Goal: Communication & Community: Answer question/provide support

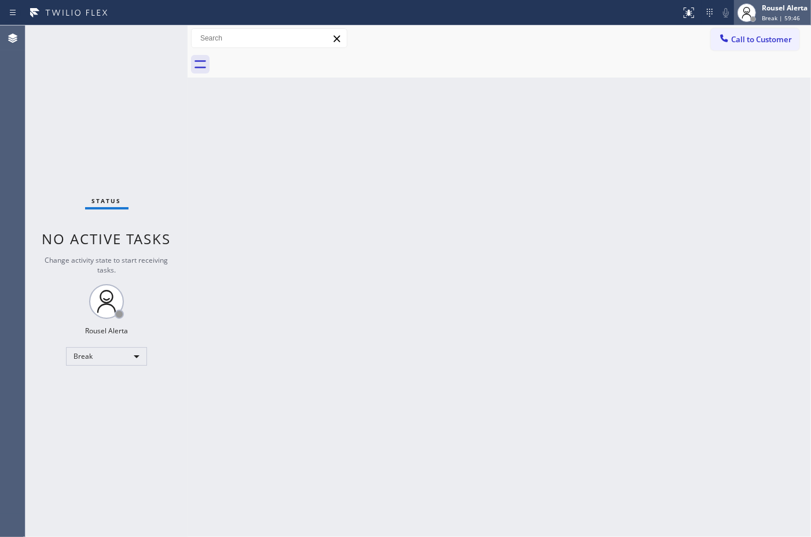
click at [781, 10] on div "Rousel Alerta" at bounding box center [785, 8] width 46 height 10
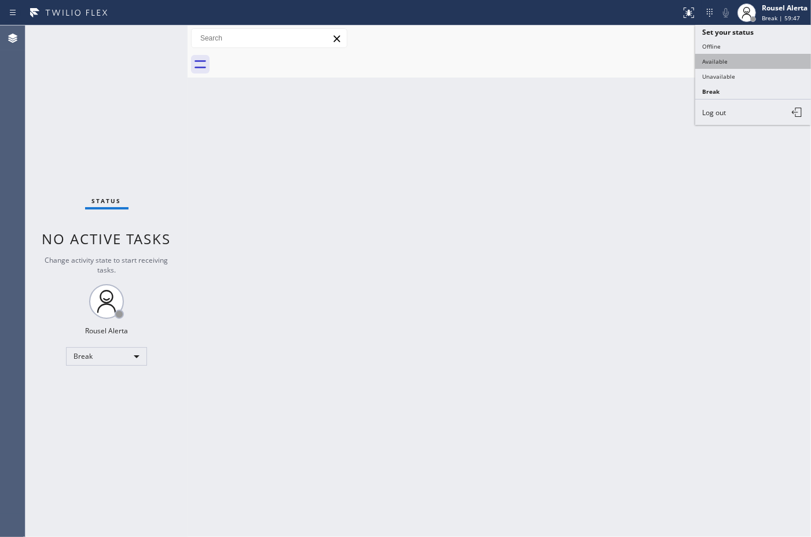
click at [739, 63] on button "Available" at bounding box center [754, 61] width 116 height 15
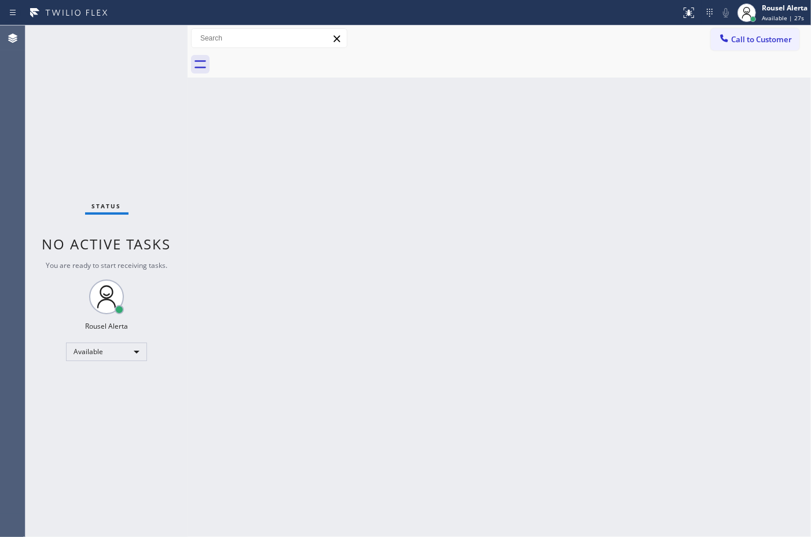
click at [141, 43] on div "Status No active tasks You are ready to start receiving tasks. Rousel Alerta Av…" at bounding box center [106, 281] width 162 height 512
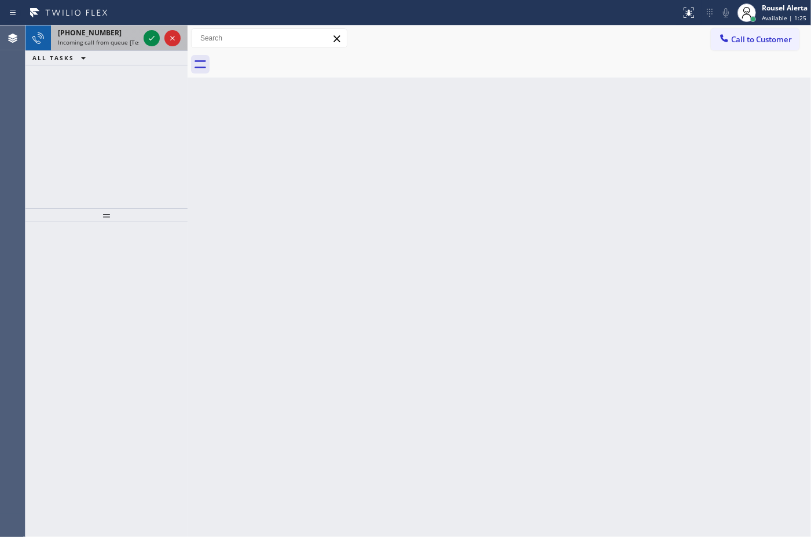
click at [119, 38] on span "Incoming call from queue [Test] All" at bounding box center [106, 42] width 96 height 8
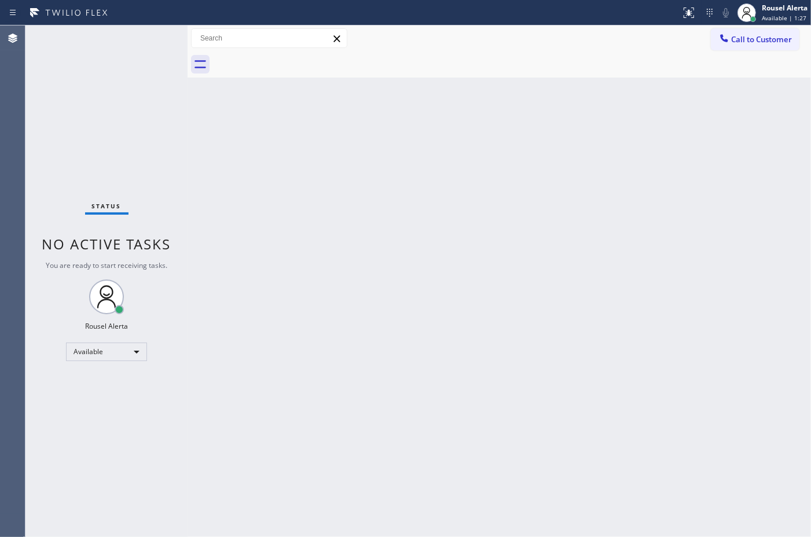
click at [301, 191] on div "Back to Dashboard Change Sender ID Customers Technicians Select a contact Outbo…" at bounding box center [500, 281] width 624 height 512
click at [253, 188] on div "Back to Dashboard Change Sender ID Customers Technicians Select a contact Outbo…" at bounding box center [500, 281] width 624 height 512
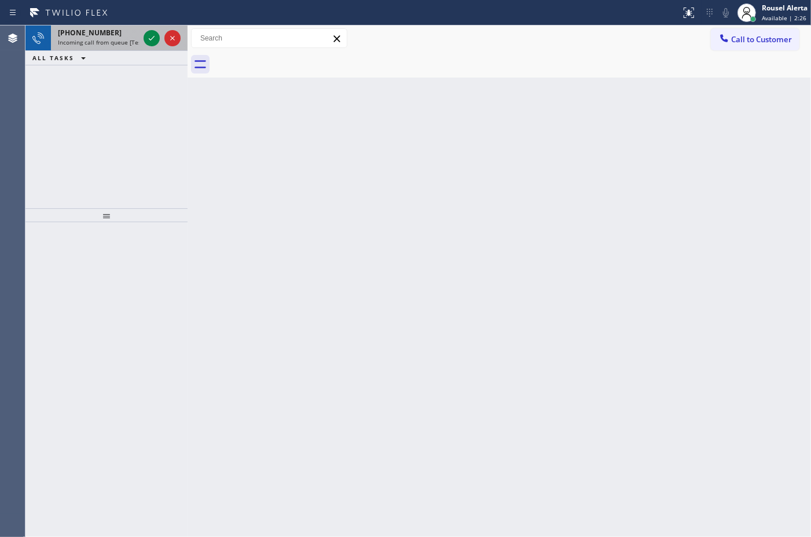
click at [126, 38] on span "Incoming call from queue [Test] All" at bounding box center [106, 42] width 96 height 8
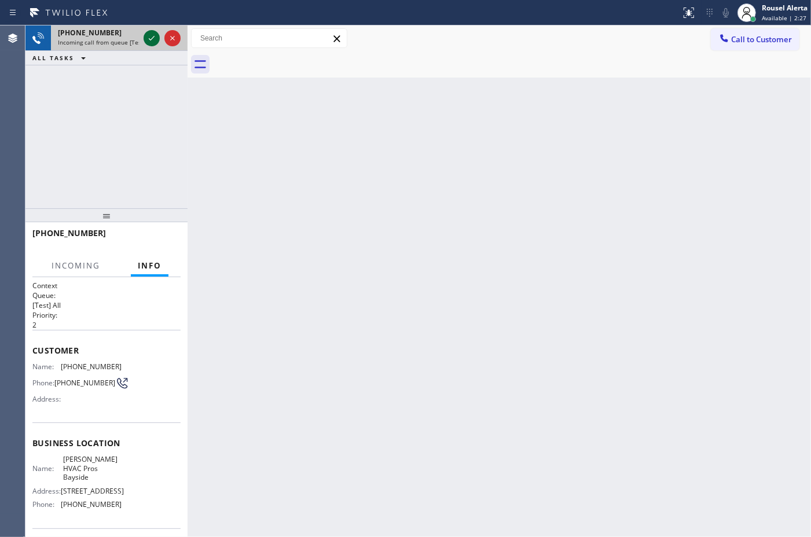
click at [146, 39] on icon at bounding box center [152, 38] width 14 height 14
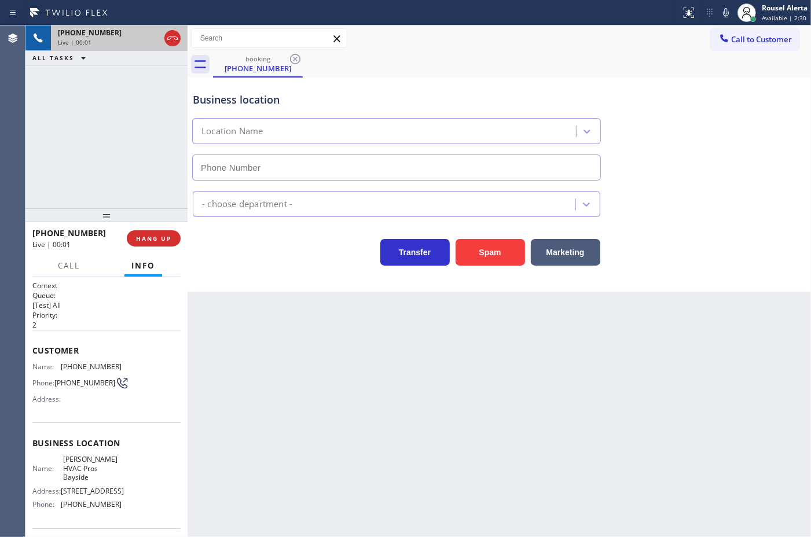
type input "[PHONE_NUMBER]"
click at [426, 345] on div "Back to Dashboard Change Sender ID Customers Technicians Select a contact Outbo…" at bounding box center [500, 281] width 624 height 512
click at [412, 410] on div "Back to Dashboard Change Sender ID Customers Technicians Select a contact Outbo…" at bounding box center [500, 281] width 624 height 512
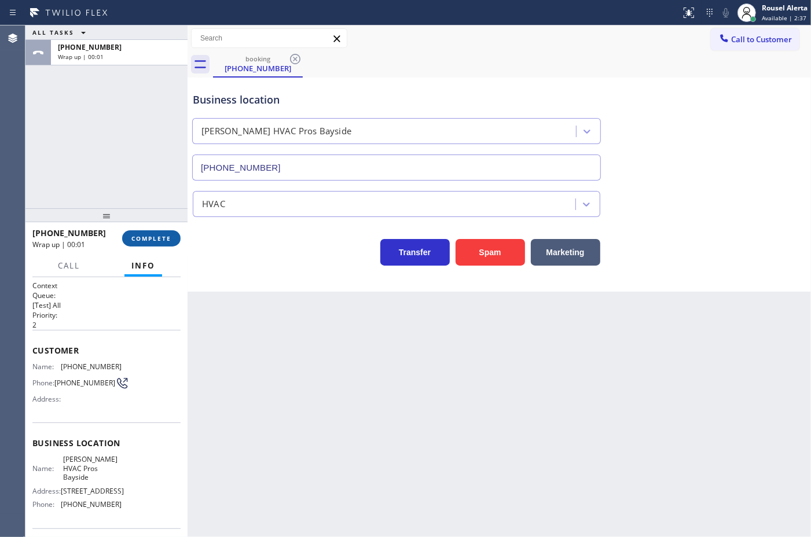
click at [172, 244] on button "COMPLETE" at bounding box center [151, 238] width 58 height 16
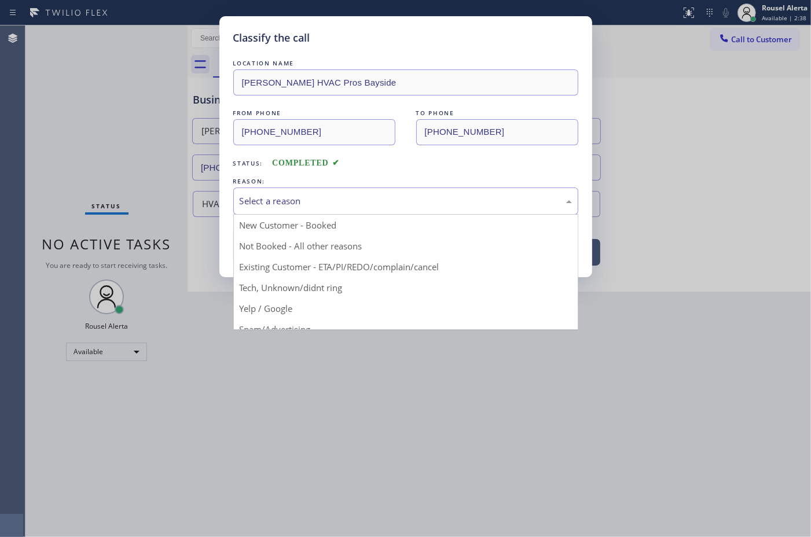
click at [337, 200] on div "Select a reason" at bounding box center [406, 201] width 332 height 13
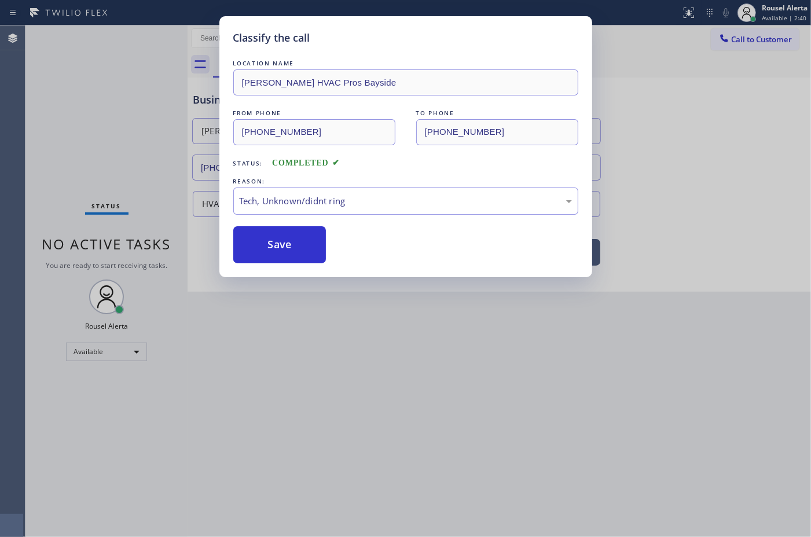
drag, startPoint x: 270, startPoint y: 242, endPoint x: 308, endPoint y: 268, distance: 45.6
click at [276, 242] on button "Save" at bounding box center [279, 244] width 93 height 37
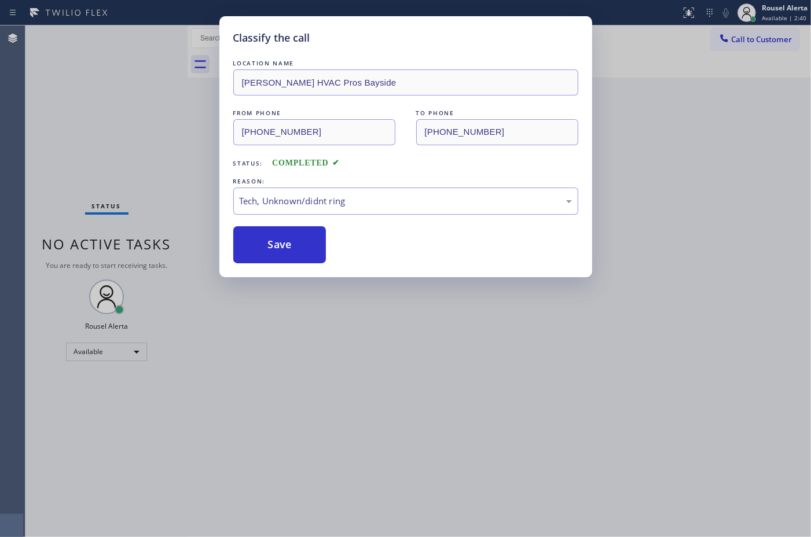
click at [388, 346] on div "Classify the call LOCATION NAME [PERSON_NAME] Pros Bayside FROM PHONE [PHONE_NU…" at bounding box center [405, 268] width 811 height 537
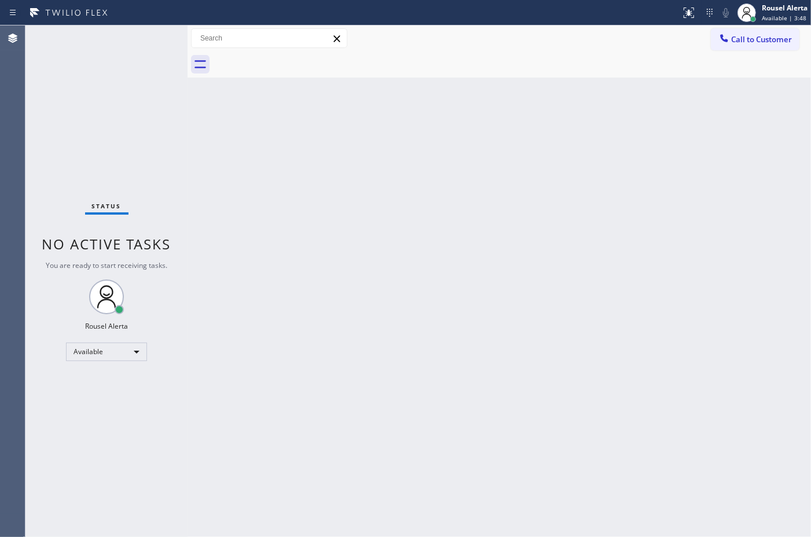
click at [140, 30] on div "Status No active tasks You are ready to start receiving tasks. Rousel Alerta Av…" at bounding box center [106, 281] width 162 height 512
click at [141, 31] on div "Status No active tasks You are ready to start receiving tasks. Rousel Alerta Av…" at bounding box center [106, 281] width 162 height 512
click at [139, 42] on div "Status No active tasks You are ready to start receiving tasks. Rousel Alerta Av…" at bounding box center [106, 281] width 162 height 512
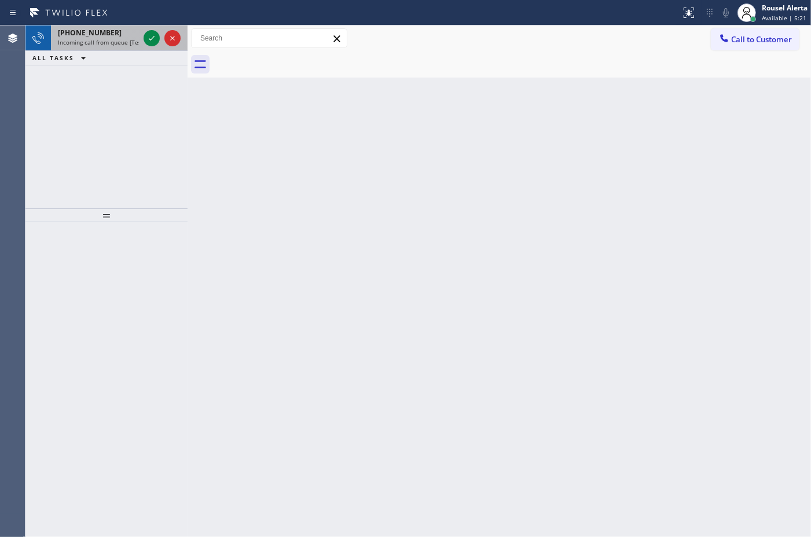
click at [116, 38] on span "Incoming call from queue [Test] All" at bounding box center [106, 42] width 96 height 8
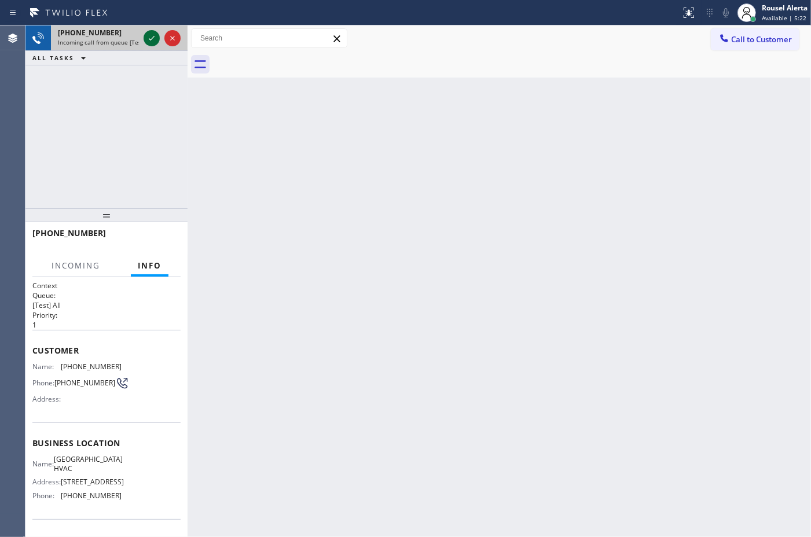
click at [149, 36] on icon at bounding box center [152, 38] width 14 height 14
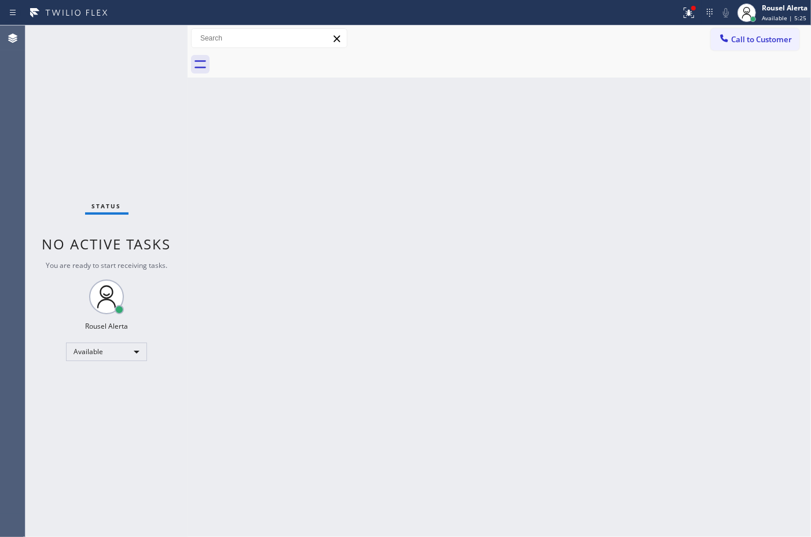
click at [118, 38] on div "Status No active tasks You are ready to start receiving tasks. Rousel Alerta Av…" at bounding box center [106, 281] width 162 height 512
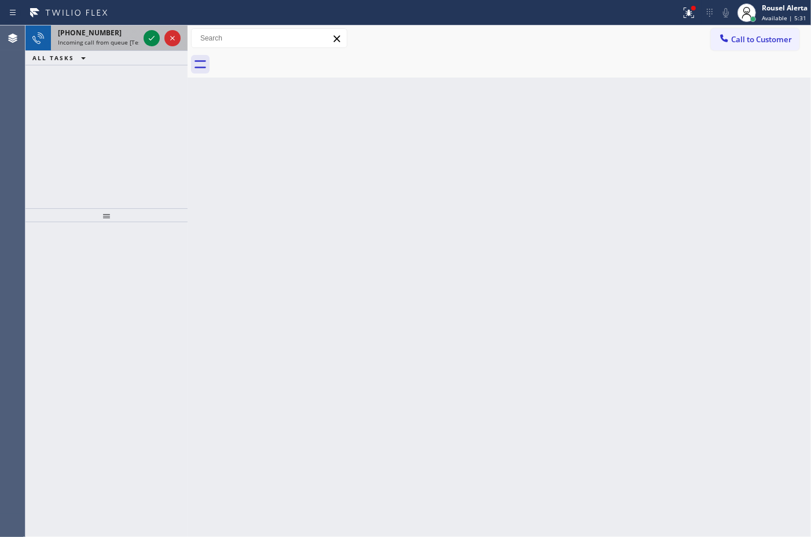
drag, startPoint x: 115, startPoint y: 44, endPoint x: 141, endPoint y: 43, distance: 26.1
click at [116, 44] on span "Incoming call from queue [Test] All" at bounding box center [106, 42] width 96 height 8
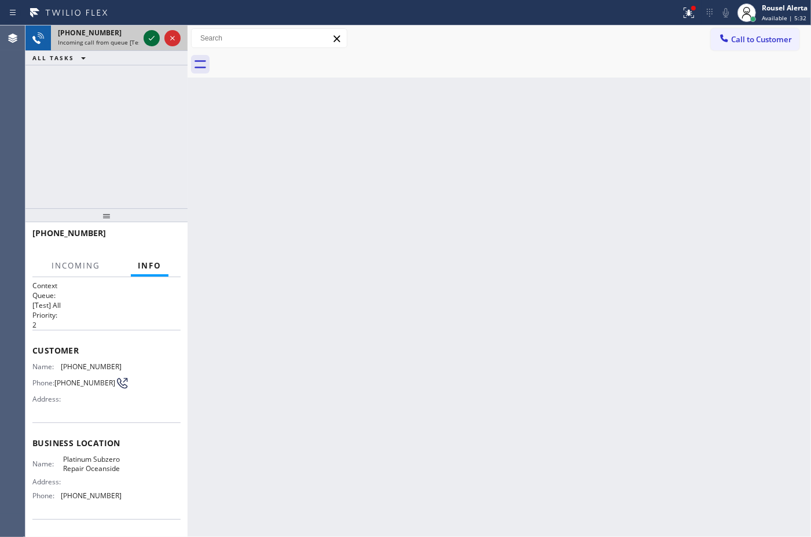
click at [148, 41] on icon at bounding box center [152, 38] width 14 height 14
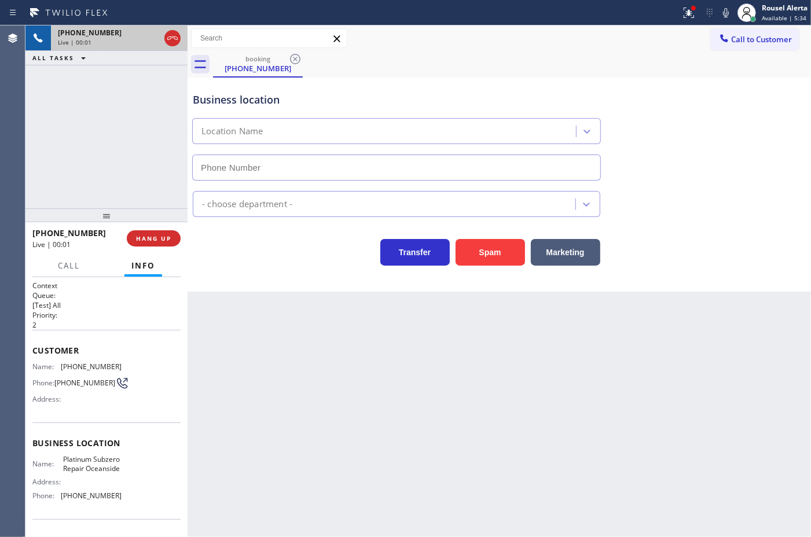
type input "[PHONE_NUMBER]"
click at [244, 349] on div "Back to Dashboard Change Sender ID Customers Technicians Select a contact Outbo…" at bounding box center [500, 281] width 624 height 512
click at [690, 12] on icon at bounding box center [690, 13] width 10 height 10
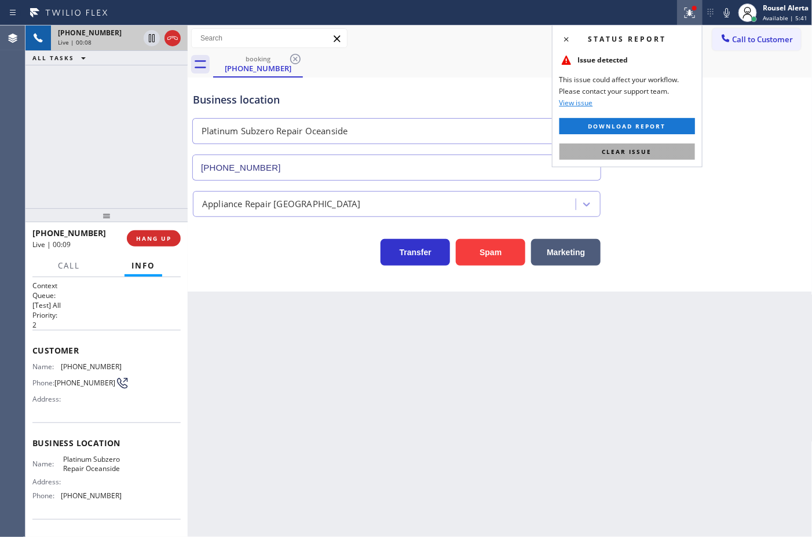
drag, startPoint x: 646, startPoint y: 151, endPoint x: 658, endPoint y: 151, distance: 12.2
click at [646, 149] on span "Clear issue" at bounding box center [627, 152] width 50 height 8
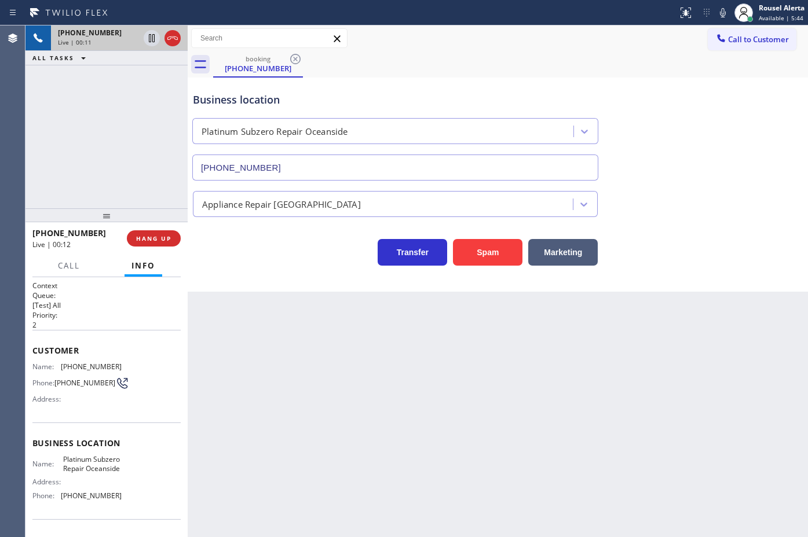
drag, startPoint x: 481, startPoint y: 422, endPoint x: 448, endPoint y: 407, distance: 36.6
click at [481, 422] on div "Back to Dashboard Change Sender ID Customers Technicians Select a contact Outbo…" at bounding box center [498, 281] width 620 height 512
click at [147, 239] on span "HANG UP" at bounding box center [153, 239] width 35 height 8
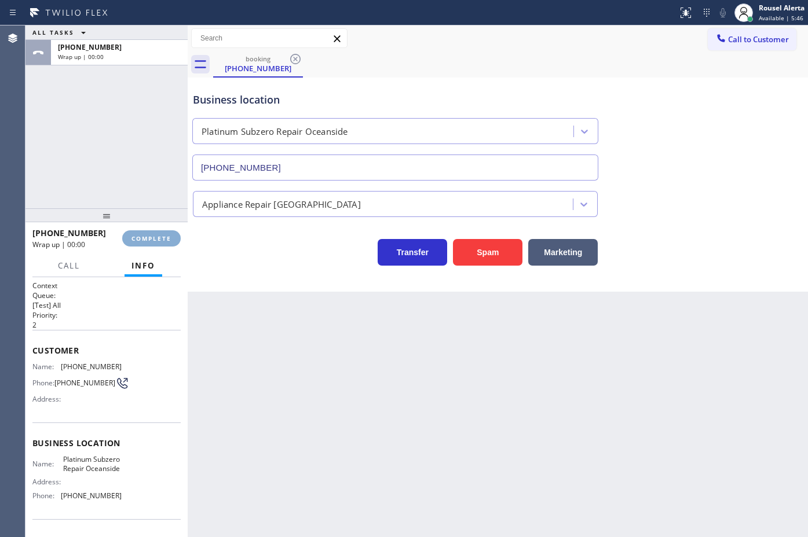
click at [147, 239] on span "COMPLETE" at bounding box center [151, 239] width 40 height 8
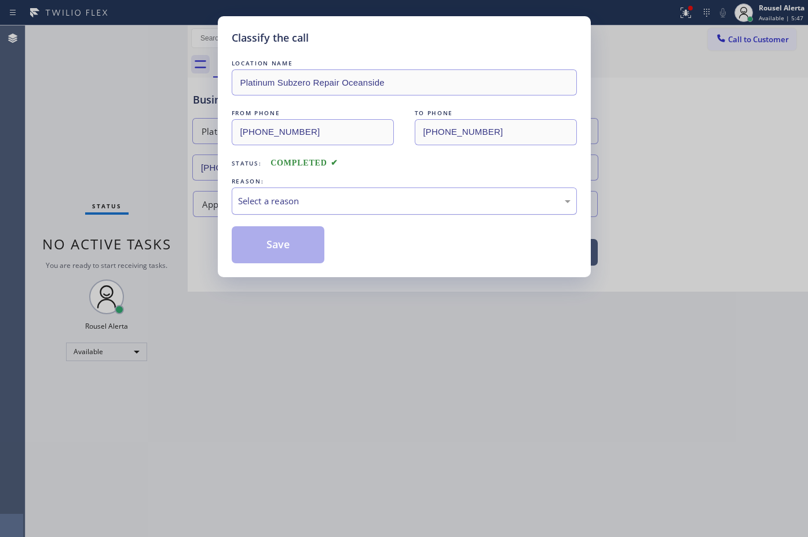
click at [240, 199] on div "Select a reason" at bounding box center [404, 201] width 332 height 13
click at [302, 255] on button "Save" at bounding box center [278, 244] width 93 height 37
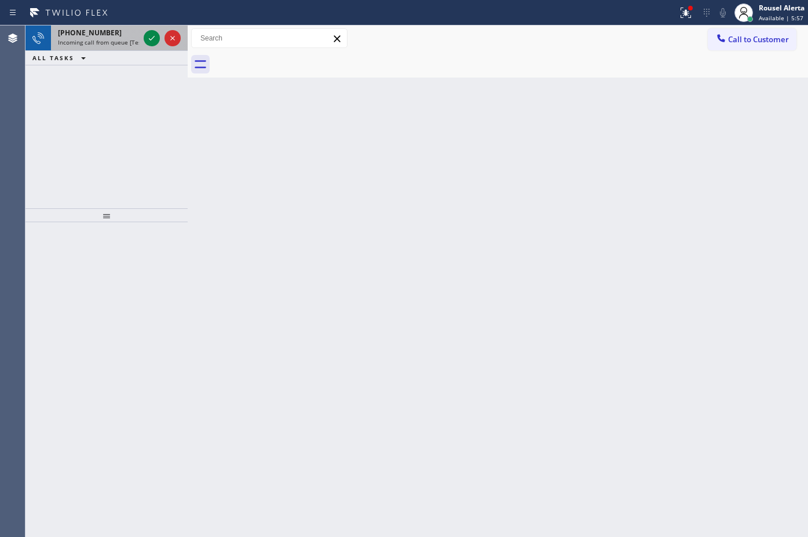
click at [108, 36] on div "[PHONE_NUMBER]" at bounding box center [98, 33] width 81 height 10
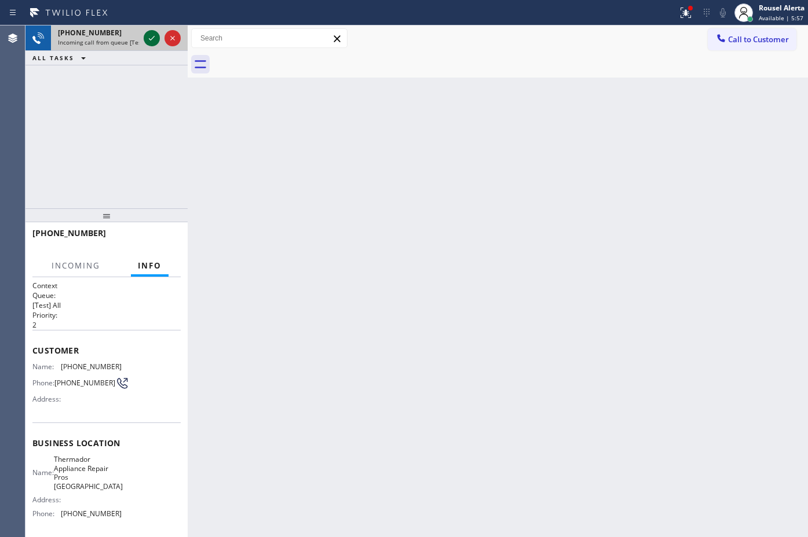
click at [149, 38] on icon at bounding box center [152, 38] width 14 height 14
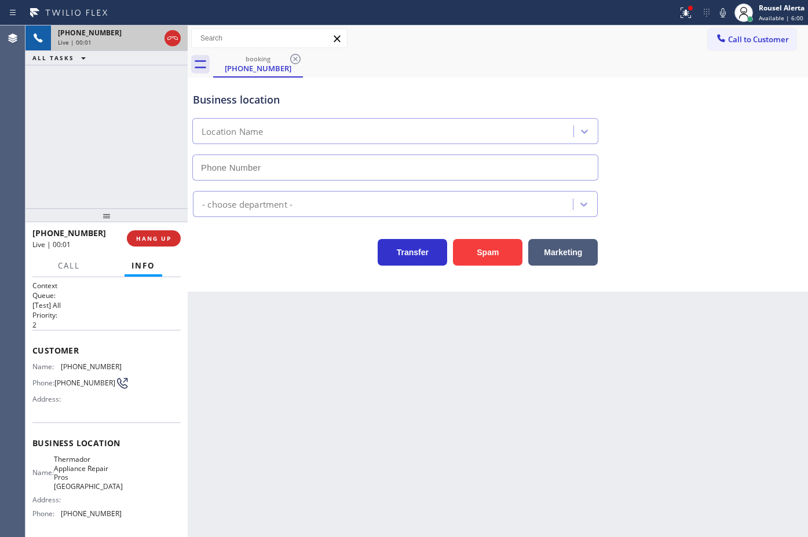
type input "[PHONE_NUMBER]"
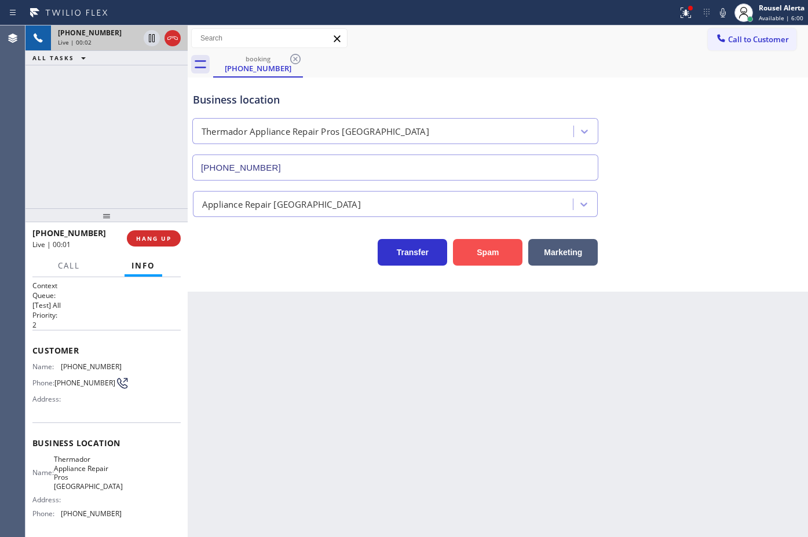
click at [486, 256] on button "Spam" at bounding box center [487, 252] width 69 height 27
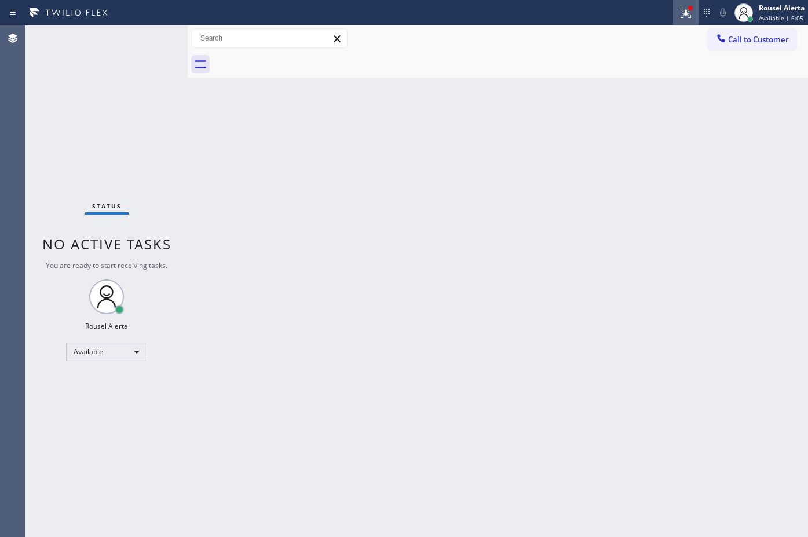
click at [681, 14] on icon at bounding box center [686, 13] width 14 height 14
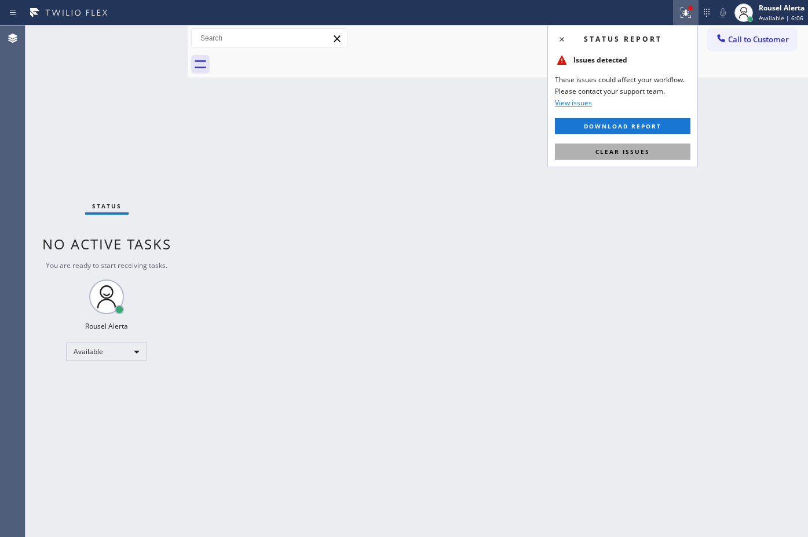
click at [649, 154] on span "Clear issues" at bounding box center [622, 152] width 54 height 8
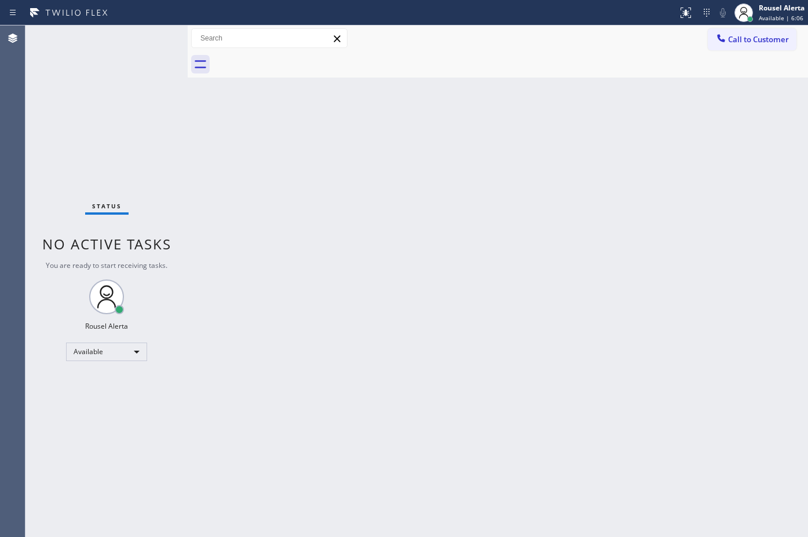
click at [633, 232] on div "Back to Dashboard Change Sender ID Customers Technicians Select a contact Outbo…" at bounding box center [498, 281] width 620 height 512
click at [143, 58] on div "Status No active tasks You are ready to start receiving tasks. Rousel Alerta Av…" at bounding box center [106, 281] width 162 height 512
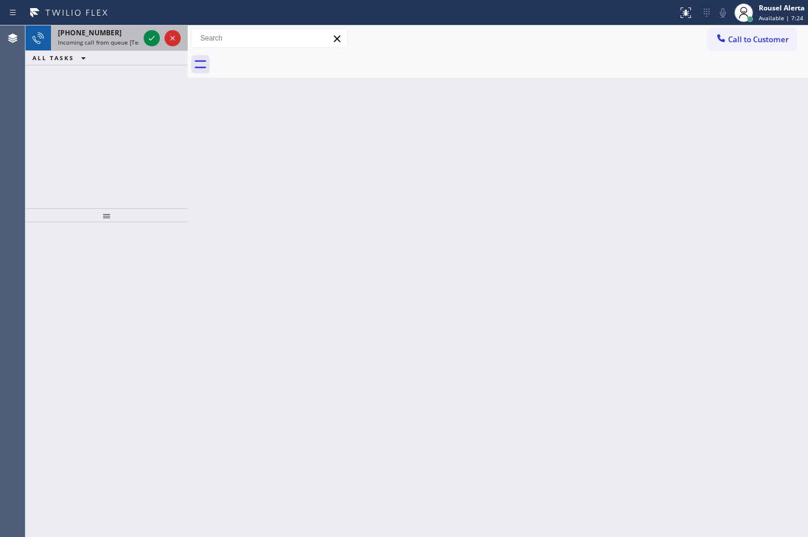
click at [127, 33] on div "[PHONE_NUMBER]" at bounding box center [98, 33] width 81 height 10
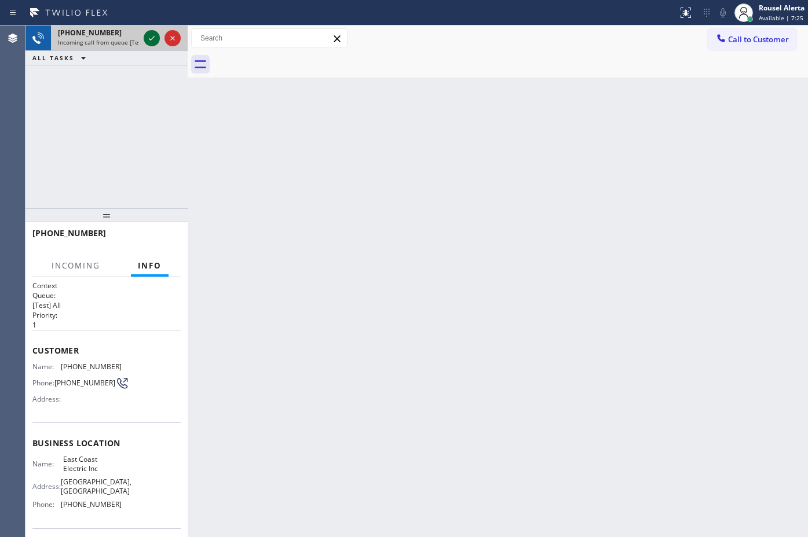
click at [148, 36] on icon at bounding box center [152, 38] width 14 height 14
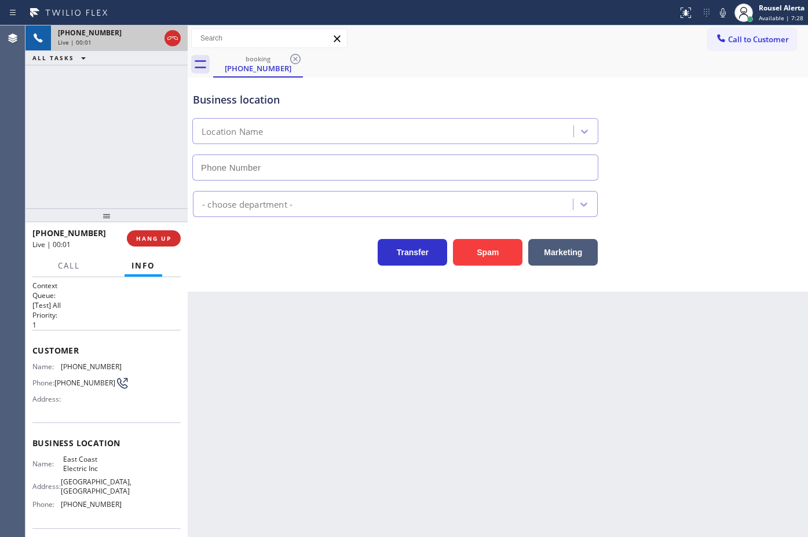
type input "[PHONE_NUMBER]"
click at [302, 366] on div "Back to Dashboard Change Sender ID Customers Technicians Select a contact Outbo…" at bounding box center [498, 281] width 620 height 512
drag, startPoint x: 75, startPoint y: 65, endPoint x: 82, endPoint y: 70, distance: 7.9
click at [75, 65] on div "[PHONE_NUMBER] Live | 00:07 ALL TASKS ALL TASKS ACTIVE TASKS TASKS IN WRAP UP" at bounding box center [106, 116] width 162 height 183
click at [328, 369] on div "Back to Dashboard Change Sender ID Customers Technicians Select a contact Outbo…" at bounding box center [498, 281] width 620 height 512
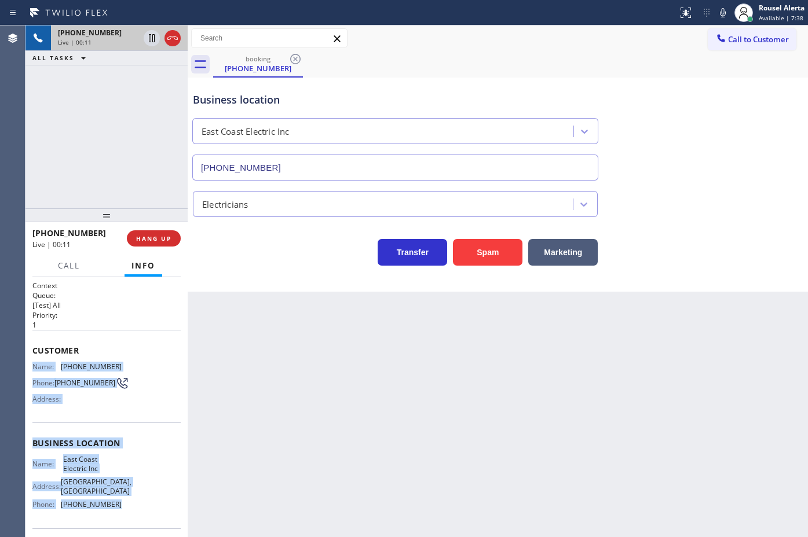
drag, startPoint x: 32, startPoint y: 365, endPoint x: 125, endPoint y: 513, distance: 174.0
click at [125, 513] on div "Context Queue: [Test] All Priority: 1 Customer Name: [PHONE_NUMBER] Phone: [PHO…" at bounding box center [106, 448] width 148 height 335
copy div "Name: [PHONE_NUMBER] Phone: [PHONE_NUMBER] Address: Business location Name: Eas…"
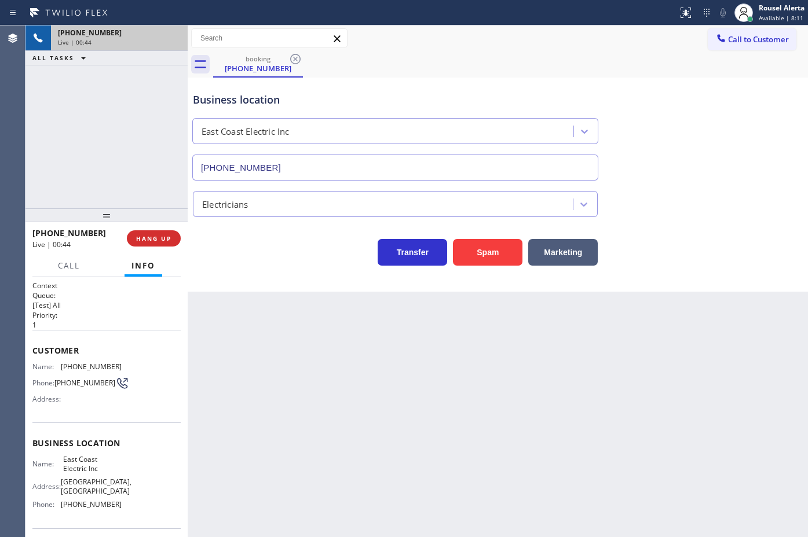
click at [158, 247] on div "[PHONE_NUMBER] Live | 00:44 HANG UP" at bounding box center [106, 239] width 148 height 30
click at [155, 239] on span "HANG UP" at bounding box center [153, 239] width 35 height 8
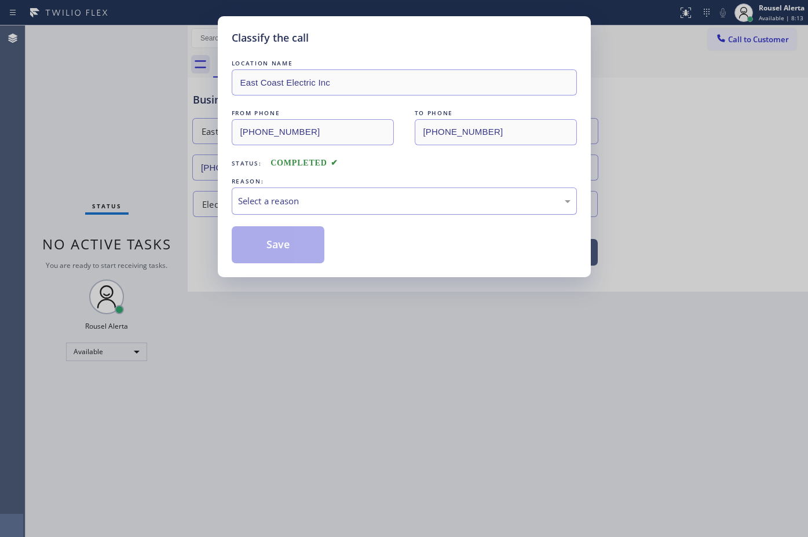
click at [291, 207] on div "Select a reason" at bounding box center [404, 201] width 332 height 13
click at [287, 242] on button "Save" at bounding box center [278, 244] width 93 height 37
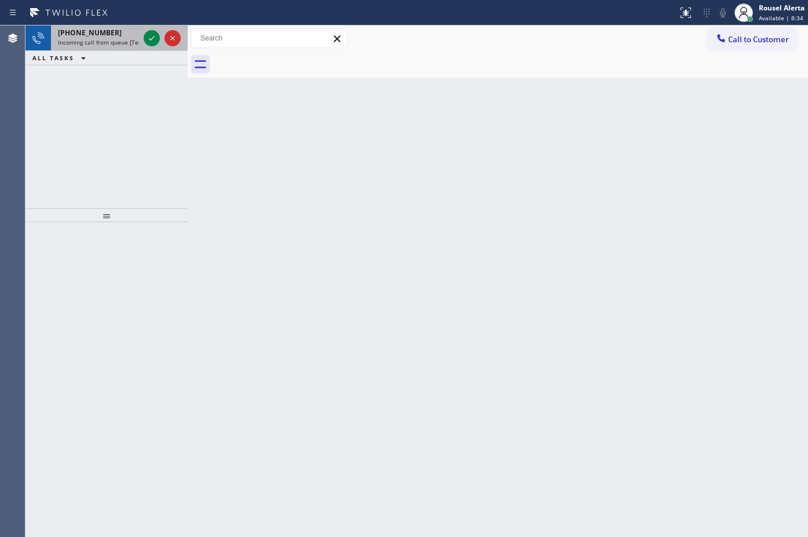
click at [130, 45] on span "Incoming call from queue [Test] All" at bounding box center [106, 42] width 96 height 8
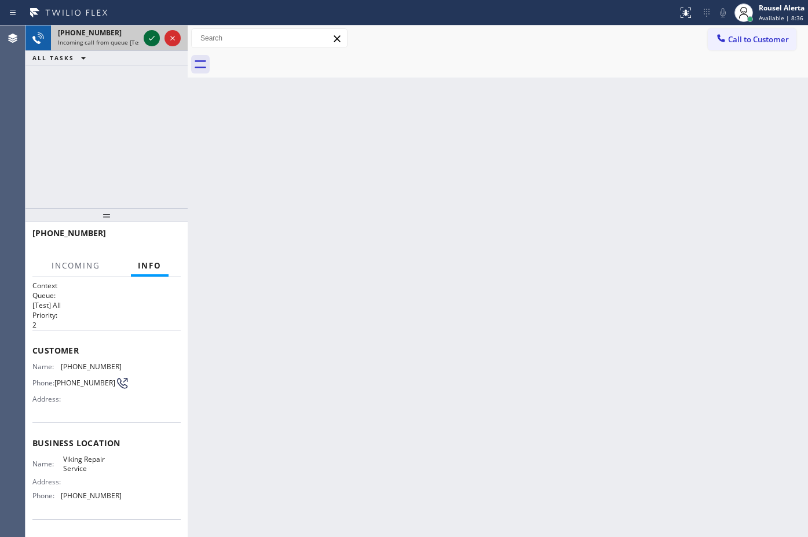
click at [145, 39] on icon at bounding box center [152, 38] width 14 height 14
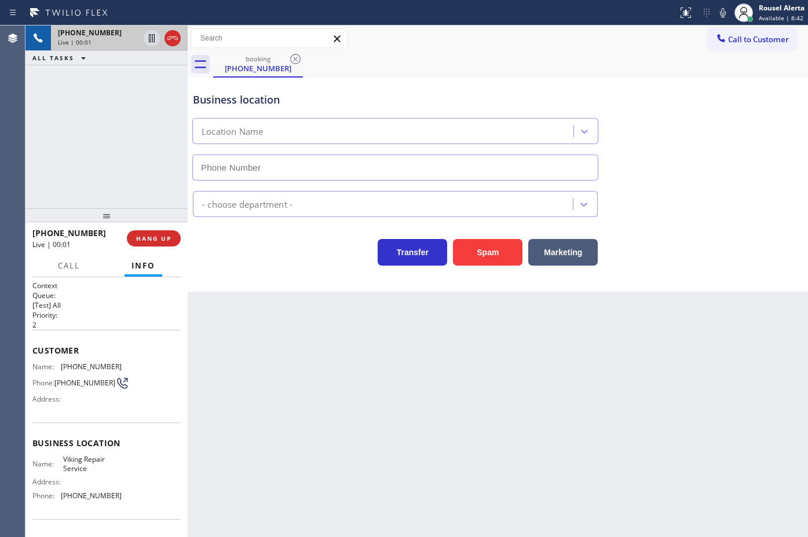
type input "[PHONE_NUMBER]"
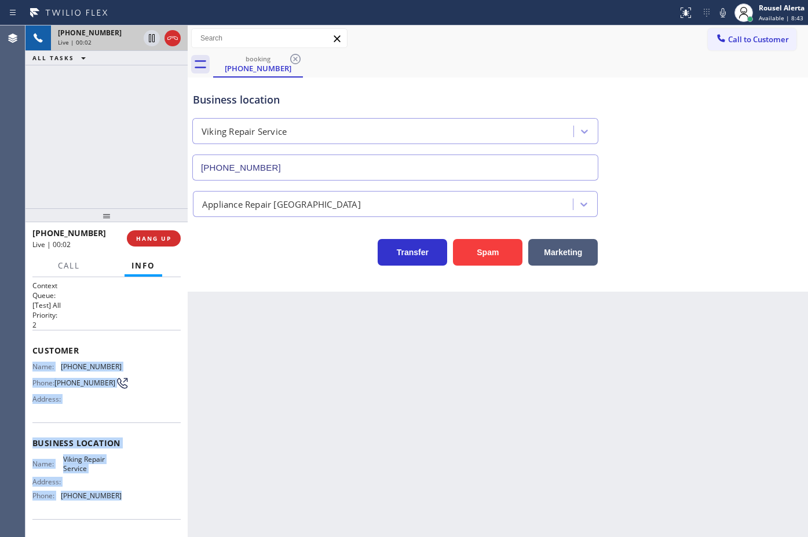
drag, startPoint x: 29, startPoint y: 358, endPoint x: 109, endPoint y: 496, distance: 159.8
click at [109, 496] on div "Context Queue: [Test] All Priority: 2 Customer Name: [PHONE_NUMBER] Phone: [PHO…" at bounding box center [106, 407] width 162 height 260
copy div "Name: [PHONE_NUMBER] Phone: [PHONE_NUMBER] Address: Business location Name: Vik…"
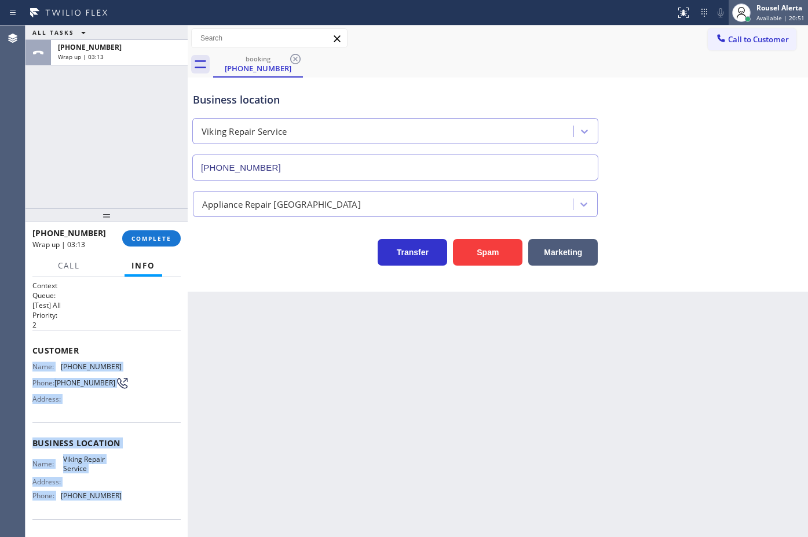
click at [750, 17] on div at bounding box center [748, 19] width 6 height 6
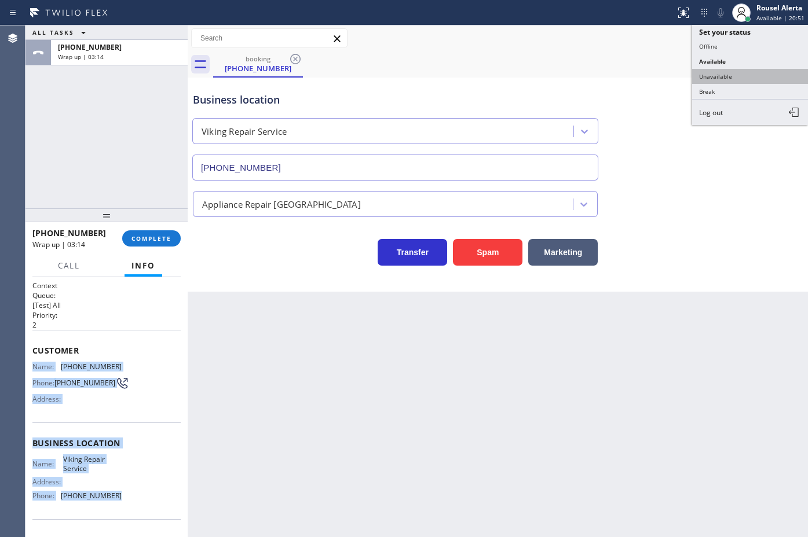
click at [736, 77] on button "Unavailable" at bounding box center [750, 76] width 116 height 15
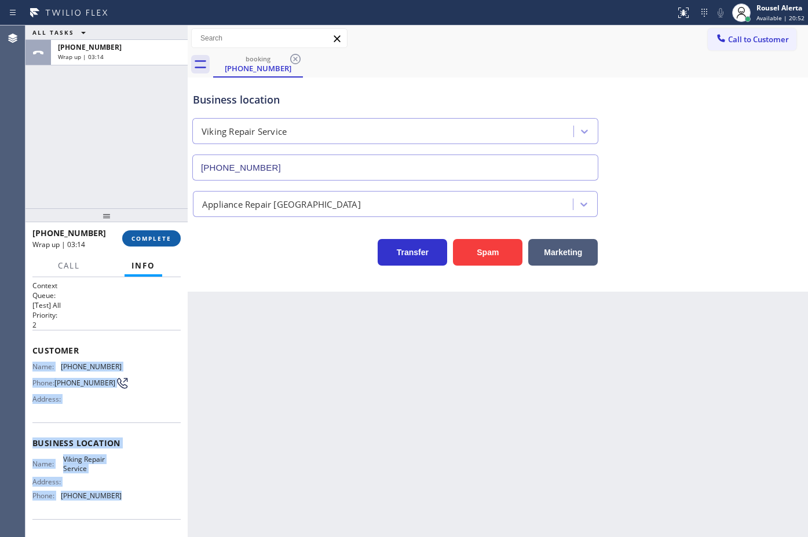
click at [140, 238] on span "COMPLETE" at bounding box center [151, 239] width 40 height 8
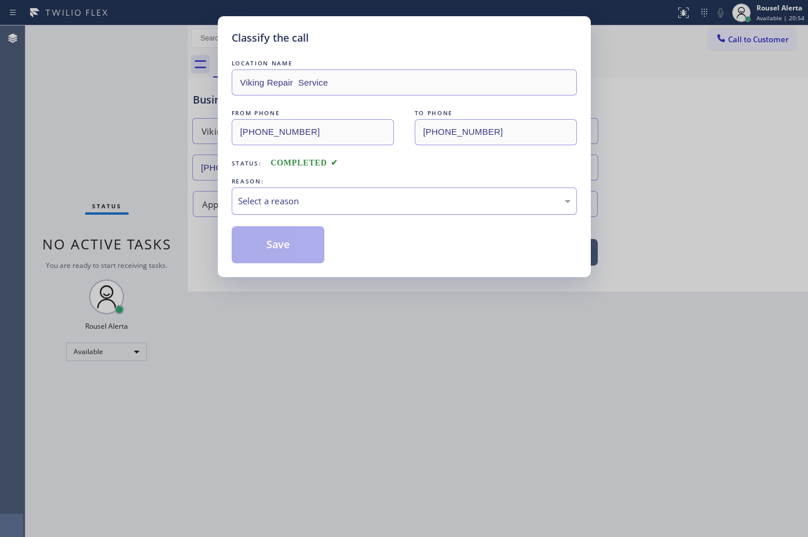
click at [294, 202] on div "Select a reason" at bounding box center [404, 201] width 332 height 13
click at [284, 246] on button "Save" at bounding box center [278, 244] width 93 height 37
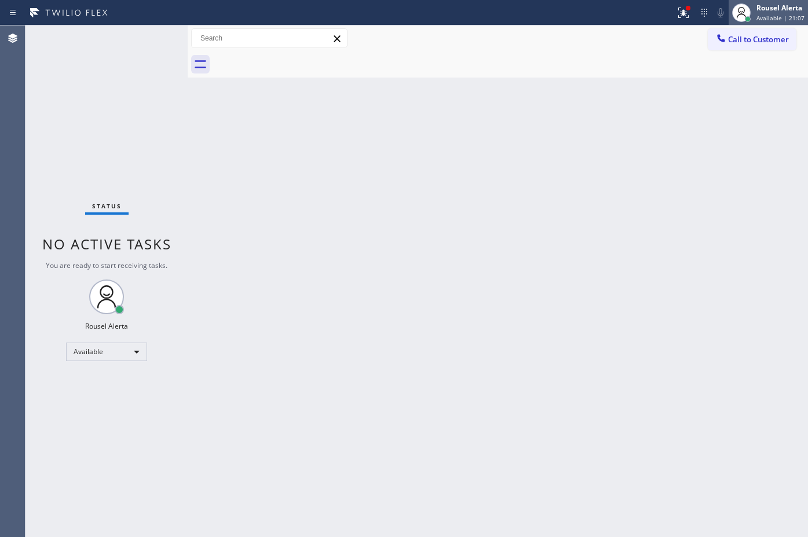
click at [793, 15] on span "Available | 21:07" at bounding box center [780, 18] width 48 height 8
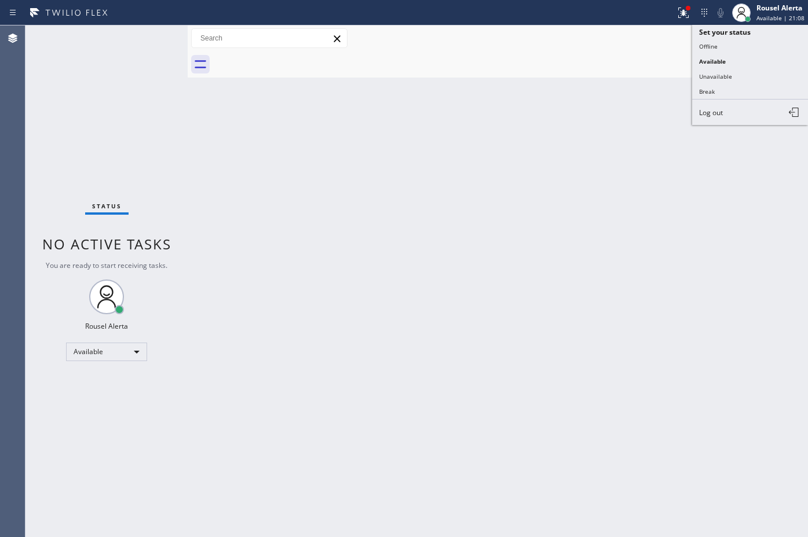
click at [728, 70] on button "Unavailable" at bounding box center [750, 76] width 116 height 15
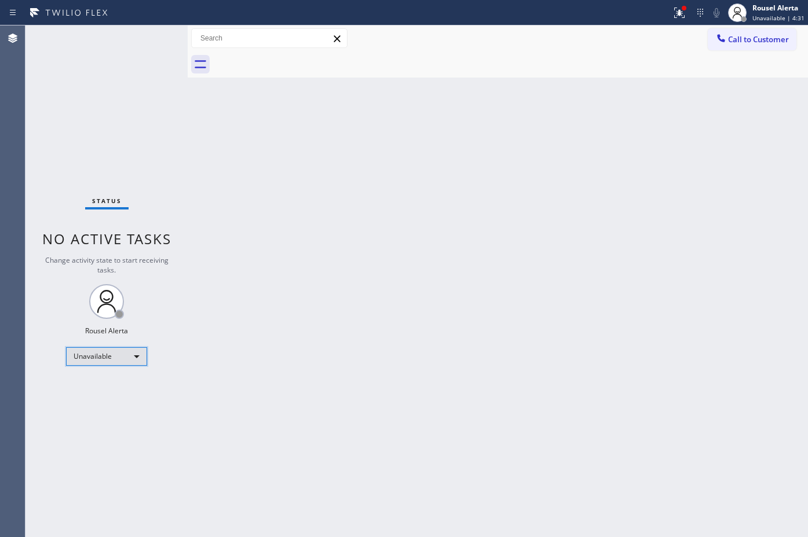
click at [107, 354] on div "Unavailable" at bounding box center [106, 356] width 81 height 19
click at [99, 383] on li "Available" at bounding box center [106, 387] width 79 height 14
click at [226, 393] on div "Back to Dashboard Change Sender ID Customers Technicians Select a contact Outbo…" at bounding box center [498, 281] width 620 height 512
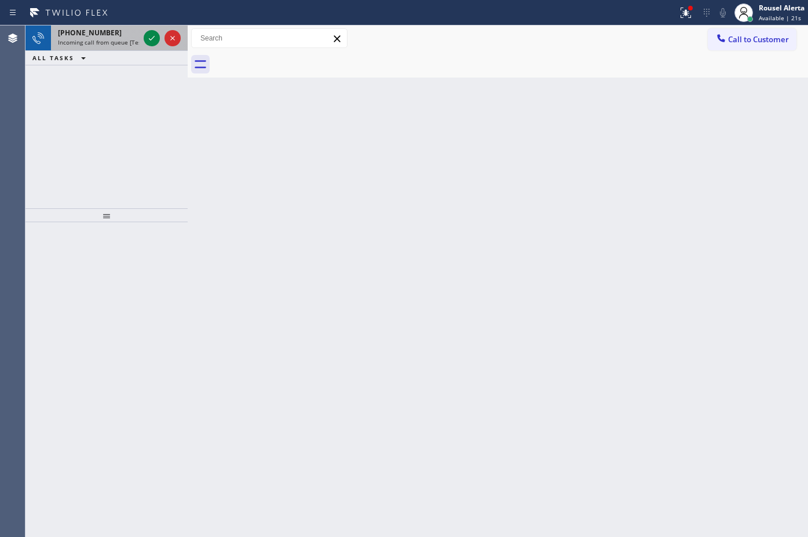
click at [103, 35] on span "[PHONE_NUMBER]" at bounding box center [90, 33] width 64 height 10
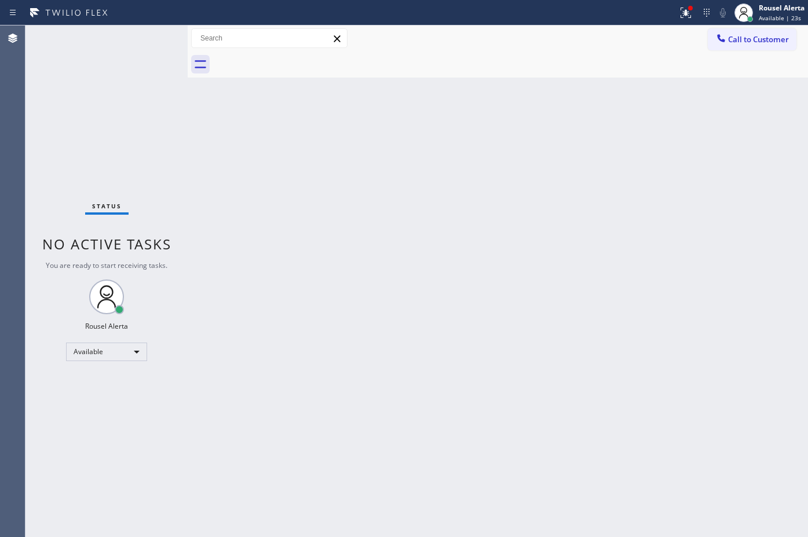
click at [142, 36] on div "Status No active tasks You are ready to start receiving tasks. Rousel Alerta Av…" at bounding box center [106, 281] width 162 height 512
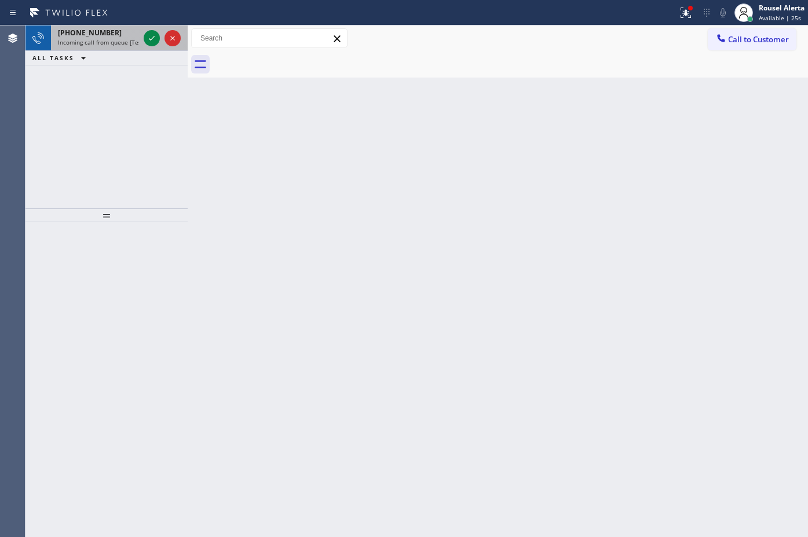
click at [134, 34] on div "[PHONE_NUMBER]" at bounding box center [98, 33] width 81 height 10
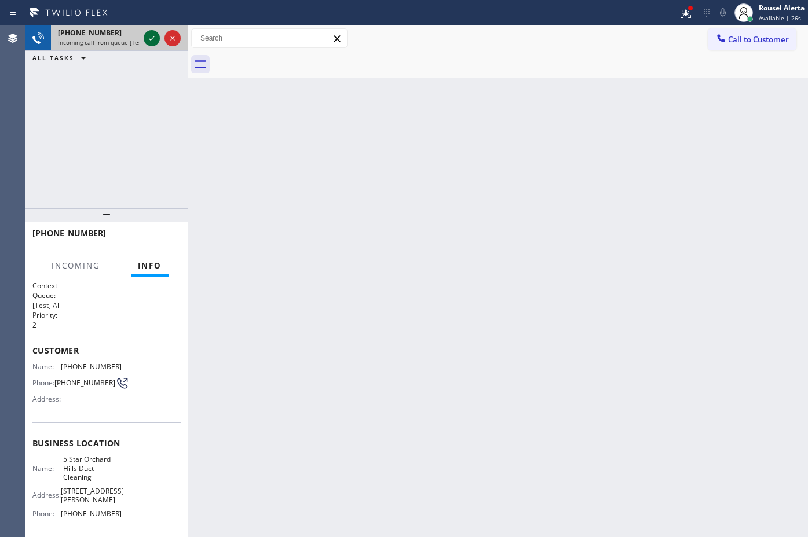
click at [146, 38] on icon at bounding box center [152, 38] width 14 height 14
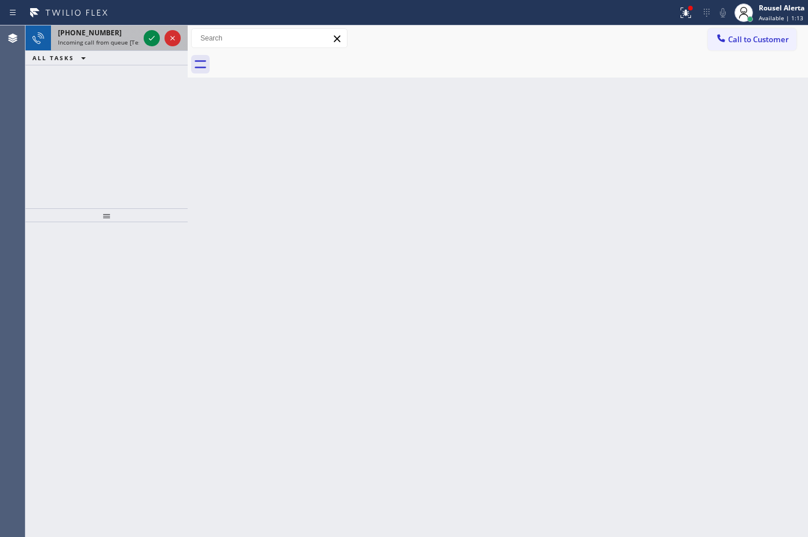
click at [93, 39] on span "Incoming call from queue [Test] All" at bounding box center [106, 42] width 96 height 8
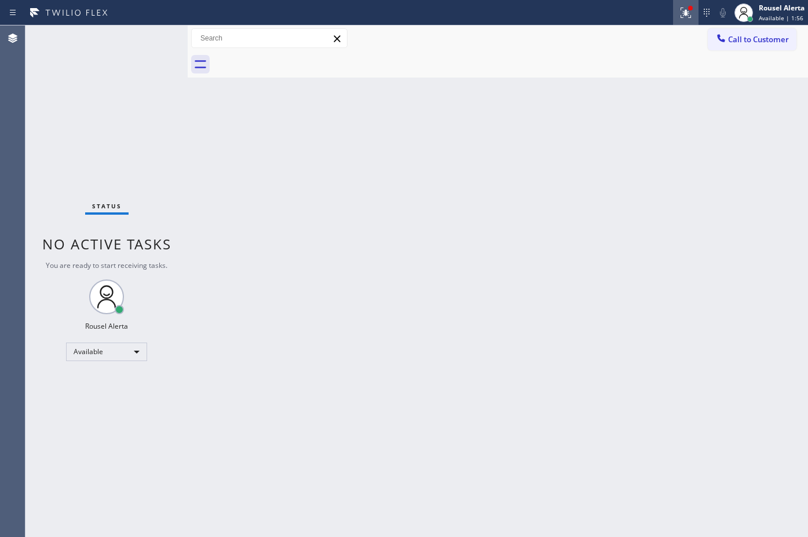
click at [687, 18] on icon at bounding box center [686, 13] width 14 height 14
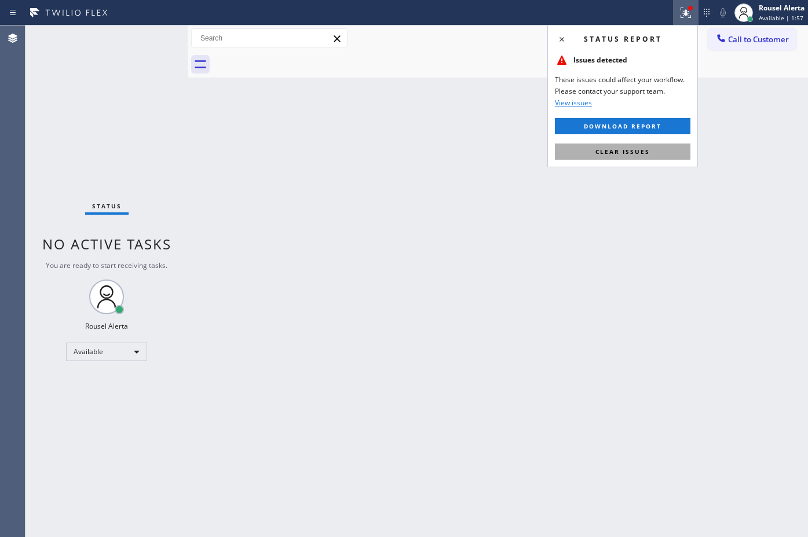
click at [649, 149] on button "Clear issues" at bounding box center [623, 152] width 136 height 16
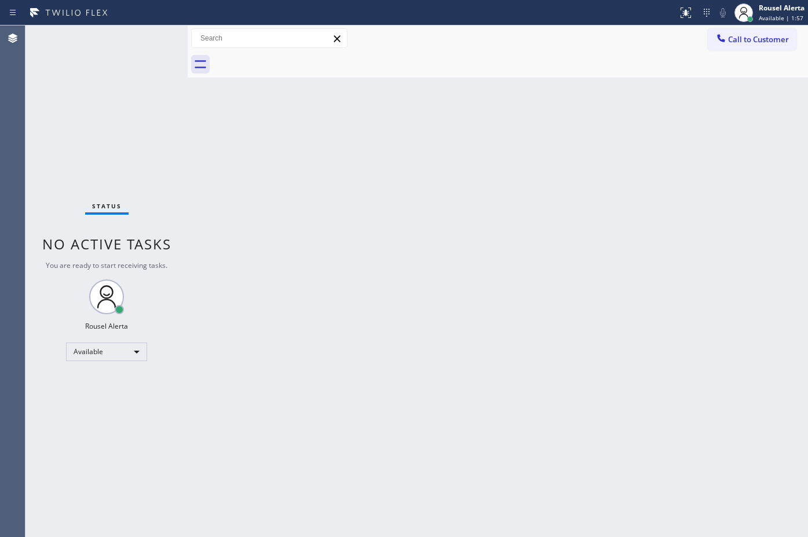
click at [658, 181] on div "Back to Dashboard Change Sender ID Customers Technicians Select a contact Outbo…" at bounding box center [498, 281] width 620 height 512
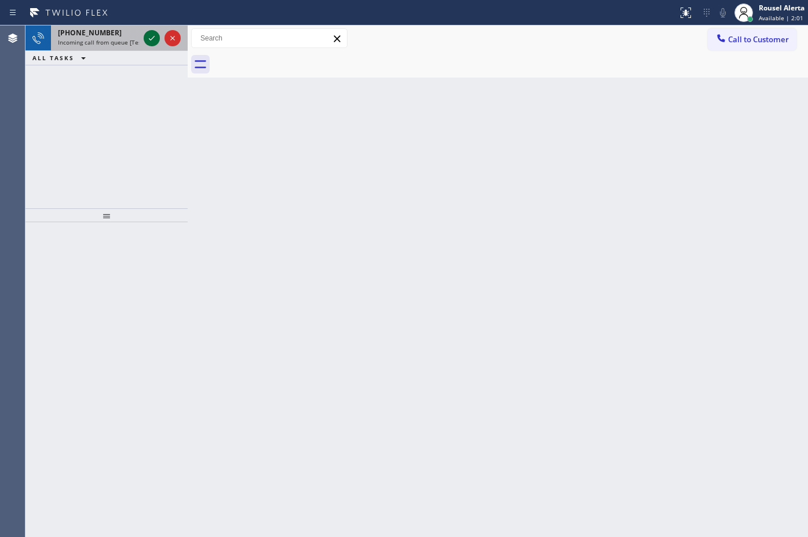
drag, startPoint x: 104, startPoint y: 45, endPoint x: 148, endPoint y: 36, distance: 44.3
click at [107, 43] on span "Incoming call from queue [Test] All" at bounding box center [106, 42] width 96 height 8
click at [123, 39] on span "Incoming call from queue [Test] All" at bounding box center [106, 42] width 96 height 8
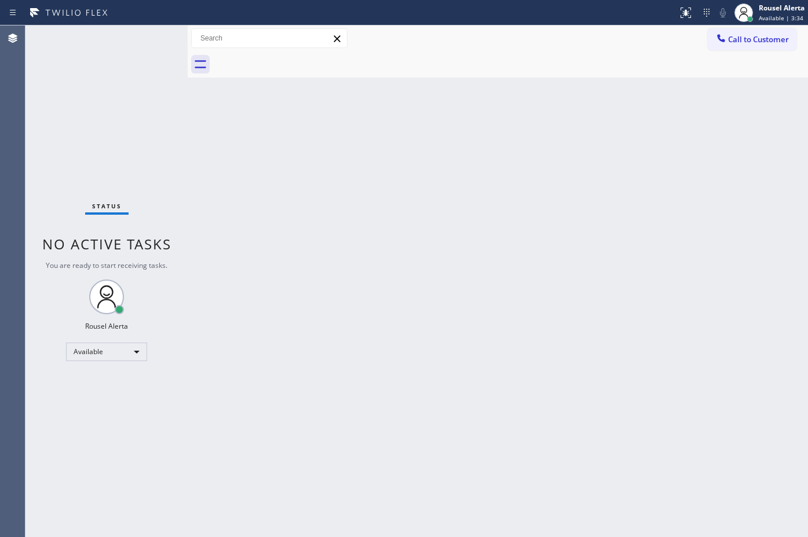
click at [145, 39] on div "Status No active tasks You are ready to start receiving tasks. Rousel Alerta Av…" at bounding box center [106, 281] width 162 height 512
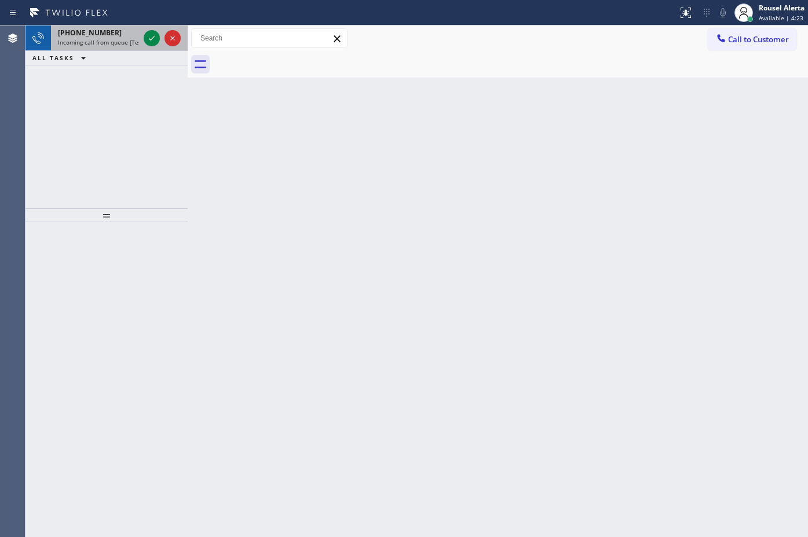
click at [122, 29] on div "[PHONE_NUMBER]" at bounding box center [98, 33] width 81 height 10
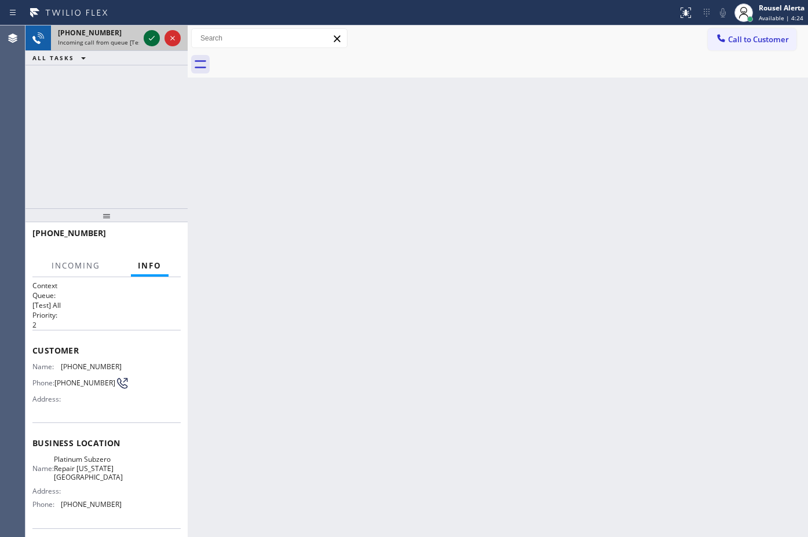
click at [151, 39] on icon at bounding box center [152, 38] width 6 height 5
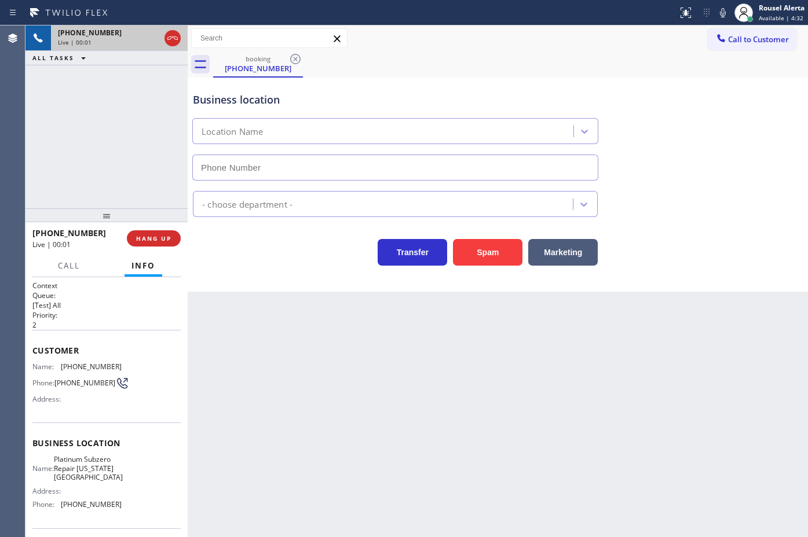
type input "[PHONE_NUMBER]"
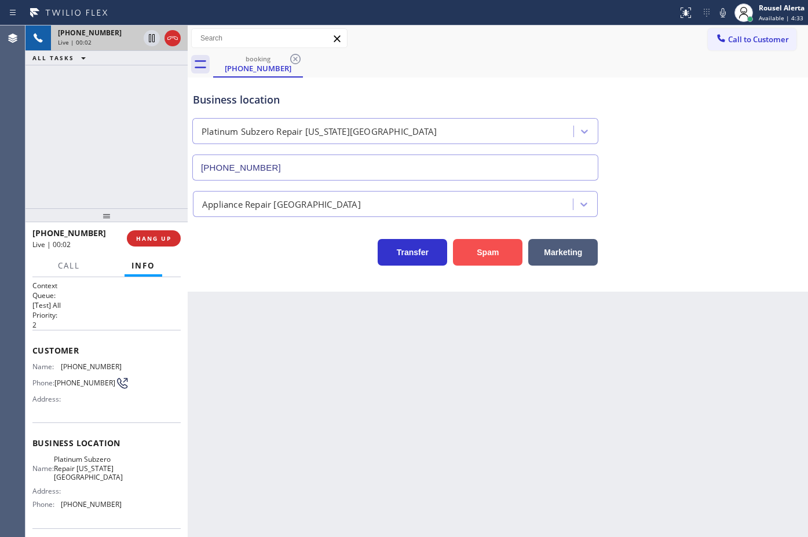
click at [495, 262] on button "Spam" at bounding box center [487, 252] width 69 height 27
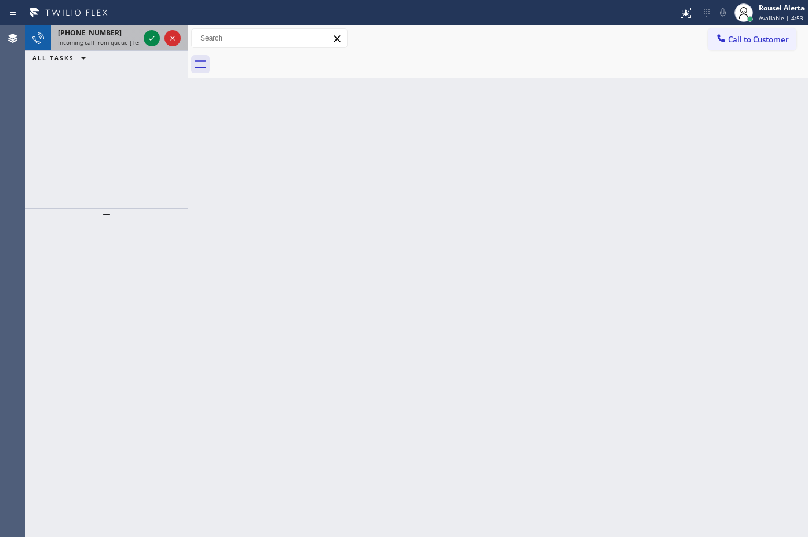
click at [107, 35] on div "[PHONE_NUMBER]" at bounding box center [98, 33] width 81 height 10
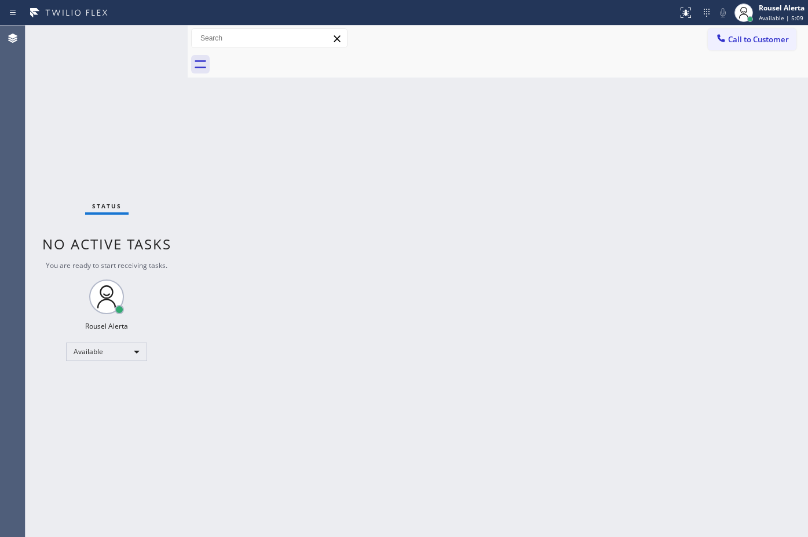
click at [131, 34] on div "Status No active tasks You are ready to start receiving tasks. Rousel Alerta Av…" at bounding box center [106, 281] width 162 height 512
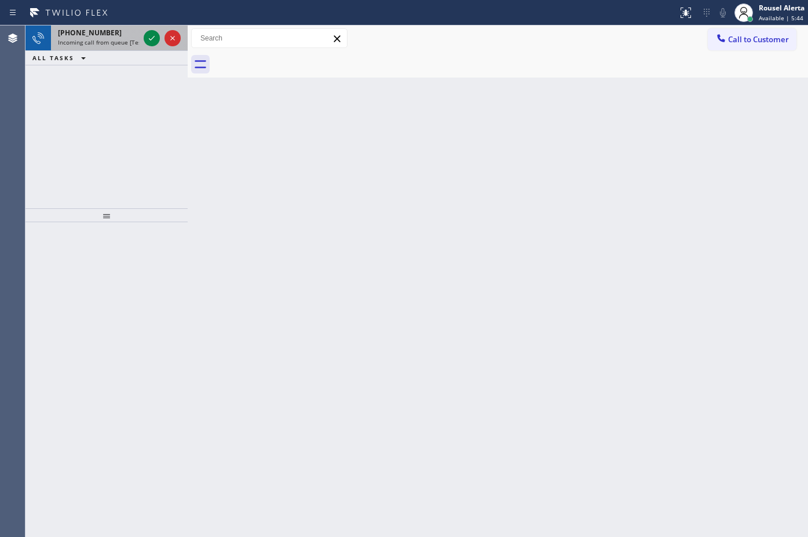
click at [112, 41] on span "Incoming call from queue [Test] All" at bounding box center [106, 42] width 96 height 8
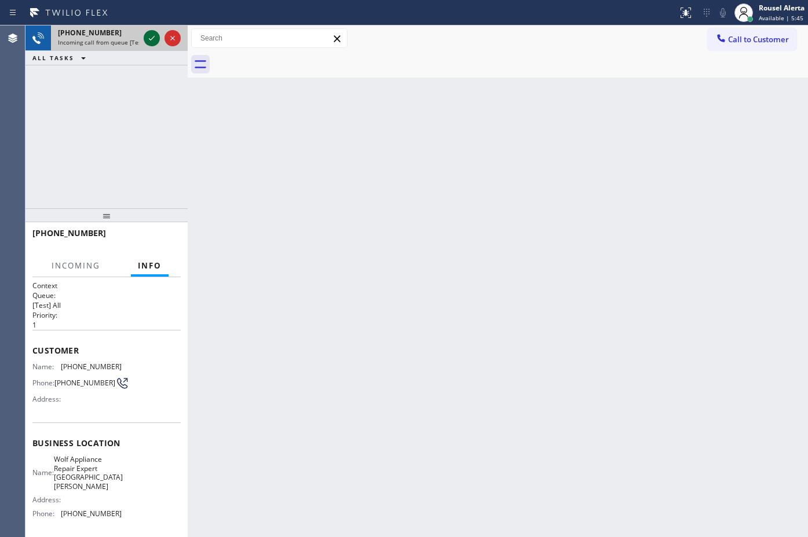
click at [145, 33] on icon at bounding box center [152, 38] width 14 height 14
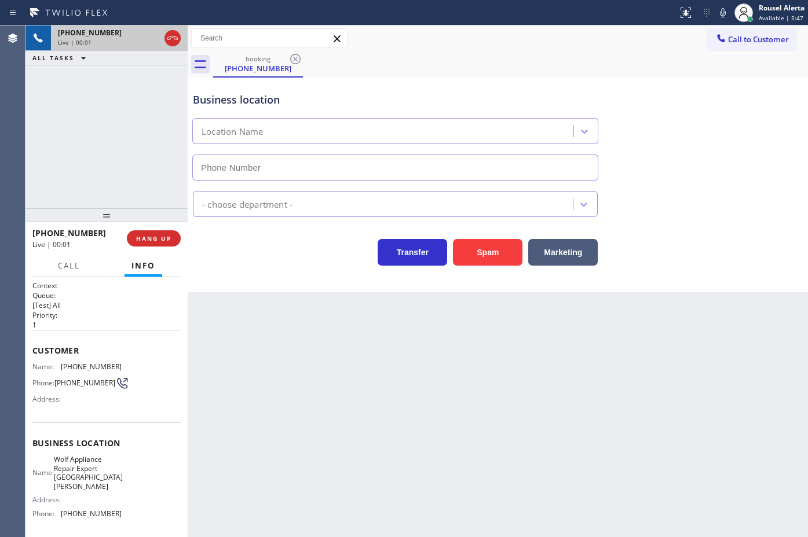
type input "[PHONE_NUMBER]"
click at [338, 346] on div "Back to Dashboard Change Sender ID Customers Technicians Select a contact Outbo…" at bounding box center [498, 281] width 620 height 512
click at [574, 438] on div "Back to Dashboard Change Sender ID Customers Technicians Select a contact Outbo…" at bounding box center [498, 281] width 620 height 512
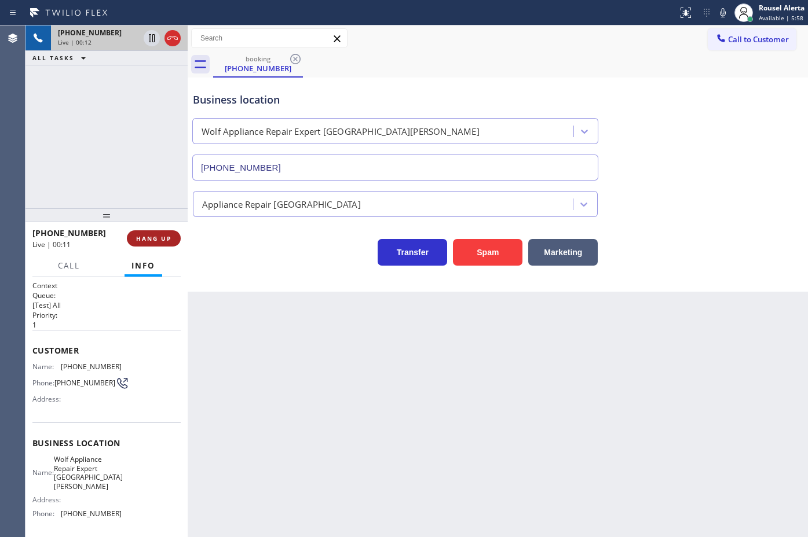
click at [154, 241] on span "HANG UP" at bounding box center [153, 239] width 35 height 8
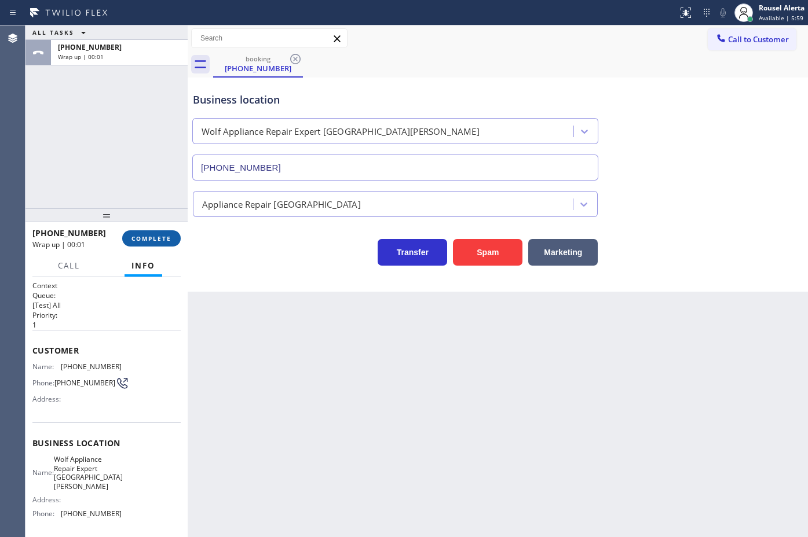
click at [154, 241] on span "COMPLETE" at bounding box center [151, 239] width 40 height 8
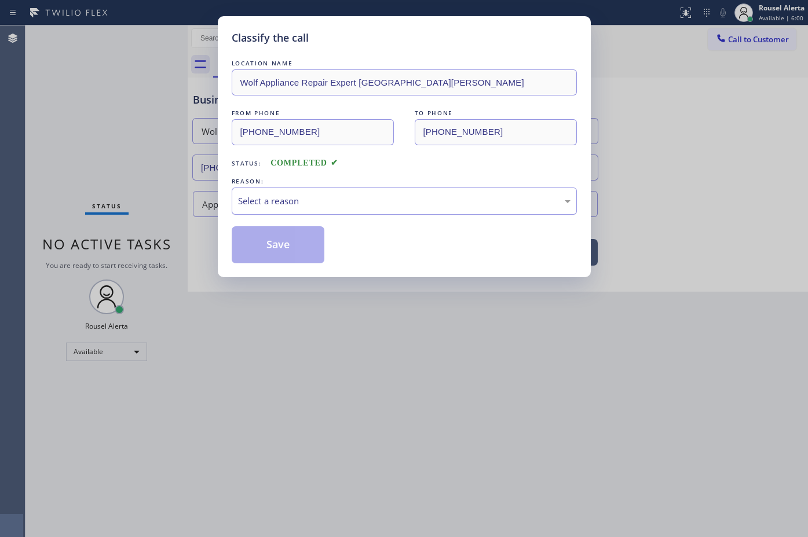
click at [270, 206] on div "Select a reason" at bounding box center [404, 201] width 332 height 13
click at [286, 262] on button "Save" at bounding box center [278, 244] width 93 height 37
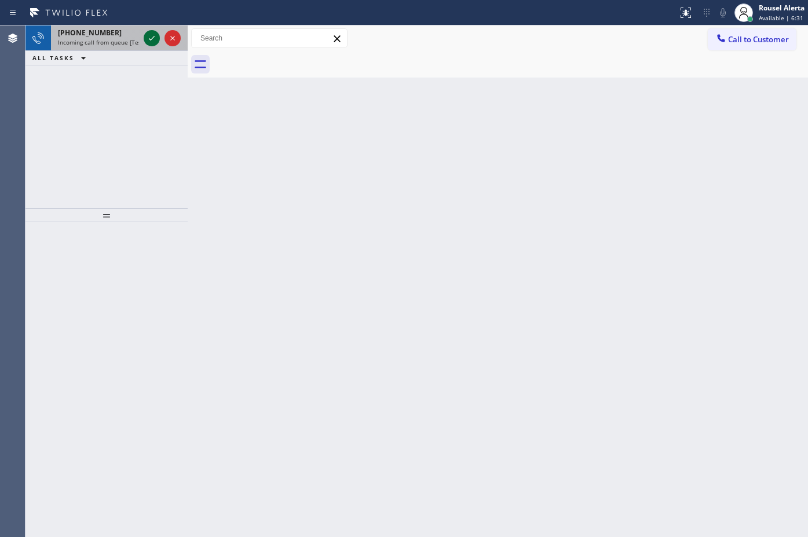
drag, startPoint x: 127, startPoint y: 38, endPoint x: 144, endPoint y: 42, distance: 16.7
click at [126, 38] on span "Incoming call from queue [Test] All" at bounding box center [106, 42] width 96 height 8
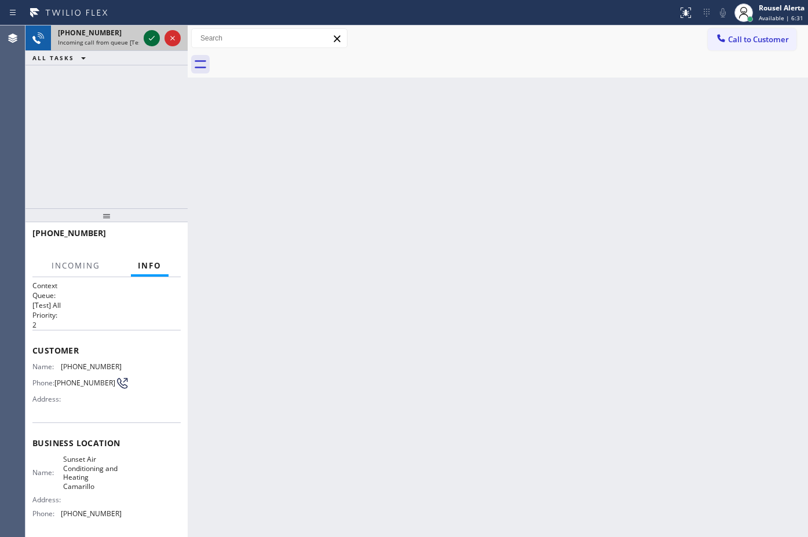
click at [146, 42] on icon at bounding box center [152, 38] width 14 height 14
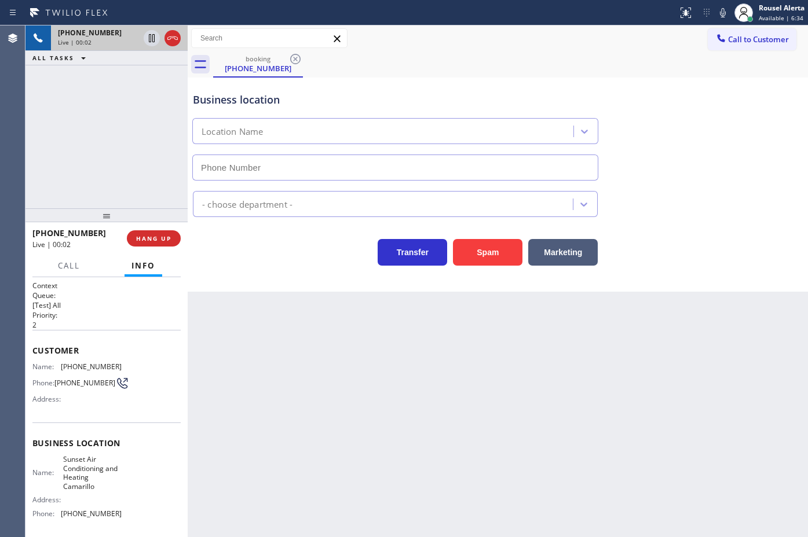
type input "[PHONE_NUMBER]"
click at [476, 241] on button "Spam" at bounding box center [487, 252] width 69 height 27
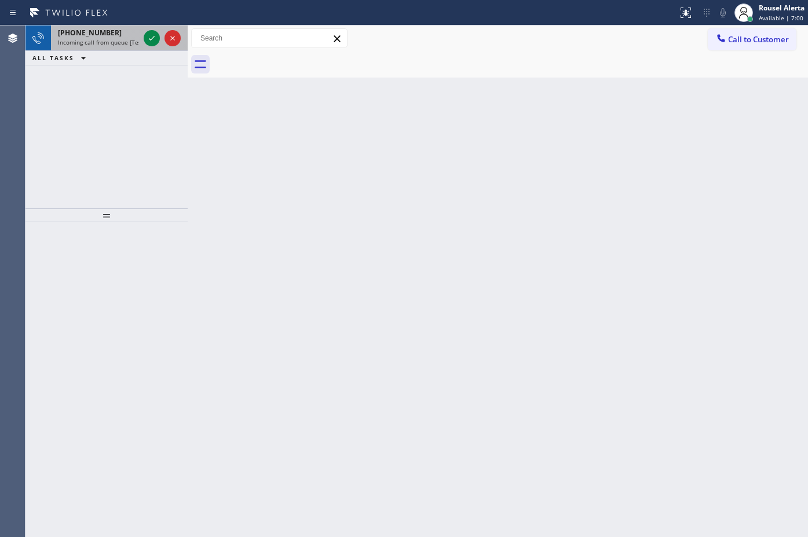
drag, startPoint x: 126, startPoint y: 35, endPoint x: 134, endPoint y: 32, distance: 7.9
click at [126, 35] on div "[PHONE_NUMBER]" at bounding box center [98, 33] width 81 height 10
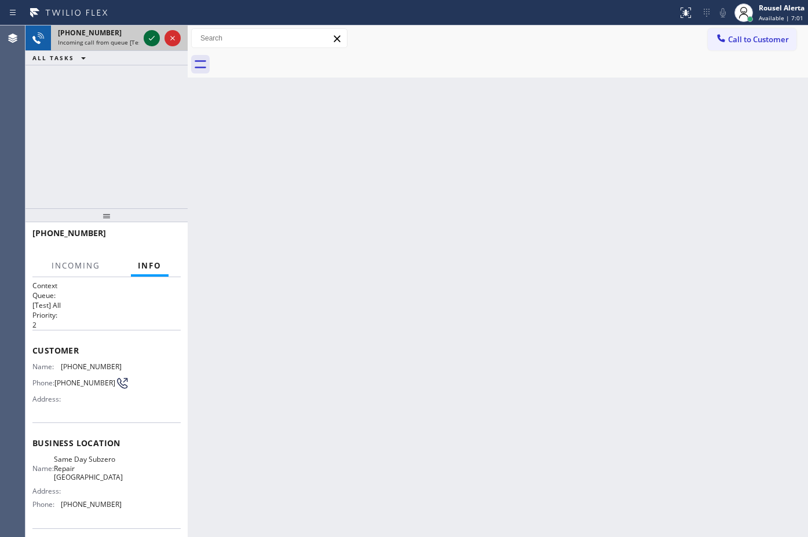
click at [149, 35] on icon at bounding box center [152, 38] width 14 height 14
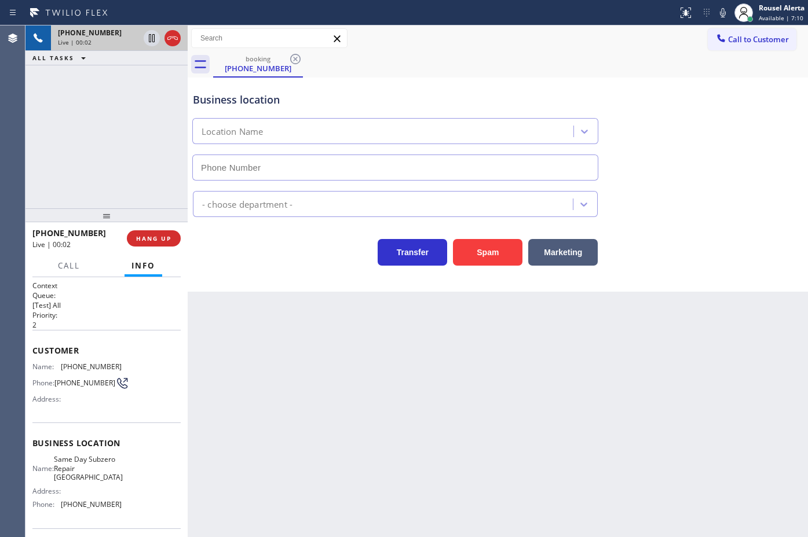
type input "[PHONE_NUMBER]"
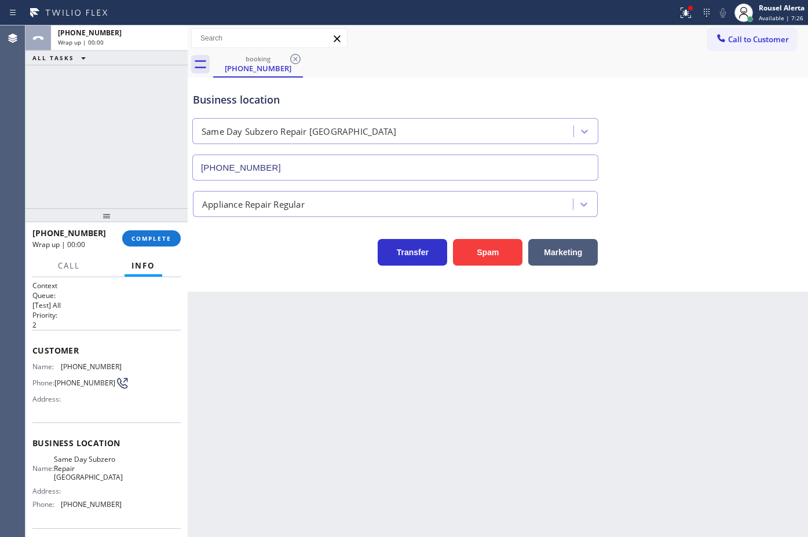
drag, startPoint x: 126, startPoint y: 71, endPoint x: 134, endPoint y: 81, distance: 12.8
click at [126, 71] on div "ALL TASKS ALL TASKS ACTIVE TASKS TASKS IN WRAP UP [PHONE_NUMBER] Wrap up | 00:00" at bounding box center [106, 116] width 162 height 183
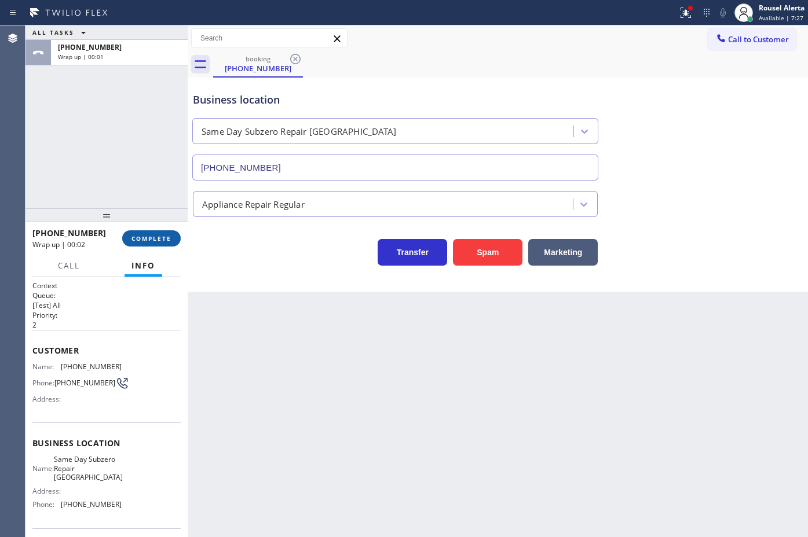
click at [158, 242] on span "COMPLETE" at bounding box center [151, 239] width 40 height 8
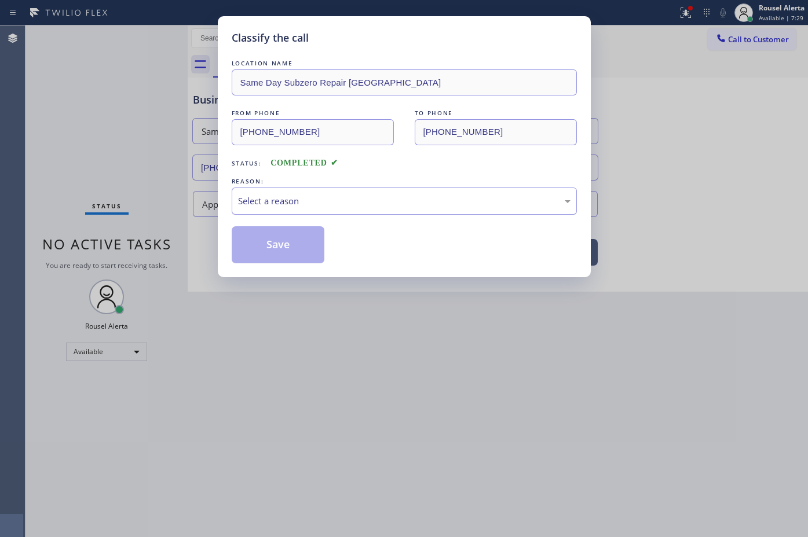
click at [335, 210] on div "Select a reason" at bounding box center [404, 201] width 345 height 27
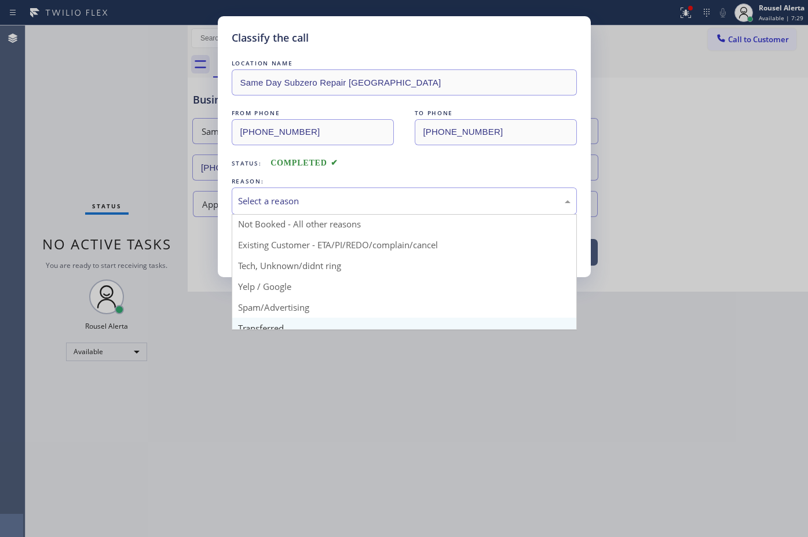
scroll to position [79, 0]
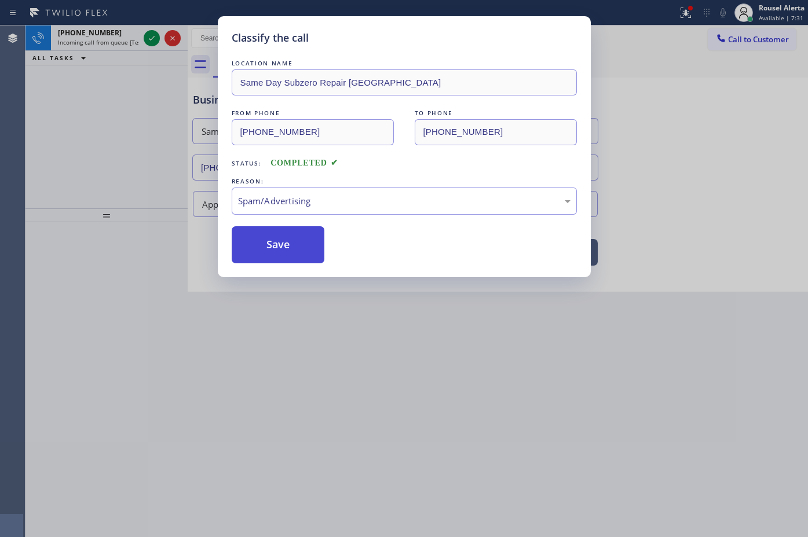
click at [302, 242] on button "Save" at bounding box center [278, 244] width 93 height 37
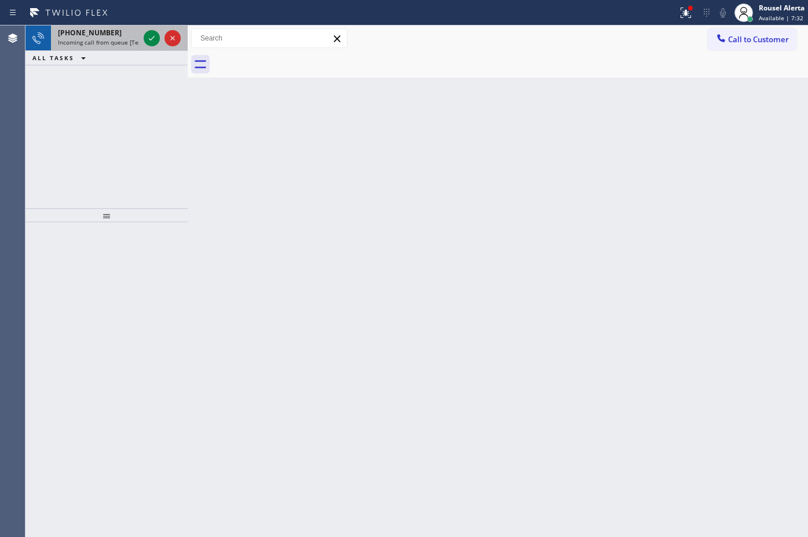
click at [125, 39] on span "Incoming call from queue [Test] All" at bounding box center [106, 42] width 96 height 8
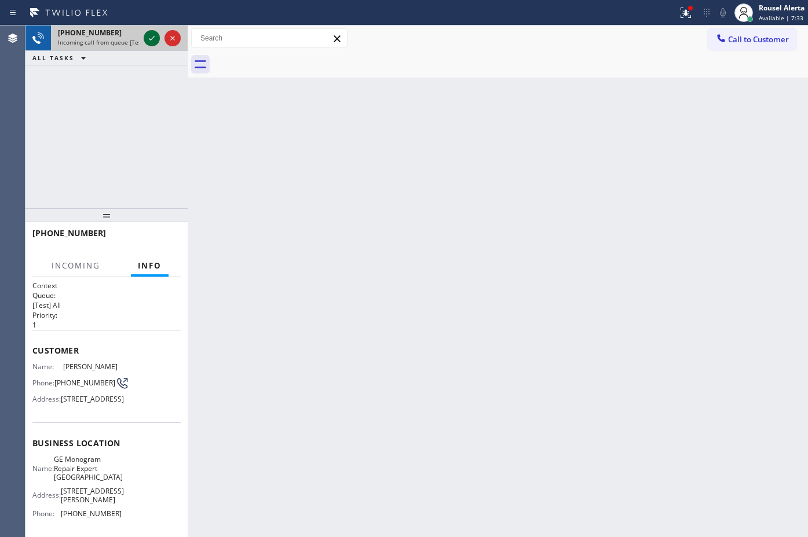
click at [145, 38] on icon at bounding box center [152, 38] width 14 height 14
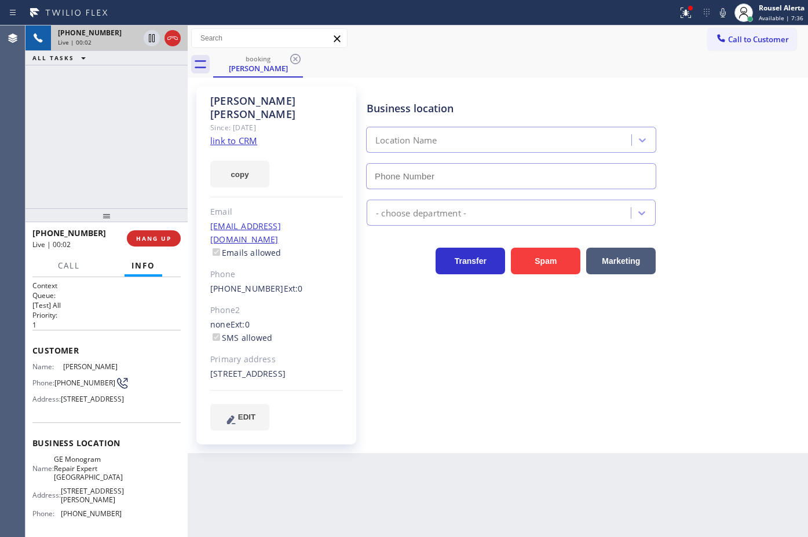
type input "[PHONE_NUMBER]"
click at [235, 148] on div "copy" at bounding box center [276, 168] width 133 height 40
click at [235, 135] on link "link to CRM" at bounding box center [233, 141] width 47 height 12
click at [148, 41] on icon at bounding box center [152, 38] width 14 height 14
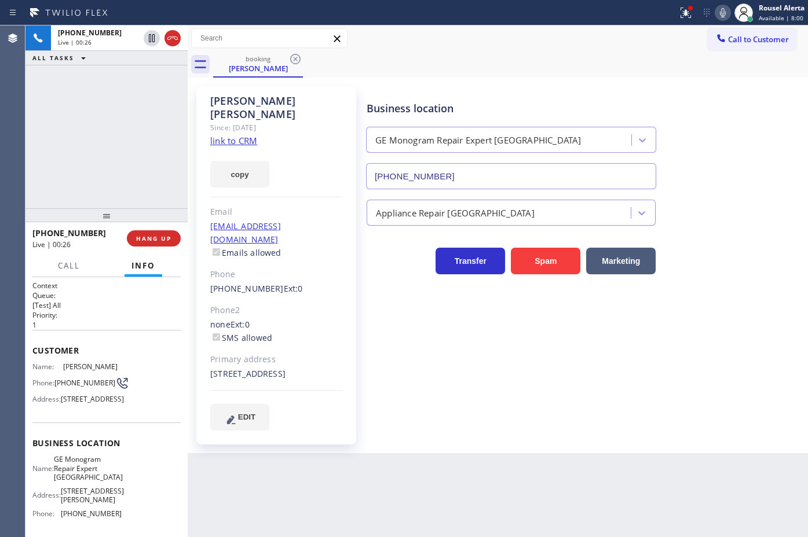
click at [722, 16] on icon at bounding box center [723, 12] width 6 height 9
click at [65, 272] on button "Call" at bounding box center [69, 266] width 36 height 23
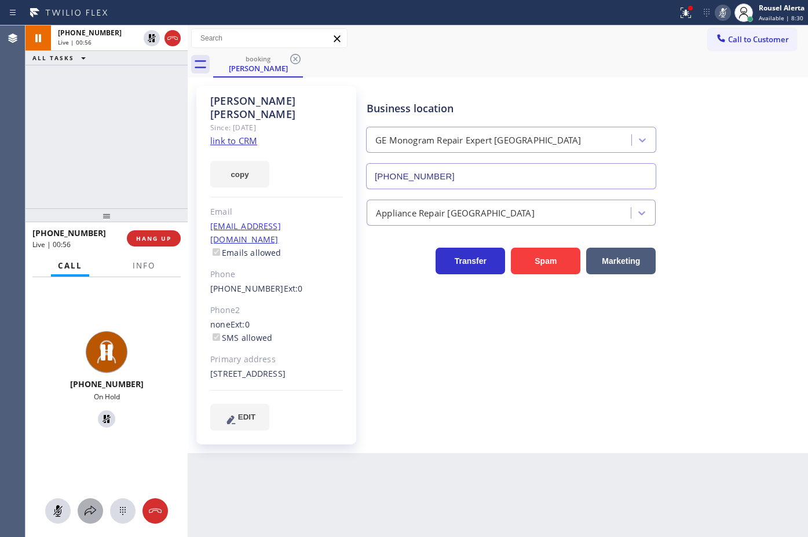
click at [86, 504] on icon at bounding box center [90, 511] width 14 height 14
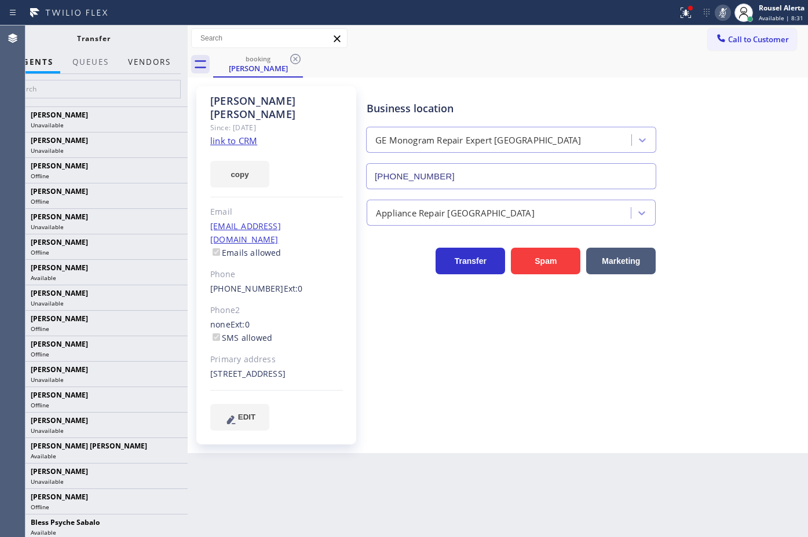
click at [143, 61] on button "Vendors" at bounding box center [149, 62] width 57 height 23
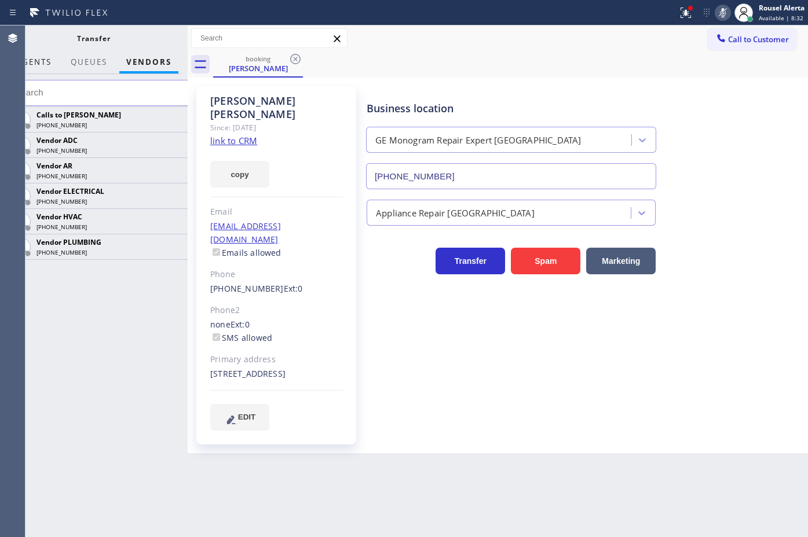
click at [48, 63] on span "AGENTS" at bounding box center [33, 62] width 35 height 10
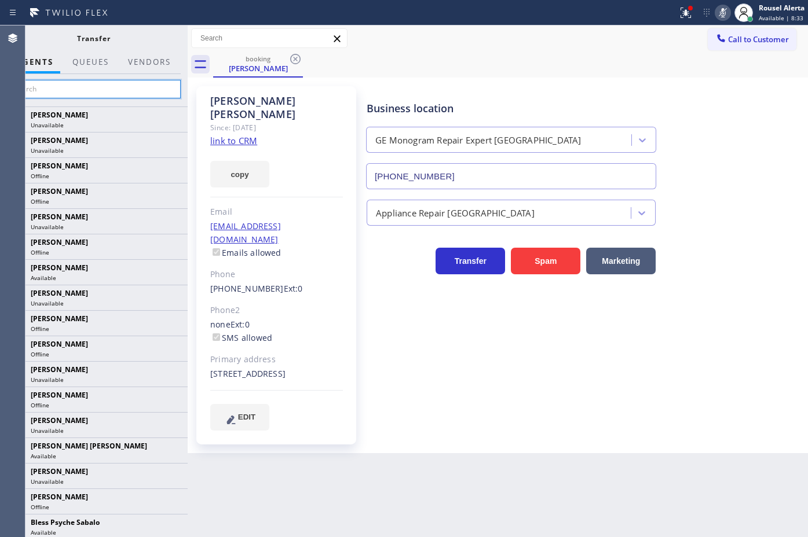
click at [68, 93] on input "text" at bounding box center [93, 89] width 174 height 19
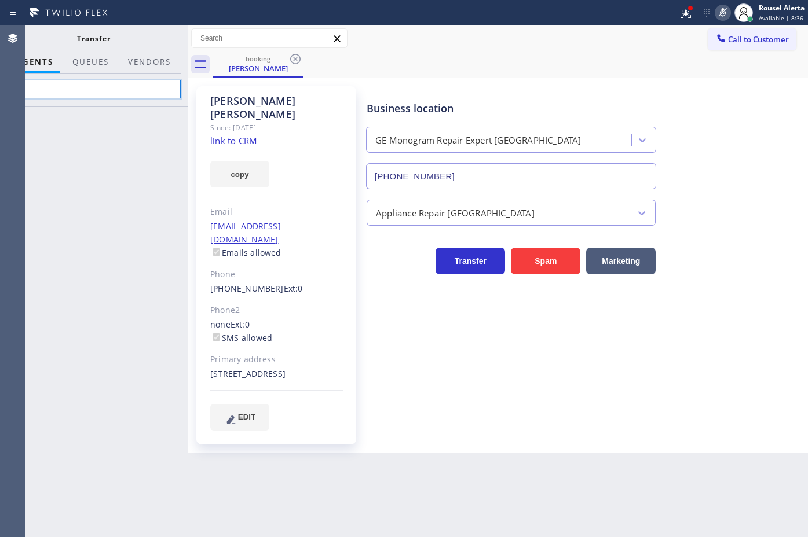
type input "n"
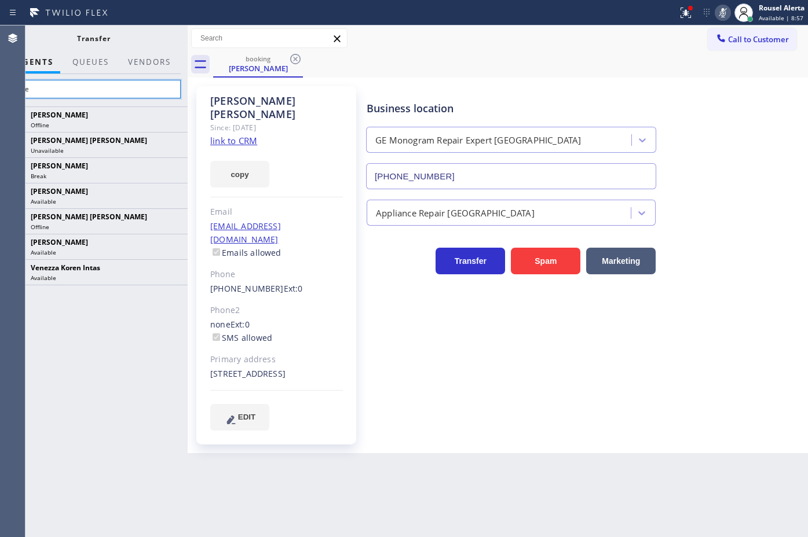
click at [82, 82] on input "nere" at bounding box center [93, 89] width 174 height 19
click at [90, 90] on input "nere" at bounding box center [93, 89] width 174 height 19
click at [97, 90] on input "nere" at bounding box center [93, 89] width 174 height 19
click at [108, 82] on input "nere" at bounding box center [93, 89] width 174 height 19
type input "n"
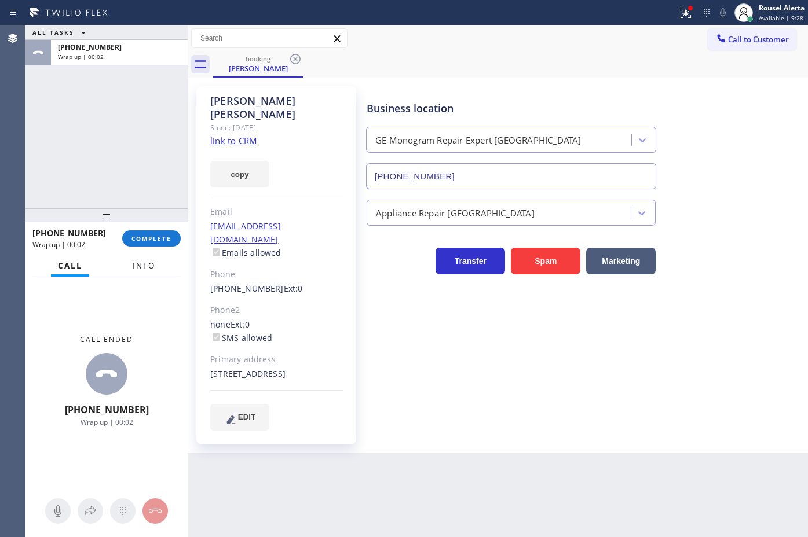
click at [135, 262] on span "Info" at bounding box center [144, 266] width 23 height 10
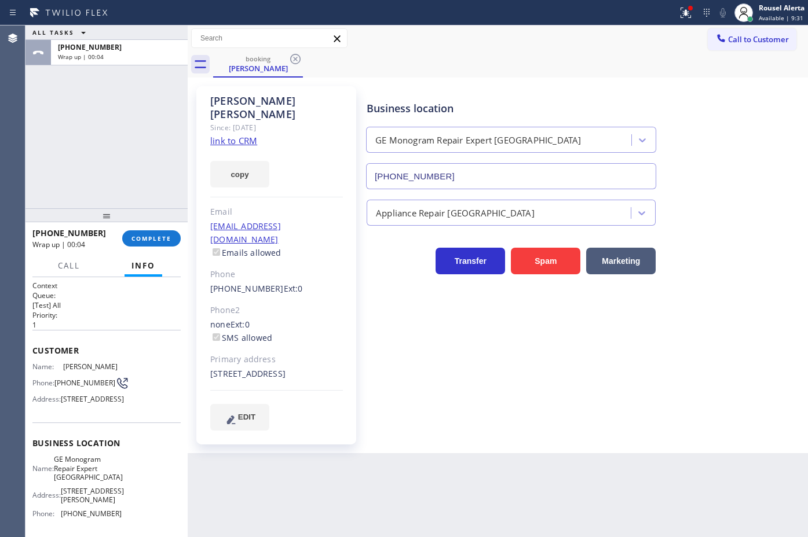
click at [70, 85] on div "ALL TASKS ALL TASKS ACTIVE TASKS TASKS IN WRAP UP [PHONE_NUMBER] Wrap up | 00:04" at bounding box center [106, 116] width 162 height 183
click at [108, 77] on div "ALL TASKS ALL TASKS ACTIVE TASKS TASKS IN WRAP UP [PHONE_NUMBER] Wrap up | 00:20" at bounding box center [106, 116] width 162 height 183
click at [146, 235] on span "COMPLETE" at bounding box center [151, 239] width 40 height 8
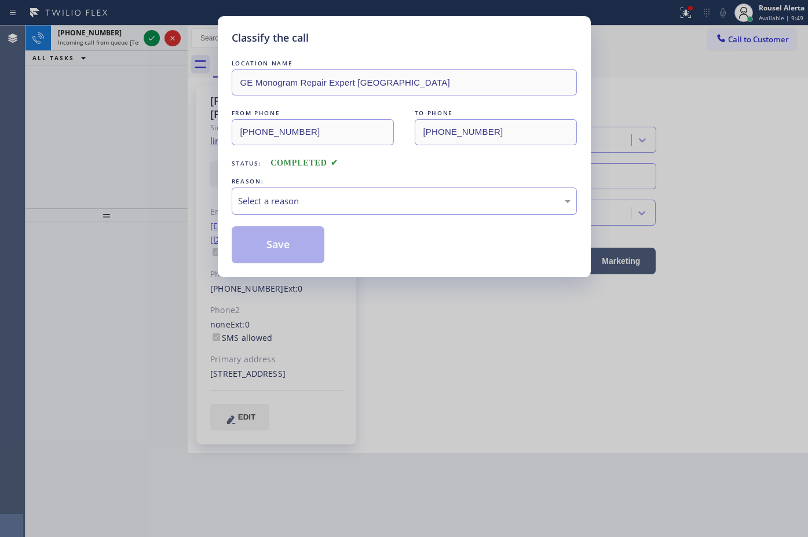
click at [302, 221] on div "LOCATION NAME GE Monogram Repair Expert Castle Rock FROM PHONE [PHONE_NUMBER] T…" at bounding box center [404, 160] width 345 height 206
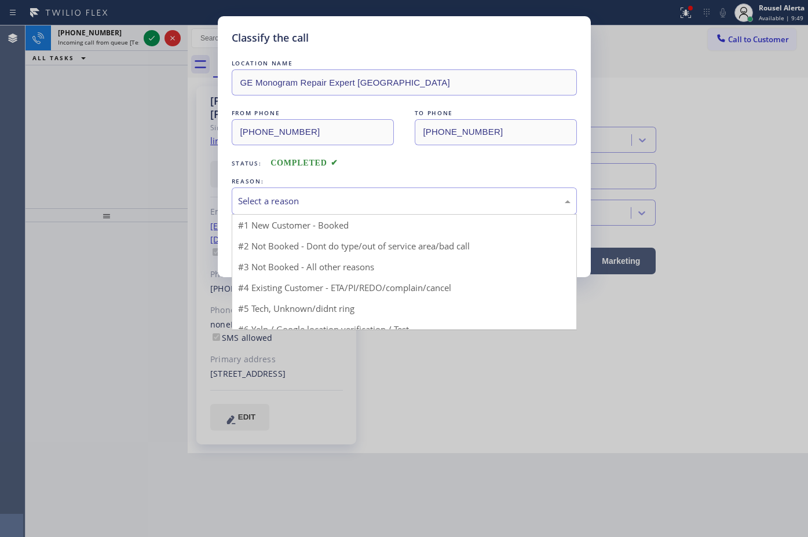
click at [308, 208] on div "Select a reason" at bounding box center [404, 201] width 332 height 13
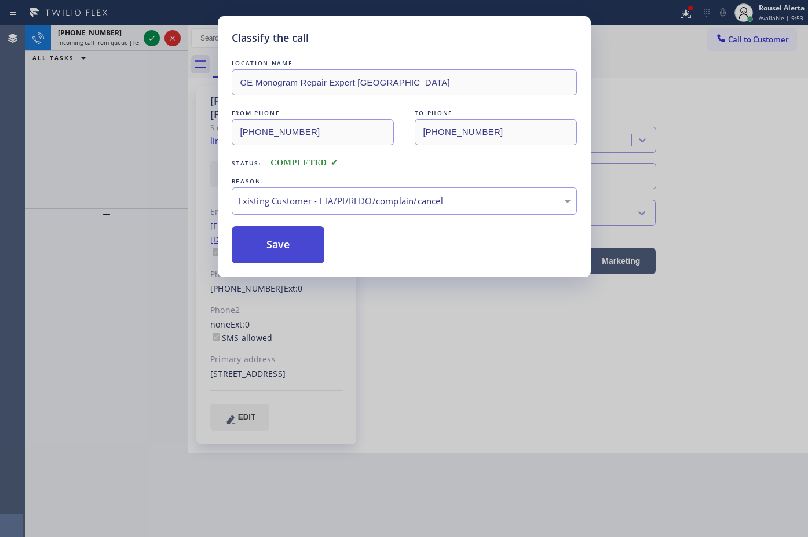
click at [292, 237] on button "Save" at bounding box center [278, 244] width 93 height 37
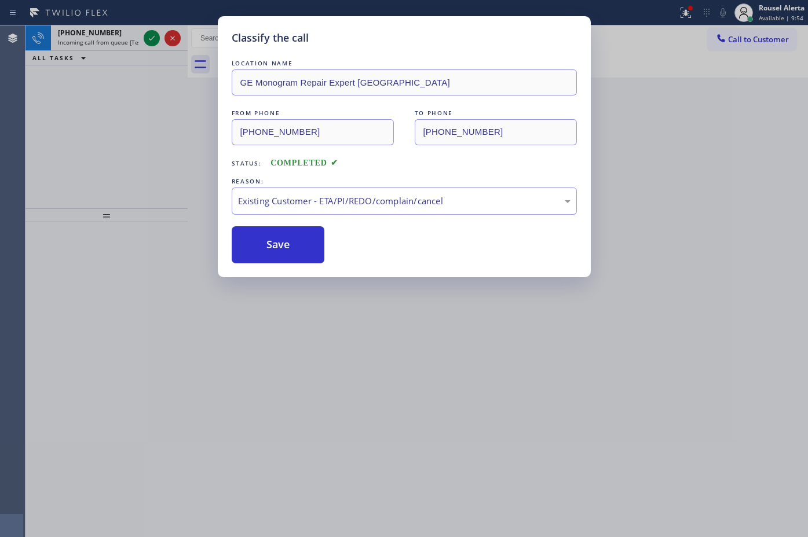
click at [116, 39] on div "Classify the call LOCATION NAME GE Monogram Repair Expert Castle Rock FROM PHON…" at bounding box center [404, 268] width 808 height 537
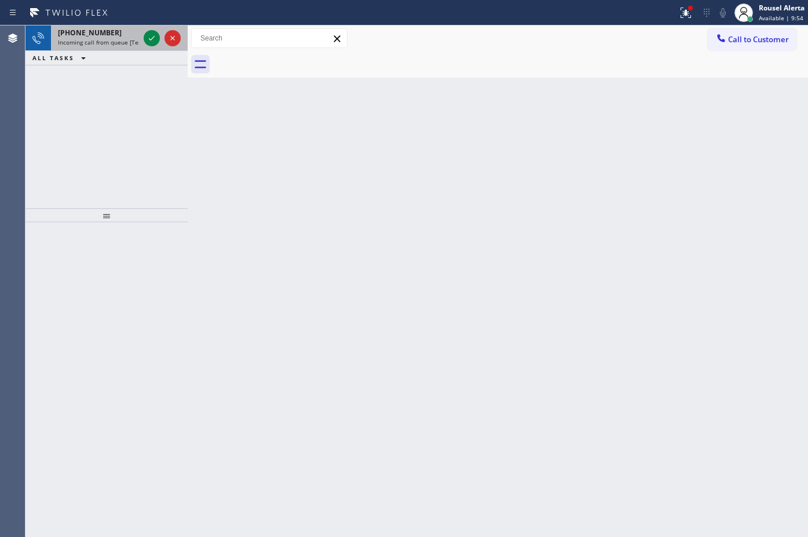
click at [131, 39] on span "Incoming call from queue [Test] All" at bounding box center [106, 42] width 96 height 8
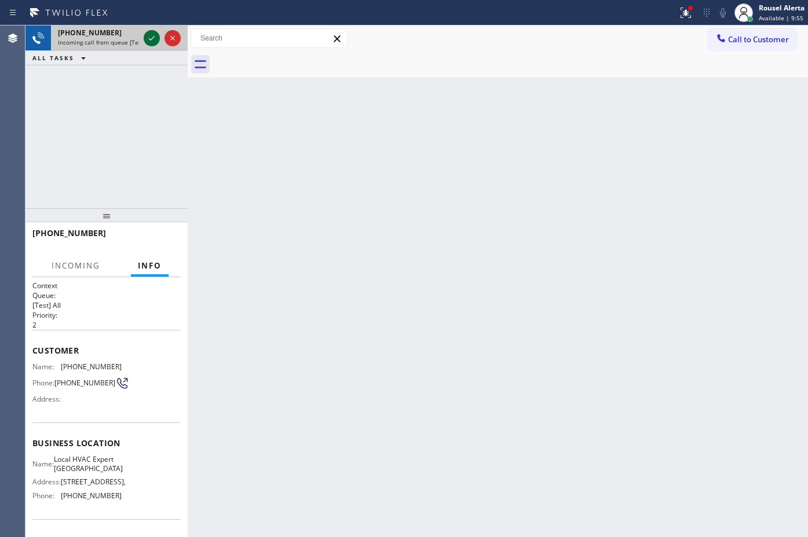
click at [154, 36] on icon at bounding box center [152, 38] width 14 height 14
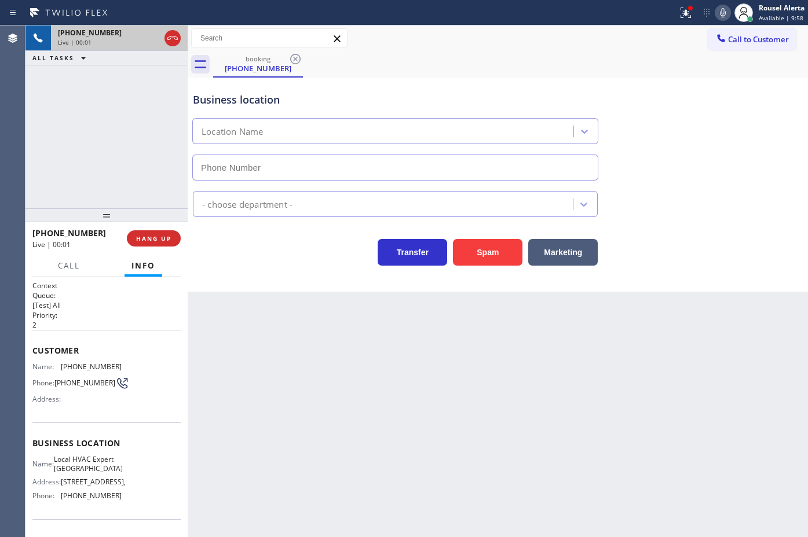
type input "[PHONE_NUMBER]"
click at [488, 249] on button "Spam" at bounding box center [487, 252] width 69 height 27
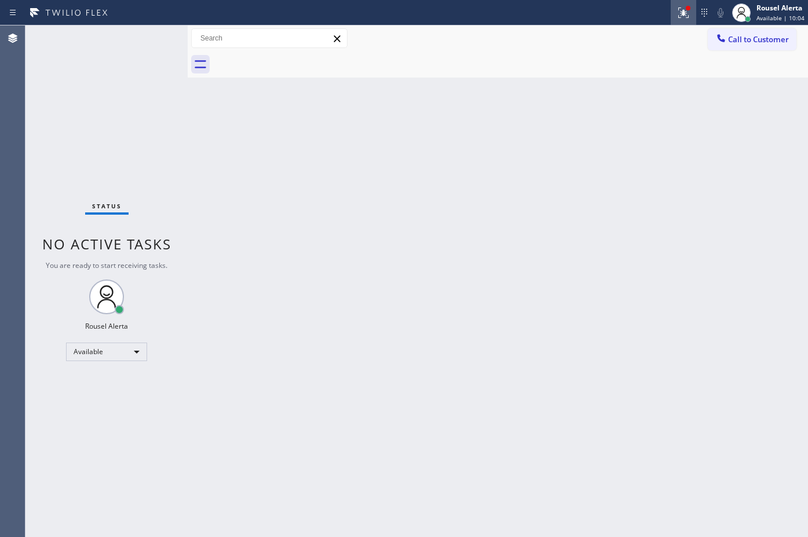
click at [682, 10] on icon at bounding box center [683, 13] width 10 height 10
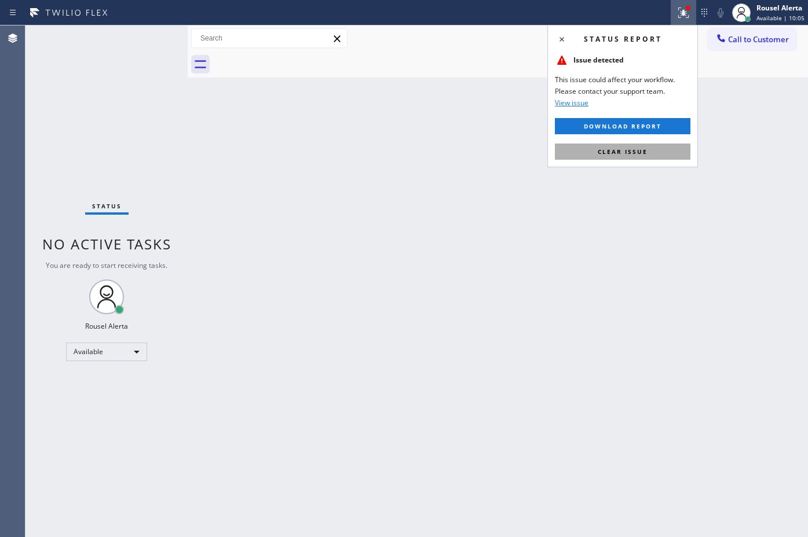
click at [675, 152] on button "Clear issue" at bounding box center [623, 152] width 136 height 16
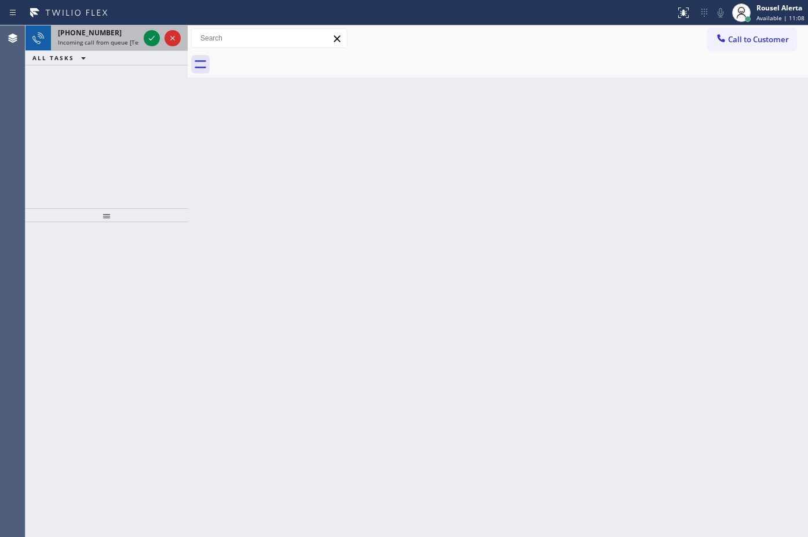
drag, startPoint x: 103, startPoint y: 39, endPoint x: 140, endPoint y: 41, distance: 37.1
click at [104, 41] on span "Incoming call from queue [Test] All" at bounding box center [106, 42] width 96 height 8
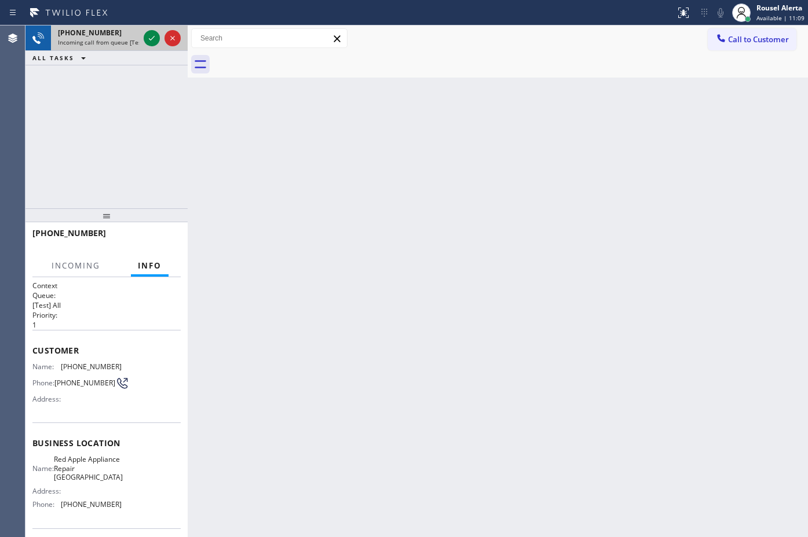
click at [142, 41] on div at bounding box center [162, 37] width 42 height 25
click at [145, 41] on icon at bounding box center [152, 38] width 14 height 14
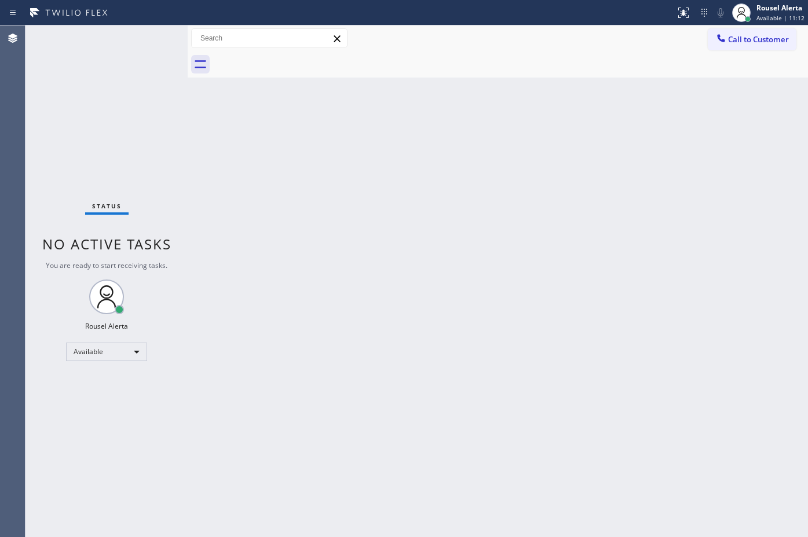
click at [145, 41] on div "Status No active tasks You are ready to start receiving tasks. Rousel Alerta Av…" at bounding box center [106, 281] width 162 height 512
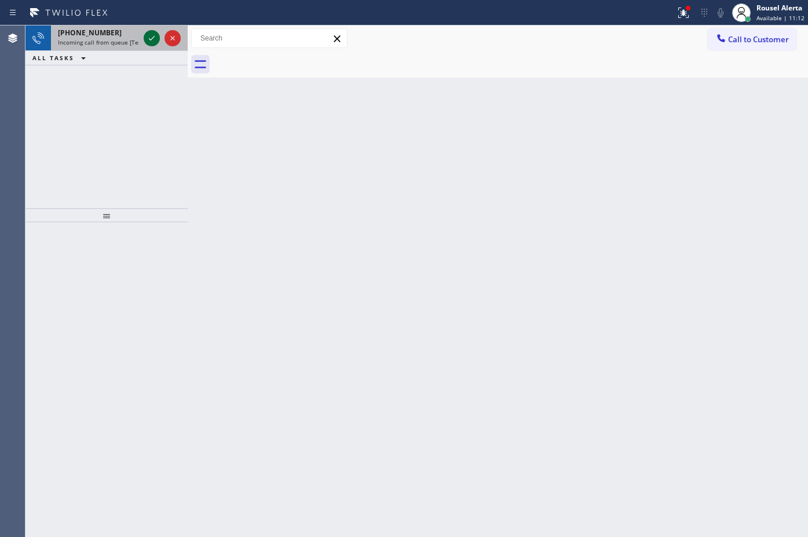
click at [145, 41] on icon at bounding box center [152, 38] width 14 height 14
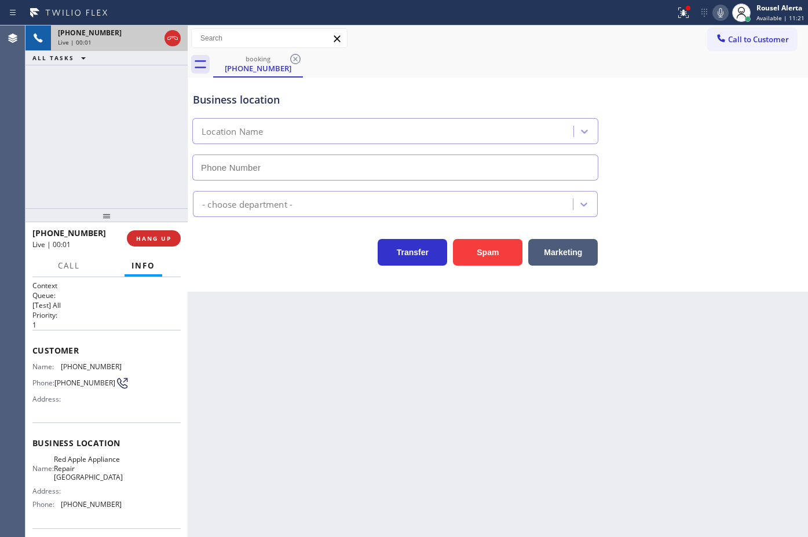
type input "[PHONE_NUMBER]"
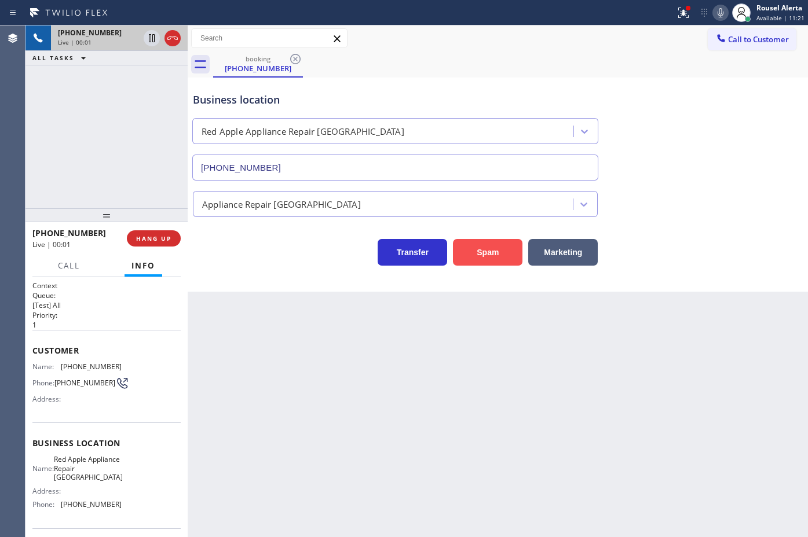
click at [480, 251] on button "Spam" at bounding box center [487, 252] width 69 height 27
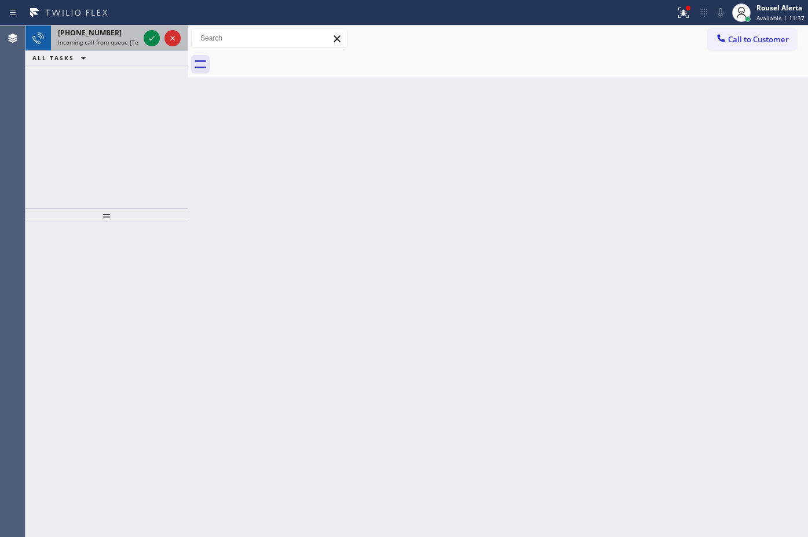
drag, startPoint x: 120, startPoint y: 39, endPoint x: 135, endPoint y: 39, distance: 14.5
click at [122, 39] on span "Incoming call from queue [Test] All" at bounding box center [106, 42] width 96 height 8
click at [129, 43] on span "Incoming call from queue [Test] All" at bounding box center [106, 42] width 96 height 8
click at [557, 304] on div "Back to Dashboard Change Sender ID Customers Technicians Select a contact Outbo…" at bounding box center [498, 281] width 620 height 512
click at [117, 32] on div "[PHONE_NUMBER]" at bounding box center [98, 33] width 81 height 10
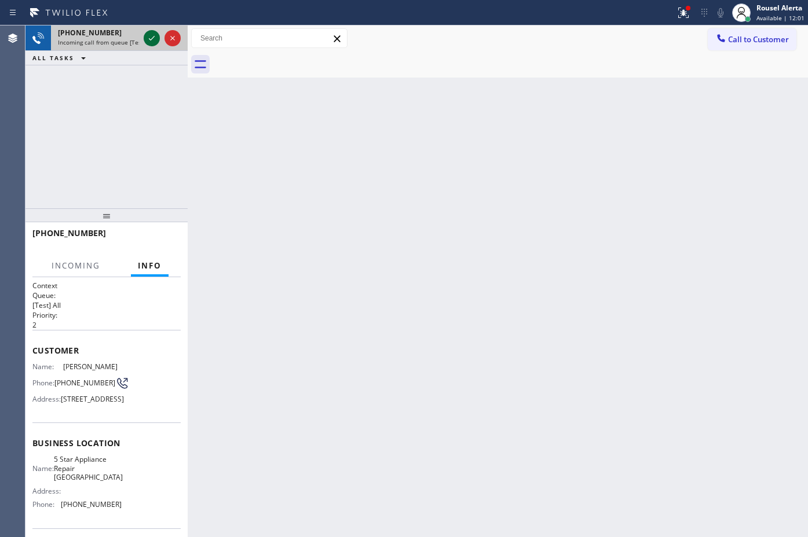
click at [145, 39] on icon at bounding box center [152, 38] width 14 height 14
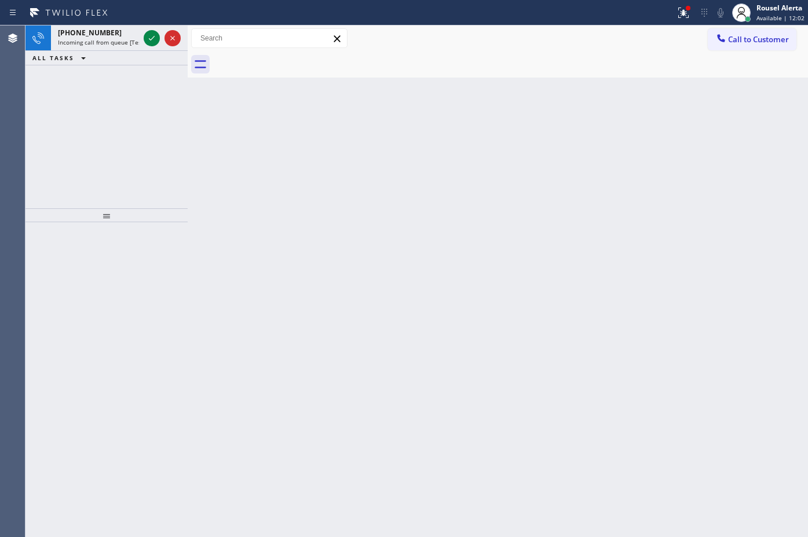
click at [355, 232] on div "Back to Dashboard Change Sender ID Customers Technicians Select a contact Outbo…" at bounding box center [498, 281] width 620 height 512
click at [106, 39] on span "Incoming call from queue [Test] All" at bounding box center [106, 42] width 96 height 8
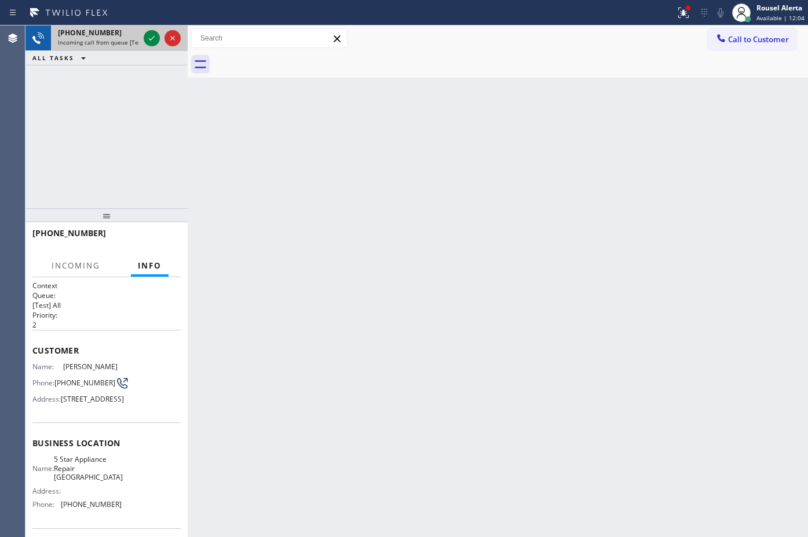
click at [125, 38] on span "Incoming call from queue [Test] All" at bounding box center [106, 42] width 96 height 8
click at [123, 36] on div "[PHONE_NUMBER]" at bounding box center [98, 33] width 81 height 10
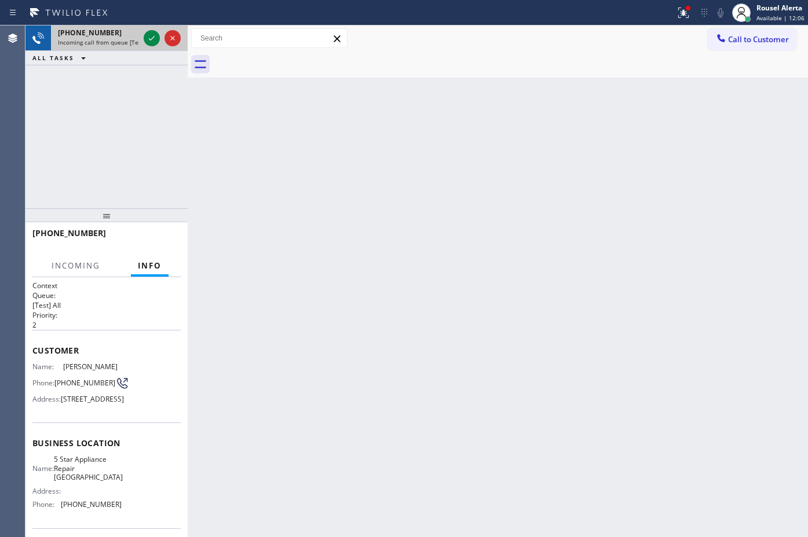
click at [123, 36] on div "[PHONE_NUMBER]" at bounding box center [98, 33] width 81 height 10
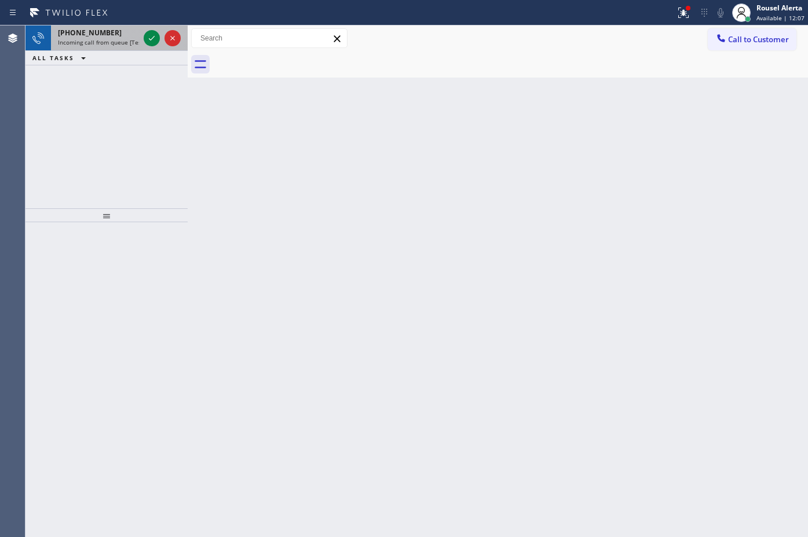
click at [125, 36] on div "[PHONE_NUMBER]" at bounding box center [98, 33] width 81 height 10
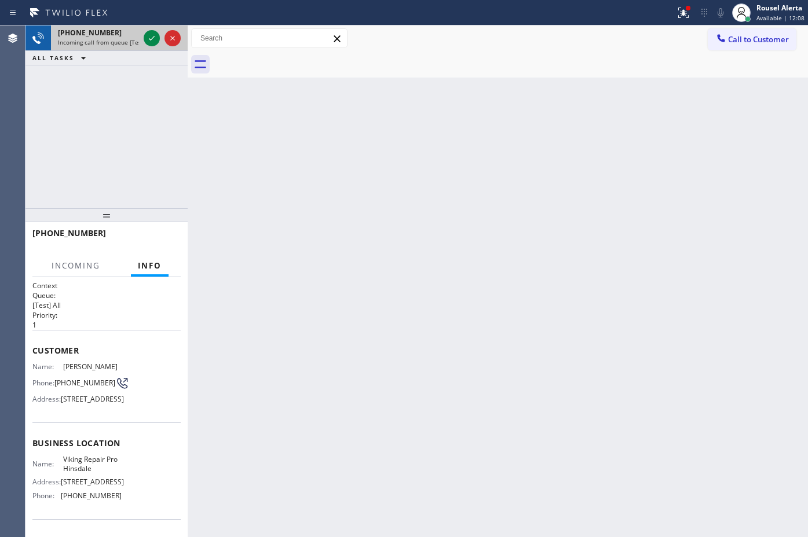
click at [125, 36] on div "[PHONE_NUMBER]" at bounding box center [98, 33] width 81 height 10
click at [147, 38] on icon at bounding box center [152, 38] width 14 height 14
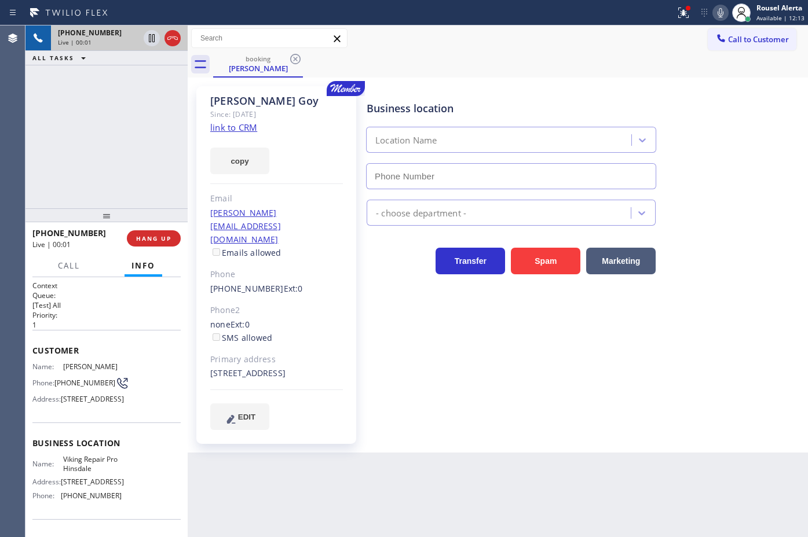
type input "[PHONE_NUMBER]"
click at [684, 22] on button at bounding box center [683, 12] width 25 height 25
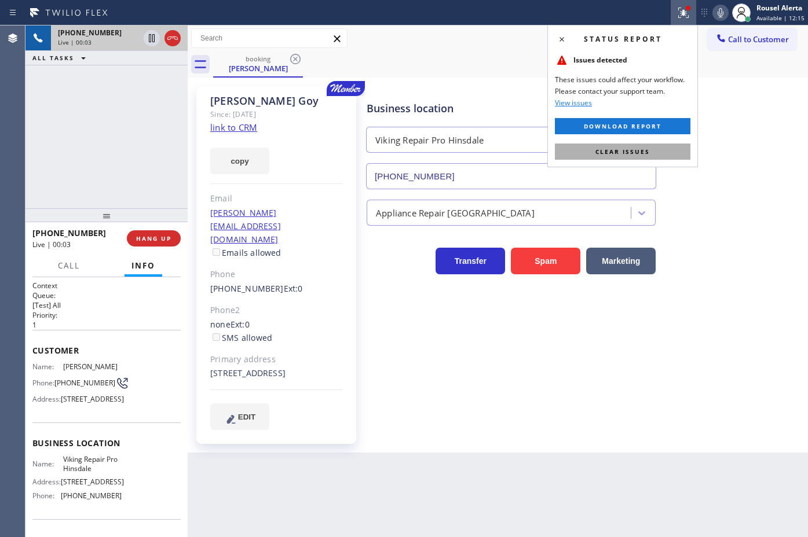
click at [655, 154] on button "Clear issues" at bounding box center [623, 152] width 136 height 16
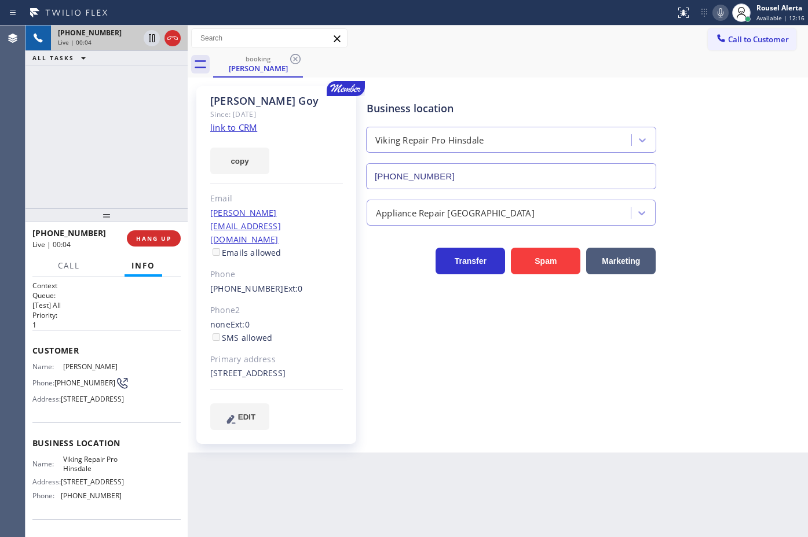
click at [237, 125] on link "link to CRM" at bounding box center [233, 128] width 47 height 12
click at [129, 93] on div "[PHONE_NUMBER] Live | 00:56 ALL TASKS ALL TASKS ACTIVE TASKS TASKS IN WRAP UP" at bounding box center [106, 116] width 162 height 183
click at [151, 41] on icon at bounding box center [152, 38] width 14 height 14
click at [721, 14] on icon at bounding box center [721, 13] width 14 height 14
click at [107, 68] on div "[PHONE_NUMBER] Live | 02:57 ALL TASKS ALL TASKS ACTIVE TASKS TASKS IN WRAP UP" at bounding box center [106, 116] width 162 height 183
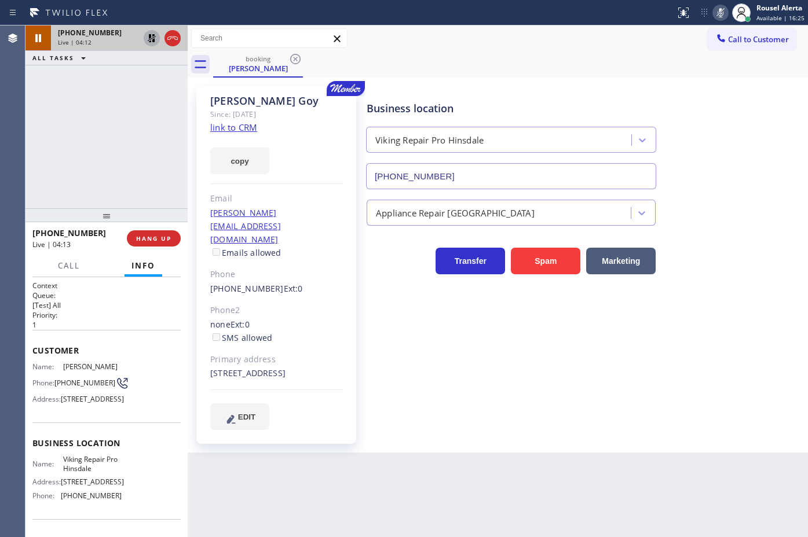
click at [151, 36] on icon at bounding box center [152, 38] width 14 height 14
click at [722, 17] on icon at bounding box center [721, 13] width 14 height 14
click at [103, 90] on div "[PHONE_NUMBER] Live | 04:33 ALL TASKS ALL TASKS ACTIVE TASKS TASKS IN WRAP UP" at bounding box center [106, 116] width 162 height 183
click at [319, 462] on div "Back to Dashboard Change Sender ID Customers Technicians Select a contact Outbo…" at bounding box center [498, 281] width 620 height 512
click at [123, 116] on div "[PHONE_NUMBER] Live | 04:35 ALL TASKS ALL TASKS ACTIVE TASKS TASKS IN WRAP UP" at bounding box center [106, 116] width 162 height 183
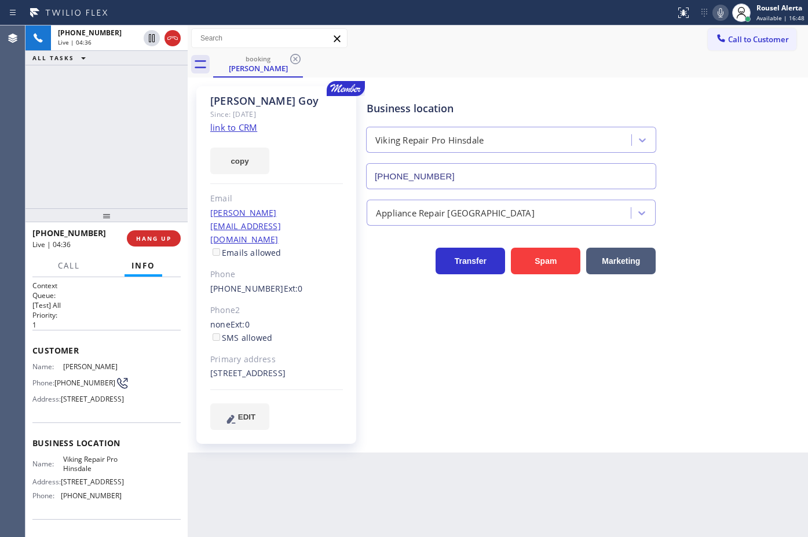
click at [295, 469] on div "Back to Dashboard Change Sender ID Customers Technicians Select a contact Outbo…" at bounding box center [498, 281] width 620 height 512
click at [143, 167] on div "[PHONE_NUMBER] Live | 04:38 ALL TASKS ALL TASKS ACTIVE TASKS TASKS IN WRAP UP" at bounding box center [106, 116] width 162 height 183
click at [319, 480] on div "Back to Dashboard Change Sender ID Customers Technicians Select a contact Outbo…" at bounding box center [498, 281] width 620 height 512
click at [167, 186] on div "[PHONE_NUMBER] Live | 04:40 ALL TASKS ALL TASKS ACTIVE TASKS TASKS IN WRAP UP" at bounding box center [106, 116] width 162 height 183
click at [276, 475] on div "Back to Dashboard Change Sender ID Customers Technicians Select a contact Outbo…" at bounding box center [498, 281] width 620 height 512
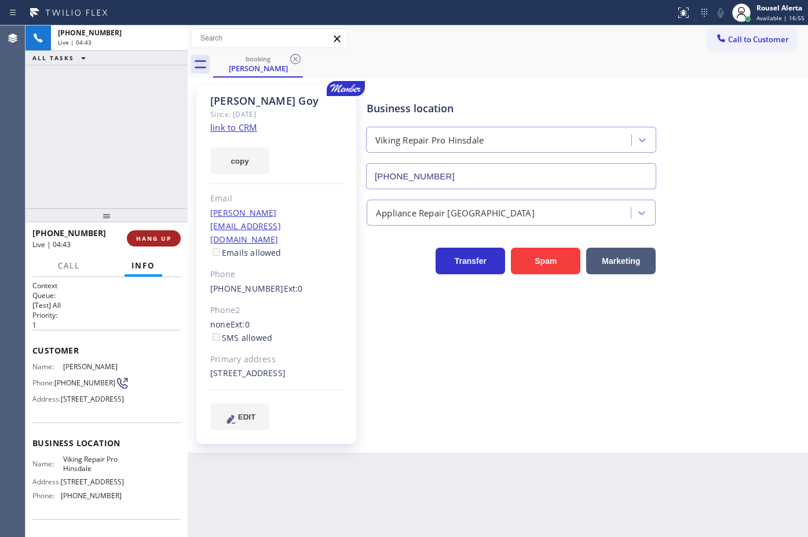
click at [148, 242] on span "HANG UP" at bounding box center [153, 239] width 35 height 8
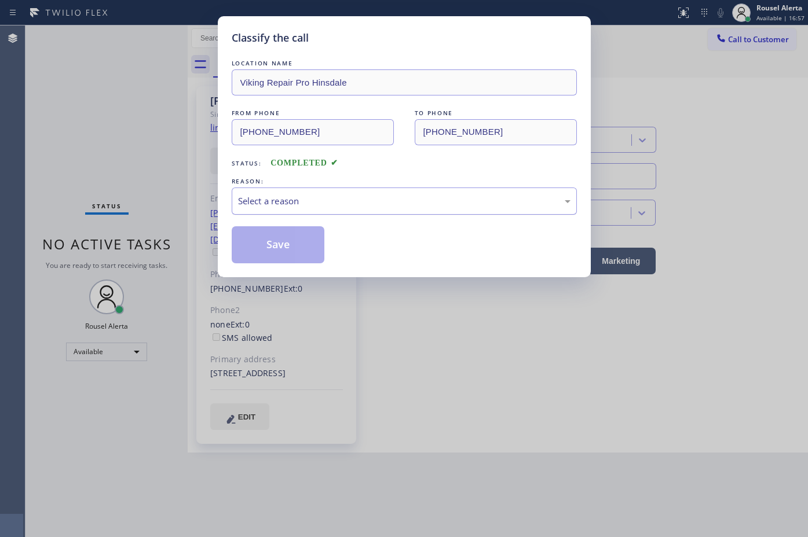
click at [276, 203] on div "Select a reason" at bounding box center [404, 201] width 332 height 13
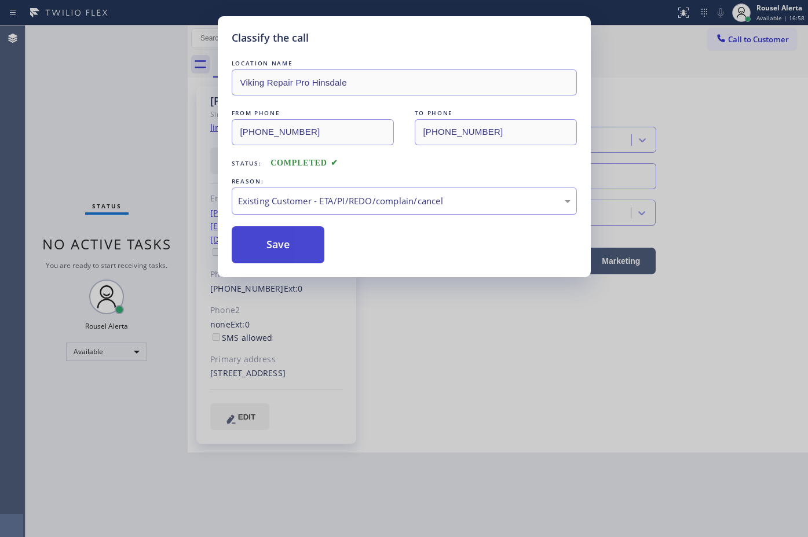
click at [298, 251] on button "Save" at bounding box center [278, 244] width 93 height 37
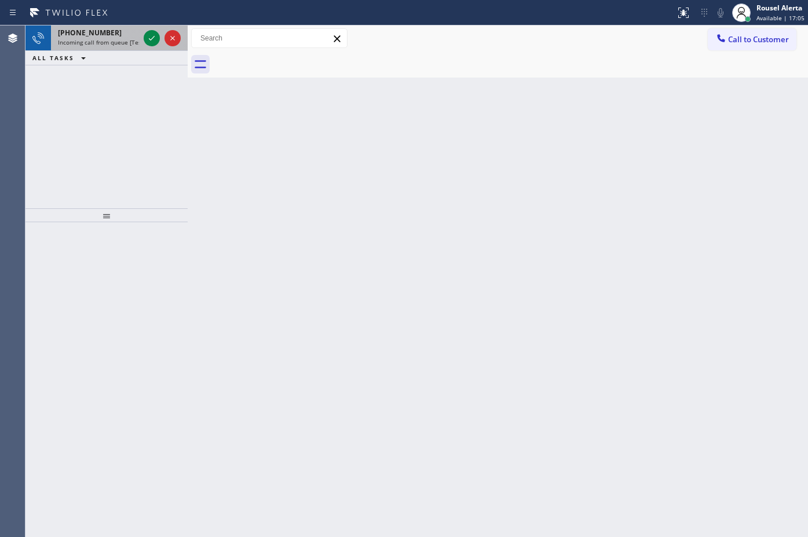
click at [129, 33] on div "[PHONE_NUMBER]" at bounding box center [98, 33] width 81 height 10
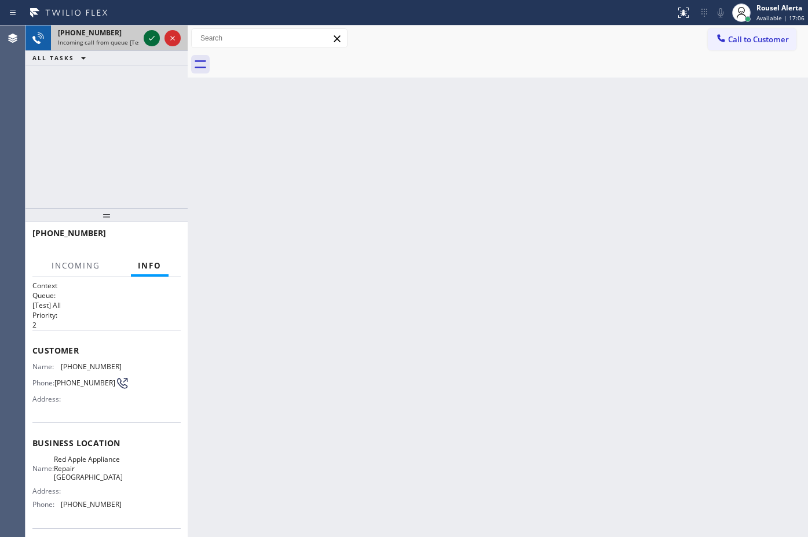
click at [148, 39] on icon at bounding box center [152, 38] width 14 height 14
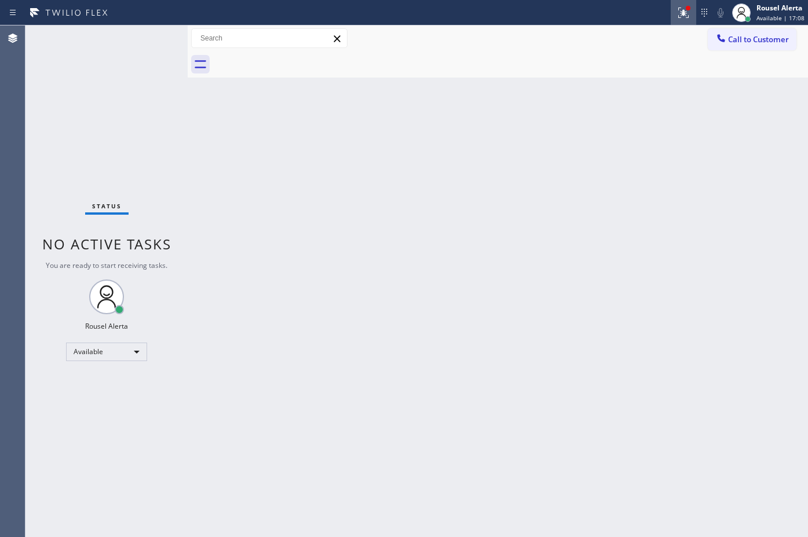
click at [688, 16] on icon at bounding box center [683, 13] width 14 height 14
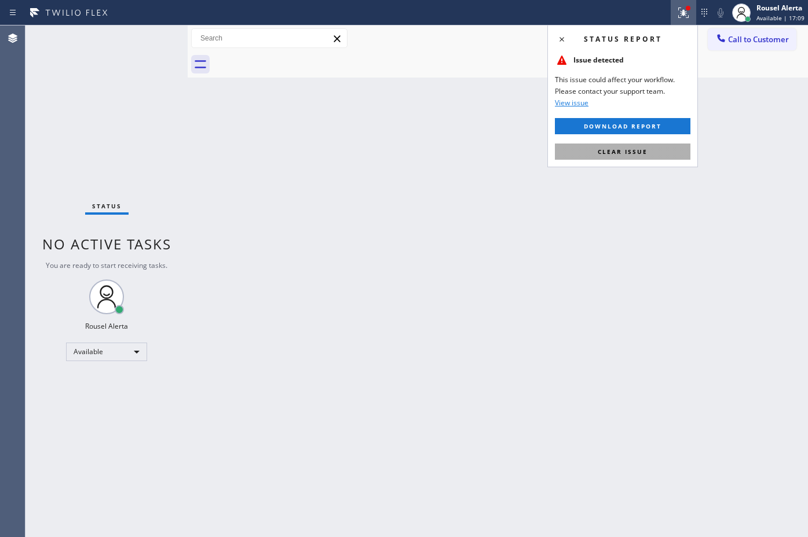
click at [659, 148] on button "Clear issue" at bounding box center [623, 152] width 136 height 16
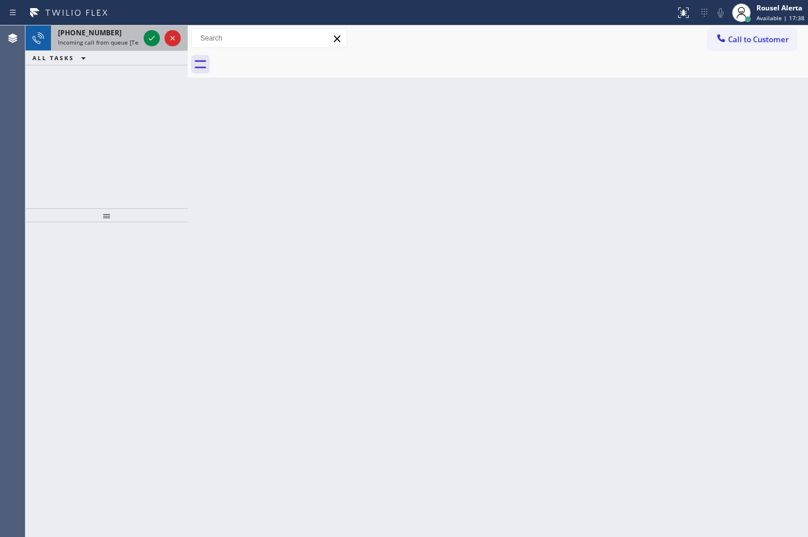
click at [133, 30] on div "[PHONE_NUMBER]" at bounding box center [98, 33] width 81 height 10
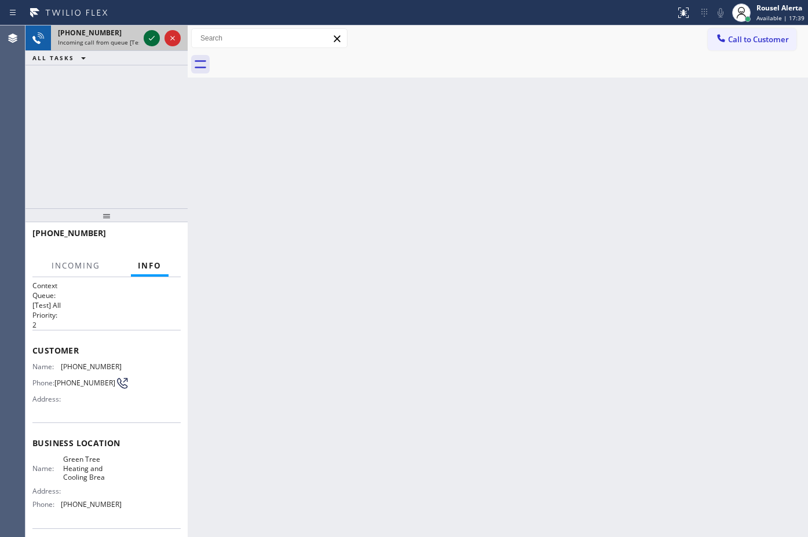
click at [153, 41] on icon at bounding box center [152, 38] width 14 height 14
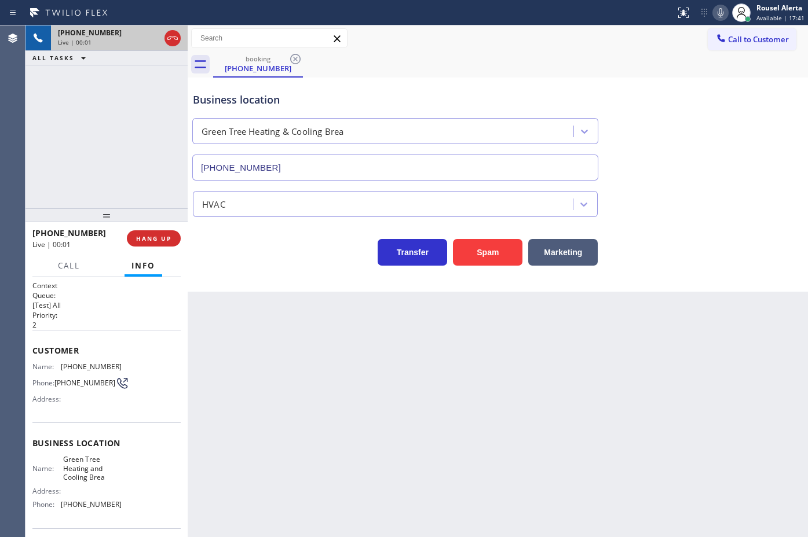
type input "[PHONE_NUMBER]"
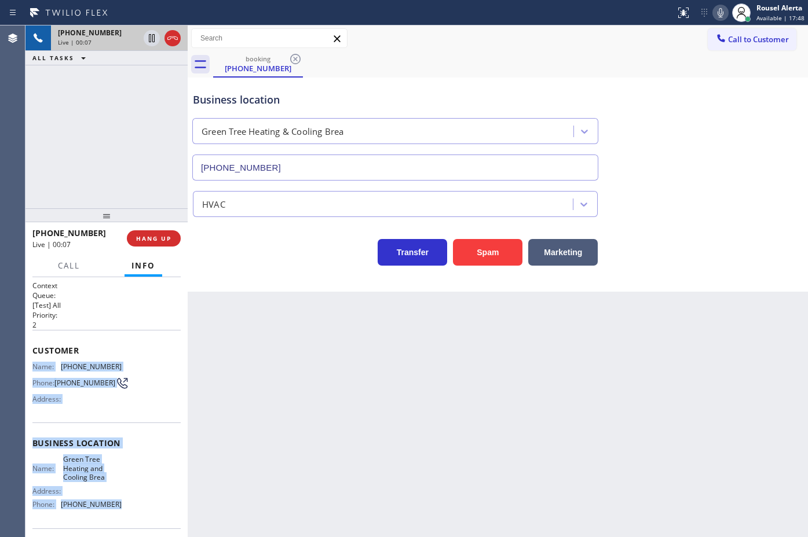
drag, startPoint x: 32, startPoint y: 363, endPoint x: 123, endPoint y: 507, distance: 169.7
click at [123, 507] on div "Context Queue: [Test] All Priority: 2 Customer Name: [PHONE_NUMBER] Phone: [PHO…" at bounding box center [106, 448] width 148 height 335
copy div "Name: [PHONE_NUMBER] Phone: [PHONE_NUMBER] Address: Business location Name: Gre…"
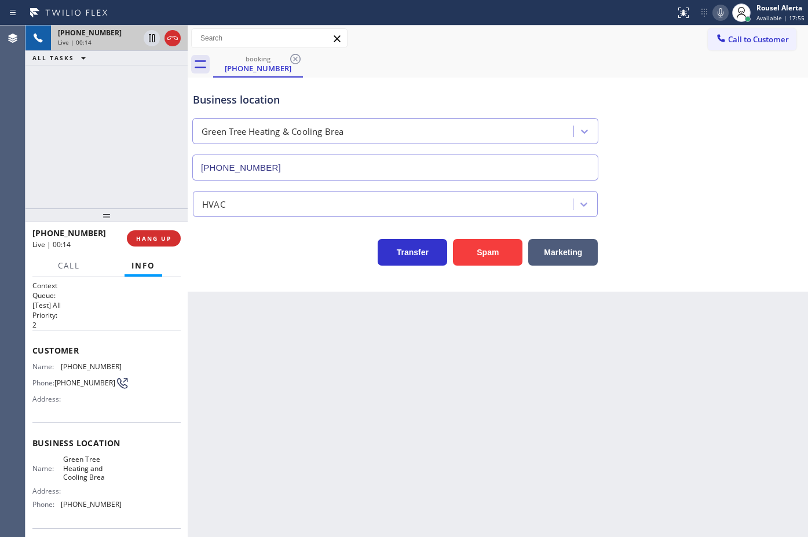
click at [672, 429] on div "Back to Dashboard Change Sender ID Customers Technicians Select a contact Outbo…" at bounding box center [498, 281] width 620 height 512
click at [568, 456] on div "Back to Dashboard Change Sender ID Customers Technicians Select a contact Outbo…" at bounding box center [498, 281] width 620 height 512
click at [115, 174] on div "[PHONE_NUMBER] Live | 00:17 ALL TASKS ALL TASKS ACTIVE TASKS TASKS IN WRAP UP" at bounding box center [106, 116] width 162 height 183
click at [155, 242] on span "HANG UP" at bounding box center [153, 239] width 35 height 8
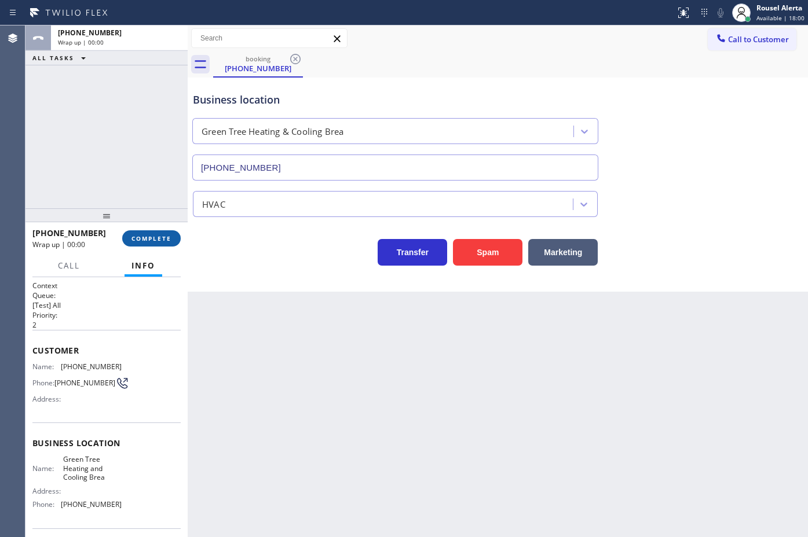
click at [155, 242] on span "COMPLETE" at bounding box center [151, 239] width 40 height 8
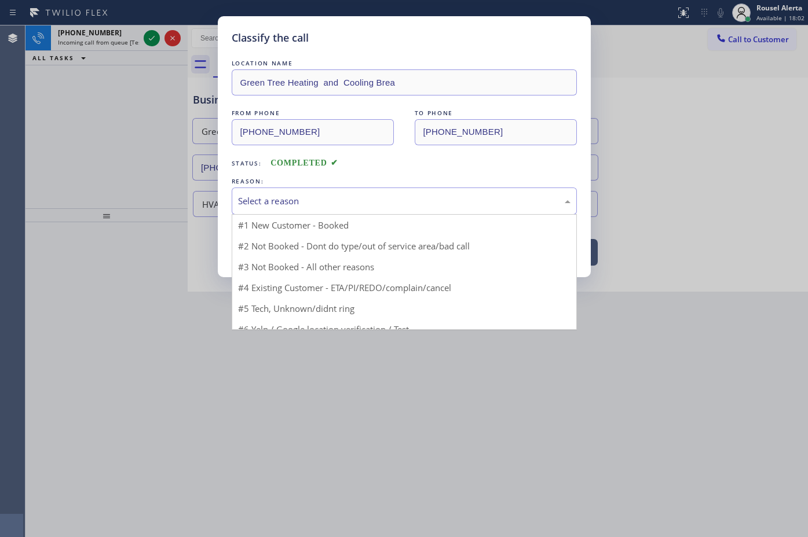
click at [445, 204] on div "Select a reason" at bounding box center [404, 201] width 332 height 13
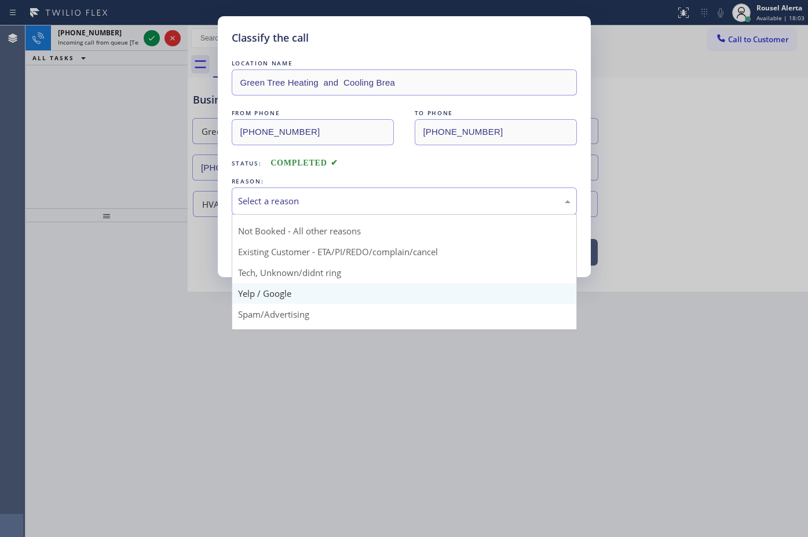
scroll to position [79, 0]
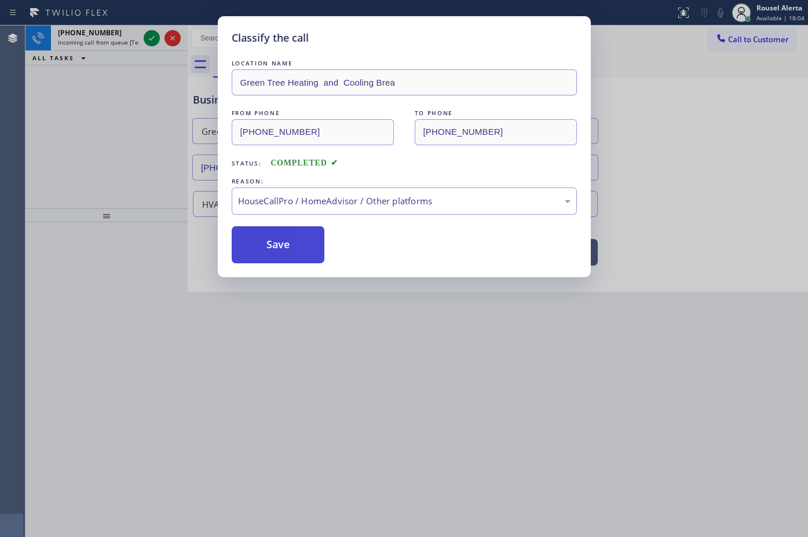
click at [284, 250] on button "Save" at bounding box center [278, 244] width 93 height 37
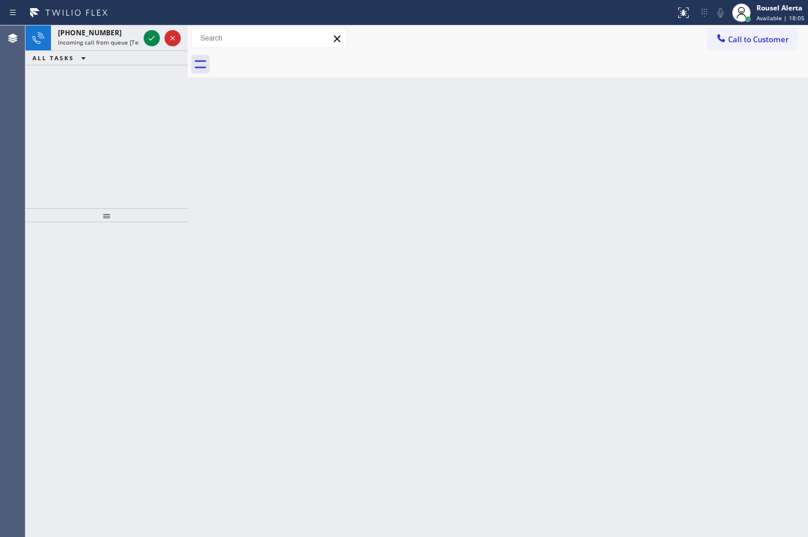
click at [119, 35] on div "Classify the call LOCATION NAME [GEOGRAPHIC_DATA] Repair Group FROM PHONE [PHON…" at bounding box center [416, 281] width 782 height 512
click at [138, 38] on span "Incoming call from queue [Test] All" at bounding box center [106, 42] width 96 height 8
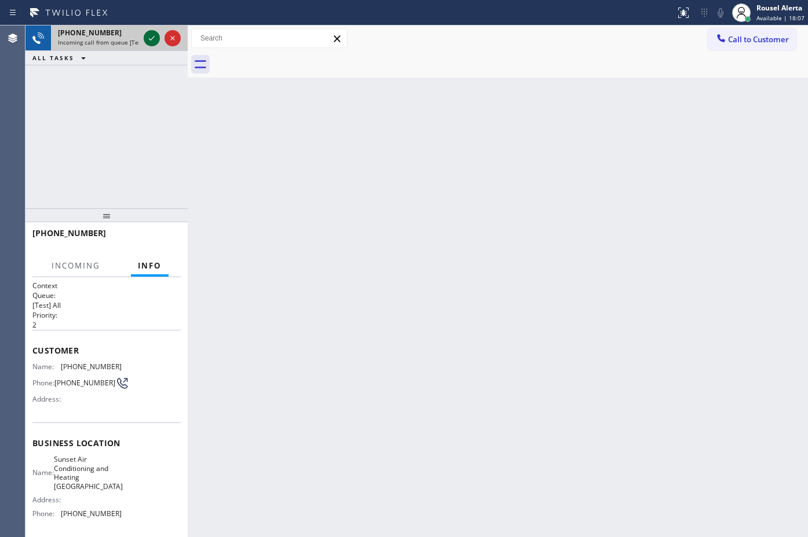
click at [149, 39] on icon at bounding box center [152, 38] width 14 height 14
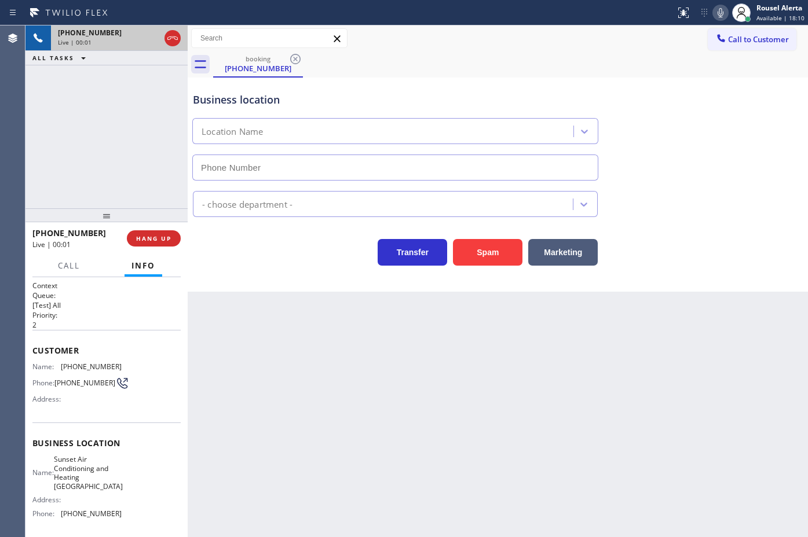
type input "[PHONE_NUMBER]"
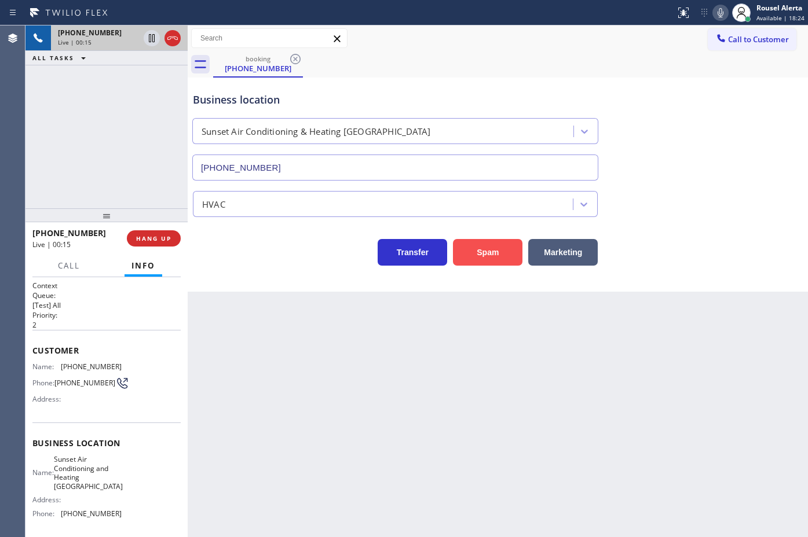
click at [502, 252] on button "Spam" at bounding box center [487, 252] width 69 height 27
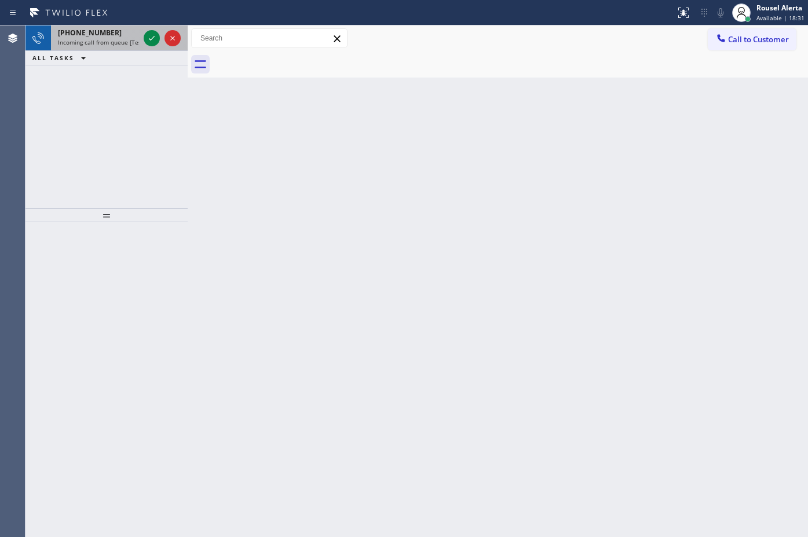
drag, startPoint x: 113, startPoint y: 25, endPoint x: 138, endPoint y: 36, distance: 27.2
click at [113, 25] on div "[PHONE_NUMBER] Incoming call from queue [Test] All" at bounding box center [96, 37] width 90 height 25
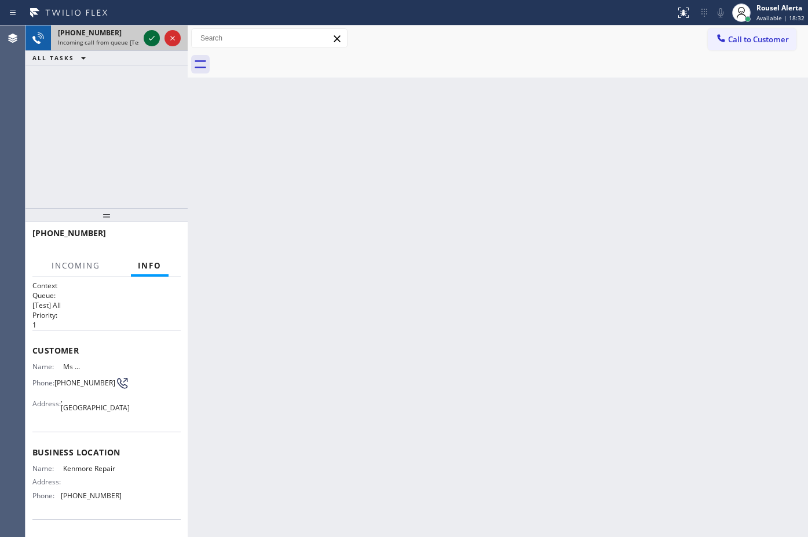
click at [149, 41] on icon at bounding box center [152, 38] width 14 height 14
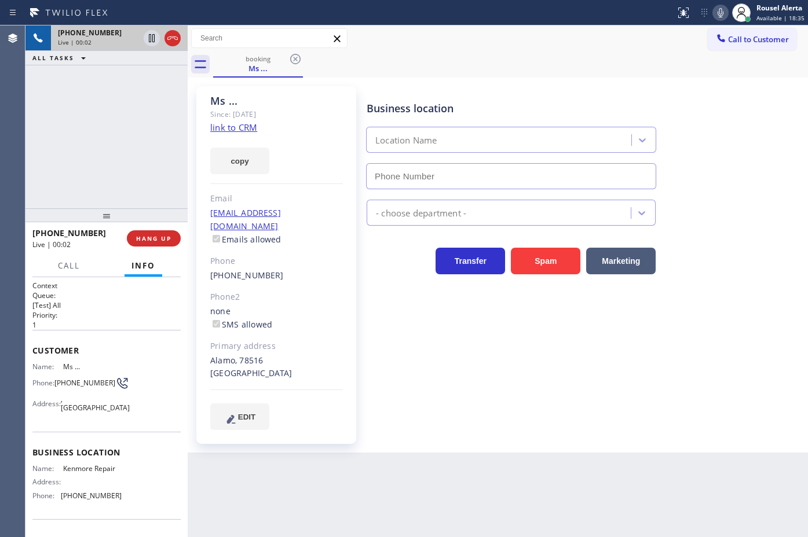
type input "[PHONE_NUMBER]"
click at [242, 120] on div "Since: [DATE]" at bounding box center [276, 114] width 133 height 13
click at [245, 128] on link "link to CRM" at bounding box center [233, 128] width 47 height 12
click at [152, 43] on icon at bounding box center [152, 38] width 14 height 14
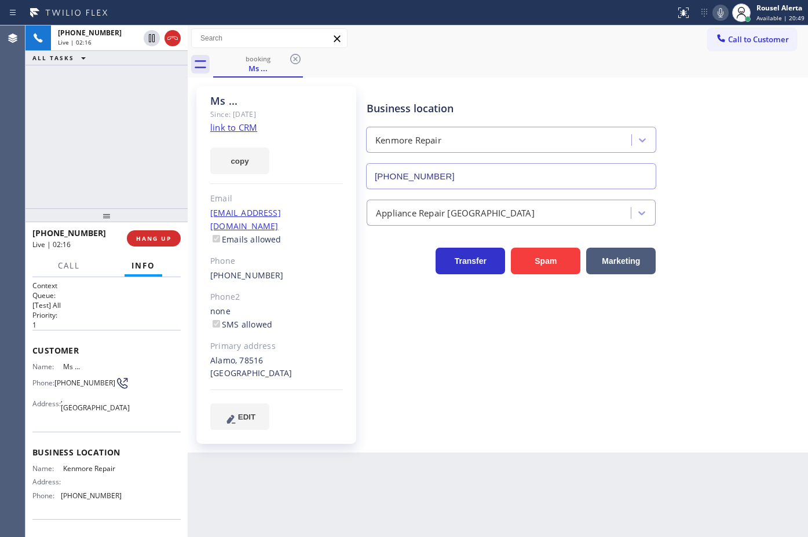
click at [722, 13] on icon at bounding box center [721, 13] width 14 height 14
click at [125, 93] on div "[PHONE_NUMBER] Live | 02:41 ALL TASKS ALL TASKS ACTIVE TASKS TASKS IN WRAP UP" at bounding box center [106, 116] width 162 height 183
click at [147, 36] on icon at bounding box center [152, 38] width 14 height 14
click at [725, 16] on icon at bounding box center [721, 13] width 14 height 14
click at [134, 137] on div "[PHONE_NUMBER] Live | 04:55 ALL TASKS ALL TASKS ACTIVE TASKS TASKS IN WRAP UP" at bounding box center [106, 116] width 162 height 183
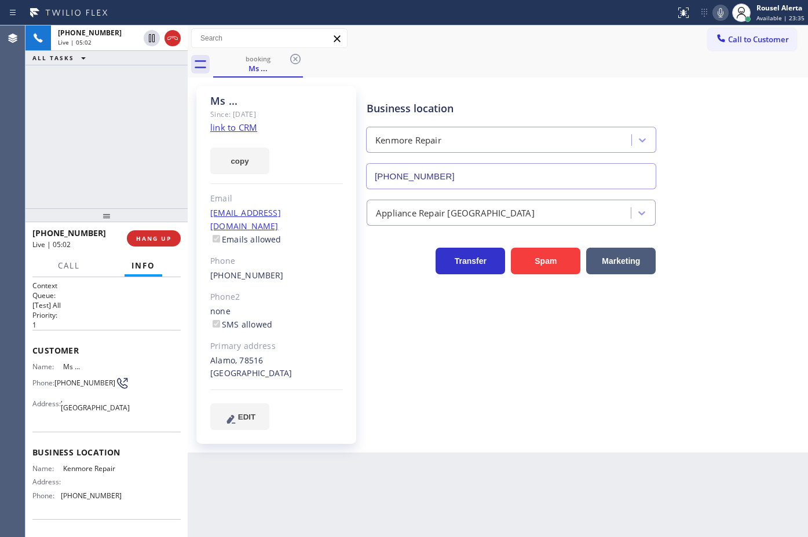
click at [97, 63] on div "ALL TASKS ALL TASKS ACTIVE TASKS TASKS IN WRAP UP" at bounding box center [106, 58] width 162 height 14
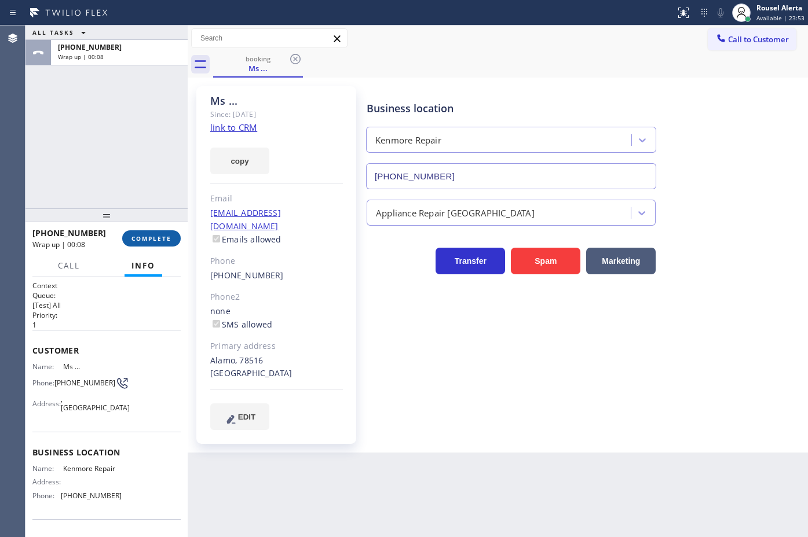
click at [144, 241] on span "COMPLETE" at bounding box center [151, 239] width 40 height 8
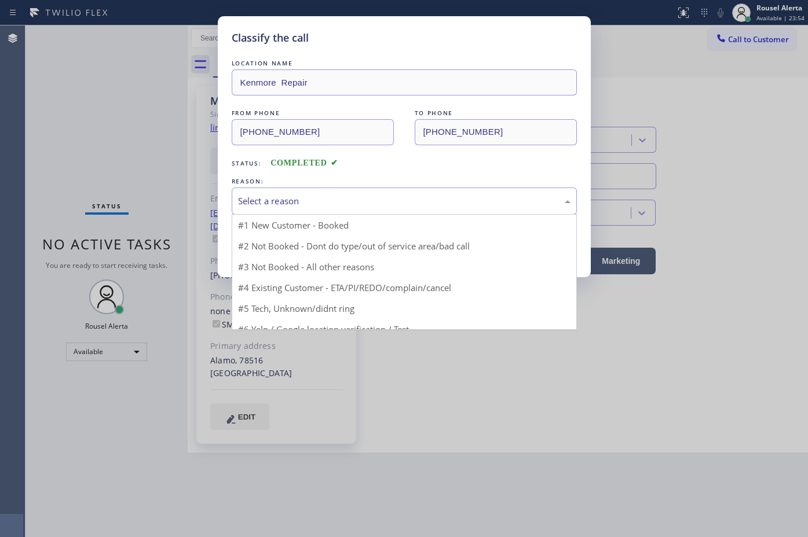
click at [338, 212] on div "Select a reason" at bounding box center [404, 201] width 345 height 27
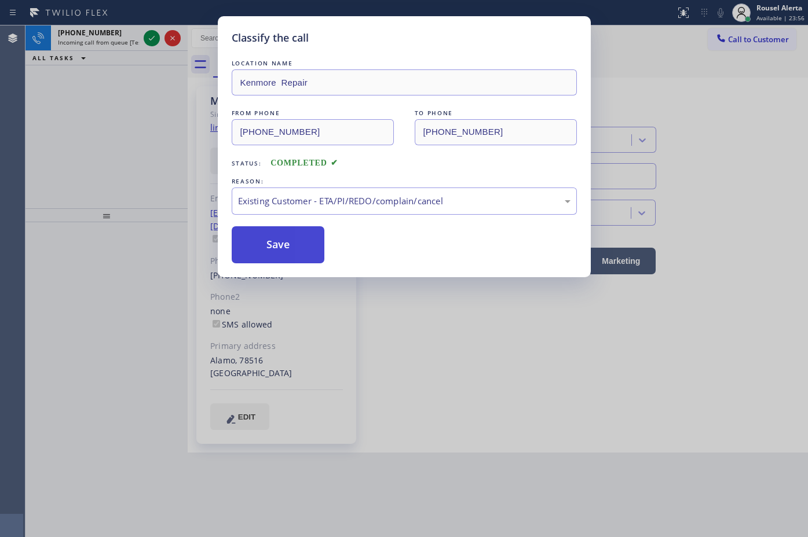
drag, startPoint x: 291, startPoint y: 249, endPoint x: 286, endPoint y: 246, distance: 6.0
click at [291, 248] on button "Save" at bounding box center [278, 244] width 93 height 37
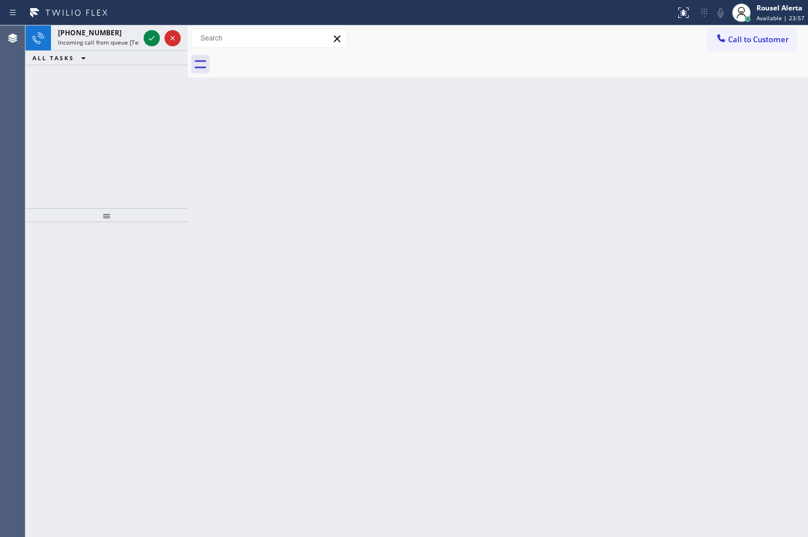
click at [122, 33] on div "[PHONE_NUMBER]" at bounding box center [98, 33] width 81 height 10
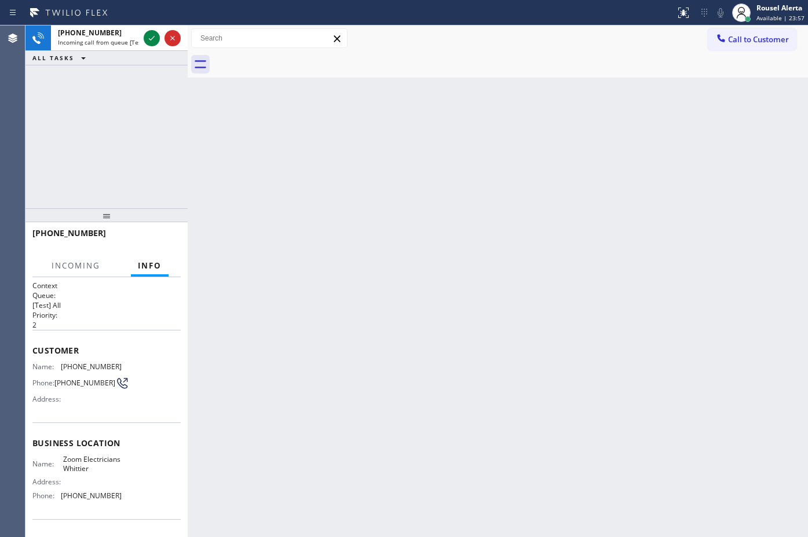
click at [122, 33] on div "[PHONE_NUMBER]" at bounding box center [98, 33] width 81 height 10
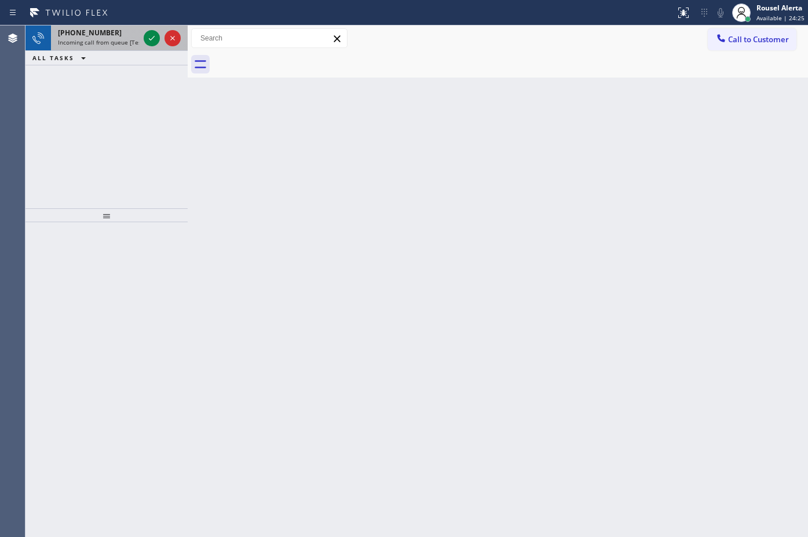
click at [131, 38] on span "Incoming call from queue [Test] All" at bounding box center [106, 42] width 96 height 8
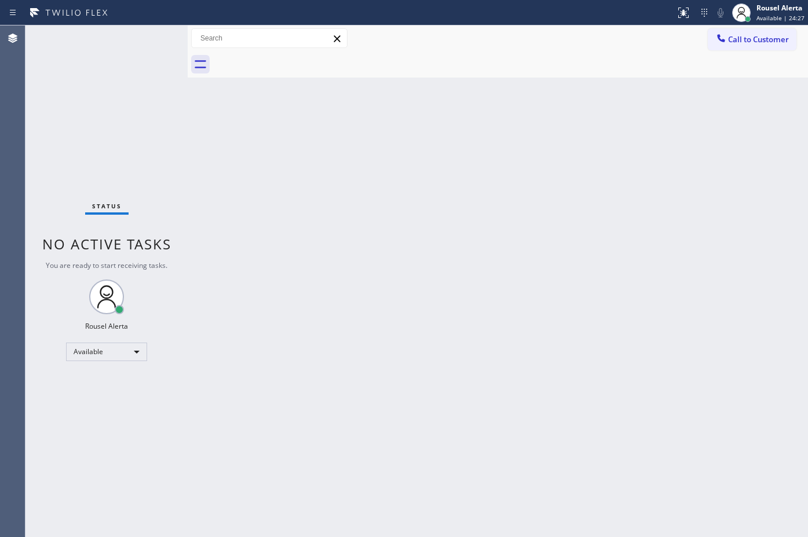
click at [146, 36] on div "Status No active tasks You are ready to start receiving tasks. Rousel Alerta Av…" at bounding box center [106, 281] width 162 height 512
click at [551, 264] on div "Back to Dashboard Change Sender ID Customers Technicians Select a contact Outbo…" at bounding box center [498, 281] width 620 height 512
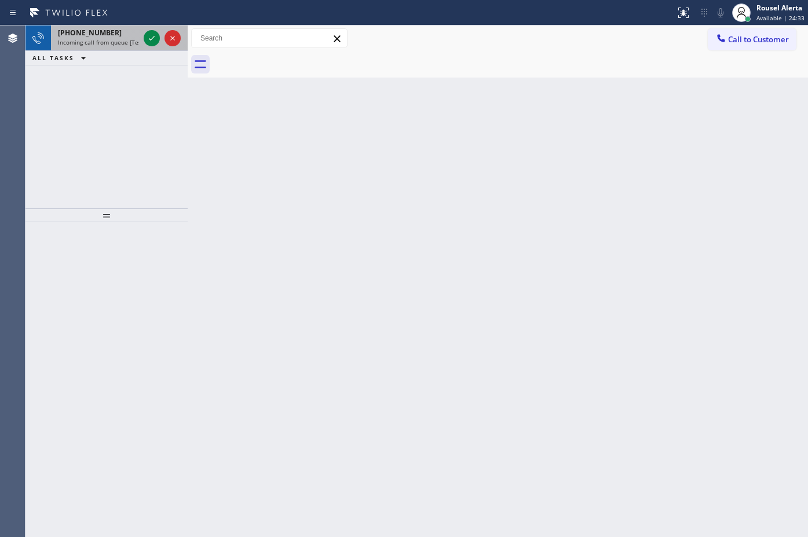
click at [131, 45] on span "Incoming call from queue [Test] All" at bounding box center [106, 42] width 96 height 8
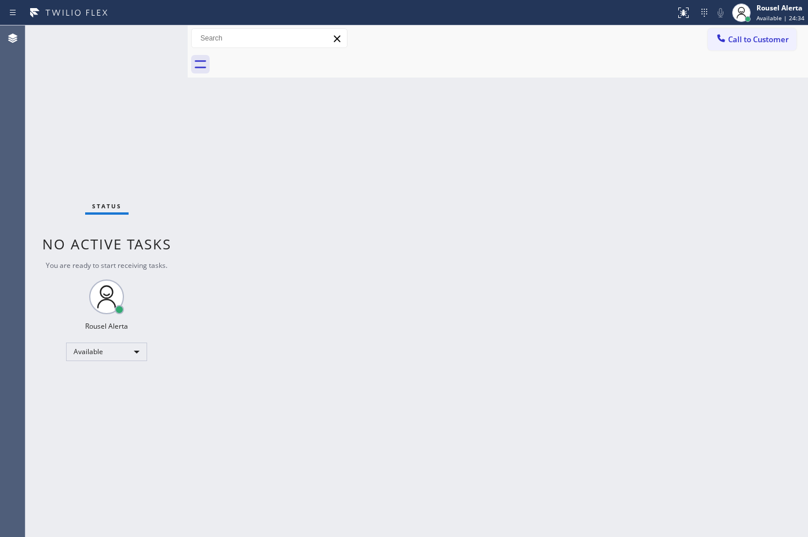
click at [149, 33] on div "Status No active tasks You are ready to start receiving tasks. Rousel Alerta Av…" at bounding box center [106, 281] width 162 height 512
click at [337, 312] on div "Back to Dashboard Change Sender ID Customers Technicians Select a contact Outbo…" at bounding box center [498, 281] width 620 height 512
click at [145, 61] on div "Status No active tasks You are ready to start receiving tasks. Rousel Alerta Av…" at bounding box center [106, 281] width 162 height 512
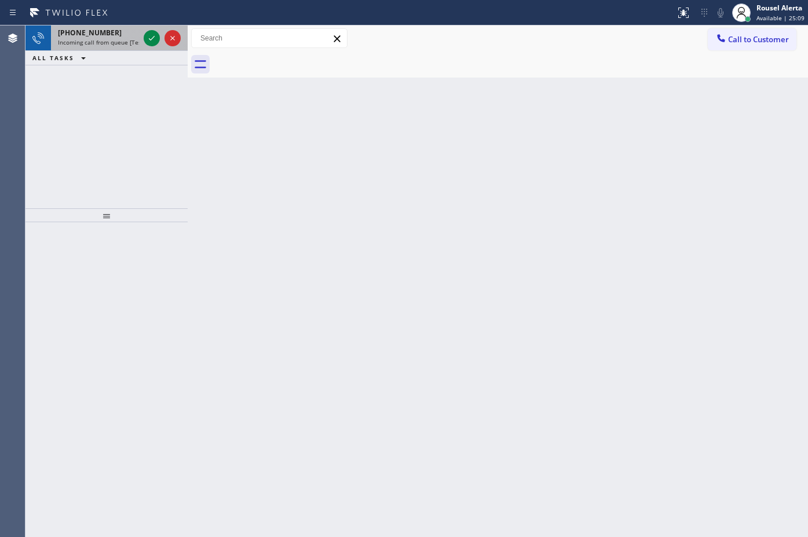
click at [126, 34] on div "[PHONE_NUMBER]" at bounding box center [98, 33] width 81 height 10
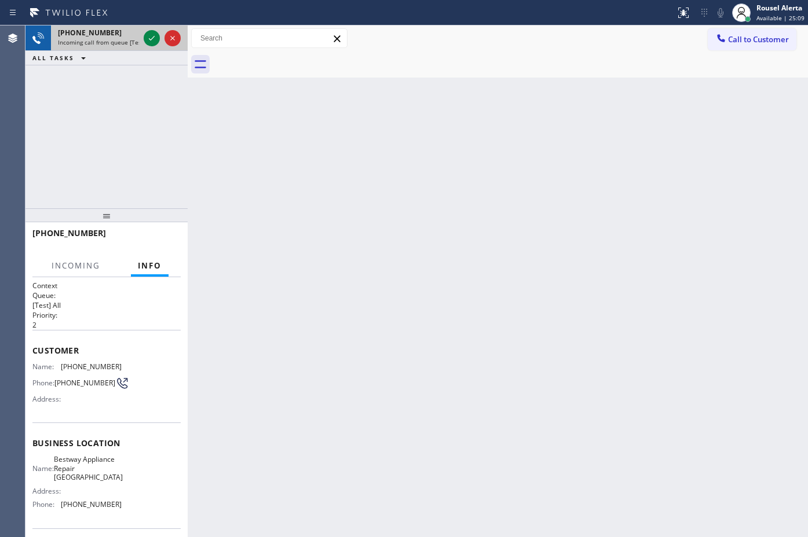
click at [128, 36] on div "[PHONE_NUMBER]" at bounding box center [98, 33] width 81 height 10
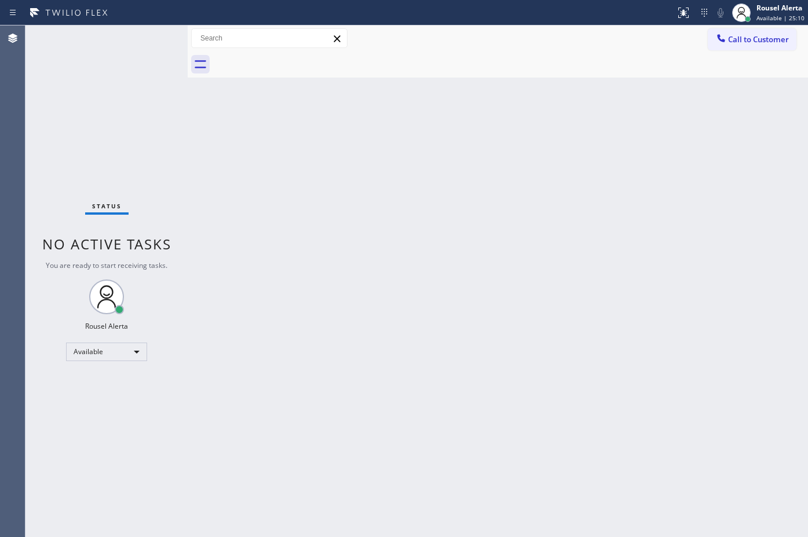
click at [132, 36] on div "Status No active tasks You are ready to start receiving tasks. Rousel Alerta Av…" at bounding box center [106, 281] width 162 height 512
click at [548, 151] on div "Back to Dashboard Change Sender ID Customers Technicians Select a contact Outbo…" at bounding box center [498, 281] width 620 height 512
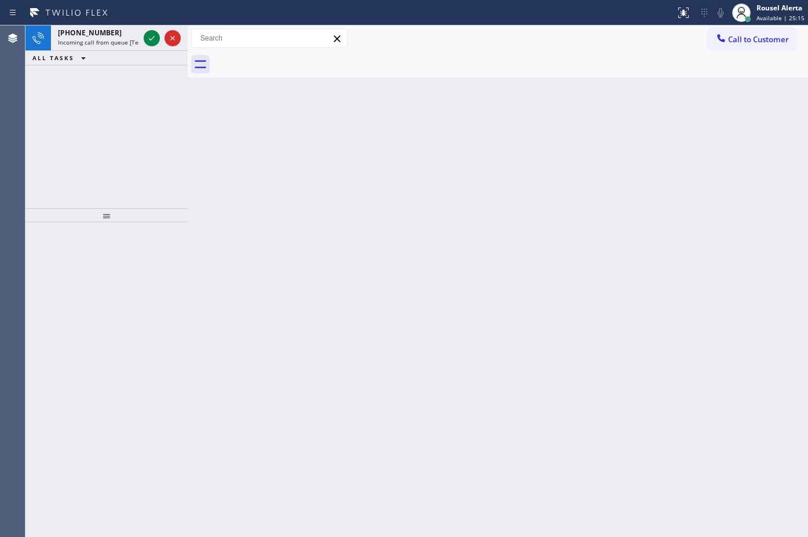
click at [514, 202] on div "Back to Dashboard Change Sender ID Customers Technicians Select a contact Outbo…" at bounding box center [498, 281] width 620 height 512
click at [122, 43] on span "Incoming call from queue [Test] All" at bounding box center [106, 42] width 96 height 8
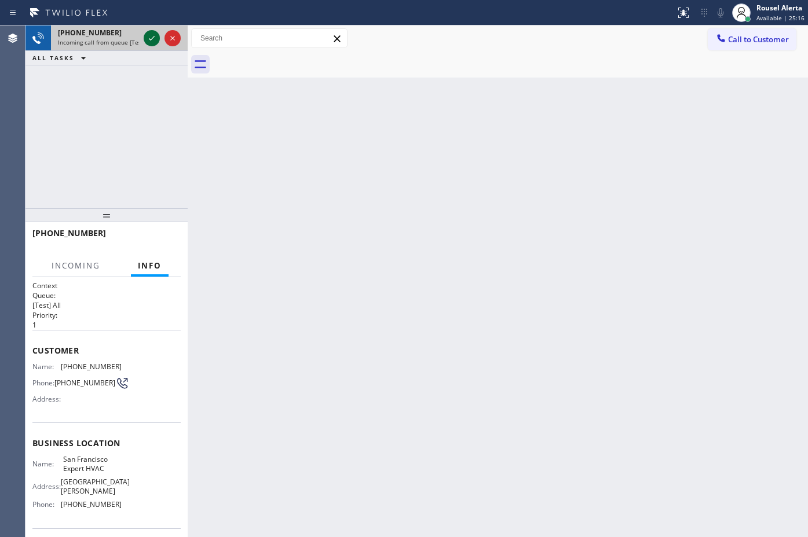
click at [149, 42] on icon at bounding box center [152, 38] width 14 height 14
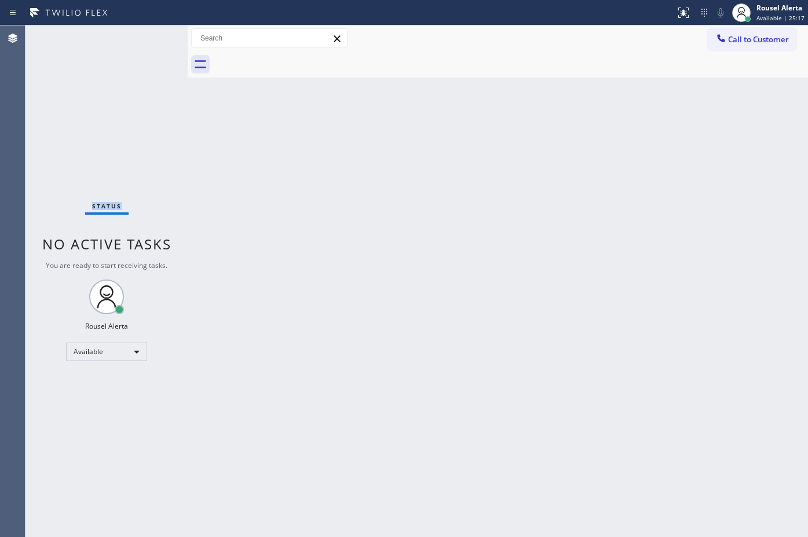
click at [149, 42] on div "Status No active tasks You are ready to start receiving tasks. Rousel Alerta Av…" at bounding box center [106, 281] width 162 height 512
click at [152, 36] on div "Status No active tasks You are ready to start receiving tasks. Rousel Alerta Av…" at bounding box center [106, 281] width 162 height 512
drag, startPoint x: 435, startPoint y: 184, endPoint x: 710, endPoint y: 60, distance: 302.0
click at [473, 165] on div "Back to Dashboard Change Sender ID Customers Technicians Select a contact Outbo…" at bounding box center [498, 281] width 620 height 512
click at [676, 9] on div at bounding box center [683, 13] width 25 height 14
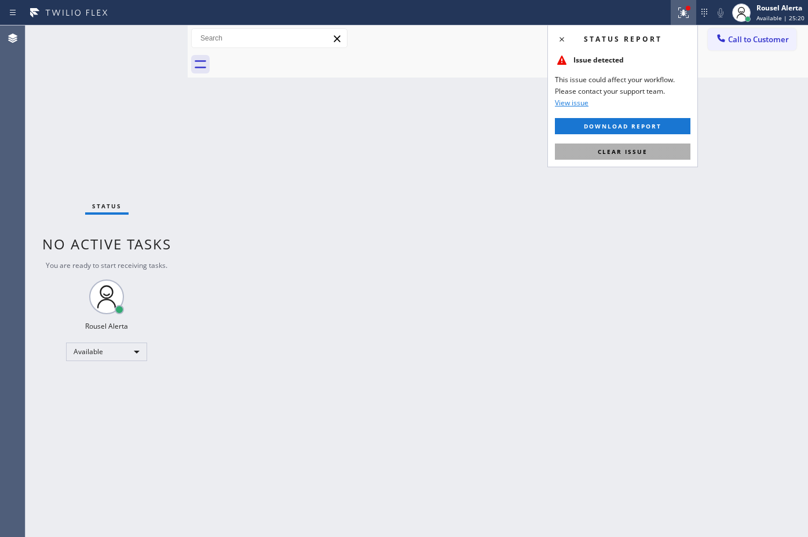
click at [660, 149] on button "Clear issue" at bounding box center [623, 152] width 136 height 16
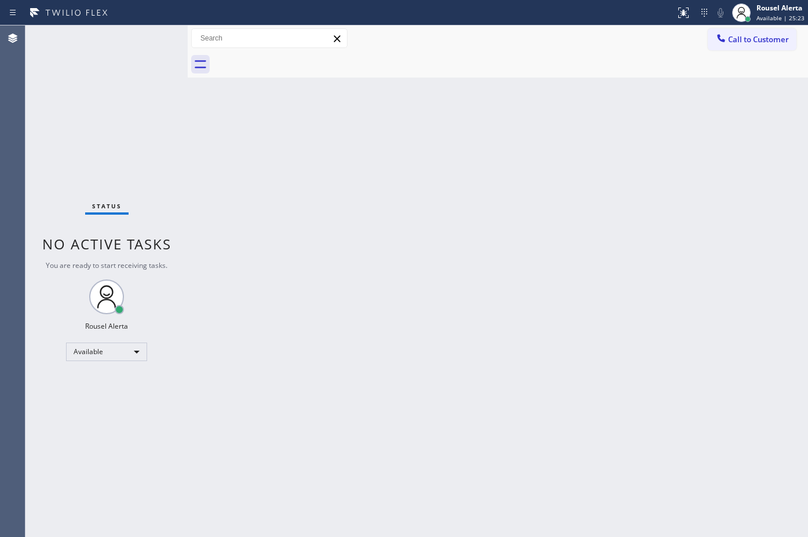
click at [473, 258] on div "Back to Dashboard Change Sender ID Customers Technicians Select a contact Outbo…" at bounding box center [498, 281] width 620 height 512
click at [142, 34] on div "Status No active tasks You are ready to start receiving tasks. Rousel Alerta Av…" at bounding box center [106, 281] width 162 height 512
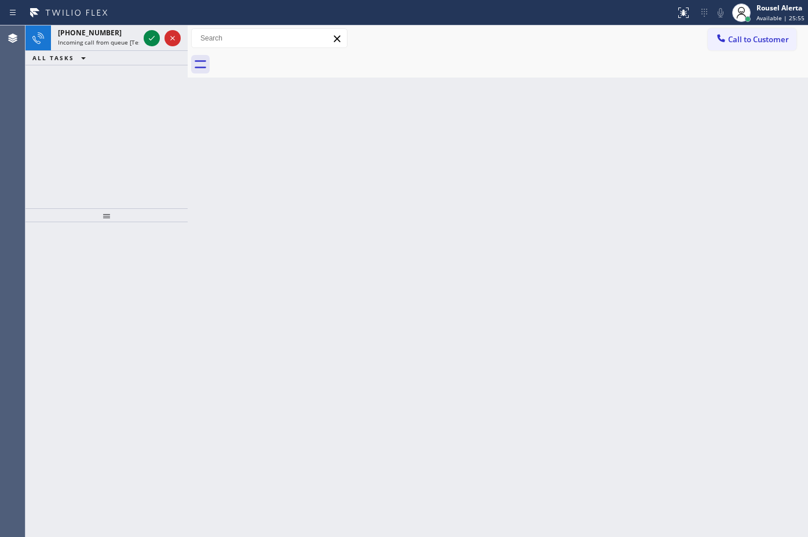
click at [114, 24] on div "Status report No issues detected If you experience an issue, please download th…" at bounding box center [404, 12] width 808 height 25
click at [119, 33] on div "[PHONE_NUMBER]" at bounding box center [98, 33] width 81 height 10
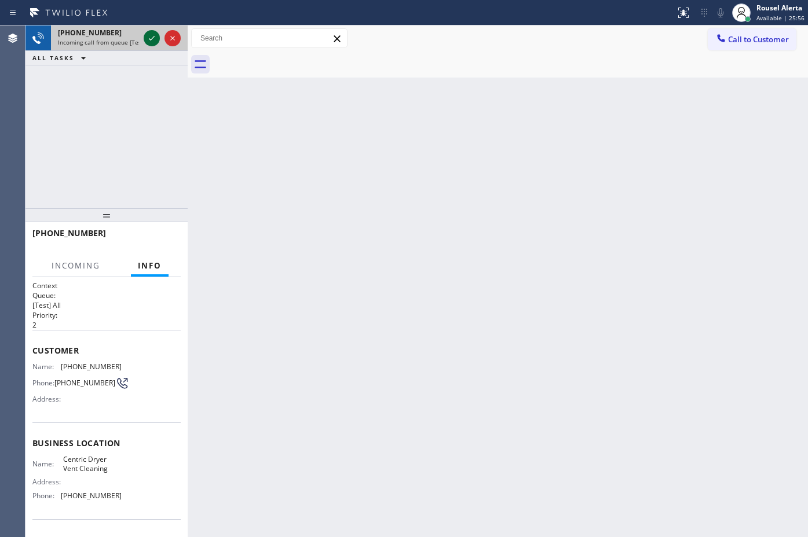
click at [144, 38] on div at bounding box center [152, 38] width 16 height 14
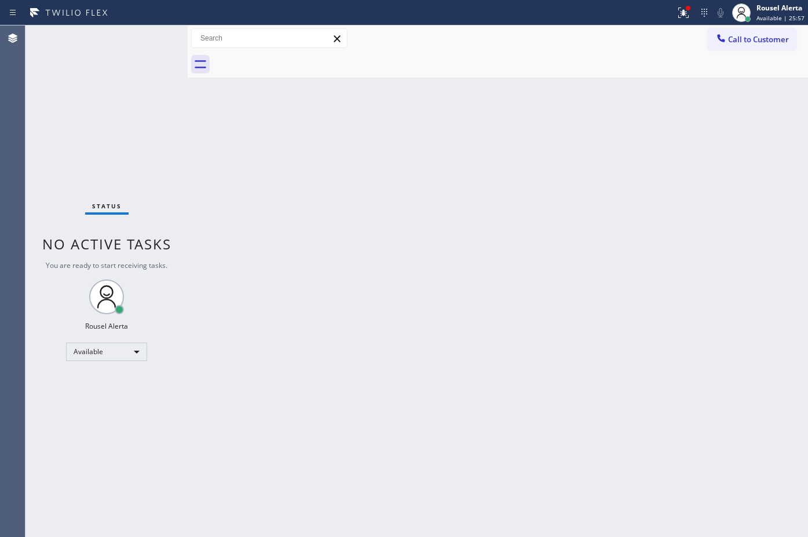
click at [144, 38] on div "Status No active tasks You are ready to start receiving tasks. Rousel Alerta Av…" at bounding box center [106, 281] width 162 height 512
click at [144, 20] on div at bounding box center [338, 12] width 666 height 19
click at [682, 10] on icon at bounding box center [683, 13] width 14 height 14
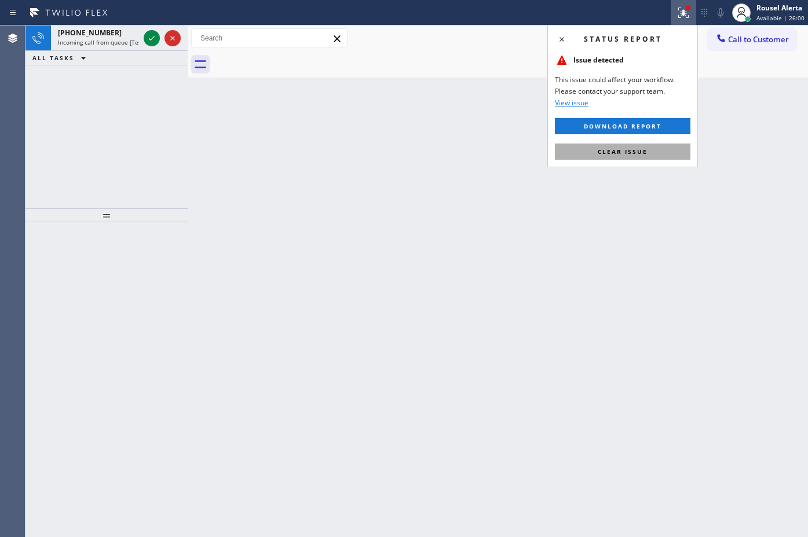
click at [632, 147] on button "Clear issue" at bounding box center [623, 152] width 136 height 16
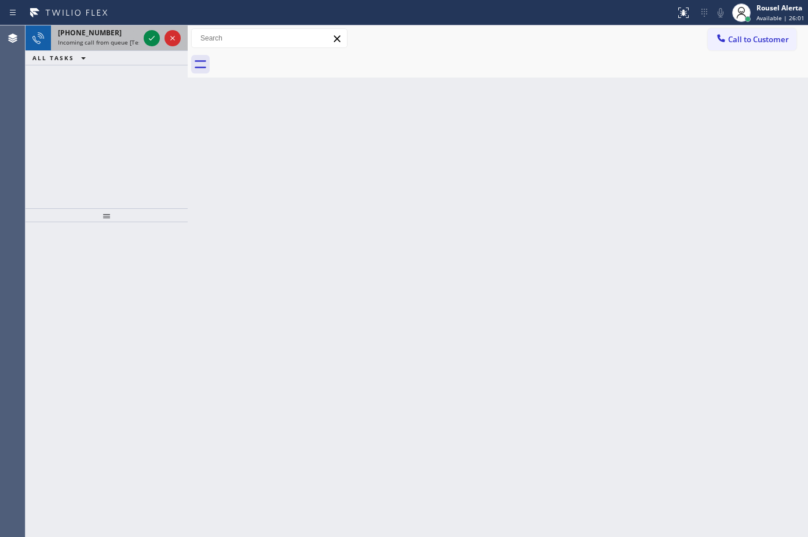
drag, startPoint x: 108, startPoint y: 36, endPoint x: 130, endPoint y: 47, distance: 24.4
click at [109, 38] on div "[PHONE_NUMBER] Incoming call from queue [Test] All" at bounding box center [96, 37] width 90 height 25
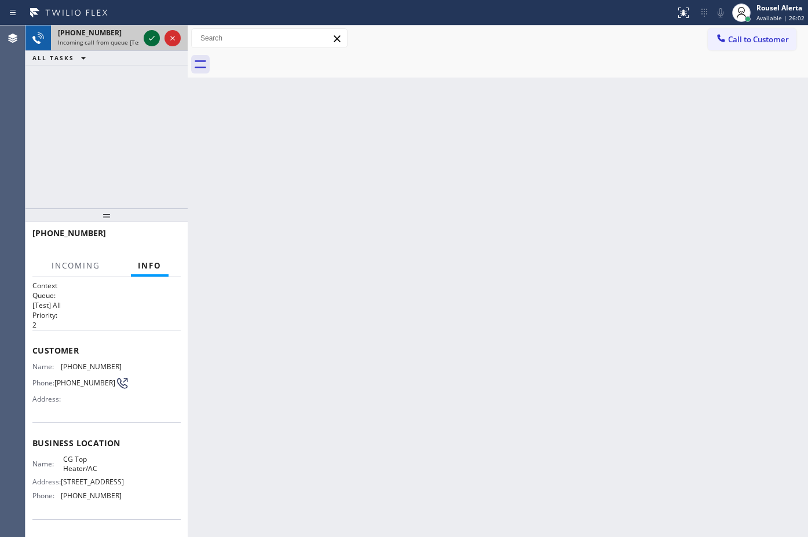
click at [152, 41] on icon at bounding box center [152, 38] width 14 height 14
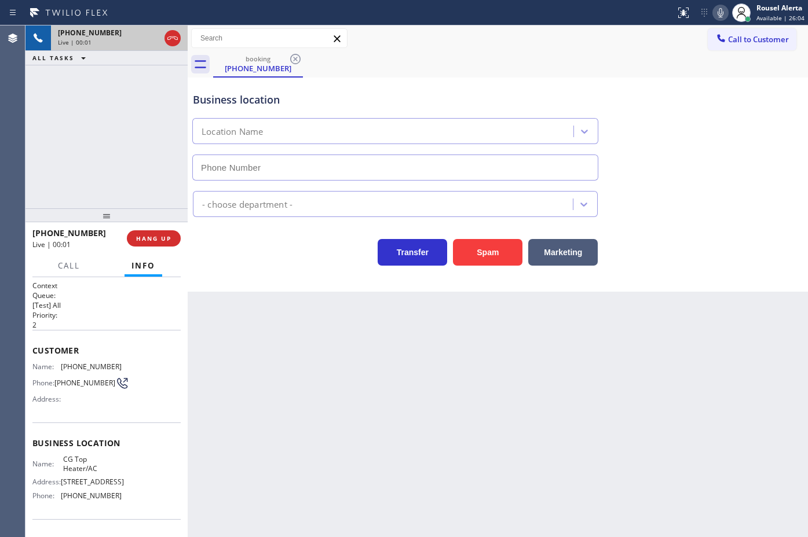
type input "[PHONE_NUMBER]"
drag, startPoint x: 285, startPoint y: 368, endPoint x: 291, endPoint y: 365, distance: 6.5
click at [287, 368] on div "Back to Dashboard Change Sender ID Customers Technicians Select a contact Outbo…" at bounding box center [498, 281] width 620 height 512
click at [94, 68] on div "[PHONE_NUMBER] Live | 00:09 ALL TASKS ALL TASKS ACTIVE TASKS TASKS IN WRAP UP" at bounding box center [106, 116] width 162 height 183
click at [320, 411] on div "Back to Dashboard Change Sender ID Customers Technicians Select a contact Outbo…" at bounding box center [498, 281] width 620 height 512
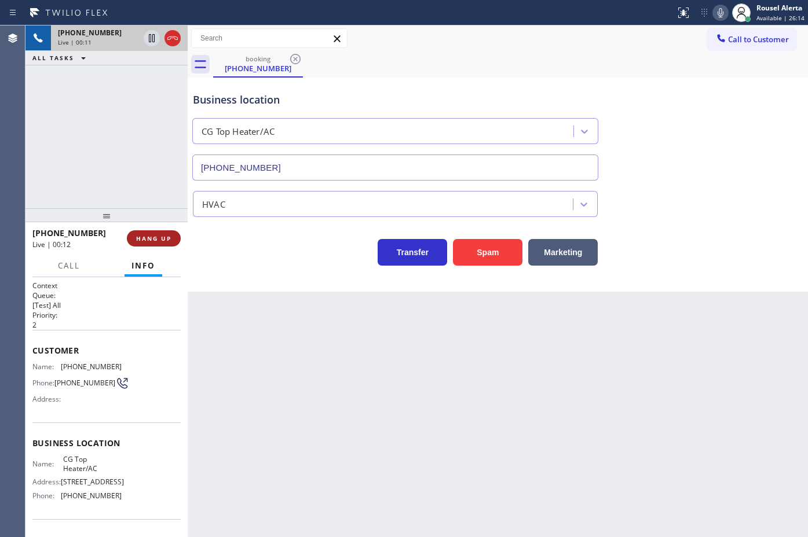
click at [151, 232] on button "HANG UP" at bounding box center [154, 238] width 54 height 16
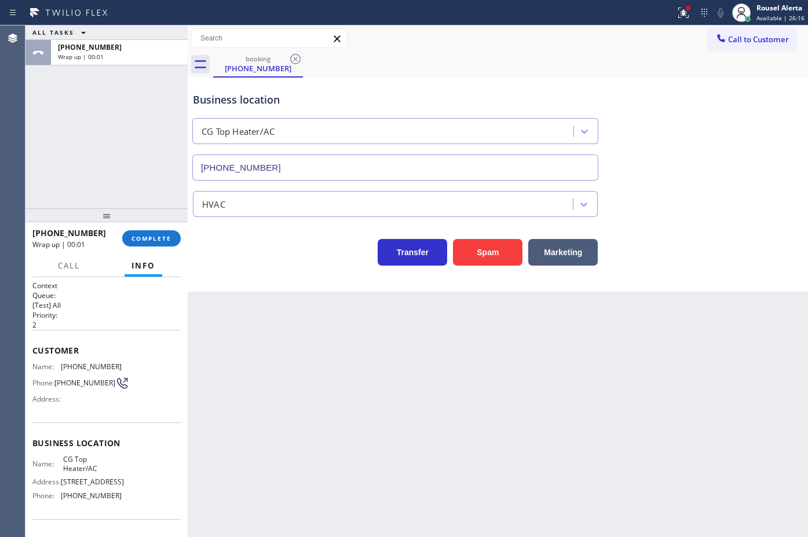
click at [155, 229] on div "[PHONE_NUMBER] Wrap up | 00:01 COMPLETE" at bounding box center [106, 239] width 148 height 30
click at [160, 236] on span "COMPLETE" at bounding box center [151, 239] width 40 height 8
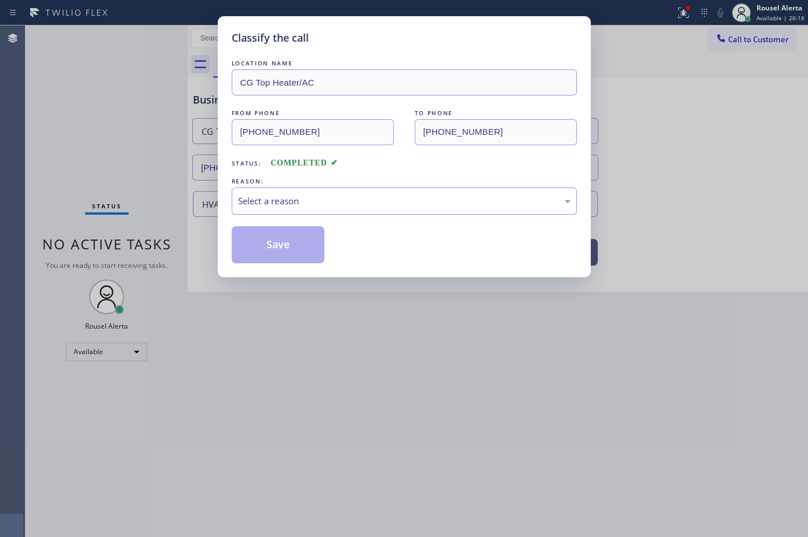
click at [262, 207] on div "Select a reason" at bounding box center [404, 201] width 332 height 13
click at [261, 237] on button "Save" at bounding box center [278, 244] width 93 height 37
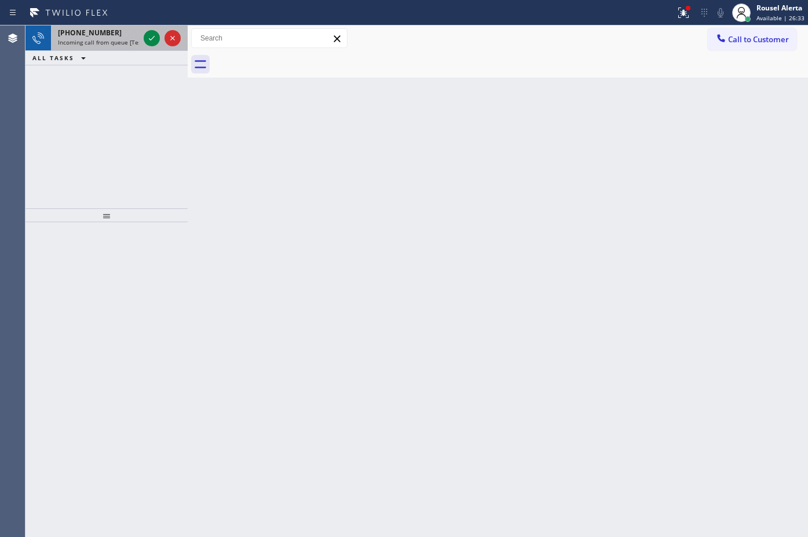
click at [123, 44] on span "Incoming call from queue [Test] All" at bounding box center [106, 42] width 96 height 8
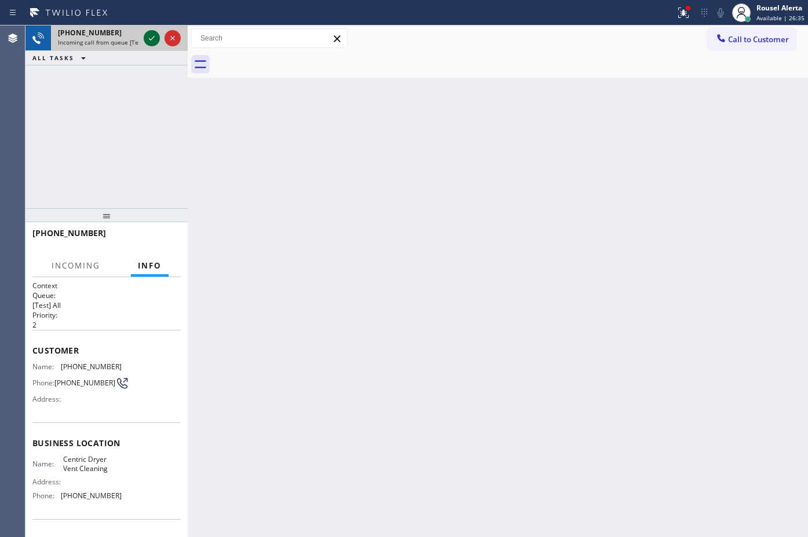
click at [147, 41] on icon at bounding box center [152, 38] width 14 height 14
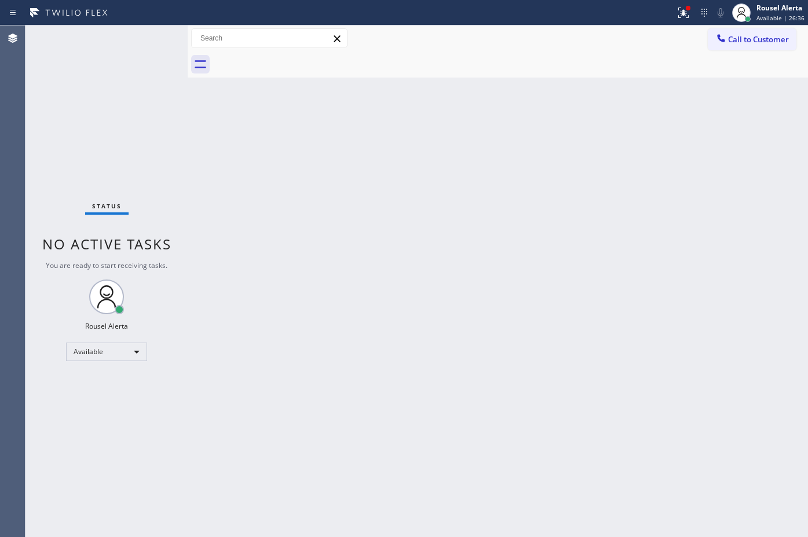
click at [148, 44] on div "Status No active tasks You are ready to start receiving tasks. Rousel Alerta Av…" at bounding box center [106, 281] width 162 height 512
click at [685, 18] on icon at bounding box center [683, 13] width 14 height 14
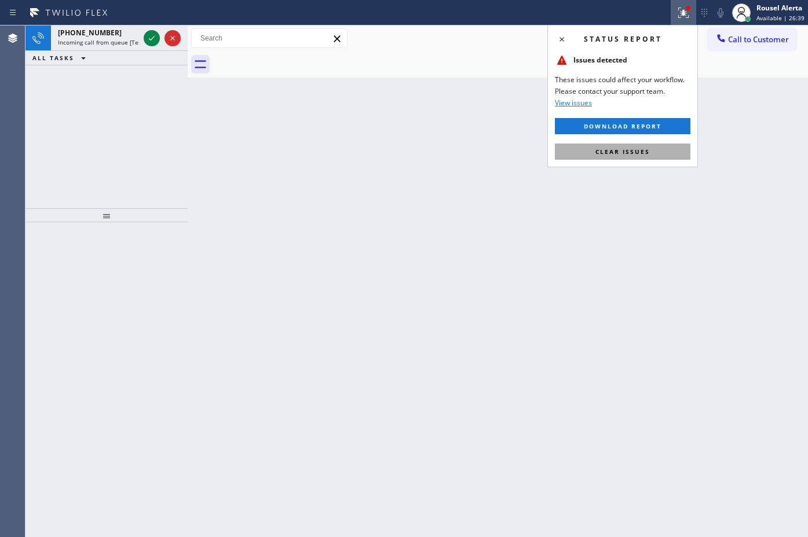
click at [631, 146] on button "Clear issues" at bounding box center [623, 152] width 136 height 16
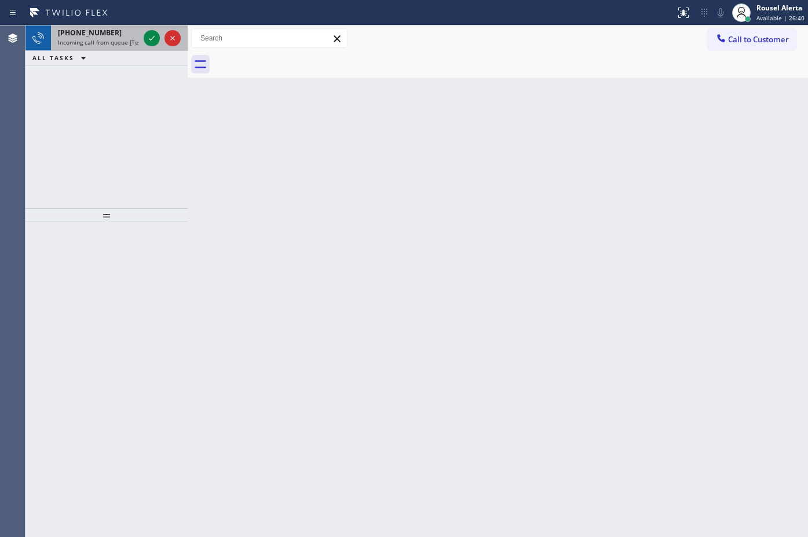
click at [112, 35] on div "[PHONE_NUMBER]" at bounding box center [98, 33] width 81 height 10
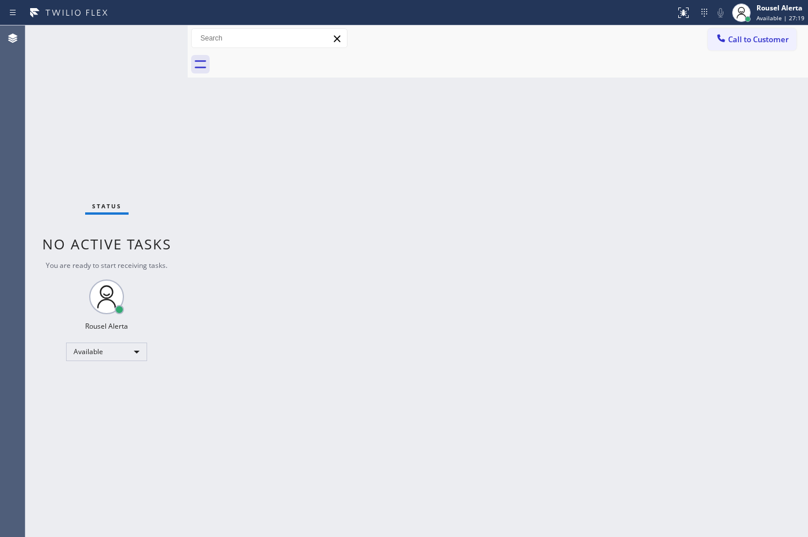
click at [131, 71] on div "Status No active tasks You are ready to start receiving tasks. Rousel Alerta Av…" at bounding box center [106, 281] width 162 height 512
click at [142, 99] on div "Status No active tasks You are ready to start receiving tasks. Rousel Alerta Av…" at bounding box center [106, 281] width 162 height 512
click at [369, 385] on div "Back to Dashboard Change Sender ID Customers Technicians Select a contact Outbo…" at bounding box center [498, 281] width 620 height 512
click at [90, 78] on div "Status No active tasks You are ready to start receiving tasks. Rousel Alerta Av…" at bounding box center [106, 281] width 162 height 512
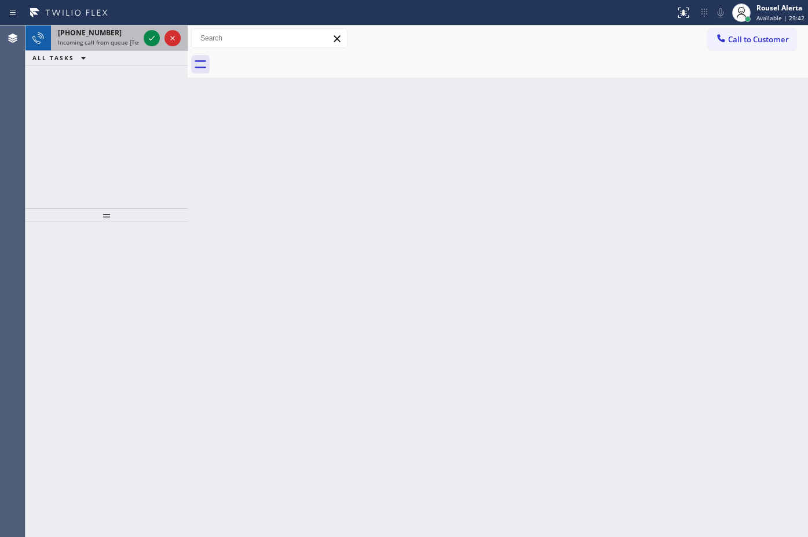
click at [123, 36] on div "[PHONE_NUMBER]" at bounding box center [98, 33] width 81 height 10
click at [133, 38] on span "Incoming call from queue [Test] All" at bounding box center [106, 42] width 96 height 8
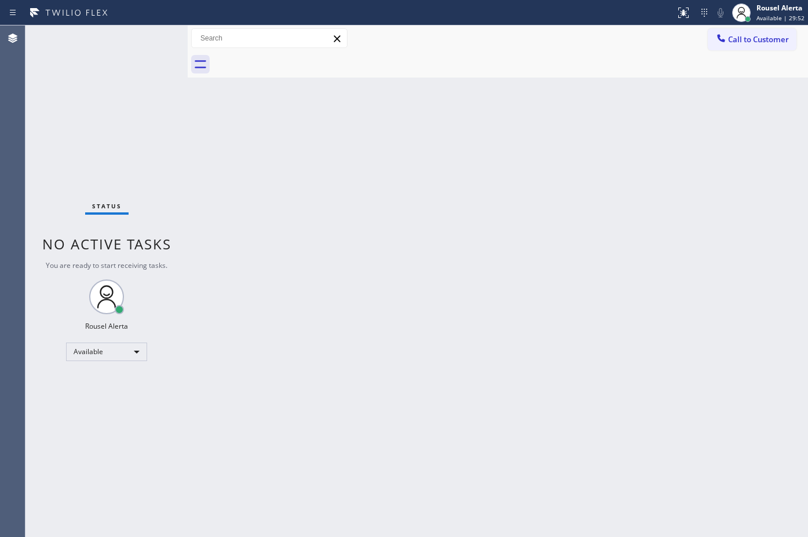
click at [152, 42] on div "Status No active tasks You are ready to start receiving tasks. Rousel Alerta Av…" at bounding box center [106, 281] width 162 height 512
click at [284, 206] on div "Back to Dashboard Change Sender ID Customers Technicians Select a contact Outbo…" at bounding box center [498, 281] width 620 height 512
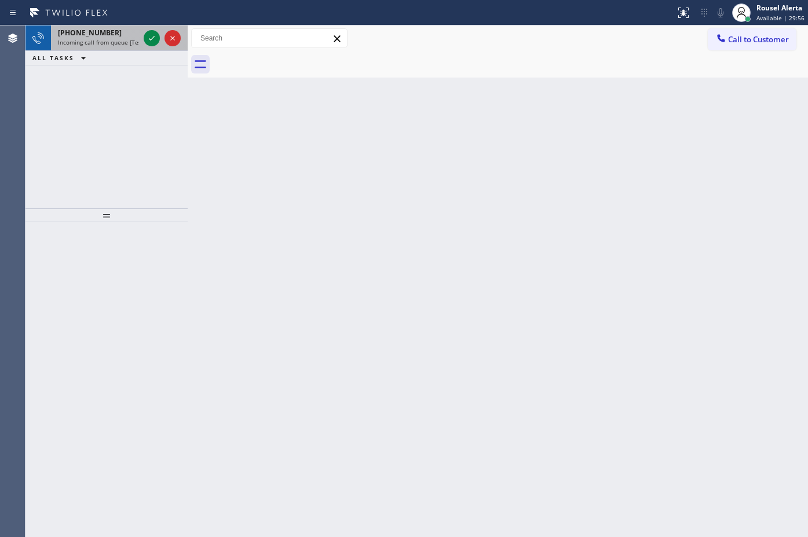
drag, startPoint x: 132, startPoint y: 45, endPoint x: 149, endPoint y: 45, distance: 17.4
click at [133, 45] on span "Incoming call from queue [Test] All" at bounding box center [106, 42] width 96 height 8
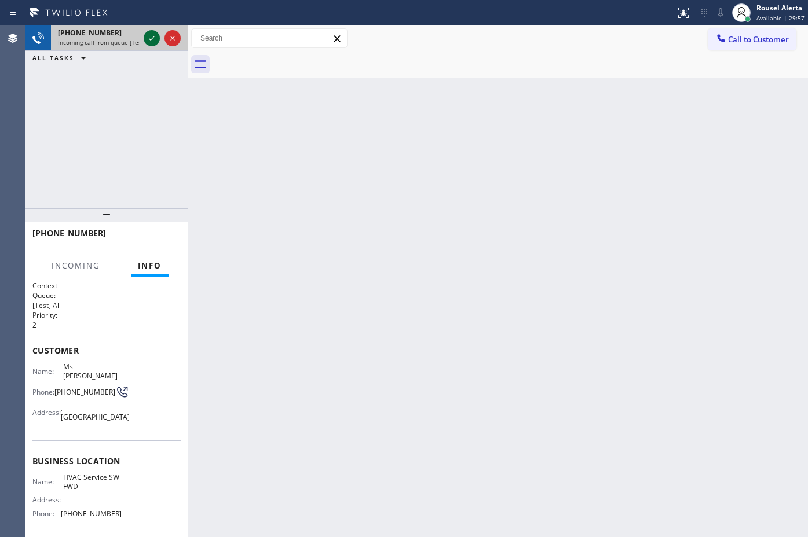
click at [151, 44] on icon at bounding box center [152, 38] width 14 height 14
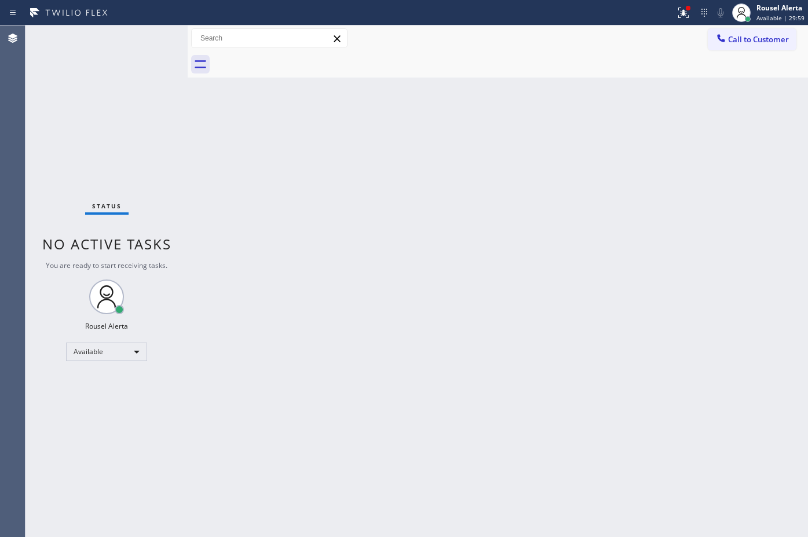
click at [276, 184] on div "Back to Dashboard Change Sender ID Customers Technicians Select a contact Outbo…" at bounding box center [498, 281] width 620 height 512
click at [688, 12] on icon at bounding box center [683, 13] width 14 height 14
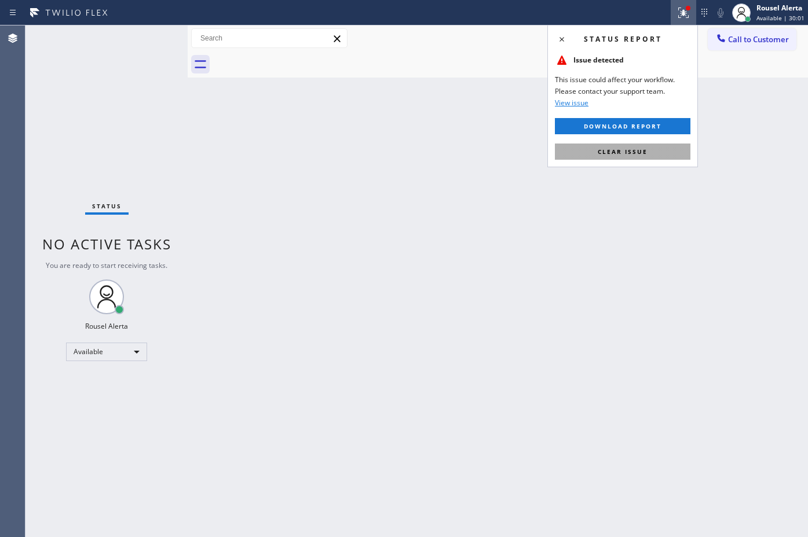
click at [643, 155] on span "Clear issue" at bounding box center [623, 152] width 50 height 8
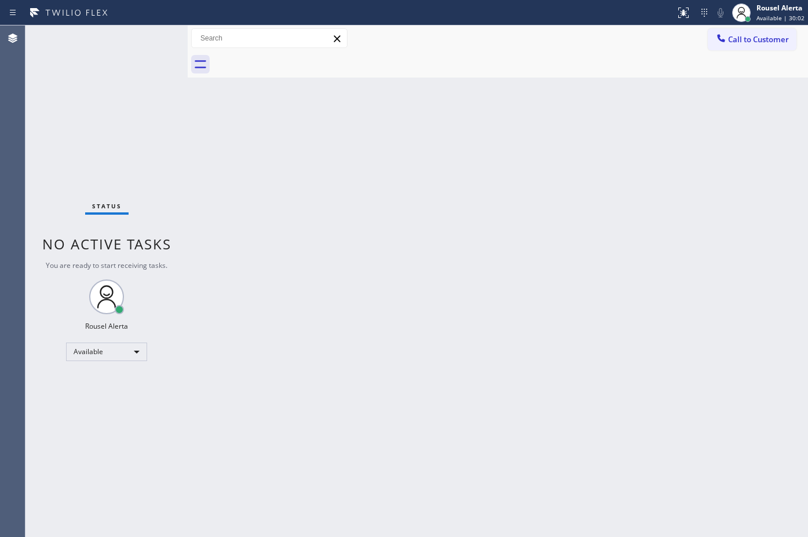
click at [630, 272] on div "Back to Dashboard Change Sender ID Customers Technicians Select a contact Outbo…" at bounding box center [498, 281] width 620 height 512
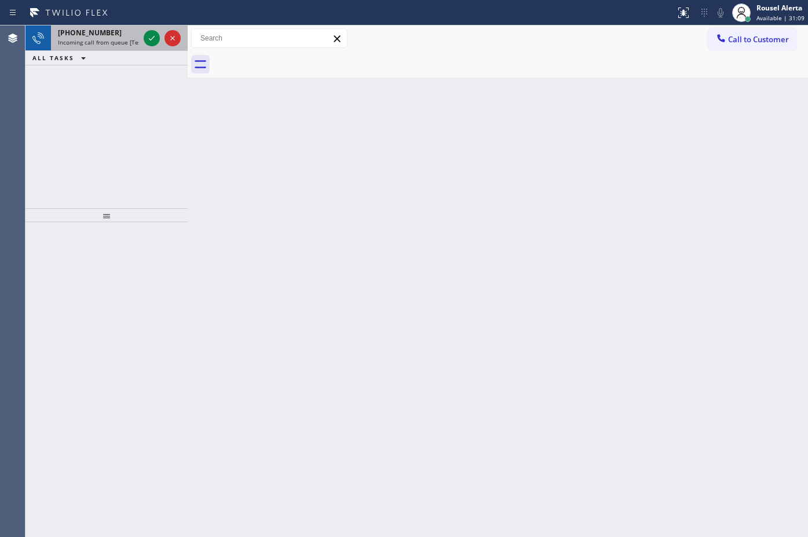
click at [134, 38] on span "Incoming call from queue [Test] All" at bounding box center [106, 42] width 96 height 8
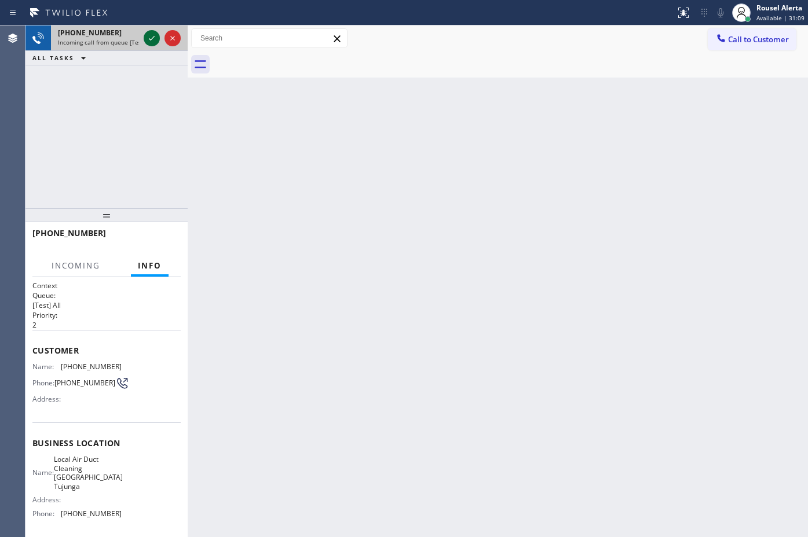
click at [152, 38] on icon at bounding box center [152, 38] width 14 height 14
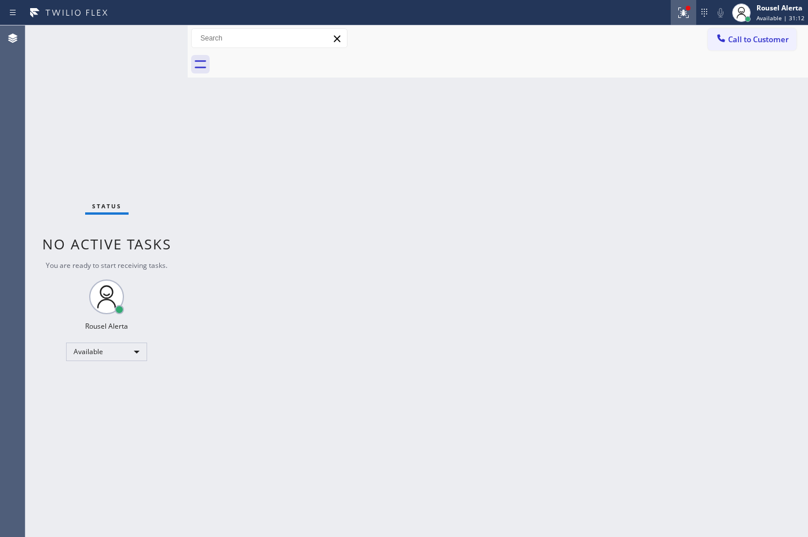
click at [681, 15] on icon at bounding box center [683, 13] width 14 height 14
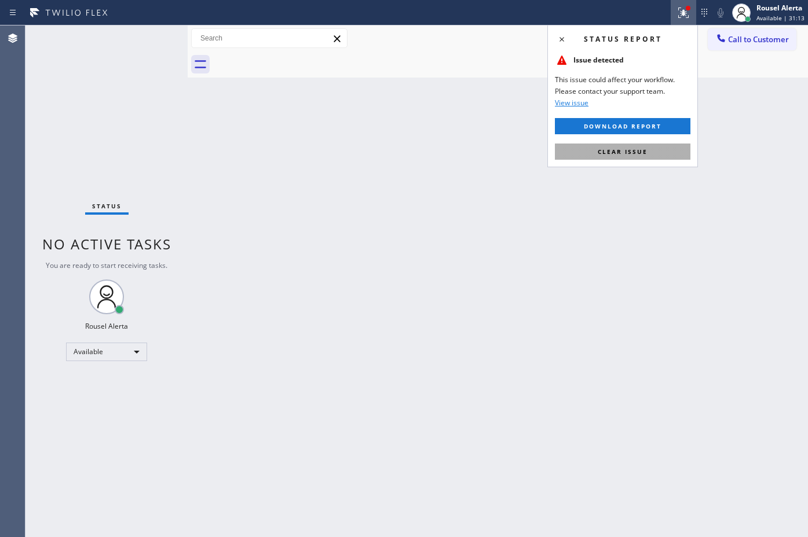
click at [629, 155] on span "Clear issue" at bounding box center [623, 152] width 50 height 8
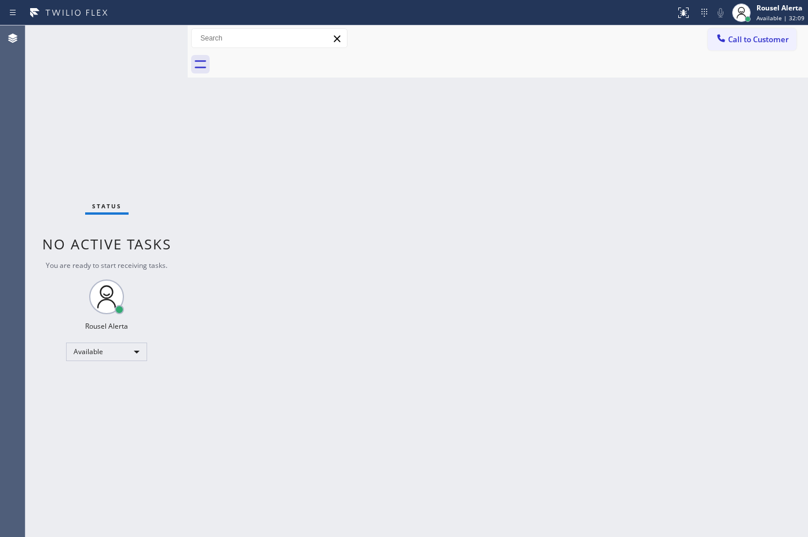
drag, startPoint x: 284, startPoint y: 228, endPoint x: 291, endPoint y: 238, distance: 12.5
click at [290, 236] on div "Back to Dashboard Change Sender ID Customers Technicians Select a contact Outbo…" at bounding box center [498, 281] width 620 height 512
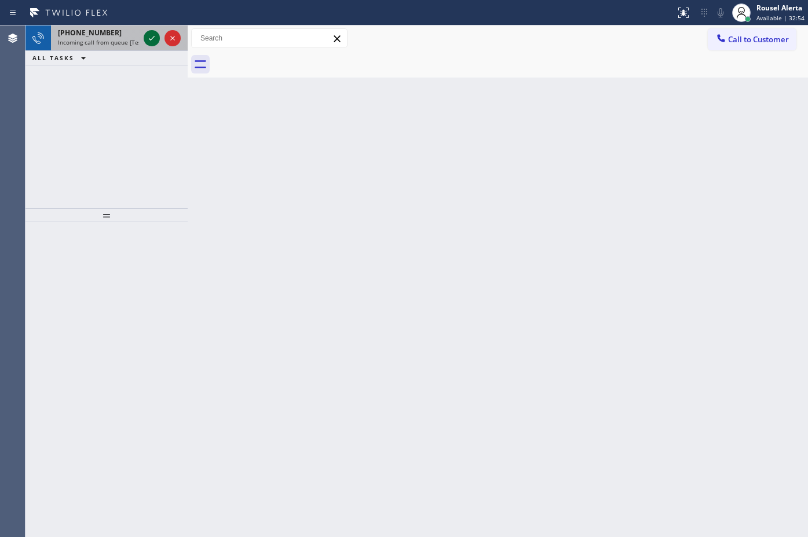
click at [147, 39] on icon at bounding box center [152, 38] width 14 height 14
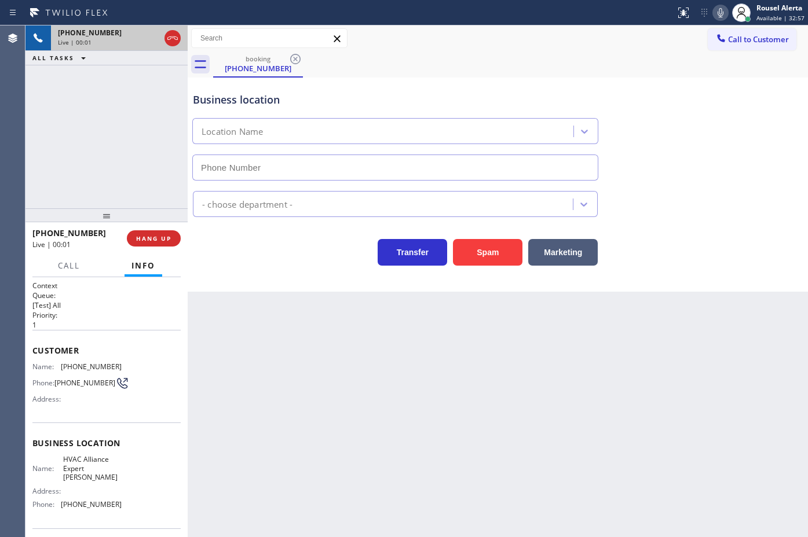
type input "[PHONE_NUMBER]"
click at [261, 352] on div "Back to Dashboard Change Sender ID Customers Technicians Select a contact Outbo…" at bounding box center [498, 281] width 620 height 512
click at [108, 120] on div "[PHONE_NUMBER] Live | 00:05 ALL TASKS ALL TASKS ACTIVE TASKS TASKS IN WRAP UP" at bounding box center [106, 116] width 162 height 183
click at [99, 193] on div "[PHONE_NUMBER] Live | 00:08 ALL TASKS ALL TASKS ACTIVE TASKS TASKS IN WRAP UP" at bounding box center [106, 116] width 162 height 183
click at [165, 239] on span "HANG UP" at bounding box center [153, 239] width 35 height 8
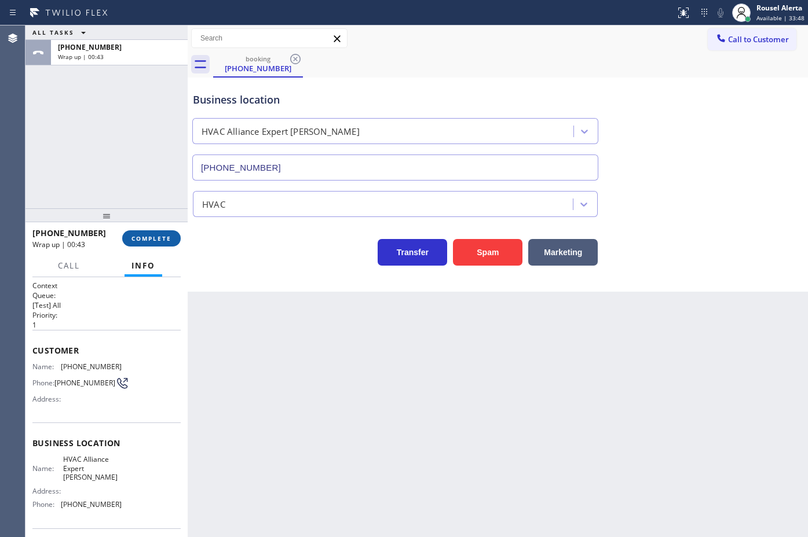
click at [146, 244] on button "COMPLETE" at bounding box center [151, 238] width 58 height 16
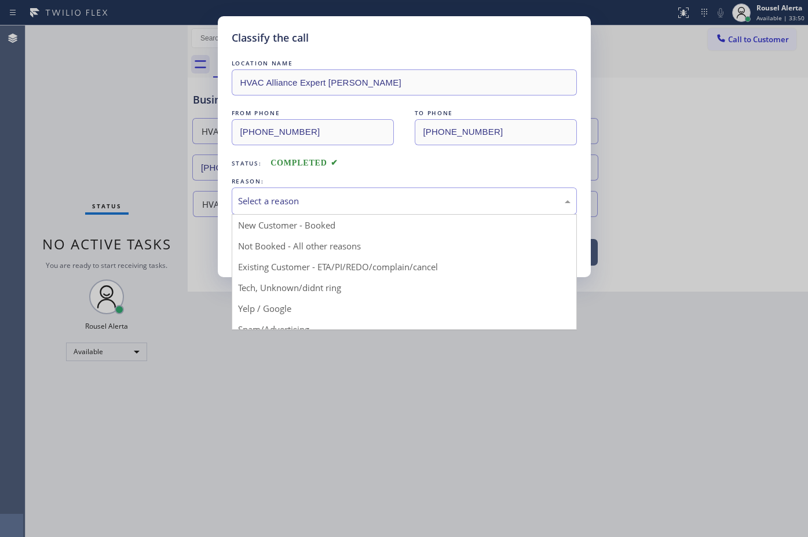
click at [306, 204] on div "Select a reason" at bounding box center [404, 201] width 332 height 13
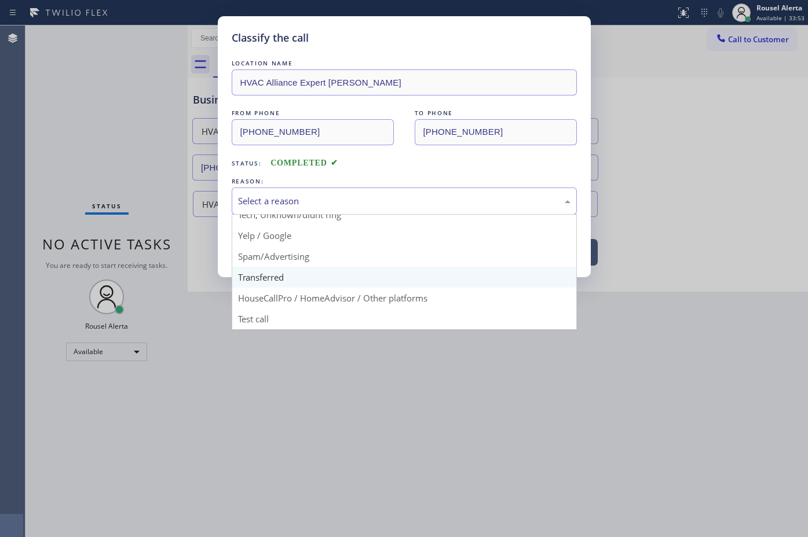
scroll to position [7, 0]
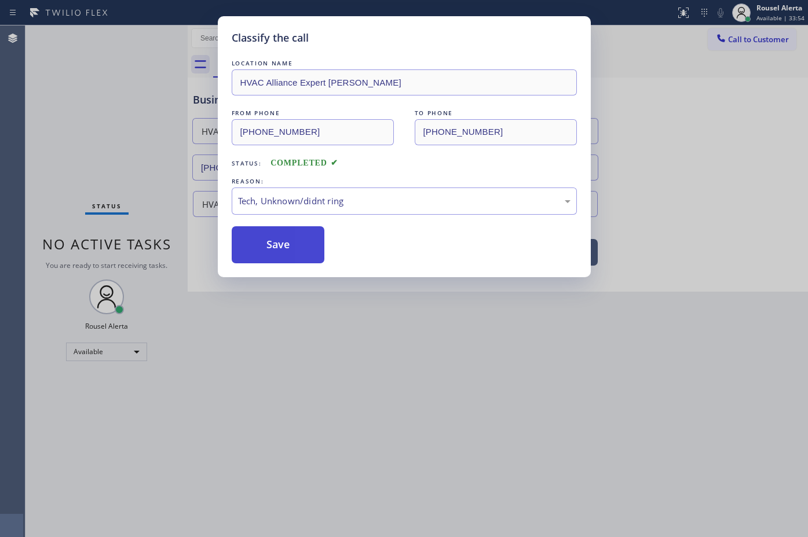
click at [262, 253] on button "Save" at bounding box center [278, 244] width 93 height 37
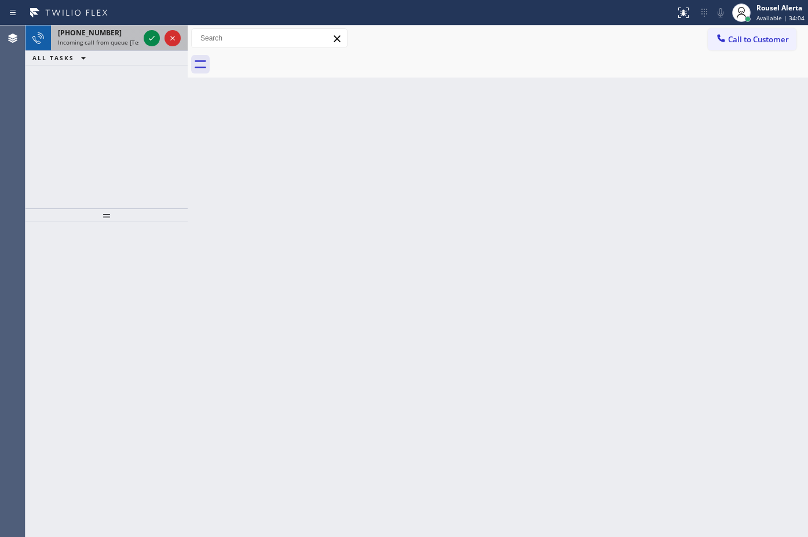
click at [129, 36] on div "[PHONE_NUMBER]" at bounding box center [98, 33] width 81 height 10
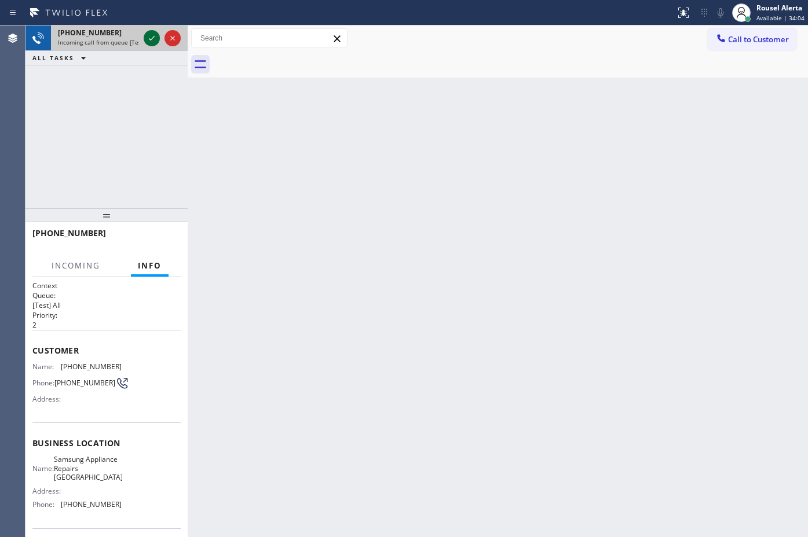
click at [151, 42] on icon at bounding box center [152, 38] width 14 height 14
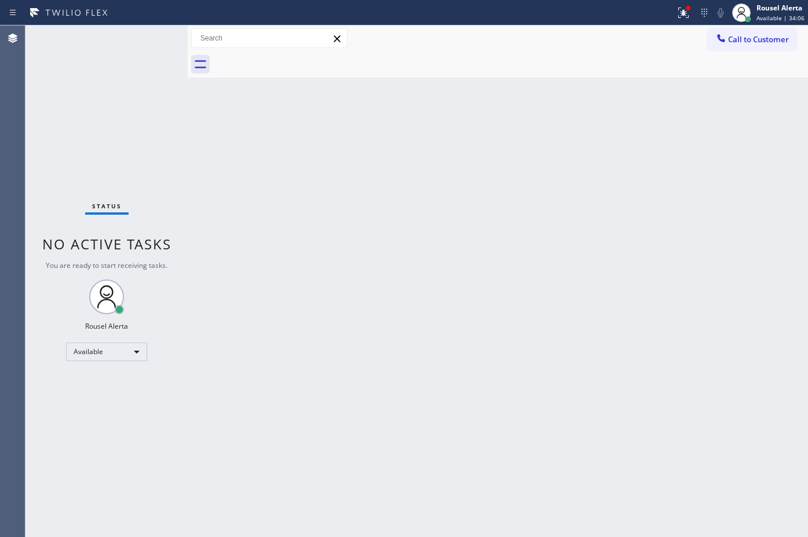
drag, startPoint x: 146, startPoint y: 38, endPoint x: 389, endPoint y: 81, distance: 246.5
click at [156, 35] on div "Status No active tasks You are ready to start receiving tasks. Rousel Alerta Av…" at bounding box center [106, 281] width 162 height 512
click at [682, 10] on icon at bounding box center [683, 13] width 10 height 10
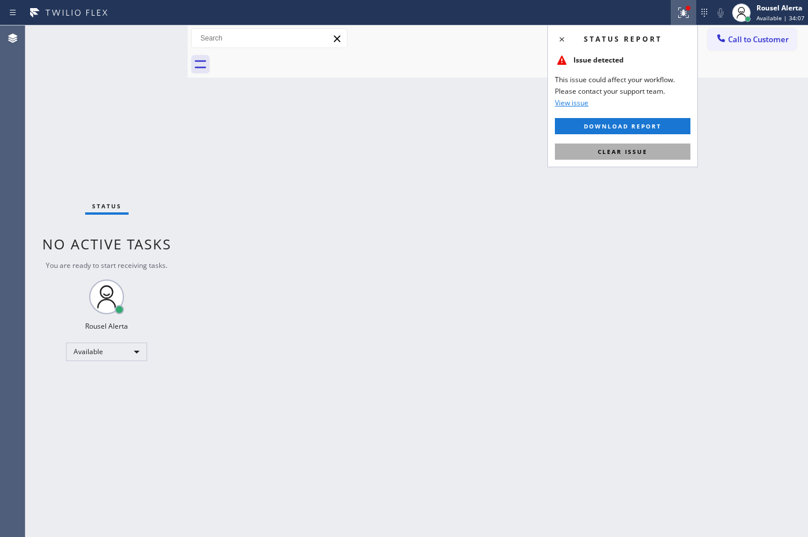
click at [636, 144] on button "Clear issue" at bounding box center [623, 152] width 136 height 16
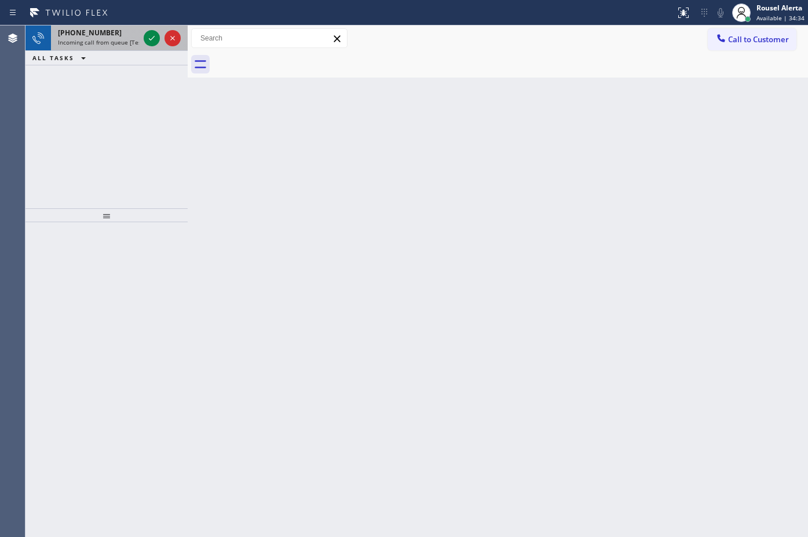
click at [123, 42] on span "Incoming call from queue [Test] All" at bounding box center [106, 42] width 96 height 8
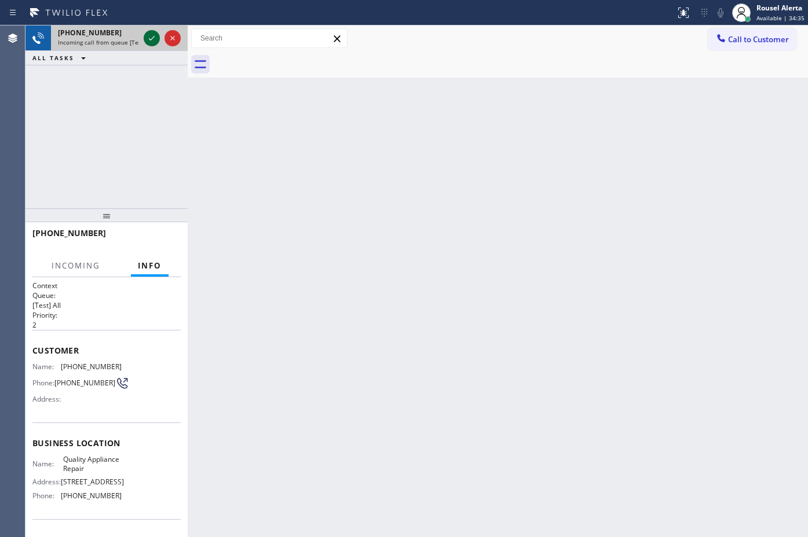
click at [147, 39] on icon at bounding box center [152, 38] width 14 height 14
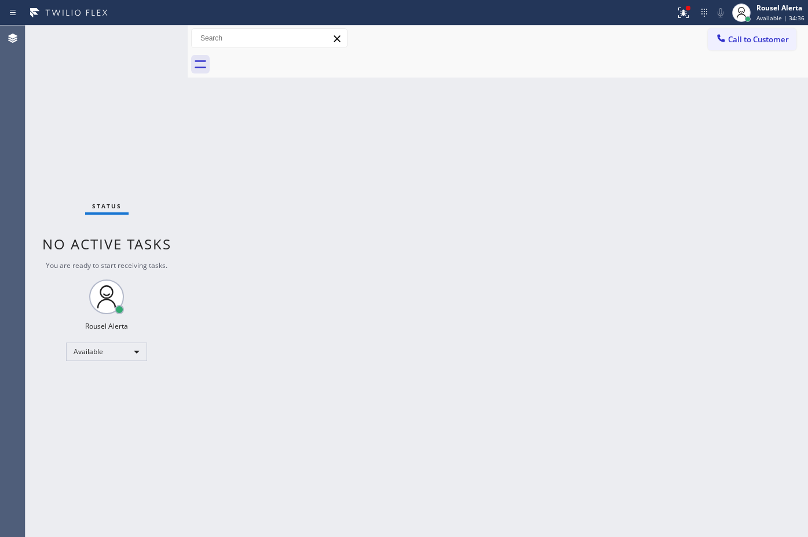
click at [147, 39] on div "Status No active tasks You are ready to start receiving tasks. Rousel Alerta Av…" at bounding box center [106, 281] width 162 height 512
drag, startPoint x: 148, startPoint y: 38, endPoint x: 159, endPoint y: 27, distance: 16.0
click at [149, 35] on div "Status No active tasks You are ready to start receiving tasks. Rousel Alerta Av…" at bounding box center [106, 281] width 162 height 512
click at [685, 16] on icon at bounding box center [683, 13] width 14 height 14
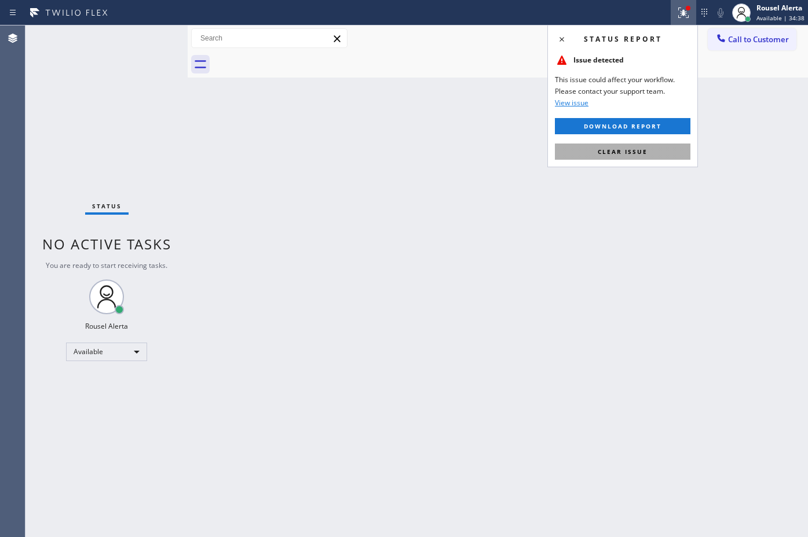
click at [630, 151] on span "Clear issue" at bounding box center [623, 152] width 50 height 8
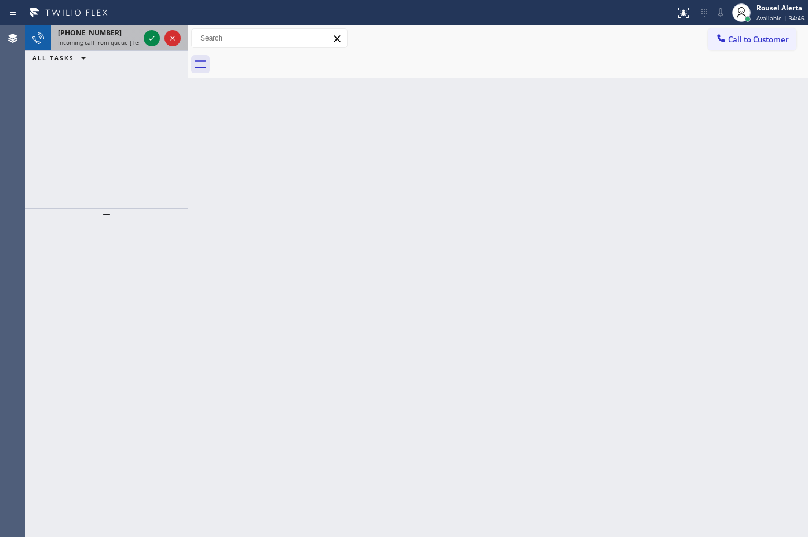
click at [130, 38] on span "Incoming call from queue [Test] All" at bounding box center [106, 42] width 96 height 8
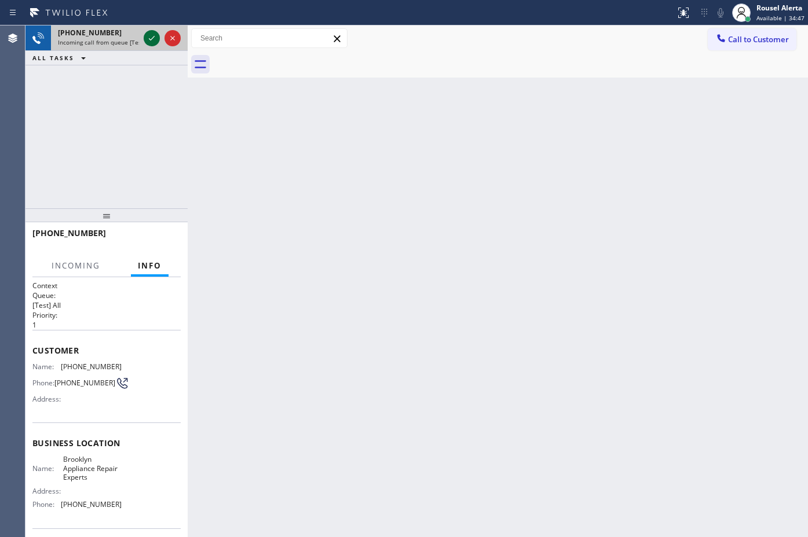
click at [149, 42] on icon at bounding box center [152, 38] width 14 height 14
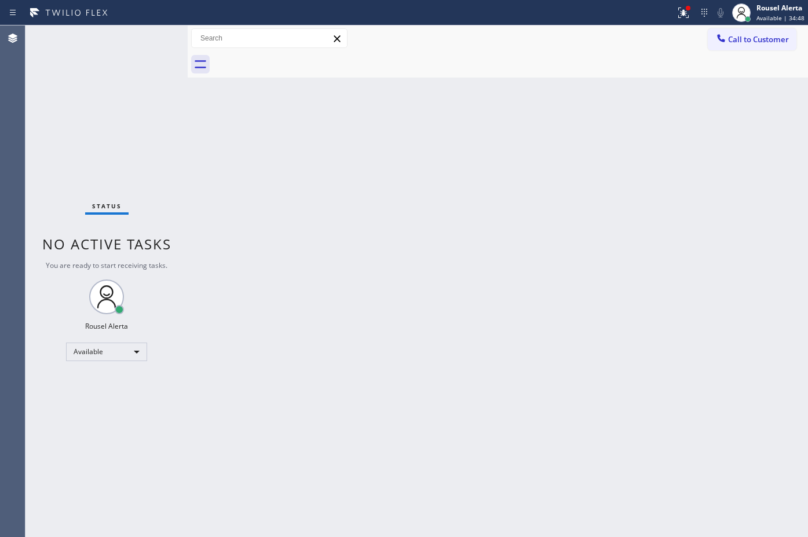
click at [151, 44] on div "Status No active tasks You are ready to start receiving tasks. Rousel Alerta Av…" at bounding box center [106, 281] width 162 height 512
click at [685, 8] on icon at bounding box center [683, 13] width 14 height 14
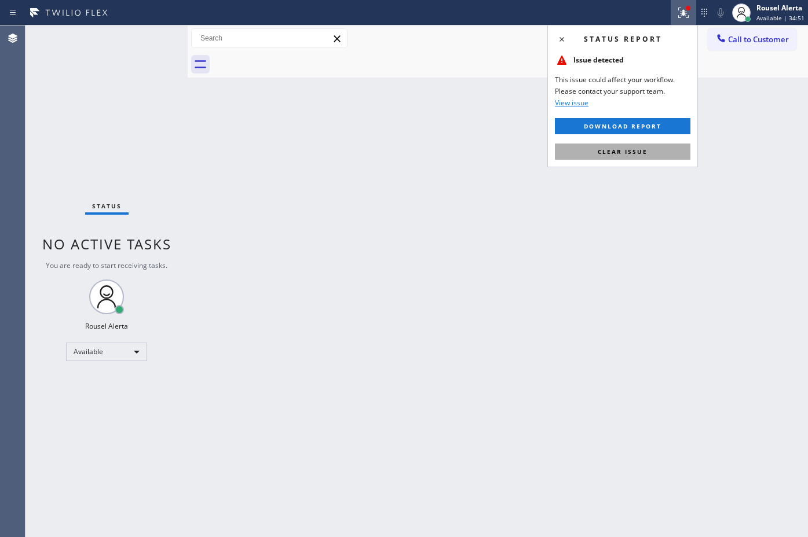
click at [629, 147] on button "Clear issue" at bounding box center [623, 152] width 136 height 16
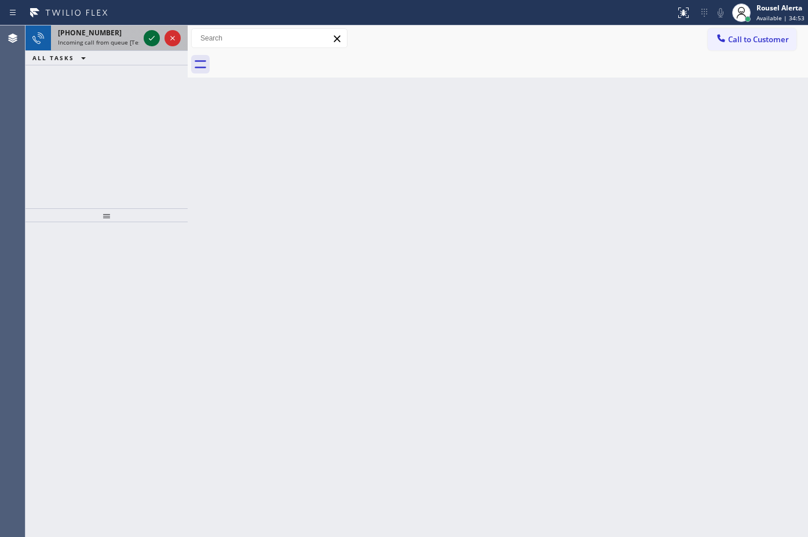
drag, startPoint x: 133, startPoint y: 32, endPoint x: 146, endPoint y: 39, distance: 14.2
click at [137, 36] on div "[PHONE_NUMBER]" at bounding box center [98, 33] width 81 height 10
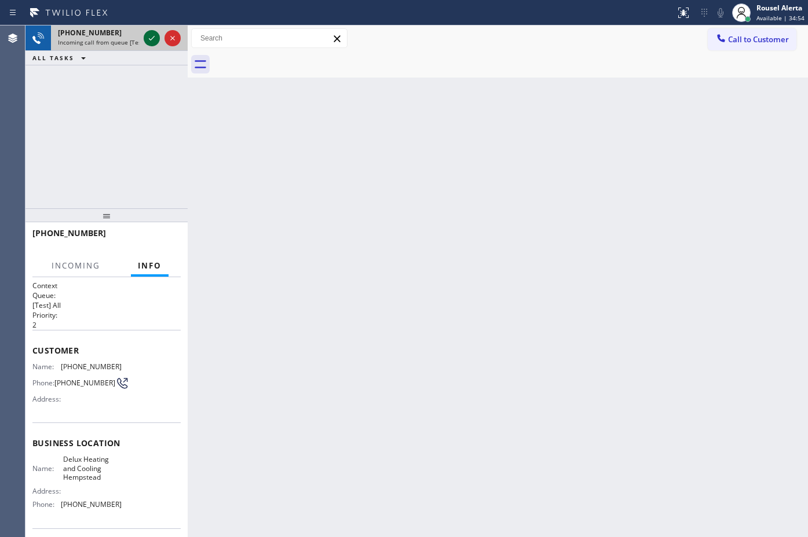
click at [146, 39] on icon at bounding box center [152, 38] width 14 height 14
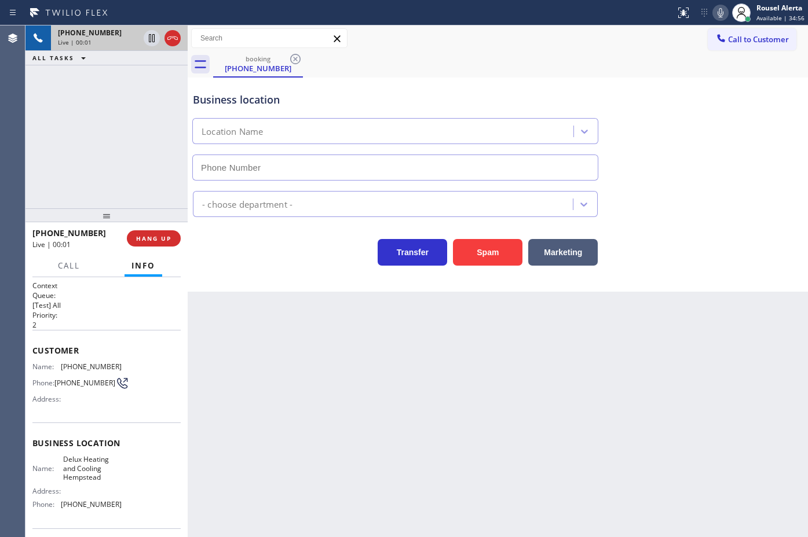
type input "[PHONE_NUMBER]"
click at [466, 242] on button "Spam" at bounding box center [487, 252] width 69 height 27
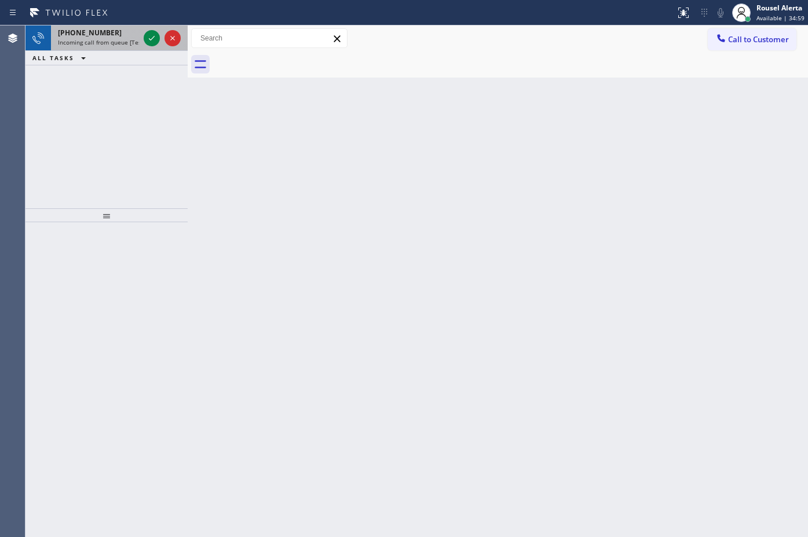
click at [122, 32] on div "[PHONE_NUMBER]" at bounding box center [98, 33] width 81 height 10
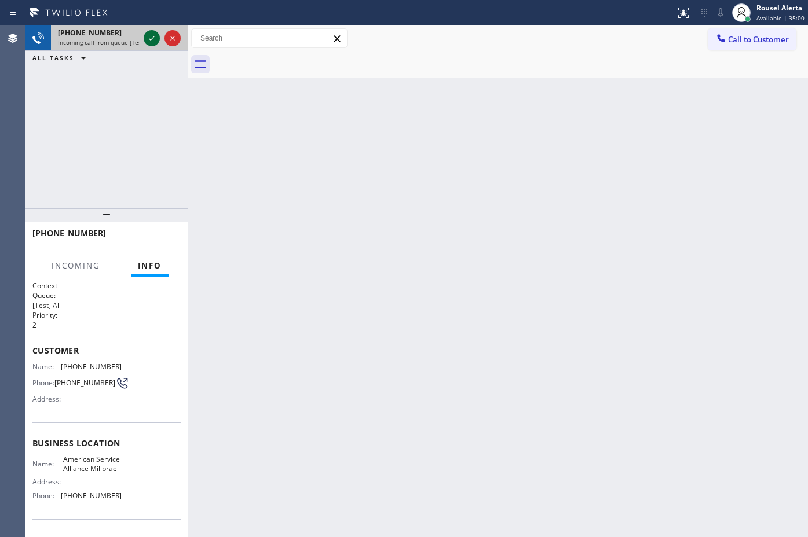
click at [147, 42] on icon at bounding box center [152, 38] width 14 height 14
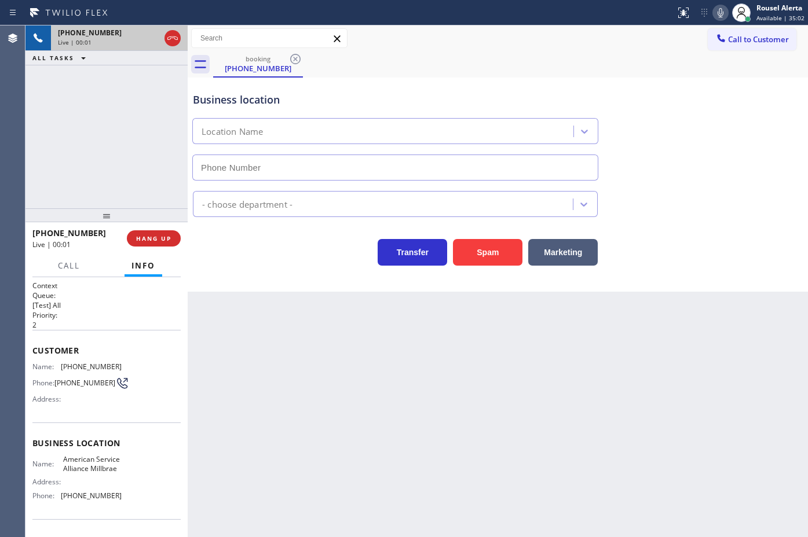
type input "[PHONE_NUMBER]"
click at [471, 255] on button "Spam" at bounding box center [487, 252] width 69 height 27
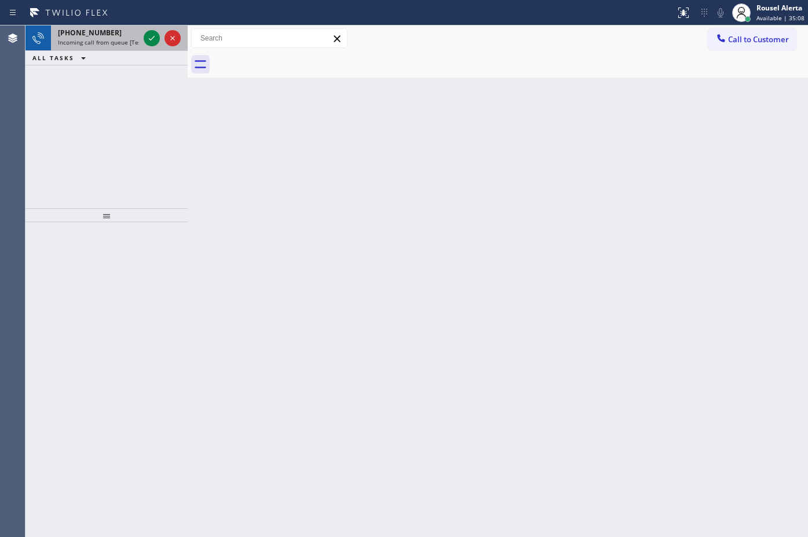
drag, startPoint x: 103, startPoint y: 27, endPoint x: 129, endPoint y: 36, distance: 28.2
click at [103, 27] on div "[PHONE_NUMBER] Incoming call from queue [Test] All" at bounding box center [96, 37] width 90 height 25
click at [146, 39] on icon at bounding box center [152, 38] width 14 height 14
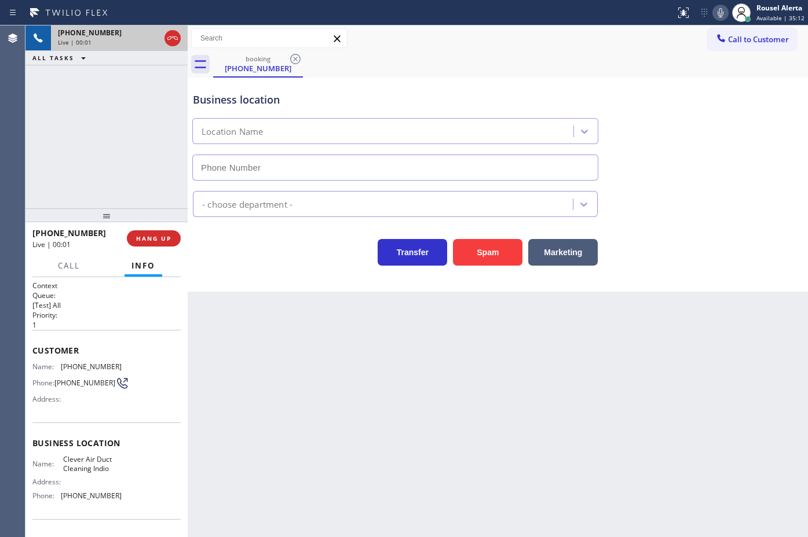
type input "[PHONE_NUMBER]"
click at [242, 337] on div "Back to Dashboard Change Sender ID Customers Technicians Select a contact Outbo…" at bounding box center [498, 281] width 620 height 512
click at [303, 337] on div "Back to Dashboard Change Sender ID Customers Technicians Select a contact Outbo…" at bounding box center [498, 281] width 620 height 512
drag, startPoint x: 304, startPoint y: 337, endPoint x: 306, endPoint y: 320, distance: 16.9
click at [304, 336] on div "Back to Dashboard Change Sender ID Customers Technicians Select a contact Outbo…" at bounding box center [498, 281] width 620 height 512
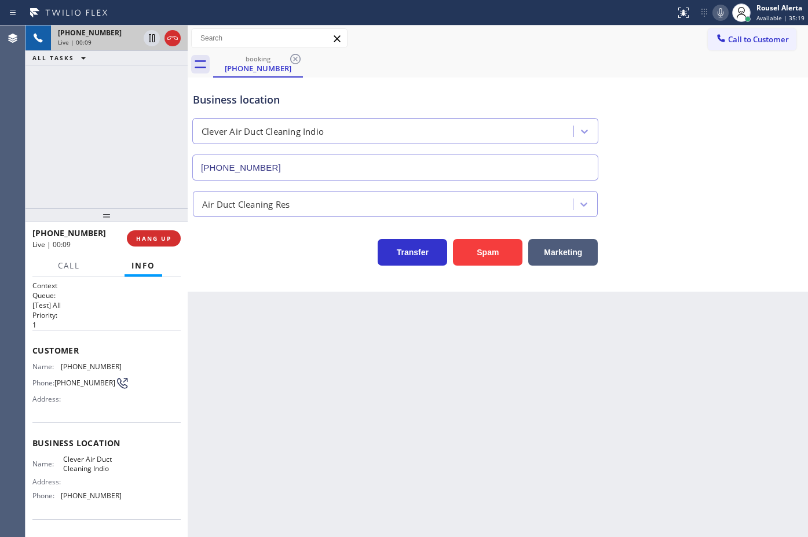
click at [306, 320] on div "Back to Dashboard Change Sender ID Customers Technicians Select a contact Outbo…" at bounding box center [498, 281] width 620 height 512
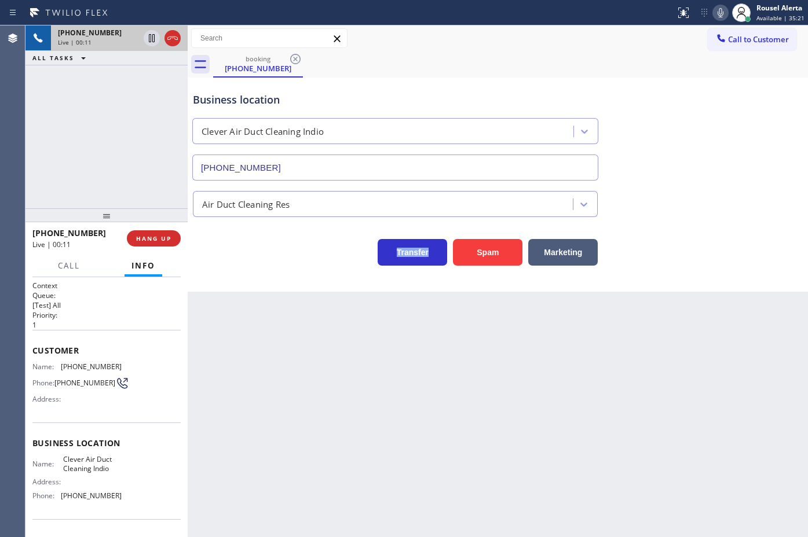
click at [306, 320] on div "Back to Dashboard Change Sender ID Customers Technicians Select a contact Outbo…" at bounding box center [498, 281] width 620 height 512
click at [306, 319] on div "Back to Dashboard Change Sender ID Customers Technicians Select a contact Outbo…" at bounding box center [498, 281] width 620 height 512
click at [143, 243] on button "HANG UP" at bounding box center [154, 238] width 54 height 16
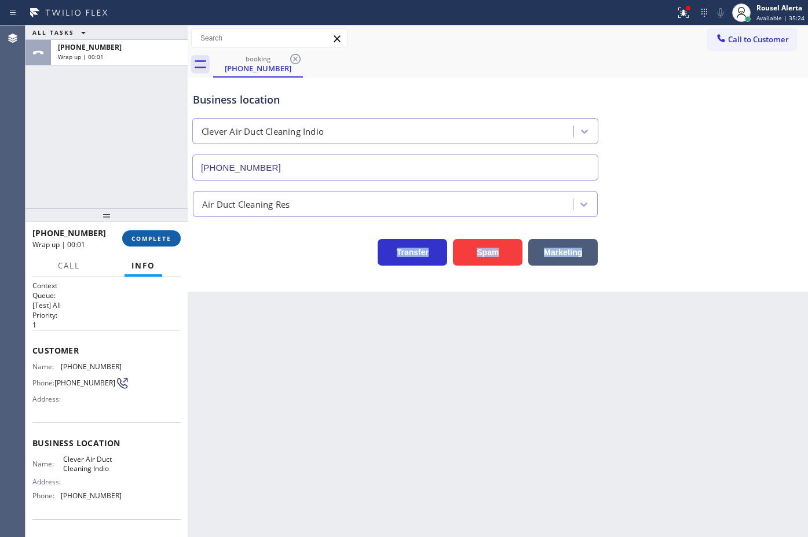
click at [143, 243] on button "COMPLETE" at bounding box center [151, 238] width 58 height 16
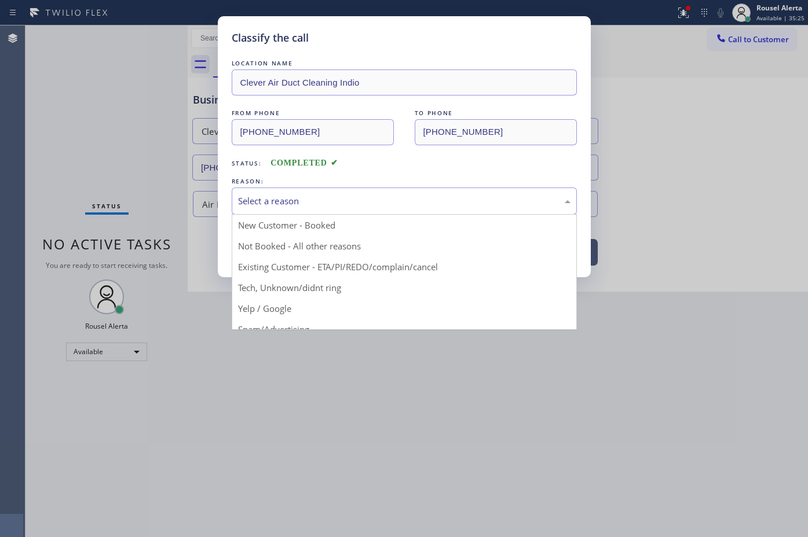
click at [262, 204] on div "Select a reason" at bounding box center [404, 201] width 332 height 13
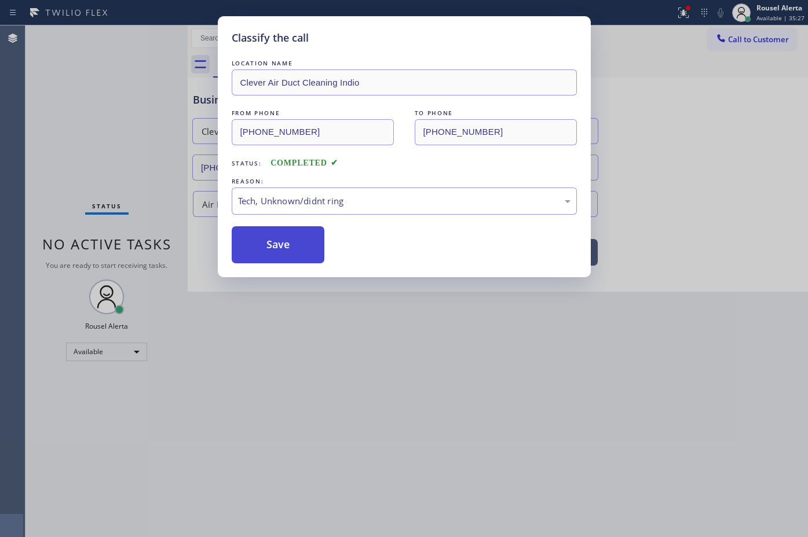
click at [293, 255] on button "Save" at bounding box center [278, 244] width 93 height 37
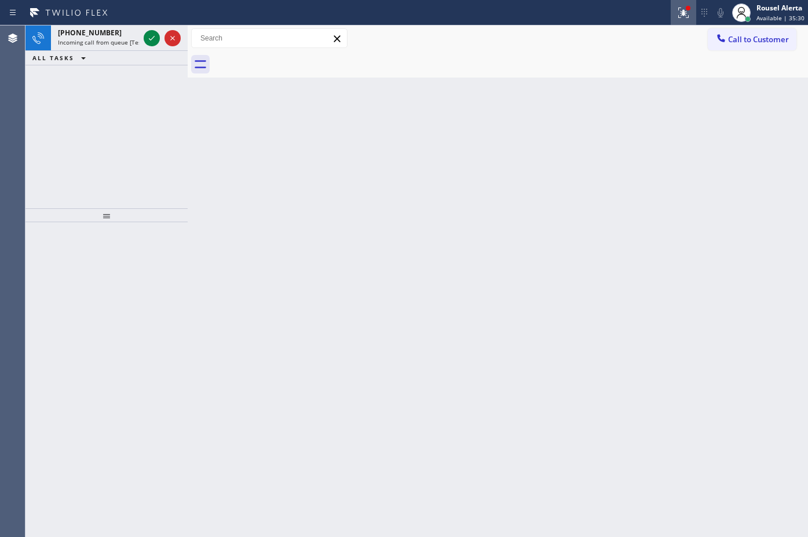
click at [676, 13] on div at bounding box center [683, 13] width 25 height 14
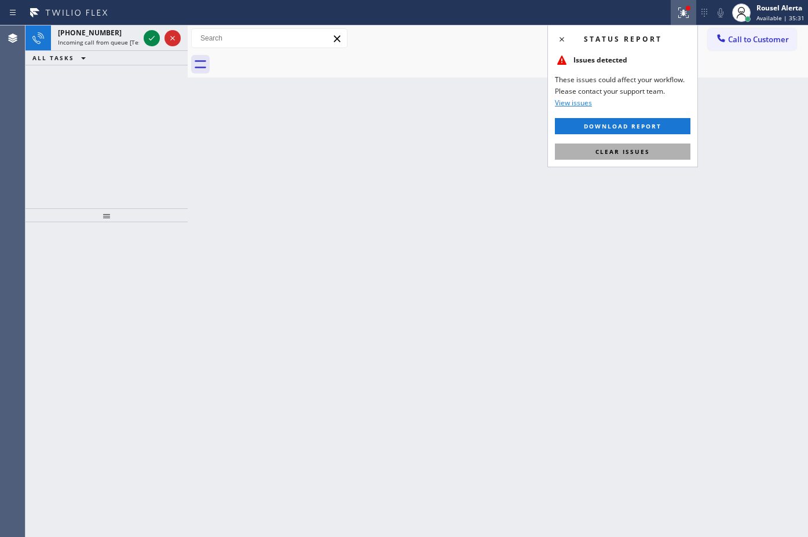
click at [618, 144] on button "Clear issues" at bounding box center [623, 152] width 136 height 16
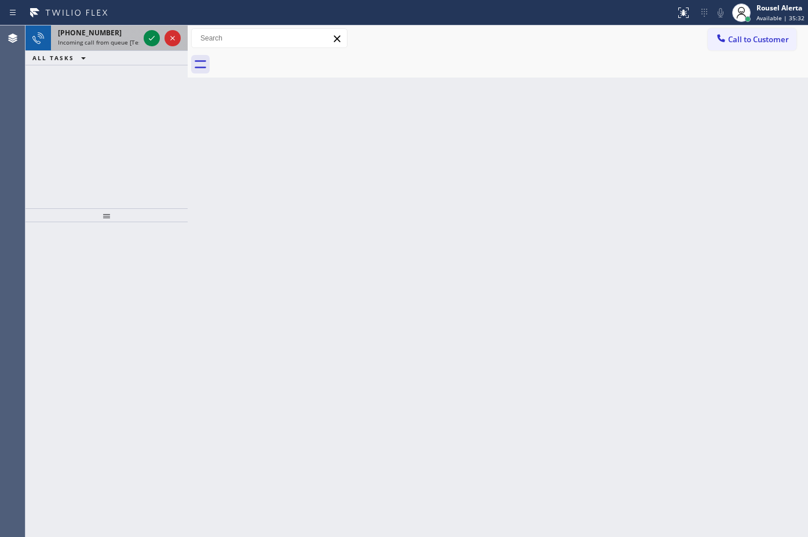
drag, startPoint x: 131, startPoint y: 34, endPoint x: 149, endPoint y: 35, distance: 18.6
click at [131, 34] on div "[PHONE_NUMBER]" at bounding box center [98, 33] width 81 height 10
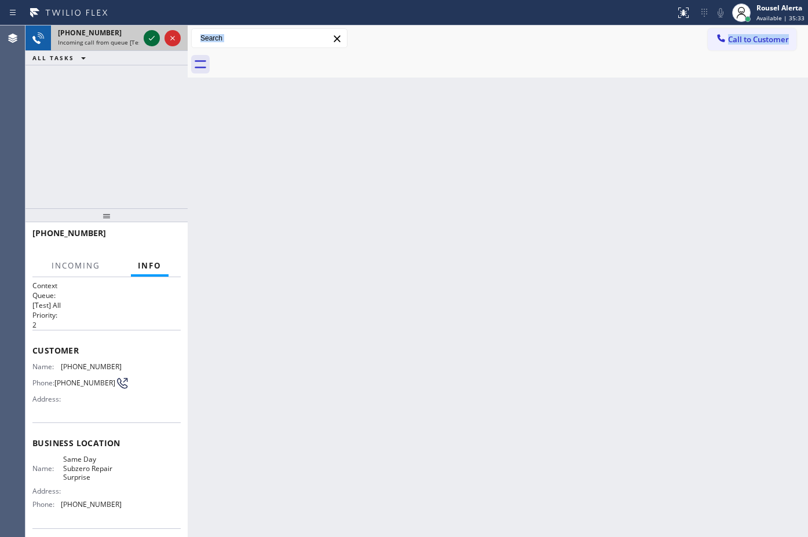
click at [149, 35] on icon at bounding box center [152, 38] width 14 height 14
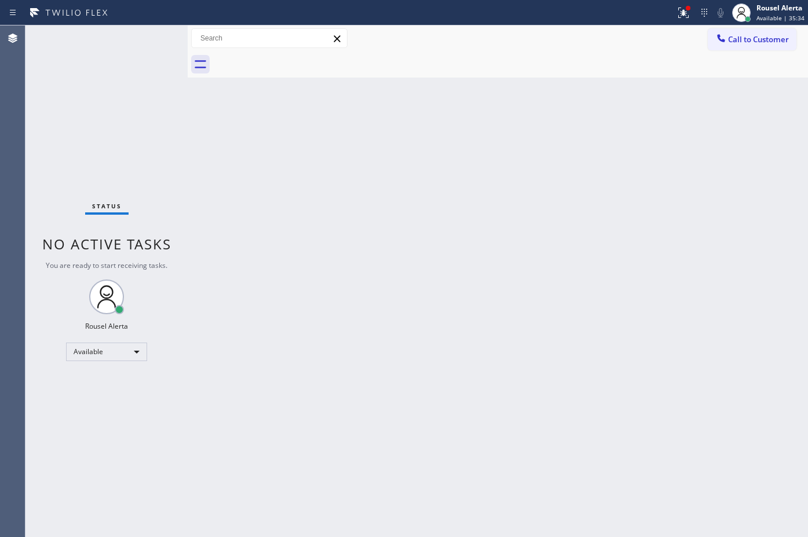
click at [151, 35] on div "Status No active tasks You are ready to start receiving tasks. Rousel Alerta Av…" at bounding box center [106, 281] width 162 height 512
click at [679, 19] on button at bounding box center [683, 12] width 25 height 25
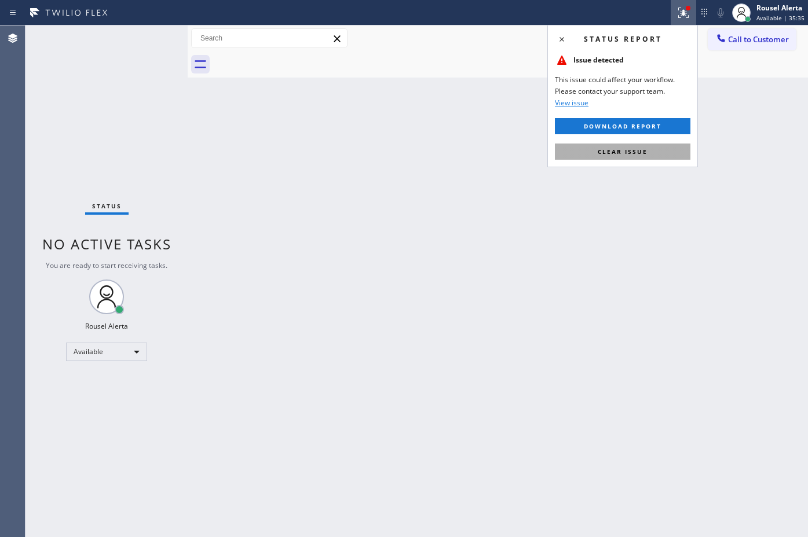
click at [633, 146] on button "Clear issue" at bounding box center [623, 152] width 136 height 16
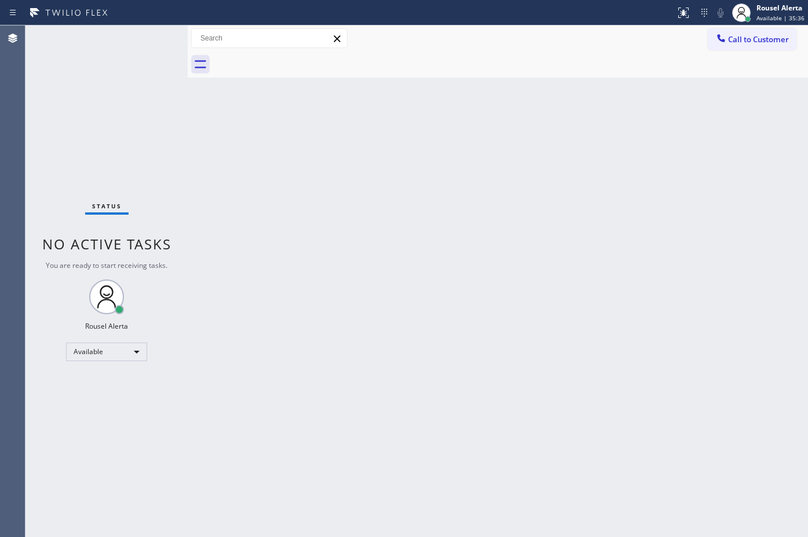
click at [131, 45] on div "Status No active tasks You are ready to start receiving tasks. Rousel Alerta Av…" at bounding box center [106, 281] width 162 height 512
click at [354, 303] on div "Back to Dashboard Change Sender ID Customers Technicians Select a contact Outbo…" at bounding box center [498, 281] width 620 height 512
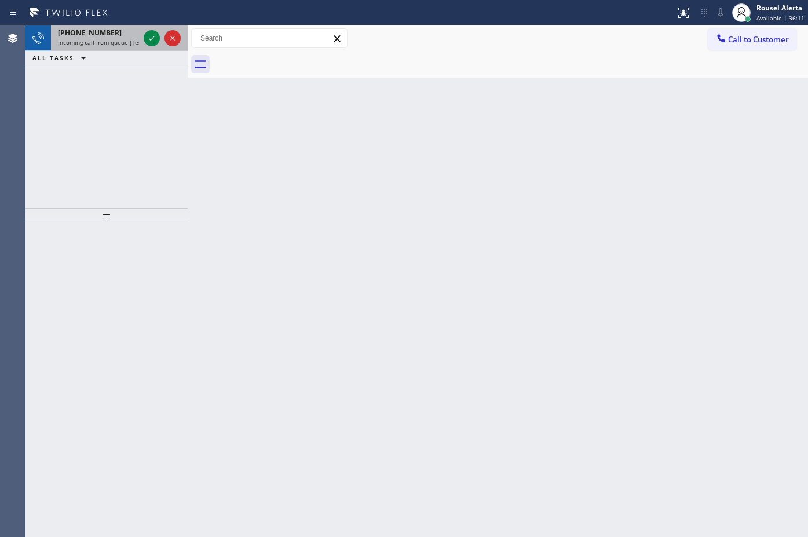
click at [114, 32] on div "[PHONE_NUMBER]" at bounding box center [98, 33] width 81 height 10
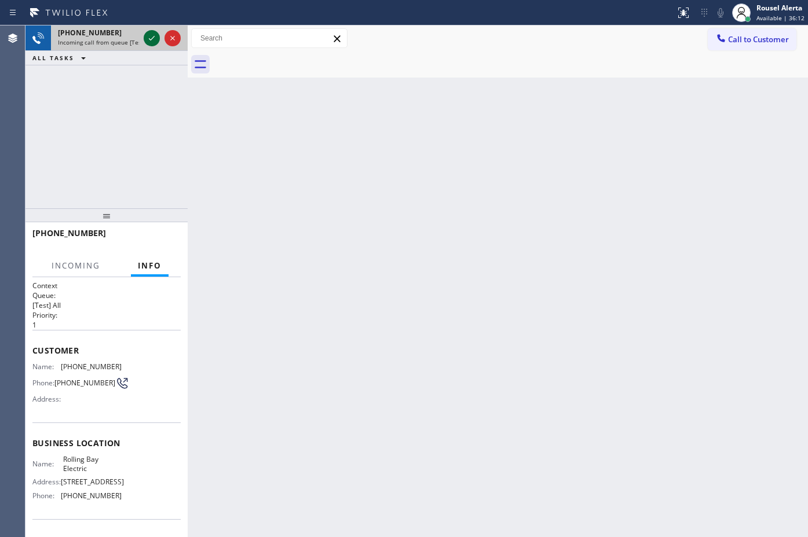
click at [145, 41] on icon at bounding box center [152, 38] width 14 height 14
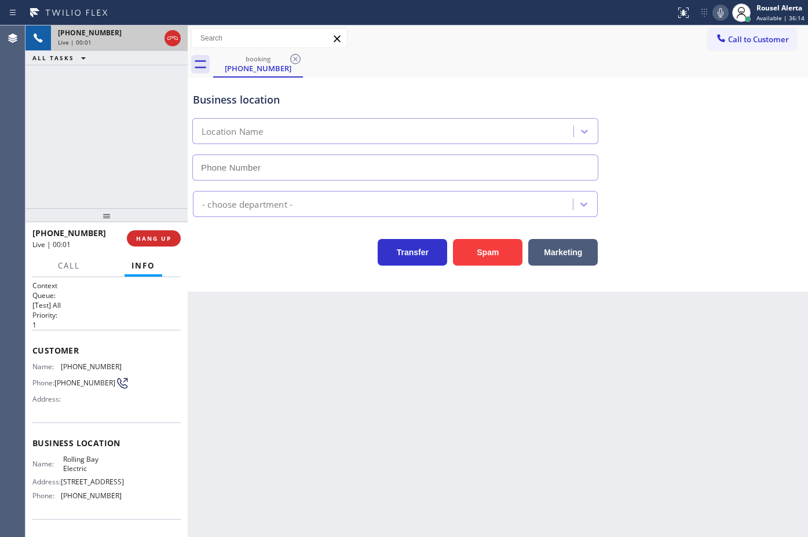
type input "[PHONE_NUMBER]"
click at [259, 367] on div "Back to Dashboard Change Sender ID Customers Technicians Select a contact Outbo…" at bounding box center [498, 281] width 620 height 512
click at [162, 242] on button "HANG UP" at bounding box center [154, 238] width 54 height 16
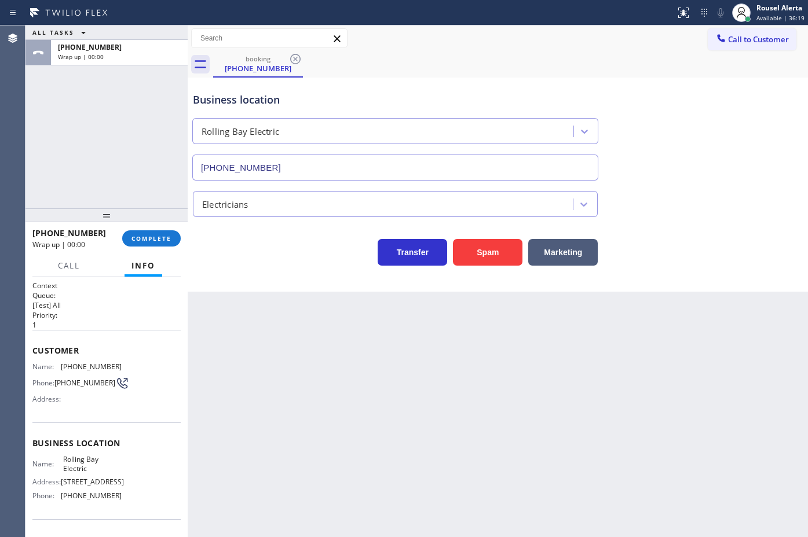
click at [237, 456] on div "Back to Dashboard Change Sender ID Customers Technicians Select a contact Outbo…" at bounding box center [498, 281] width 620 height 512
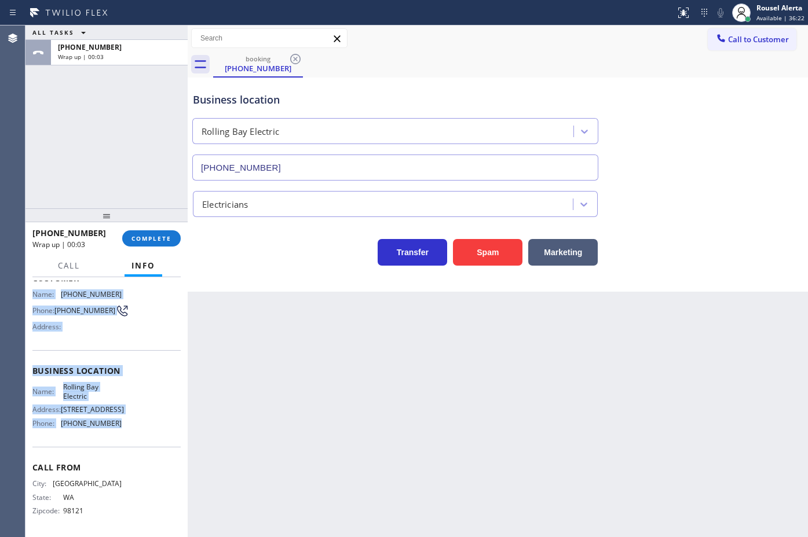
drag, startPoint x: 32, startPoint y: 366, endPoint x: 158, endPoint y: 484, distance: 172.5
click at [158, 484] on div "Context Queue: [Test] All Priority: 1 Customer Name: [PHONE_NUMBER] Phone: [PHO…" at bounding box center [106, 407] width 162 height 260
copy div "Name: [PHONE_NUMBER] Phone: [PHONE_NUMBER] Address: Business location Name: [GE…"
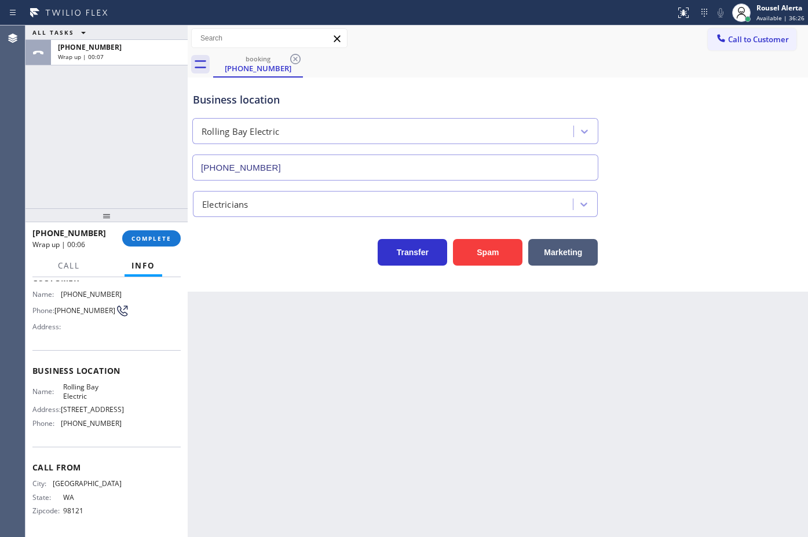
drag, startPoint x: 522, startPoint y: 110, endPoint x: 539, endPoint y: 96, distance: 21.4
click at [525, 107] on div "Business location [GEOGRAPHIC_DATA] [PHONE_NUMBER]" at bounding box center [395, 131] width 409 height 100
click at [747, 36] on span "Call to Customer" at bounding box center [758, 39] width 61 height 10
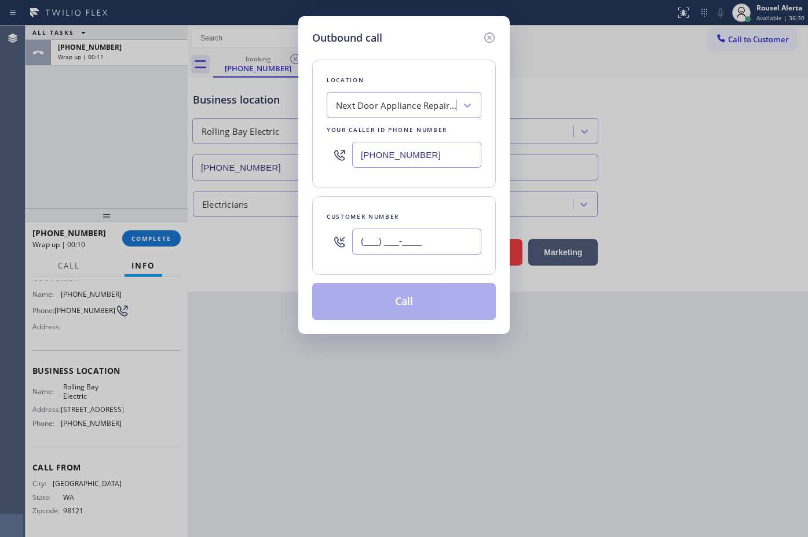
click at [431, 242] on input "(___) ___-____" at bounding box center [416, 242] width 129 height 26
paste input "206) 909-2042"
type input "[PHONE_NUMBER]"
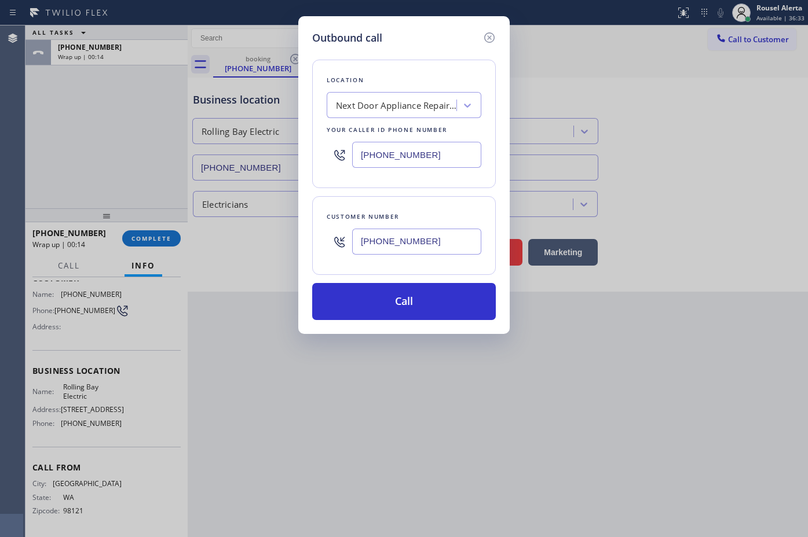
drag, startPoint x: 438, startPoint y: 158, endPoint x: 317, endPoint y: 144, distance: 121.9
click at [317, 144] on div "Location Next Door Appliance Repair [GEOGRAPHIC_DATA] Your caller id phone numb…" at bounding box center [404, 124] width 184 height 129
paste input "360) 401-486"
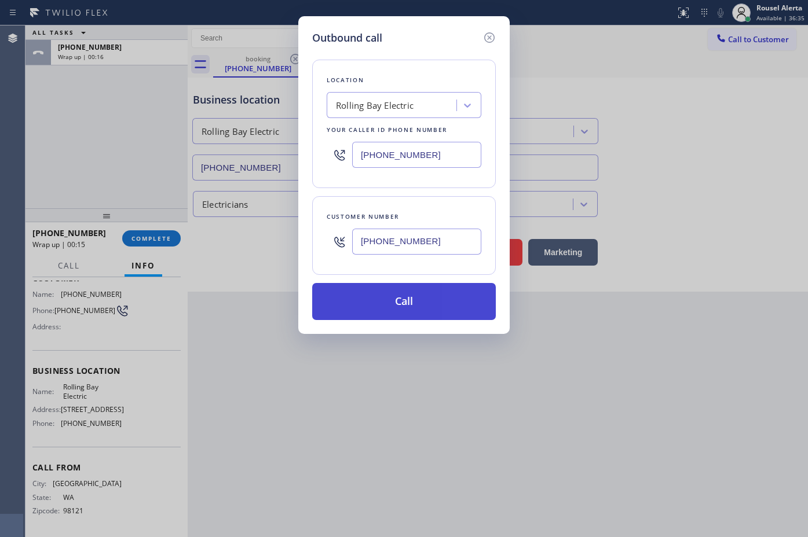
type input "[PHONE_NUMBER]"
click at [414, 291] on button "Call" at bounding box center [404, 301] width 184 height 37
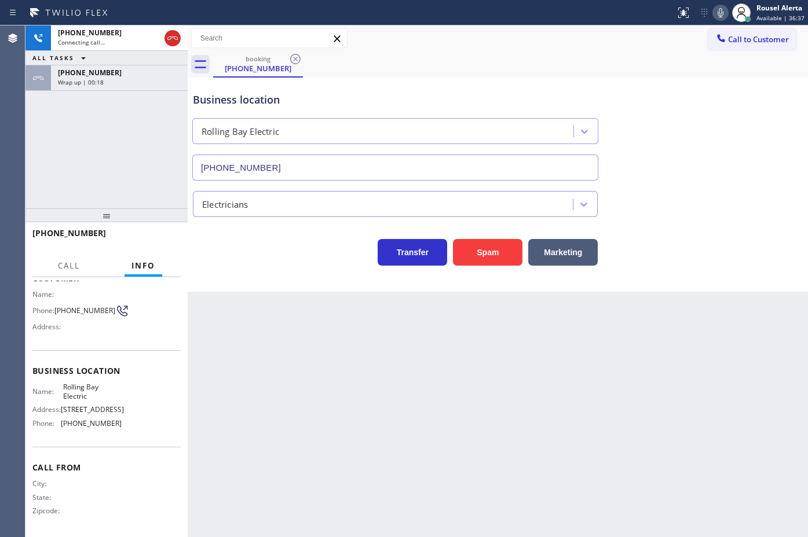
click at [76, 78] on span "Wrap up | 00:18" at bounding box center [81, 82] width 46 height 8
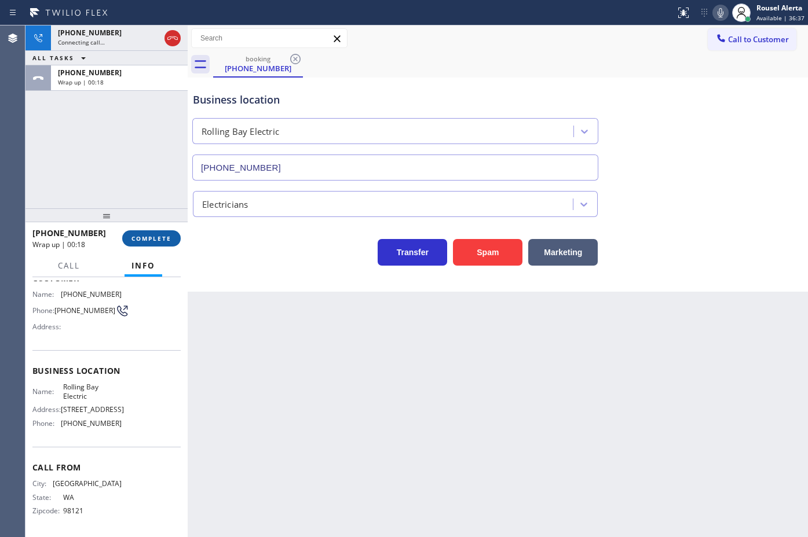
click at [137, 232] on button "COMPLETE" at bounding box center [151, 238] width 58 height 16
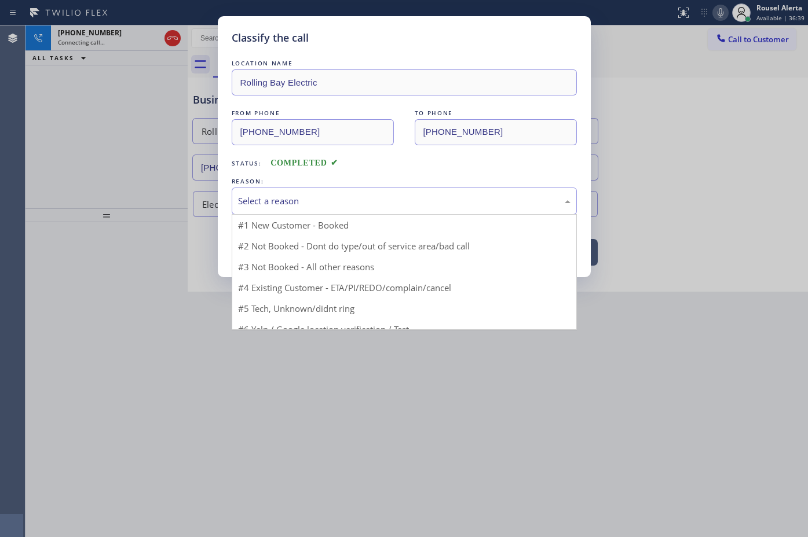
click at [334, 207] on div "Select a reason" at bounding box center [404, 201] width 332 height 13
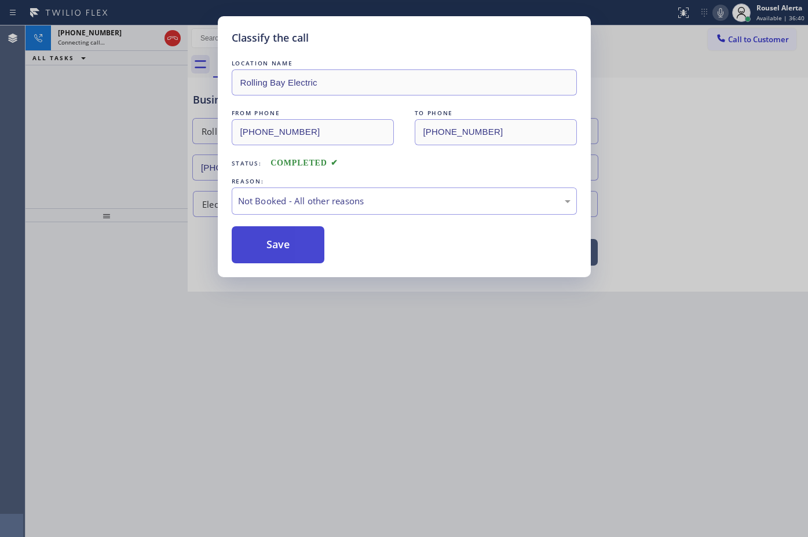
click at [253, 250] on button "Save" at bounding box center [278, 244] width 93 height 37
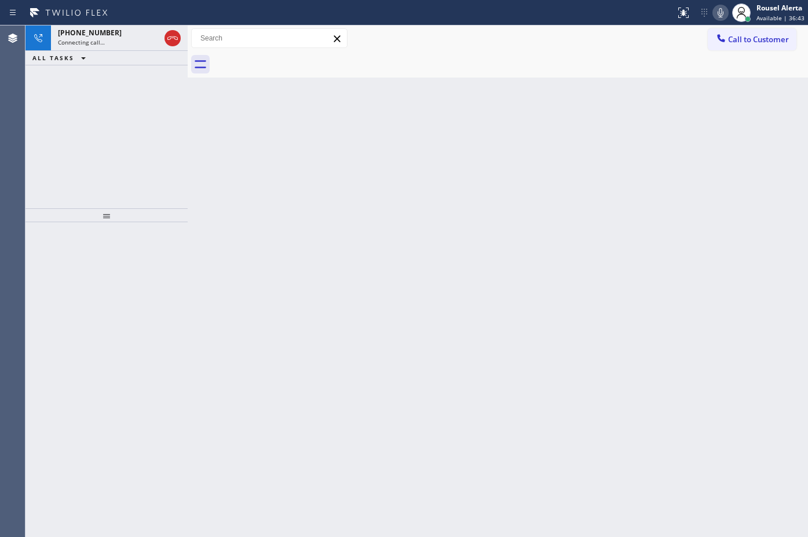
click at [102, 22] on div "Status report No issues detected If you experience an issue, please download th…" at bounding box center [404, 12] width 808 height 25
click at [103, 31] on span "[PHONE_NUMBER]" at bounding box center [90, 33] width 64 height 10
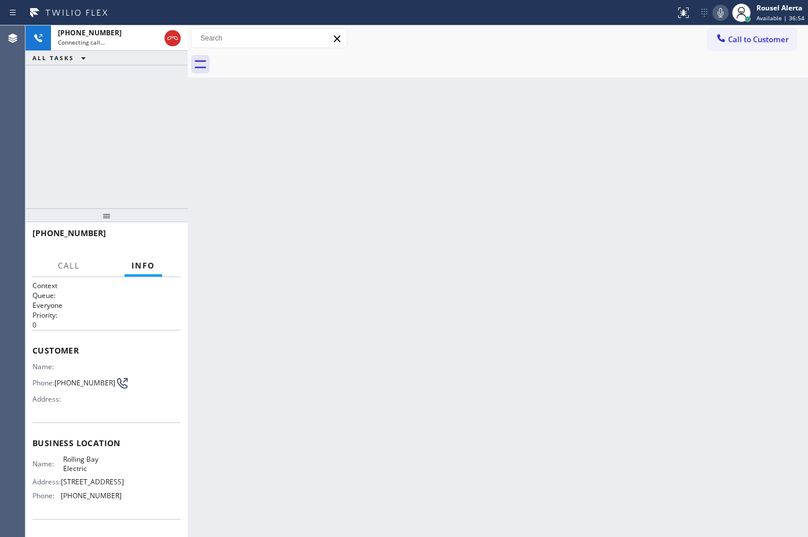
click at [118, 79] on div "[PHONE_NUMBER] Connecting call… ALL TASKS ALL TASKS ACTIVE TASKS TASKS IN WRAP …" at bounding box center [106, 116] width 162 height 183
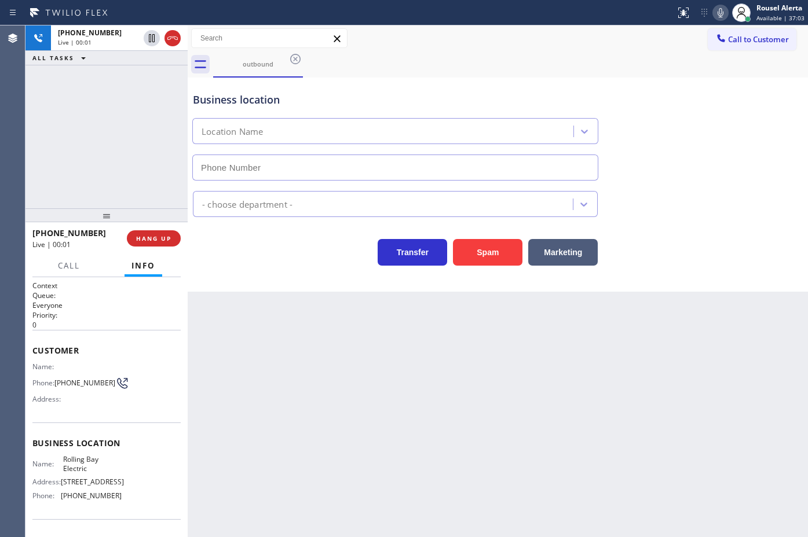
type input "[PHONE_NUMBER]"
click at [229, 352] on div "Back to Dashboard Change Sender ID Customers Technicians Select a contact Outbo…" at bounding box center [498, 281] width 620 height 512
click at [149, 42] on icon at bounding box center [152, 38] width 14 height 14
click at [725, 14] on icon at bounding box center [721, 13] width 14 height 14
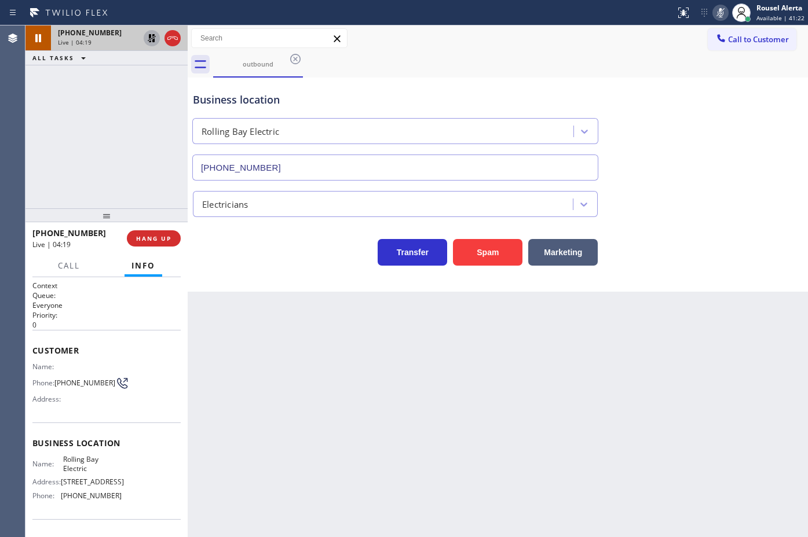
click at [153, 38] on icon at bounding box center [152, 38] width 8 height 8
click at [719, 12] on icon at bounding box center [721, 13] width 14 height 14
click at [621, 56] on div "outbound" at bounding box center [510, 65] width 595 height 26
click at [74, 268] on span "Call" at bounding box center [69, 266] width 22 height 10
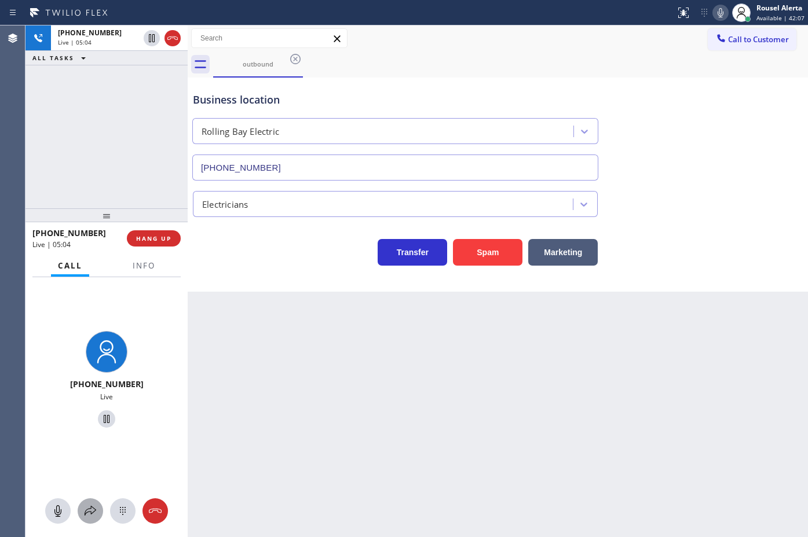
click at [93, 508] on icon at bounding box center [90, 511] width 14 height 14
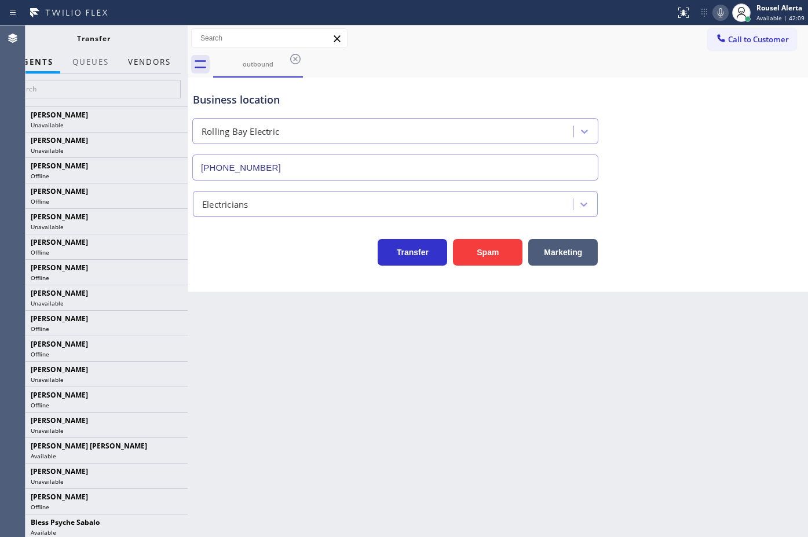
click at [148, 61] on button "Vendors" at bounding box center [149, 62] width 57 height 23
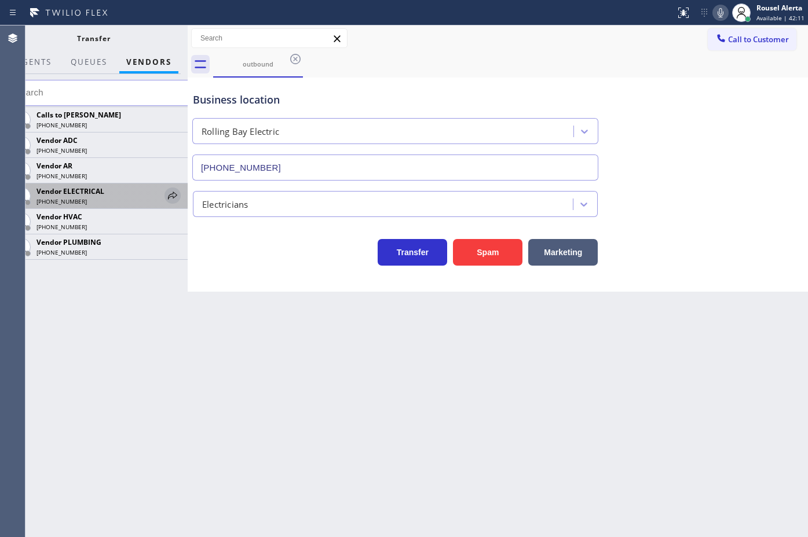
click at [168, 200] on icon at bounding box center [173, 196] width 14 height 14
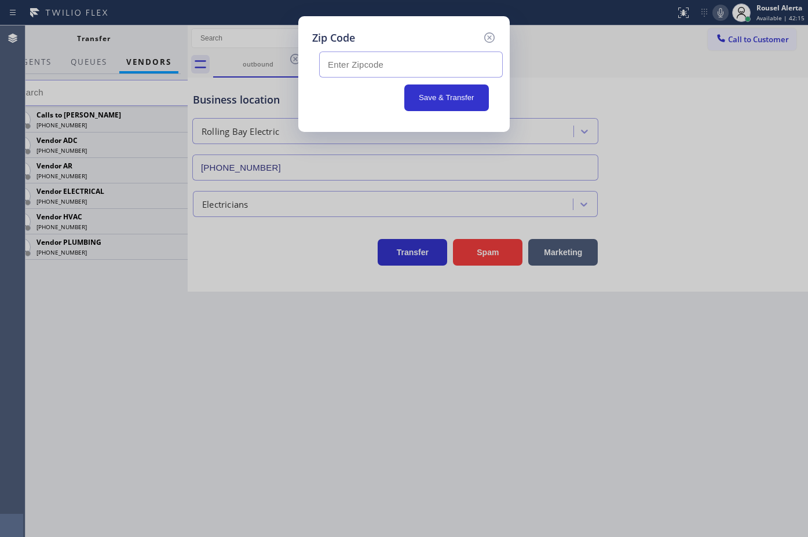
click at [394, 62] on input "text" at bounding box center [411, 65] width 184 height 26
paste input "98110"
type input "98110"
click at [443, 101] on button "Save & Transfer" at bounding box center [446, 98] width 85 height 27
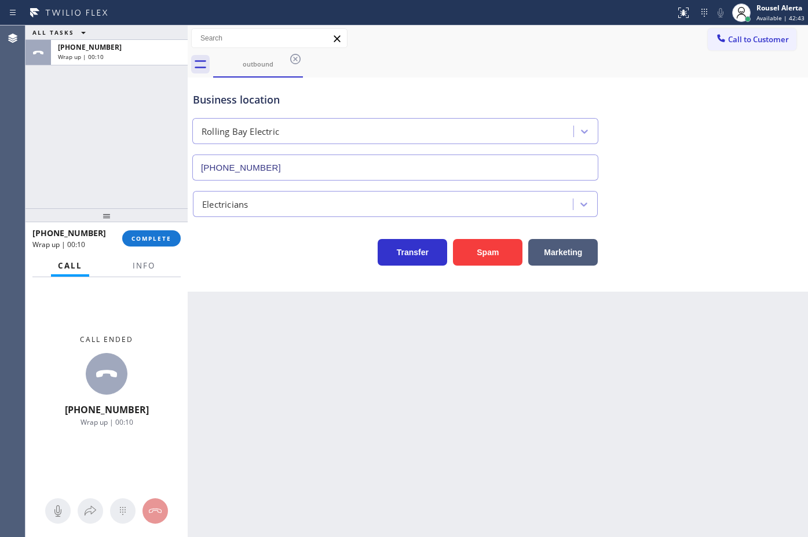
click at [114, 91] on div "ALL TASKS ALL TASKS ACTIVE TASKS TASKS IN WRAP UP [PHONE_NUMBER] Wrap up | 00:10" at bounding box center [106, 116] width 162 height 183
drag, startPoint x: 148, startPoint y: 267, endPoint x: 186, endPoint y: 296, distance: 48.0
click at [148, 267] on span "Info" at bounding box center [144, 266] width 23 height 10
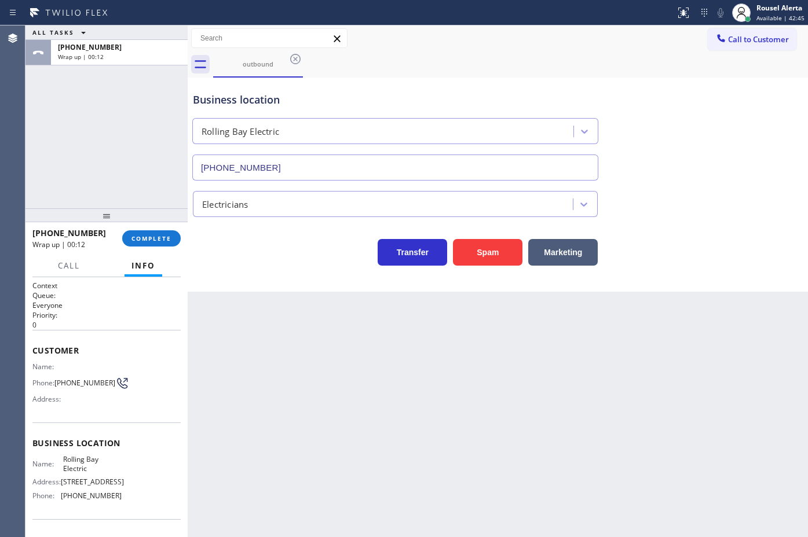
click at [366, 423] on div "Back to Dashboard Change Sender ID Customers Technicians Select a contact Outbo…" at bounding box center [498, 281] width 620 height 512
click at [496, 418] on div "Back to Dashboard Change Sender ID Customers Technicians Select a contact Outbo…" at bounding box center [498, 281] width 620 height 512
click at [151, 235] on span "COMPLETE" at bounding box center [151, 239] width 40 height 8
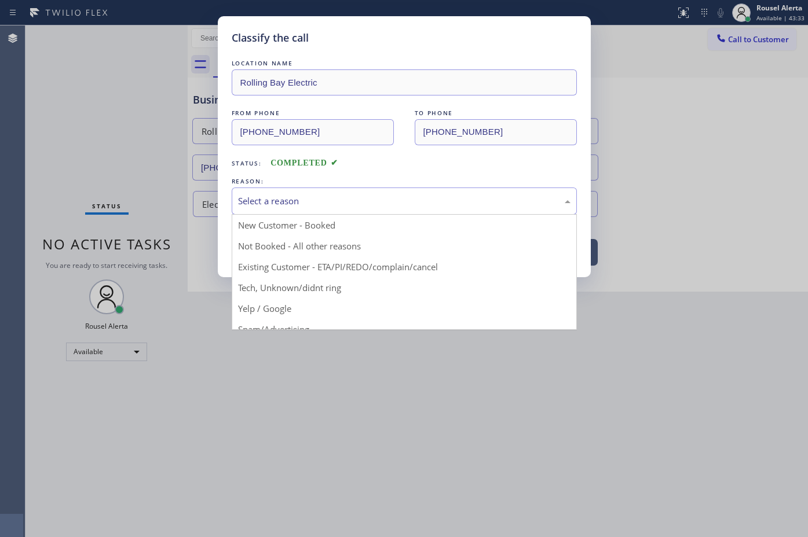
click at [380, 213] on div "Select a reason" at bounding box center [404, 201] width 345 height 27
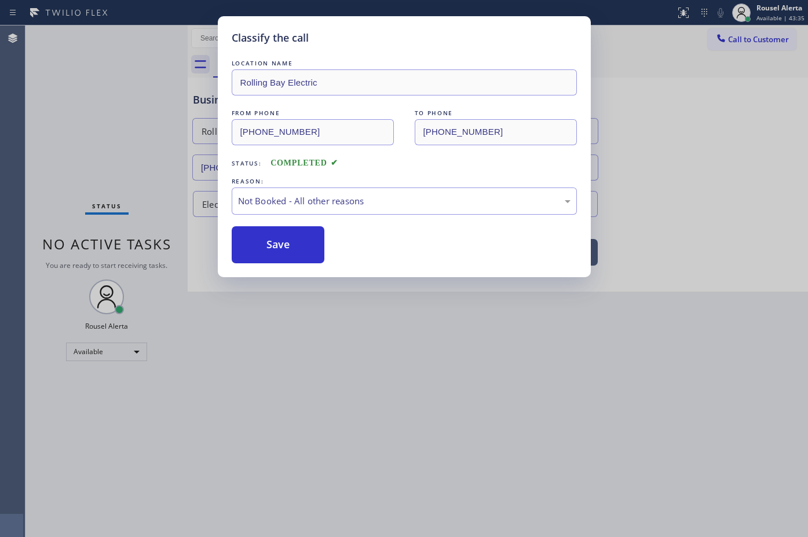
click at [224, 233] on div "Classify the call LOCATION NAME Rolling Bay Electric FROM PHONE [PHONE_NUMBER] …" at bounding box center [404, 146] width 373 height 261
click at [269, 252] on button "Save" at bounding box center [278, 244] width 93 height 37
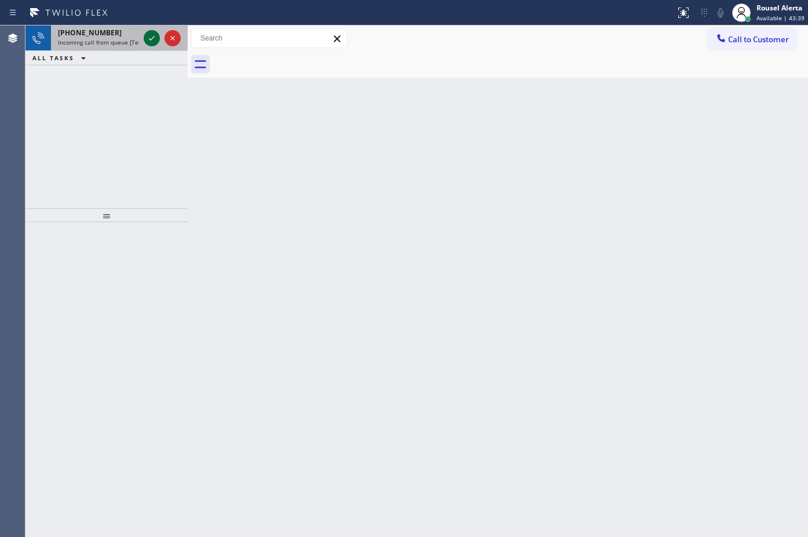
click at [116, 31] on div "[PHONE_NUMBER]" at bounding box center [98, 33] width 81 height 10
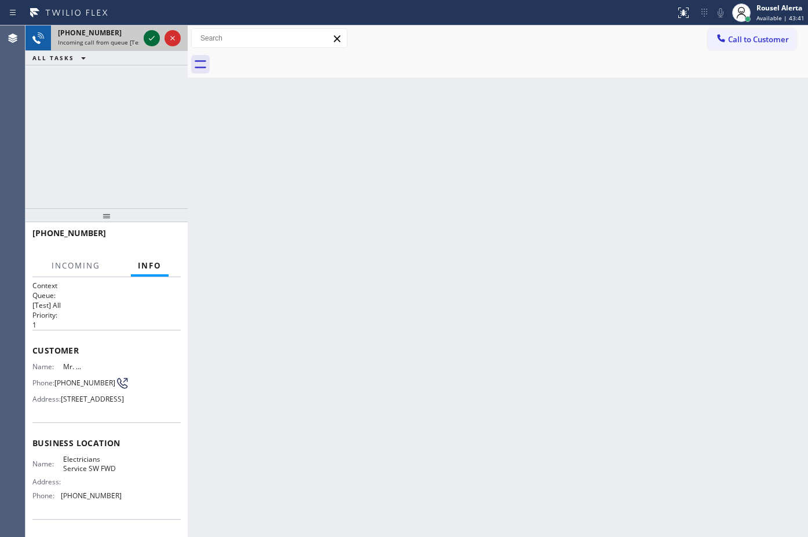
click at [147, 41] on icon at bounding box center [152, 38] width 14 height 14
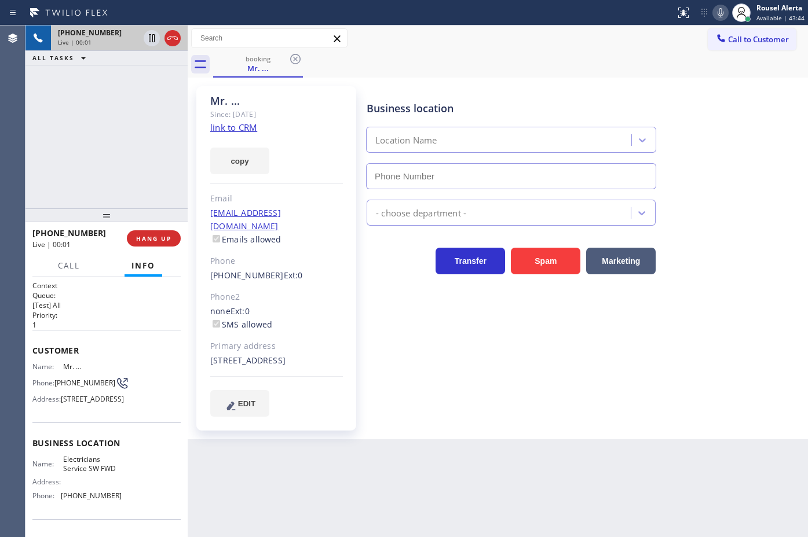
type input "[PHONE_NUMBER]"
click at [237, 127] on link "link to CRM" at bounding box center [233, 128] width 47 height 12
click at [322, 481] on div "Back to Dashboard Change Sender ID Customers Technicians Select a contact Outbo…" at bounding box center [498, 281] width 620 height 512
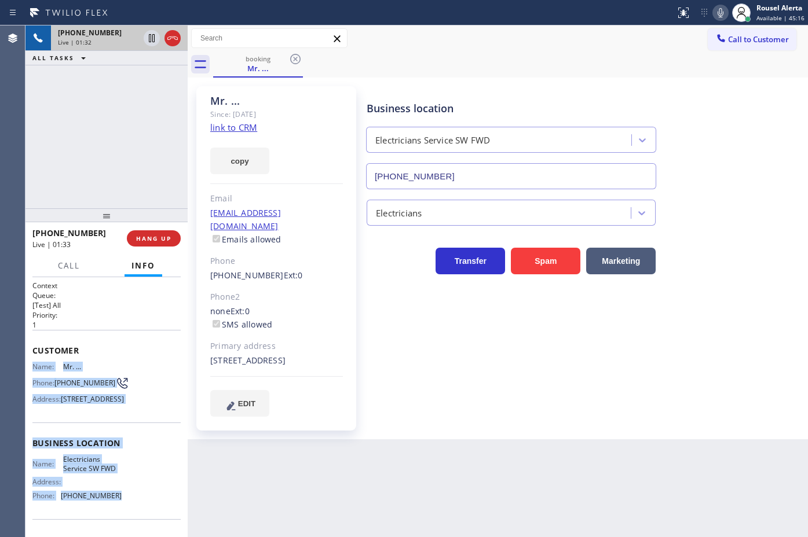
drag, startPoint x: 29, startPoint y: 363, endPoint x: 122, endPoint y: 514, distance: 177.6
click at [122, 514] on div "Context Queue: [Test] All Priority: 1 Customer Name: Mr. ... Phone: [PHONE_NUMB…" at bounding box center [106, 407] width 162 height 260
copy div "Name: Mr. ... Phone: [PHONE_NUMBER] Address: [STREET_ADDRESS] Business location…"
click at [149, 43] on icon at bounding box center [152, 38] width 14 height 14
click at [718, 13] on icon at bounding box center [721, 13] width 14 height 14
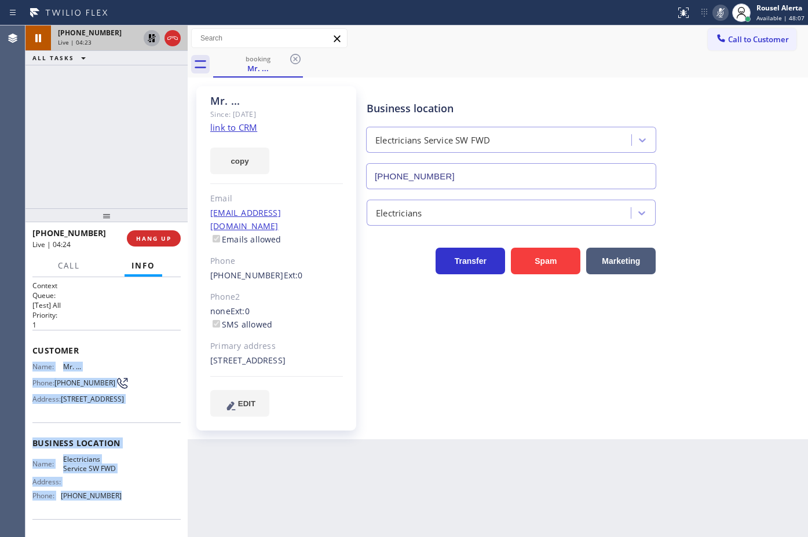
click at [151, 38] on icon at bounding box center [152, 38] width 14 height 14
click at [721, 14] on icon at bounding box center [721, 13] width 14 height 14
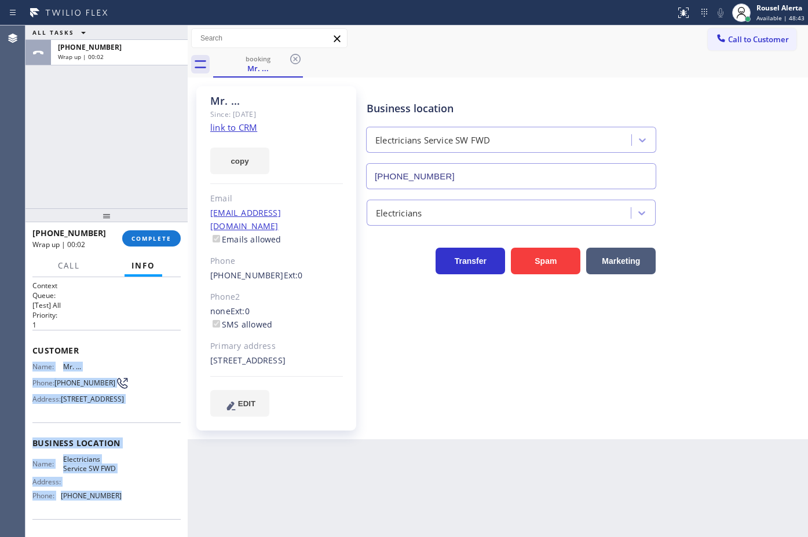
click at [108, 123] on div "ALL TASKS ALL TASKS ACTIVE TASKS TASKS IN WRAP UP [PHONE_NUMBER] Wrap up | 00:02" at bounding box center [106, 116] width 162 height 183
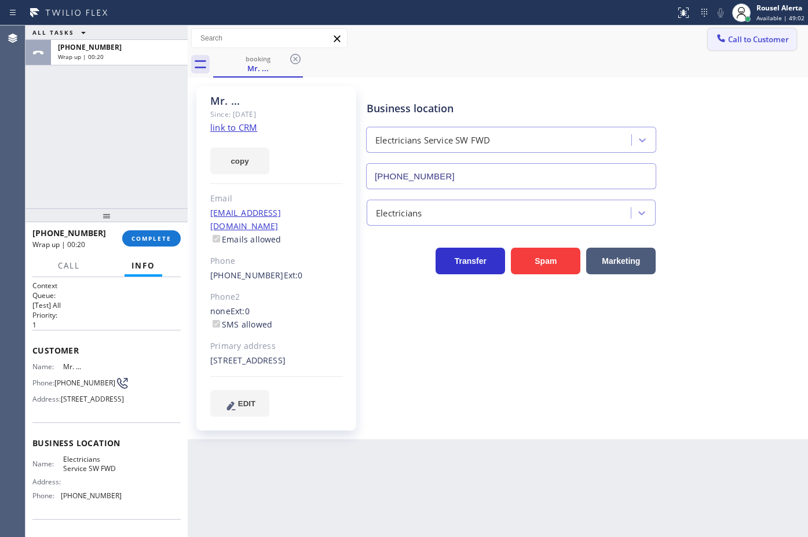
click at [744, 39] on span "Call to Customer" at bounding box center [758, 39] width 61 height 10
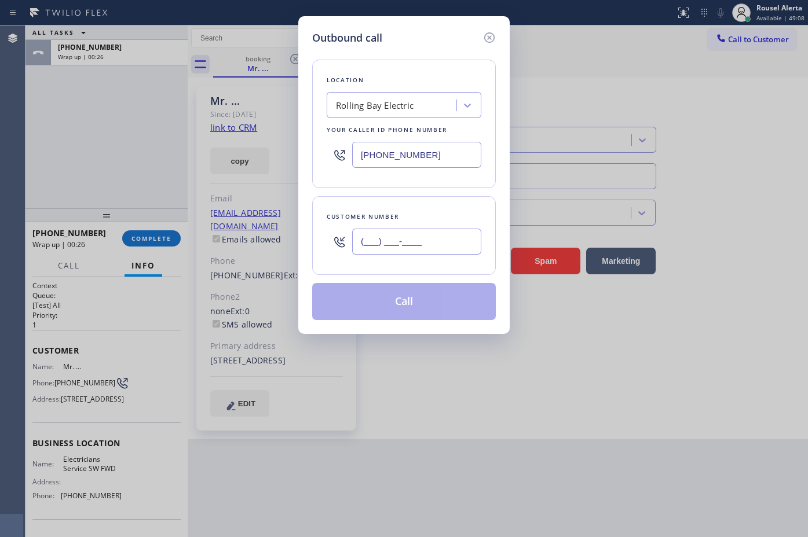
click at [456, 242] on input "(___) ___-____" at bounding box center [416, 242] width 129 height 26
paste input "908) 868-8894"
type input "[PHONE_NUMBER]"
drag, startPoint x: 436, startPoint y: 153, endPoint x: 323, endPoint y: 133, distance: 114.7
click at [323, 133] on div "Location [GEOGRAPHIC_DATA] Electric Your caller id phone number [PHONE_NUMBER]" at bounding box center [404, 124] width 184 height 129
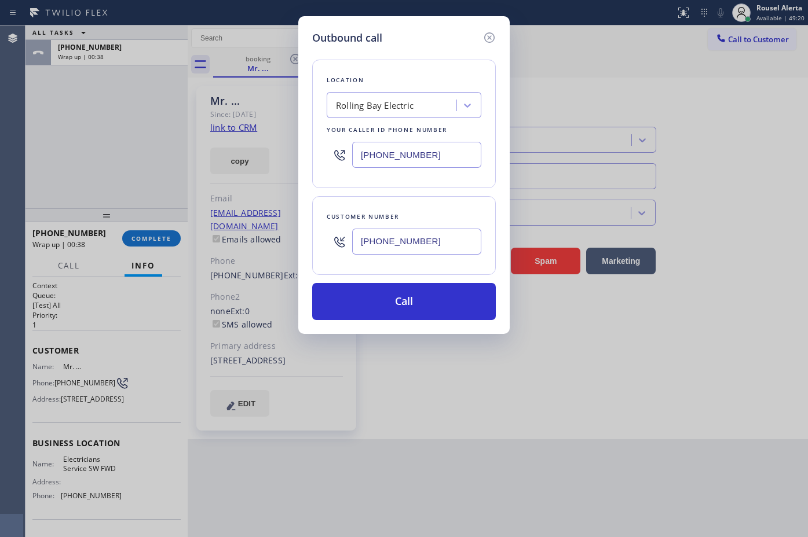
paste input "213) 566-1222"
drag, startPoint x: 442, startPoint y: 143, endPoint x: 325, endPoint y: 143, distance: 116.4
click at [325, 143] on div "Location [GEOGRAPHIC_DATA] Electric Your caller id phone number [PHONE_NUMBER]" at bounding box center [404, 124] width 184 height 129
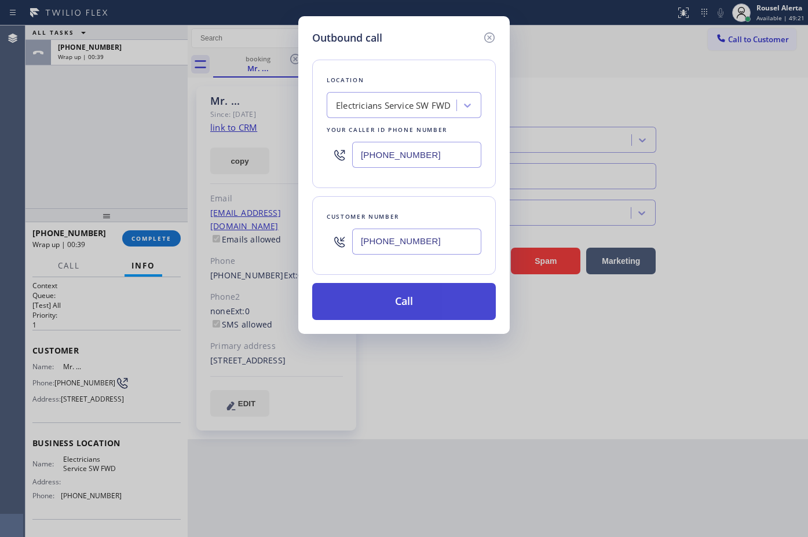
type input "[PHONE_NUMBER]"
click at [401, 302] on button "Call" at bounding box center [404, 301] width 184 height 37
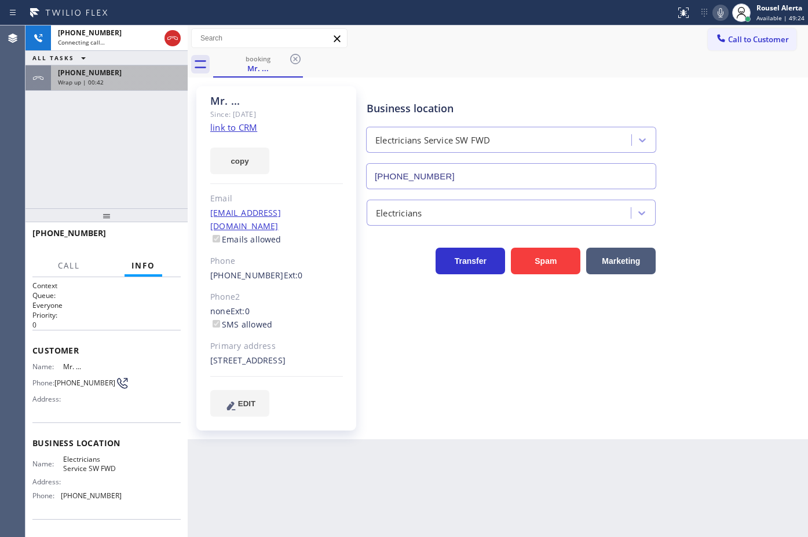
click at [160, 76] on div "[PHONE_NUMBER]" at bounding box center [119, 73] width 123 height 10
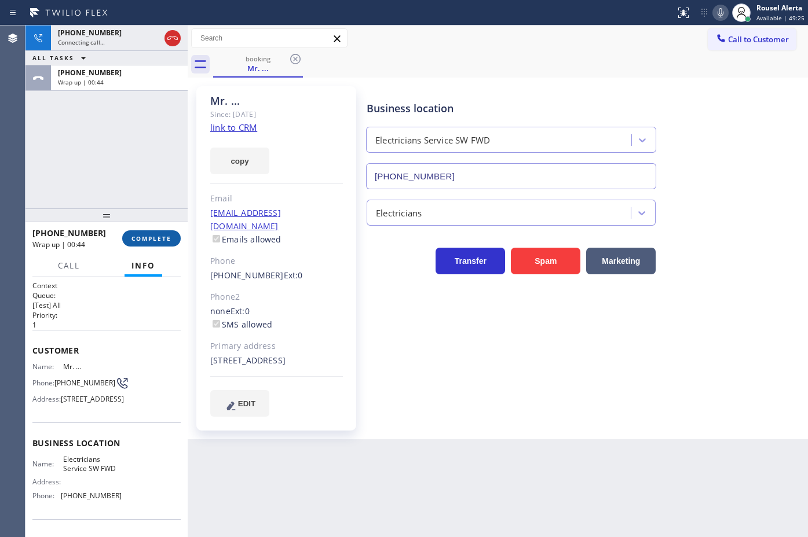
click at [153, 230] on button "COMPLETE" at bounding box center [151, 238] width 58 height 16
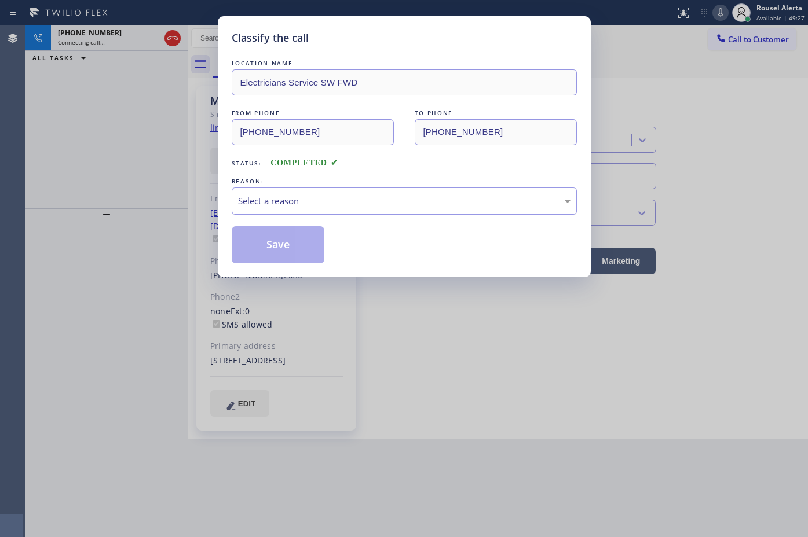
click at [303, 201] on div "Select a reason" at bounding box center [404, 201] width 332 height 13
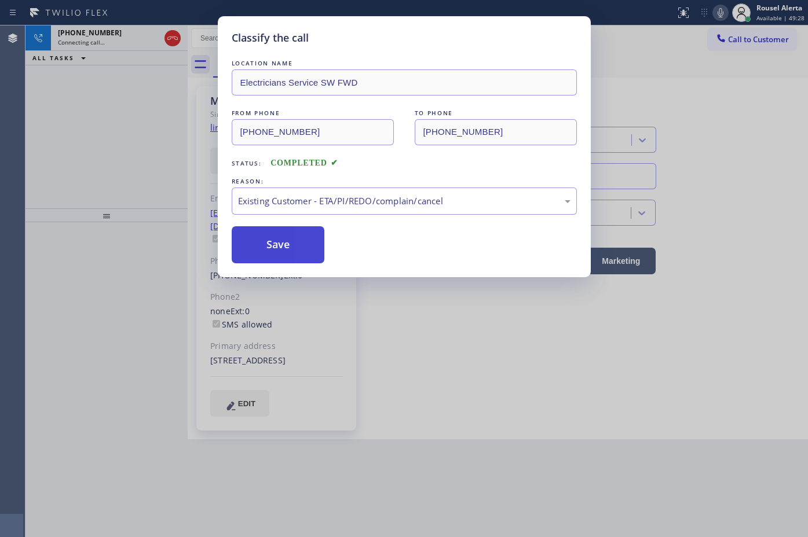
click at [288, 244] on button "Save" at bounding box center [278, 244] width 93 height 37
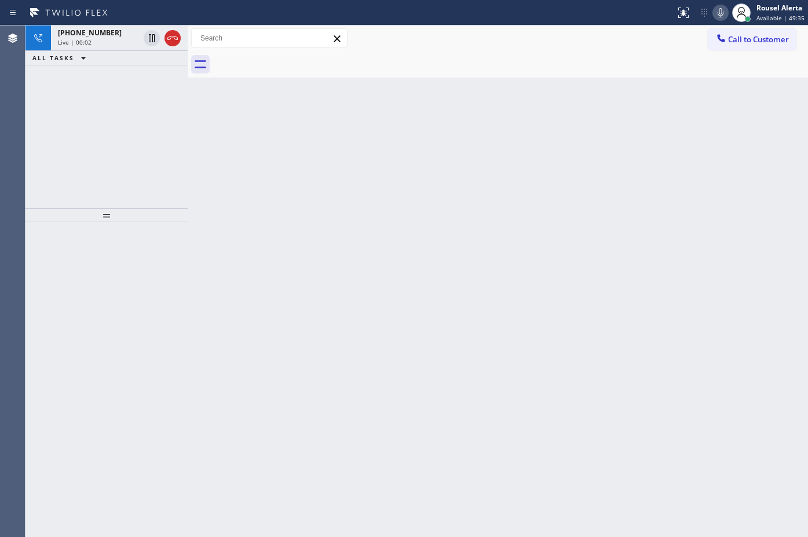
drag, startPoint x: 90, startPoint y: 32, endPoint x: 105, endPoint y: 68, distance: 39.2
click at [90, 32] on span "[PHONE_NUMBER]" at bounding box center [90, 33] width 64 height 10
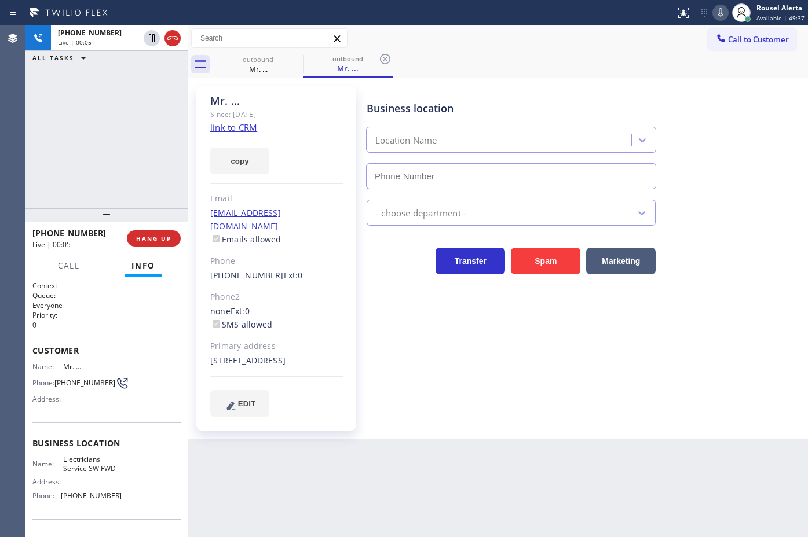
type input "[PHONE_NUMBER]"
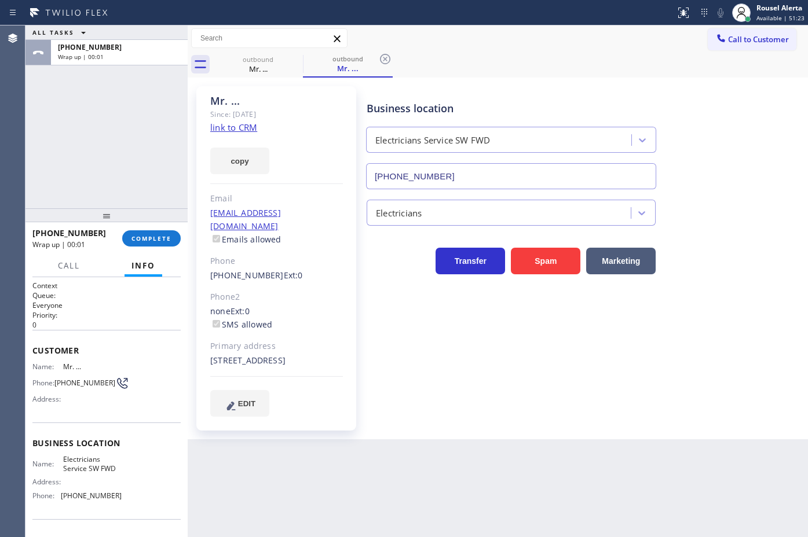
click at [126, 84] on div "ALL TASKS ALL TASKS ACTIVE TASKS TASKS IN WRAP UP [PHONE_NUMBER] Wrap up | 00:01" at bounding box center [106, 116] width 162 height 183
click at [148, 239] on span "COMPLETE" at bounding box center [151, 239] width 40 height 8
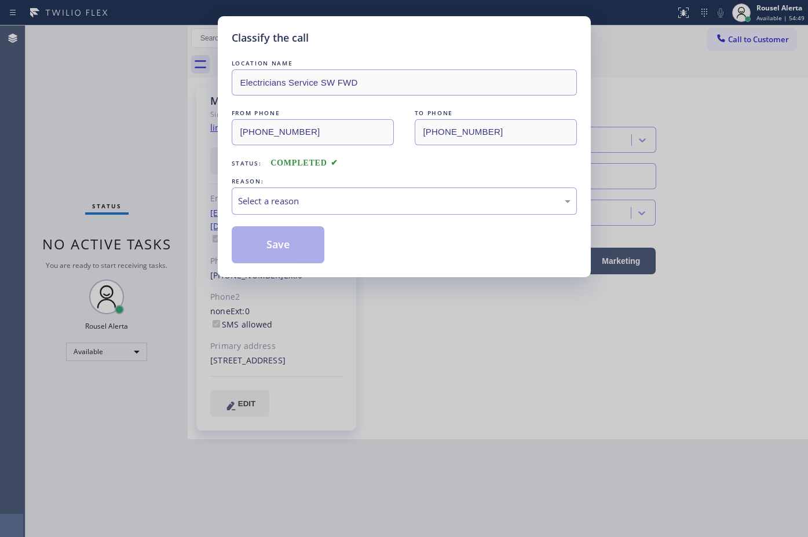
click at [320, 197] on div "Select a reason" at bounding box center [404, 201] width 332 height 13
click at [314, 202] on div "Not Booked - All other reasons" at bounding box center [404, 201] width 332 height 13
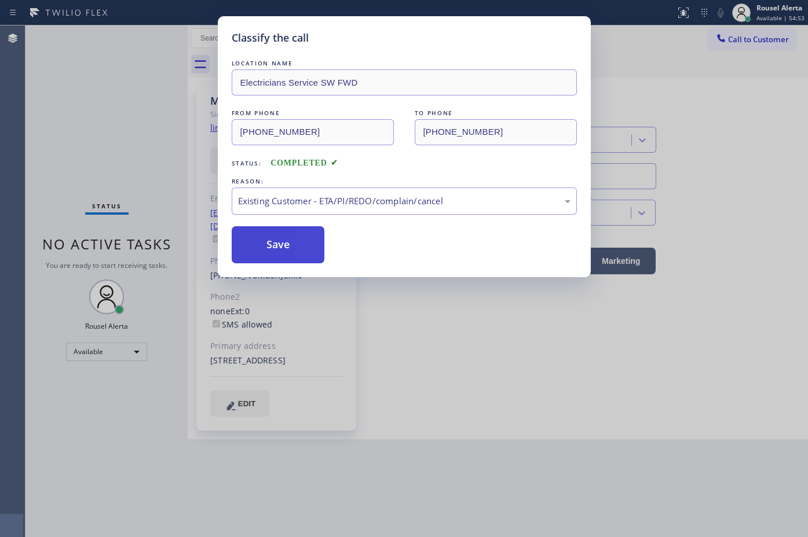
click at [274, 254] on button "Save" at bounding box center [278, 244] width 93 height 37
click at [490, 479] on div "Classify the call LOCATION NAME Electricians Service SW FWD FROM PHONE [PHONE_N…" at bounding box center [404, 268] width 808 height 537
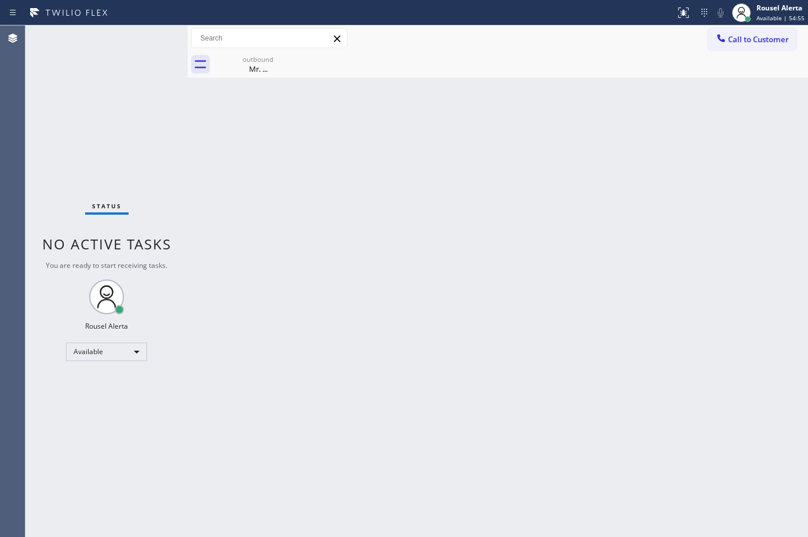
click at [572, 195] on div "Back to Dashboard Change Sender ID Customers Technicians Select a contact Outbo…" at bounding box center [498, 281] width 620 height 512
click at [242, 61] on div "outbound" at bounding box center [257, 59] width 87 height 9
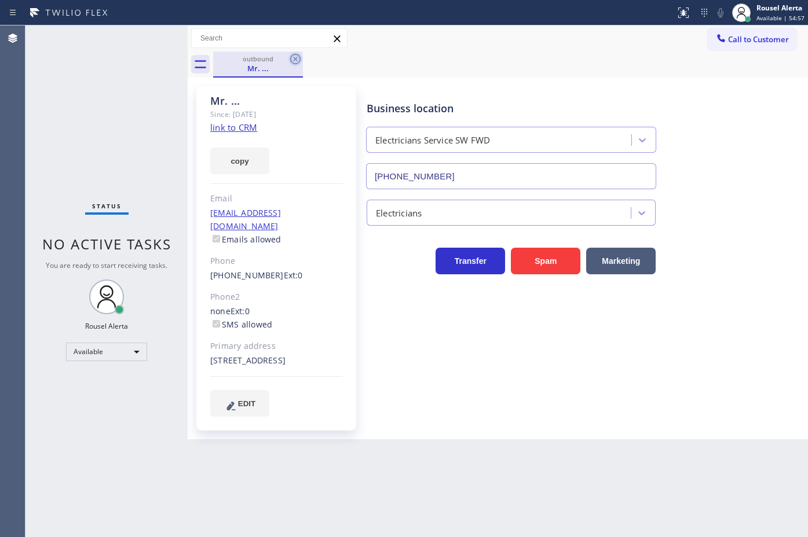
click at [298, 55] on icon at bounding box center [295, 59] width 10 height 10
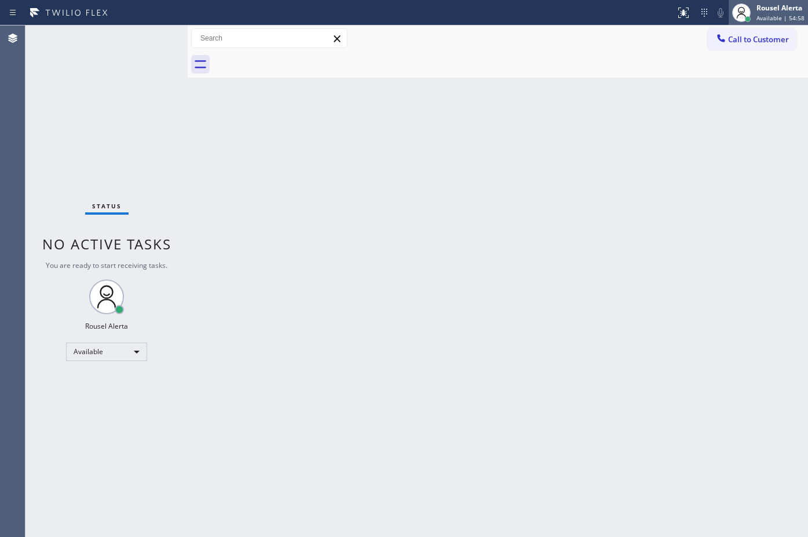
click at [780, 18] on span "Available | 54:58" at bounding box center [780, 18] width 48 height 8
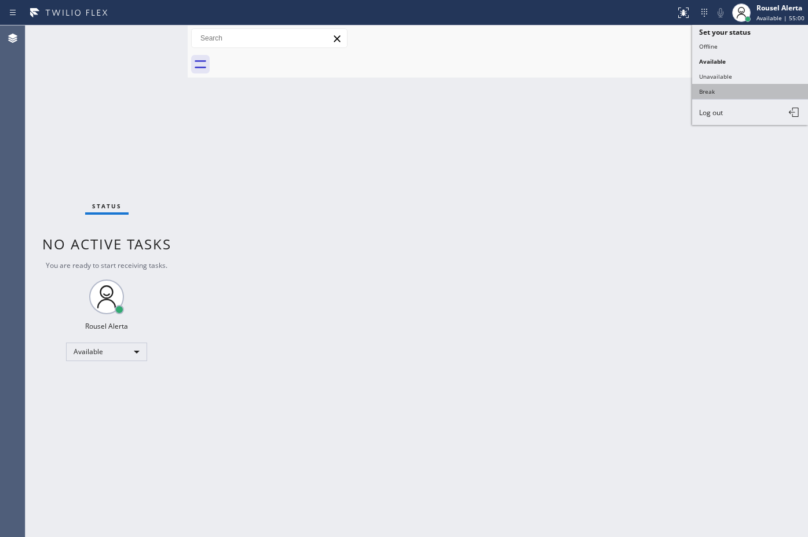
click at [759, 85] on button "Break" at bounding box center [750, 91] width 116 height 15
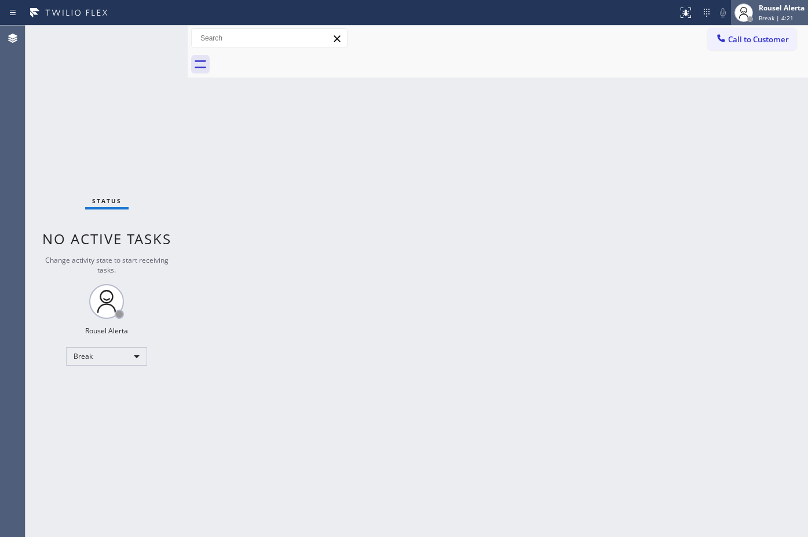
click at [766, 20] on span "Break | 4:21" at bounding box center [776, 18] width 35 height 8
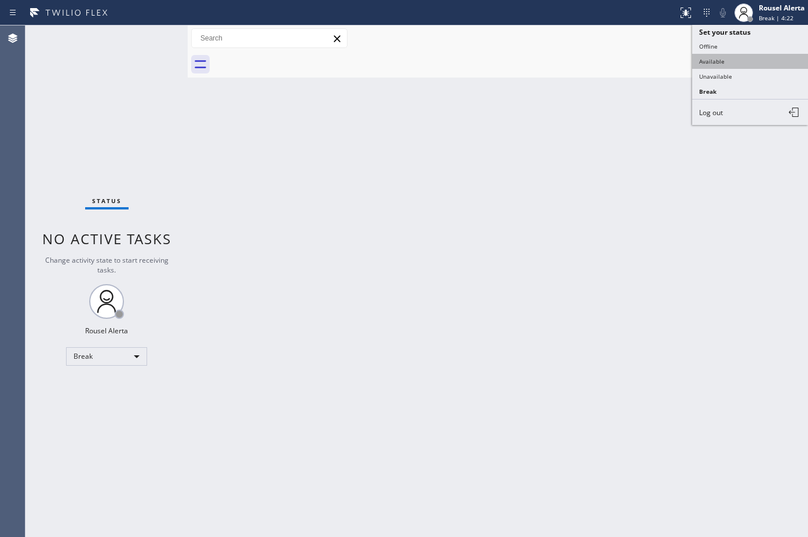
click at [744, 61] on button "Available" at bounding box center [750, 61] width 116 height 15
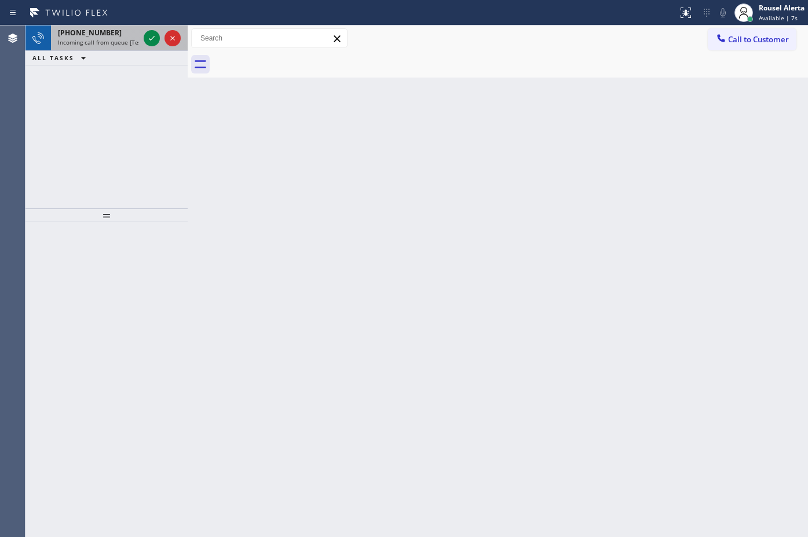
click at [126, 43] on span "Incoming call from queue [Test] All" at bounding box center [106, 42] width 96 height 8
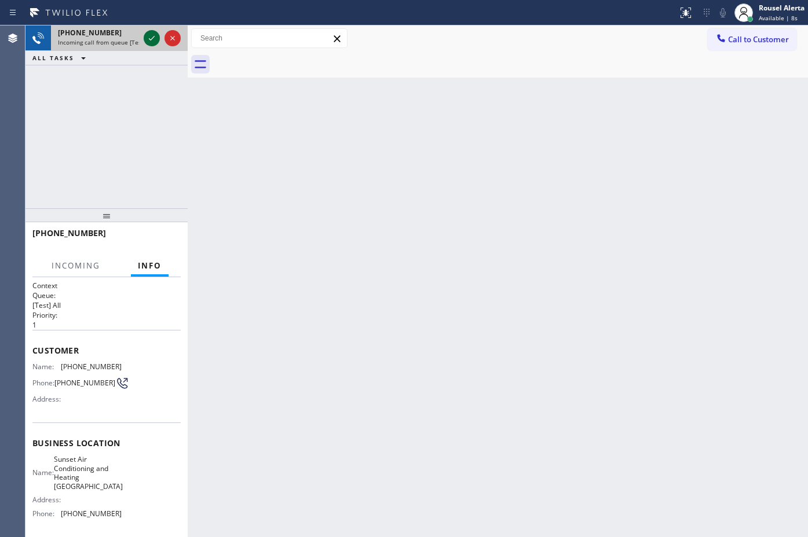
click at [148, 41] on icon at bounding box center [152, 38] width 14 height 14
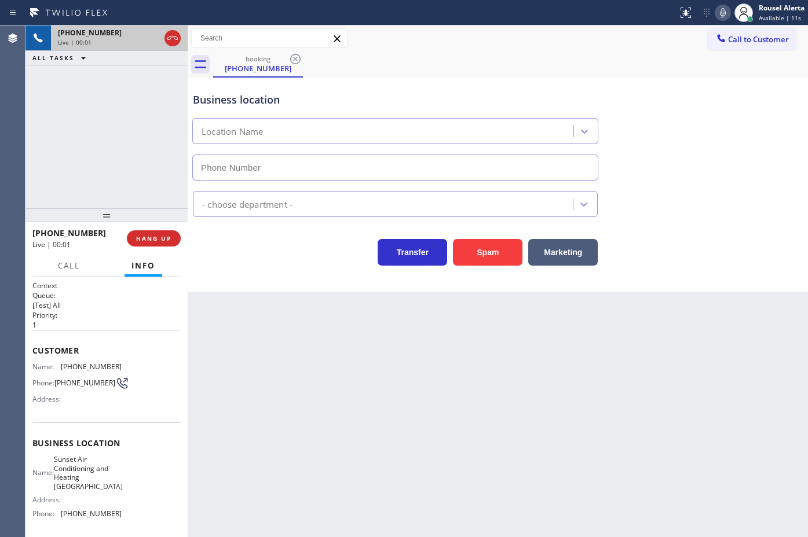
type input "[PHONE_NUMBER]"
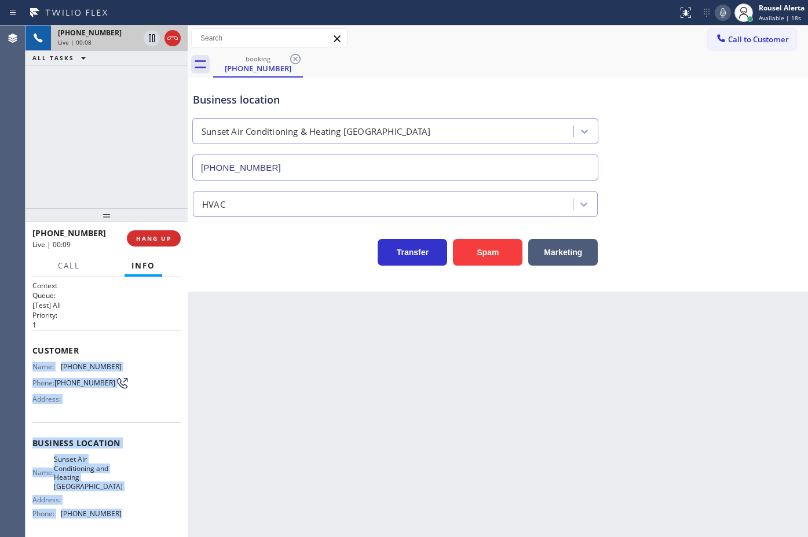
drag, startPoint x: 31, startPoint y: 368, endPoint x: 120, endPoint y: 510, distance: 167.9
click at [120, 510] on div "Context Queue: [Test] All Priority: 1 Customer Name: [PHONE_NUMBER] Phone: [PHO…" at bounding box center [106, 407] width 162 height 260
copy div "Name: [PHONE_NUMBER] Phone: [PHONE_NUMBER] Address: Business location Name: Sun…"
click at [147, 236] on span "HANG UP" at bounding box center [153, 239] width 35 height 8
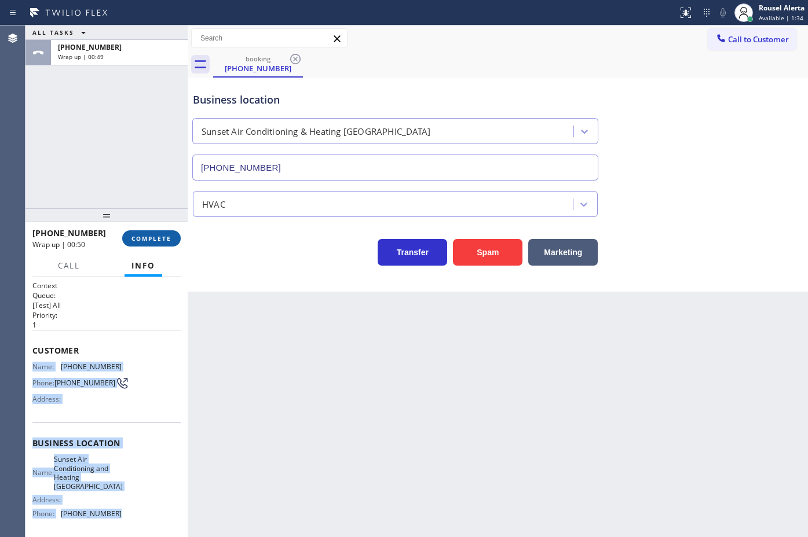
click at [156, 236] on span "COMPLETE" at bounding box center [151, 239] width 40 height 8
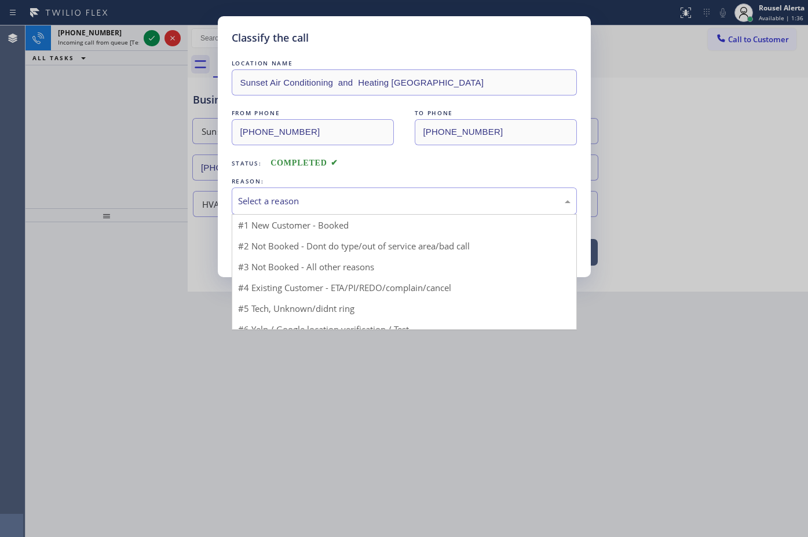
click at [369, 210] on div "Select a reason" at bounding box center [404, 201] width 345 height 27
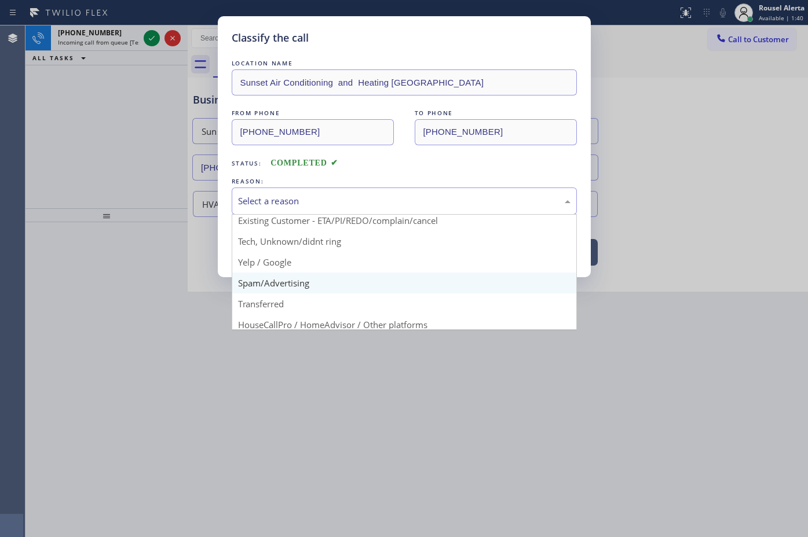
scroll to position [72, 0]
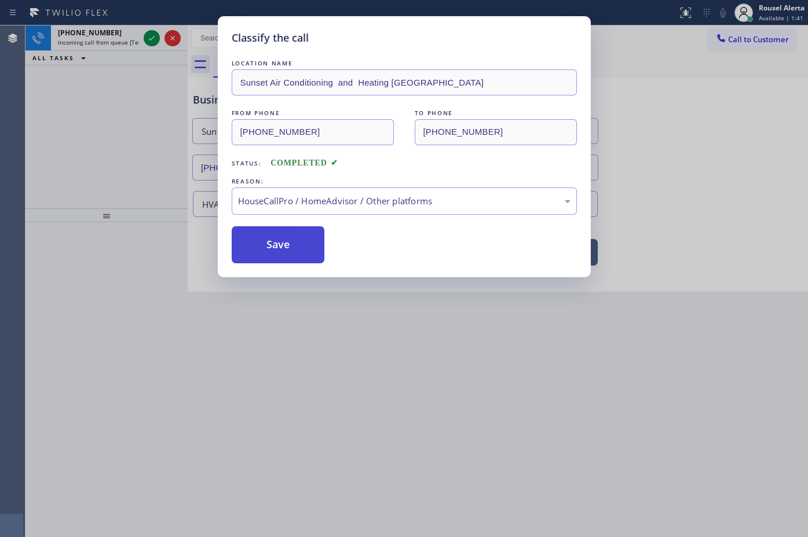
click at [272, 255] on button "Save" at bounding box center [278, 244] width 93 height 37
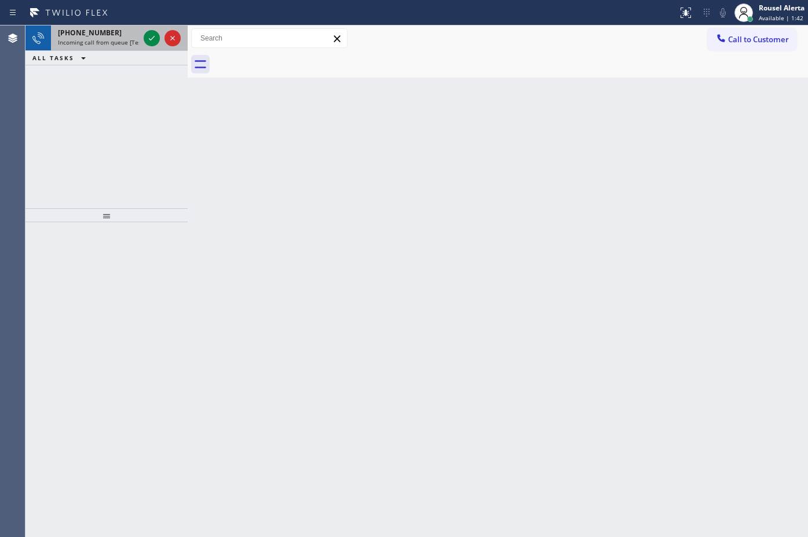
click at [123, 41] on span "Incoming call from queue [Test] All" at bounding box center [106, 42] width 96 height 8
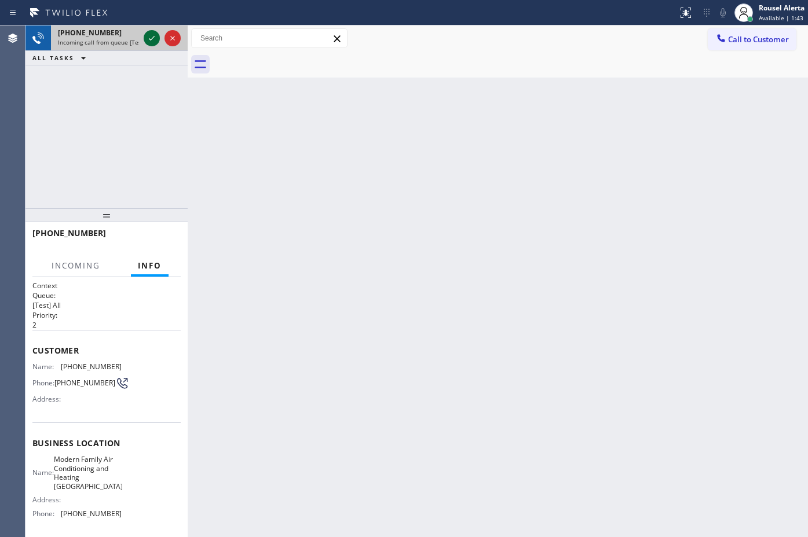
click at [148, 39] on icon at bounding box center [152, 38] width 14 height 14
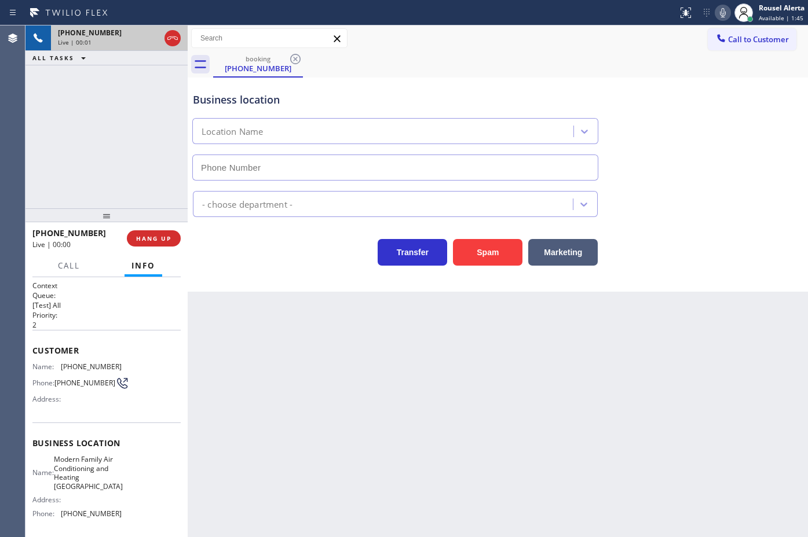
type input "[PHONE_NUMBER]"
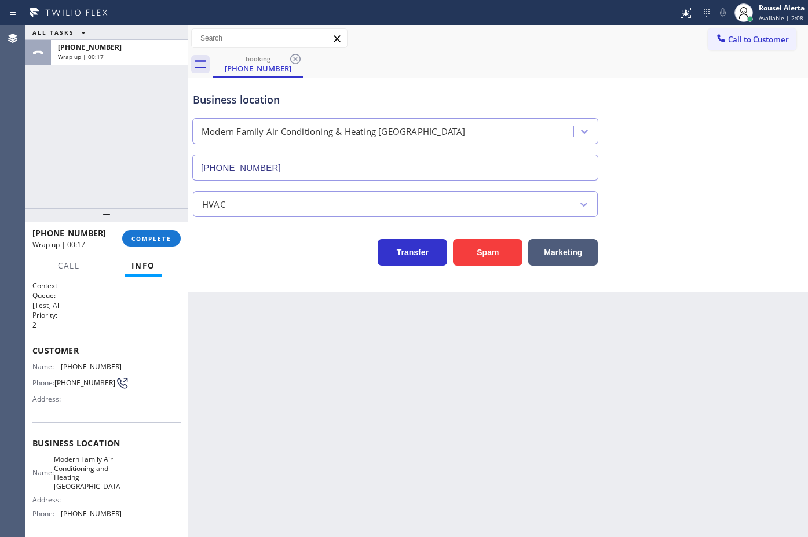
click at [110, 86] on div "ALL TASKS ALL TASKS ACTIVE TASKS TASKS IN WRAP UP [PHONE_NUMBER] Wrap up | 00:17" at bounding box center [106, 116] width 162 height 183
click at [169, 237] on span "COMPLETE" at bounding box center [151, 239] width 40 height 8
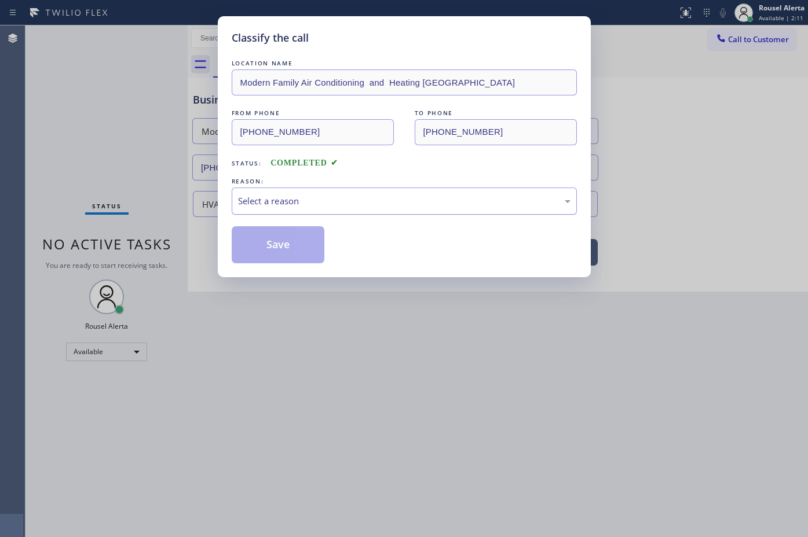
click at [313, 191] on div "Select a reason" at bounding box center [404, 201] width 345 height 27
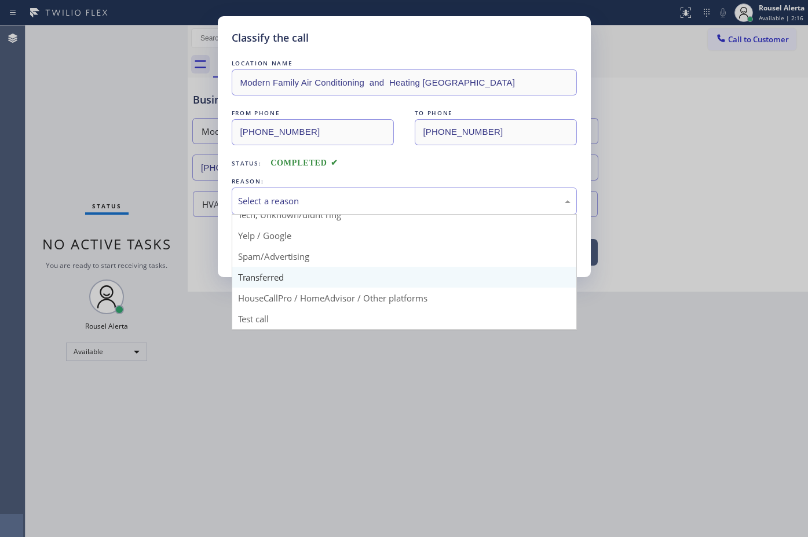
scroll to position [7, 0]
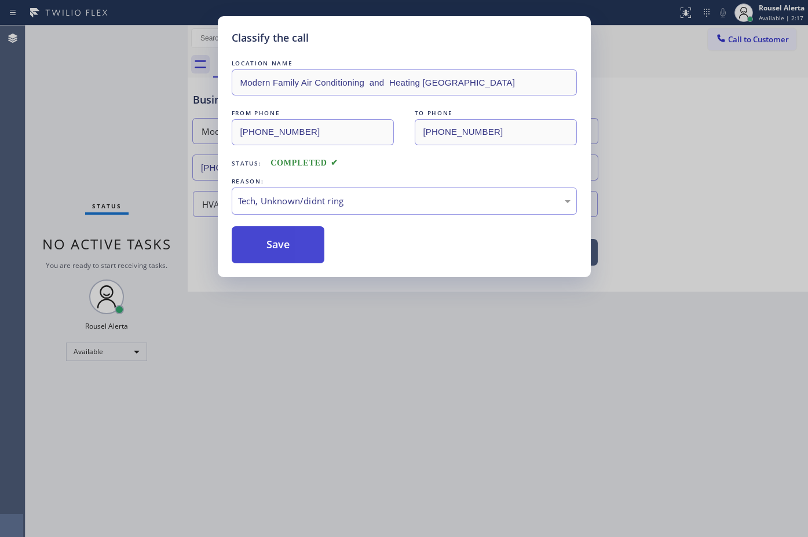
click at [291, 243] on button "Save" at bounding box center [278, 244] width 93 height 37
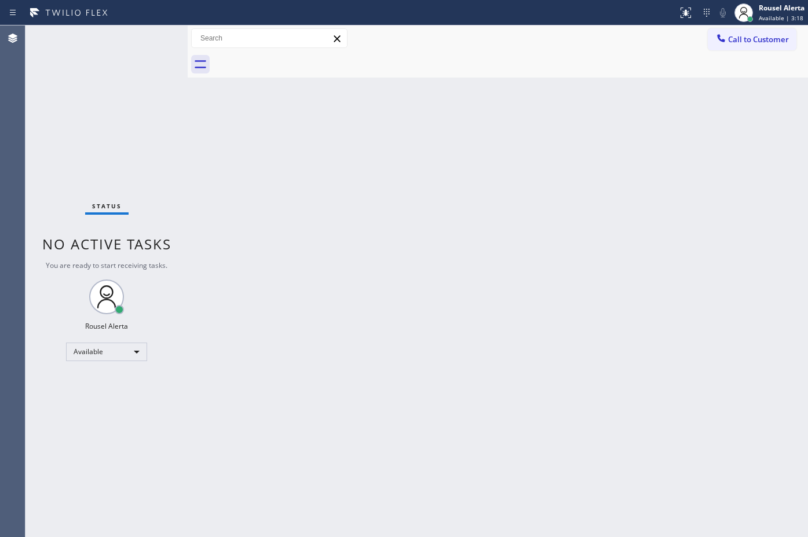
click at [118, 67] on div "Status No active tasks You are ready to start receiving tasks. Rousel Alerta Av…" at bounding box center [106, 281] width 162 height 512
click at [148, 43] on div "Status No active tasks You are ready to start receiving tasks. Rousel Alerta Av…" at bounding box center [106, 281] width 162 height 512
click at [329, 325] on div "Back to Dashboard Change Sender ID Customers Technicians Select a contact Outbo…" at bounding box center [498, 281] width 620 height 512
click at [152, 67] on div "Status No active tasks You are ready to start receiving tasks. Rousel Alerta Av…" at bounding box center [106, 281] width 162 height 512
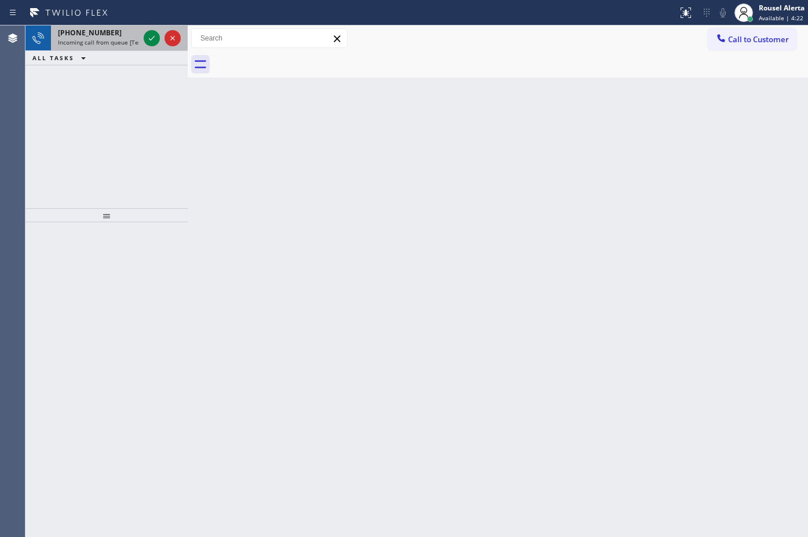
drag, startPoint x: 105, startPoint y: 29, endPoint x: 156, endPoint y: 50, distance: 55.1
click at [109, 28] on div "[PHONE_NUMBER]" at bounding box center [98, 33] width 81 height 10
click at [148, 42] on icon at bounding box center [152, 38] width 14 height 14
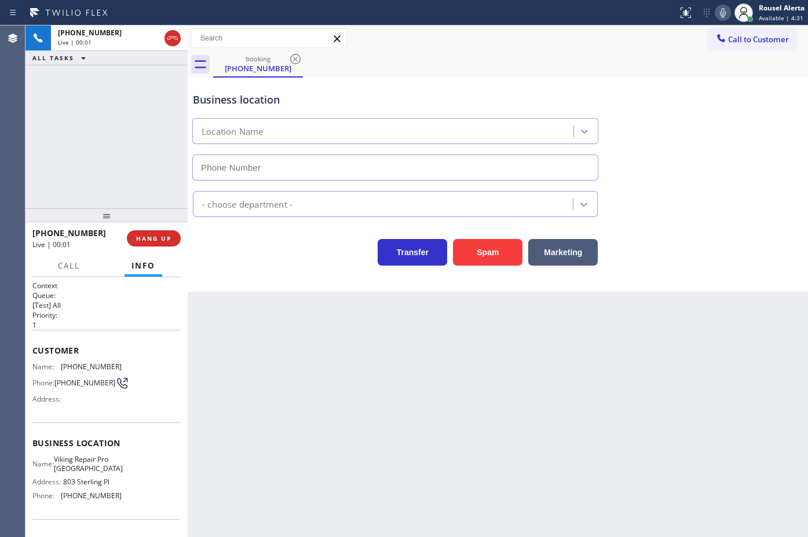
type input "[PHONE_NUMBER]"
click at [504, 270] on div "Business location Viking Repair Pro [GEOGRAPHIC_DATA] [PHONE_NUMBER] Appliance …" at bounding box center [498, 185] width 620 height 214
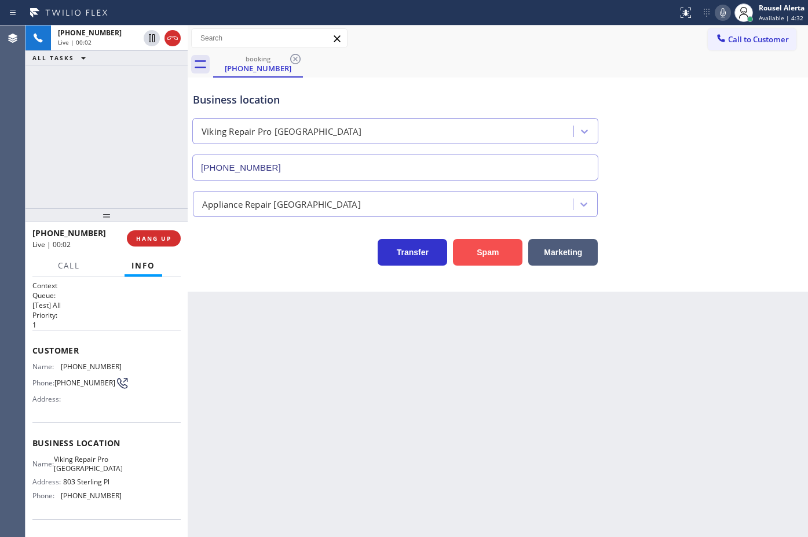
click at [501, 258] on button "Spam" at bounding box center [487, 252] width 69 height 27
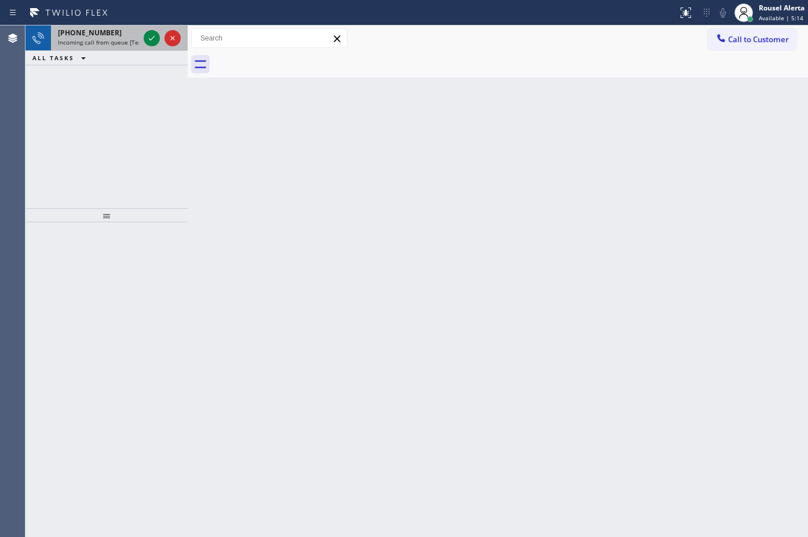
click at [105, 27] on div "[PHONE_NUMBER] Incoming call from queue [Test] All" at bounding box center [96, 37] width 90 height 25
click at [138, 35] on div "[PHONE_NUMBER]" at bounding box center [98, 33] width 81 height 10
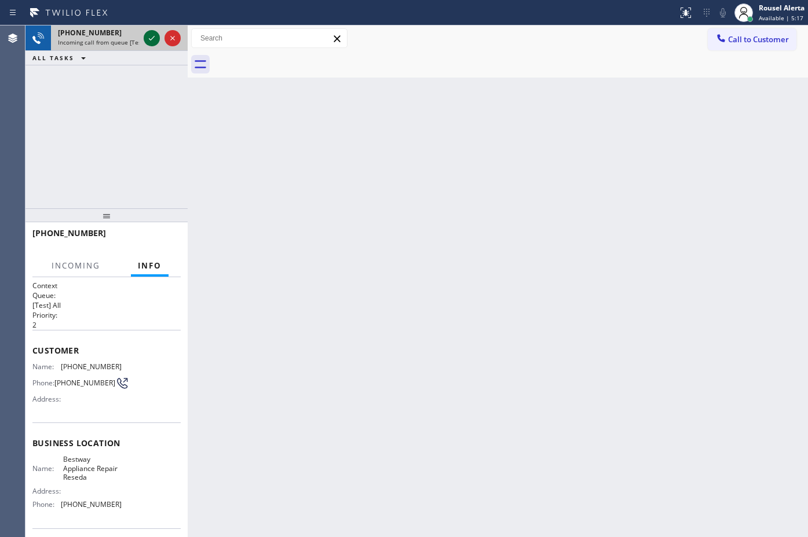
click at [146, 36] on icon at bounding box center [152, 38] width 14 height 14
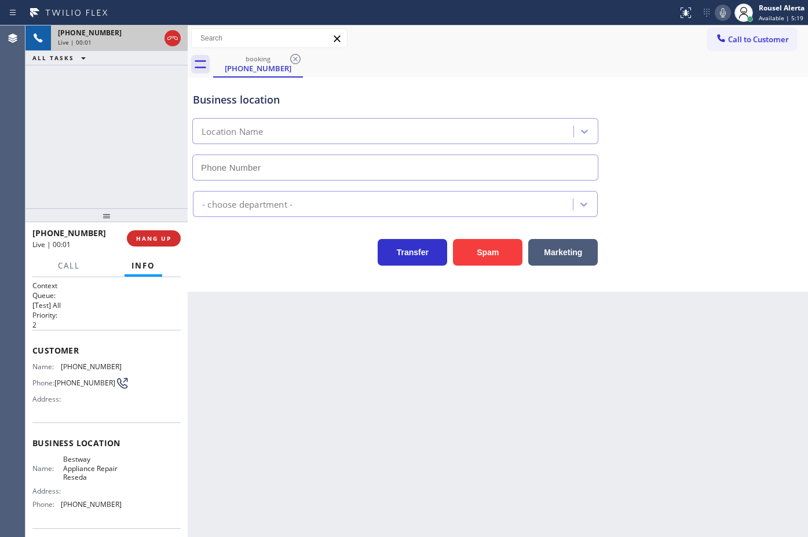
type input "[PHONE_NUMBER]"
click at [476, 259] on button "Spam" at bounding box center [487, 252] width 69 height 27
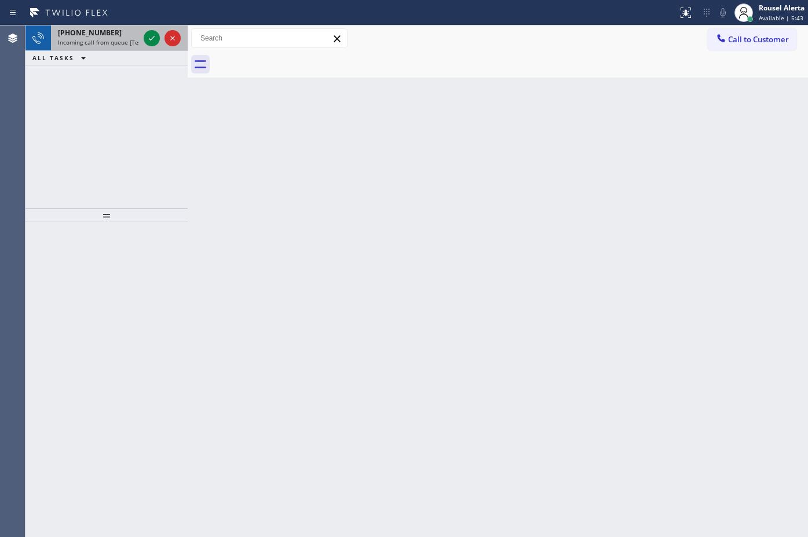
click at [111, 42] on span "Incoming call from queue [Test] All" at bounding box center [106, 42] width 96 height 8
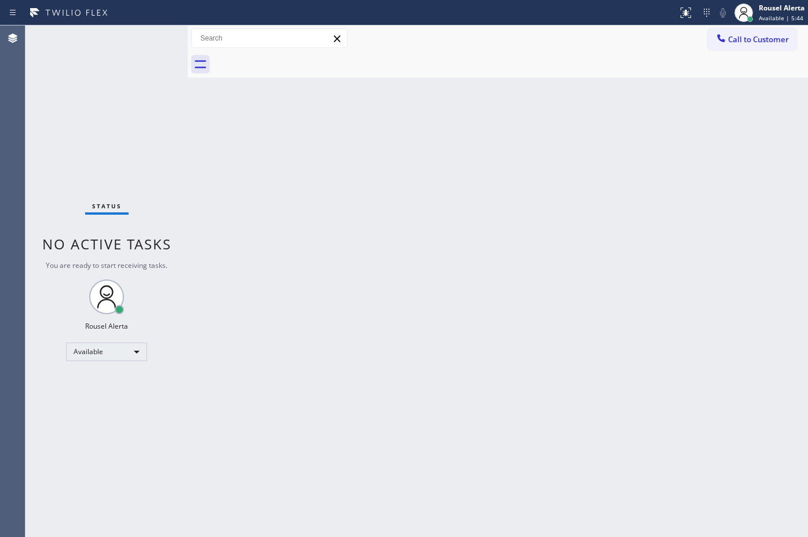
click at [386, 290] on div "Back to Dashboard Change Sender ID Customers Technicians Select a contact Outbo…" at bounding box center [498, 281] width 620 height 512
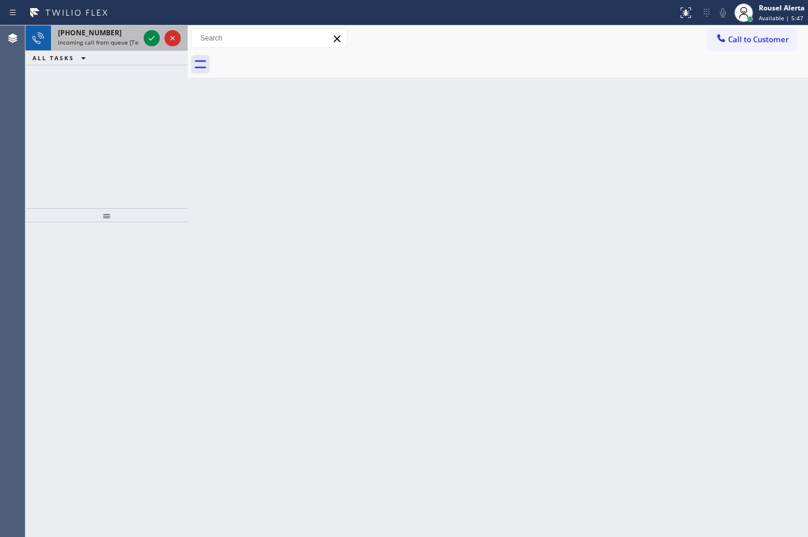
click at [119, 36] on div "[PHONE_NUMBER]" at bounding box center [98, 33] width 81 height 10
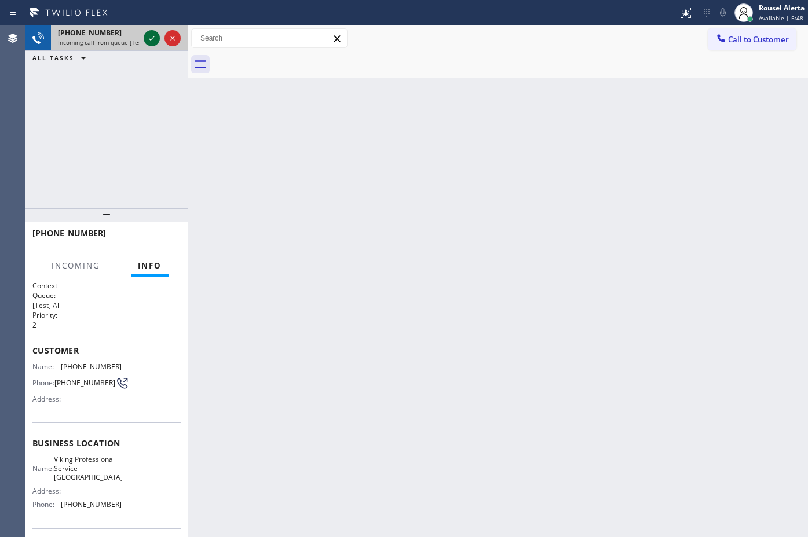
click at [151, 41] on icon at bounding box center [152, 38] width 14 height 14
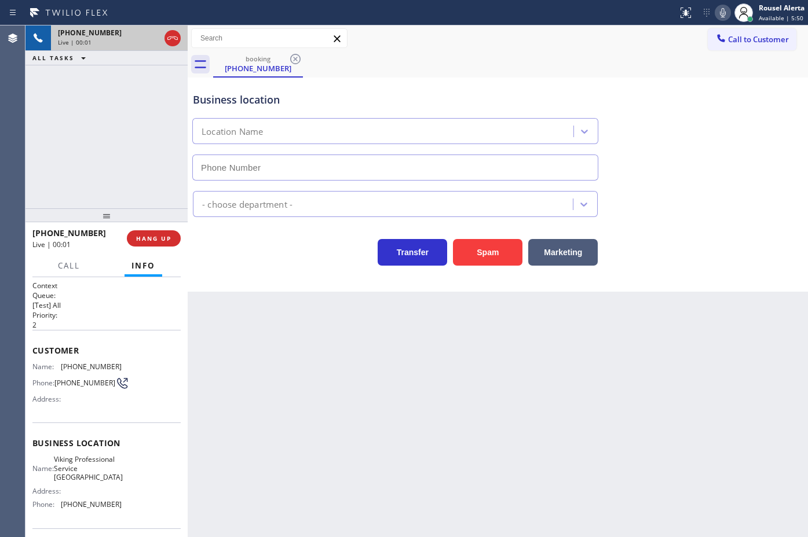
type input "[PHONE_NUMBER]"
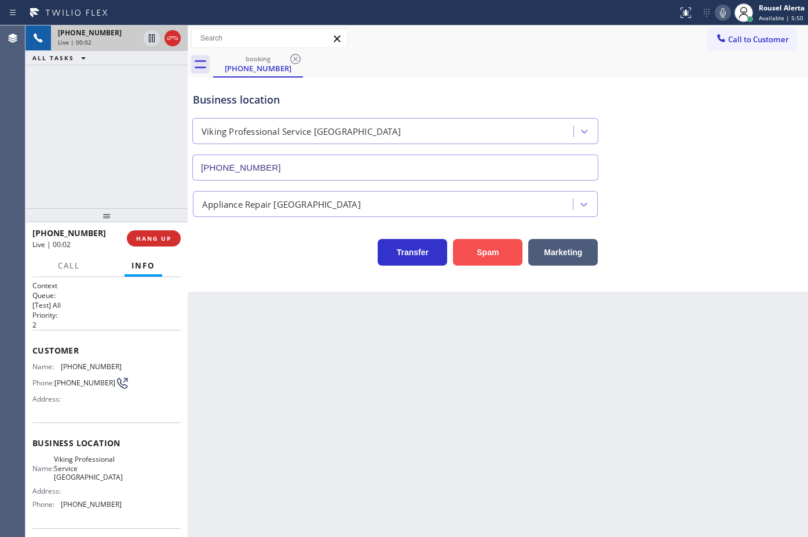
click at [481, 265] on button "Spam" at bounding box center [487, 252] width 69 height 27
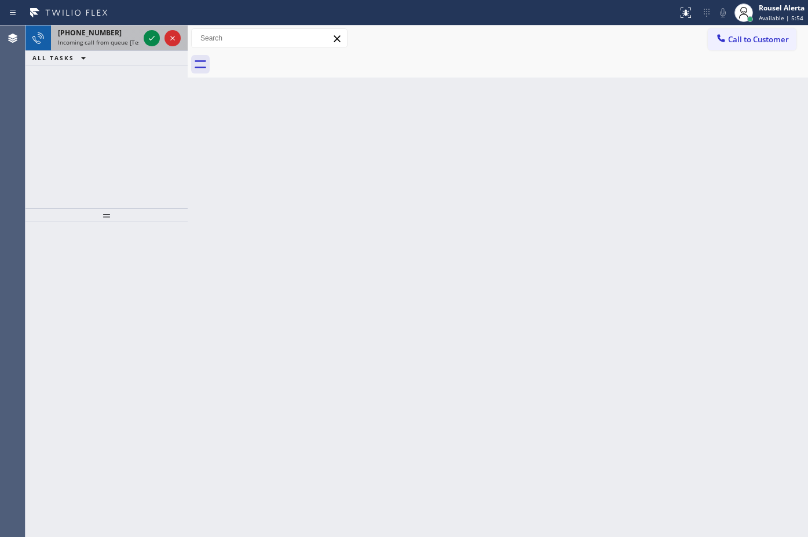
click at [115, 35] on div "[PHONE_NUMBER]" at bounding box center [98, 33] width 81 height 10
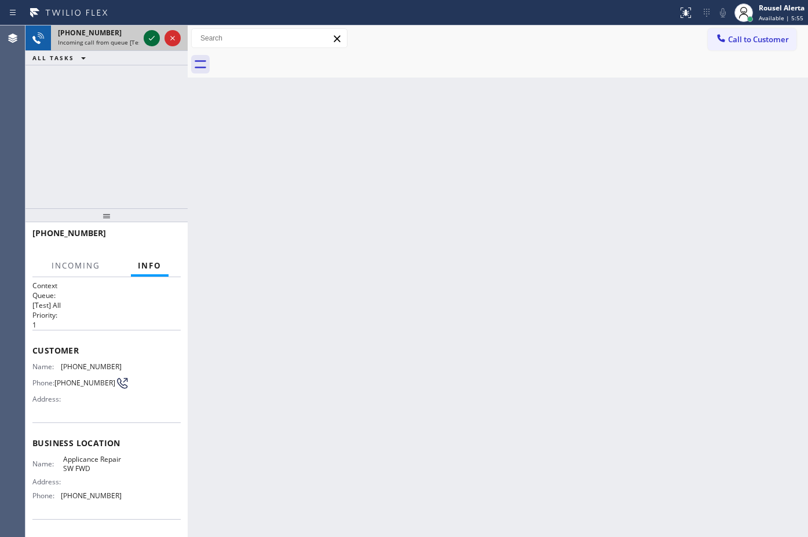
click at [149, 35] on icon at bounding box center [152, 38] width 14 height 14
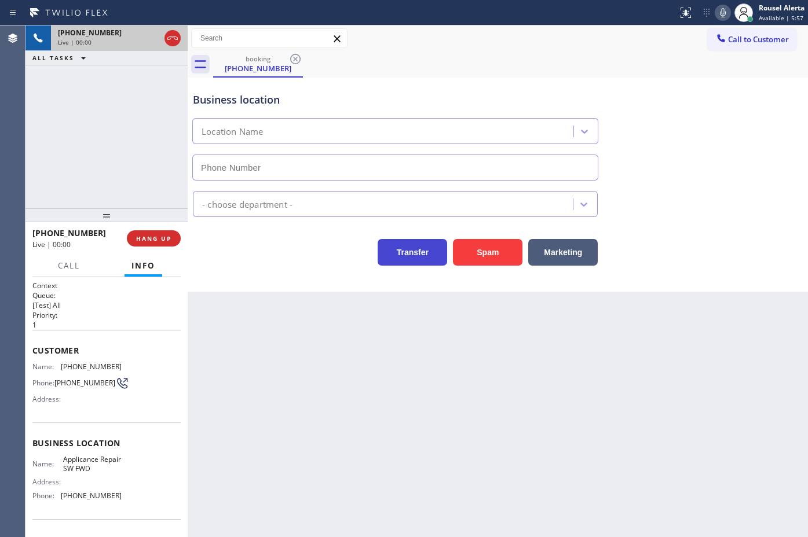
type input "[PHONE_NUMBER]"
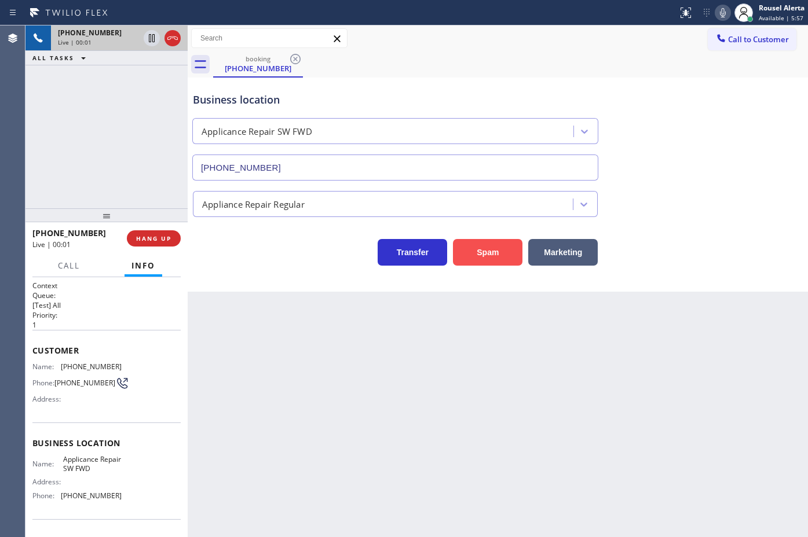
click at [473, 245] on button "Spam" at bounding box center [487, 252] width 69 height 27
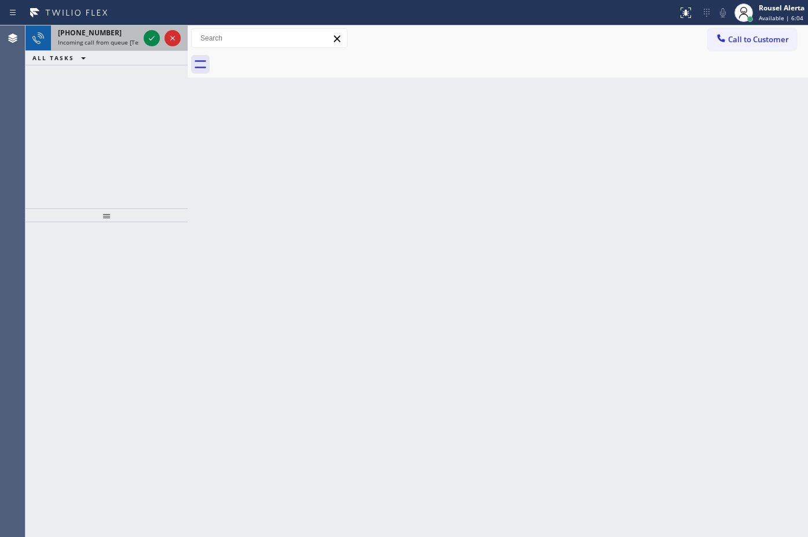
click at [108, 36] on div "[PHONE_NUMBER]" at bounding box center [98, 33] width 81 height 10
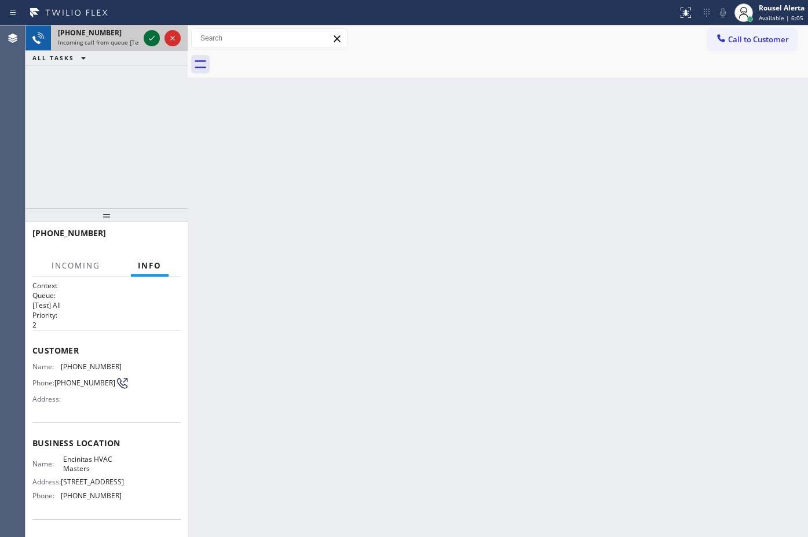
click at [148, 42] on icon at bounding box center [152, 38] width 14 height 14
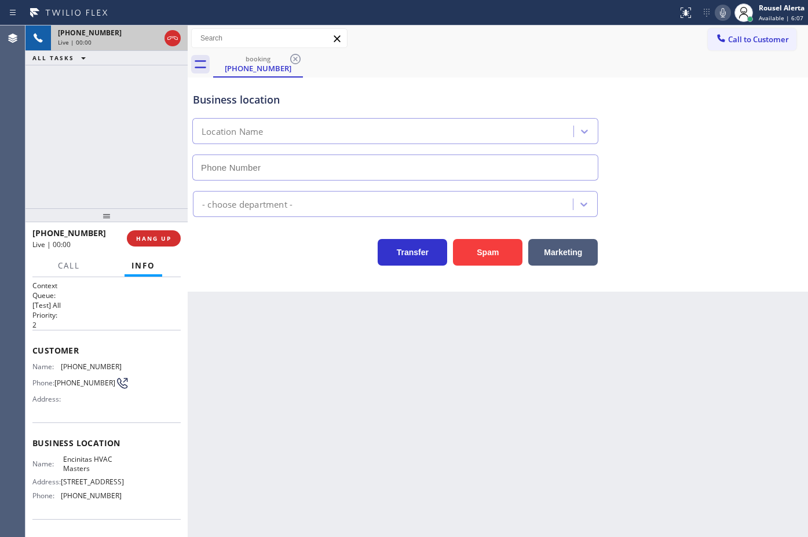
type input "[PHONE_NUMBER]"
click at [407, 426] on div "Back to Dashboard Change Sender ID Customers Technicians Select a contact Outbo…" at bounding box center [498, 281] width 620 height 512
drag, startPoint x: 114, startPoint y: 142, endPoint x: 285, endPoint y: 361, distance: 277.2
click at [118, 140] on div "[PHONE_NUMBER] Live | 00:08 ALL TASKS ALL TASKS ACTIVE TASKS TASKS IN WRAP UP" at bounding box center [106, 116] width 162 height 183
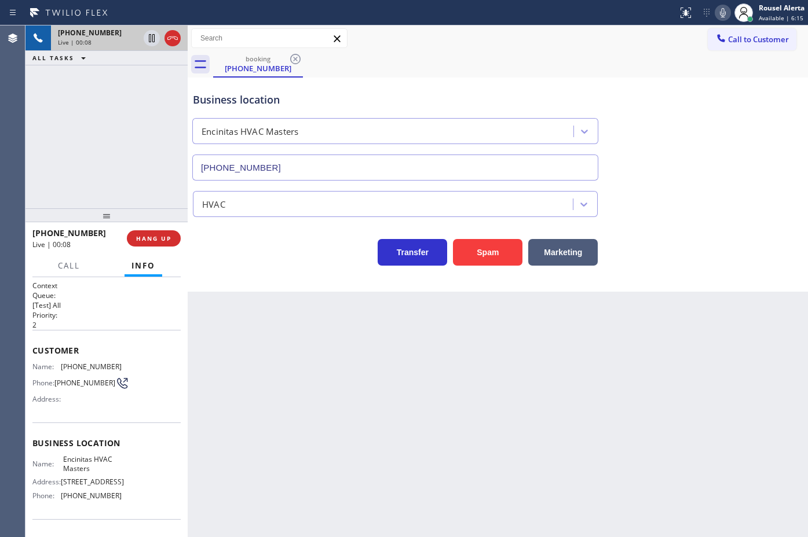
drag, startPoint x: 345, startPoint y: 403, endPoint x: 339, endPoint y: 393, distance: 11.1
click at [345, 403] on div "Back to Dashboard Change Sender ID Customers Technicians Select a contact Outbo…" at bounding box center [498, 281] width 620 height 512
click at [155, 235] on span "HANG UP" at bounding box center [153, 239] width 35 height 8
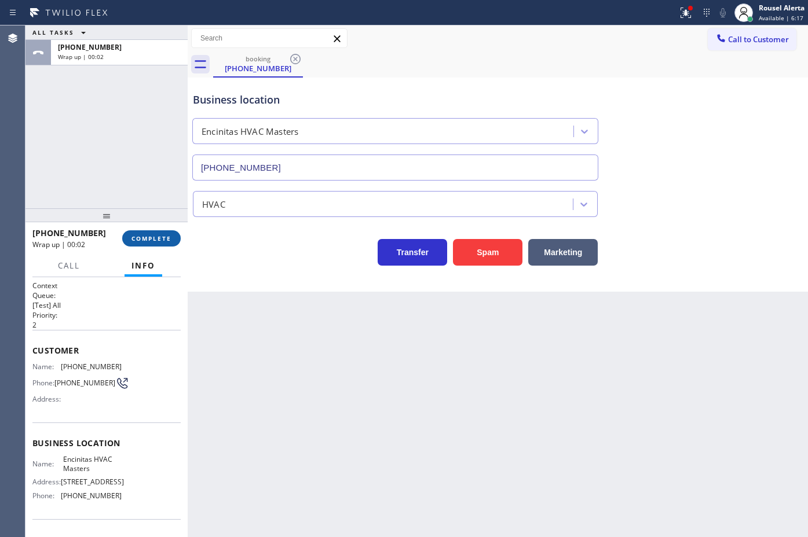
click at [155, 235] on span "COMPLETE" at bounding box center [151, 239] width 40 height 8
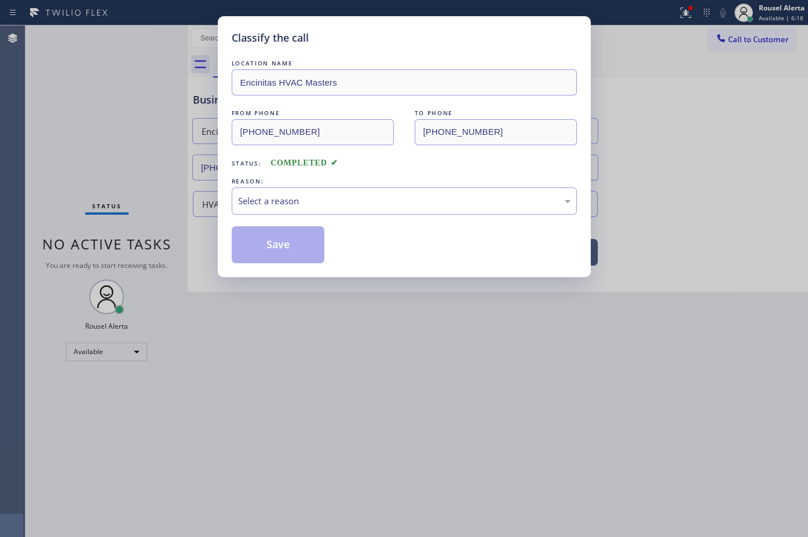
click at [258, 207] on div "Select a reason" at bounding box center [404, 201] width 332 height 13
click at [288, 253] on button "Save" at bounding box center [278, 244] width 93 height 37
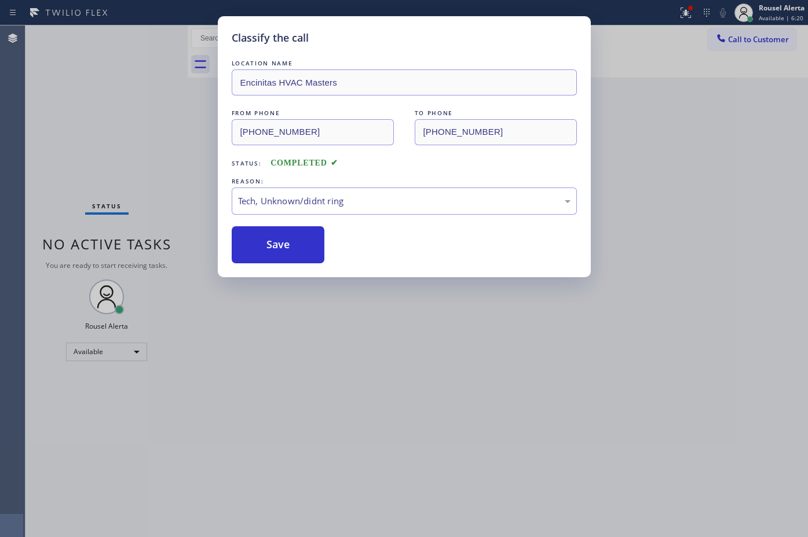
click at [403, 386] on div "Classify the call LOCATION NAME Encinitas HVAC Masters FROM PHONE [PHONE_NUMBER…" at bounding box center [404, 268] width 808 height 537
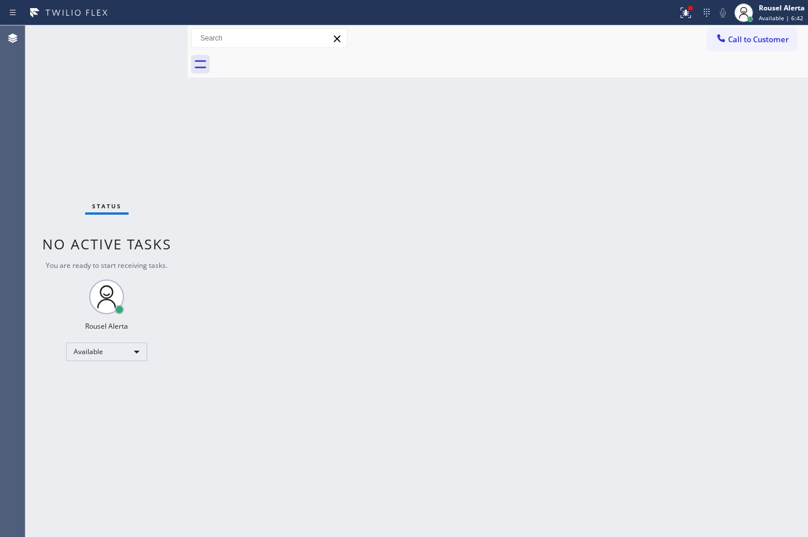
click at [134, 62] on div "Status No active tasks You are ready to start receiving tasks. Rousel Alerta Av…" at bounding box center [106, 281] width 162 height 512
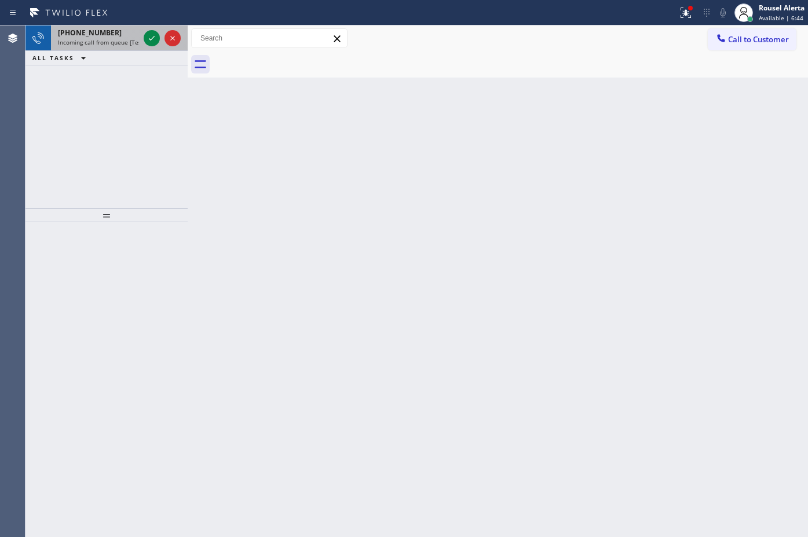
click at [134, 36] on div "[PHONE_NUMBER]" at bounding box center [98, 33] width 81 height 10
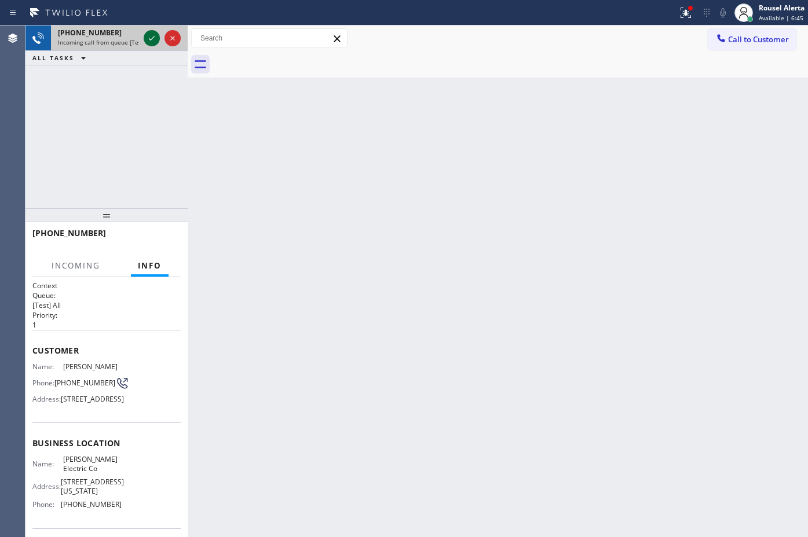
click at [149, 38] on icon at bounding box center [152, 38] width 14 height 14
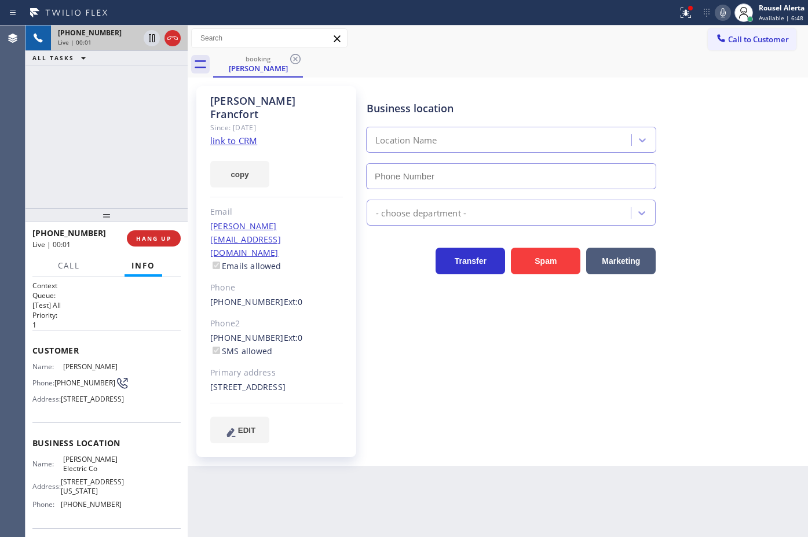
type input "[PHONE_NUMBER]"
click at [476, 486] on div "Back to Dashboard Change Sender ID Customers Technicians Select a contact Outbo…" at bounding box center [498, 281] width 620 height 512
click at [250, 121] on div "Since: [DATE]" at bounding box center [276, 127] width 133 height 13
click at [245, 135] on link "link to CRM" at bounding box center [233, 141] width 47 height 12
drag, startPoint x: 129, startPoint y: 100, endPoint x: 148, endPoint y: 71, distance: 34.4
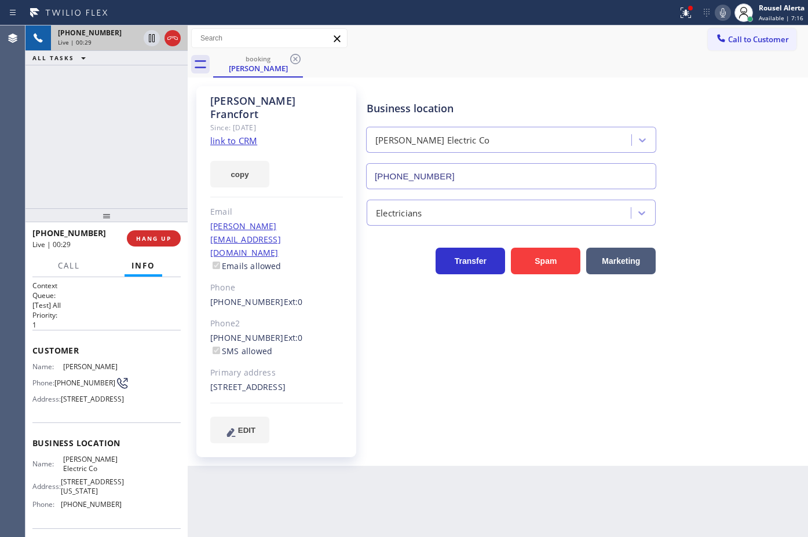
click at [131, 100] on div "[PHONE_NUMBER] Live | 00:29 ALL TASKS ALL TASKS ACTIVE TASKS TASKS IN WRAP UP" at bounding box center [106, 116] width 162 height 183
click at [151, 36] on icon at bounding box center [152, 38] width 14 height 14
drag, startPoint x: 723, startPoint y: 18, endPoint x: 676, endPoint y: 13, distance: 46.6
click at [722, 16] on icon at bounding box center [723, 13] width 14 height 14
click at [152, 38] on icon at bounding box center [152, 38] width 8 height 8
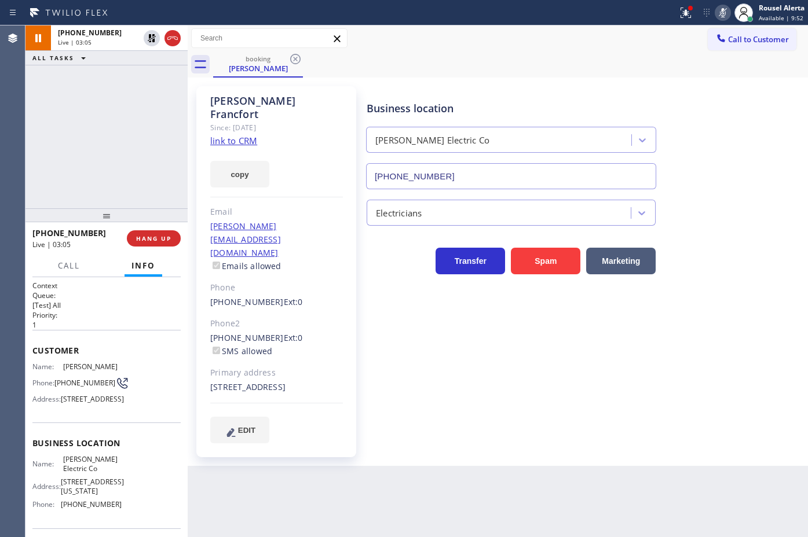
click at [722, 9] on icon at bounding box center [723, 12] width 6 height 9
click at [652, 493] on div "Back to Dashboard Change Sender ID Customers Technicians Select a contact Outbo…" at bounding box center [498, 281] width 620 height 512
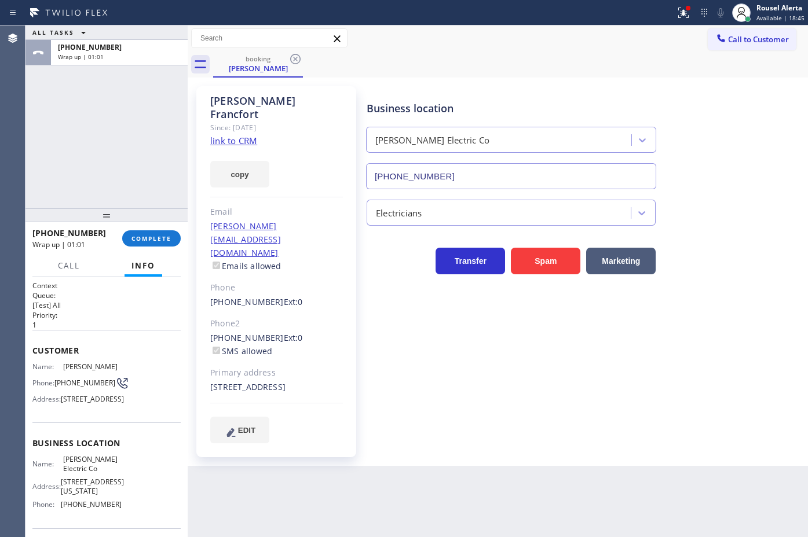
click at [163, 226] on div "[PHONE_NUMBER] Wrap up | 01:01 COMPLETE" at bounding box center [106, 239] width 148 height 30
click at [163, 236] on span "COMPLETE" at bounding box center [151, 239] width 40 height 8
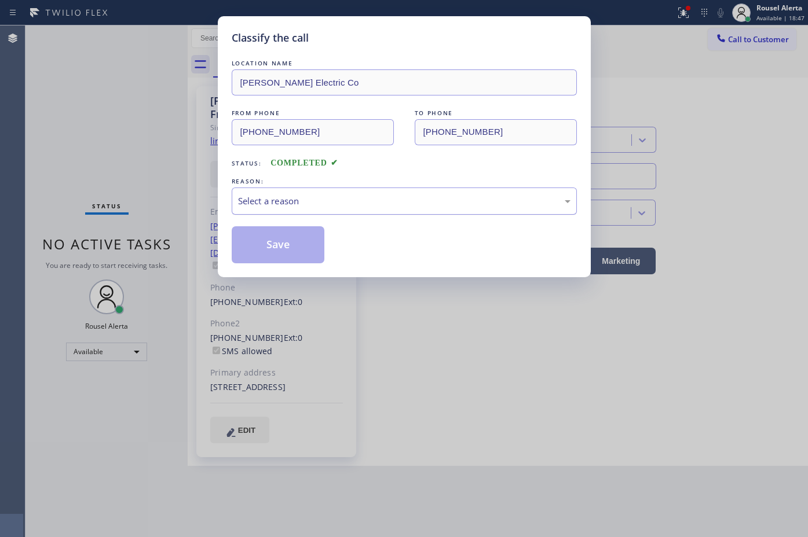
click at [316, 210] on div "Select a reason" at bounding box center [404, 201] width 345 height 27
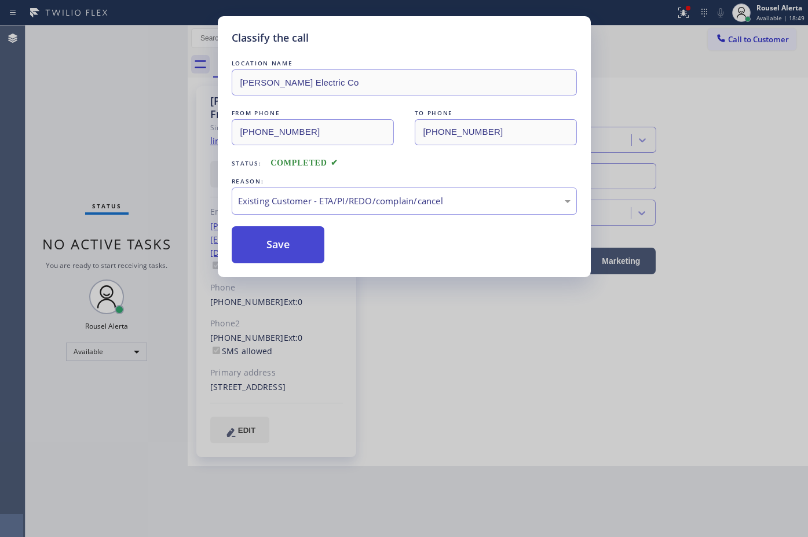
click at [291, 248] on button "Save" at bounding box center [278, 244] width 93 height 37
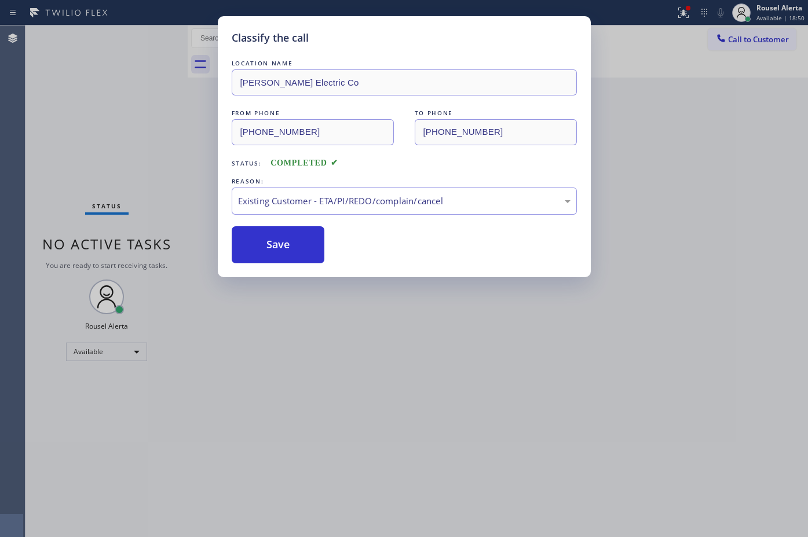
click at [586, 517] on div "Classify the call LOCATION NAME [PERSON_NAME] Electric Co FROM PHONE [PHONE_NUM…" at bounding box center [404, 268] width 808 height 537
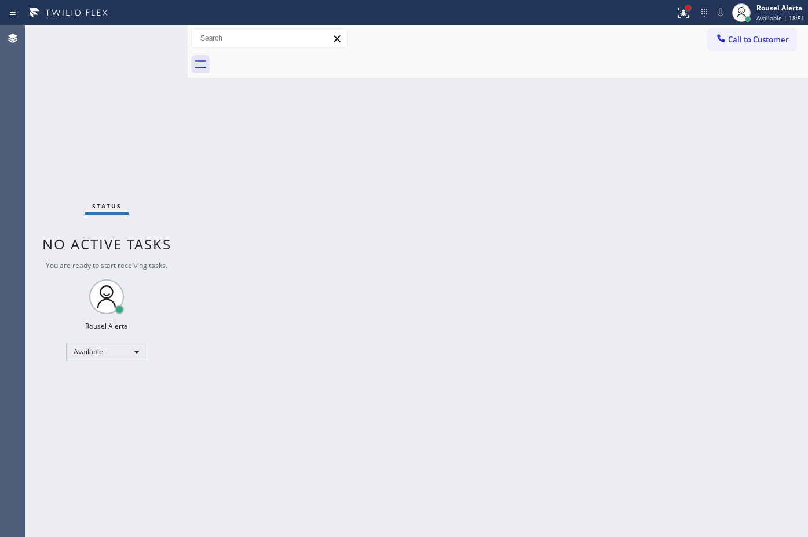
click at [687, 7] on div at bounding box center [688, 8] width 5 height 5
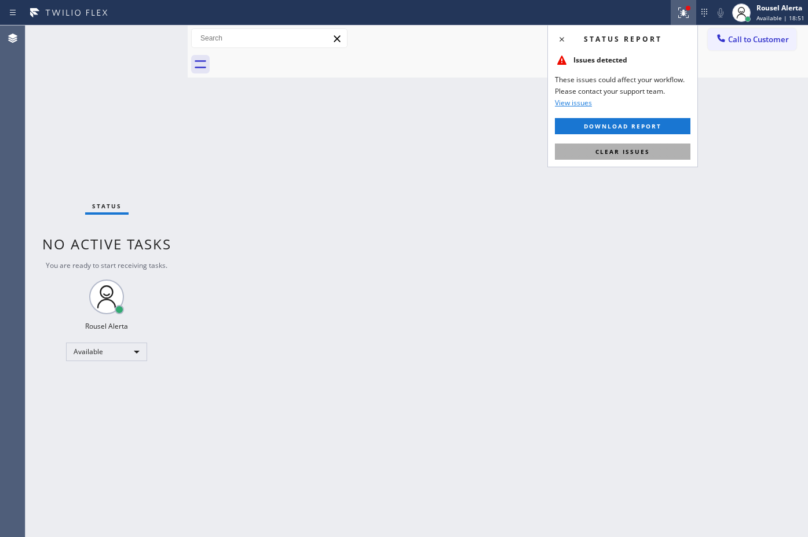
click at [624, 152] on span "Clear issues" at bounding box center [622, 152] width 54 height 8
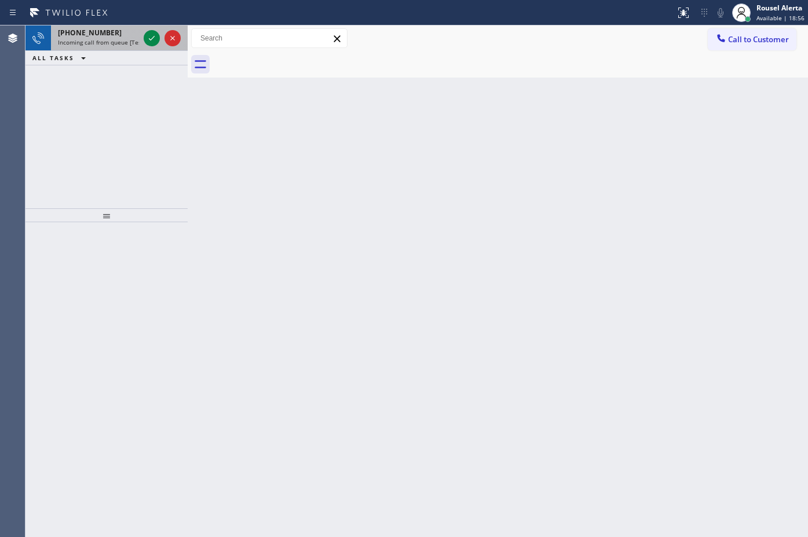
click at [114, 31] on div "[PHONE_NUMBER]" at bounding box center [98, 33] width 81 height 10
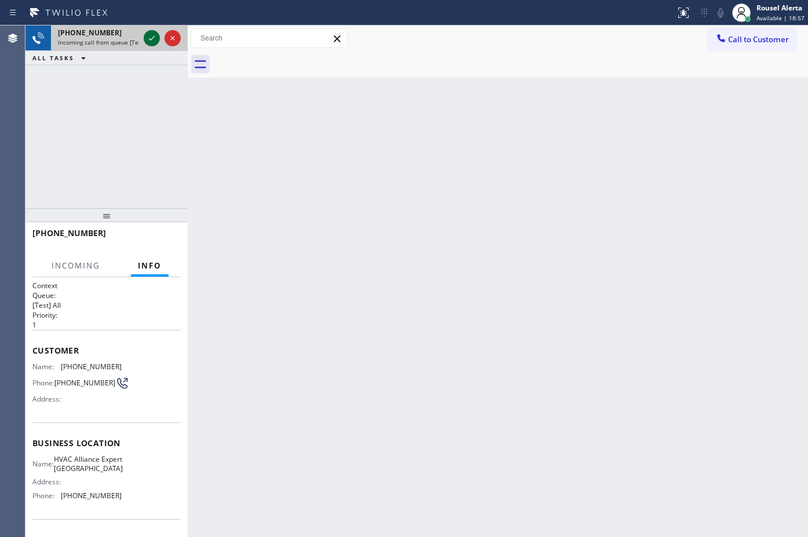
click at [144, 39] on div at bounding box center [152, 38] width 16 height 14
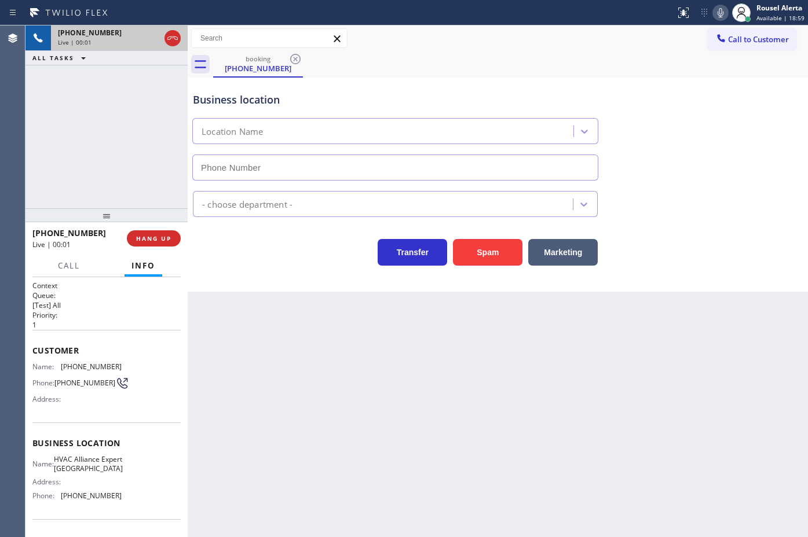
type input "[PHONE_NUMBER]"
click at [491, 248] on button "Spam" at bounding box center [487, 252] width 69 height 27
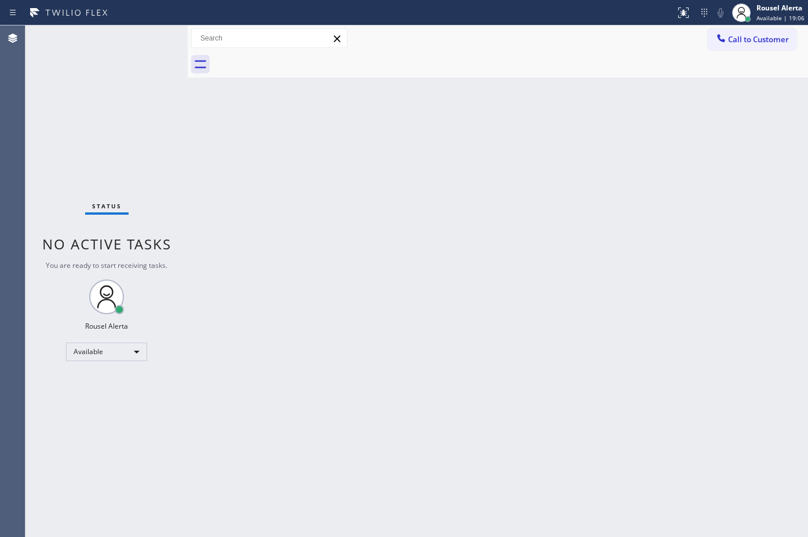
click at [123, 36] on div "Status No active tasks You are ready to start receiving tasks. Rousel Alerta Av…" at bounding box center [106, 281] width 162 height 512
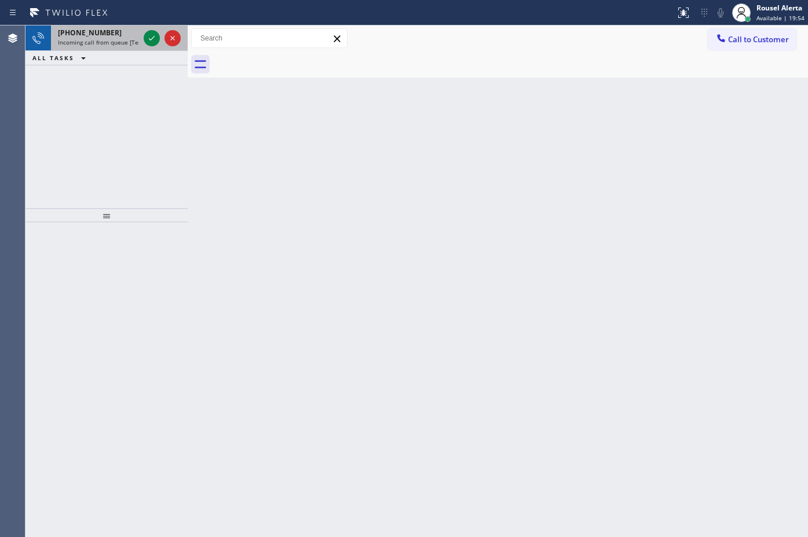
click at [104, 29] on span "[PHONE_NUMBER]" at bounding box center [90, 33] width 64 height 10
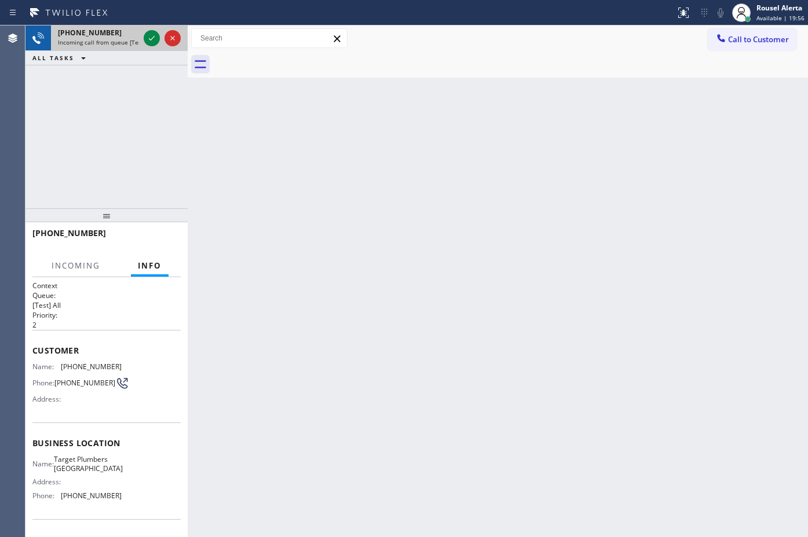
click at [152, 46] on div at bounding box center [162, 37] width 42 height 25
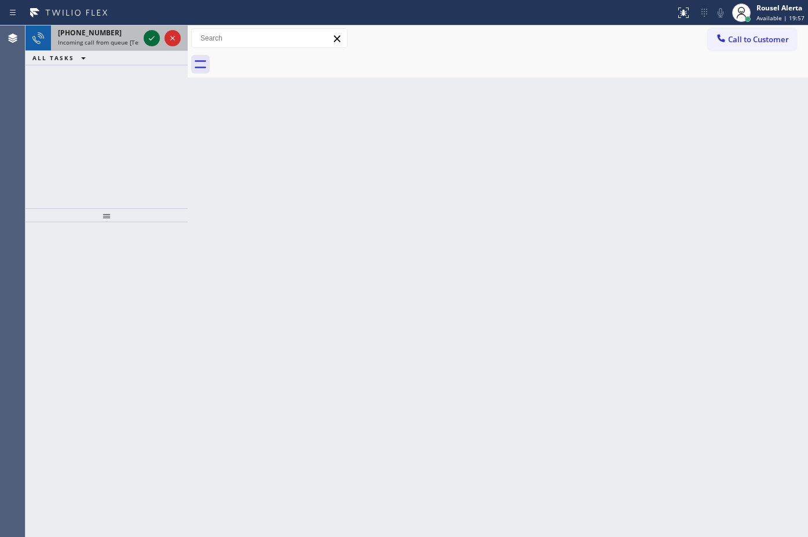
click at [152, 44] on icon at bounding box center [152, 38] width 14 height 14
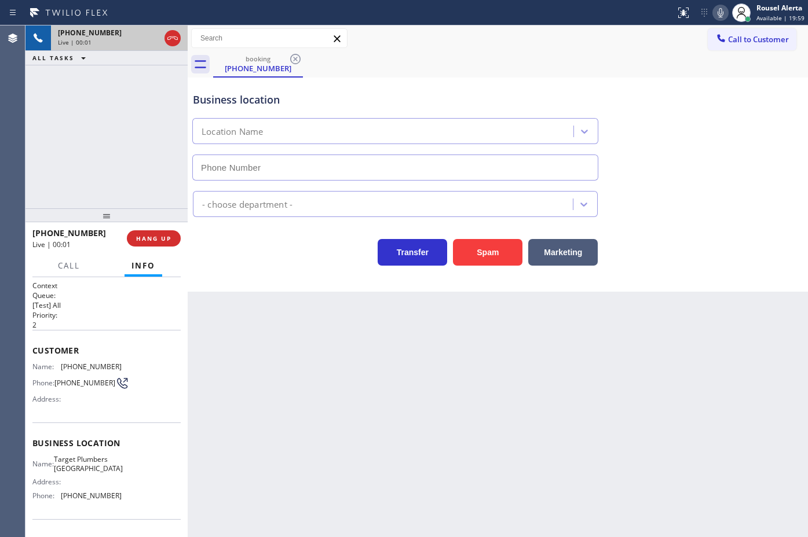
type input "[PHONE_NUMBER]"
click at [147, 240] on span "HANG UP" at bounding box center [153, 239] width 35 height 8
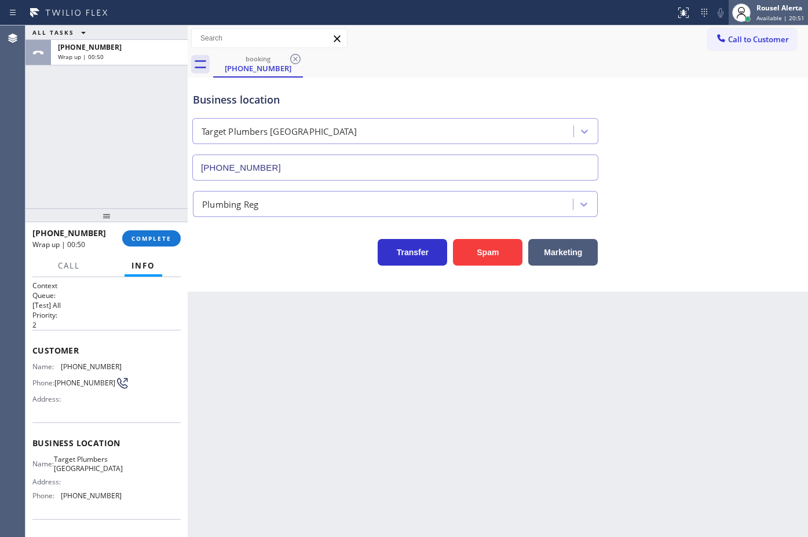
click at [783, 14] on span "Available | 20:51" at bounding box center [780, 18] width 48 height 8
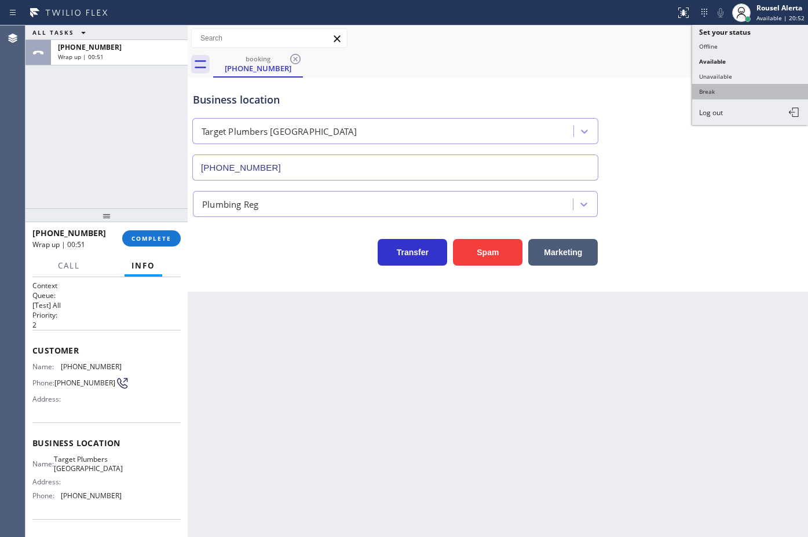
click at [759, 85] on button "Break" at bounding box center [750, 91] width 116 height 15
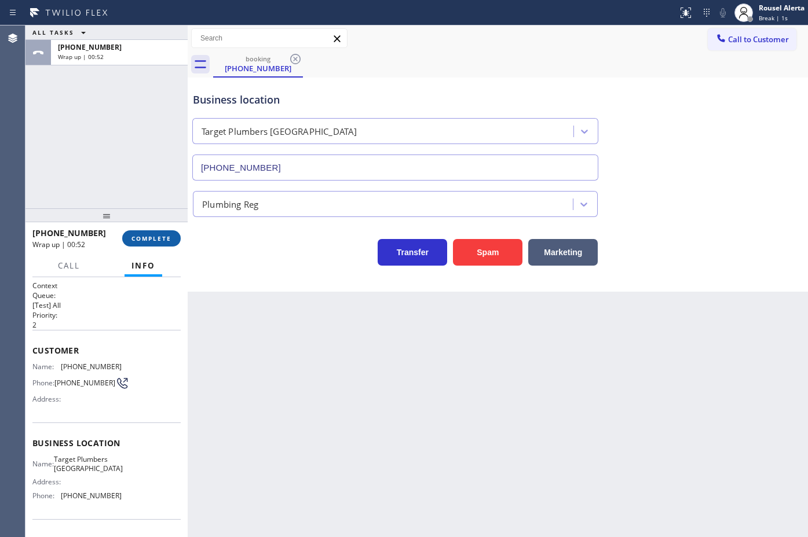
click at [157, 244] on button "COMPLETE" at bounding box center [151, 238] width 58 height 16
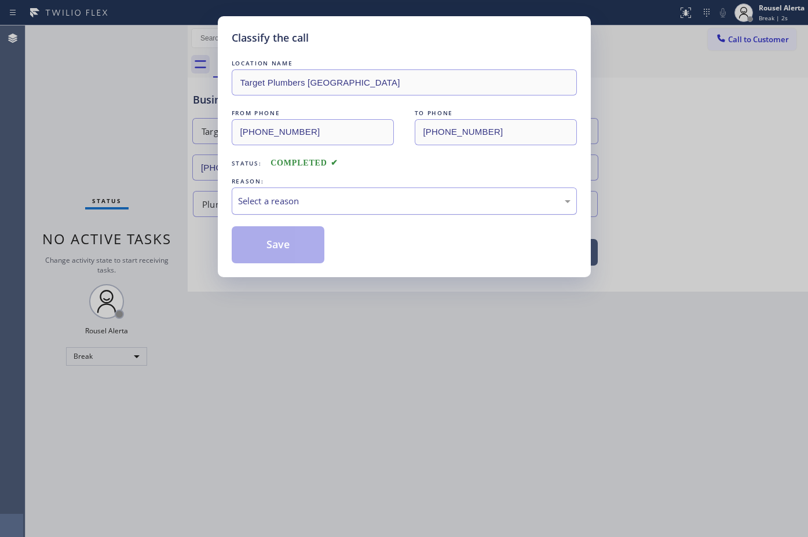
click at [303, 201] on div "Select a reason" at bounding box center [404, 201] width 332 height 13
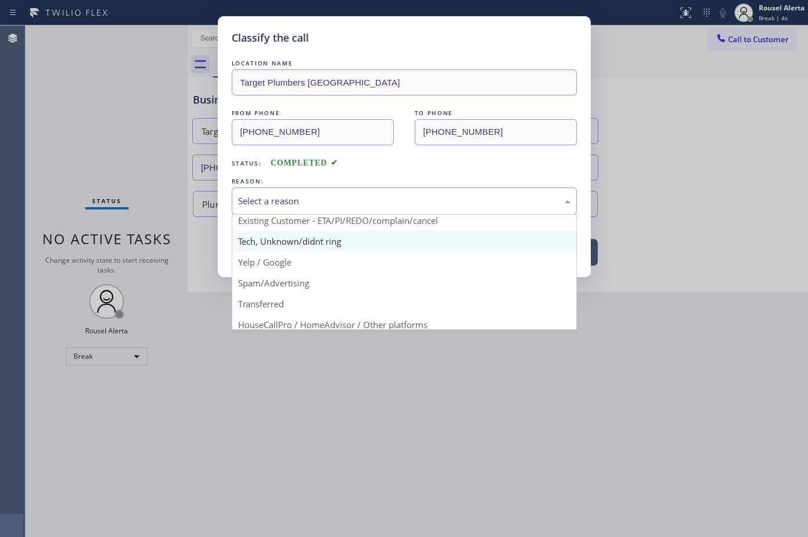
scroll to position [72, 0]
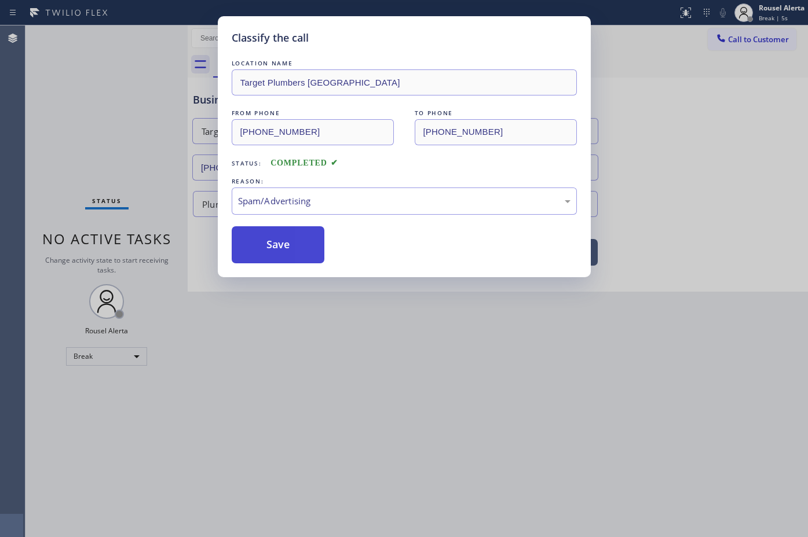
click at [287, 248] on button "Save" at bounding box center [278, 244] width 93 height 37
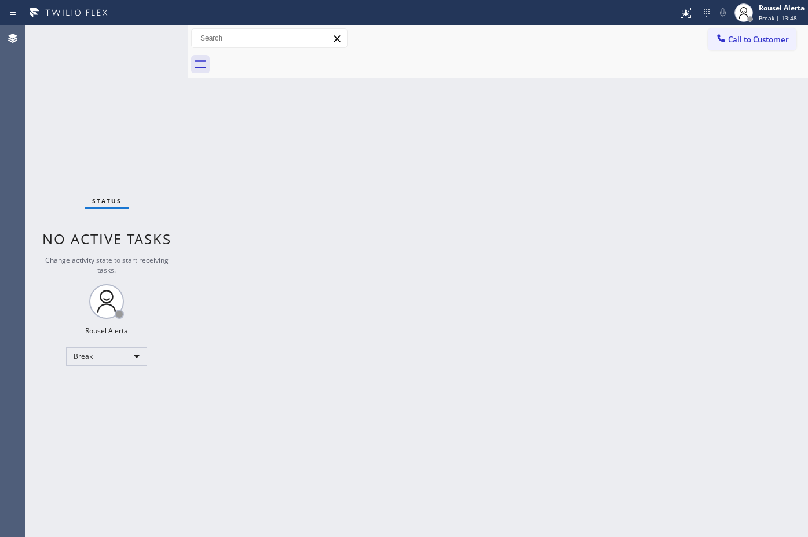
click at [476, 52] on div at bounding box center [510, 65] width 595 height 26
click at [774, 9] on div "Rousel Alerta" at bounding box center [782, 8] width 46 height 10
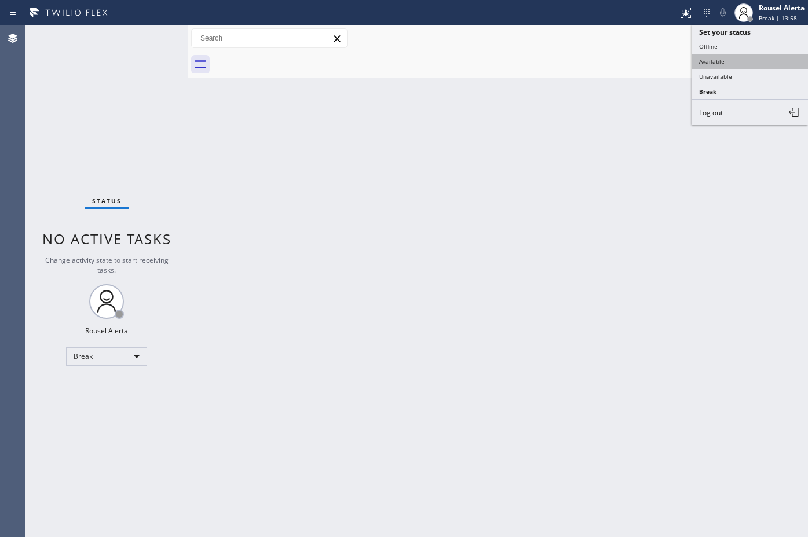
click at [762, 59] on button "Available" at bounding box center [750, 61] width 116 height 15
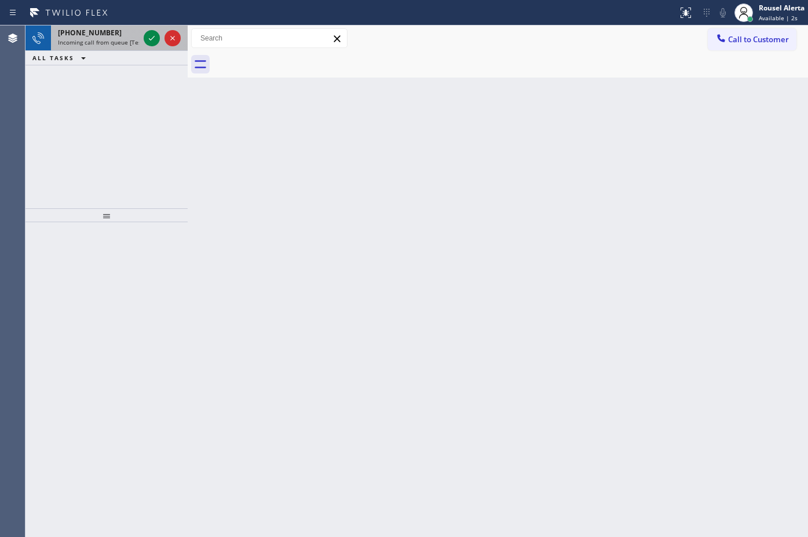
click at [116, 45] on span "Incoming call from queue [Test] All" at bounding box center [106, 42] width 96 height 8
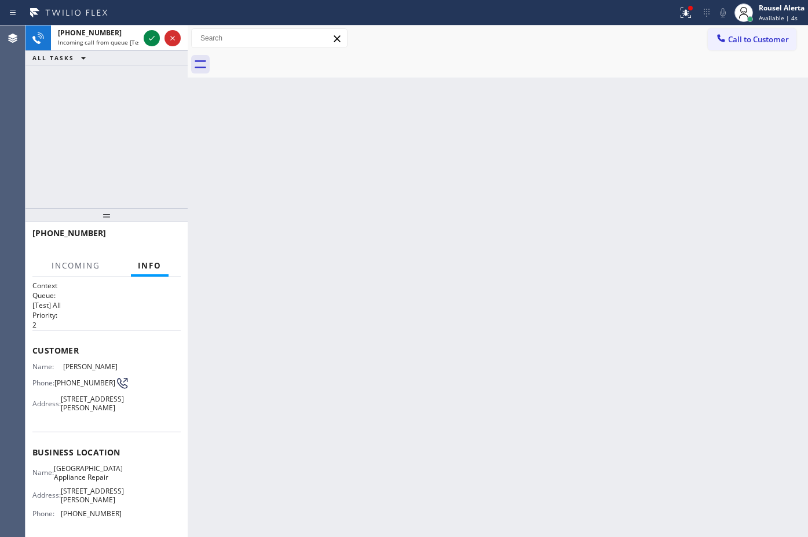
click at [459, 386] on div "Back to Dashboard Change Sender ID Customers Technicians Select a contact Outbo…" at bounding box center [498, 281] width 620 height 512
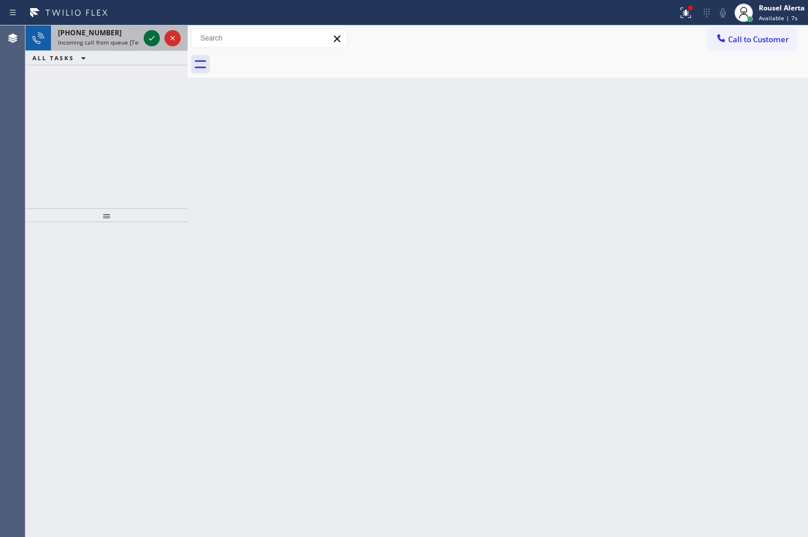
drag, startPoint x: 108, startPoint y: 38, endPoint x: 145, endPoint y: 39, distance: 37.1
click at [108, 39] on span "Incoming call from queue [Test] All" at bounding box center [106, 42] width 96 height 8
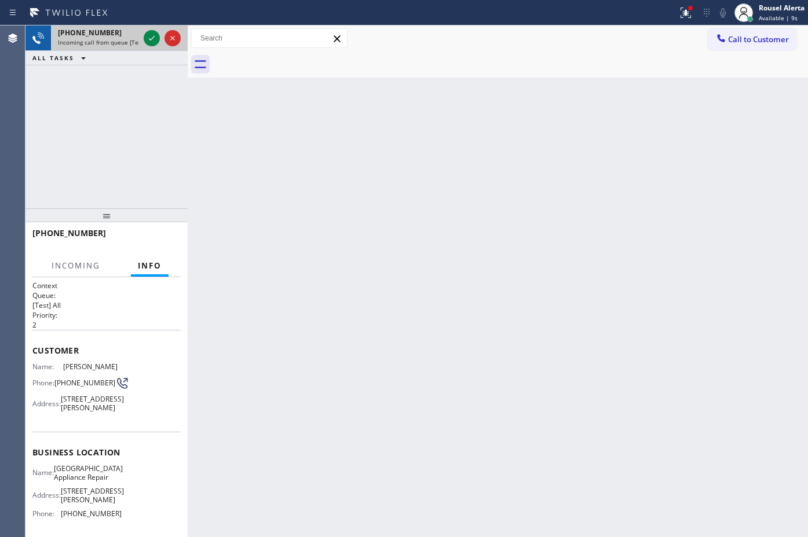
click at [123, 39] on span "Incoming call from queue [Test] All" at bounding box center [106, 42] width 96 height 8
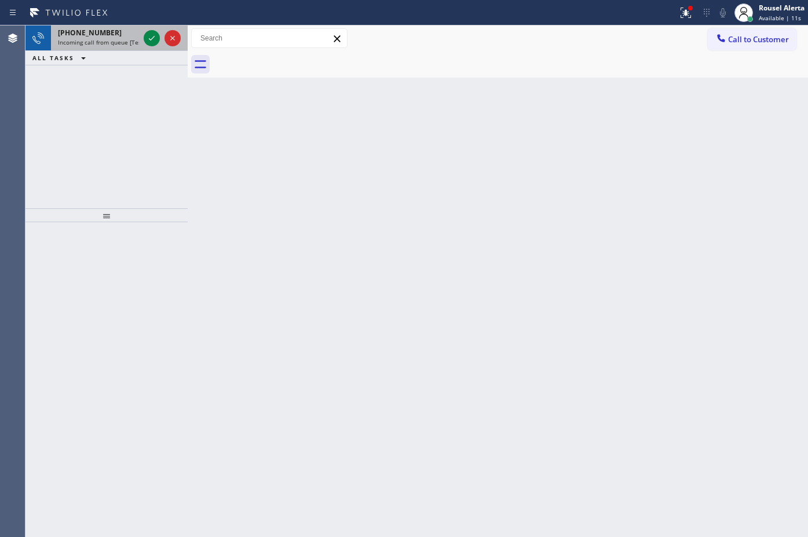
click at [122, 44] on span "Incoming call from queue [Test] All" at bounding box center [106, 42] width 96 height 8
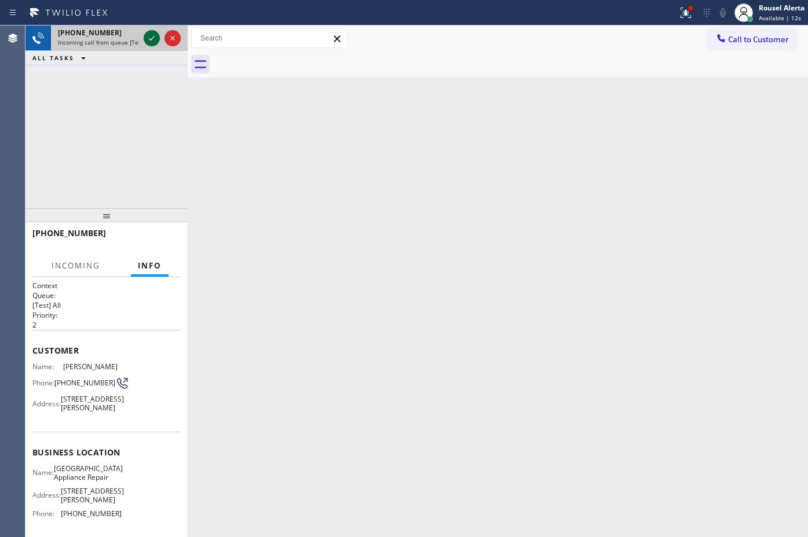
click at [145, 41] on icon at bounding box center [152, 38] width 14 height 14
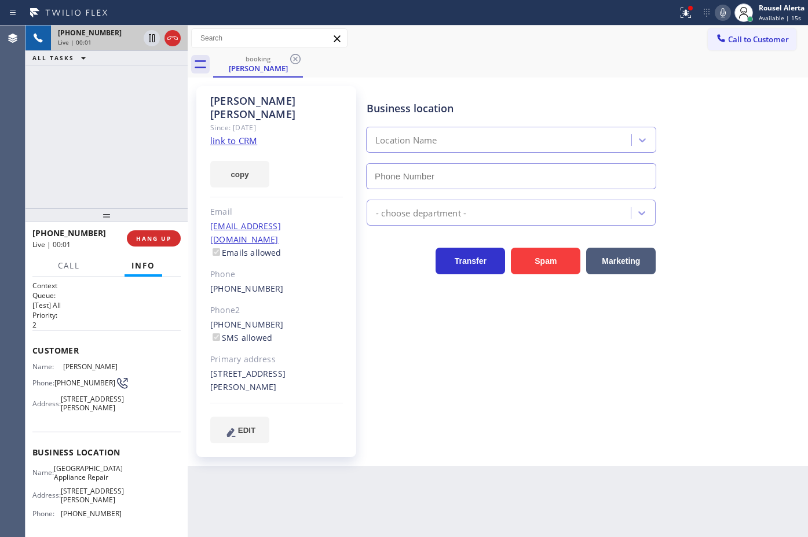
type input "[PHONE_NUMBER]"
click at [221, 135] on link "link to CRM" at bounding box center [233, 141] width 47 height 12
click at [148, 41] on icon at bounding box center [152, 38] width 14 height 14
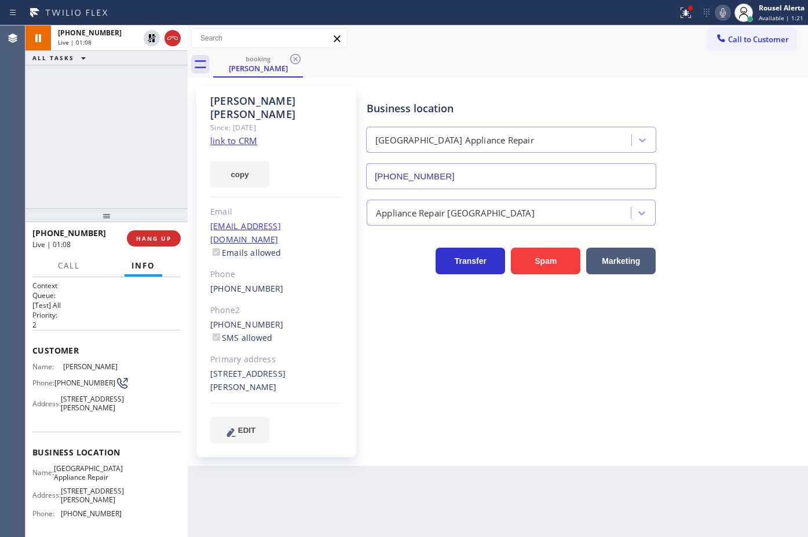
click at [716, 17] on icon at bounding box center [723, 13] width 14 height 14
click at [147, 38] on icon at bounding box center [152, 38] width 14 height 14
click at [723, 13] on icon at bounding box center [723, 13] width 14 height 14
click at [163, 110] on div "[PHONE_NUMBER] Live | 06:36 ALL TASKS ALL TASKS ACTIVE TASKS TASKS IN WRAP UP" at bounding box center [106, 116] width 162 height 183
click at [372, 478] on div "Back to Dashboard Change Sender ID Customers Technicians Select a contact Outbo…" at bounding box center [498, 281] width 620 height 512
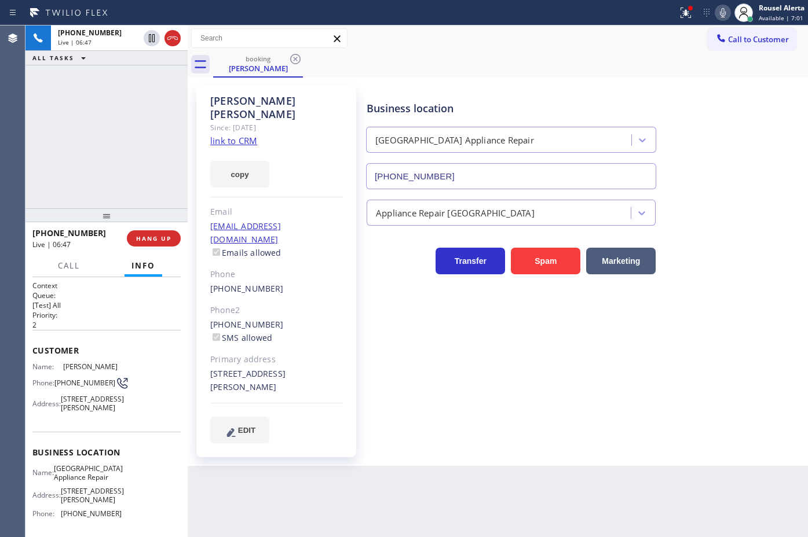
click at [163, 82] on div "[PHONE_NUMBER] Live | 06:47 ALL TASKS ALL TASKS ACTIVE TASKS TASKS IN WRAP UP" at bounding box center [106, 116] width 162 height 183
click at [398, 505] on div "Back to Dashboard Change Sender ID Customers Technicians Select a contact Outbo…" at bounding box center [498, 281] width 620 height 512
drag, startPoint x: 129, startPoint y: 151, endPoint x: 149, endPoint y: 173, distance: 29.5
click at [129, 151] on div "[PHONE_NUMBER] Live | 06:50 ALL TASKS ALL TASKS ACTIVE TASKS TASKS IN WRAP UP" at bounding box center [106, 116] width 162 height 183
click at [306, 462] on div "Back to Dashboard Change Sender ID Customers Technicians Select a contact Outbo…" at bounding box center [498, 281] width 620 height 512
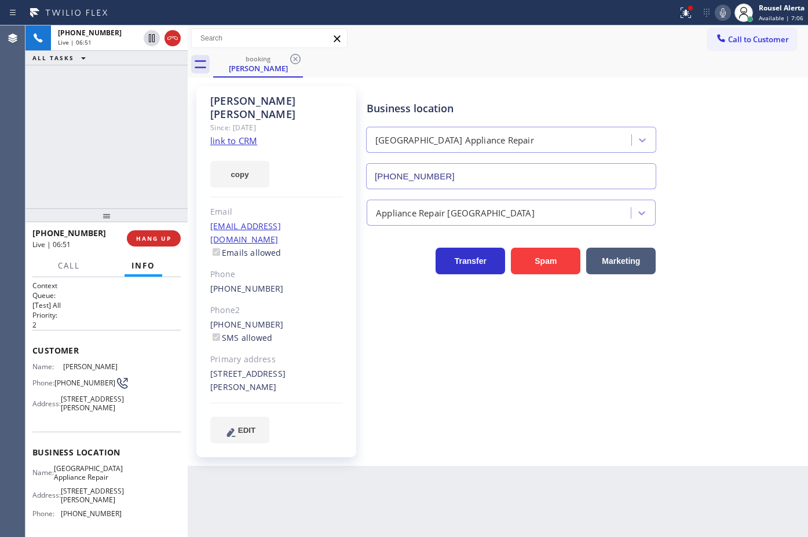
drag, startPoint x: 156, startPoint y: 144, endPoint x: 201, endPoint y: 258, distance: 122.5
click at [155, 143] on div "[PHONE_NUMBER] Live | 06:51 ALL TASKS ALL TASKS ACTIVE TASKS TASKS IN WRAP UP" at bounding box center [106, 116] width 162 height 183
click at [297, 482] on div "Back to Dashboard Change Sender ID Customers Technicians Select a contact Outbo…" at bounding box center [498, 281] width 620 height 512
click at [125, 193] on div "[PHONE_NUMBER] Live | 06:53 ALL TASKS ALL TASKS ACTIVE TASKS TASKS IN WRAP UP" at bounding box center [106, 116] width 162 height 183
click at [138, 235] on span "HANG UP" at bounding box center [153, 239] width 35 height 8
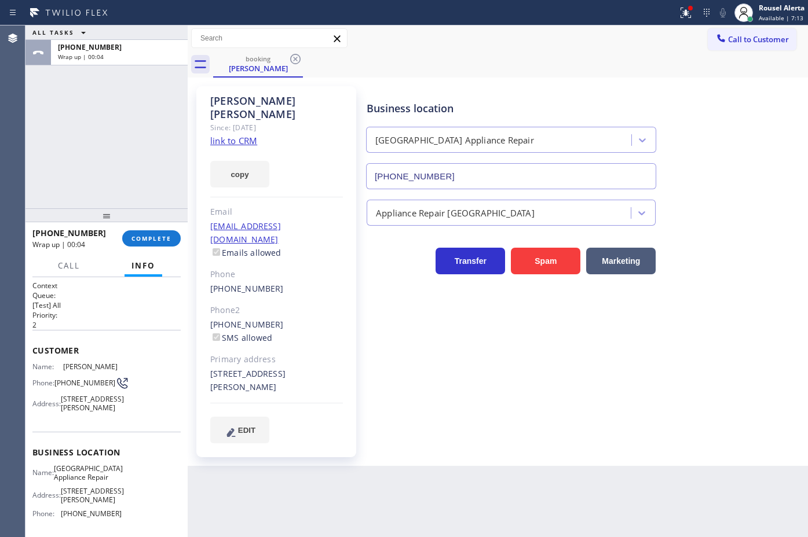
click at [128, 94] on div "ALL TASKS ALL TASKS ACTIVE TASKS TASKS IN WRAP UP [PHONE_NUMBER] Wrap up | 00:04" at bounding box center [106, 116] width 162 height 183
click at [141, 227] on div "[PHONE_NUMBER] Wrap up | 00:06 COMPLETE" at bounding box center [106, 239] width 148 height 30
click at [142, 229] on div "[PHONE_NUMBER] Wrap up | 00:06 COMPLETE" at bounding box center [106, 239] width 148 height 30
click at [144, 235] on span "COMPLETE" at bounding box center [151, 239] width 40 height 8
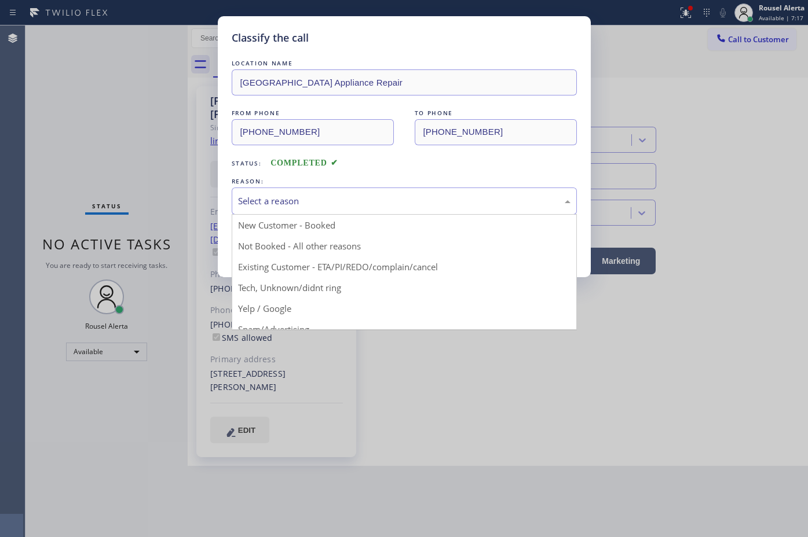
click at [335, 192] on div "Select a reason" at bounding box center [404, 201] width 345 height 27
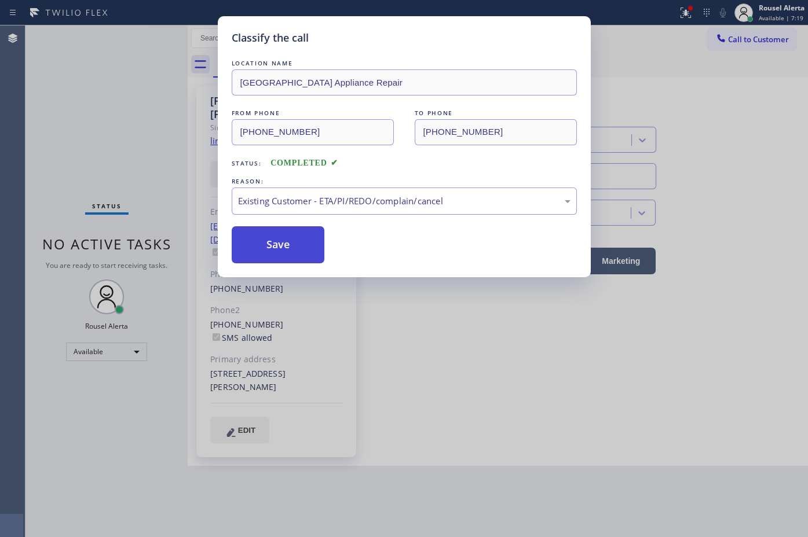
click at [305, 250] on button "Save" at bounding box center [278, 244] width 93 height 37
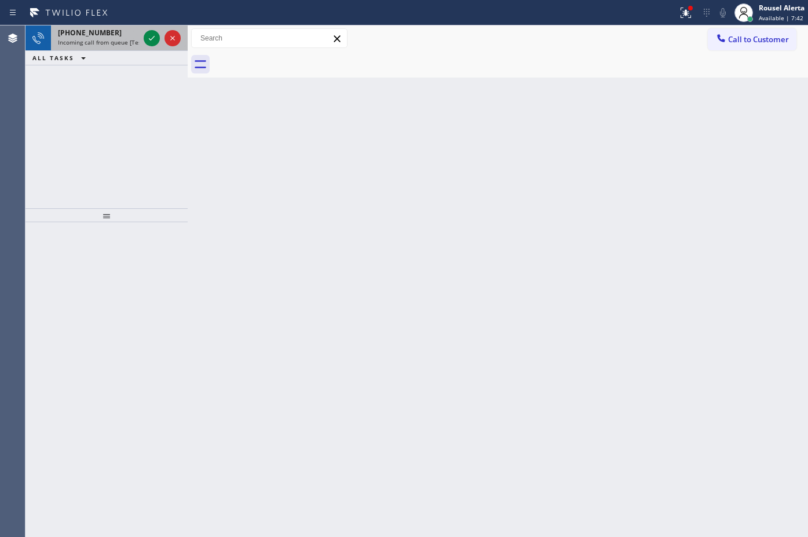
click at [135, 41] on span "Incoming call from queue [Test] All" at bounding box center [106, 42] width 96 height 8
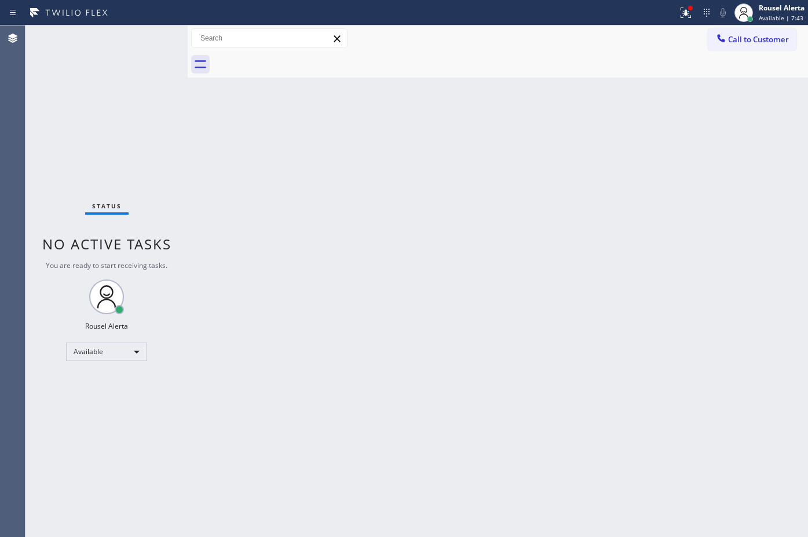
click at [405, 297] on div "Back to Dashboard Change Sender ID Customers Technicians Select a contact Outbo…" at bounding box center [498, 281] width 620 height 512
click at [687, 10] on div at bounding box center [690, 8] width 7 height 7
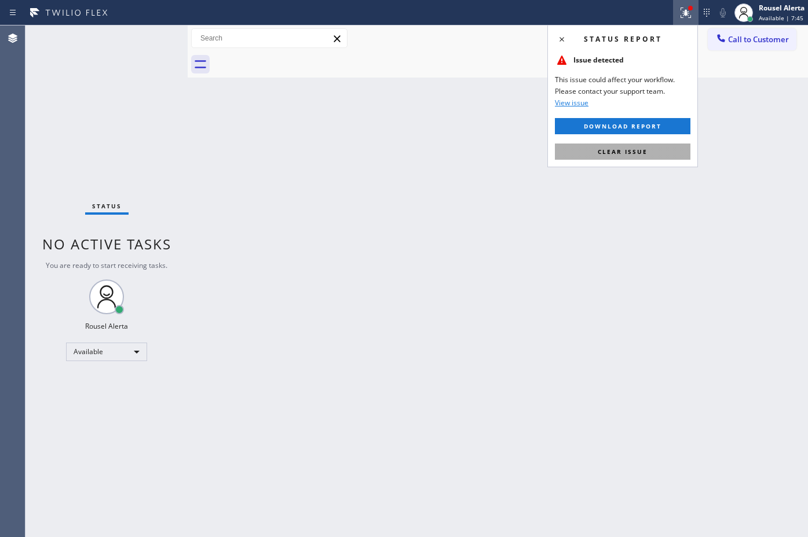
click at [653, 158] on button "Clear issue" at bounding box center [623, 152] width 136 height 16
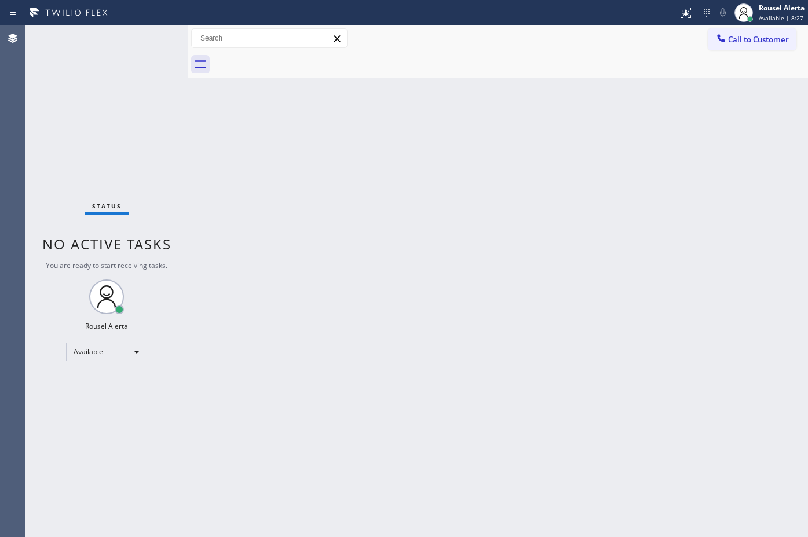
click at [113, 51] on div "Status No active tasks You are ready to start receiving tasks. Rousel Alerta Av…" at bounding box center [106, 281] width 162 height 512
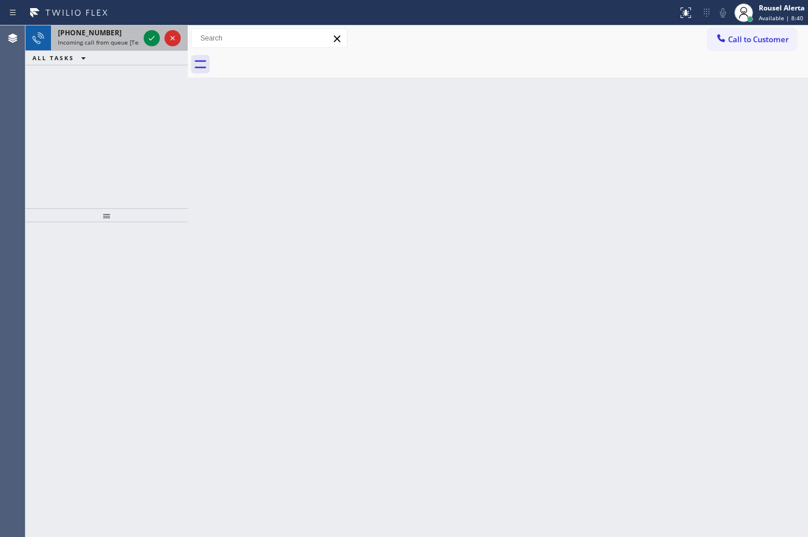
click at [119, 38] on span "Incoming call from queue [Test] All" at bounding box center [106, 42] width 96 height 8
click at [116, 36] on div "[PHONE_NUMBER]" at bounding box center [98, 33] width 81 height 10
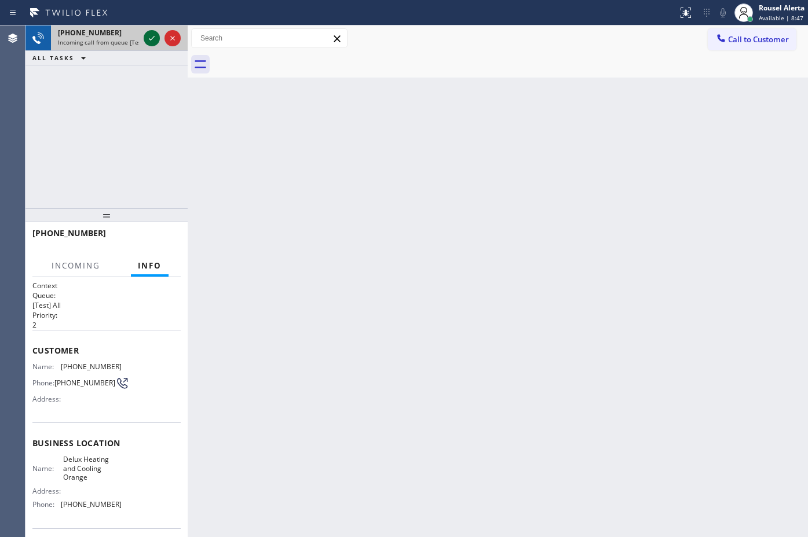
click at [149, 36] on icon at bounding box center [152, 38] width 14 height 14
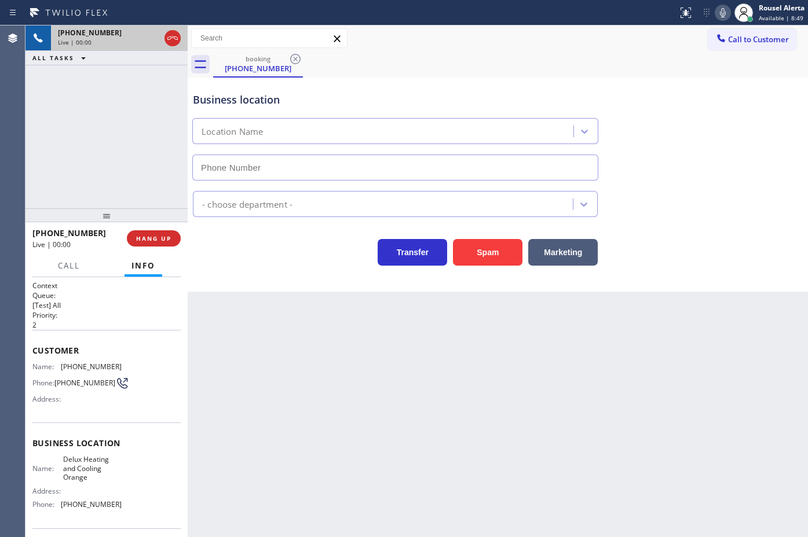
type input "[PHONE_NUMBER]"
click at [492, 243] on button "Spam" at bounding box center [487, 252] width 69 height 27
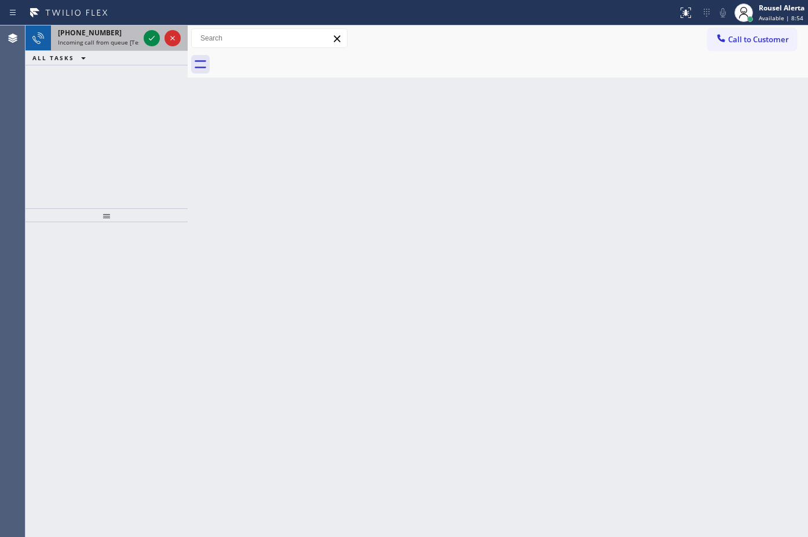
click at [120, 39] on span "Incoming call from queue [Test] All" at bounding box center [106, 42] width 96 height 8
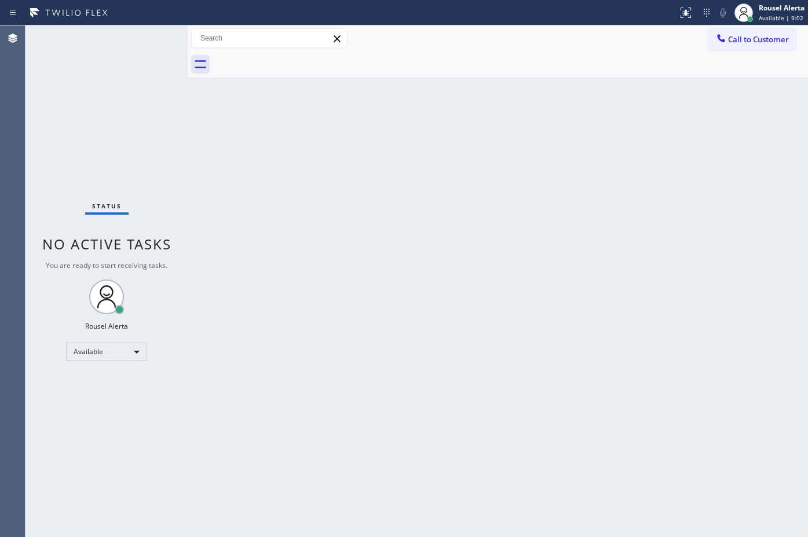
click at [127, 27] on div "Status No active tasks You are ready to start receiving tasks. Rousel Alerta Av…" at bounding box center [106, 281] width 162 height 512
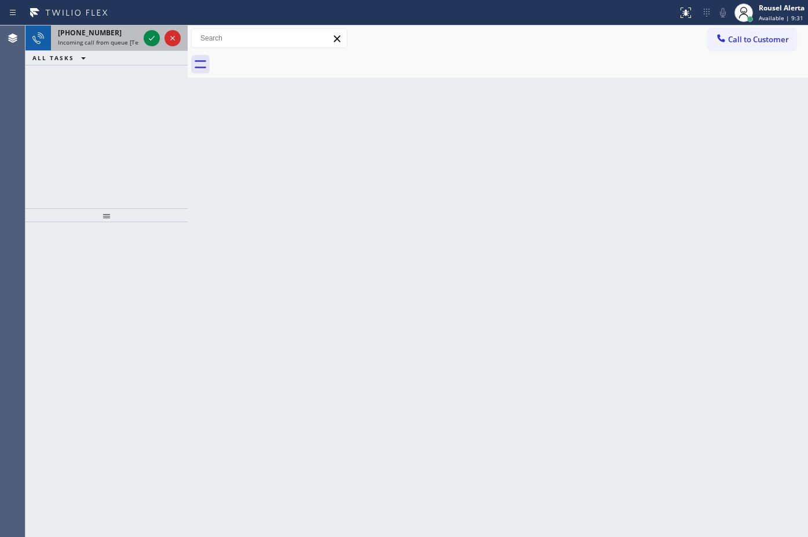
click at [131, 35] on div "[PHONE_NUMBER]" at bounding box center [98, 33] width 81 height 10
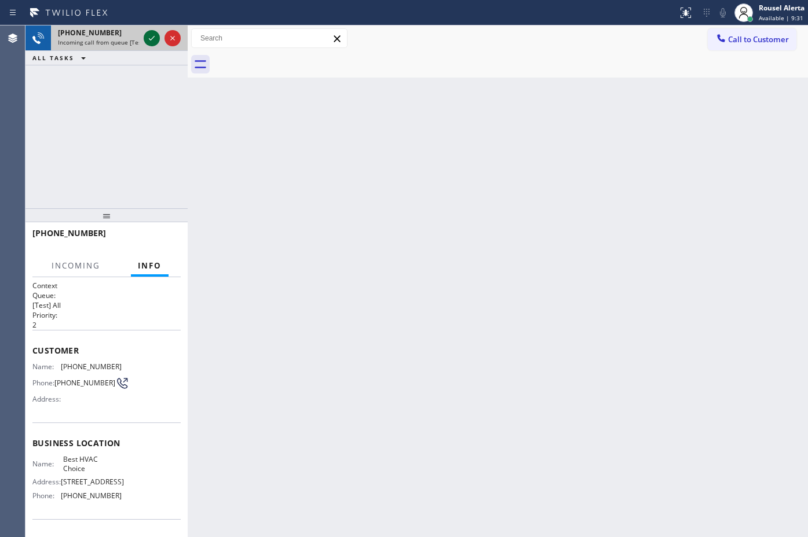
click at [153, 38] on icon at bounding box center [152, 38] width 14 height 14
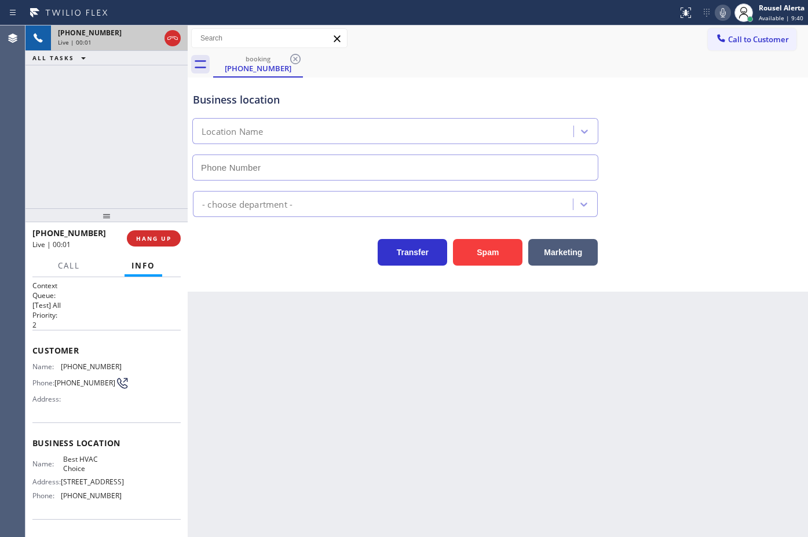
type input "[PHONE_NUMBER]"
click at [247, 365] on div "Back to Dashboard Change Sender ID Customers Technicians Select a contact Outbo…" at bounding box center [498, 281] width 620 height 512
click at [508, 401] on div "Back to Dashboard Change Sender ID Customers Technicians Select a contact Outbo…" at bounding box center [498, 281] width 620 height 512
click at [561, 351] on div "Back to Dashboard Change Sender ID Customers Technicians Select a contact Outbo…" at bounding box center [498, 281] width 620 height 512
click at [336, 358] on div "Back to Dashboard Change Sender ID Customers Technicians Select a contact Outbo…" at bounding box center [498, 281] width 620 height 512
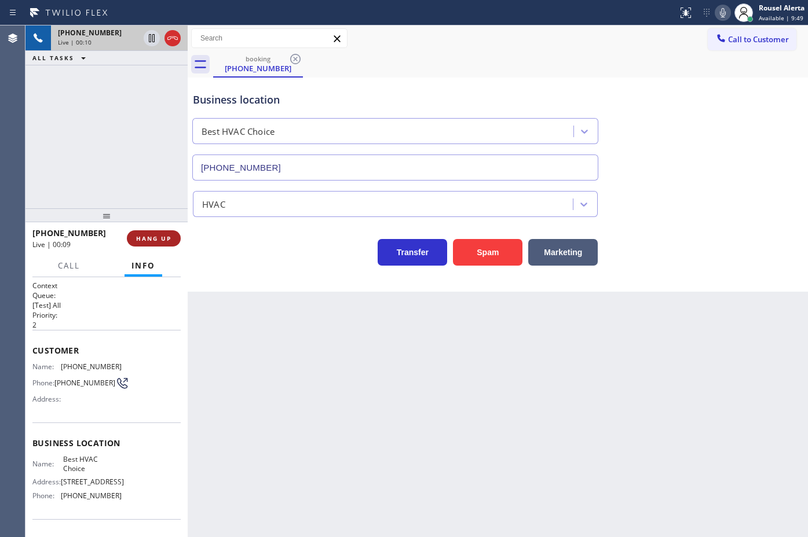
click at [139, 242] on button "HANG UP" at bounding box center [154, 238] width 54 height 16
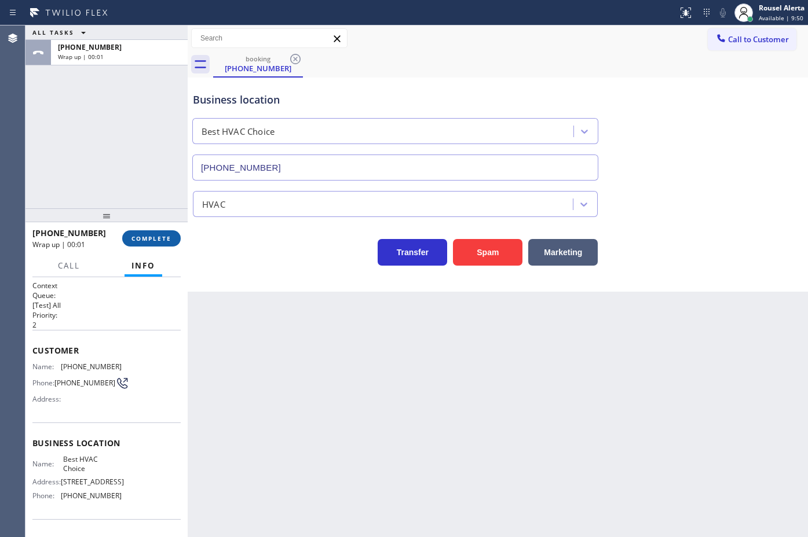
click at [137, 241] on span "COMPLETE" at bounding box center [151, 239] width 40 height 8
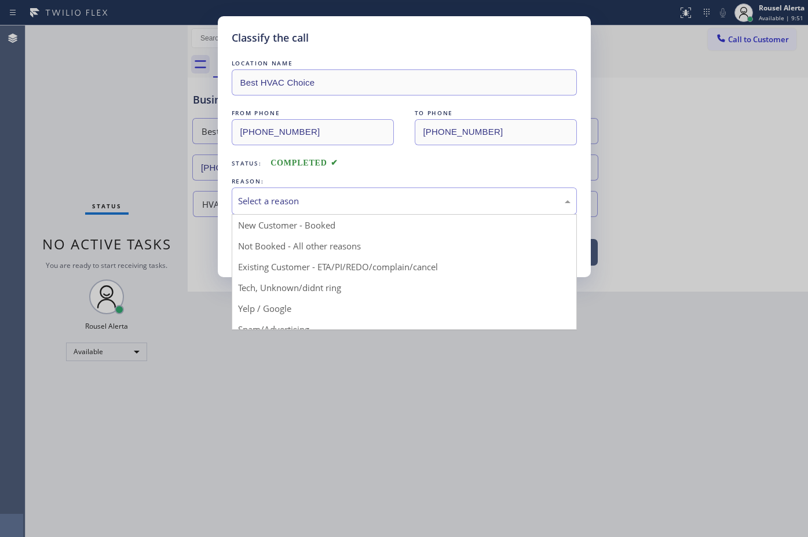
click at [298, 200] on div "Select a reason" at bounding box center [404, 201] width 332 height 13
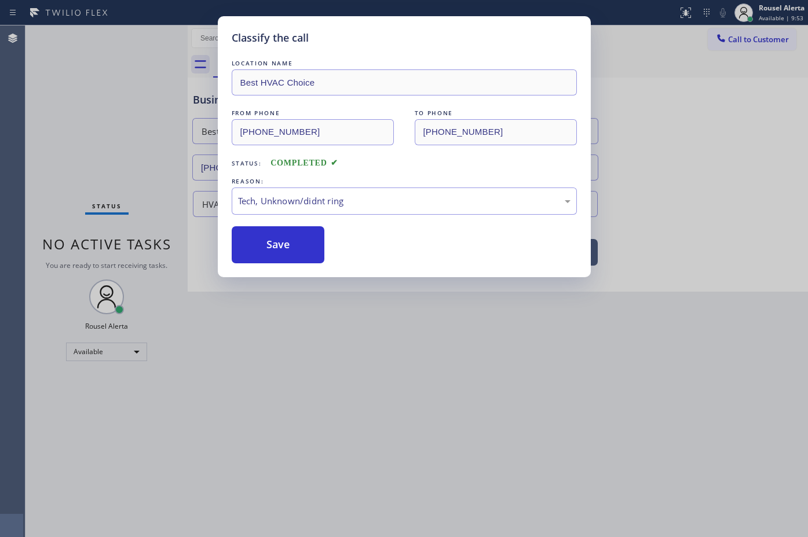
click at [286, 265] on div "Classify the call LOCATION NAME Best HVAC Choice FROM PHONE [PHONE_NUMBER] TO P…" at bounding box center [404, 146] width 373 height 261
click at [285, 256] on button "Save" at bounding box center [278, 244] width 93 height 37
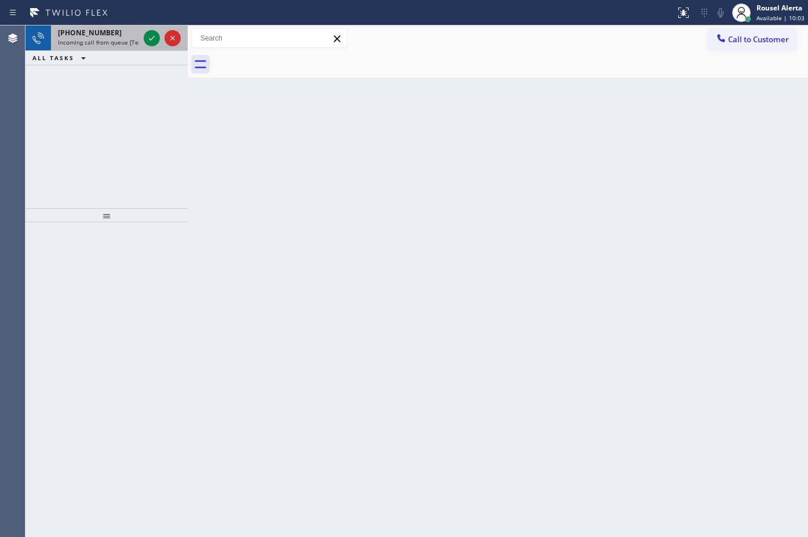
drag, startPoint x: 122, startPoint y: 29, endPoint x: 137, endPoint y: 28, distance: 15.1
click at [122, 29] on div "[PHONE_NUMBER]" at bounding box center [98, 33] width 81 height 10
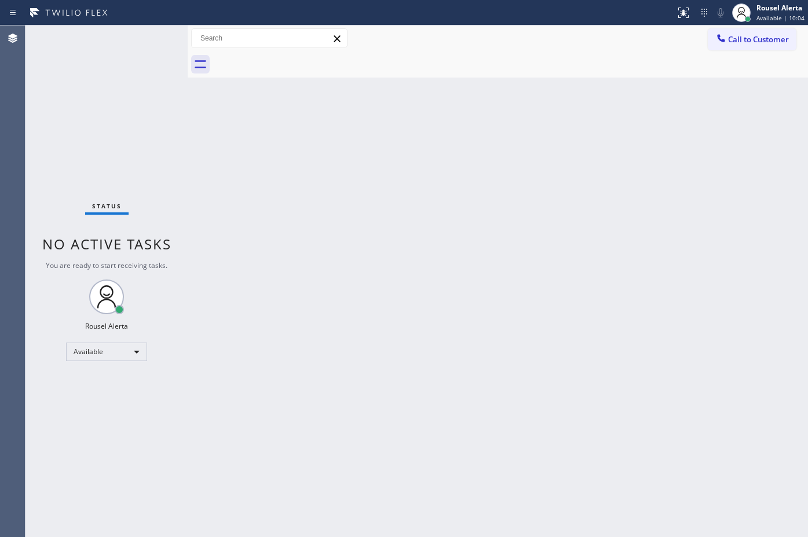
click at [239, 138] on div "Back to Dashboard Change Sender ID Customers Technicians Select a contact Outbo…" at bounding box center [498, 281] width 620 height 512
click at [284, 358] on div "Back to Dashboard Change Sender ID Customers Technicians Select a contact Outbo…" at bounding box center [498, 281] width 620 height 512
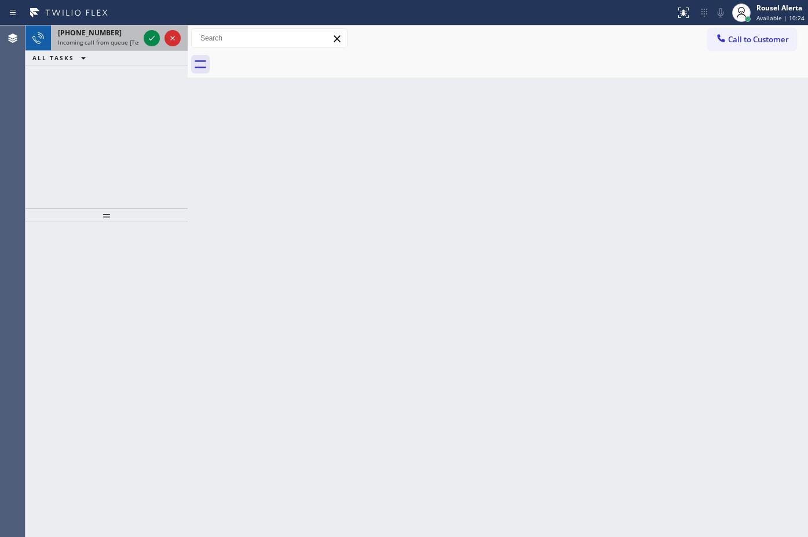
click at [114, 47] on div "[PHONE_NUMBER] Incoming call from queue [Test] All" at bounding box center [96, 37] width 90 height 25
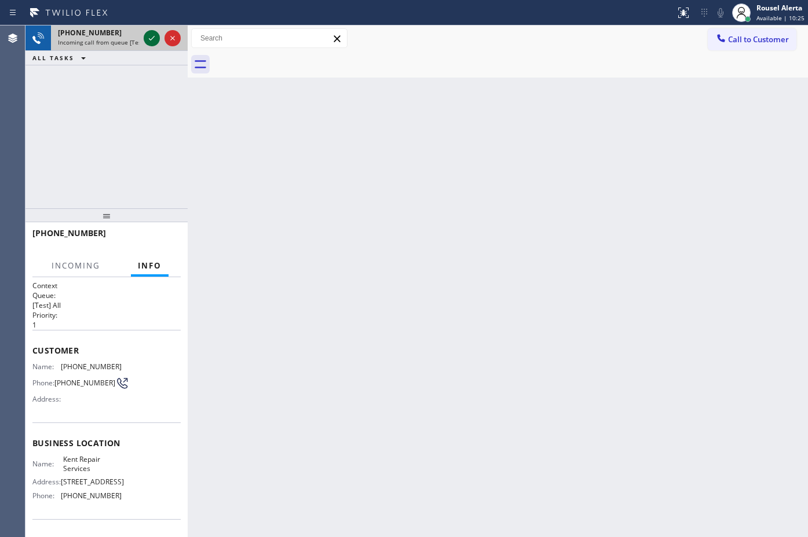
click at [145, 39] on icon at bounding box center [152, 38] width 14 height 14
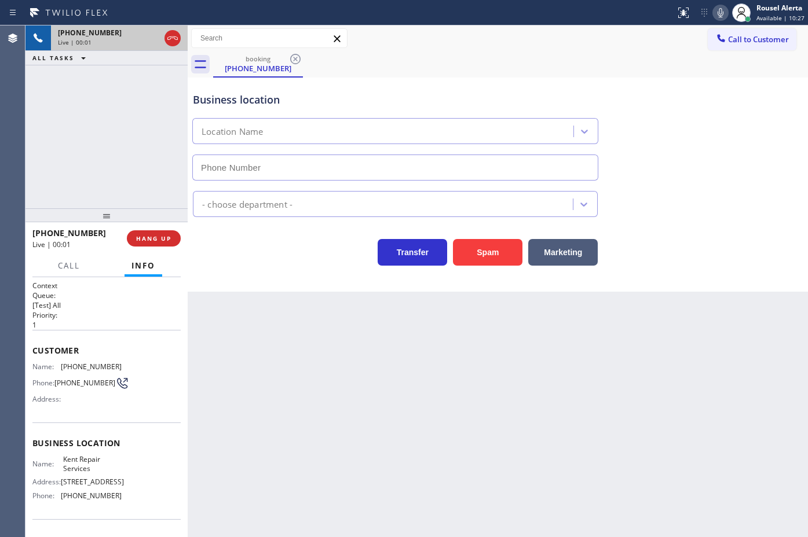
type input "[PHONE_NUMBER]"
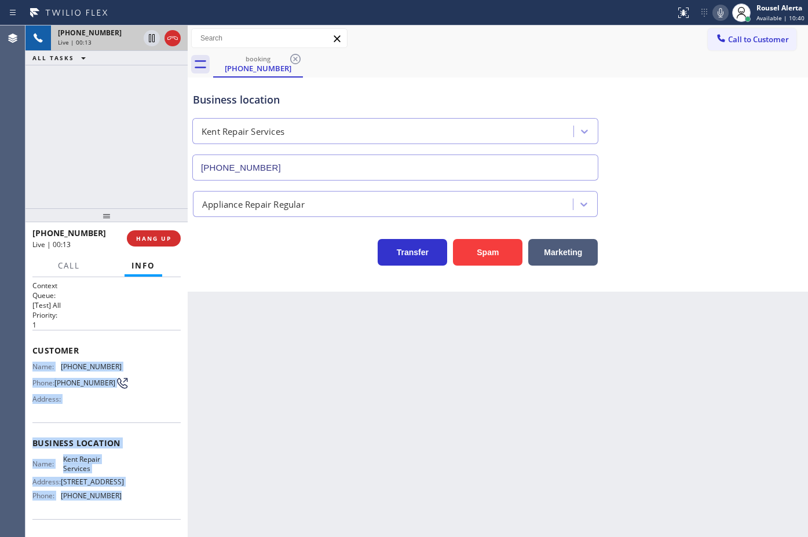
drag, startPoint x: 32, startPoint y: 363, endPoint x: 123, endPoint y: 495, distance: 160.0
click at [123, 495] on div "Context Queue: [Test] All Priority: 1 Customer Name: [PHONE_NUMBER] Phone: [PHO…" at bounding box center [106, 444] width 148 height 326
copy div "Name: [PHONE_NUMBER] Phone: [PHONE_NUMBER] Address: Business location Name: Ken…"
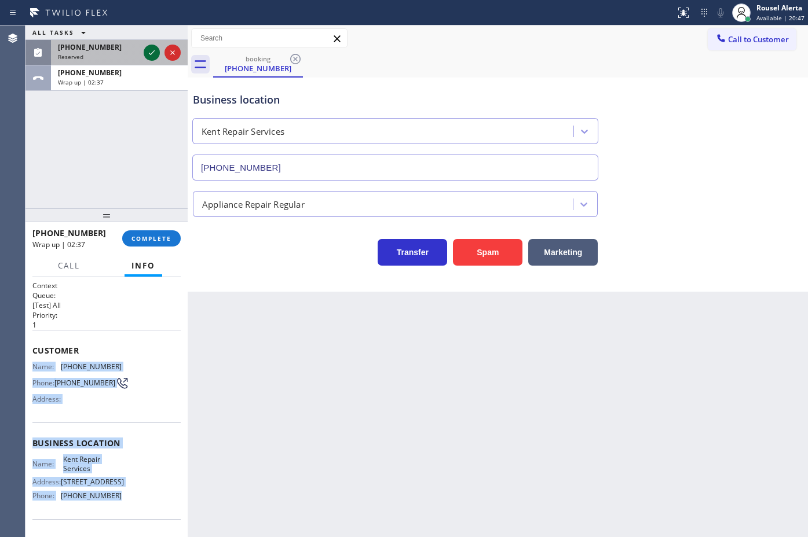
click at [152, 50] on icon at bounding box center [152, 53] width 14 height 14
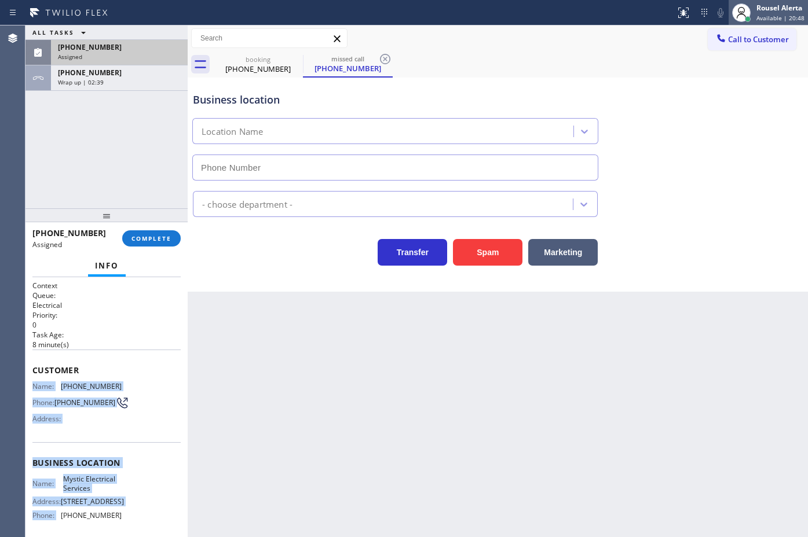
click at [756, 10] on div "Rousel Alerta Available | 20:48" at bounding box center [781, 12] width 54 height 20
type input "[PHONE_NUMBER]"
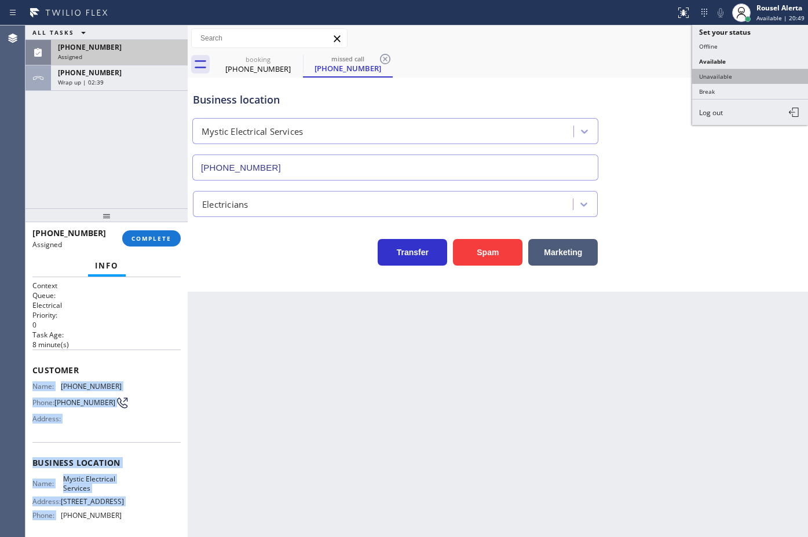
click at [756, 79] on button "Unavailable" at bounding box center [750, 76] width 116 height 15
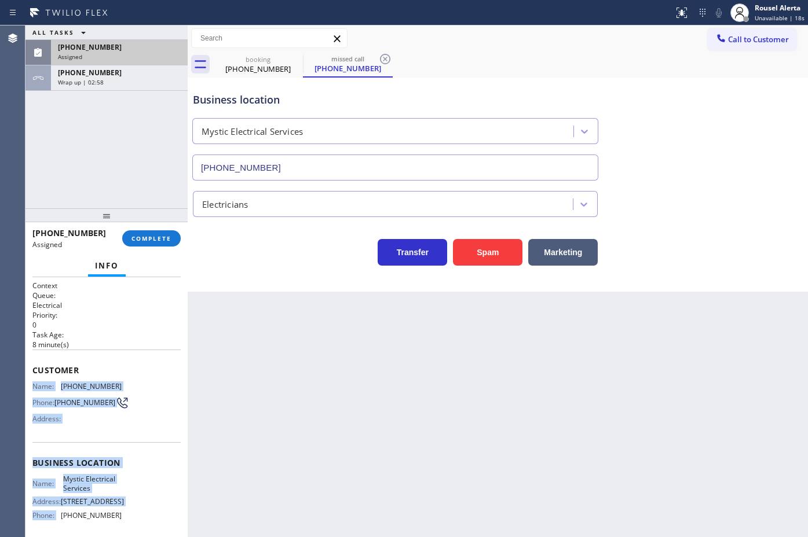
click at [142, 61] on div "[PHONE_NUMBER] Assigned" at bounding box center [117, 52] width 132 height 25
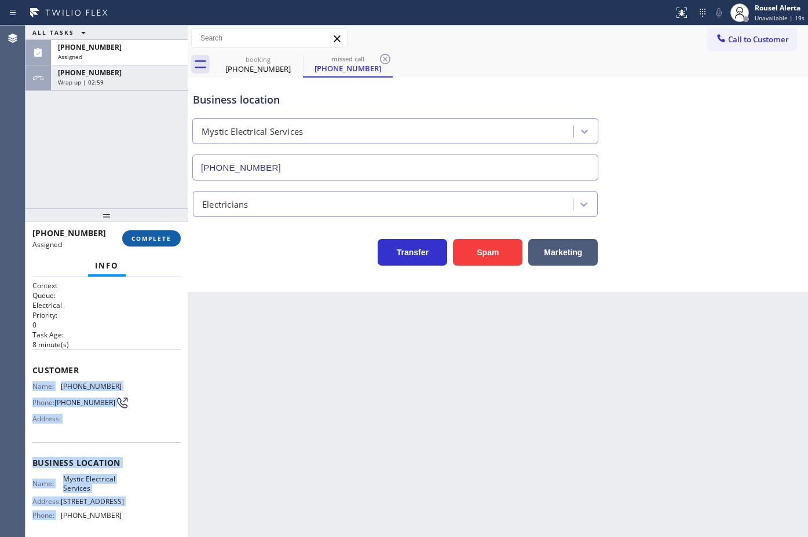
click at [149, 238] on span "COMPLETE" at bounding box center [151, 239] width 40 height 8
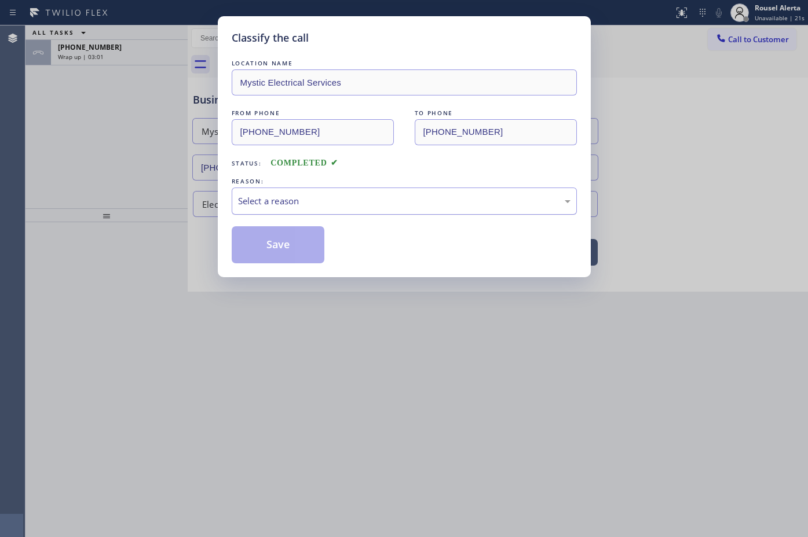
click at [287, 208] on div "Select a reason" at bounding box center [404, 201] width 332 height 13
click at [291, 251] on button "Save" at bounding box center [278, 244] width 93 height 37
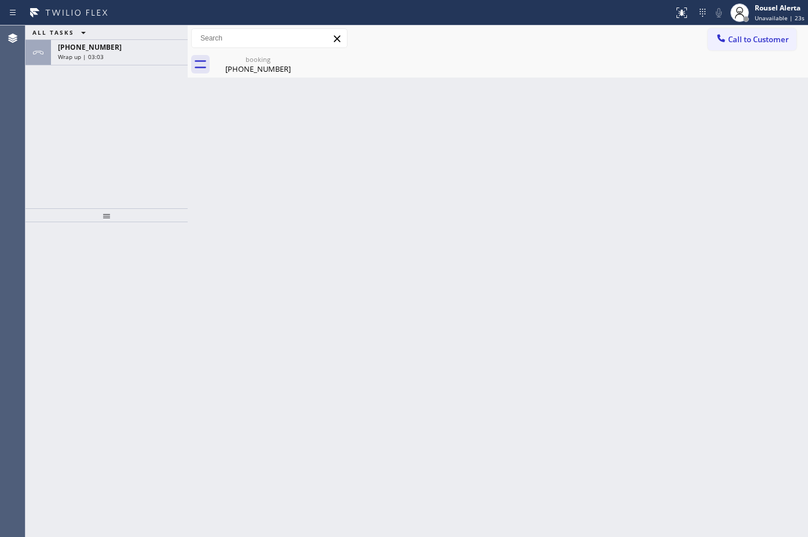
click at [148, 59] on div "Wrap up | 03:03" at bounding box center [119, 57] width 123 height 8
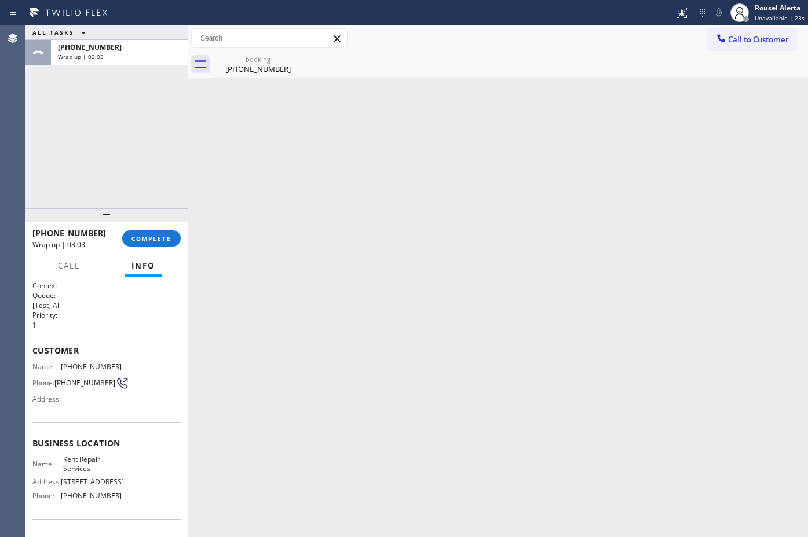
click at [148, 59] on div "Wrap up | 03:03" at bounding box center [119, 57] width 123 height 8
click at [142, 236] on span "COMPLETE" at bounding box center [151, 239] width 40 height 8
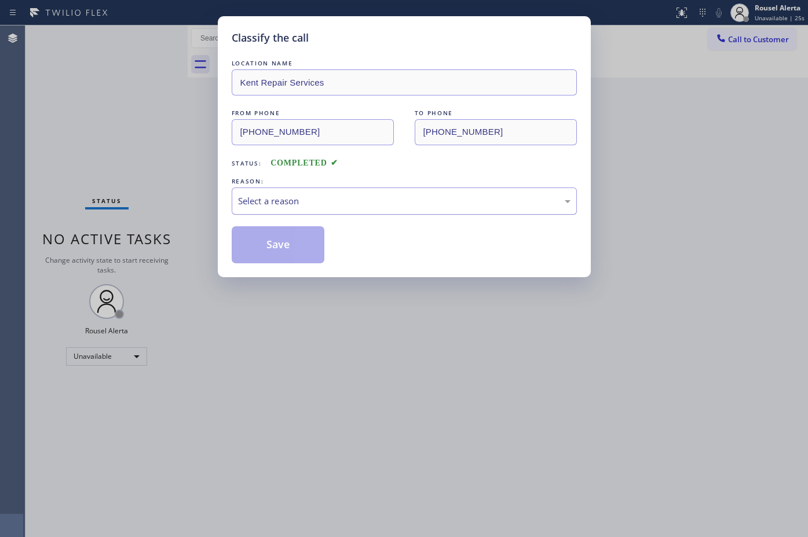
click at [305, 207] on div "Select a reason" at bounding box center [404, 201] width 332 height 13
click at [279, 247] on button "Save" at bounding box center [278, 244] width 93 height 37
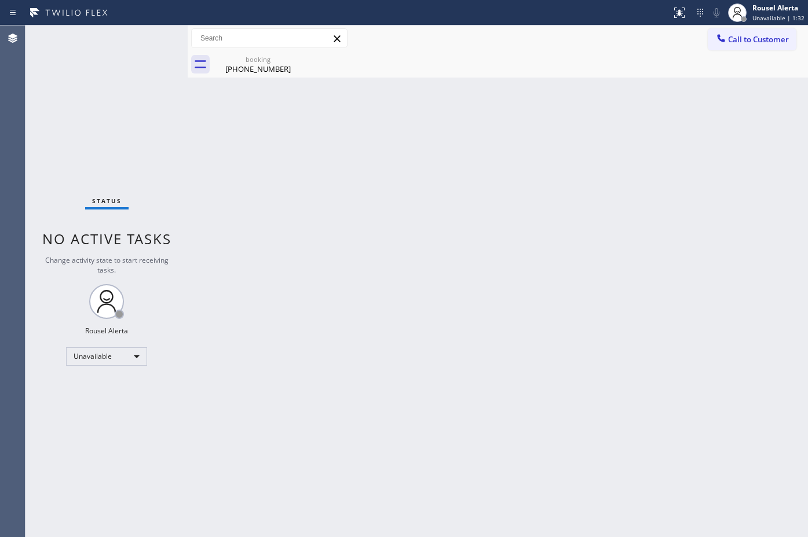
click at [368, 240] on div "Back to Dashboard Change Sender ID Customers Technicians Select a contact Outbo…" at bounding box center [498, 281] width 620 height 512
click at [276, 78] on div "Back to Dashboard Change Sender ID Customers Technicians Select a contact Outbo…" at bounding box center [498, 281] width 620 height 512
click at [293, 61] on icon at bounding box center [295, 59] width 14 height 14
click at [321, 166] on div "Back to Dashboard Change Sender ID Customers Technicians Select a contact Outbo…" at bounding box center [498, 281] width 620 height 512
click at [244, 65] on div "[PHONE_NUMBER]" at bounding box center [257, 69] width 87 height 10
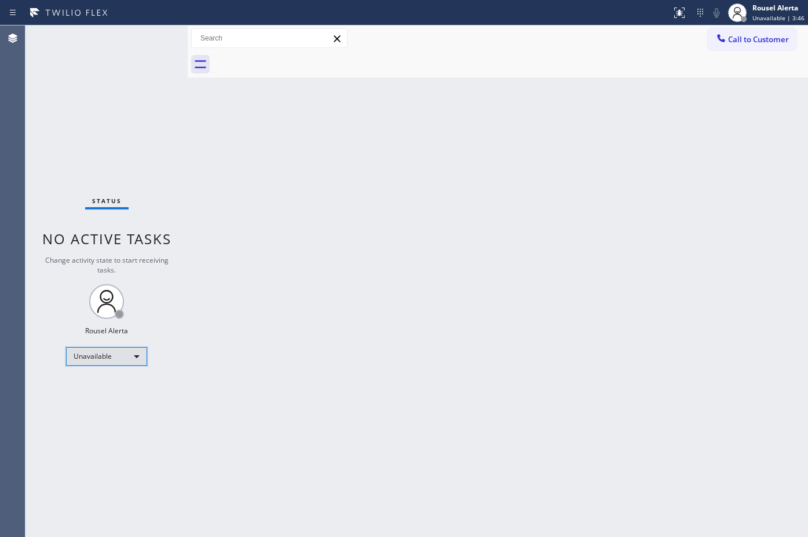
click at [127, 360] on div "Unavailable" at bounding box center [106, 356] width 81 height 19
click at [122, 389] on li "Available" at bounding box center [106, 387] width 79 height 14
drag, startPoint x: 342, startPoint y: 401, endPoint x: 352, endPoint y: 393, distance: 12.7
click at [343, 401] on div "Back to Dashboard Change Sender ID Customers Technicians Select a contact Outbo…" at bounding box center [498, 281] width 620 height 512
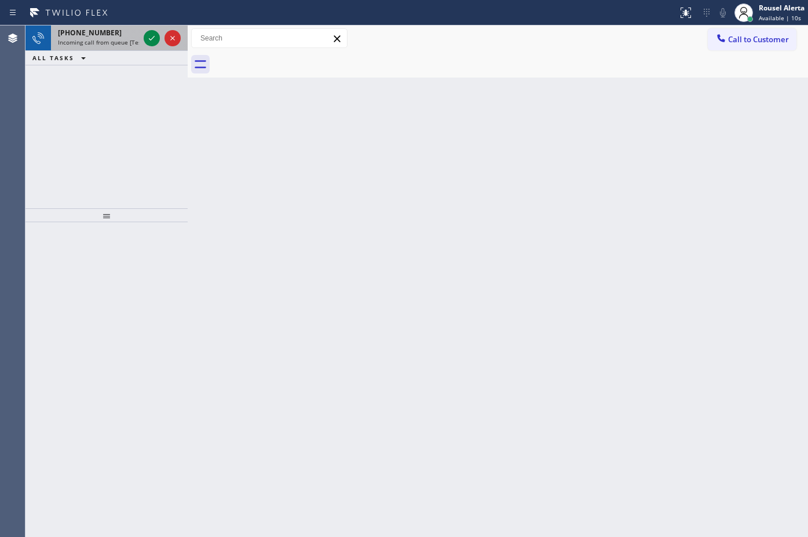
drag, startPoint x: 114, startPoint y: 32, endPoint x: 132, endPoint y: 39, distance: 19.8
click at [114, 32] on div "[PHONE_NUMBER]" at bounding box center [98, 33] width 81 height 10
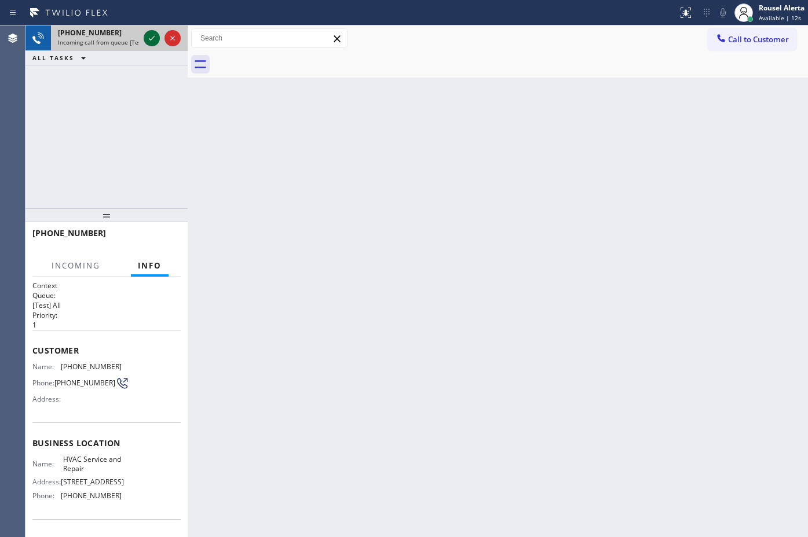
click at [151, 39] on icon at bounding box center [152, 38] width 6 height 5
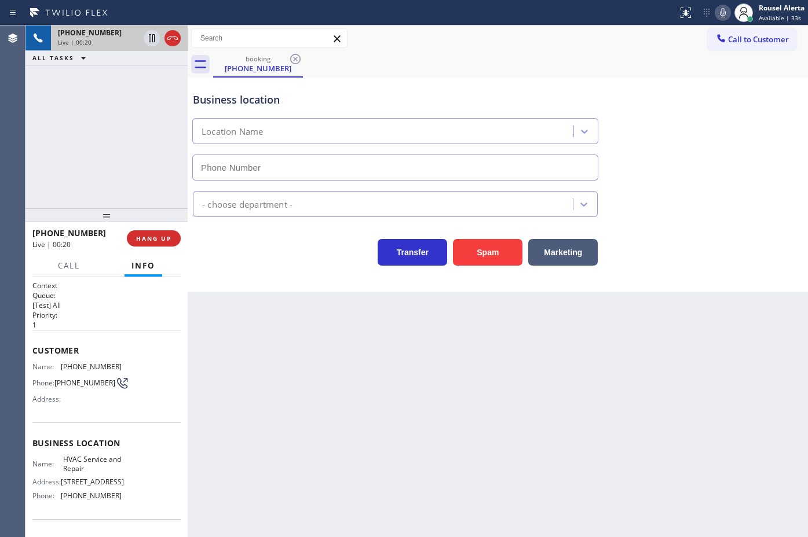
type input "[PHONE_NUMBER]"
click at [170, 239] on span "HANG UP" at bounding box center [153, 239] width 35 height 8
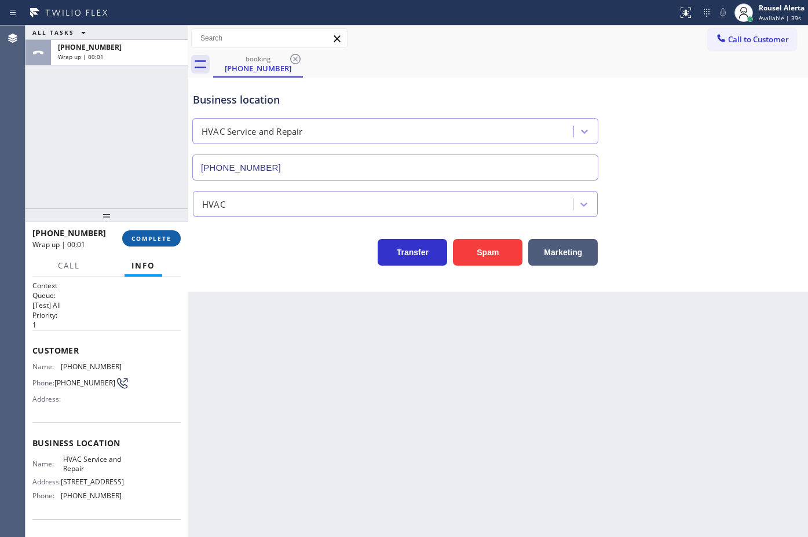
click at [170, 239] on span "COMPLETE" at bounding box center [151, 239] width 40 height 8
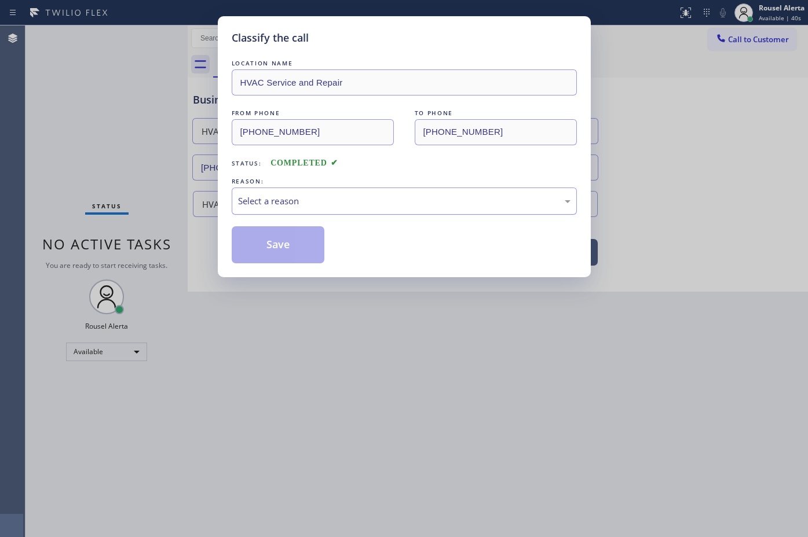
click at [264, 202] on div "Select a reason" at bounding box center [404, 201] width 332 height 13
click at [281, 258] on button "Save" at bounding box center [278, 244] width 93 height 37
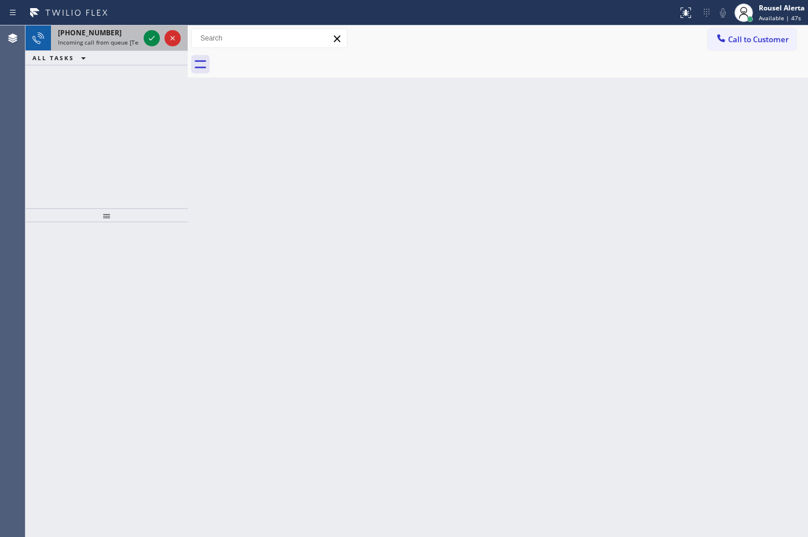
click at [125, 42] on span "Incoming call from queue [Test] All" at bounding box center [106, 42] width 96 height 8
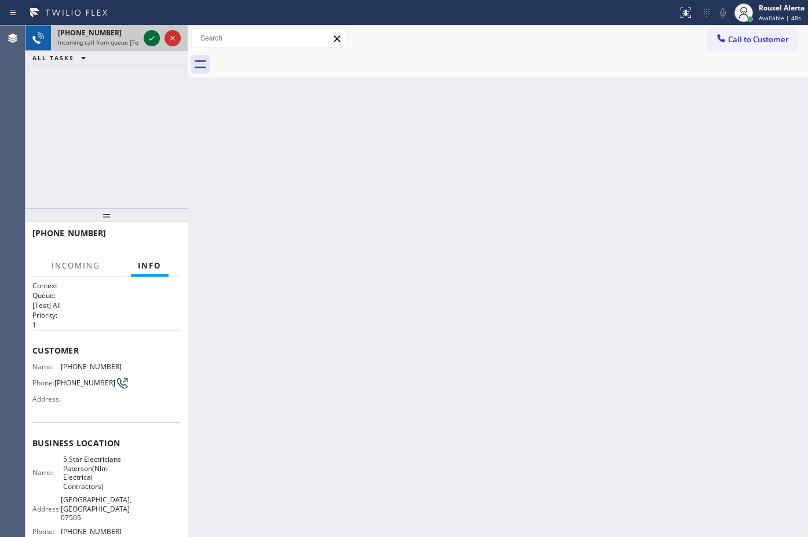
click at [151, 42] on icon at bounding box center [152, 38] width 14 height 14
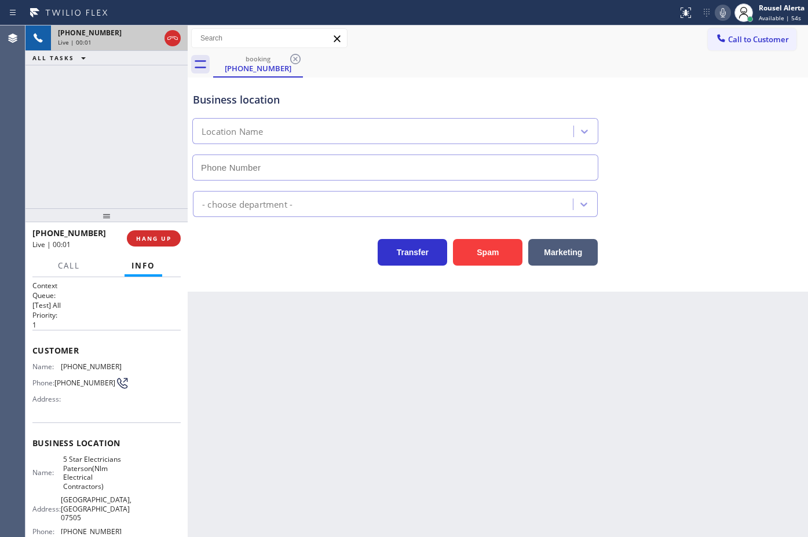
type input "[PHONE_NUMBER]"
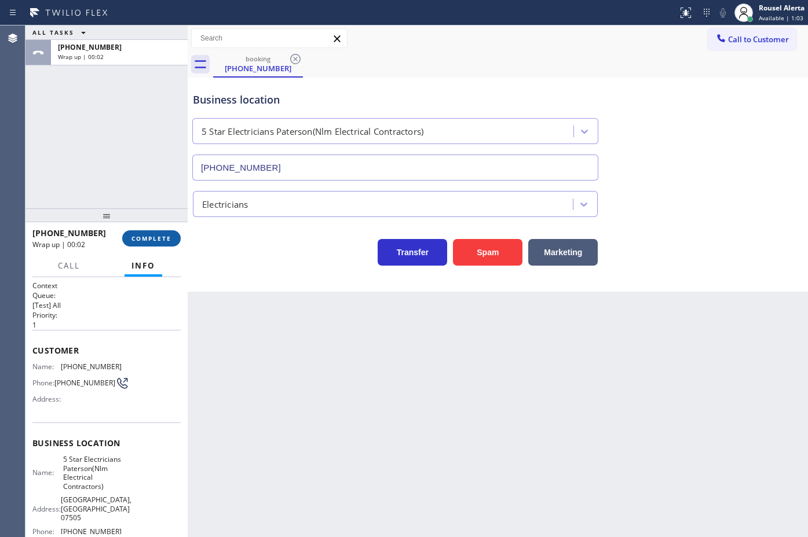
click at [148, 241] on span "COMPLETE" at bounding box center [151, 239] width 40 height 8
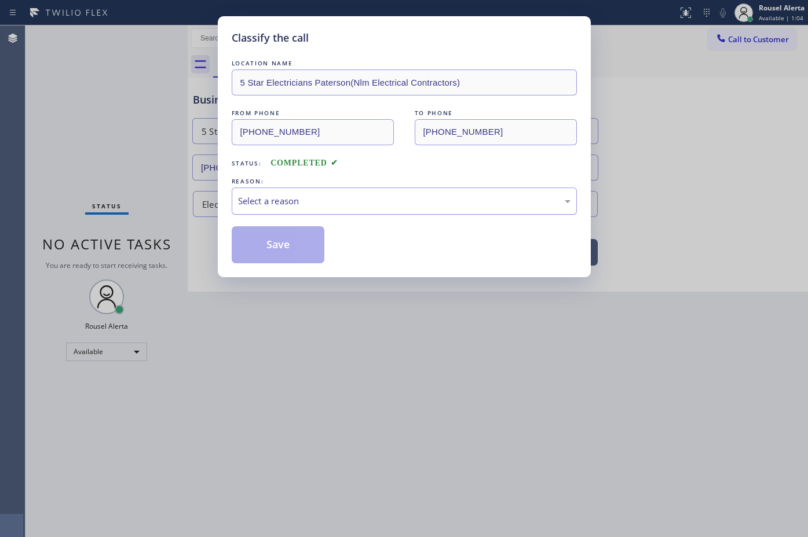
click at [354, 210] on div "Select a reason" at bounding box center [404, 201] width 345 height 27
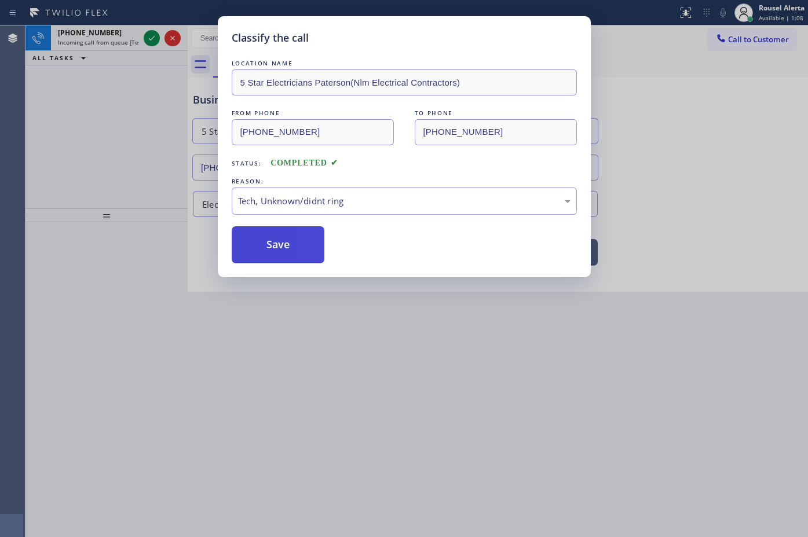
click at [276, 253] on button "Save" at bounding box center [278, 244] width 93 height 37
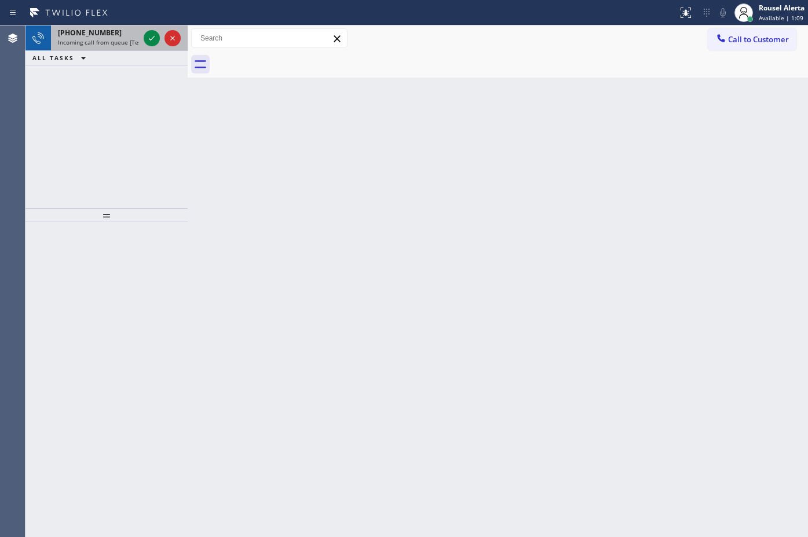
click at [119, 41] on span "Incoming call from queue [Test] All" at bounding box center [106, 42] width 96 height 8
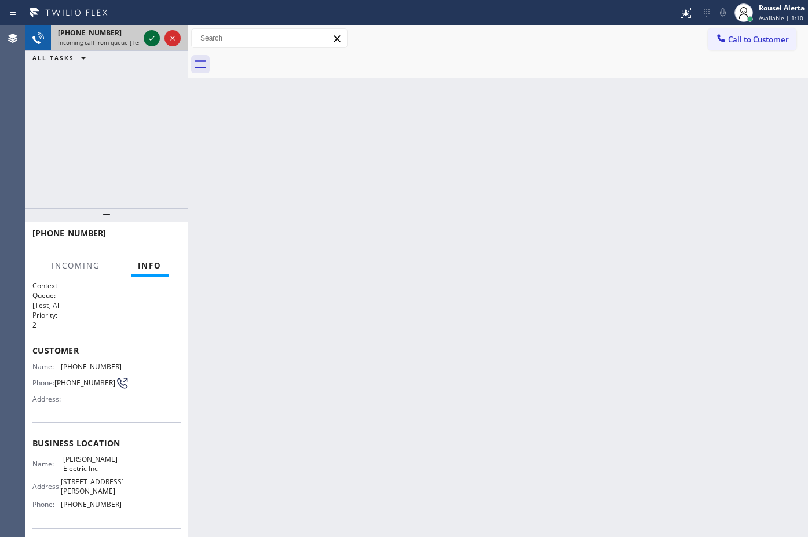
click at [146, 36] on icon at bounding box center [152, 38] width 14 height 14
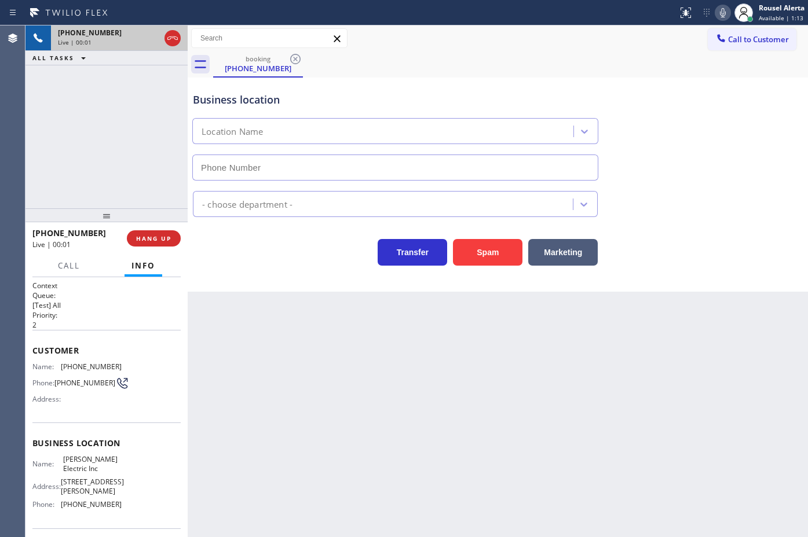
type input "[PHONE_NUMBER]"
click at [493, 261] on button "Spam" at bounding box center [487, 252] width 69 height 27
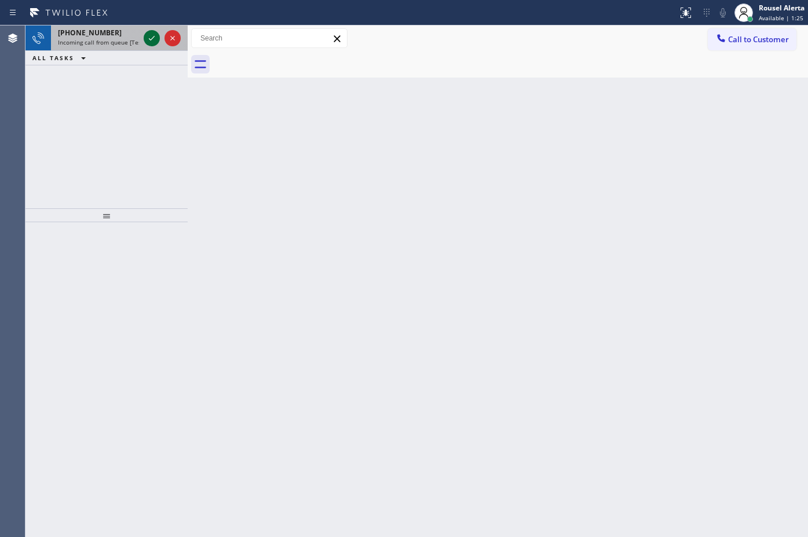
click at [145, 31] on icon at bounding box center [152, 38] width 14 height 14
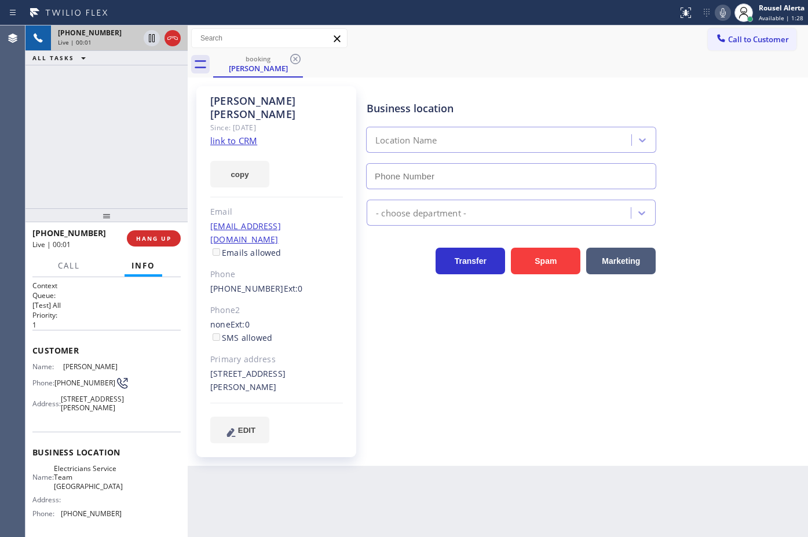
type input "[PHONE_NUMBER]"
click at [242, 135] on link "link to CRM" at bounding box center [233, 141] width 47 height 12
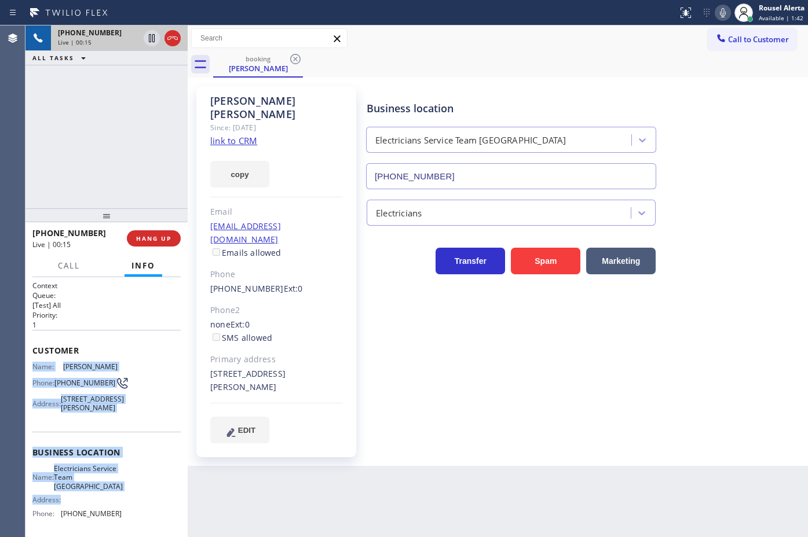
scroll to position [72, 0]
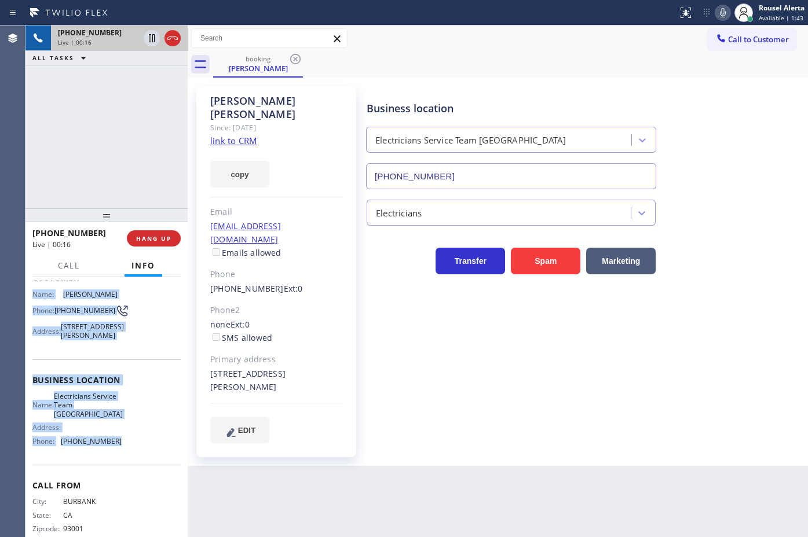
drag, startPoint x: 32, startPoint y: 367, endPoint x: 126, endPoint y: 456, distance: 129.8
click at [126, 456] on div "Context Queue: [Test] All Priority: 1 Customer Name: [PERSON_NAME] Phone: [PHON…" at bounding box center [106, 380] width 148 height 344
copy div "Name: [PERSON_NAME] Phone: [PHONE_NUMBER] Address: [STREET_ADDRESS][PERSON_NAME…"
click at [145, 35] on icon at bounding box center [152, 38] width 14 height 14
click at [716, 15] on icon at bounding box center [723, 13] width 14 height 14
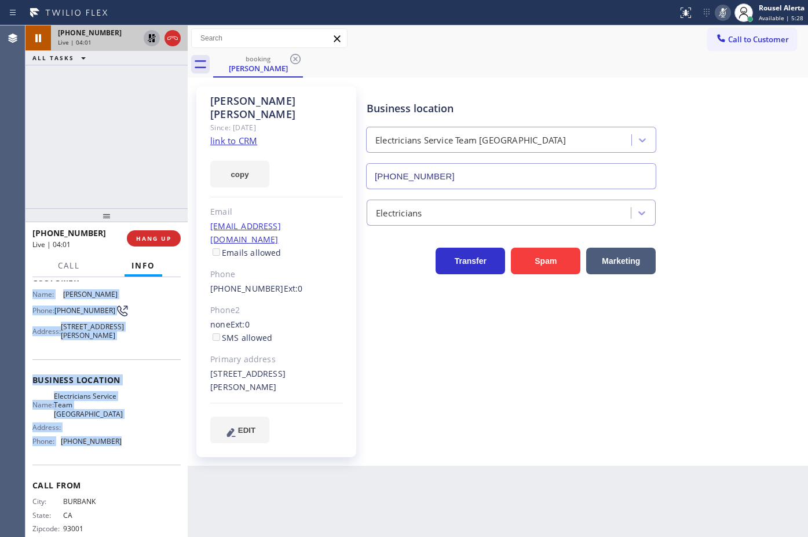
click at [151, 39] on icon at bounding box center [152, 38] width 8 height 8
click at [719, 6] on icon at bounding box center [723, 13] width 14 height 14
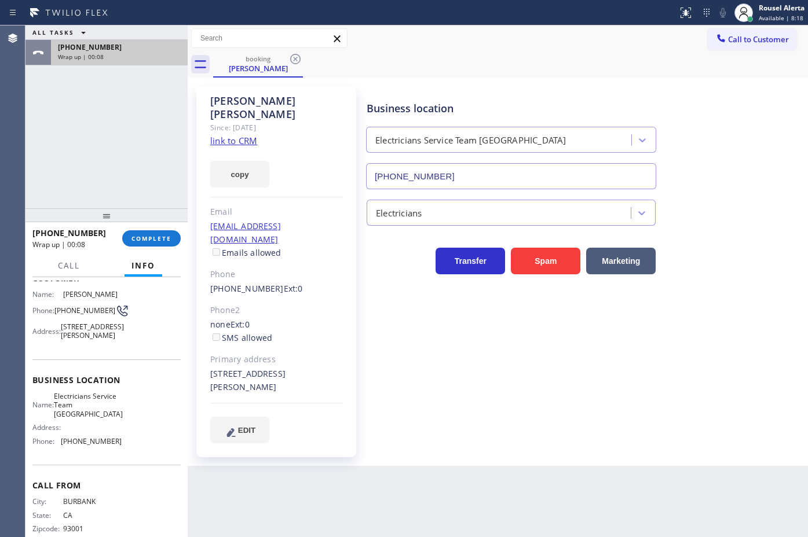
click at [152, 76] on div "ALL TASKS ALL TASKS ACTIVE TASKS TASKS IN WRAP UP [PHONE_NUMBER] Wrap up | 00:08" at bounding box center [106, 116] width 162 height 183
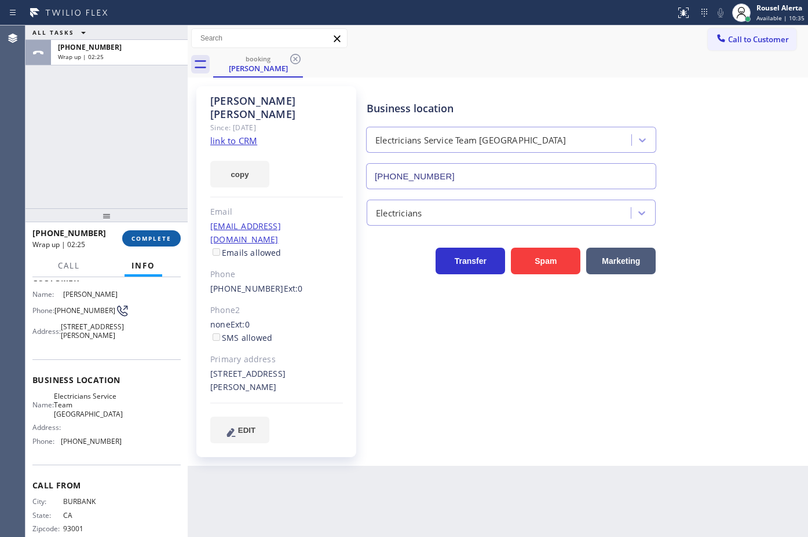
click at [135, 235] on span "COMPLETE" at bounding box center [151, 239] width 40 height 8
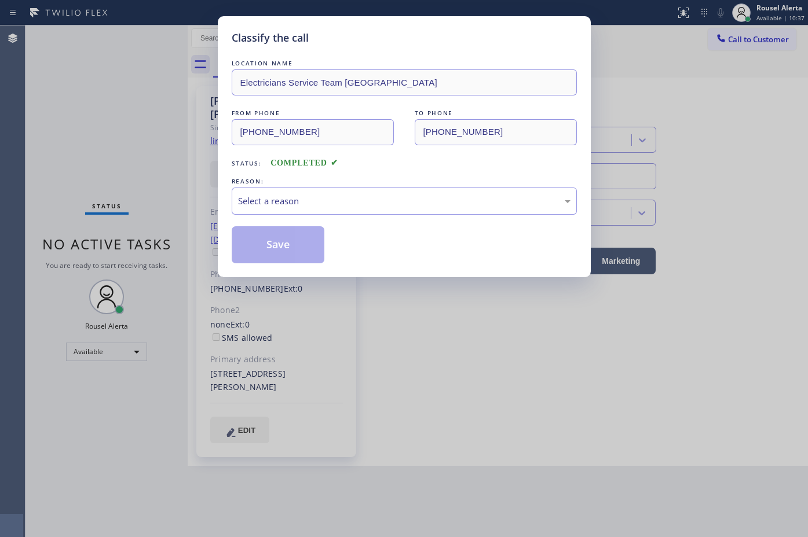
click at [297, 218] on div "LOCATION NAME Electricians Service Team [GEOGRAPHIC_DATA] FROM PHONE [PHONE_NUM…" at bounding box center [404, 160] width 345 height 206
click at [316, 215] on div "Select a reason" at bounding box center [404, 201] width 345 height 27
click at [279, 247] on button "Save" at bounding box center [278, 244] width 93 height 37
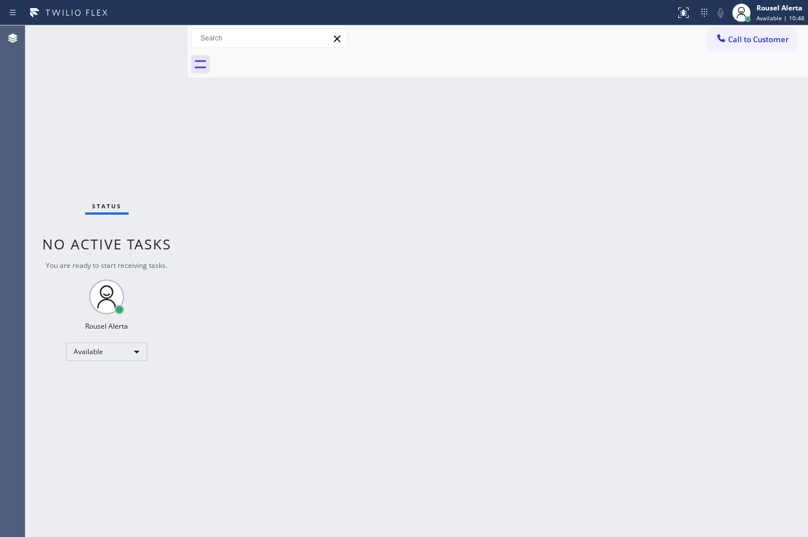
drag, startPoint x: 131, startPoint y: 41, endPoint x: 122, endPoint y: 20, distance: 22.3
click at [131, 41] on div "Status No active tasks You are ready to start receiving tasks. Rousel Alerta Av…" at bounding box center [106, 281] width 162 height 512
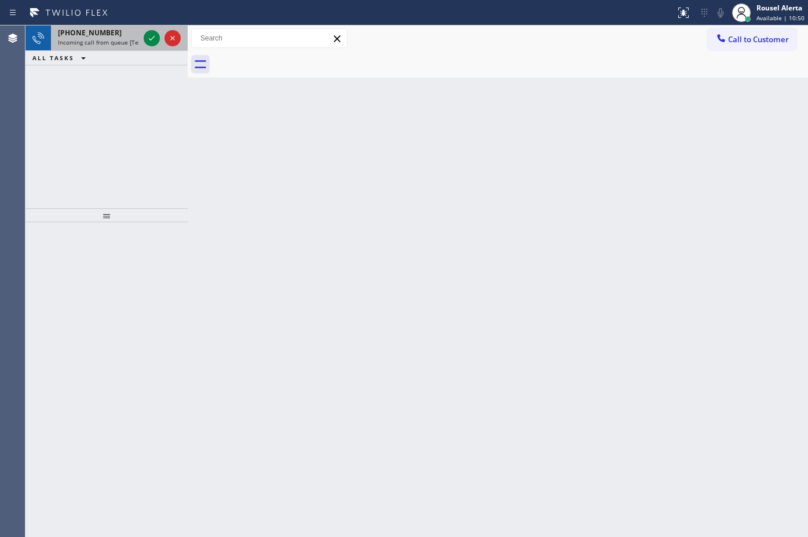
drag, startPoint x: 112, startPoint y: 38, endPoint x: 120, endPoint y: 38, distance: 8.1
click at [113, 38] on span "Incoming call from queue [Test] All" at bounding box center [106, 42] width 96 height 8
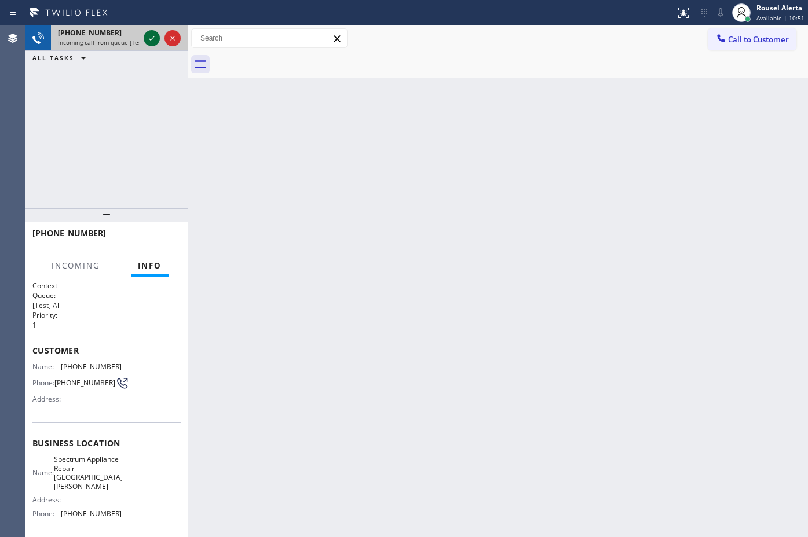
click at [149, 39] on icon at bounding box center [152, 38] width 6 height 5
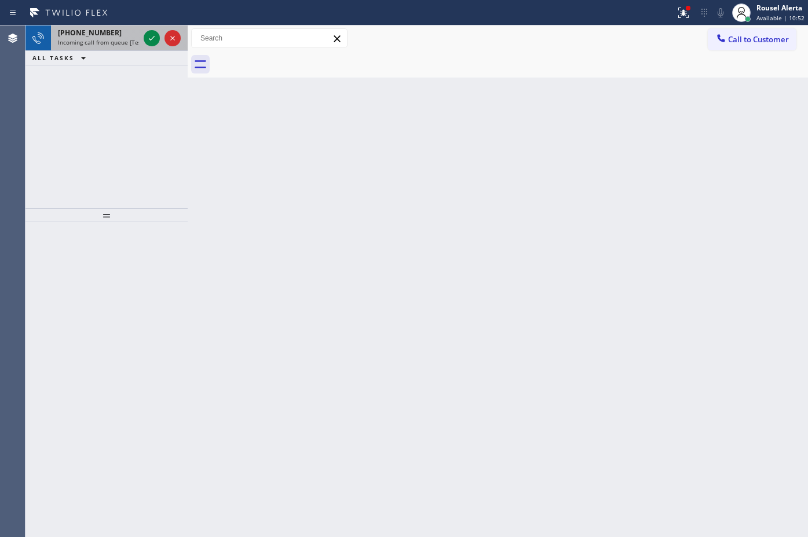
drag, startPoint x: 119, startPoint y: 29, endPoint x: 131, endPoint y: 33, distance: 12.8
click at [119, 30] on div "[PHONE_NUMBER]" at bounding box center [98, 33] width 81 height 10
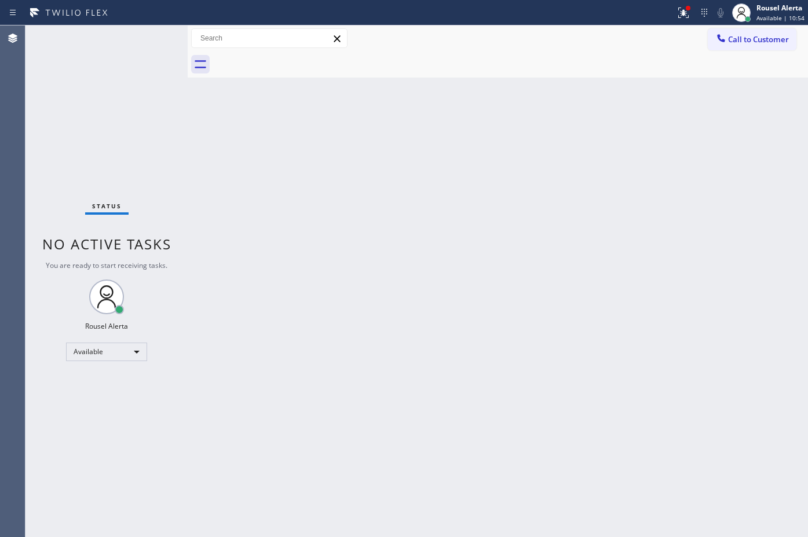
click at [148, 41] on div "Status No active tasks You are ready to start receiving tasks. Rousel Alerta Av…" at bounding box center [106, 281] width 162 height 512
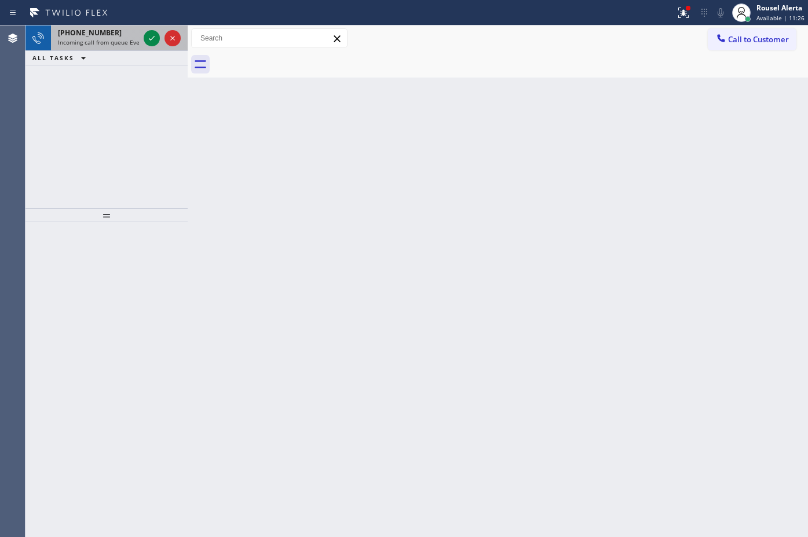
click at [114, 47] on div "[PHONE_NUMBER] Incoming call from queue Everybody" at bounding box center [96, 37] width 90 height 25
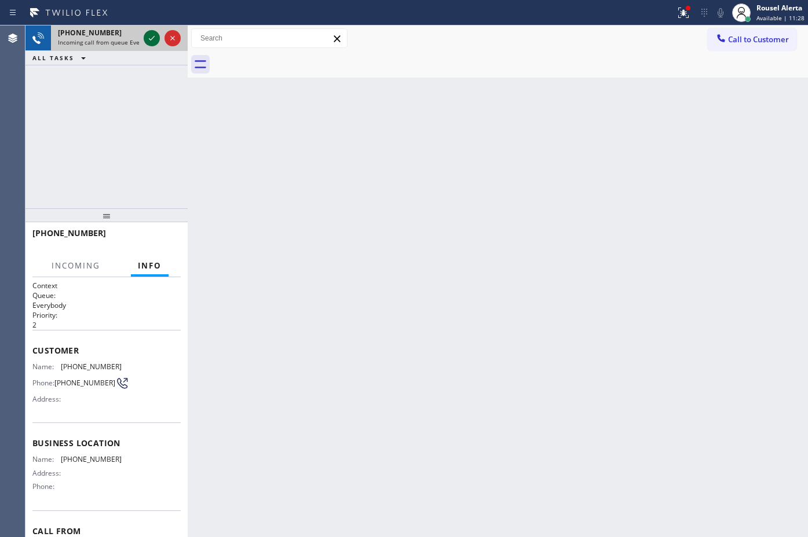
click at [144, 44] on div at bounding box center [152, 38] width 16 height 14
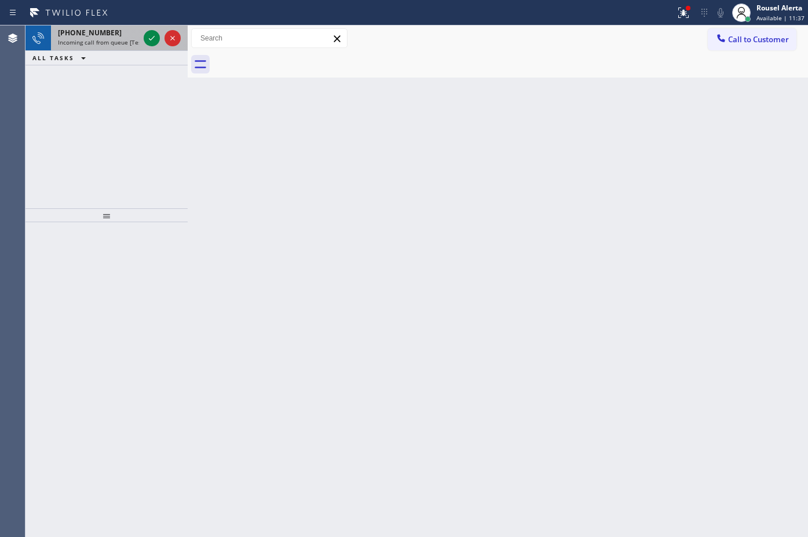
click at [126, 42] on span "Incoming call from queue [Test] All" at bounding box center [106, 42] width 96 height 8
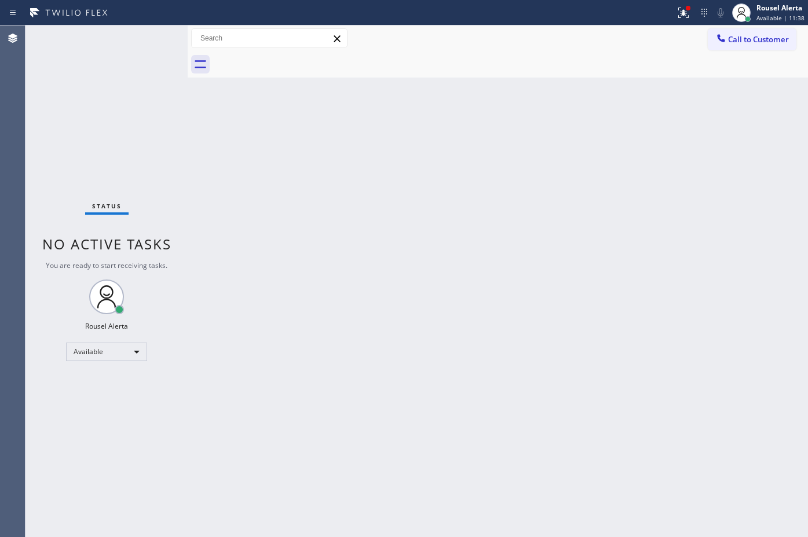
click at [244, 199] on div "Back to Dashboard Change Sender ID Customers Technicians Select a contact Outbo…" at bounding box center [498, 281] width 620 height 512
click at [690, 16] on icon at bounding box center [683, 13] width 14 height 14
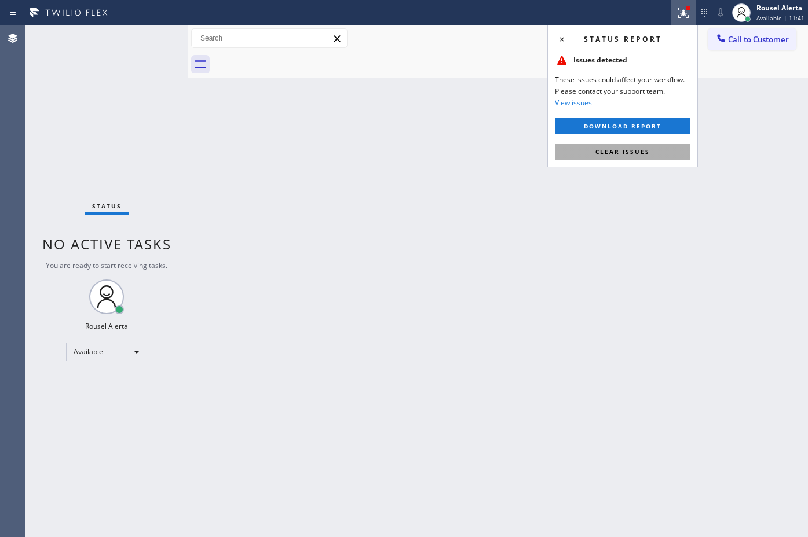
click at [646, 146] on button "Clear issues" at bounding box center [623, 152] width 136 height 16
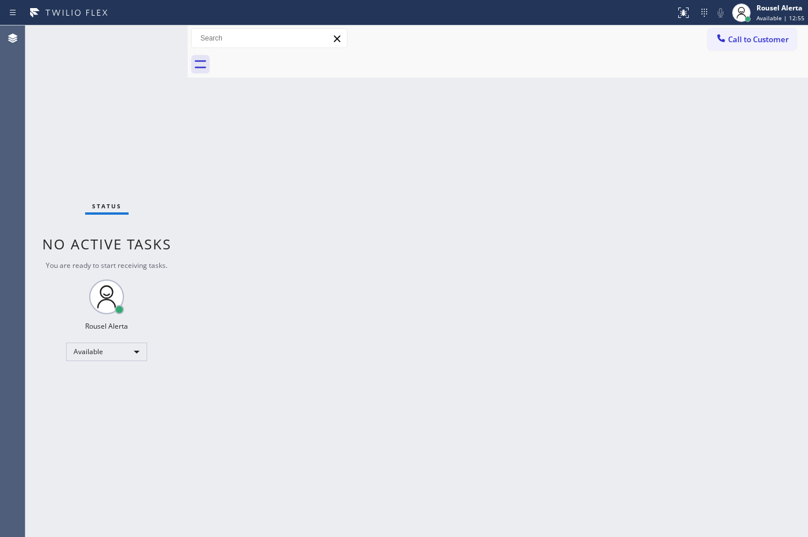
click at [133, 43] on div "Status No active tasks You are ready to start receiving tasks. Rousel Alerta Av…" at bounding box center [106, 281] width 162 height 512
click at [137, 52] on div "Status No active tasks You are ready to start receiving tasks. Rousel Alerta Av…" at bounding box center [106, 281] width 162 height 512
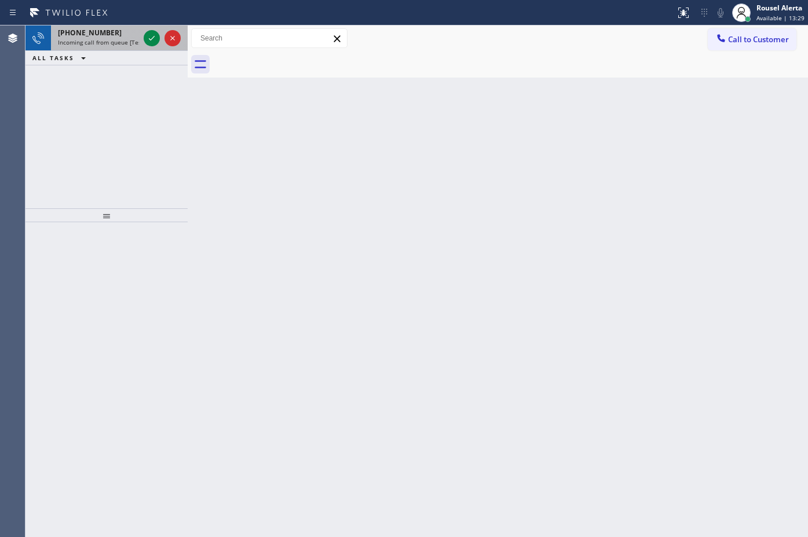
click at [126, 41] on span "Incoming call from queue [Test] All" at bounding box center [106, 42] width 96 height 8
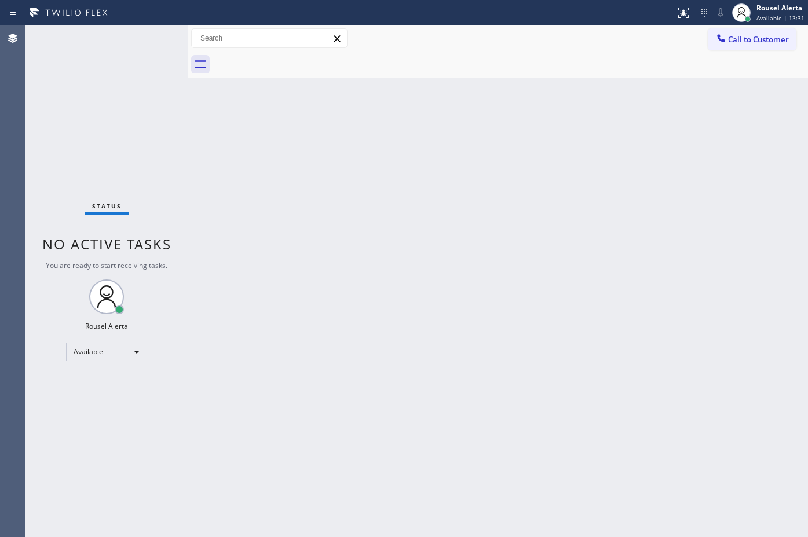
drag, startPoint x: 352, startPoint y: 250, endPoint x: 372, endPoint y: 268, distance: 27.1
click at [353, 250] on div "Back to Dashboard Change Sender ID Customers Technicians Select a contact Outbo…" at bounding box center [498, 281] width 620 height 512
click at [119, 39] on div "Status No active tasks You are ready to start receiving tasks. Rousel Alerta Av…" at bounding box center [106, 281] width 162 height 512
click at [665, 427] on div "Back to Dashboard Change Sender ID Customers Technicians Select a contact Outbo…" at bounding box center [498, 281] width 620 height 512
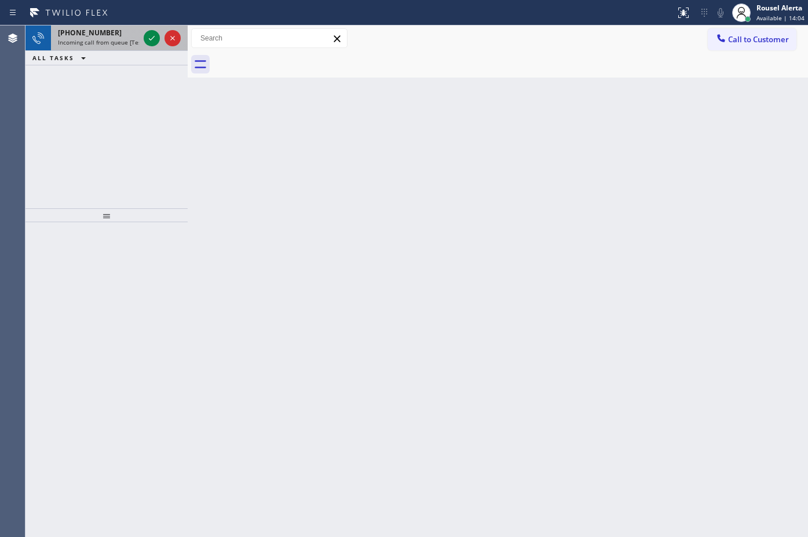
click at [113, 39] on span "Incoming call from queue [Test] All" at bounding box center [106, 42] width 96 height 8
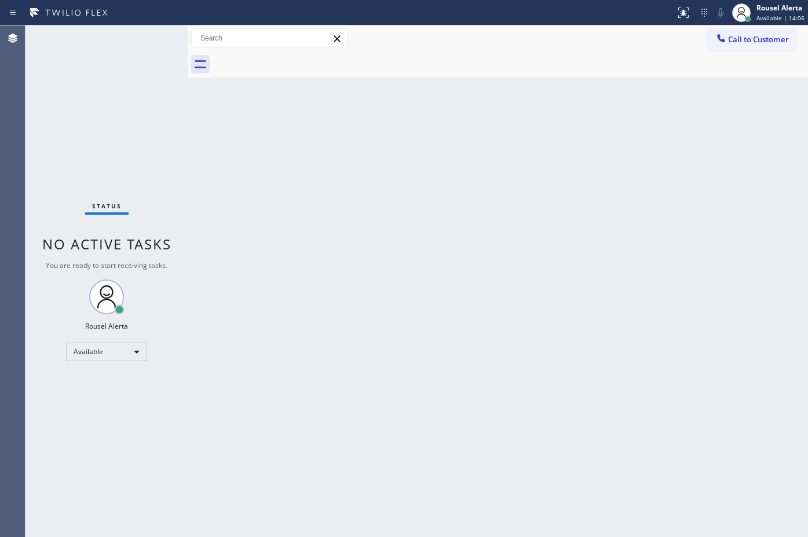
click at [143, 36] on div "Status No active tasks You are ready to start receiving tasks. Rousel Alerta Av…" at bounding box center [106, 281] width 162 height 512
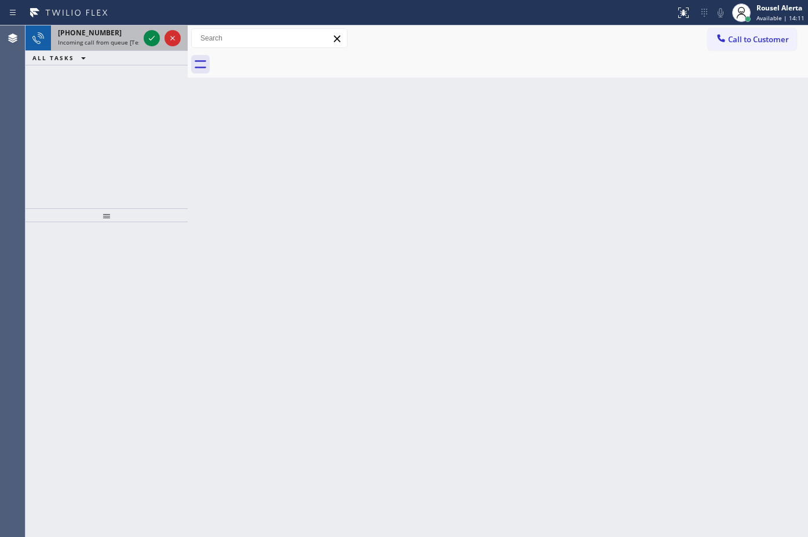
click at [125, 41] on span "Incoming call from queue [Test] All" at bounding box center [106, 42] width 96 height 8
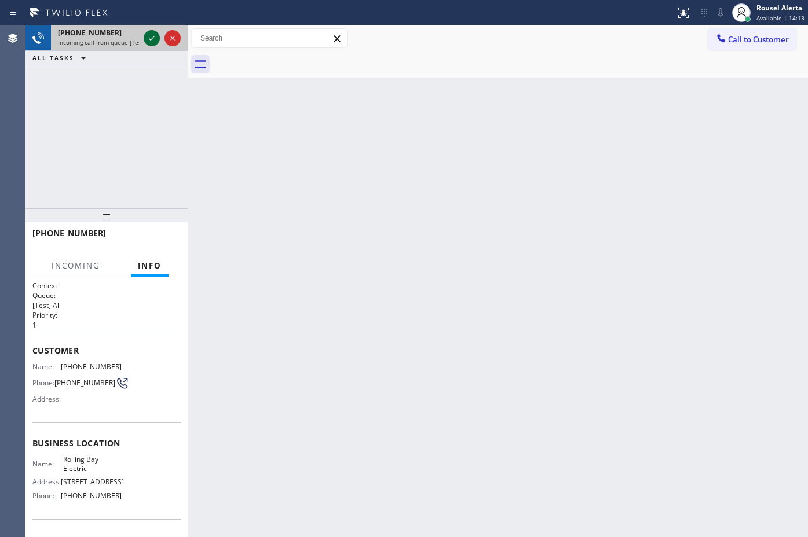
click at [149, 36] on icon at bounding box center [152, 38] width 14 height 14
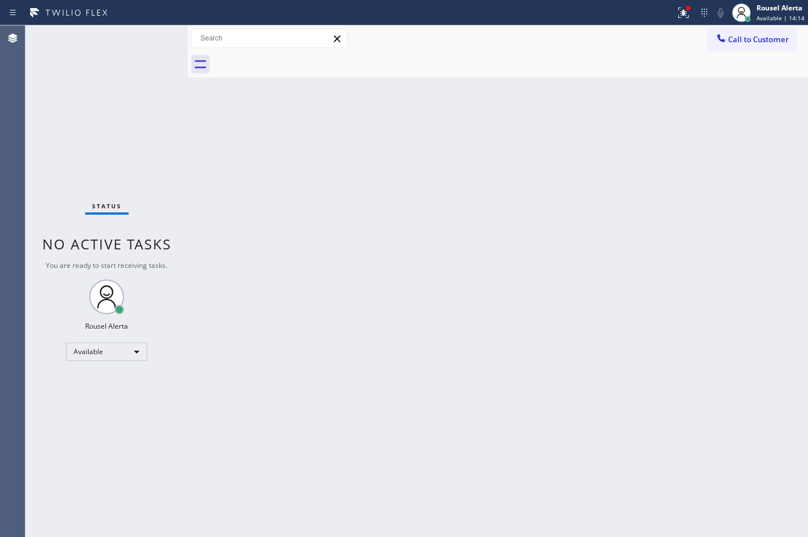
click at [398, 297] on div "Back to Dashboard Change Sender ID Customers Technicians Select a contact Outbo…" at bounding box center [498, 281] width 620 height 512
click at [676, 13] on div at bounding box center [683, 13] width 25 height 14
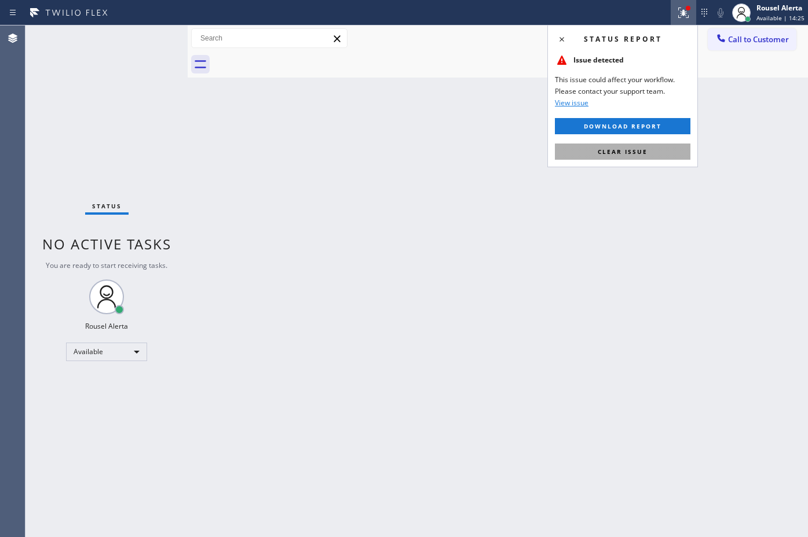
click at [647, 154] on button "Clear issue" at bounding box center [623, 152] width 136 height 16
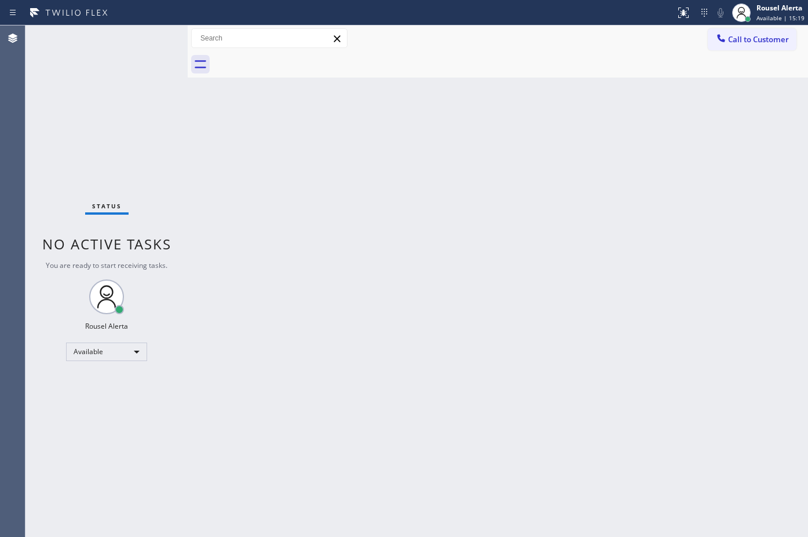
click at [415, 333] on div "Back to Dashboard Change Sender ID Customers Technicians Select a contact Outbo…" at bounding box center [498, 281] width 620 height 512
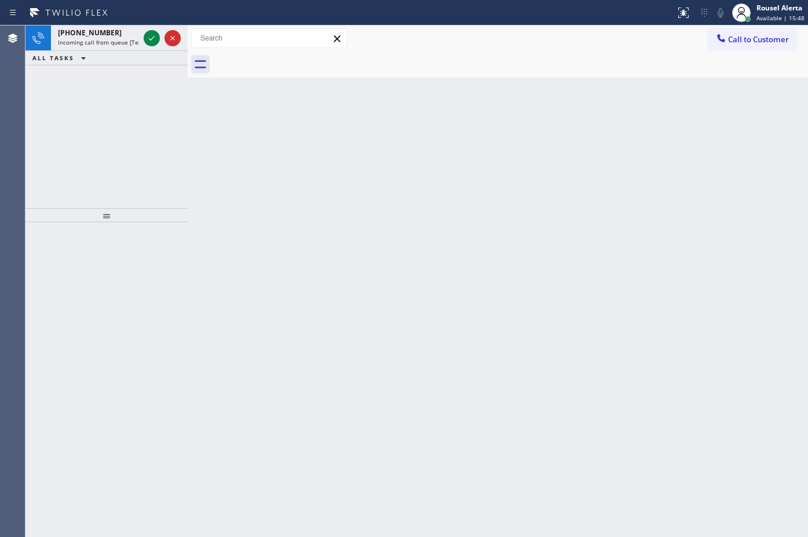
click at [352, 229] on div "Back to Dashboard Change Sender ID Customers Technicians Select a contact Outbo…" at bounding box center [498, 281] width 620 height 512
drag, startPoint x: 131, startPoint y: 38, endPoint x: 142, endPoint y: 38, distance: 11.6
click at [131, 38] on span "Incoming call from queue [Test] All" at bounding box center [106, 42] width 96 height 8
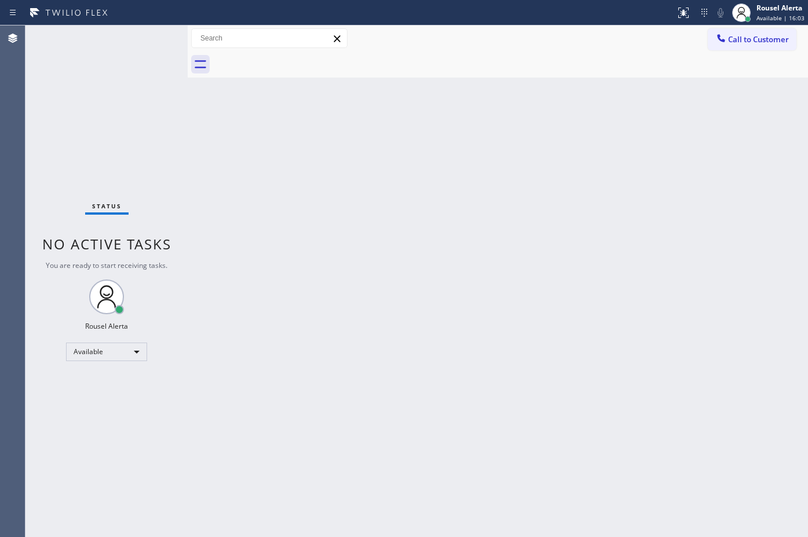
drag, startPoint x: 363, startPoint y: 246, endPoint x: 469, endPoint y: 391, distance: 179.8
click at [366, 249] on div "Back to Dashboard Change Sender ID Customers Technicians Select a contact Outbo…" at bounding box center [498, 281] width 620 height 512
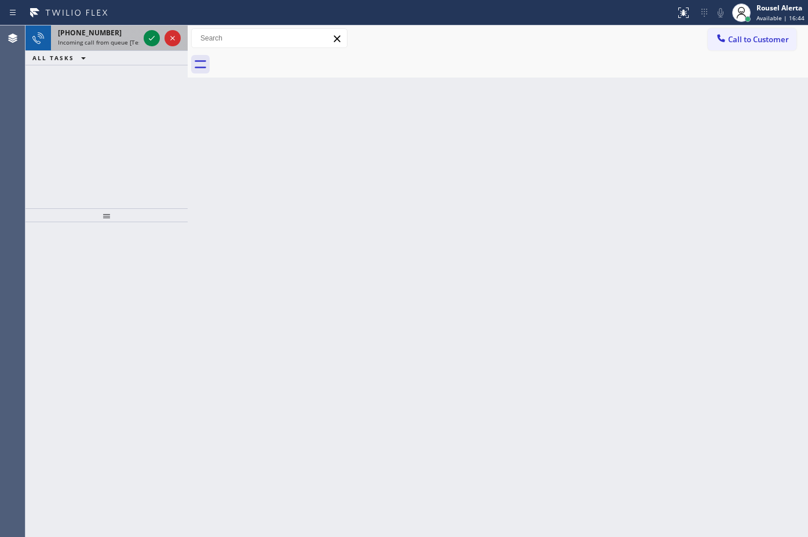
drag, startPoint x: 126, startPoint y: 35, endPoint x: 136, endPoint y: 36, distance: 10.5
click at [126, 35] on div "[PHONE_NUMBER]" at bounding box center [98, 33] width 81 height 10
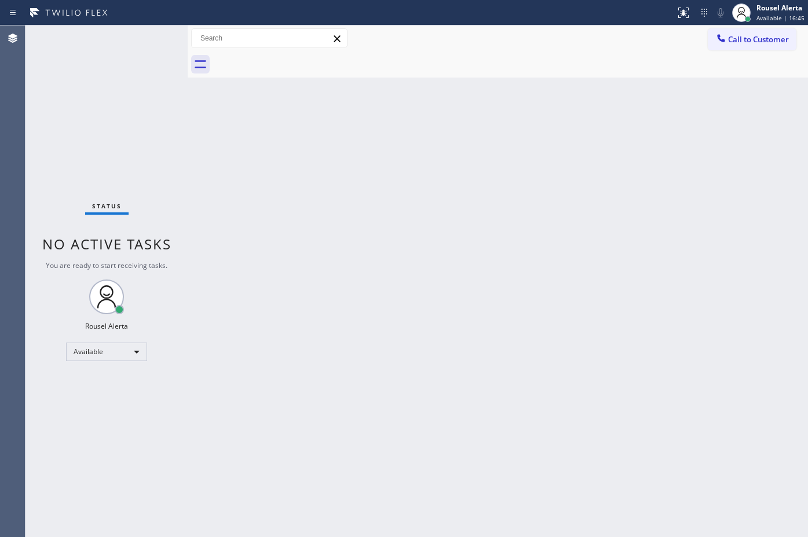
click at [147, 38] on div "Status No active tasks You are ready to start receiving tasks. Rousel Alerta Av…" at bounding box center [106, 281] width 162 height 512
click at [345, 157] on div "Back to Dashboard Change Sender ID Customers Technicians Select a contact Outbo…" at bounding box center [498, 281] width 620 height 512
click at [650, 266] on div "Back to Dashboard Change Sender ID Customers Technicians Select a contact Outbo…" at bounding box center [498, 281] width 620 height 512
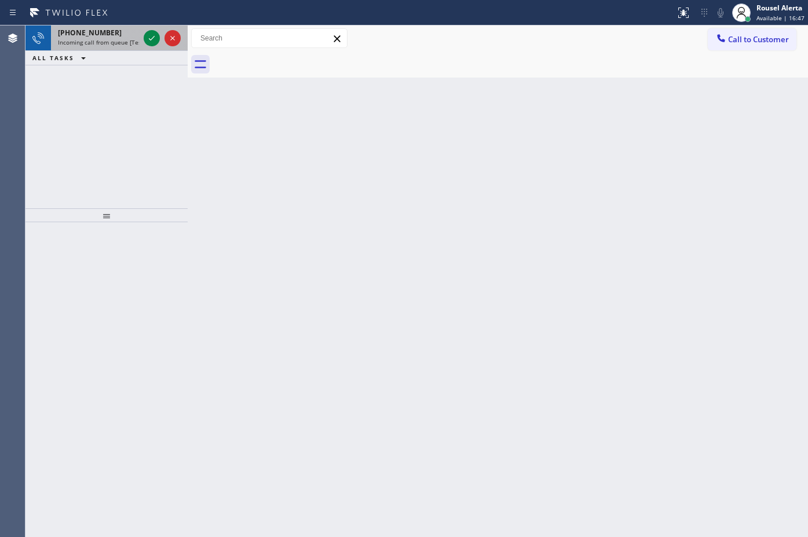
click at [116, 34] on div "[PHONE_NUMBER]" at bounding box center [98, 33] width 81 height 10
click at [151, 38] on icon at bounding box center [152, 38] width 14 height 14
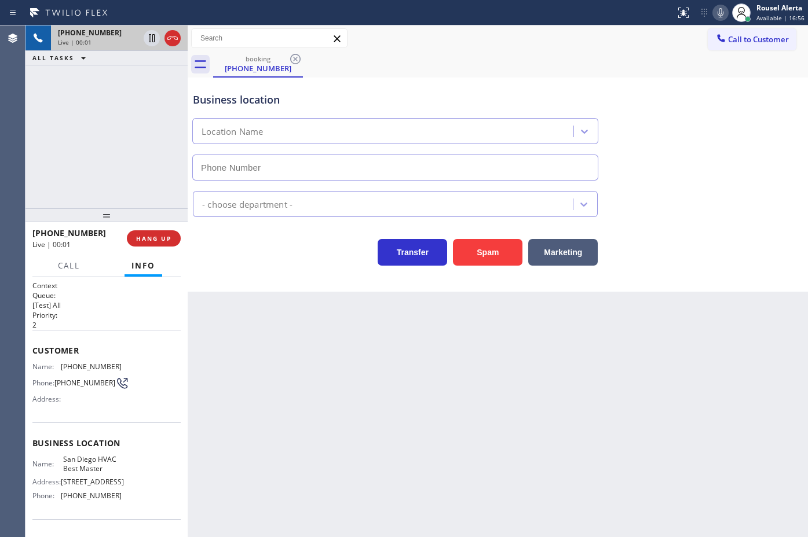
type input "[PHONE_NUMBER]"
click at [151, 235] on span "HANG UP" at bounding box center [153, 239] width 35 height 8
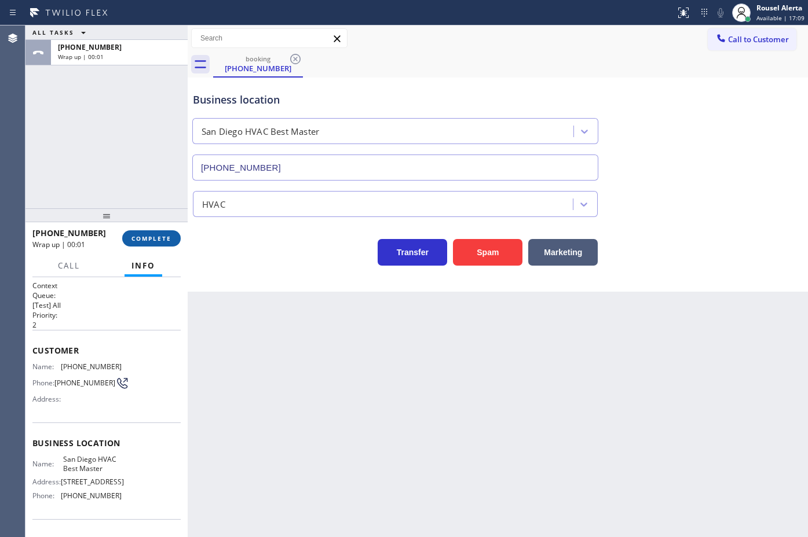
click at [151, 235] on span "COMPLETE" at bounding box center [151, 239] width 40 height 8
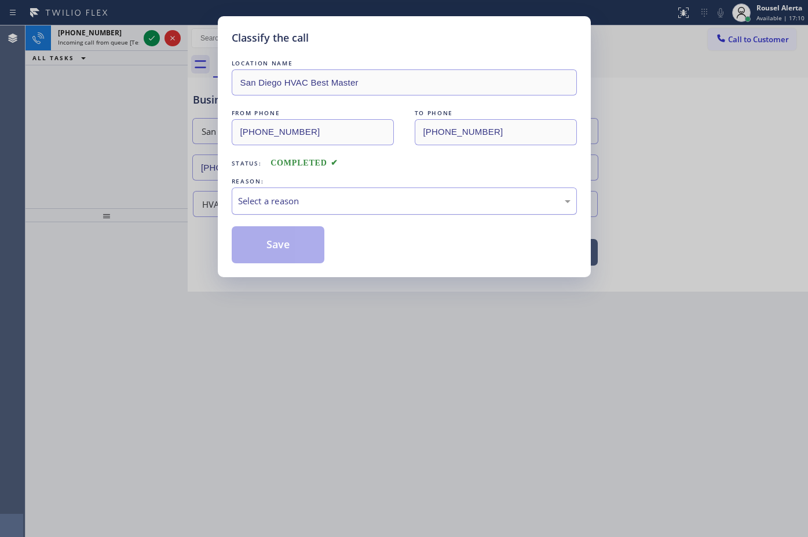
click at [297, 196] on div "Select a reason" at bounding box center [404, 201] width 332 height 13
click at [299, 248] on button "Save" at bounding box center [278, 244] width 93 height 37
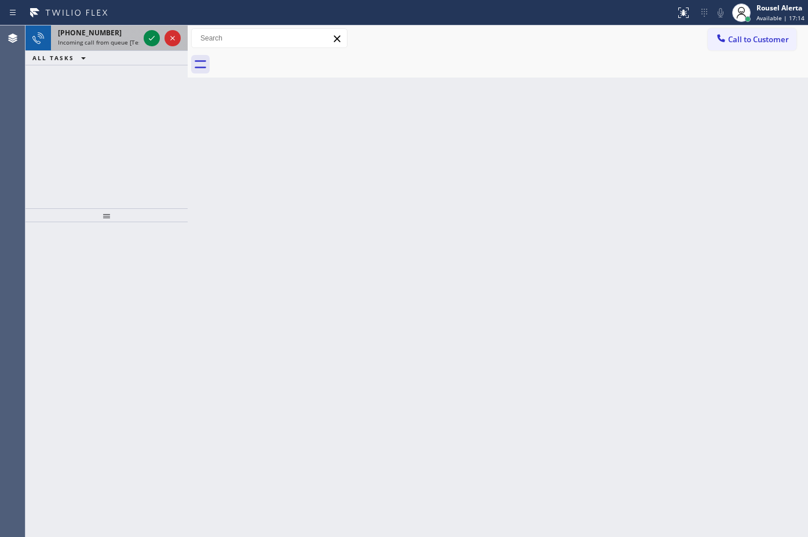
click at [120, 30] on div "[PHONE_NUMBER]" at bounding box center [98, 33] width 81 height 10
click at [149, 41] on icon at bounding box center [152, 38] width 14 height 14
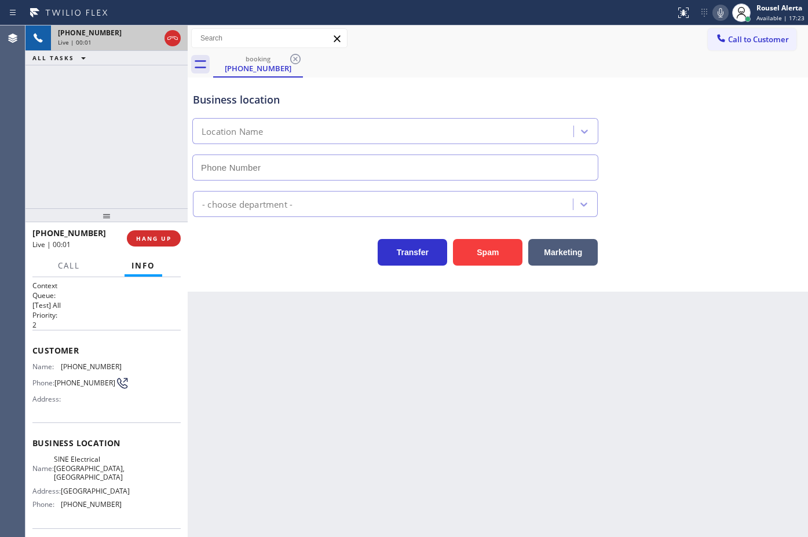
type input "[PHONE_NUMBER]"
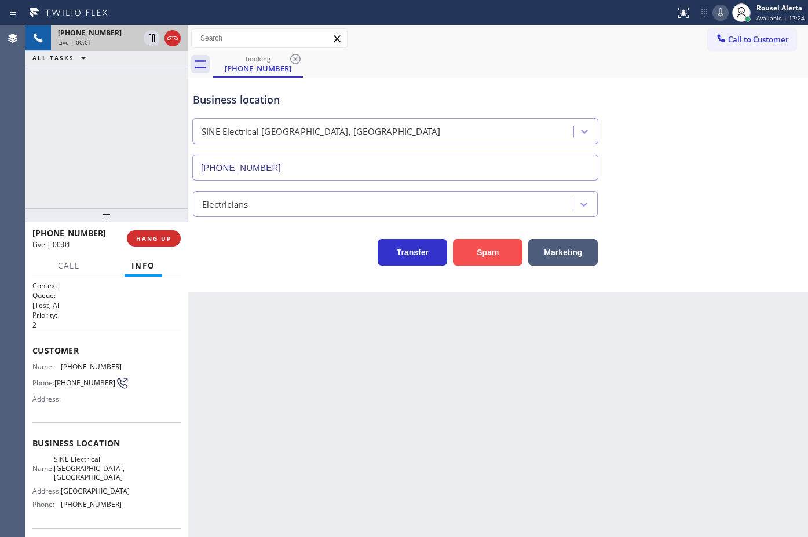
click at [481, 249] on button "Spam" at bounding box center [487, 252] width 69 height 27
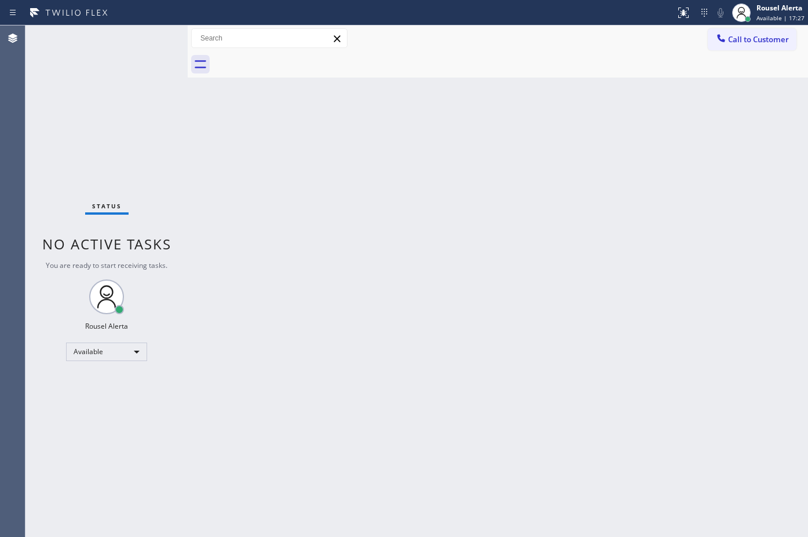
click at [118, 63] on div "Status No active tasks You are ready to start receiving tasks. Rousel Alerta Av…" at bounding box center [106, 281] width 162 height 512
click at [115, 88] on div "Status No active tasks You are ready to start receiving tasks. Rousel Alerta Av…" at bounding box center [106, 281] width 162 height 512
click at [467, 412] on div "Back to Dashboard Change Sender ID Customers Technicians Select a contact Outbo…" at bounding box center [498, 281] width 620 height 512
click at [122, 58] on div "Status No active tasks You are ready to start receiving tasks. Rousel Alerta Av…" at bounding box center [106, 281] width 162 height 512
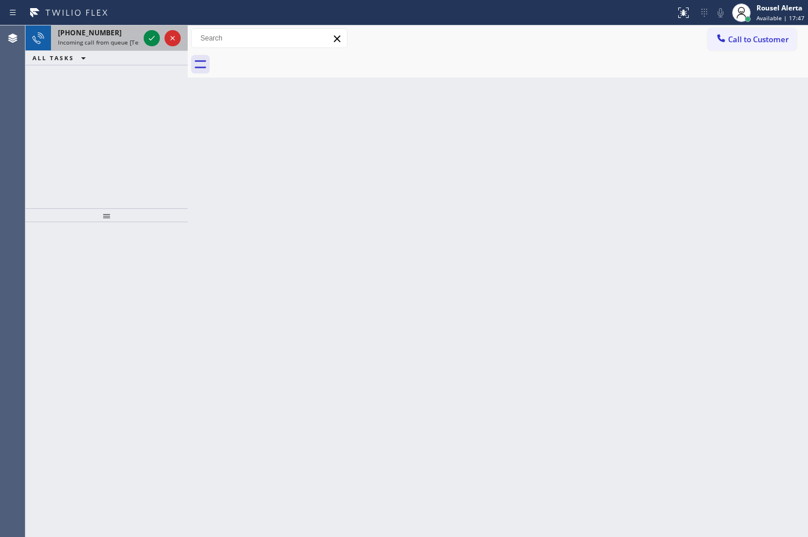
click at [119, 43] on span "Incoming call from queue [Test] All" at bounding box center [106, 42] width 96 height 8
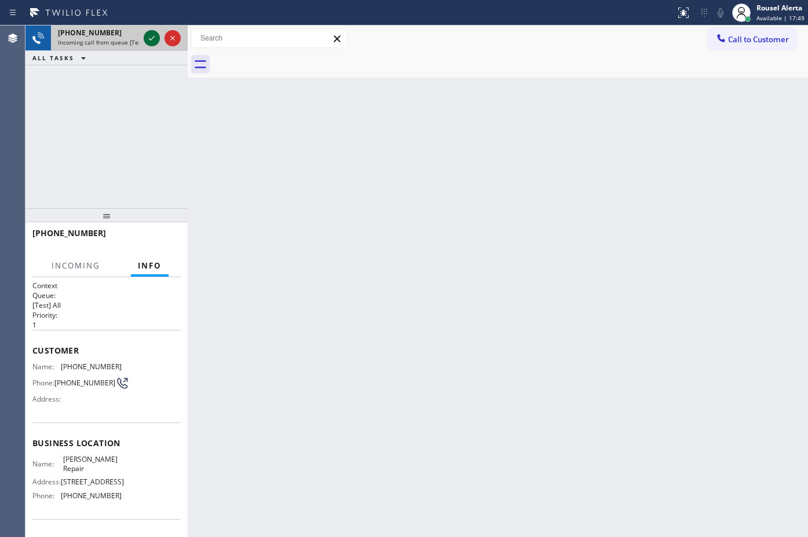
click at [152, 39] on icon at bounding box center [152, 38] width 14 height 14
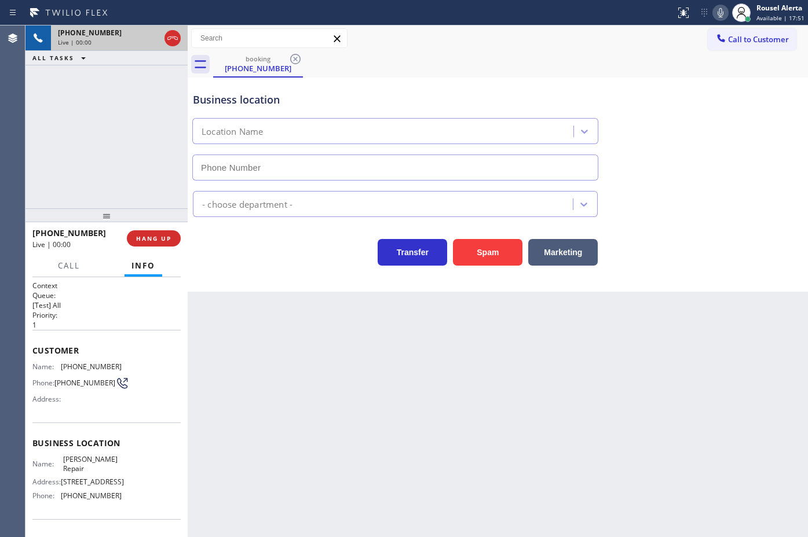
type input "[PHONE_NUMBER]"
click at [249, 323] on div "Back to Dashboard Change Sender ID Customers Technicians Select a contact Outbo…" at bounding box center [498, 281] width 620 height 512
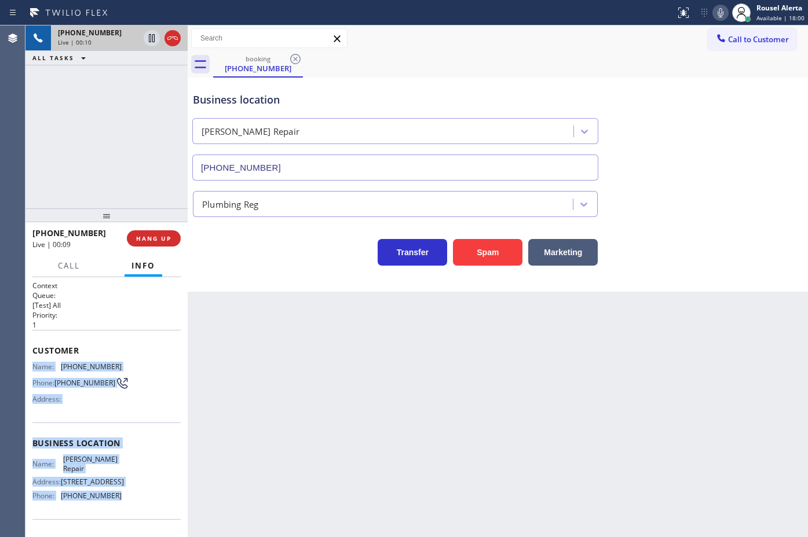
drag, startPoint x: 30, startPoint y: 363, endPoint x: 119, endPoint y: 501, distance: 164.2
click at [119, 501] on div "Context Queue: [Test] All Priority: 1 Customer Name: [PHONE_NUMBER] Phone: [PHO…" at bounding box center [106, 407] width 162 height 260
copy div "Name: [PHONE_NUMBER] Phone: [PHONE_NUMBER] Address: Business location Name: [PE…"
click at [147, 42] on icon at bounding box center [152, 38] width 14 height 14
click at [722, 14] on icon at bounding box center [721, 13] width 14 height 14
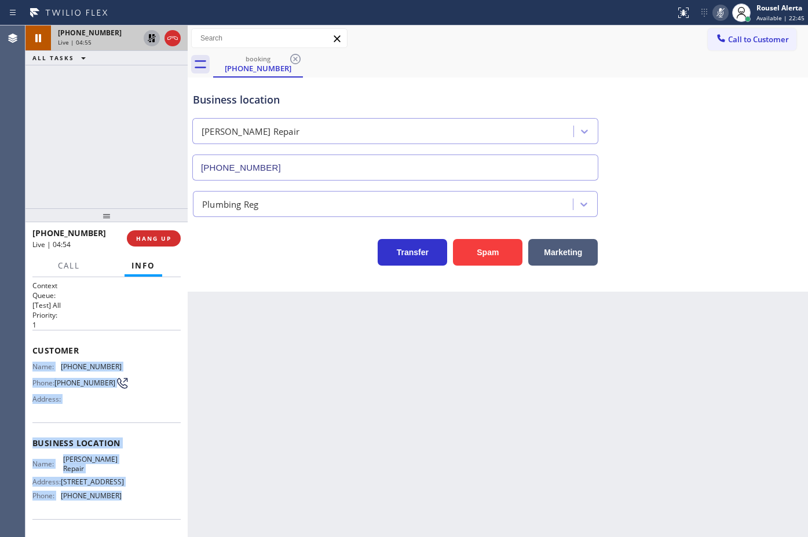
click at [151, 39] on icon at bounding box center [152, 38] width 14 height 14
click at [719, 12] on icon at bounding box center [721, 12] width 6 height 9
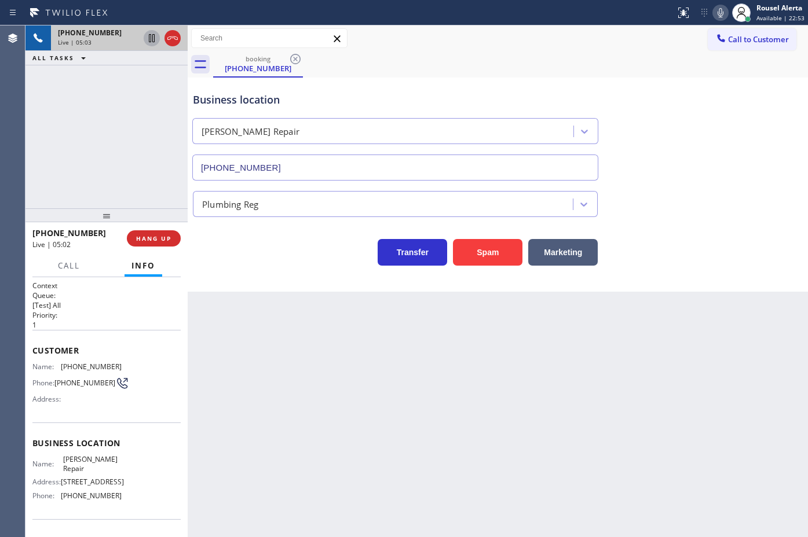
click at [588, 68] on div "booking [PHONE_NUMBER]" at bounding box center [510, 65] width 595 height 26
click at [716, 368] on div "Back to Dashboard Change Sender ID Customers Technicians Select a contact Outbo…" at bounding box center [498, 281] width 620 height 512
click at [346, 86] on div "Business location [PERSON_NAME] Repair [PHONE_NUMBER]" at bounding box center [395, 131] width 409 height 100
click at [537, 381] on div "Back to Dashboard Change Sender ID Customers Technicians Select a contact Outbo…" at bounding box center [498, 281] width 620 height 512
click at [619, 398] on div "Back to Dashboard Change Sender ID Customers Technicians Select a contact Outbo…" at bounding box center [498, 281] width 620 height 512
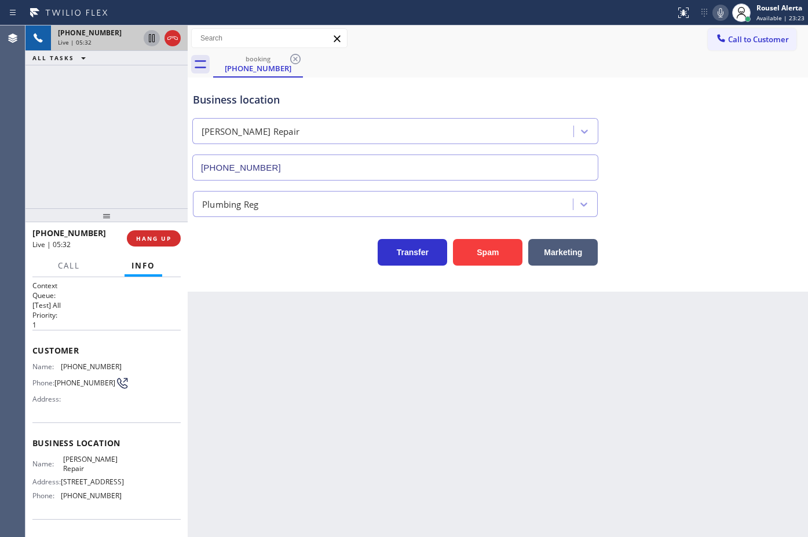
click at [560, 103] on div "Business location" at bounding box center [395, 100] width 405 height 16
click at [603, 368] on div "Back to Dashboard Change Sender ID Customers Technicians Select a contact Outbo…" at bounding box center [498, 281] width 620 height 512
click at [148, 240] on span "HANG UP" at bounding box center [153, 239] width 35 height 8
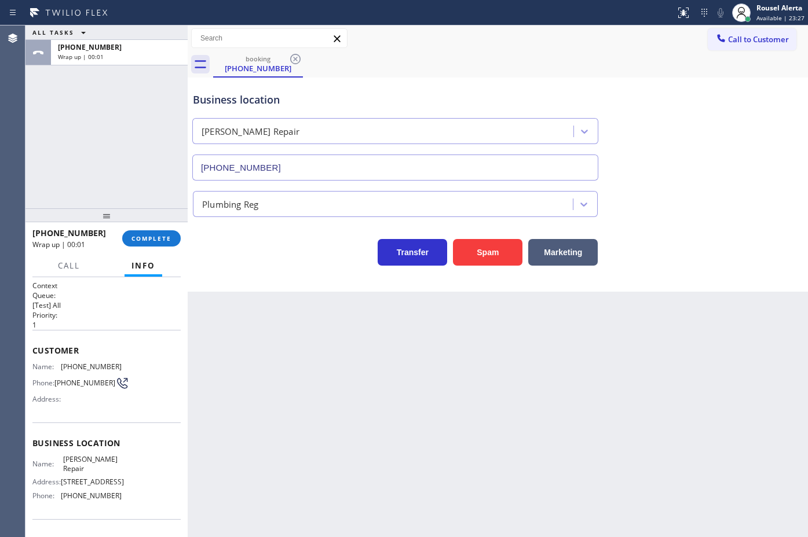
click at [734, 35] on span "Call to Customer" at bounding box center [758, 39] width 61 height 10
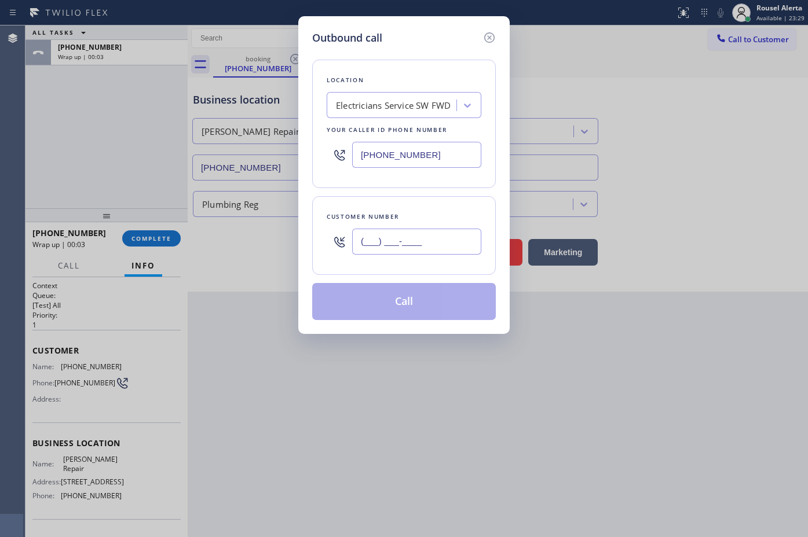
click at [456, 245] on input "(___) ___-____" at bounding box center [416, 242] width 129 height 26
paste input "562) 375-3247"
type input "[PHONE_NUMBER]"
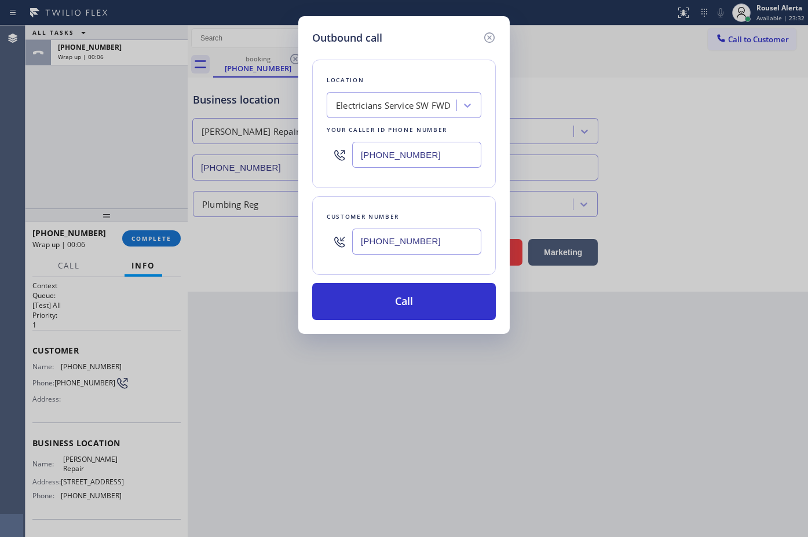
click at [452, 163] on input "[PHONE_NUMBER]" at bounding box center [416, 155] width 129 height 26
click at [455, 162] on input "[PHONE_NUMBER]" at bounding box center [416, 155] width 129 height 26
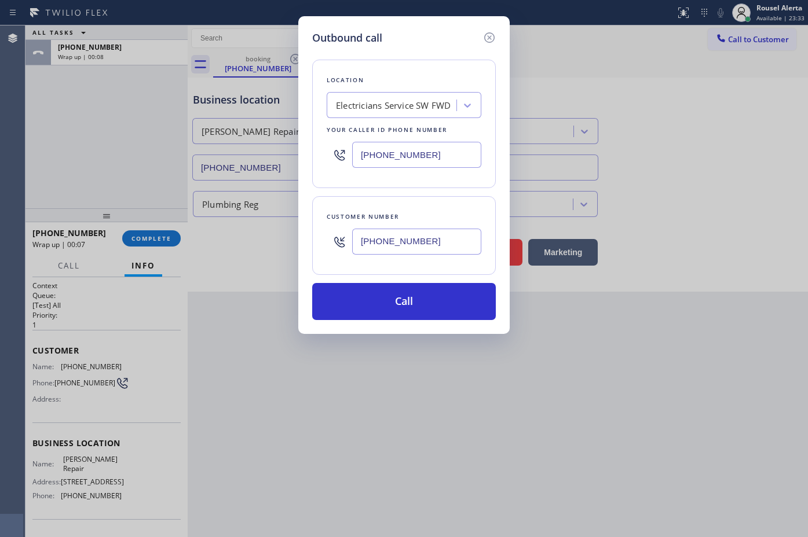
click at [455, 162] on input "[PHONE_NUMBER]" at bounding box center [416, 155] width 129 height 26
click at [455, 161] on input "[PHONE_NUMBER]" at bounding box center [416, 155] width 129 height 26
paste input "323) 924-328"
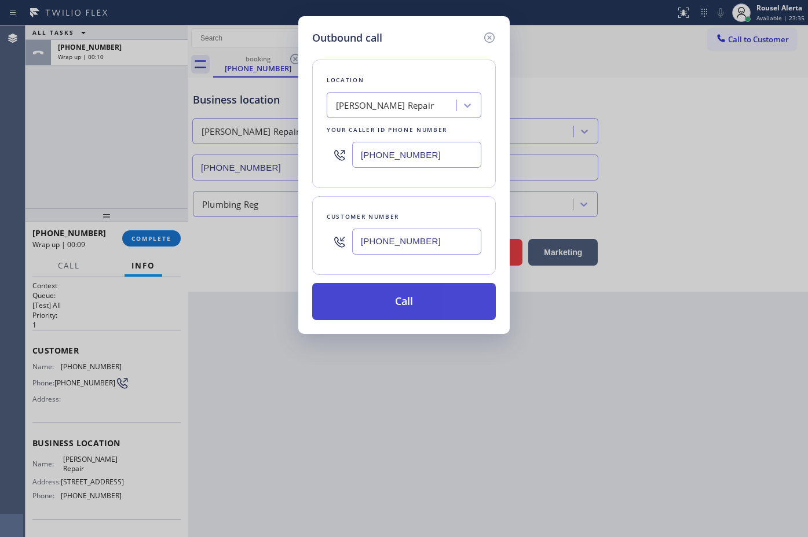
type input "[PHONE_NUMBER]"
click at [423, 305] on button "Call" at bounding box center [404, 301] width 184 height 37
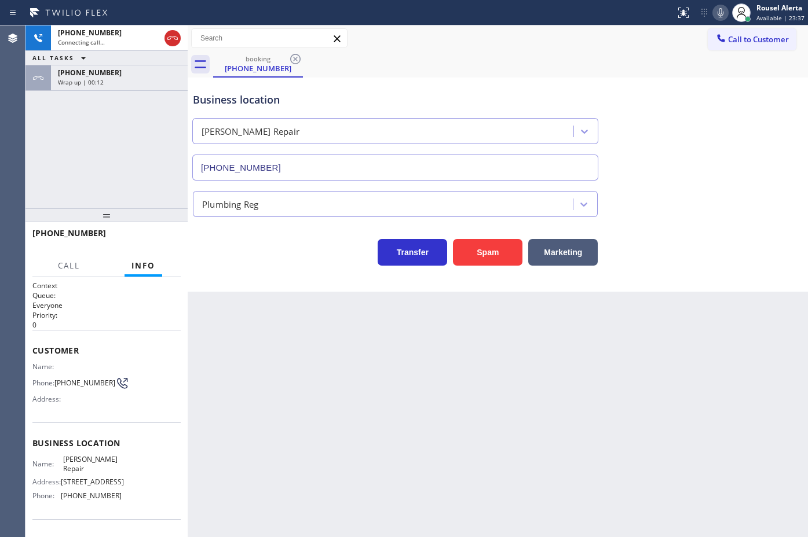
drag, startPoint x: 131, startPoint y: 87, endPoint x: 144, endPoint y: 215, distance: 128.6
click at [131, 87] on div "[PHONE_NUMBER] Wrap up | 00:12" at bounding box center [117, 77] width 132 height 25
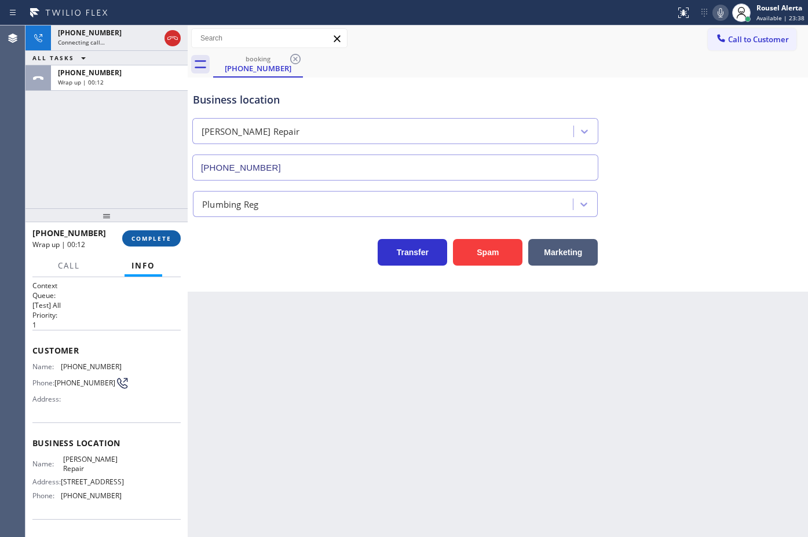
click at [141, 244] on button "COMPLETE" at bounding box center [151, 238] width 58 height 16
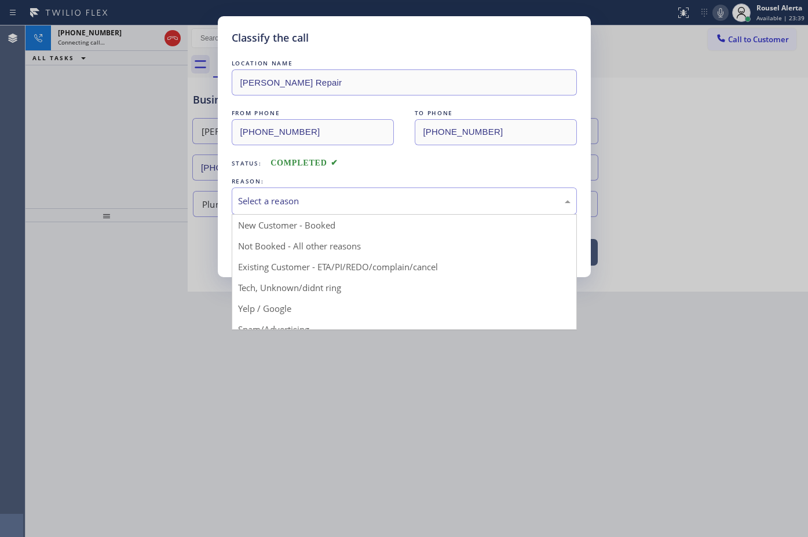
click at [334, 213] on div "Select a reason" at bounding box center [404, 201] width 345 height 27
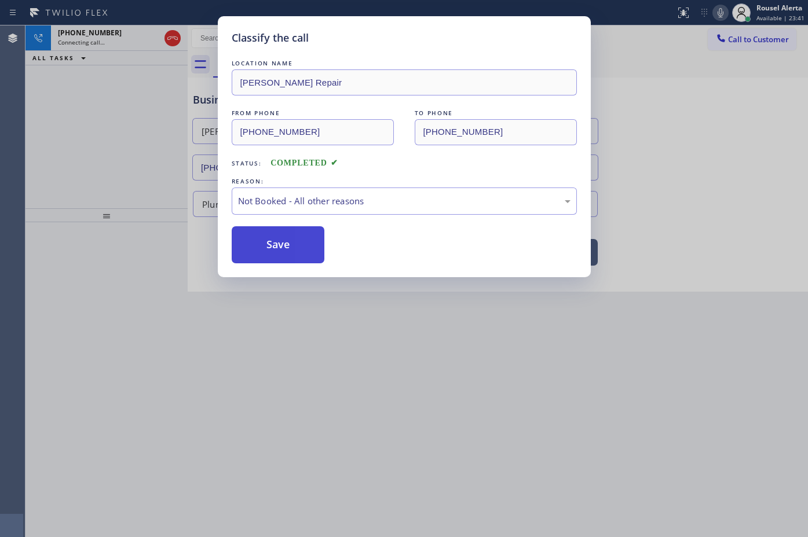
click at [277, 233] on button "Save" at bounding box center [278, 244] width 93 height 37
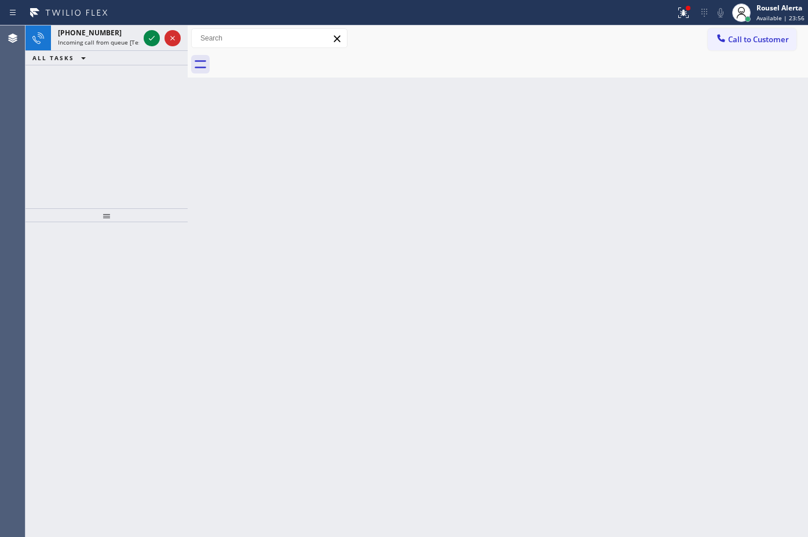
click at [291, 89] on div "Back to Dashboard Change Sender ID Customers Technicians Select a contact Outbo…" at bounding box center [498, 281] width 620 height 512
click at [731, 35] on span "Call to Customer" at bounding box center [758, 39] width 61 height 10
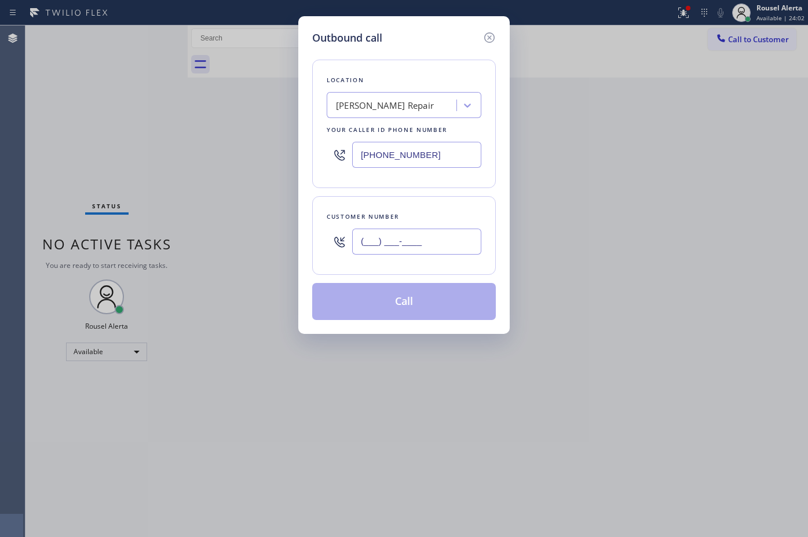
click at [423, 245] on input "(___) ___-____" at bounding box center [416, 242] width 129 height 26
paste input "562) 375-3247"
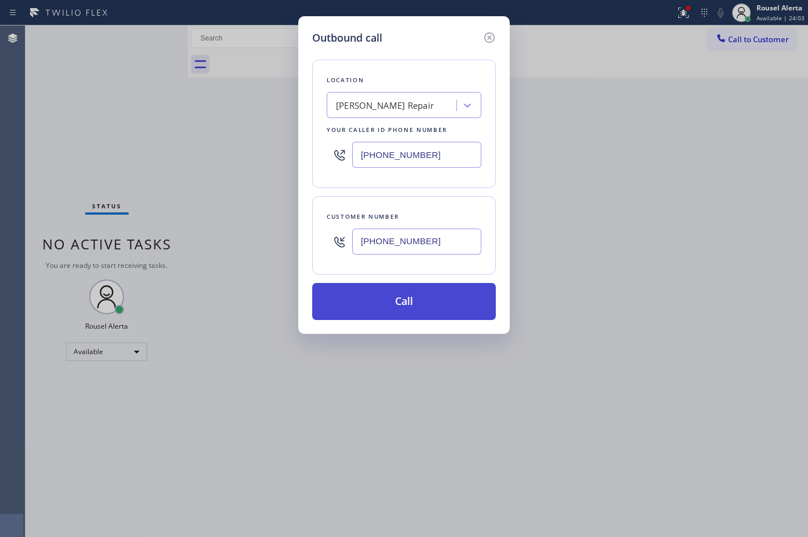
type input "[PHONE_NUMBER]"
click at [405, 296] on button "Call" at bounding box center [404, 301] width 184 height 37
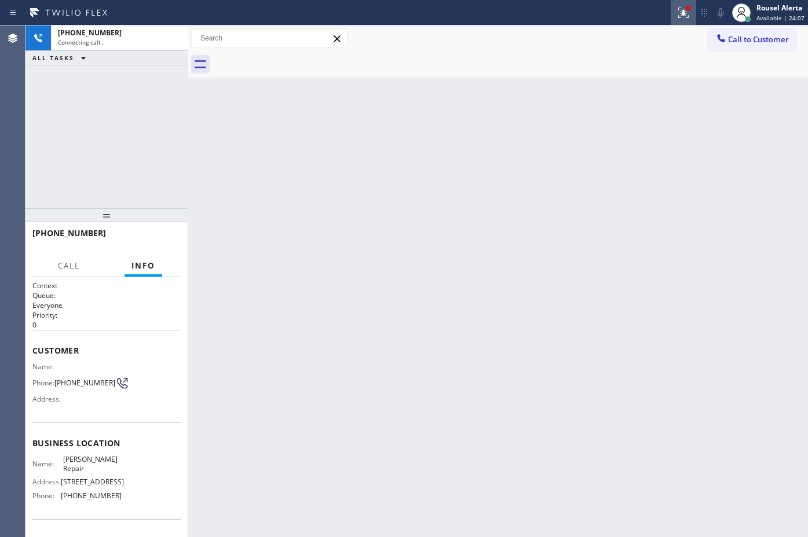
click at [693, 15] on div at bounding box center [683, 13] width 25 height 14
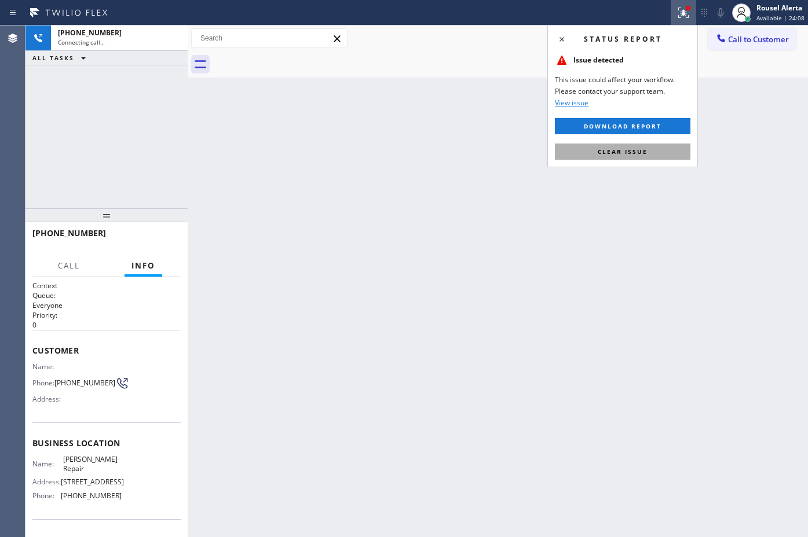
click at [649, 149] on button "Clear issue" at bounding box center [623, 152] width 136 height 16
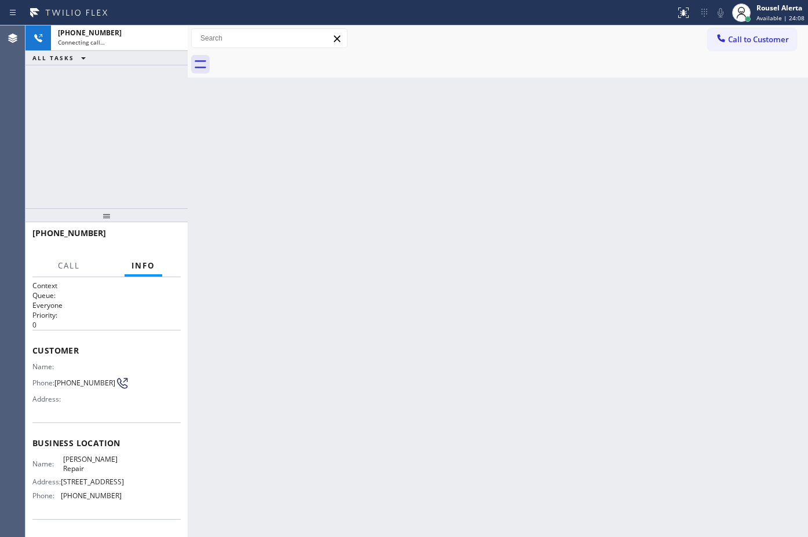
click at [644, 238] on div "Back to Dashboard Change Sender ID Customers Technicians Select a contact Outbo…" at bounding box center [498, 281] width 620 height 512
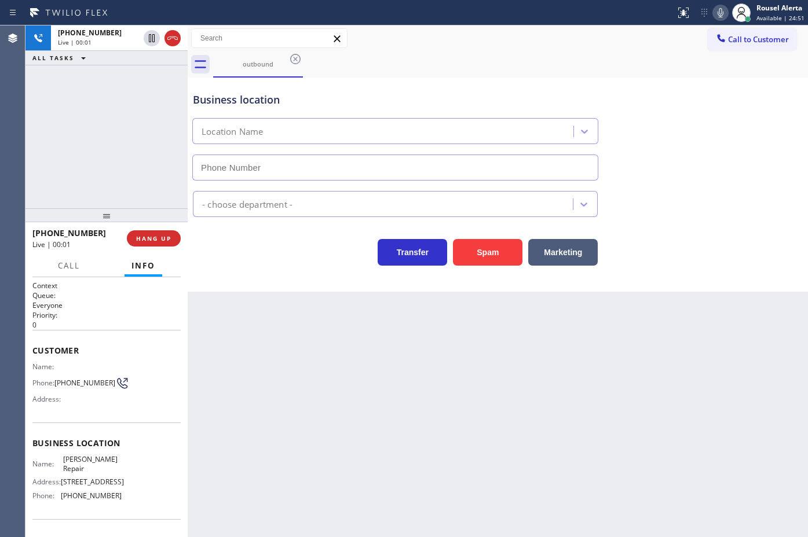
type input "[PHONE_NUMBER]"
click at [144, 242] on span "HANG UP" at bounding box center [153, 239] width 35 height 8
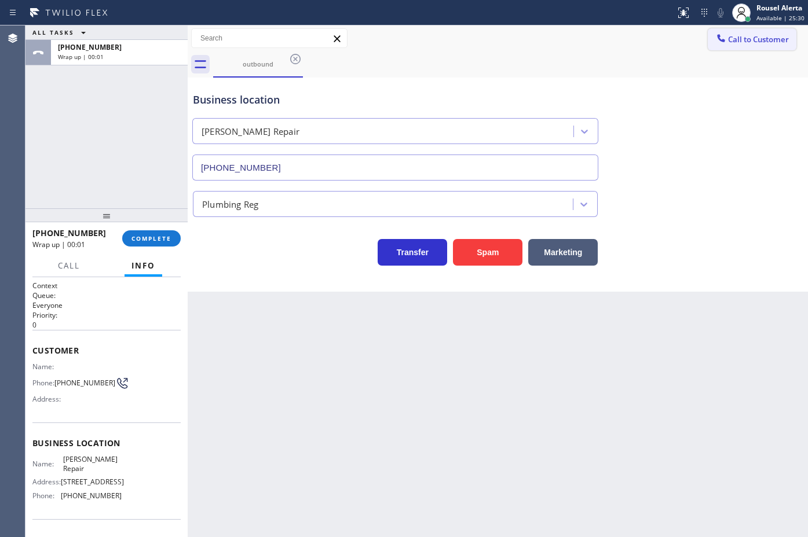
click at [729, 38] on span "Call to Customer" at bounding box center [758, 39] width 61 height 10
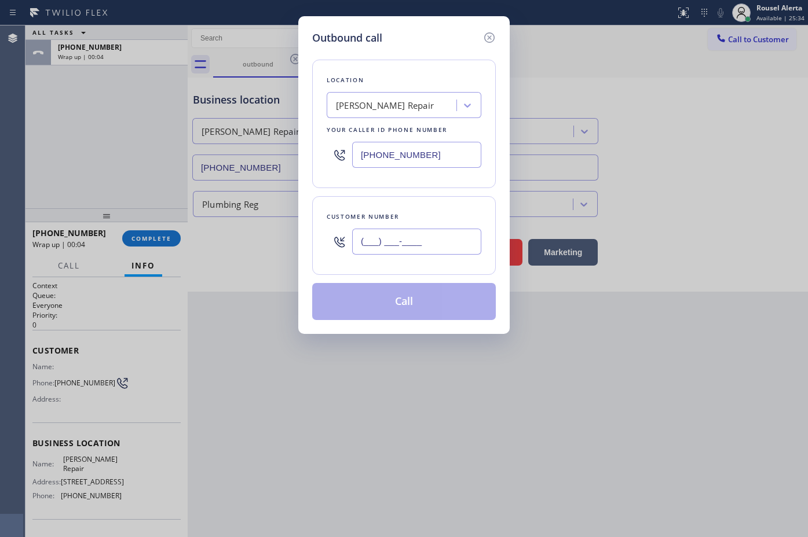
click at [465, 241] on input "(___) ___-____" at bounding box center [416, 242] width 129 height 26
paste input "562) 375-3247"
type input "[PHONE_NUMBER]"
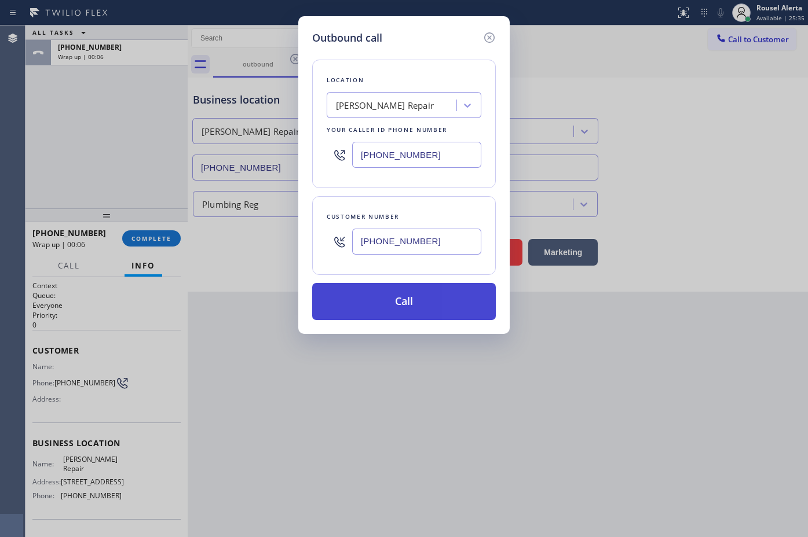
click at [436, 300] on button "Call" at bounding box center [404, 301] width 184 height 37
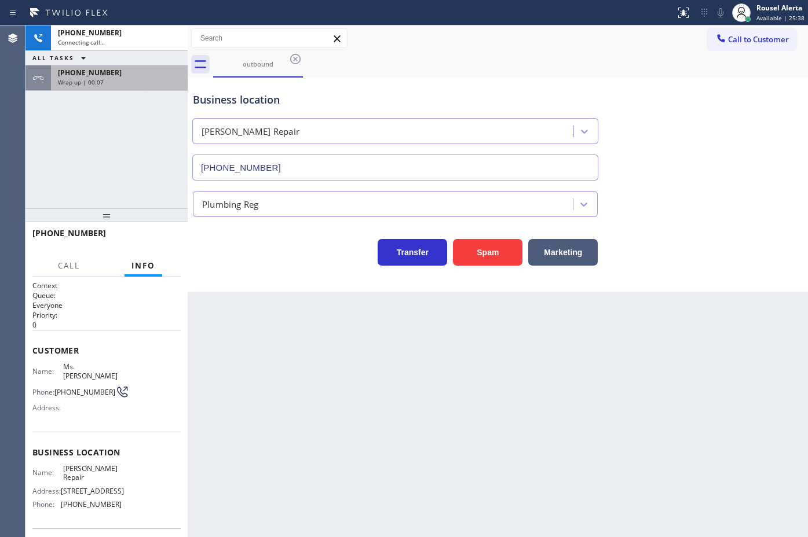
click at [120, 88] on div "[PHONE_NUMBER] Wrap up | 00:07" at bounding box center [117, 77] width 132 height 25
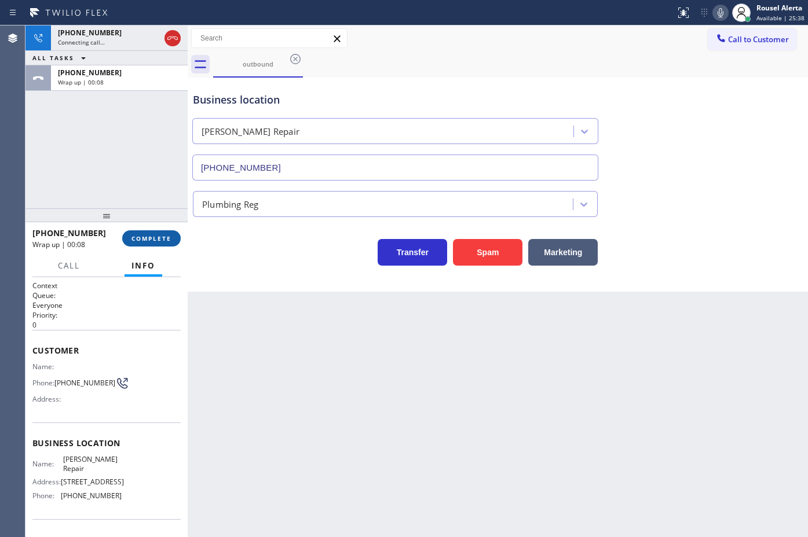
click at [131, 237] on span "COMPLETE" at bounding box center [151, 239] width 40 height 8
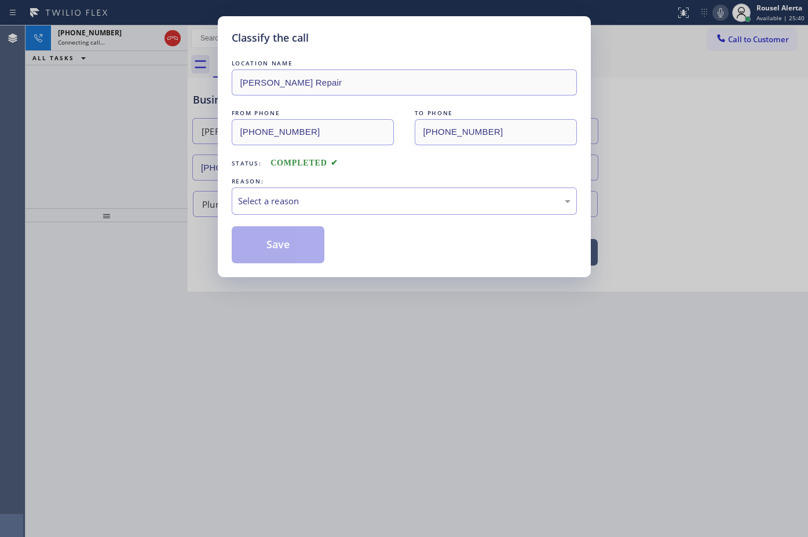
click at [292, 196] on div "Select a reason" at bounding box center [404, 201] width 332 height 13
click at [287, 254] on button "Save" at bounding box center [278, 244] width 93 height 37
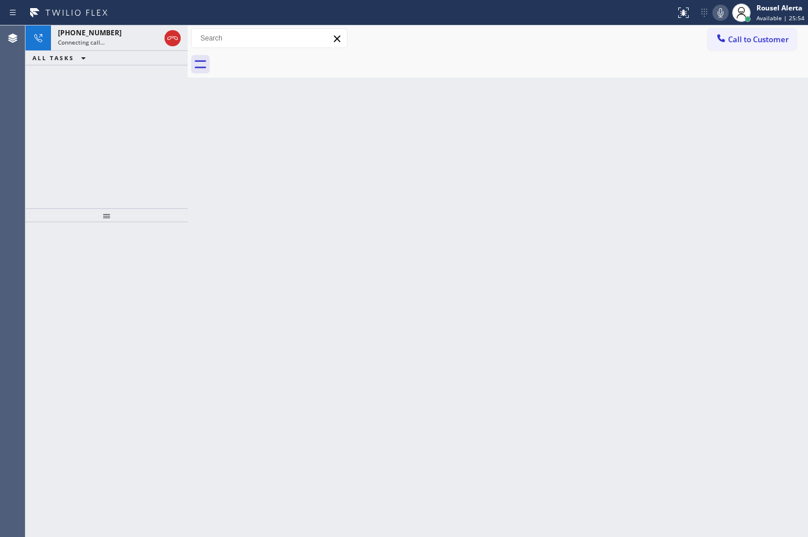
click at [104, 24] on div "Status report No issues detected If you experience an issue, please download th…" at bounding box center [404, 12] width 808 height 25
click at [105, 36] on div "[PHONE_NUMBER]" at bounding box center [109, 33] width 102 height 10
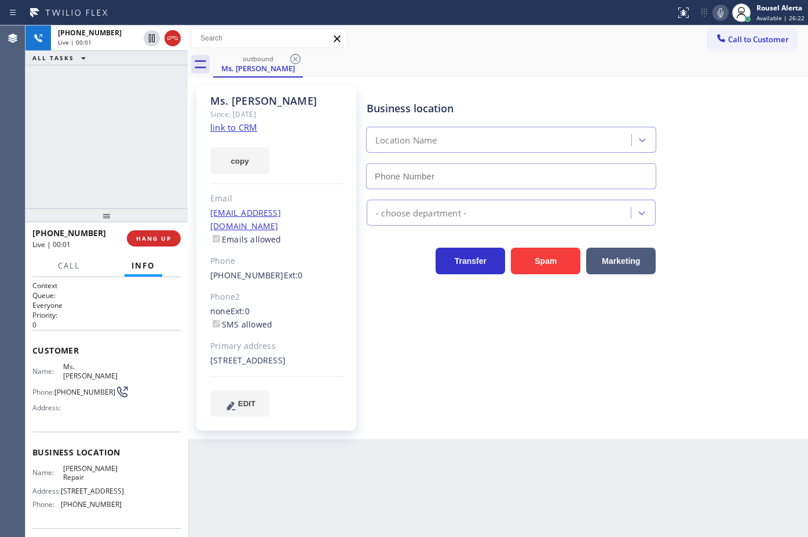
type input "[PHONE_NUMBER]"
click at [154, 241] on span "HANG UP" at bounding box center [153, 239] width 35 height 8
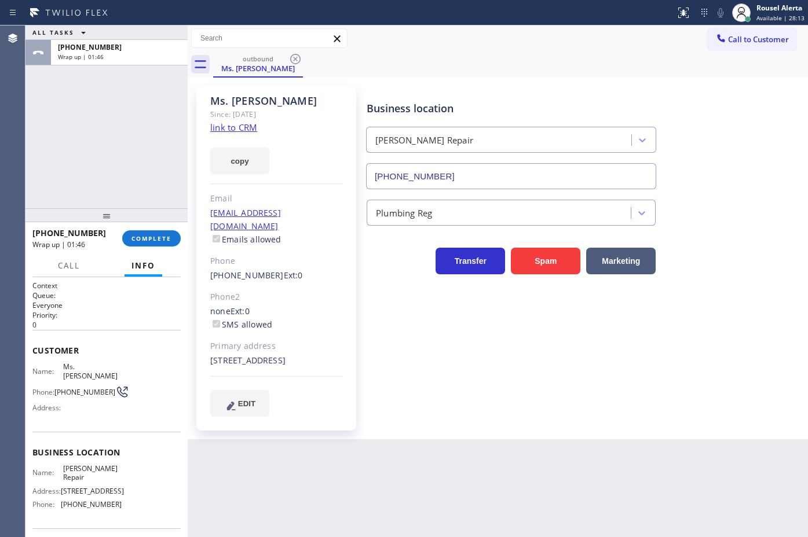
click at [120, 102] on div "ALL TASKS ALL TASKS ACTIVE TASKS TASKS IN WRAP UP [PHONE_NUMBER] Wrap up | 01:46" at bounding box center [106, 116] width 162 height 183
click at [155, 239] on span "COMPLETE" at bounding box center [151, 239] width 40 height 8
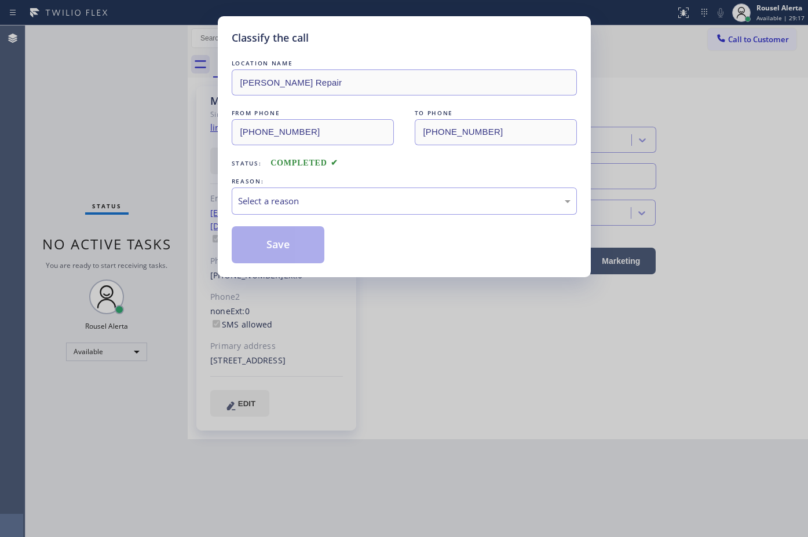
click at [297, 206] on div "Select a reason" at bounding box center [404, 201] width 332 height 13
drag, startPoint x: 317, startPoint y: 243, endPoint x: 292, endPoint y: 253, distance: 26.2
click at [274, 256] on button "Save" at bounding box center [278, 244] width 93 height 37
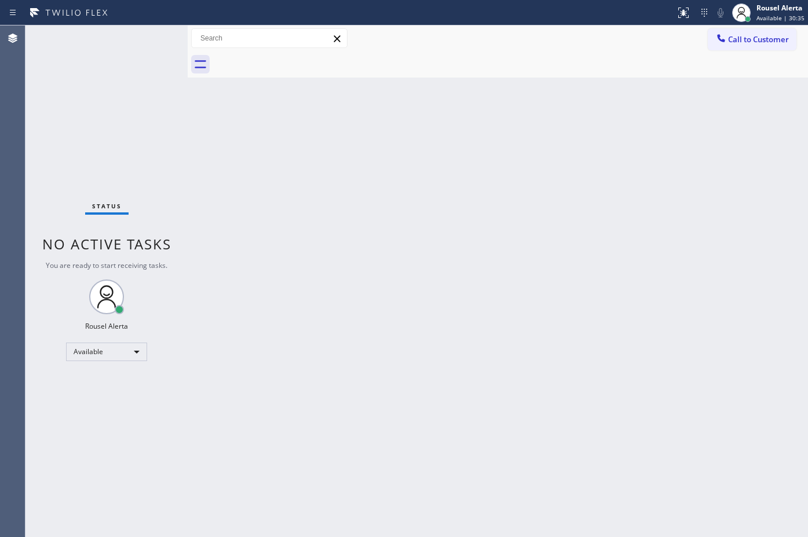
click at [137, 79] on div "Status No active tasks You are ready to start receiving tasks. Rousel Alerta Av…" at bounding box center [106, 281] width 162 height 512
click at [123, 50] on div "Status No active tasks You are ready to start receiving tasks. Rousel Alerta Av…" at bounding box center [106, 281] width 162 height 512
drag, startPoint x: 323, startPoint y: 256, endPoint x: 389, endPoint y: 353, distance: 117.9
click at [324, 256] on div "Back to Dashboard Change Sender ID Customers Technicians Select a contact Outbo…" at bounding box center [498, 281] width 620 height 512
click at [261, 219] on div "Back to Dashboard Change Sender ID Customers Technicians Select a contact Outbo…" at bounding box center [498, 281] width 620 height 512
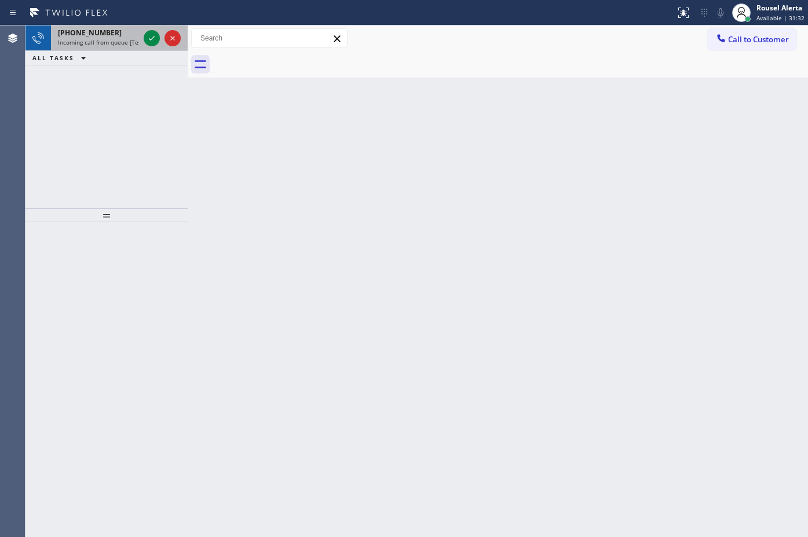
click at [130, 45] on span "Incoming call from queue [Test] All" at bounding box center [106, 42] width 96 height 8
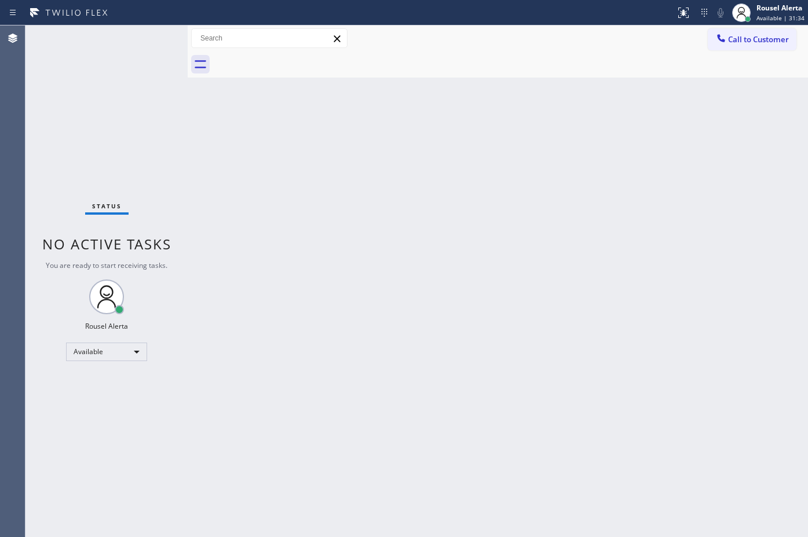
click at [335, 235] on div "Back to Dashboard Change Sender ID Customers Technicians Select a contact Outbo…" at bounding box center [498, 281] width 620 height 512
click at [340, 235] on div "Back to Dashboard Change Sender ID Customers Technicians Select a contact Outbo…" at bounding box center [498, 281] width 620 height 512
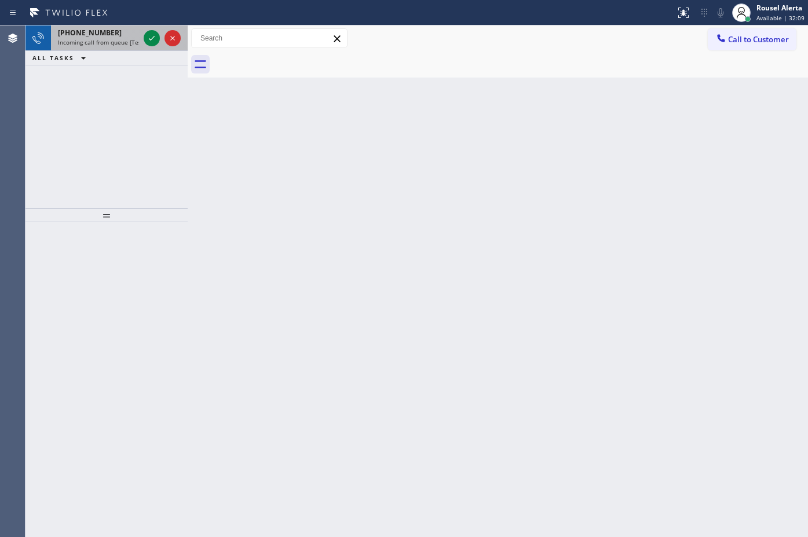
click at [105, 32] on span "[PHONE_NUMBER]" at bounding box center [90, 33] width 64 height 10
click at [115, 41] on span "Incoming call from queue [Test] All" at bounding box center [106, 42] width 96 height 8
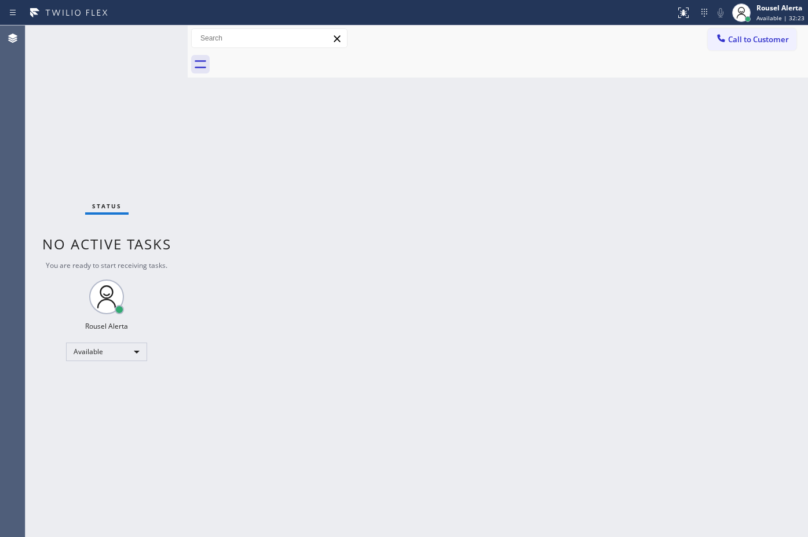
click at [148, 42] on div "Status No active tasks You are ready to start receiving tasks. Rousel Alerta Av…" at bounding box center [106, 281] width 162 height 512
click at [314, 325] on div "Back to Dashboard Change Sender ID Customers Technicians Select a contact Outbo…" at bounding box center [498, 281] width 620 height 512
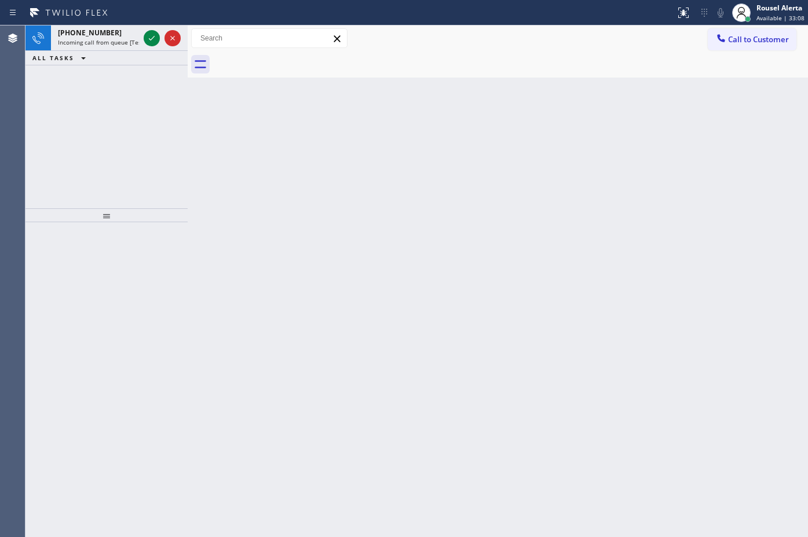
click at [591, 60] on div at bounding box center [510, 65] width 595 height 26
click at [126, 38] on span "Incoming call from queue [Test] All" at bounding box center [106, 42] width 96 height 8
click at [136, 32] on div "[PHONE_NUMBER]" at bounding box center [98, 33] width 81 height 10
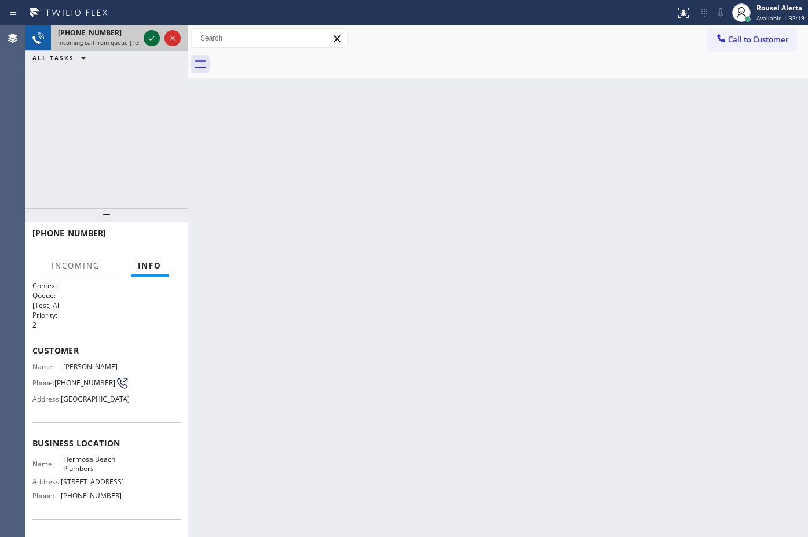
click at [151, 44] on icon at bounding box center [152, 38] width 14 height 14
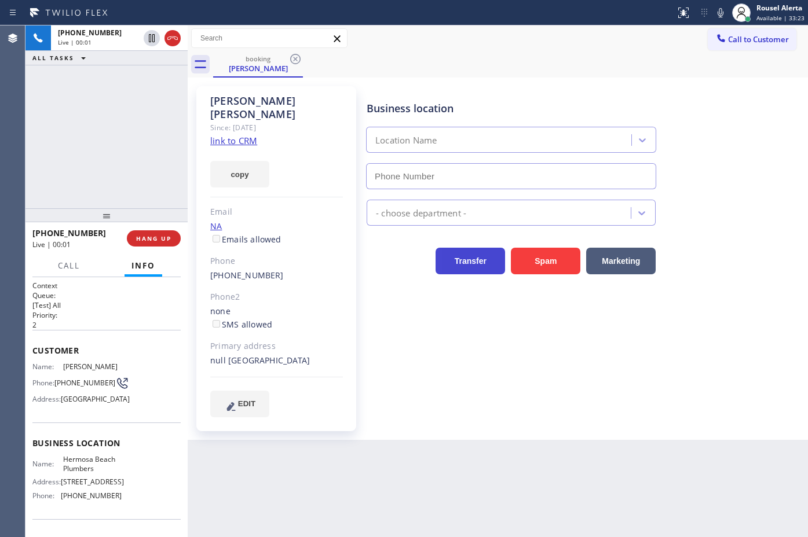
type input "[PHONE_NUMBER]"
click at [246, 135] on link "link to CRM" at bounding box center [233, 141] width 47 height 12
drag, startPoint x: 114, startPoint y: 151, endPoint x: 118, endPoint y: 164, distance: 13.9
click at [116, 155] on div "[PHONE_NUMBER] Live | 00:34 ALL TASKS ALL TASKS ACTIVE TASKS TASKS IN WRAP UP" at bounding box center [106, 116] width 162 height 183
click at [346, 501] on div "Back to Dashboard Change Sender ID Customers Technicians Select a contact Outbo…" at bounding box center [498, 281] width 620 height 512
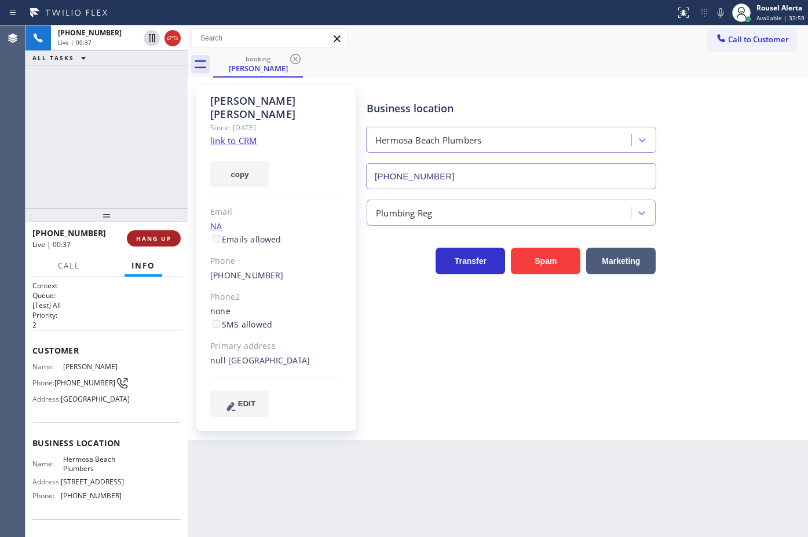
click at [159, 235] on span "HANG UP" at bounding box center [153, 239] width 35 height 8
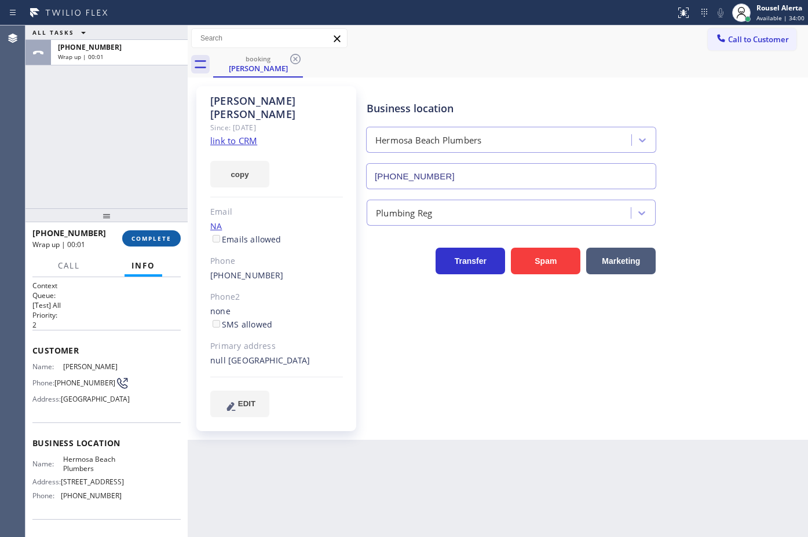
click at [152, 238] on span "COMPLETE" at bounding box center [151, 239] width 40 height 8
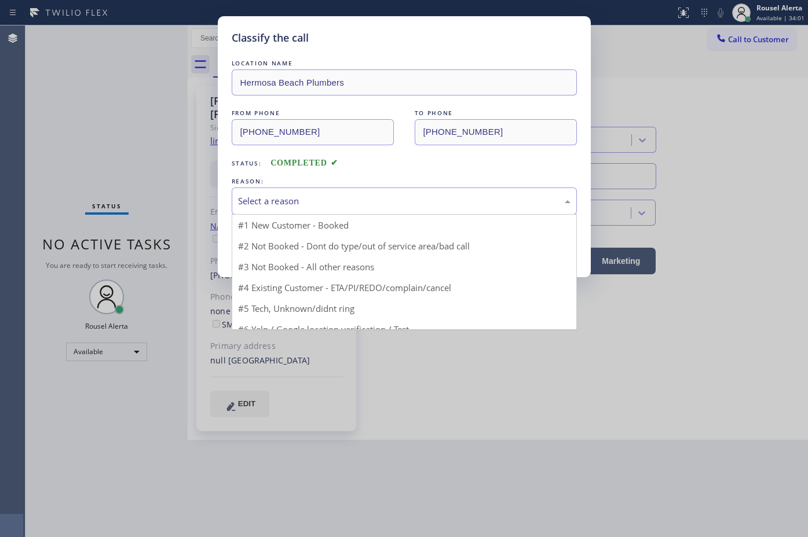
click at [258, 213] on div "Select a reason" at bounding box center [404, 201] width 345 height 27
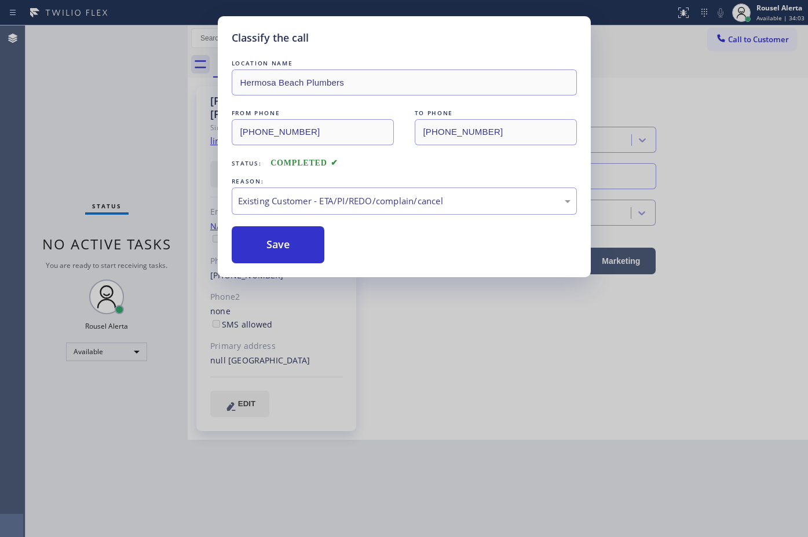
click at [282, 265] on div "Classify the call LOCATION NAME Hermosa Beach Plumbers FROM PHONE (310) 500-557…" at bounding box center [404, 146] width 373 height 261
click at [278, 247] on button "Save" at bounding box center [278, 244] width 93 height 37
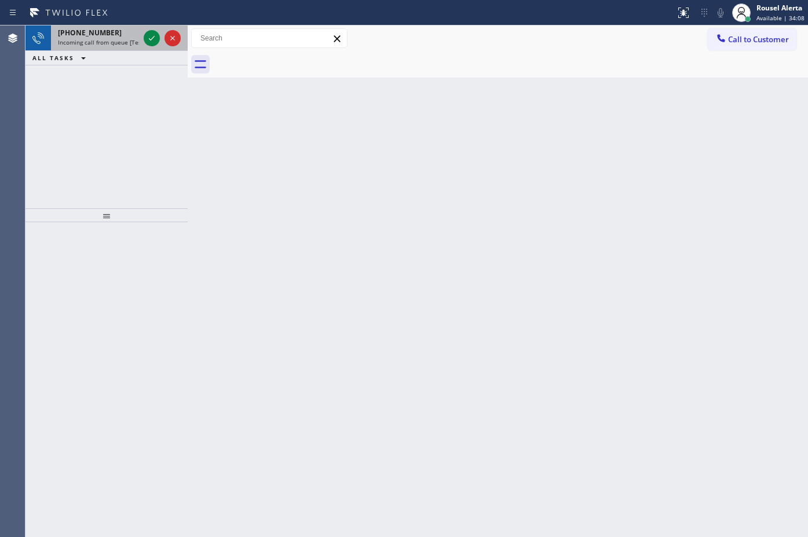
click at [129, 39] on span "Incoming call from queue [Test] All" at bounding box center [106, 42] width 96 height 8
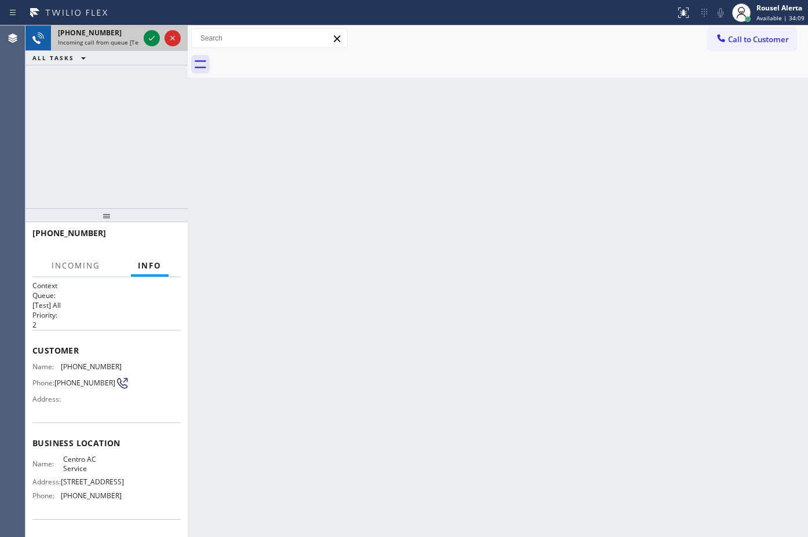
click at [142, 41] on div at bounding box center [162, 37] width 42 height 25
click at [144, 39] on div at bounding box center [152, 38] width 16 height 14
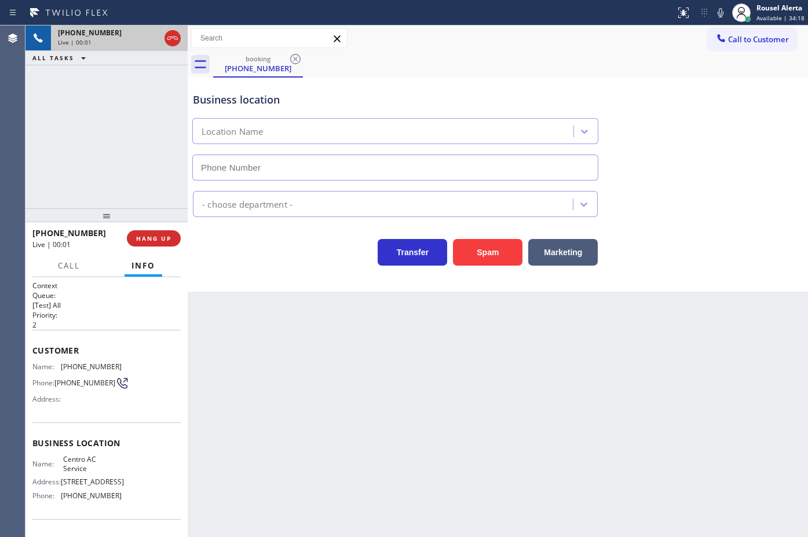
type input "(786) 257-0812"
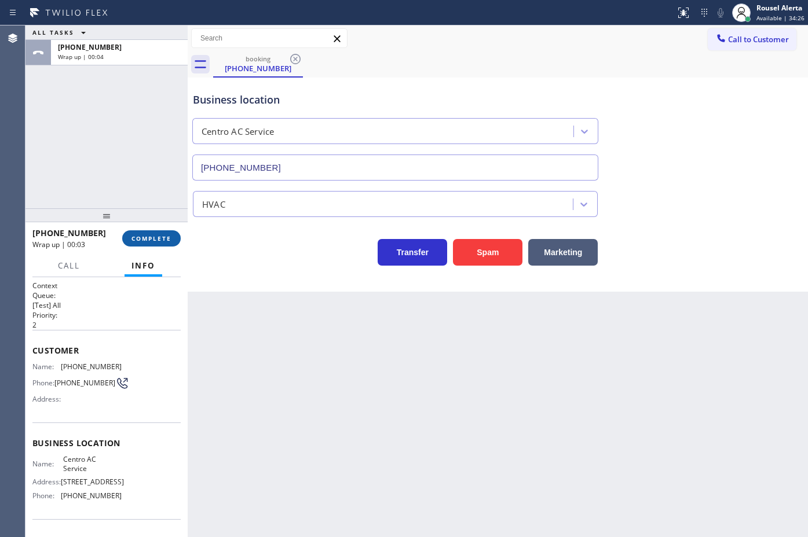
click at [162, 239] on span "COMPLETE" at bounding box center [151, 239] width 40 height 8
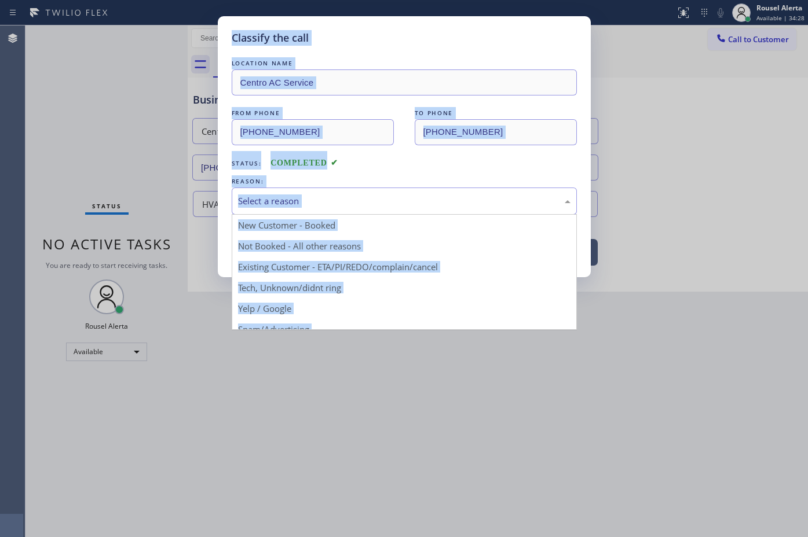
click at [440, 195] on div "Select a reason" at bounding box center [404, 201] width 332 height 13
click at [438, 200] on div "Select a reason" at bounding box center [404, 201] width 332 height 13
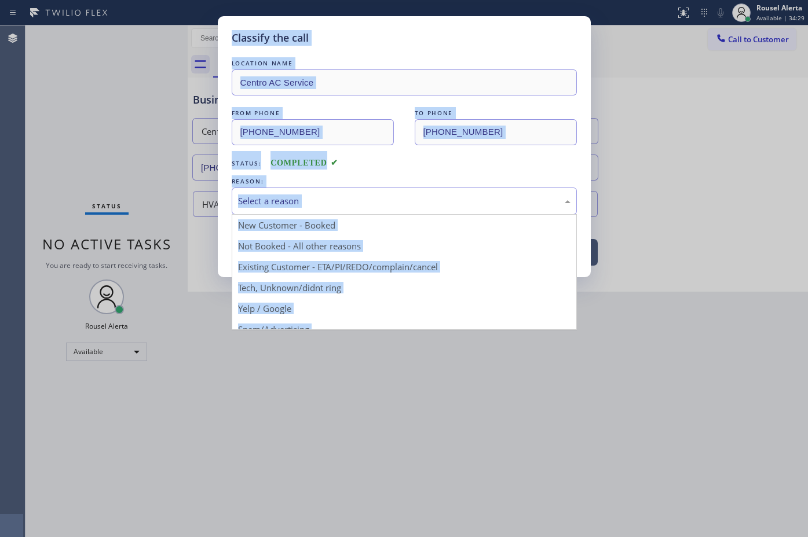
click at [445, 158] on div "Status: COMPLETED" at bounding box center [404, 160] width 345 height 19
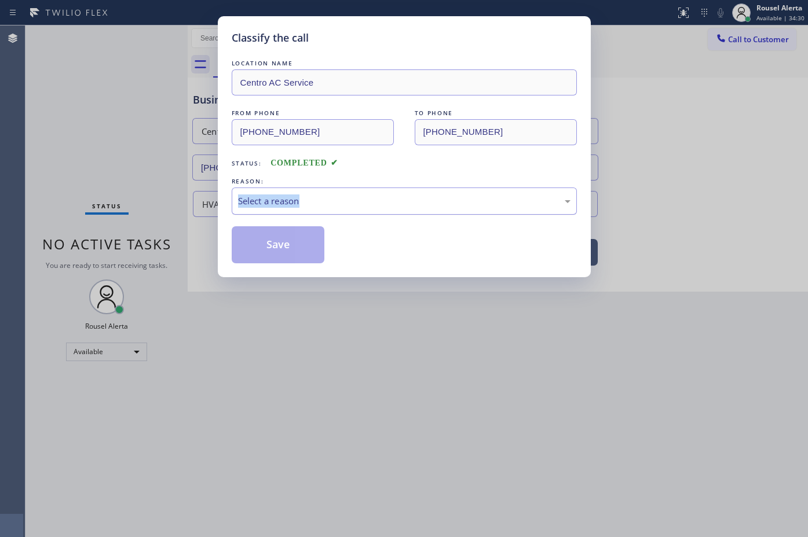
click at [444, 191] on div "REASON: Select a reason" at bounding box center [404, 194] width 345 height 39
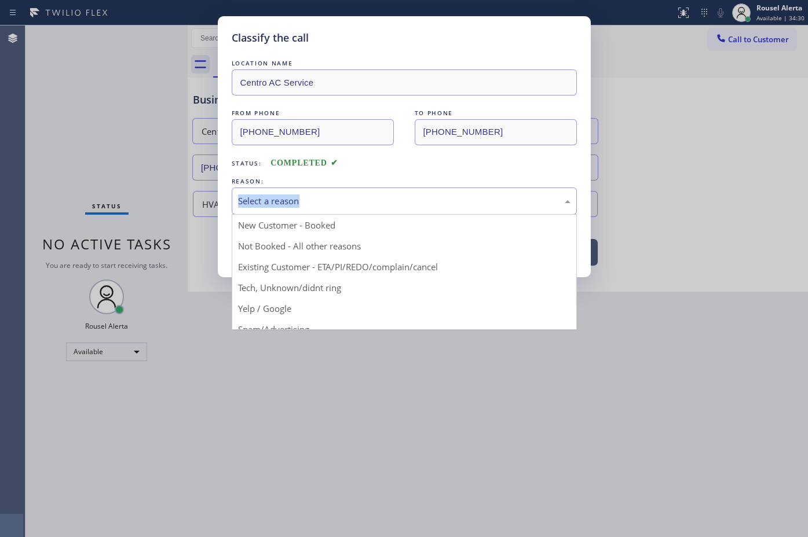
click at [449, 198] on div "Select a reason" at bounding box center [404, 201] width 332 height 13
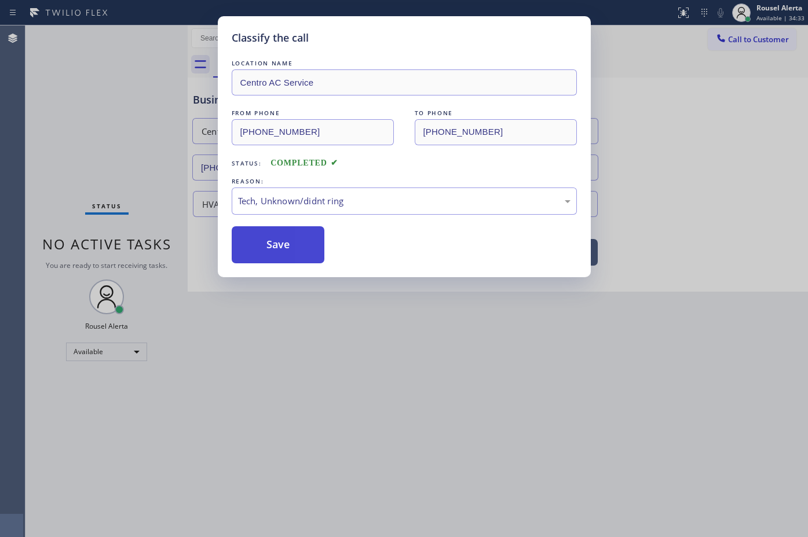
click at [281, 247] on button "Save" at bounding box center [278, 244] width 93 height 37
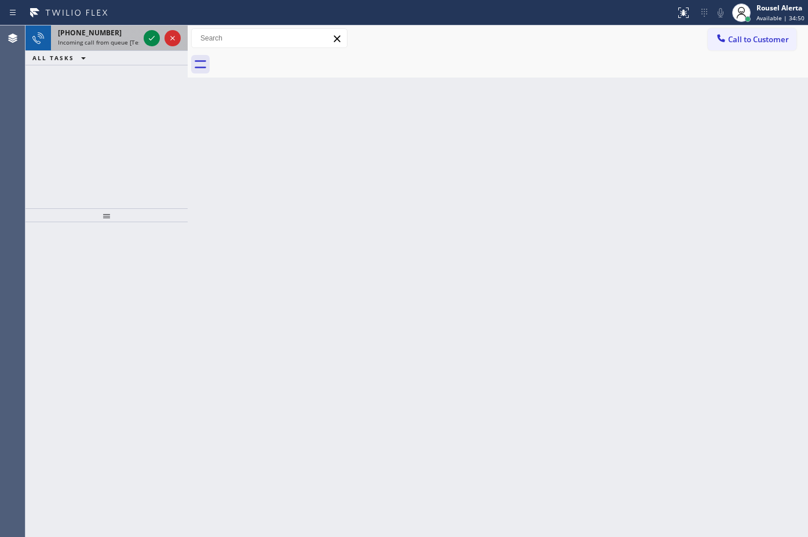
drag, startPoint x: 128, startPoint y: 31, endPoint x: 135, endPoint y: 36, distance: 8.7
click at [128, 31] on div "+16692156698" at bounding box center [98, 33] width 81 height 10
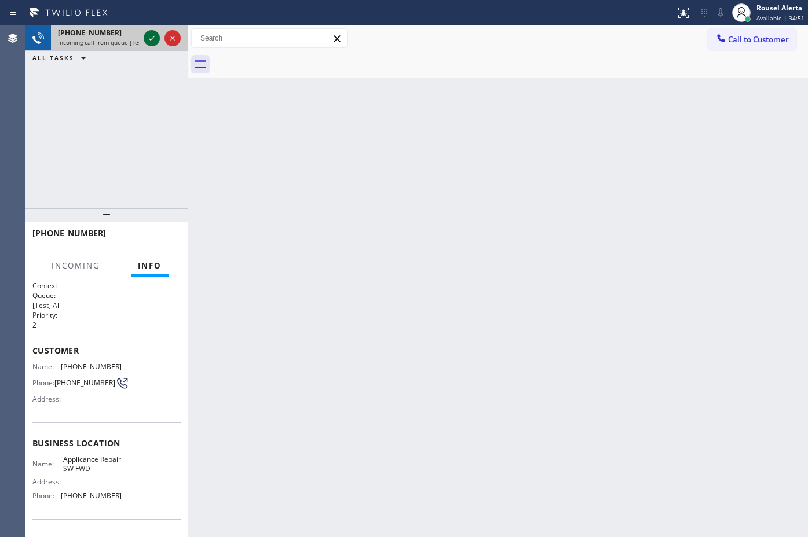
click at [144, 41] on div at bounding box center [152, 38] width 16 height 14
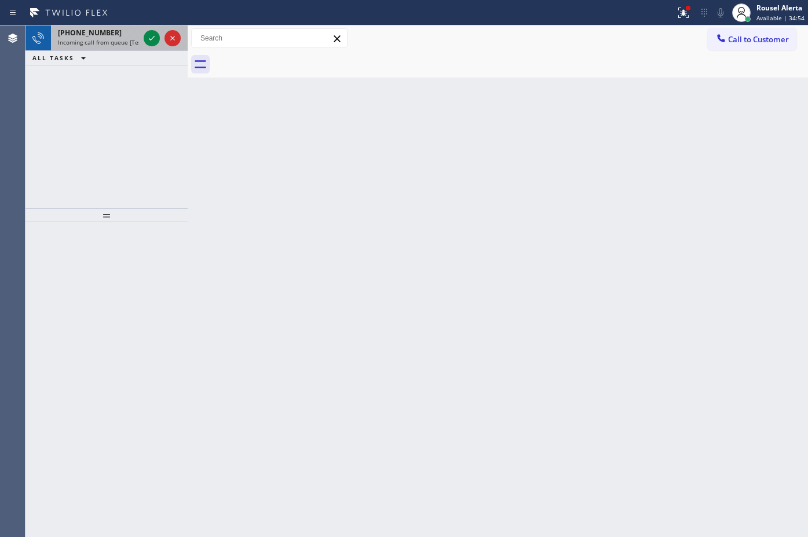
click at [132, 38] on span "Incoming call from queue [Test] All" at bounding box center [106, 42] width 96 height 8
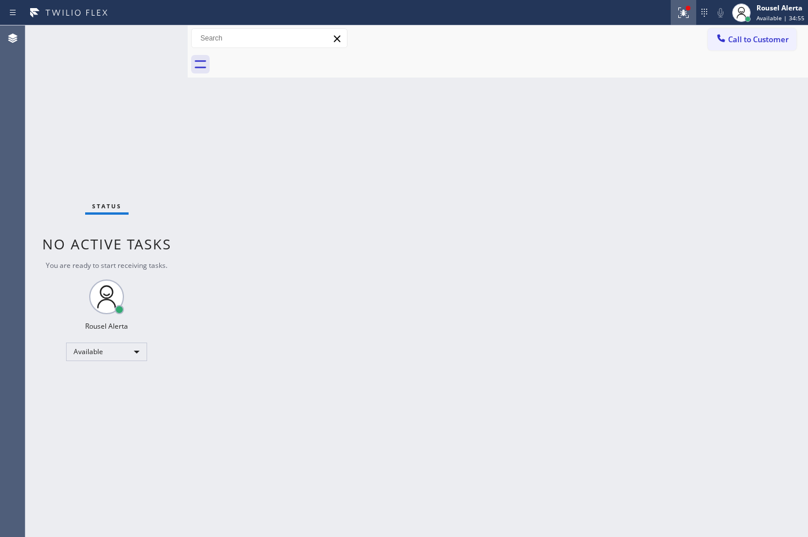
click at [678, 19] on icon at bounding box center [683, 13] width 14 height 14
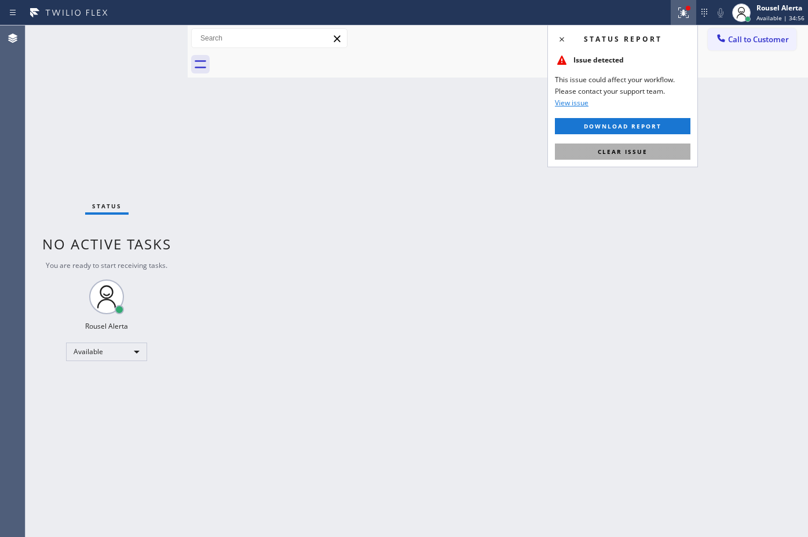
click at [671, 149] on button "Clear issue" at bounding box center [623, 152] width 136 height 16
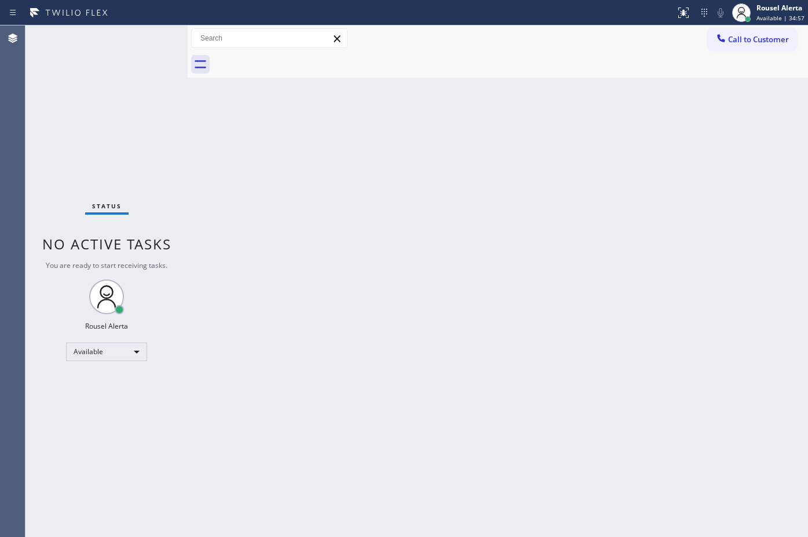
click at [603, 166] on div "Back to Dashboard Change Sender ID Customers Technicians Select a contact Outbo…" at bounding box center [498, 281] width 620 height 512
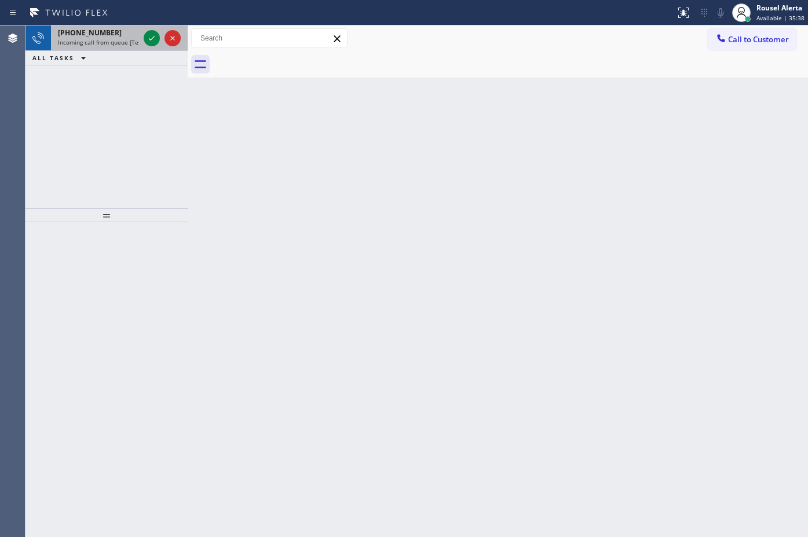
click at [118, 32] on div "+12133205671" at bounding box center [98, 33] width 81 height 10
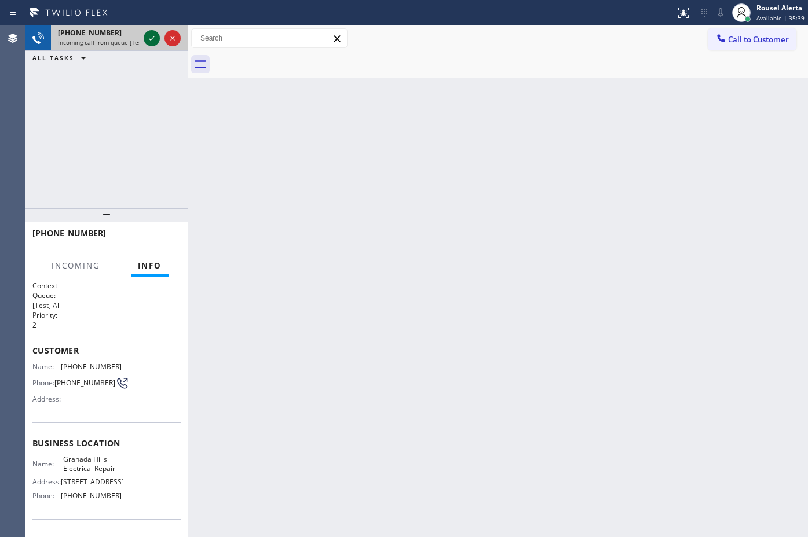
click at [144, 39] on div at bounding box center [152, 38] width 16 height 14
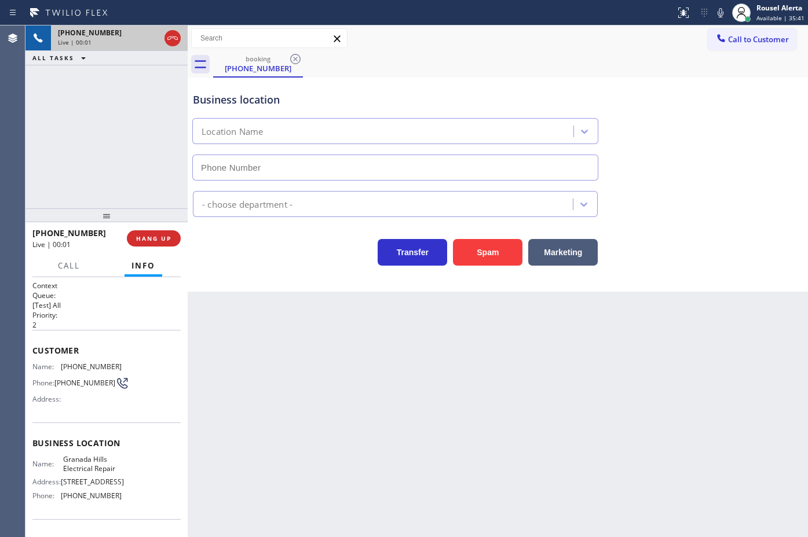
type input "(213) 319-5475"
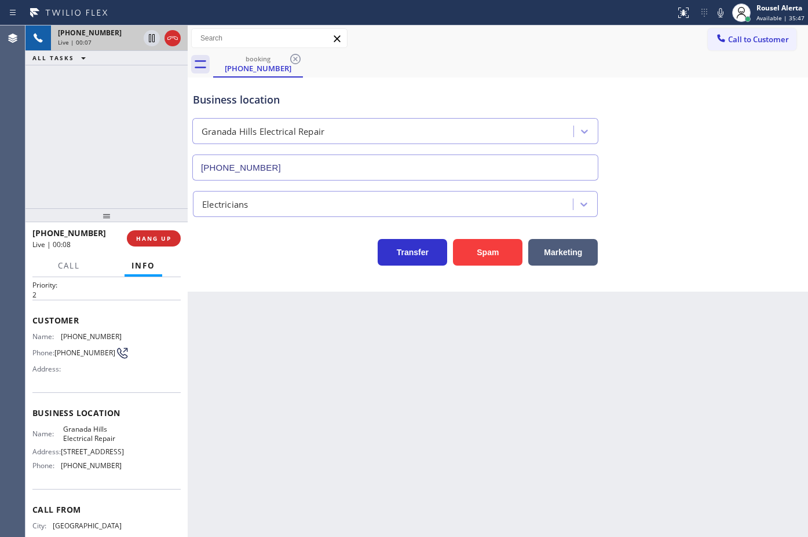
scroll to position [6, 0]
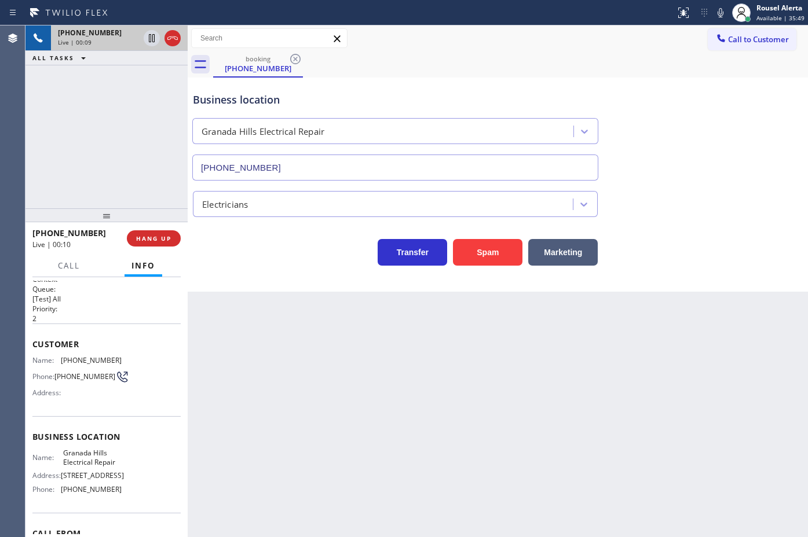
click at [224, 334] on div "Back to Dashboard Change Sender ID Customers Technicians Select a contact Outbo…" at bounding box center [498, 281] width 620 height 512
drag, startPoint x: 125, startPoint y: 181, endPoint x: 162, endPoint y: 214, distance: 49.6
click at [128, 181] on div "+12133205671 Live | 00:10 ALL TASKS ALL TASKS ACTIVE TASKS TASKS IN WRAP UP" at bounding box center [106, 116] width 162 height 183
click at [171, 233] on button "HANG UP" at bounding box center [154, 238] width 54 height 16
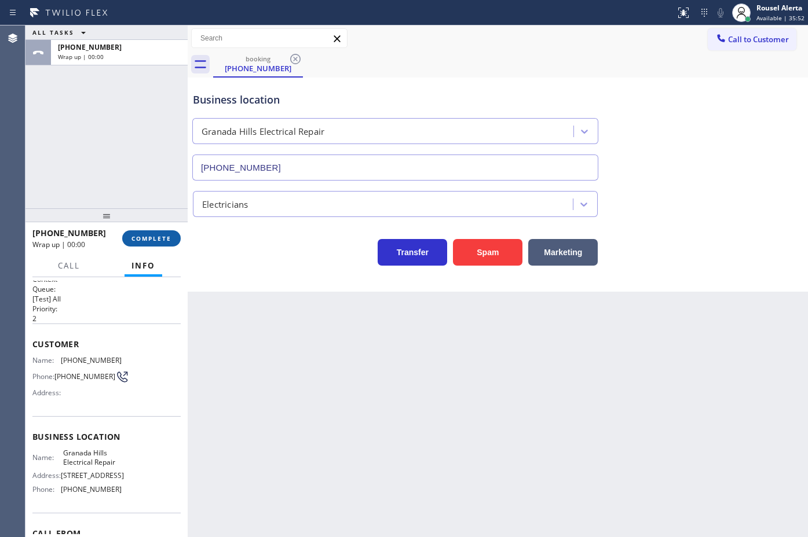
click at [172, 237] on button "COMPLETE" at bounding box center [151, 238] width 58 height 16
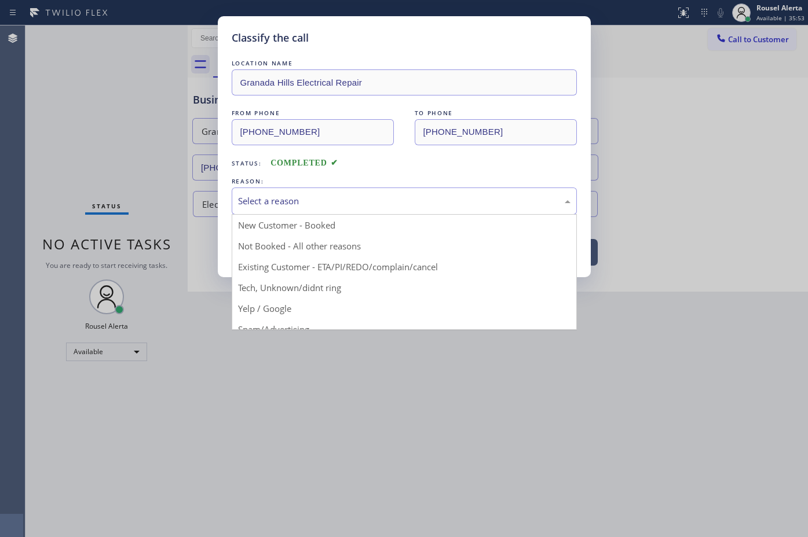
click at [251, 197] on div "Select a reason" at bounding box center [404, 201] width 332 height 13
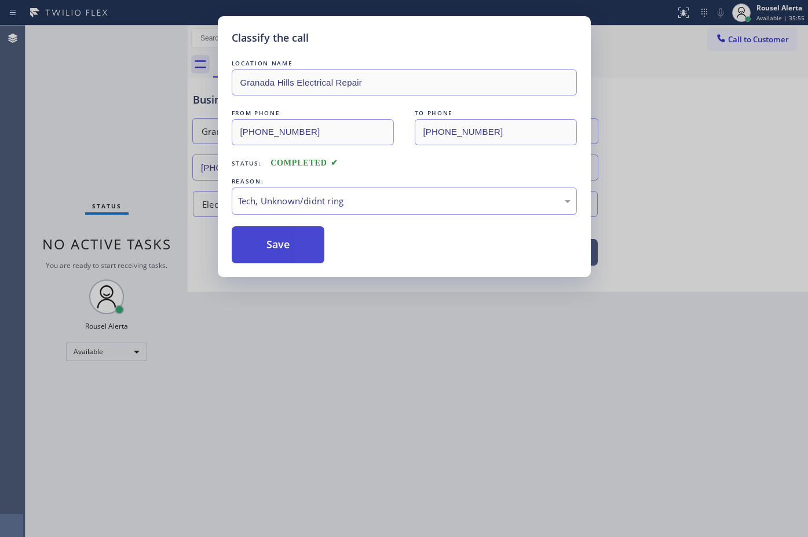
click at [279, 258] on button "Save" at bounding box center [278, 244] width 93 height 37
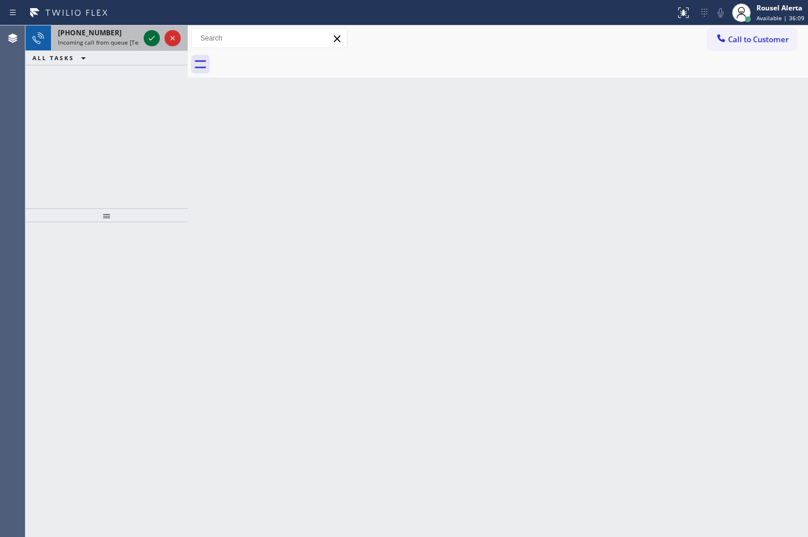
click at [140, 32] on div "+17142585955 Incoming call from queue [Test] All" at bounding box center [96, 37] width 90 height 25
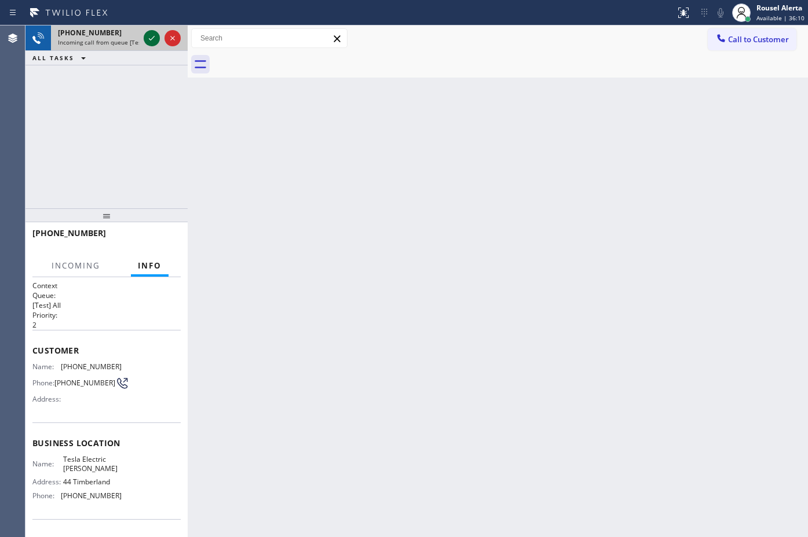
click at [145, 33] on icon at bounding box center [152, 38] width 14 height 14
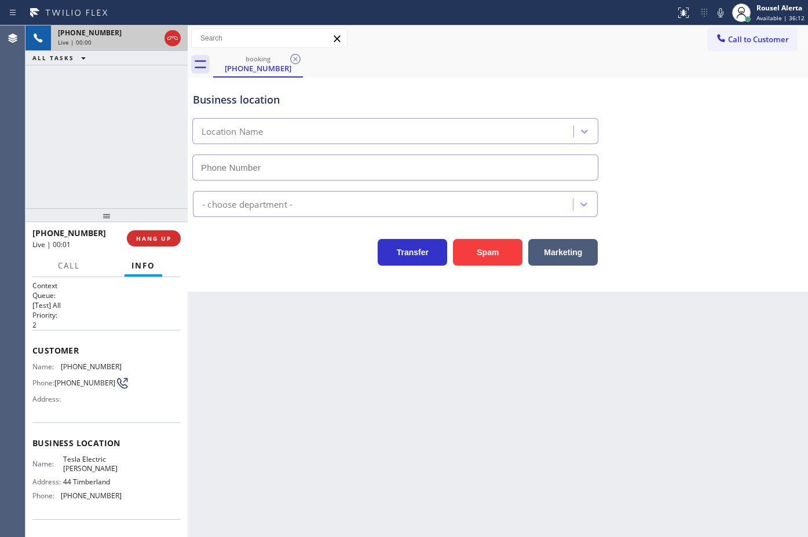
type input "(714) 705-6999"
click at [329, 320] on div "Back to Dashboard Change Sender ID Customers Technicians Select a contact Outbo…" at bounding box center [498, 281] width 620 height 512
click at [170, 240] on span "HANG UP" at bounding box center [153, 239] width 35 height 8
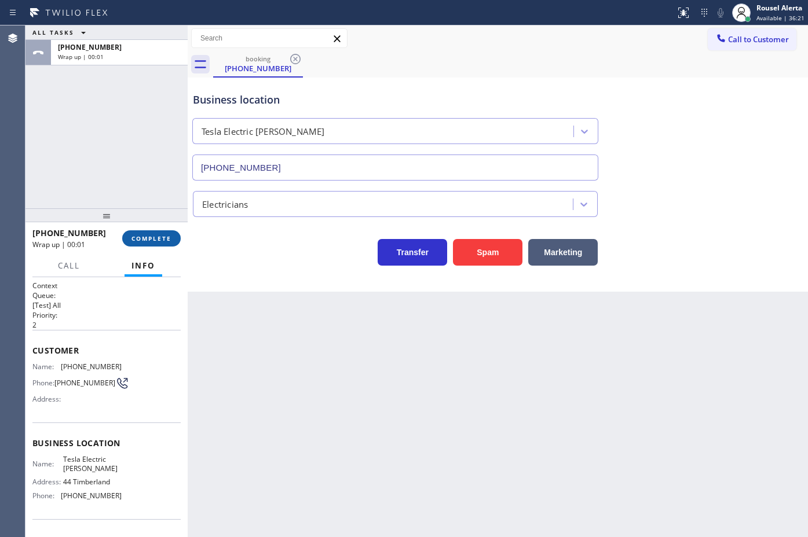
click at [170, 240] on span "COMPLETE" at bounding box center [151, 239] width 40 height 8
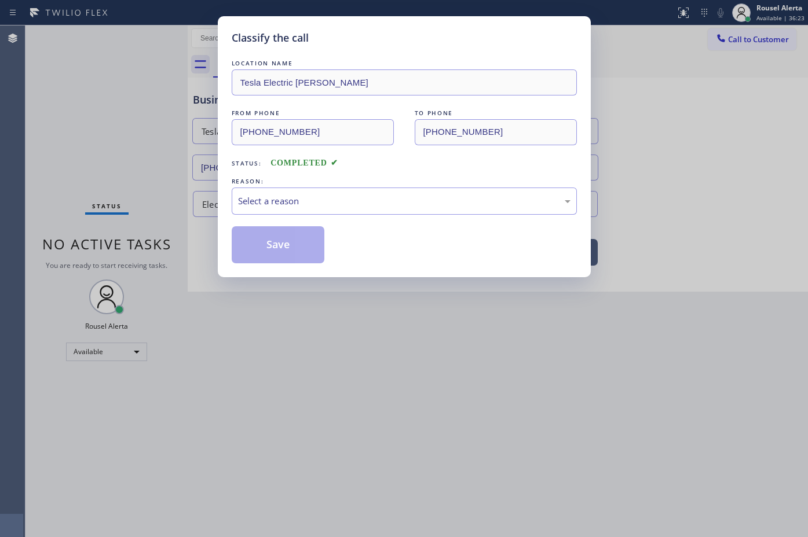
click at [273, 208] on div "Select a reason" at bounding box center [404, 201] width 332 height 13
click at [281, 252] on button "Save" at bounding box center [278, 244] width 93 height 37
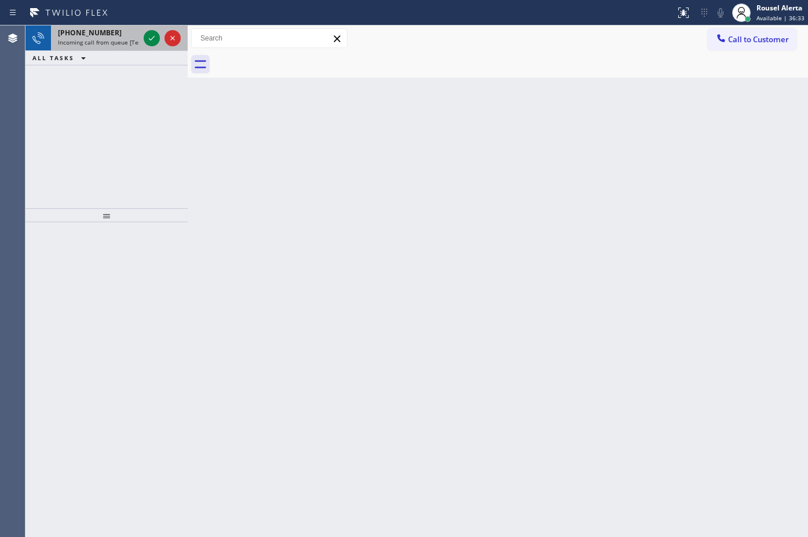
click at [111, 30] on div "+18187906095" at bounding box center [98, 33] width 81 height 10
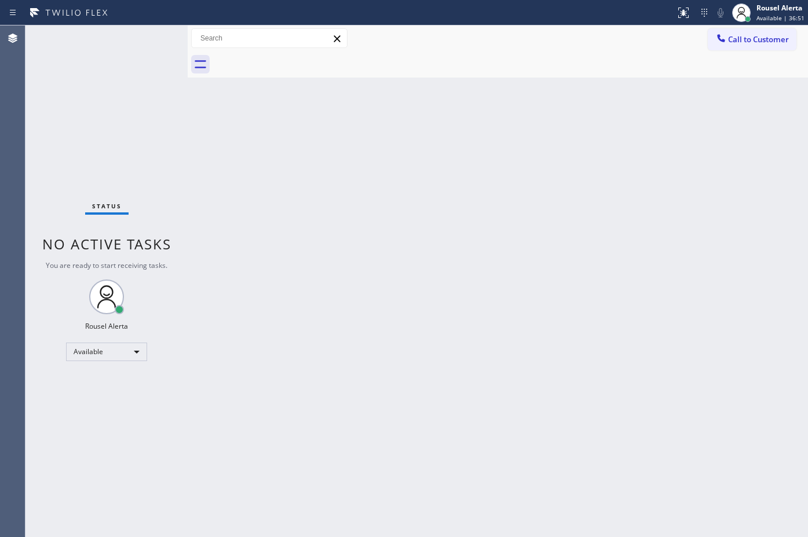
click at [544, 160] on div "Back to Dashboard Change Sender ID Customers Technicians Select a contact Outbo…" at bounding box center [498, 281] width 620 height 512
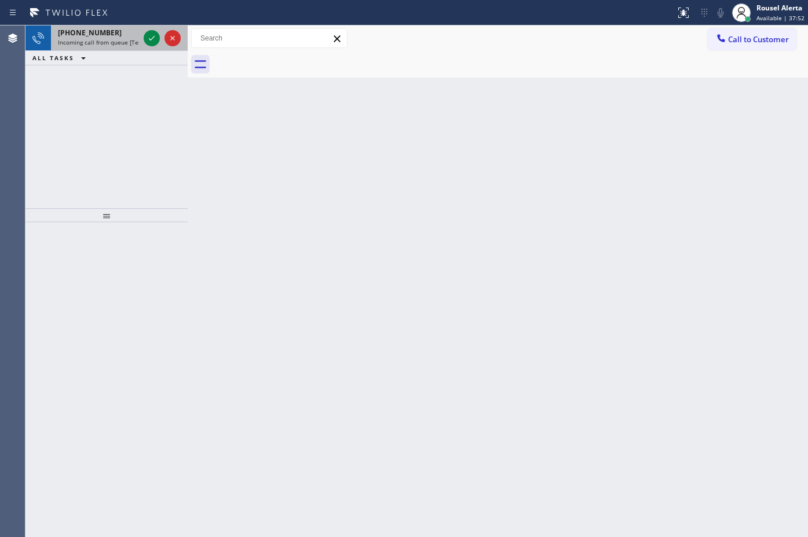
drag, startPoint x: 103, startPoint y: 36, endPoint x: 126, endPoint y: 39, distance: 23.3
click at [103, 36] on span "+17162878234" at bounding box center [90, 33] width 64 height 10
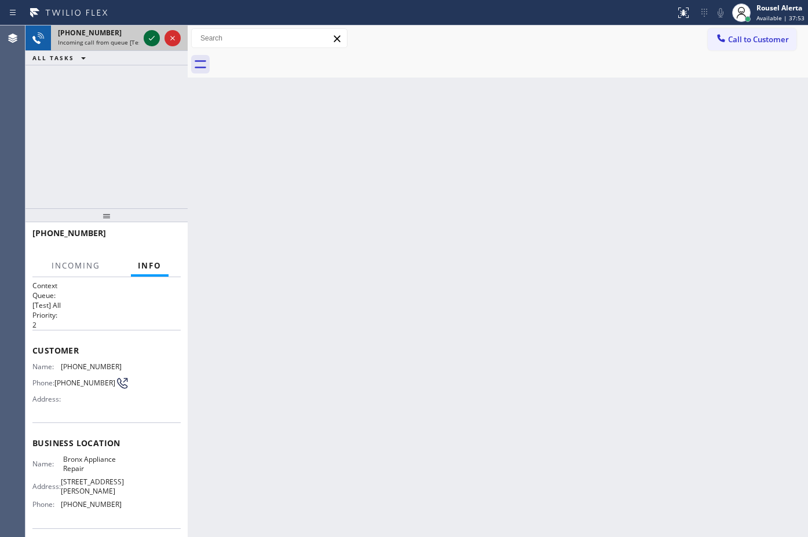
click at [148, 41] on icon at bounding box center [152, 38] width 14 height 14
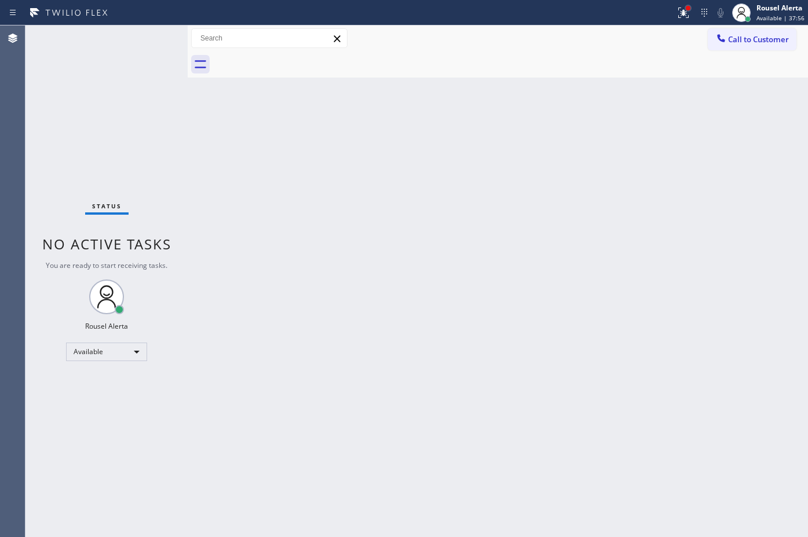
click at [689, 6] on div at bounding box center [688, 8] width 5 height 5
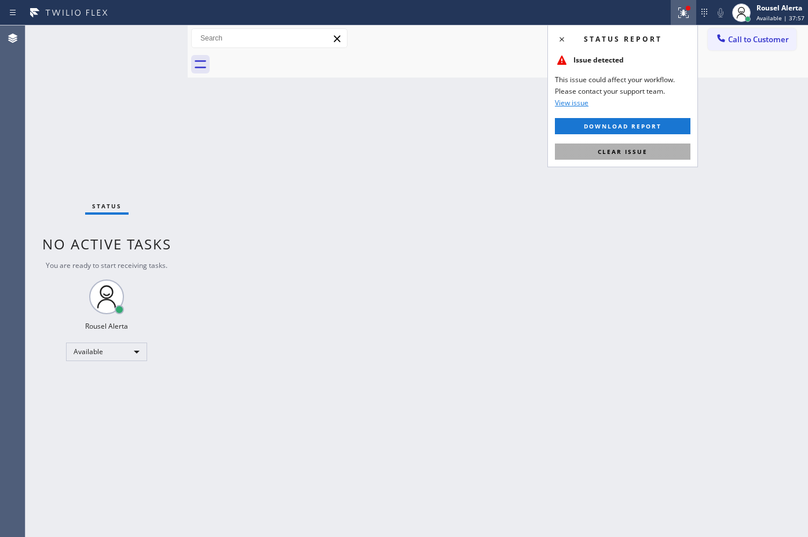
click at [652, 156] on button "Clear issue" at bounding box center [623, 152] width 136 height 16
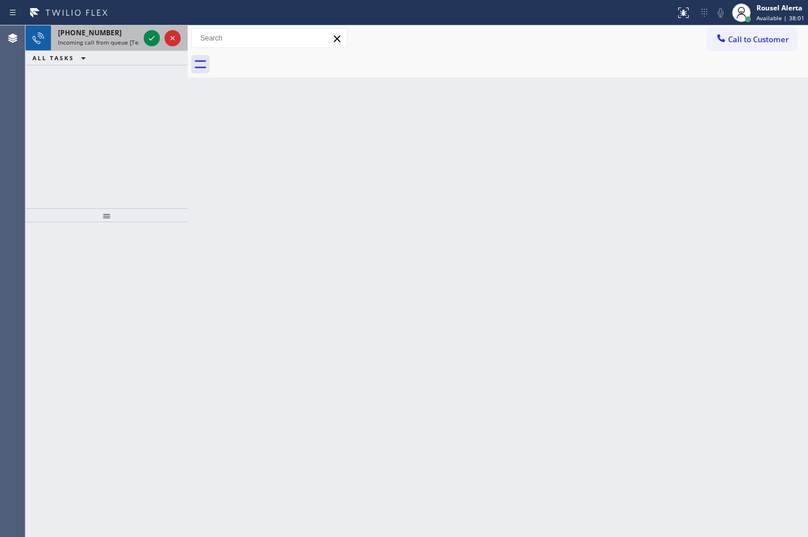
click at [122, 47] on div "+15622607015 Incoming call from queue [Test] All" at bounding box center [96, 37] width 90 height 25
drag, startPoint x: 117, startPoint y: 36, endPoint x: 142, endPoint y: 47, distance: 27.8
click at [117, 36] on div "[PHONE_NUMBER]" at bounding box center [98, 33] width 81 height 10
click at [148, 44] on icon at bounding box center [152, 38] width 14 height 14
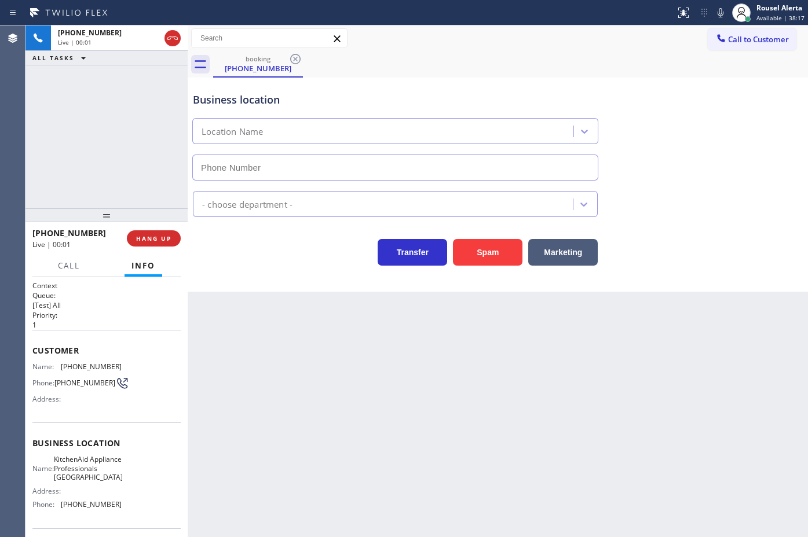
type input "(917) 935-4352"
click at [642, 430] on div "Back to Dashboard Change Sender ID Customers Technicians Select a contact Outbo…" at bounding box center [498, 281] width 620 height 512
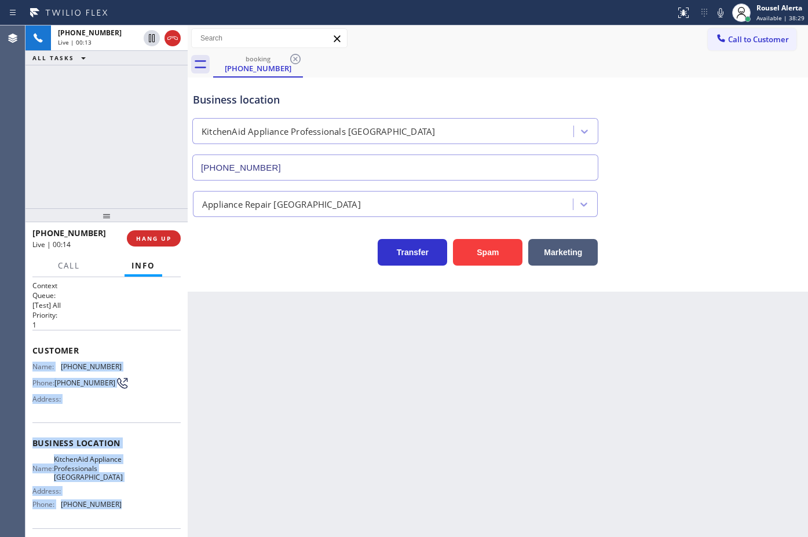
drag, startPoint x: 32, startPoint y: 367, endPoint x: 128, endPoint y: 514, distance: 175.4
click at [128, 514] on div "Context Queue: [Test] All Priority: 1 Customer Name: (516) 486-0601 Phone: (516…" at bounding box center [106, 448] width 148 height 335
copy div "Name: (516) 486-0601 Phone: (516) 486-0601 Address: Business location Name: Kit…"
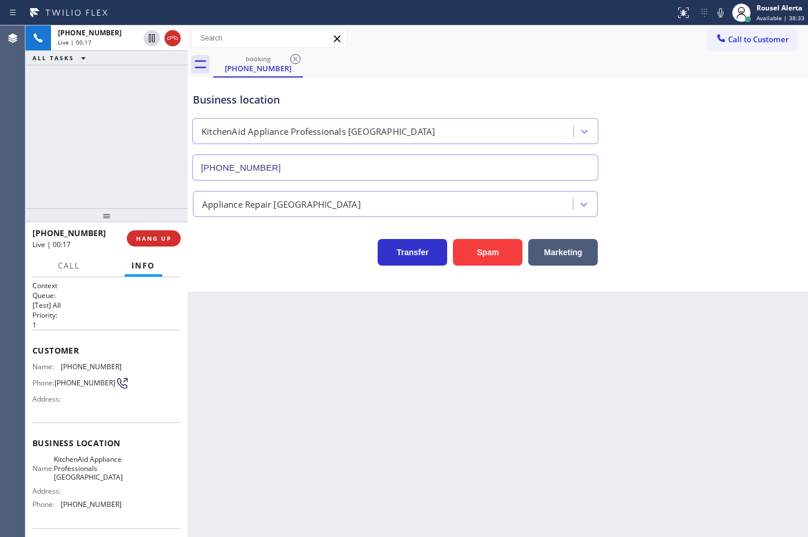
click at [803, 239] on div "Transfer Spam Marketing" at bounding box center [498, 247] width 614 height 37
click at [562, 349] on div "Back to Dashboard Change Sender ID Customers Technicians Select a contact Outbo…" at bounding box center [498, 281] width 620 height 512
click at [152, 155] on div "+15164860601 Live | 00:26 ALL TASKS ALL TASKS ACTIVE TASKS TASKS IN WRAP UP" at bounding box center [106, 116] width 162 height 183
click at [273, 372] on div "Back to Dashboard Change Sender ID Customers Technicians Select a contact Outbo…" at bounding box center [498, 281] width 620 height 512
click at [331, 366] on div "Back to Dashboard Change Sender ID Customers Technicians Select a contact Outbo…" at bounding box center [498, 281] width 620 height 512
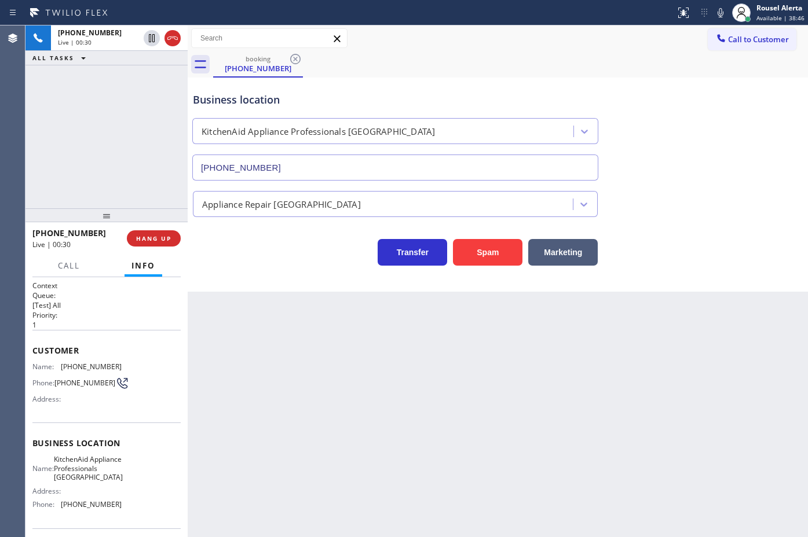
click at [104, 161] on div "+15164860601 Live | 00:30 ALL TASKS ALL TASKS ACTIVE TASKS TASKS IN WRAP UP" at bounding box center [106, 116] width 162 height 183
click at [264, 331] on div "Back to Dashboard Change Sender ID Customers Technicians Select a contact Outbo…" at bounding box center [498, 281] width 620 height 512
click at [113, 178] on div "+15164860601 Live | 00:31 ALL TASKS ALL TASKS ACTIVE TASKS TASKS IN WRAP UP" at bounding box center [106, 116] width 162 height 183
click at [149, 242] on button "HANG UP" at bounding box center [154, 238] width 54 height 16
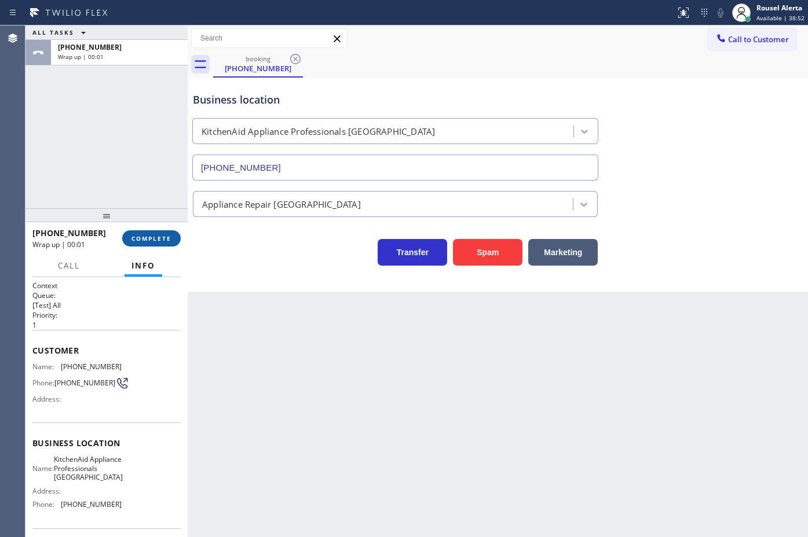
click at [153, 239] on span "COMPLETE" at bounding box center [151, 239] width 40 height 8
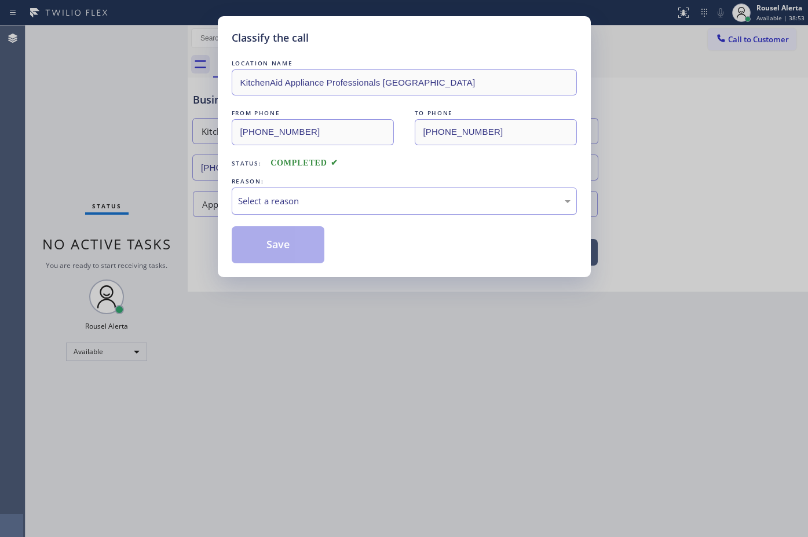
click at [276, 197] on div "Select a reason" at bounding box center [404, 201] width 332 height 13
click at [294, 247] on button "Save" at bounding box center [278, 244] width 93 height 37
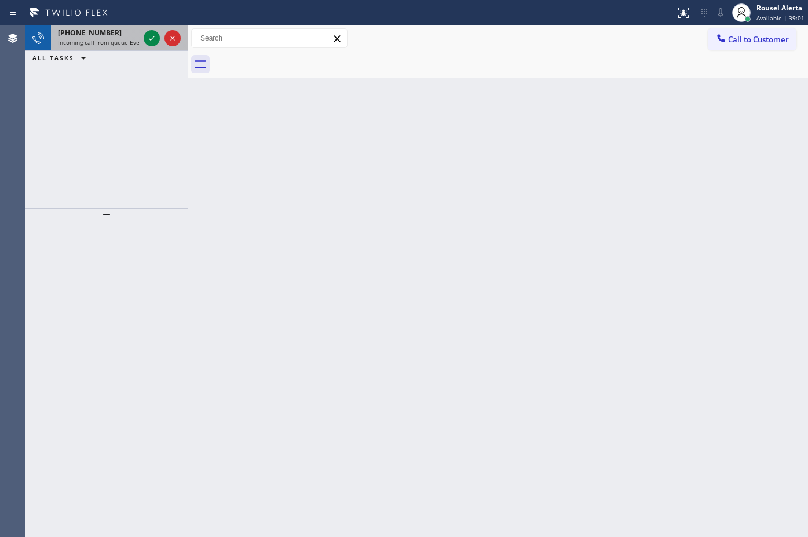
drag, startPoint x: 123, startPoint y: 30, endPoint x: 145, endPoint y: 46, distance: 27.8
click at [123, 30] on div "+13108483149" at bounding box center [98, 33] width 81 height 10
click at [103, 36] on span "+13105020566" at bounding box center [90, 33] width 64 height 10
click at [128, 38] on span "Incoming call from queue [Test] All" at bounding box center [106, 42] width 96 height 8
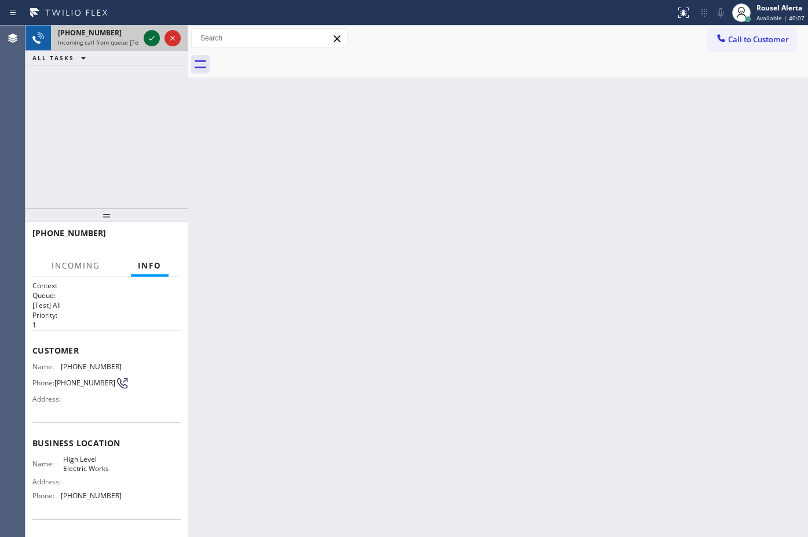
click at [154, 38] on icon at bounding box center [152, 38] width 14 height 14
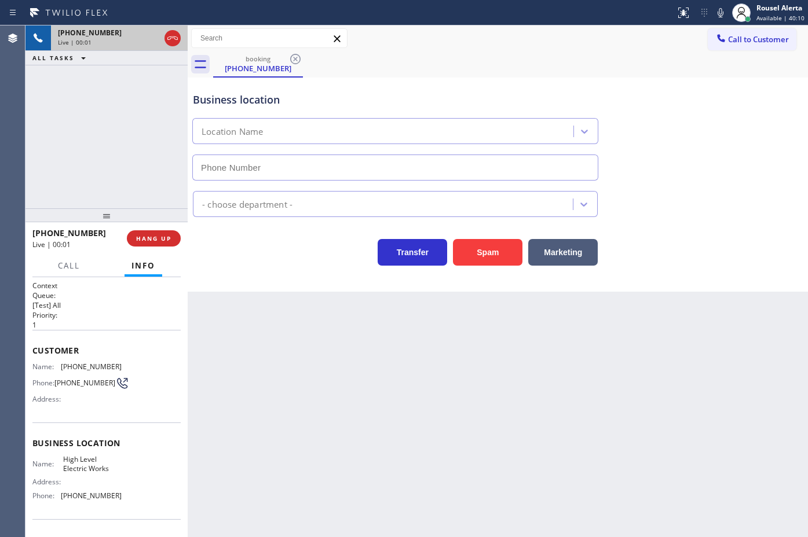
type input "(844) 514-6122"
click at [335, 374] on div "Back to Dashboard Change Sender ID Customers Technicians Select a contact Outbo…" at bounding box center [498, 281] width 620 height 512
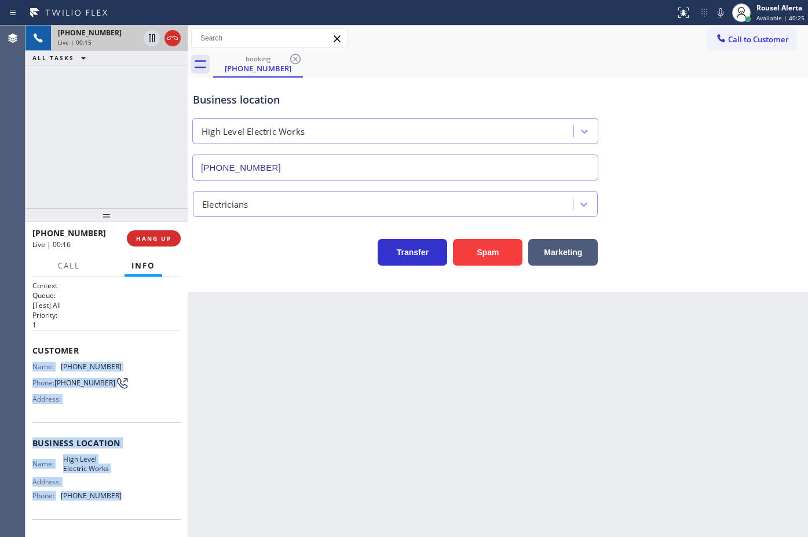
drag, startPoint x: 30, startPoint y: 367, endPoint x: 120, endPoint y: 499, distance: 160.5
click at [120, 499] on div "Context Queue: [Test] All Priority: 1 Customer Name: (563) 260-0464 Phone: (563…" at bounding box center [106, 407] width 162 height 260
copy div "Name: (563) 260-0464 Phone: (563) 260-0464 Address: Business location Name: Hig…"
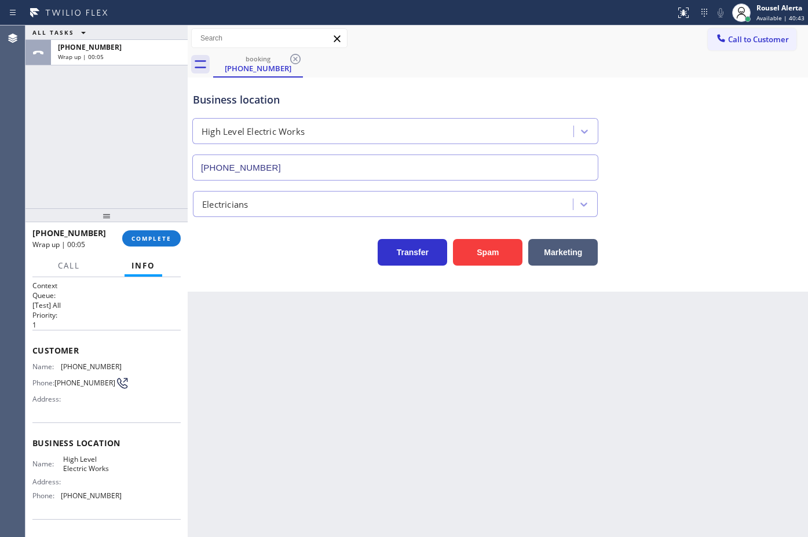
drag, startPoint x: 511, startPoint y: 325, endPoint x: 349, endPoint y: 273, distance: 170.3
click at [510, 326] on div "Back to Dashboard Change Sender ID Customers Technicians Select a contact Outbo…" at bounding box center [498, 281] width 620 height 512
click at [159, 240] on span "COMPLETE" at bounding box center [151, 239] width 40 height 8
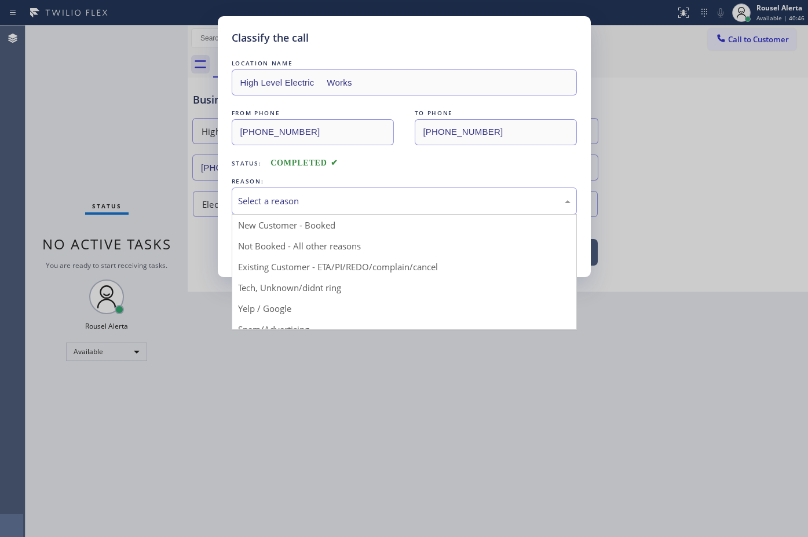
click at [374, 191] on div "Select a reason" at bounding box center [404, 201] width 345 height 27
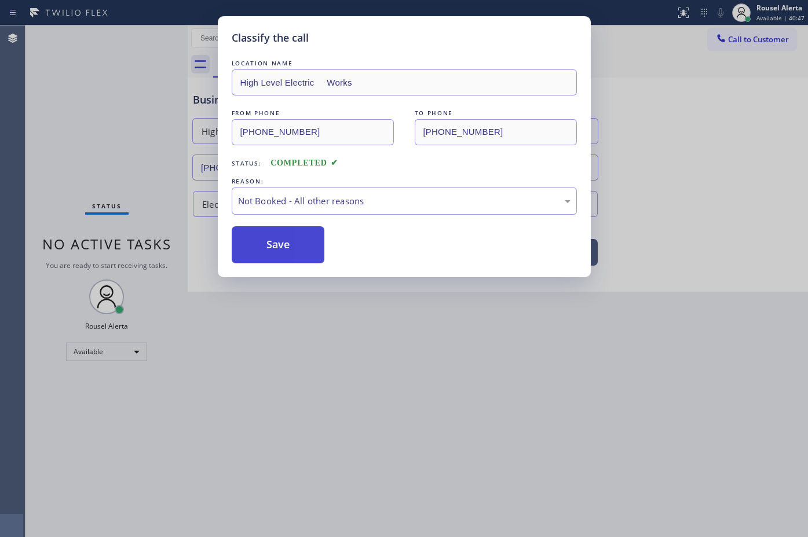
click at [313, 241] on button "Save" at bounding box center [278, 244] width 93 height 37
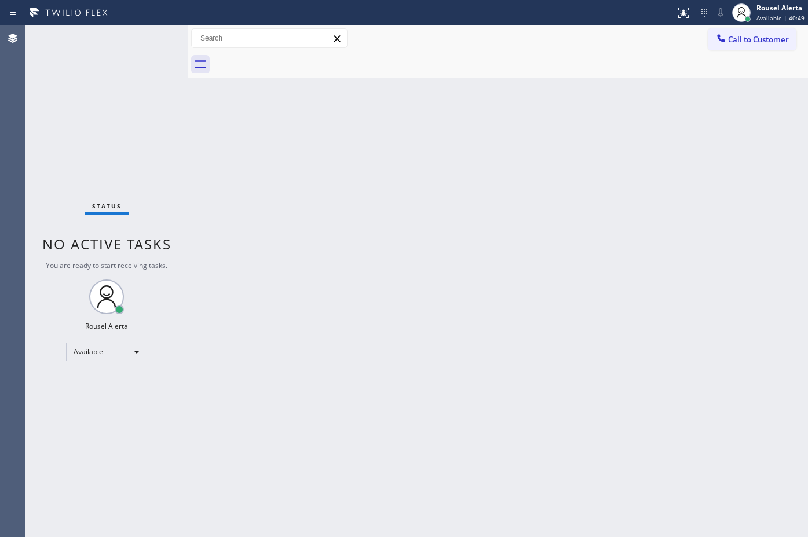
drag, startPoint x: 334, startPoint y: 395, endPoint x: 341, endPoint y: 386, distance: 11.2
click at [339, 389] on div "Back to Dashboard Change Sender ID Customers Technicians Select a contact Outbo…" at bounding box center [498, 281] width 620 height 512
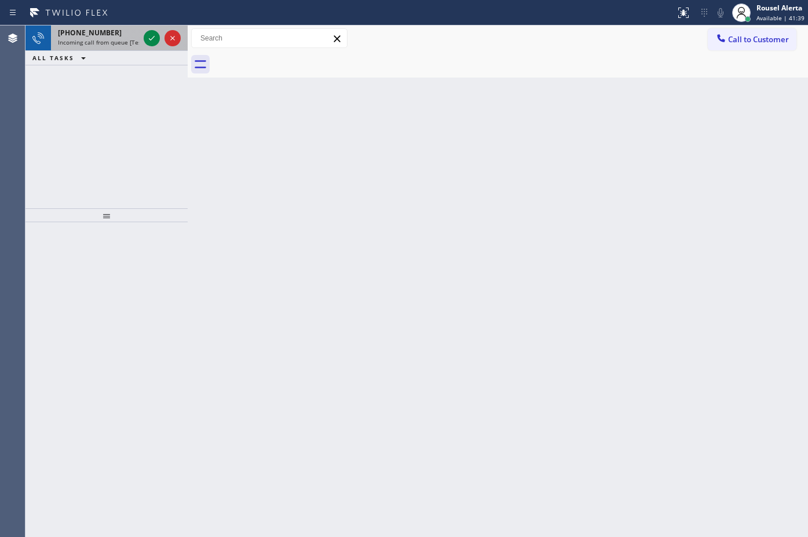
drag, startPoint x: 114, startPoint y: 30, endPoint x: 135, endPoint y: 39, distance: 23.3
click at [115, 32] on div "+15087533171" at bounding box center [98, 33] width 81 height 10
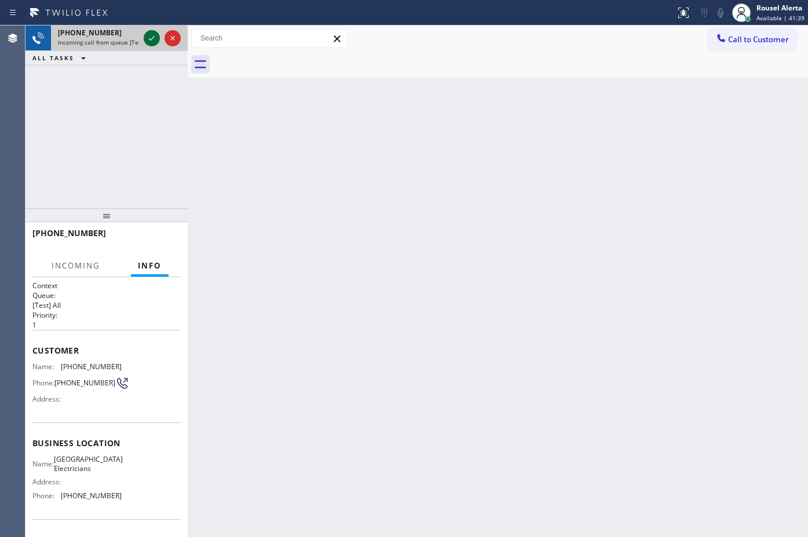
click at [144, 39] on div at bounding box center [152, 38] width 16 height 14
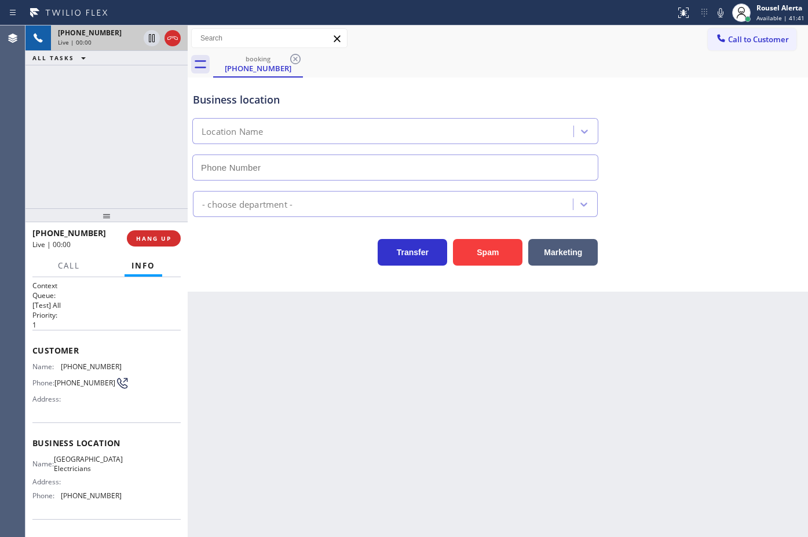
type input "(805) 398-6024"
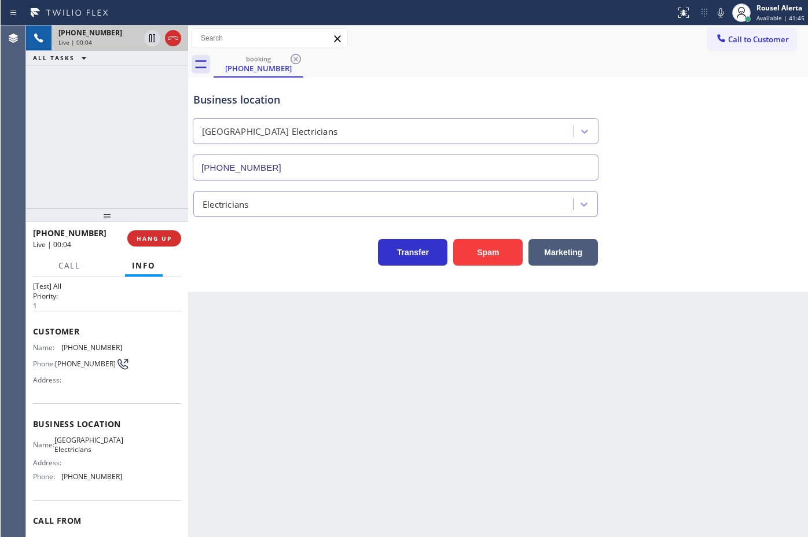
scroll to position [9, 0]
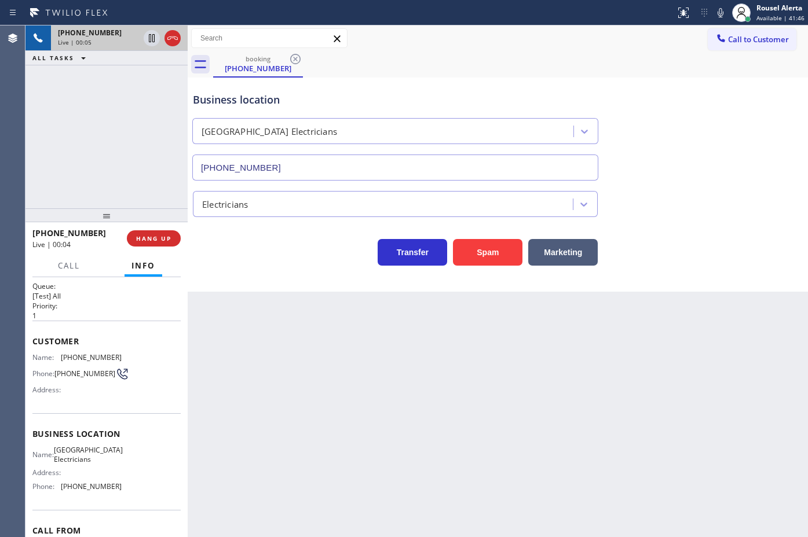
drag, startPoint x: 281, startPoint y: 369, endPoint x: 281, endPoint y: 362, distance: 7.0
click at [281, 362] on div "Back to Dashboard Change Sender ID Customers Technicians Select a contact Outbo…" at bounding box center [498, 281] width 620 height 512
drag, startPoint x: 157, startPoint y: 155, endPoint x: 155, endPoint y: 180, distance: 24.4
click at [155, 155] on div "+15087533171 Live | 00:05 ALL TASKS ALL TASKS ACTIVE TASKS TASKS IN WRAP UP" at bounding box center [106, 116] width 162 height 183
click at [149, 239] on span "HANG UP" at bounding box center [153, 239] width 35 height 8
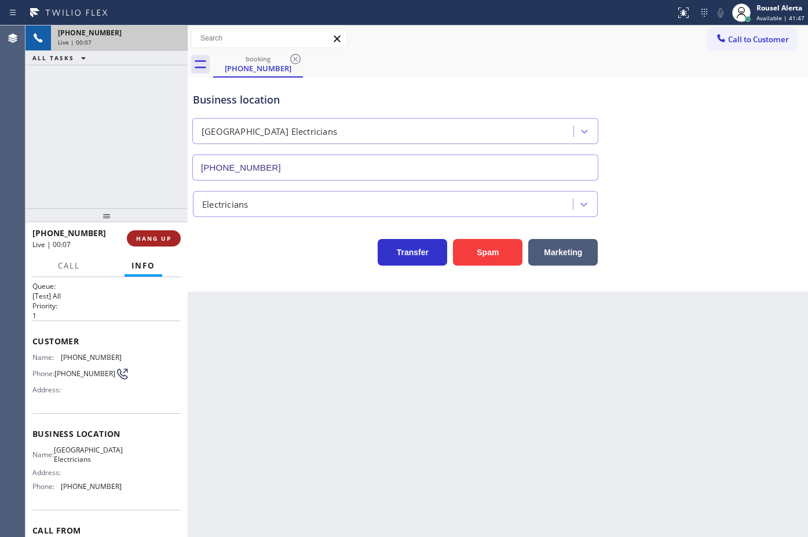
click at [149, 239] on span "HANG UP" at bounding box center [153, 239] width 35 height 8
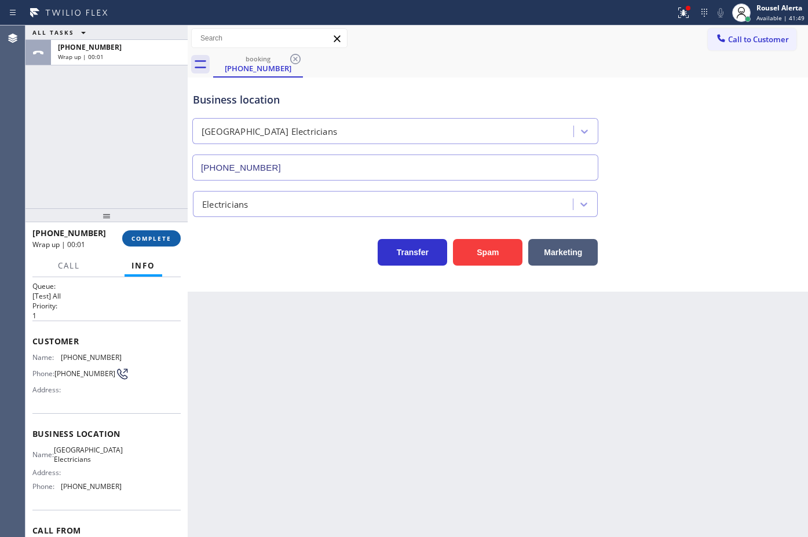
click at [151, 239] on span "COMPLETE" at bounding box center [151, 239] width 40 height 8
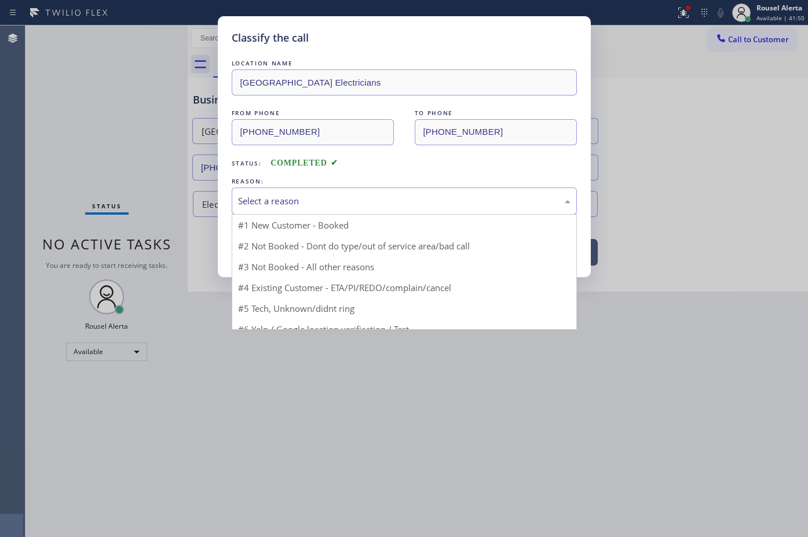
click at [273, 199] on div "Select a reason" at bounding box center [404, 201] width 332 height 13
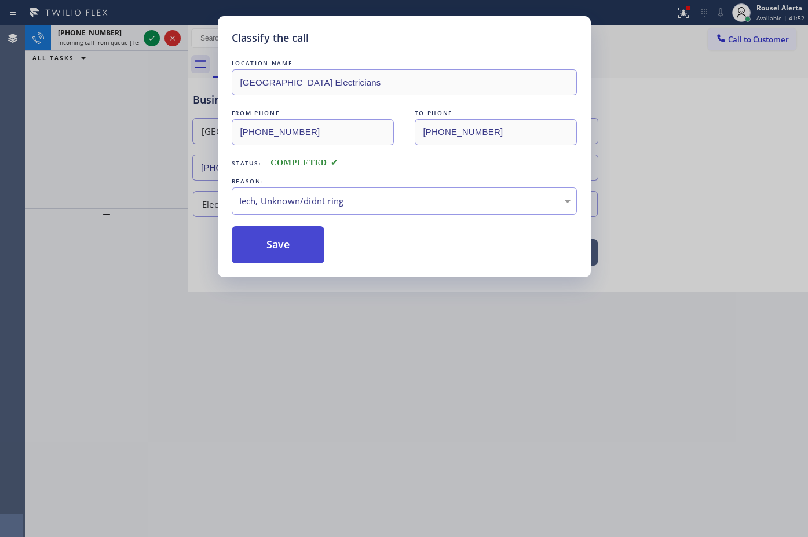
click at [284, 247] on button "Save" at bounding box center [278, 244] width 93 height 37
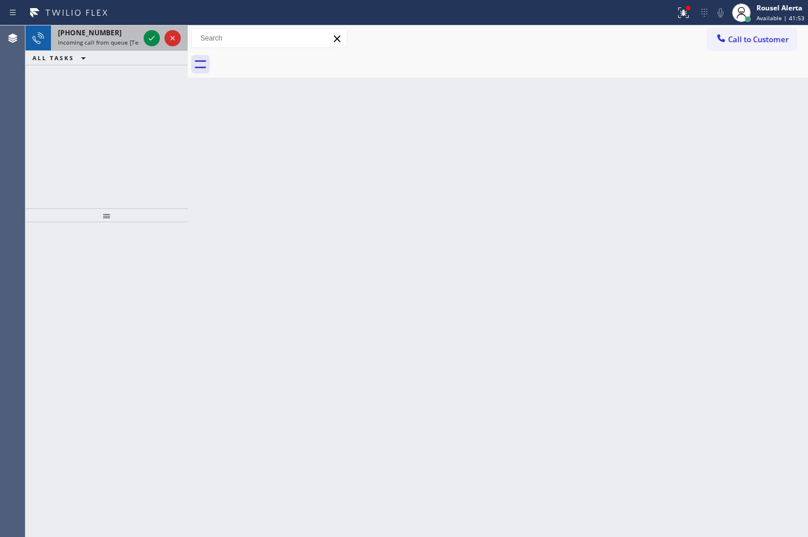
click at [123, 38] on span "Incoming call from queue [Test] All" at bounding box center [106, 42] width 96 height 8
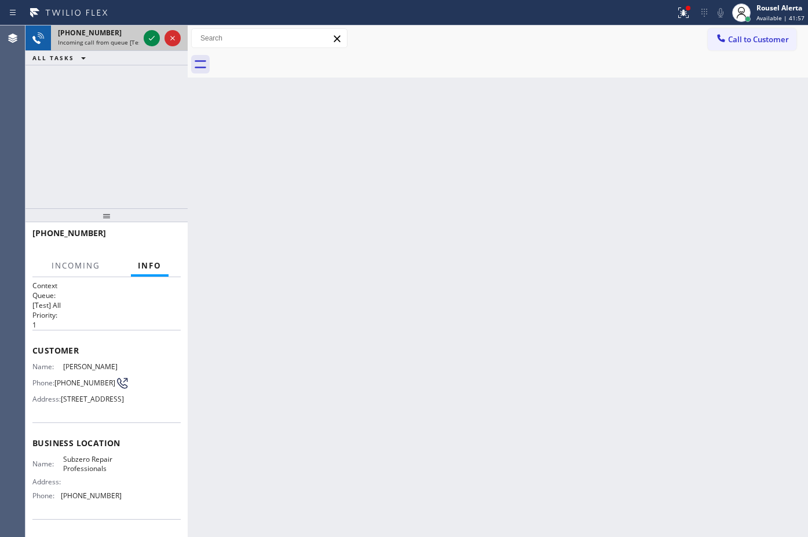
click at [97, 44] on span "Incoming call from queue [Test] All" at bounding box center [106, 42] width 96 height 8
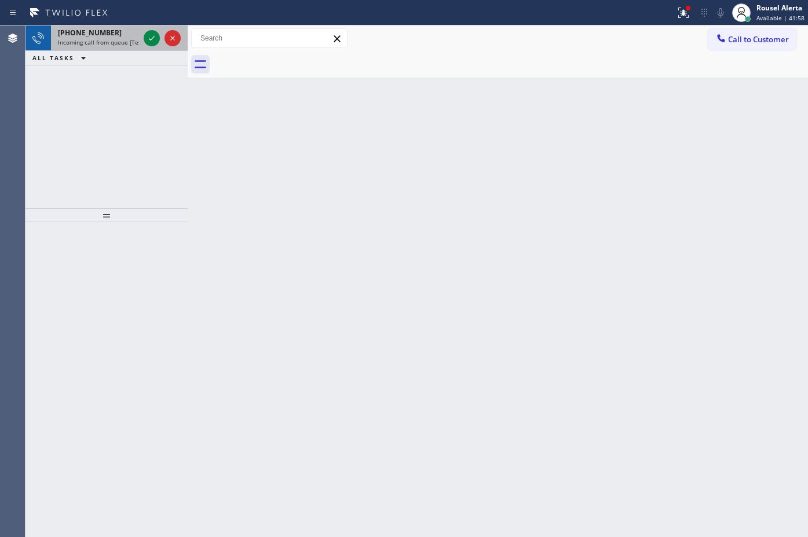
click at [114, 30] on div "+14155963758" at bounding box center [98, 33] width 81 height 10
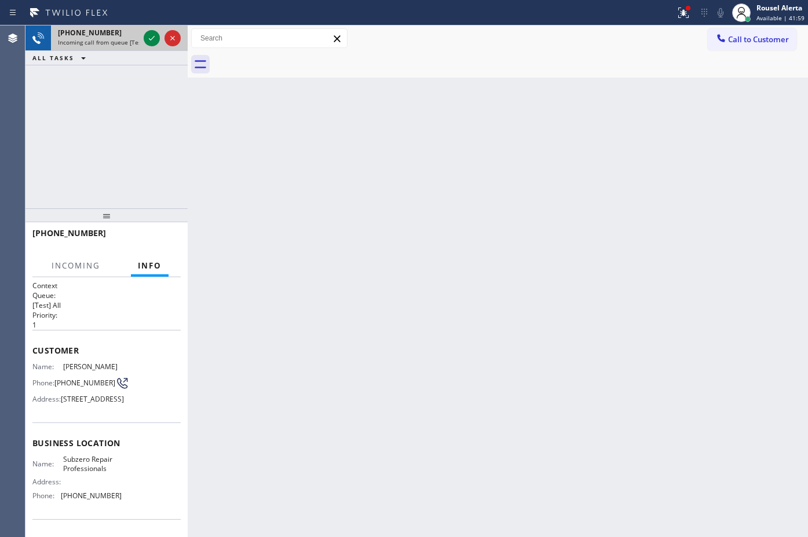
click at [114, 30] on div "+14155963758" at bounding box center [98, 33] width 81 height 10
click at [257, 180] on div "Back to Dashboard Change Sender ID Customers Technicians Select a contact Outbo…" at bounding box center [498, 281] width 620 height 512
click at [678, 2] on button at bounding box center [683, 12] width 25 height 25
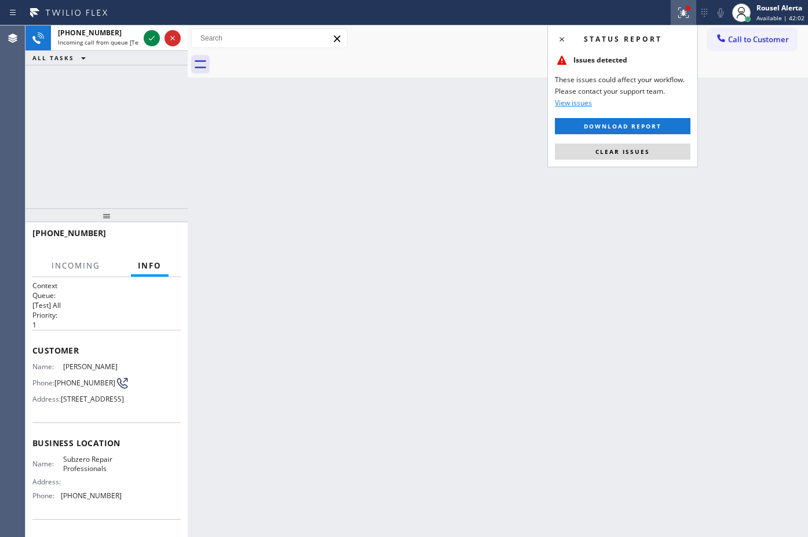
click at [606, 164] on div "Status report Issues detected These issues could affect your workflow. Please c…" at bounding box center [622, 96] width 151 height 142
click at [598, 149] on span "Clear issues" at bounding box center [622, 152] width 54 height 8
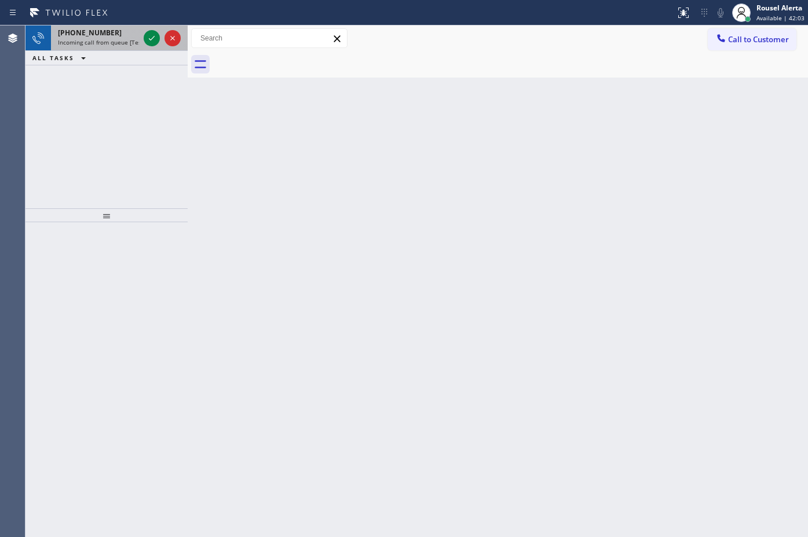
click at [139, 32] on div "+14155963758" at bounding box center [98, 33] width 81 height 10
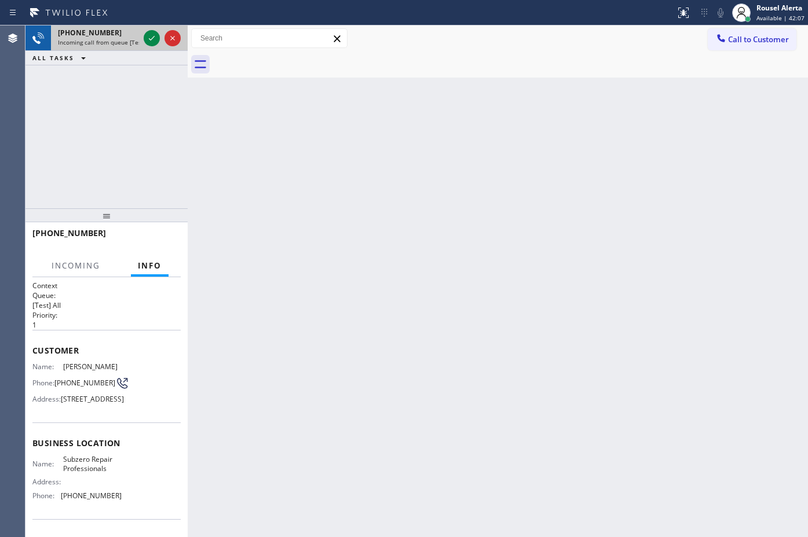
click at [136, 32] on div "+14155963758" at bounding box center [98, 33] width 81 height 10
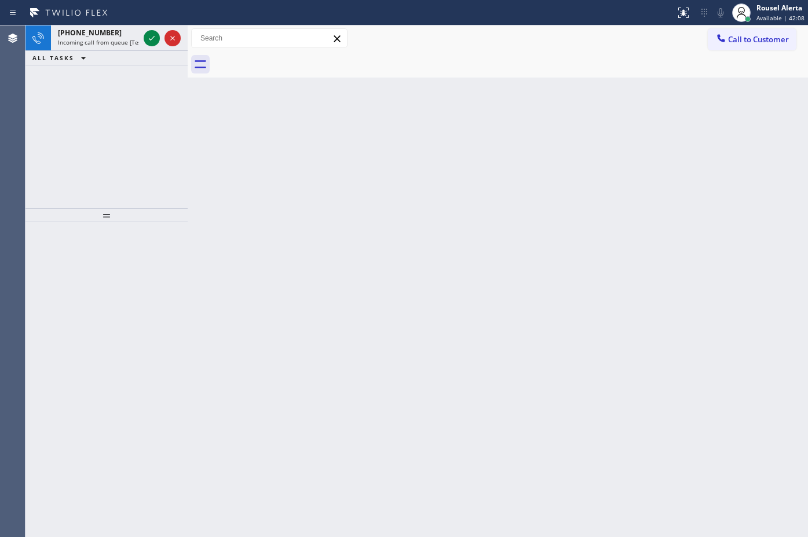
click at [136, 32] on div "+14155963758" at bounding box center [98, 33] width 81 height 10
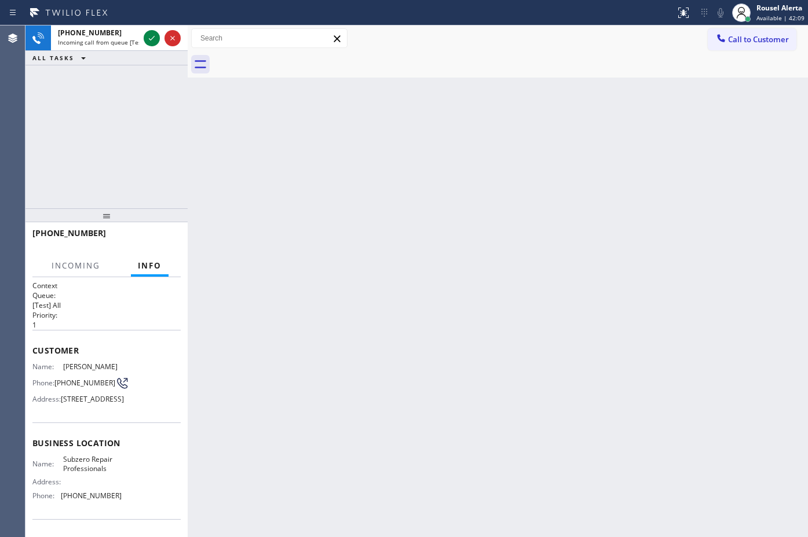
click at [136, 32] on div "+14155963758" at bounding box center [98, 33] width 81 height 10
click at [152, 38] on icon at bounding box center [152, 38] width 6 height 5
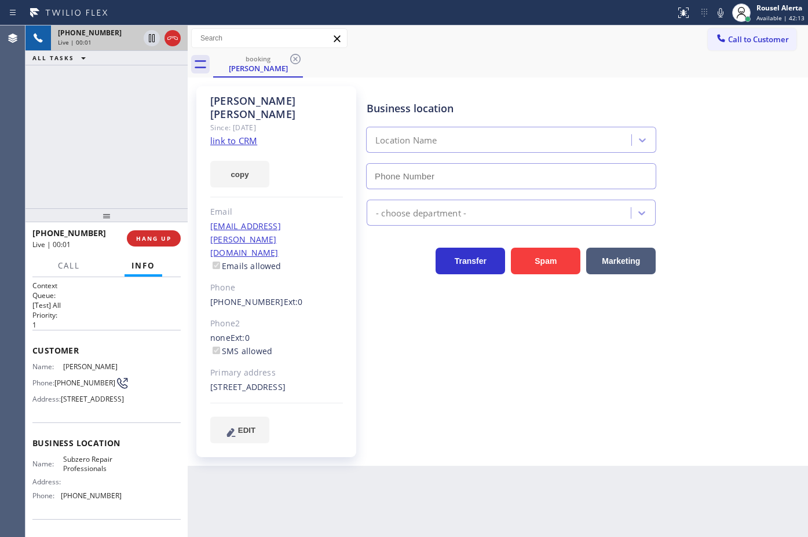
type input "(415) 914-8003"
click at [226, 135] on link "link to CRM" at bounding box center [233, 141] width 47 height 12
click at [147, 34] on icon at bounding box center [152, 38] width 14 height 14
click at [722, 7] on icon at bounding box center [721, 13] width 14 height 14
click at [127, 85] on div "+14155963758 Live | 03:27 ALL TASKS ALL TASKS ACTIVE TASKS TASKS IN WRAP UP" at bounding box center [106, 116] width 162 height 183
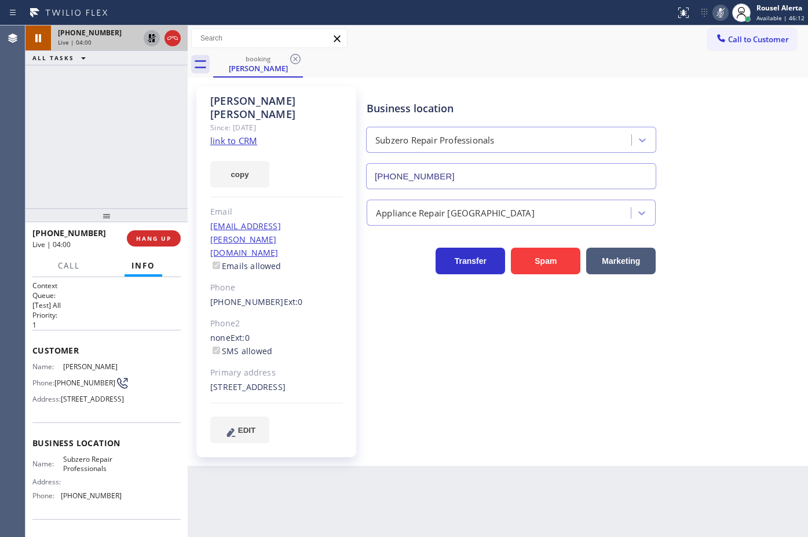
click at [145, 36] on icon at bounding box center [152, 38] width 14 height 14
click at [726, 15] on icon at bounding box center [721, 13] width 14 height 14
click at [484, 426] on div "Business location Subzero Repair Professionals (415) 914-8003 Appliance Repair …" at bounding box center [584, 276] width 441 height 374
click at [116, 137] on div "+14155963758 Live | 04:33 ALL TASKS ALL TASKS ACTIVE TASKS TASKS IN WRAP UP" at bounding box center [106, 116] width 162 height 183
click at [411, 516] on div "Back to Dashboard Change Sender ID Customers Technicians Select a contact Outbo…" at bounding box center [498, 281] width 620 height 512
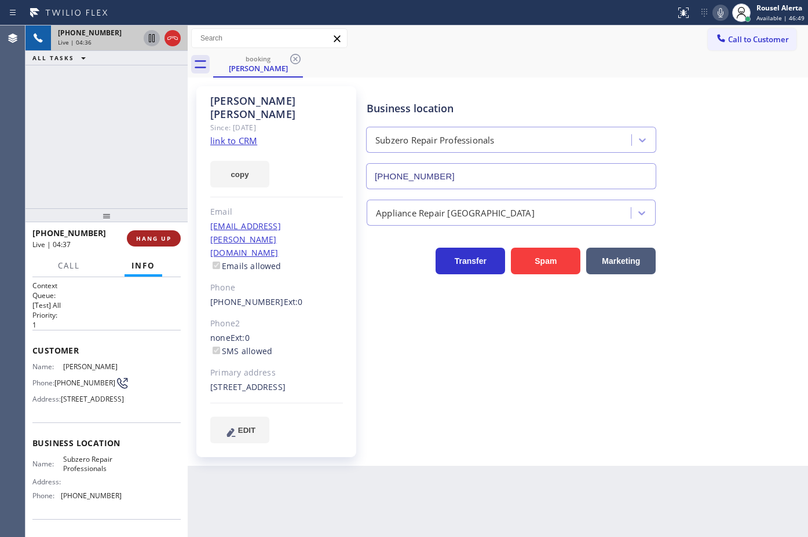
click at [148, 236] on span "HANG UP" at bounding box center [153, 239] width 35 height 8
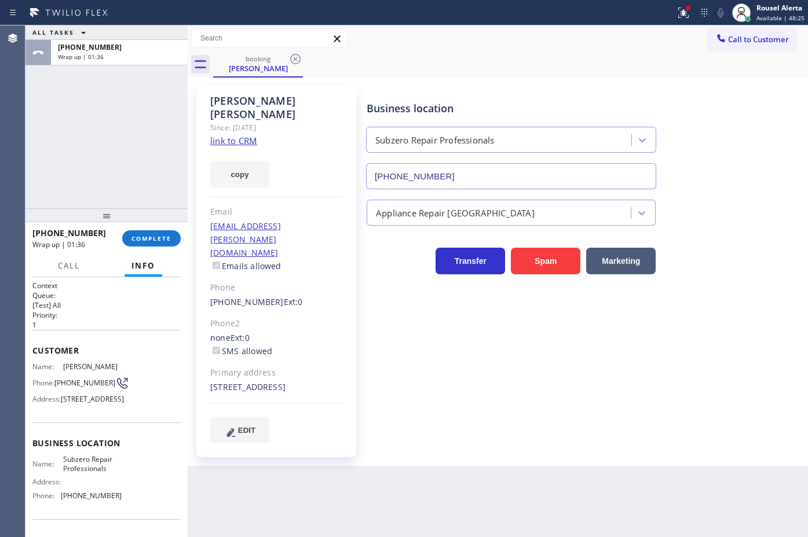
drag, startPoint x: 112, startPoint y: 99, endPoint x: 116, endPoint y: 131, distance: 32.8
click at [112, 99] on div "ALL TASKS ALL TASKS ACTIVE TASKS TASKS IN WRAP UP +14155963758 Wrap up | 01:36" at bounding box center [106, 116] width 162 height 183
click at [151, 235] on span "COMPLETE" at bounding box center [151, 239] width 40 height 8
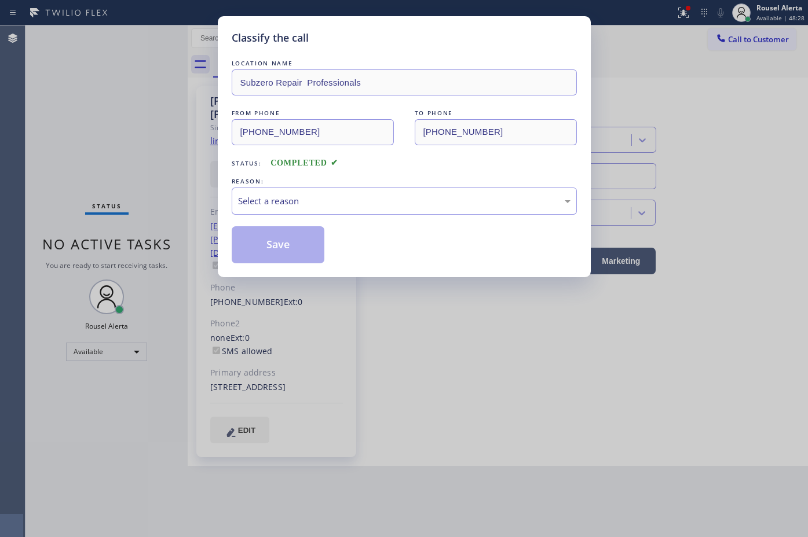
click at [299, 210] on div "Select a reason" at bounding box center [404, 201] width 345 height 27
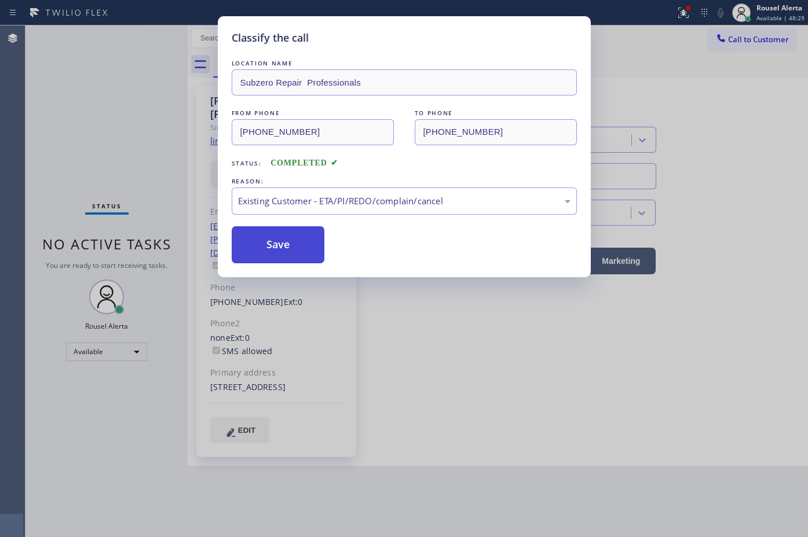
click at [270, 237] on button "Save" at bounding box center [278, 244] width 93 height 37
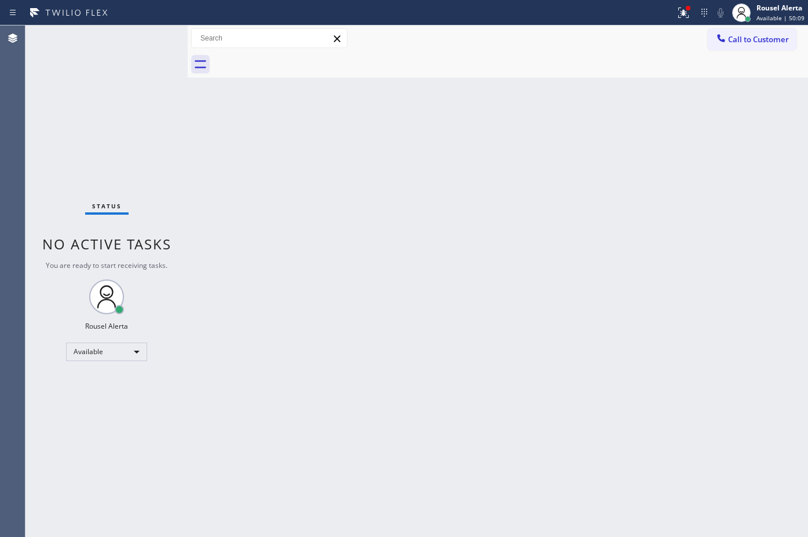
click at [146, 43] on div "Status No active tasks You are ready to start receiving tasks. Rousel Alerta Av…" at bounding box center [106, 281] width 162 height 512
click at [145, 42] on div "Status No active tasks You are ready to start receiving tasks. Rousel Alerta Av…" at bounding box center [106, 281] width 162 height 512
click at [559, 257] on div "Back to Dashboard Change Sender ID Customers Technicians Select a contact Outbo…" at bounding box center [498, 281] width 620 height 512
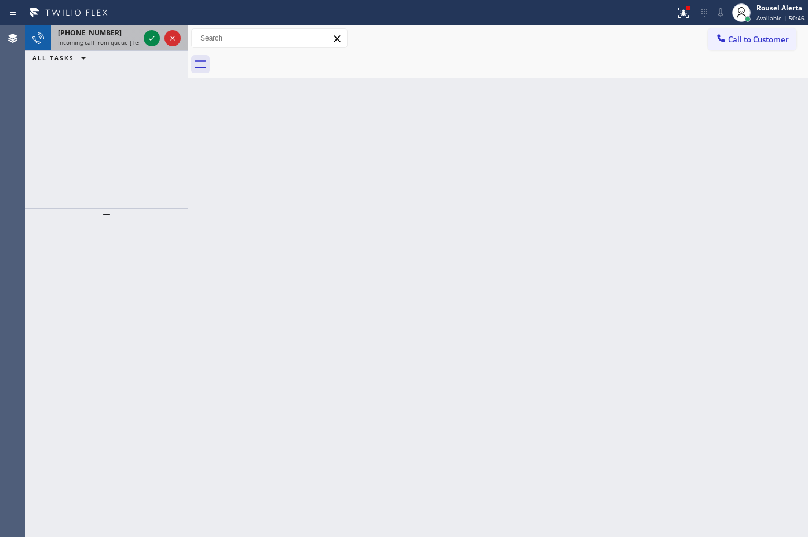
drag, startPoint x: 117, startPoint y: 36, endPoint x: 139, endPoint y: 41, distance: 22.6
click at [122, 38] on div "+12143367242 Incoming call from queue [Test] All" at bounding box center [96, 37] width 90 height 25
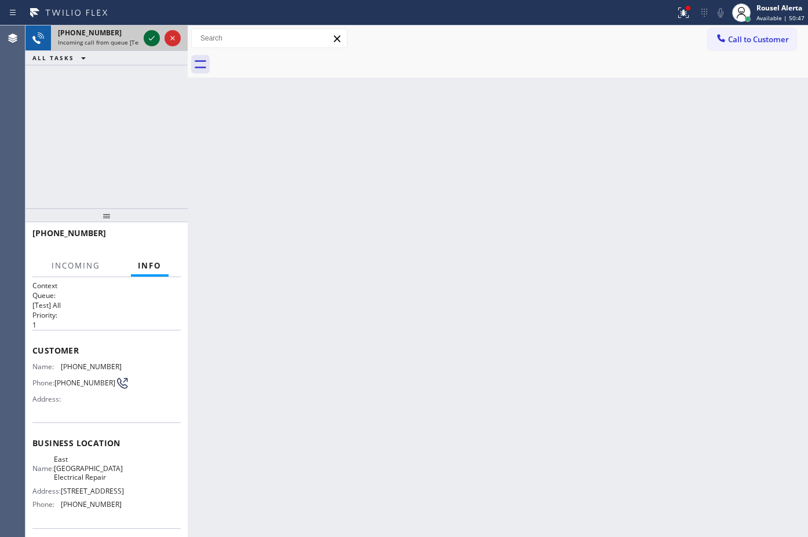
click at [144, 41] on div at bounding box center [152, 38] width 16 height 14
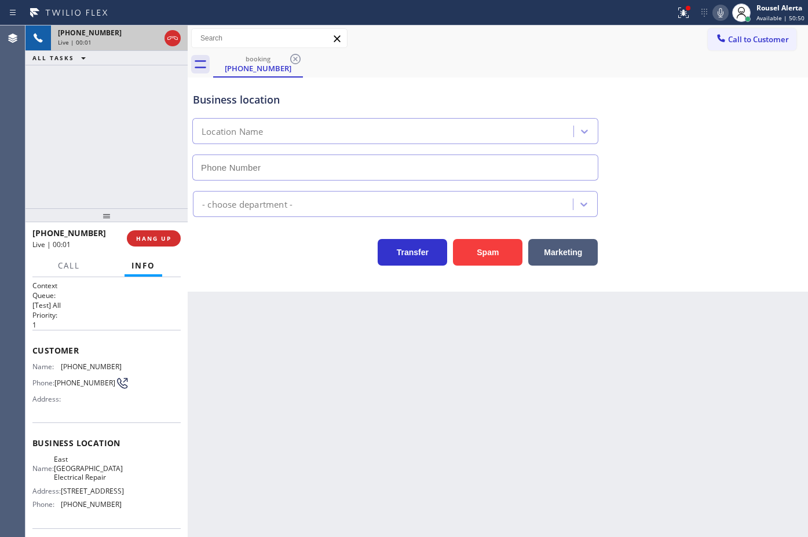
type input "(682) 356-6759"
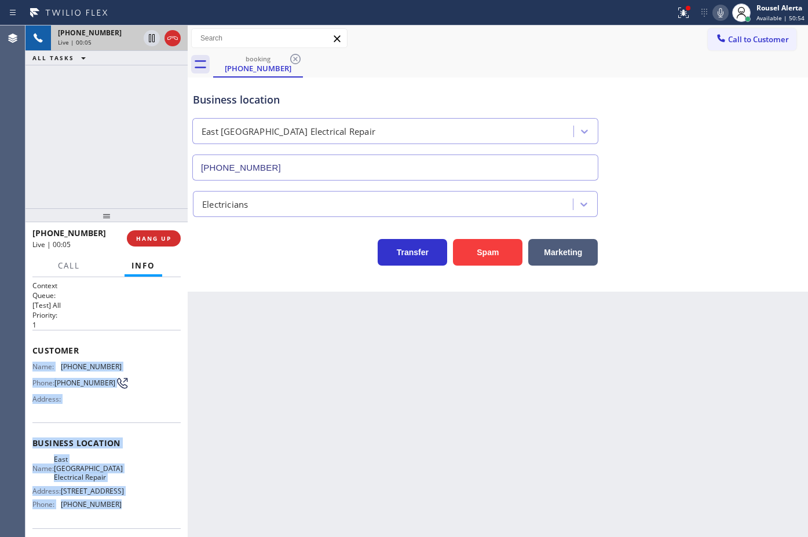
drag, startPoint x: 27, startPoint y: 366, endPoint x: 116, endPoint y: 517, distance: 175.0
click at [116, 517] on div "Context Queue: [Test] All Priority: 1 Customer Name: (214) 336-7242 Phone: (214…" at bounding box center [106, 407] width 162 height 260
copy div "Name: (214) 336-7242 Phone: (214) 336-7242 Address: Business location Name: Eas…"
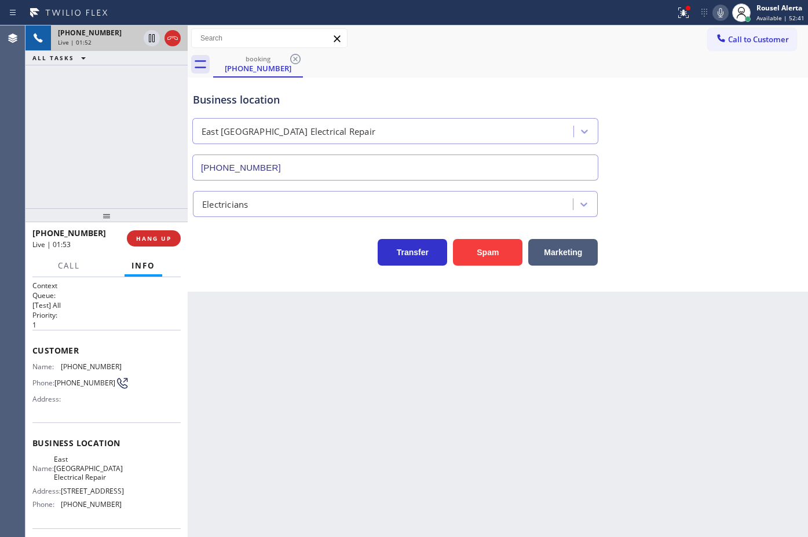
click at [128, 81] on div "+12143367242 Live | 01:52 ALL TASKS ALL TASKS ACTIVE TASKS TASKS IN WRAP UP" at bounding box center [106, 116] width 162 height 183
click at [148, 39] on icon at bounding box center [152, 38] width 14 height 14
click at [720, 12] on icon at bounding box center [721, 13] width 14 height 14
click at [146, 36] on icon at bounding box center [152, 38] width 14 height 14
click at [722, 13] on rect at bounding box center [721, 12] width 8 height 8
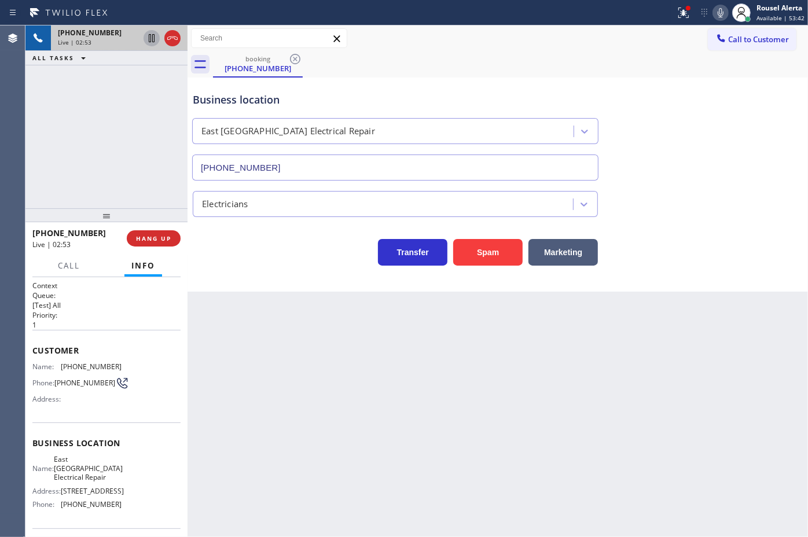
click at [623, 50] on div "Call to Customer Outbound call Location Alex Plumbing Repair Your caller id pho…" at bounding box center [498, 38] width 621 height 26
click at [679, 9] on icon at bounding box center [684, 13] width 14 height 14
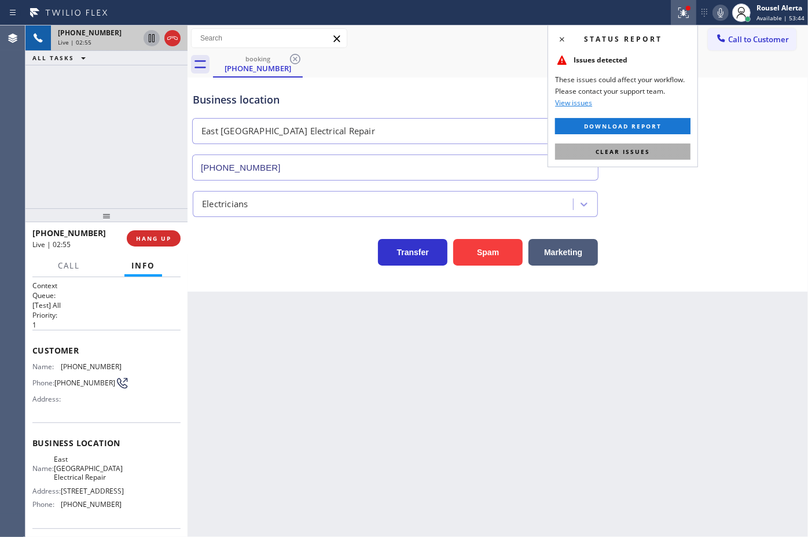
click at [635, 152] on span "Clear issues" at bounding box center [623, 152] width 54 height 8
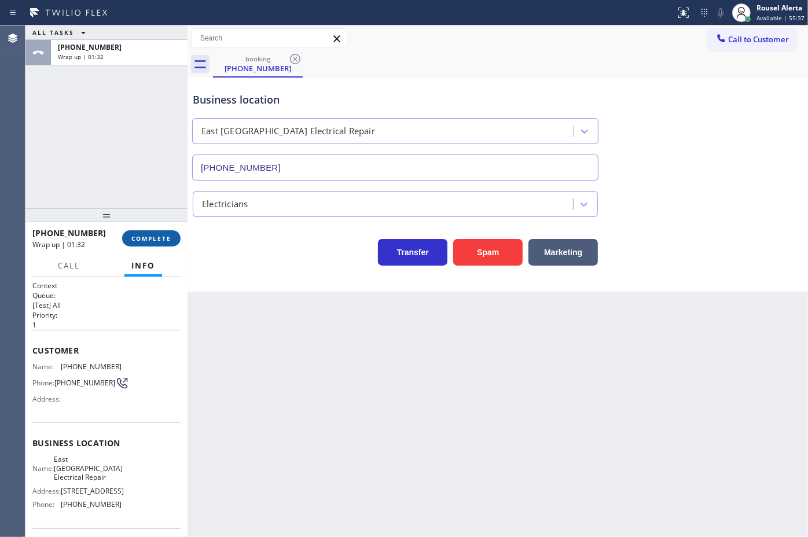
click at [149, 246] on button "COMPLETE" at bounding box center [151, 238] width 58 height 16
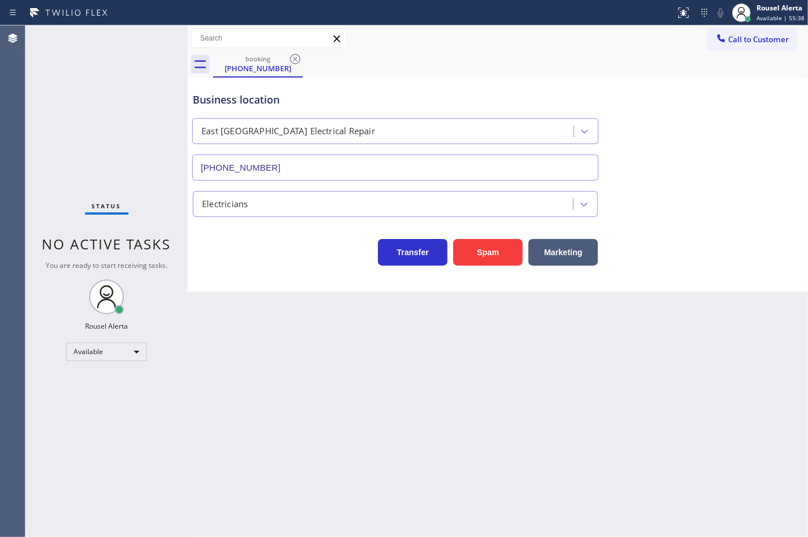
click at [281, 208] on div "Electricians" at bounding box center [384, 204] width 377 height 20
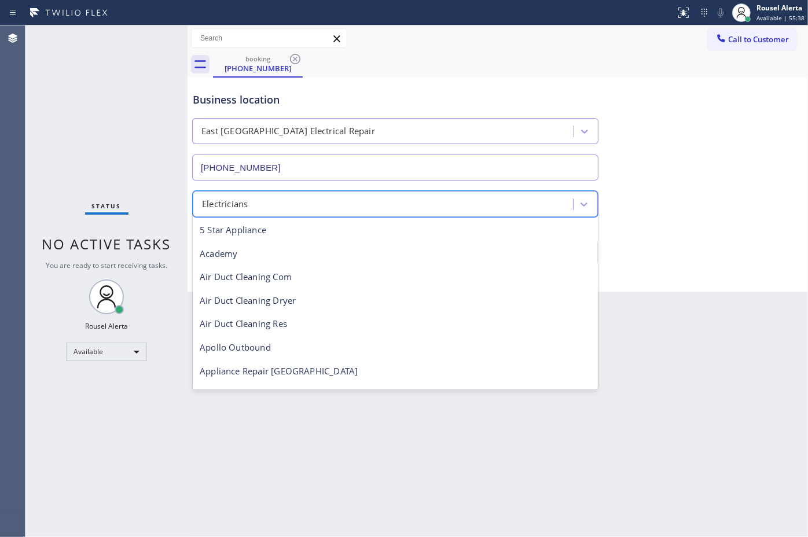
scroll to position [119, 0]
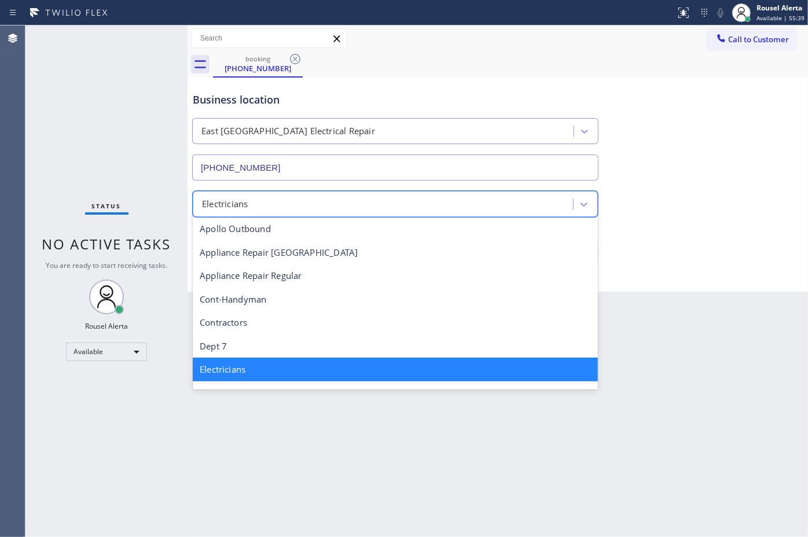
click at [135, 172] on div "Status No active tasks You are ready to start receiving tasks. Rousel Alerta Av…" at bounding box center [106, 281] width 162 height 512
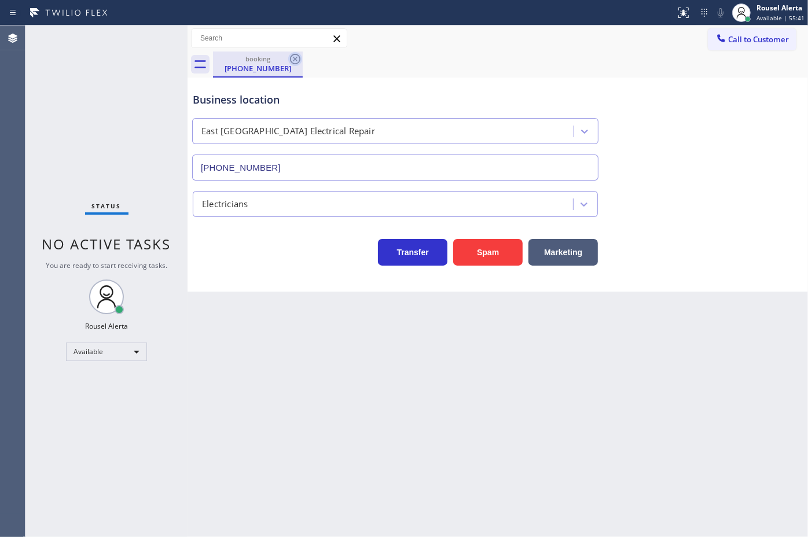
click at [291, 55] on icon at bounding box center [295, 59] width 14 height 14
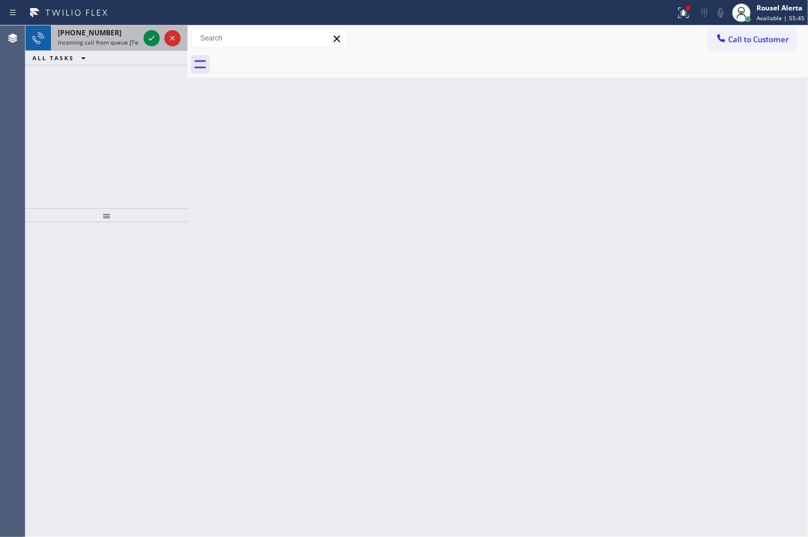
click at [103, 30] on span "+15097311231" at bounding box center [90, 33] width 64 height 10
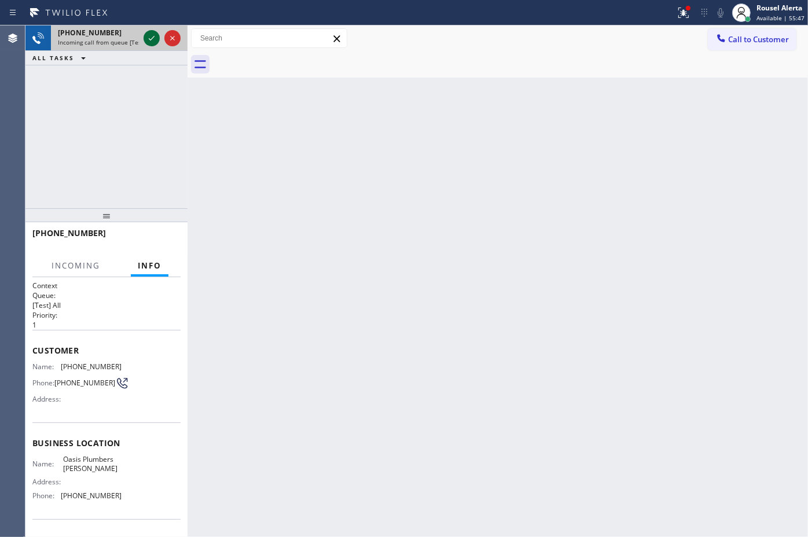
click at [147, 45] on icon at bounding box center [152, 38] width 14 height 14
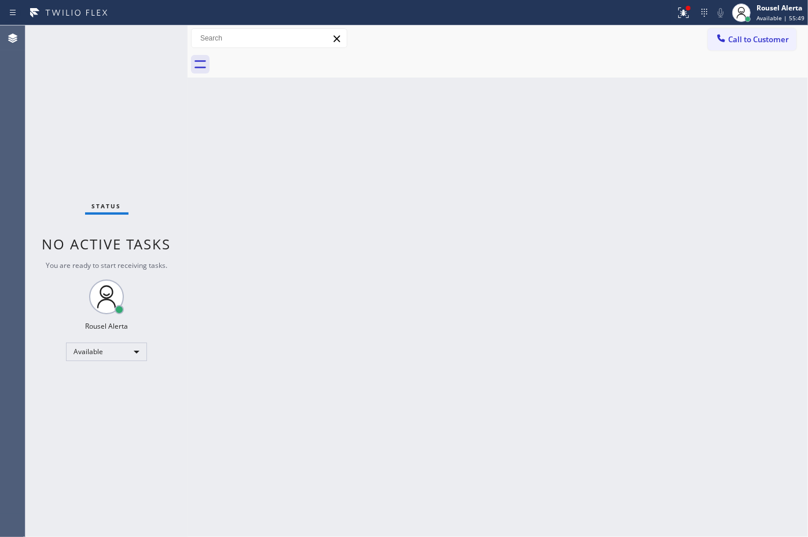
click at [266, 218] on div "Back to Dashboard Change Sender ID Customers Technicians Select a contact Outbo…" at bounding box center [498, 281] width 621 height 512
click at [685, 18] on icon at bounding box center [684, 13] width 14 height 14
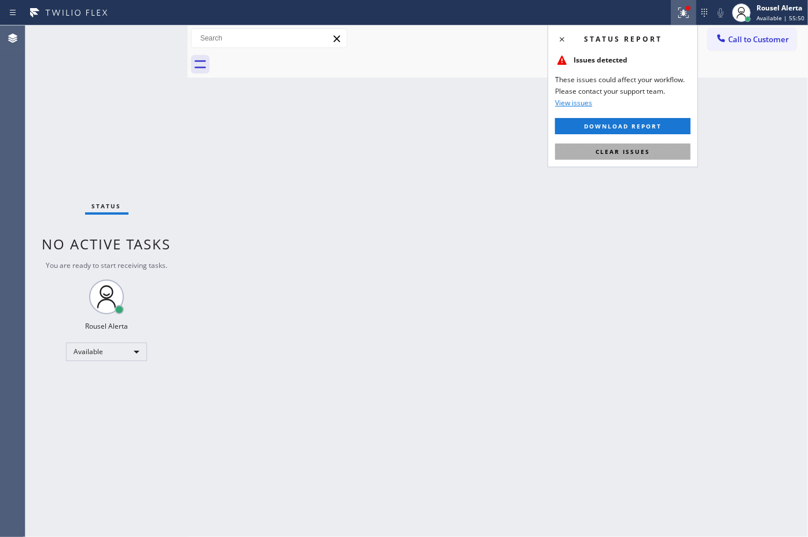
click at [664, 149] on button "Clear issues" at bounding box center [623, 152] width 136 height 16
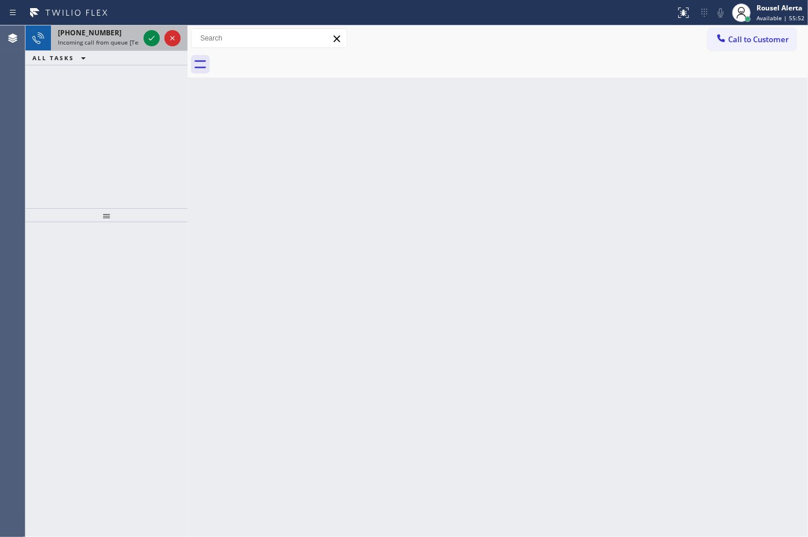
drag, startPoint x: 115, startPoint y: 27, endPoint x: 119, endPoint y: 32, distance: 7.0
click at [114, 29] on div "+14083961954 Incoming call from queue [Test] All" at bounding box center [96, 37] width 90 height 25
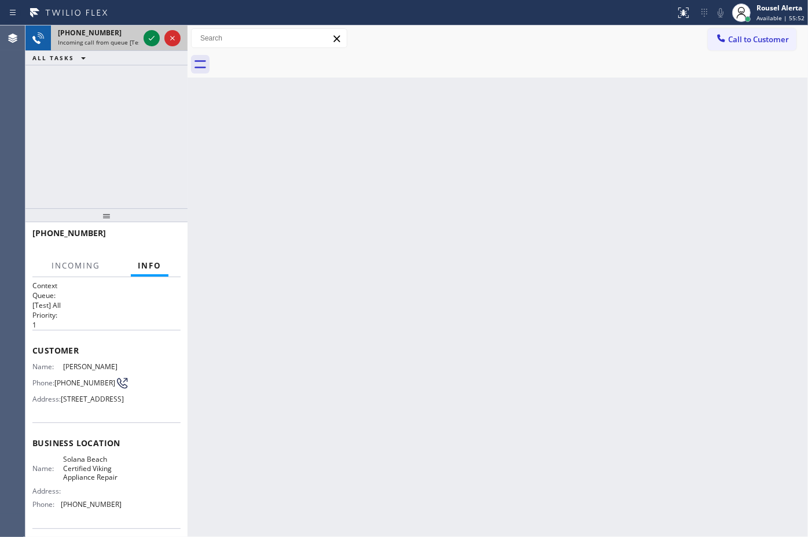
click at [122, 32] on div "+14083961954" at bounding box center [98, 33] width 81 height 10
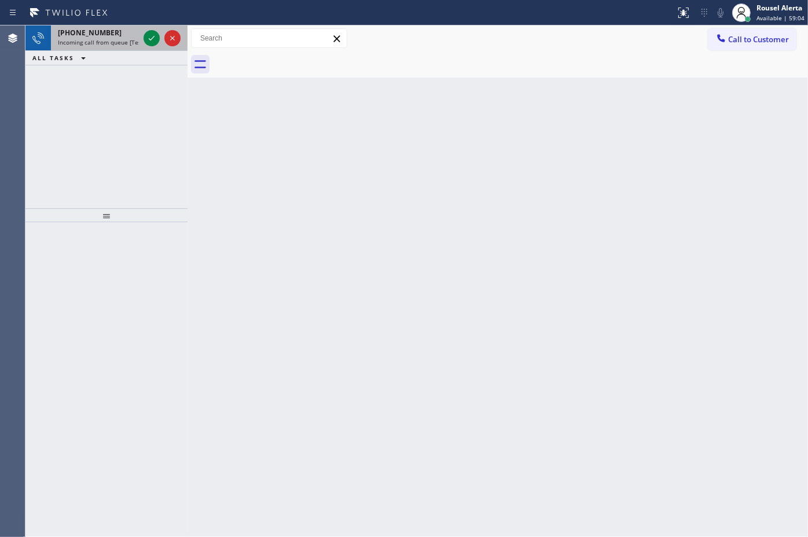
click at [122, 42] on span "Incoming call from queue [Test] All" at bounding box center [106, 42] width 96 height 8
click at [123, 34] on div "+17148748458" at bounding box center [98, 33] width 81 height 10
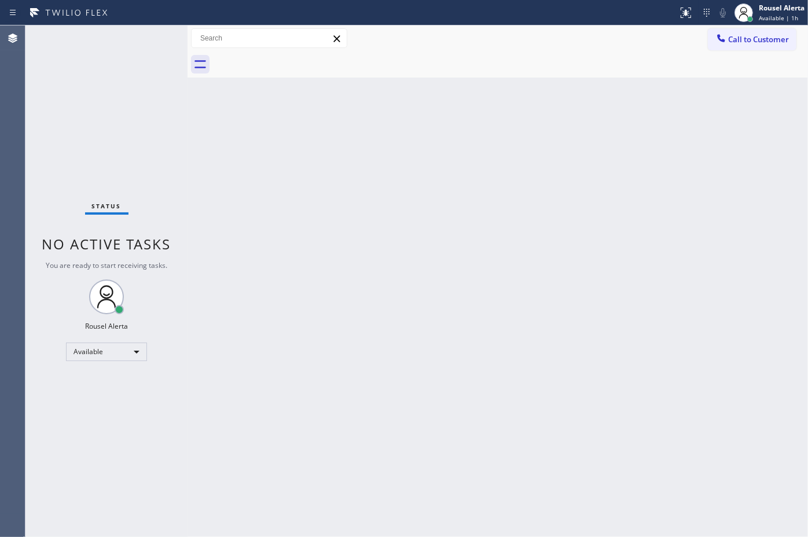
click at [279, 244] on div "Back to Dashboard Change Sender ID Customers Technicians Select a contact Outbo…" at bounding box center [498, 281] width 621 height 512
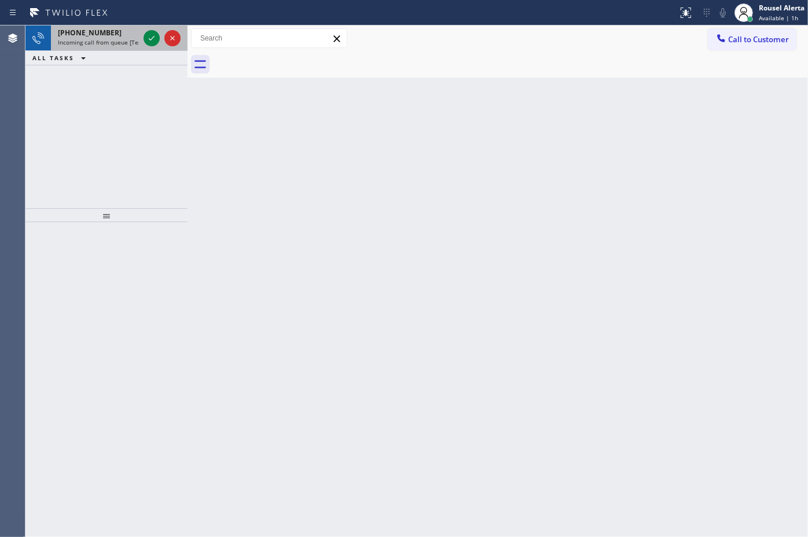
click at [126, 41] on span "Incoming call from queue [Test] All" at bounding box center [106, 42] width 96 height 8
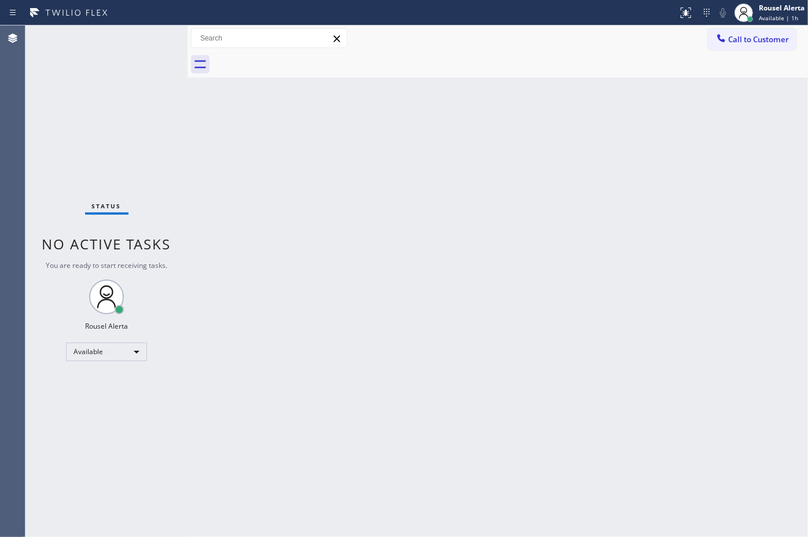
click at [127, 41] on div "Status No active tasks You are ready to start receiving tasks. Rousel Alerta Av…" at bounding box center [106, 281] width 162 height 512
drag, startPoint x: 360, startPoint y: 181, endPoint x: 425, endPoint y: 201, distance: 68.0
click at [365, 184] on div "Back to Dashboard Change Sender ID Customers Technicians Select a contact Outbo…" at bounding box center [498, 281] width 621 height 512
click at [592, 385] on div "Back to Dashboard Change Sender ID Customers Technicians Select a contact Outbo…" at bounding box center [498, 281] width 621 height 512
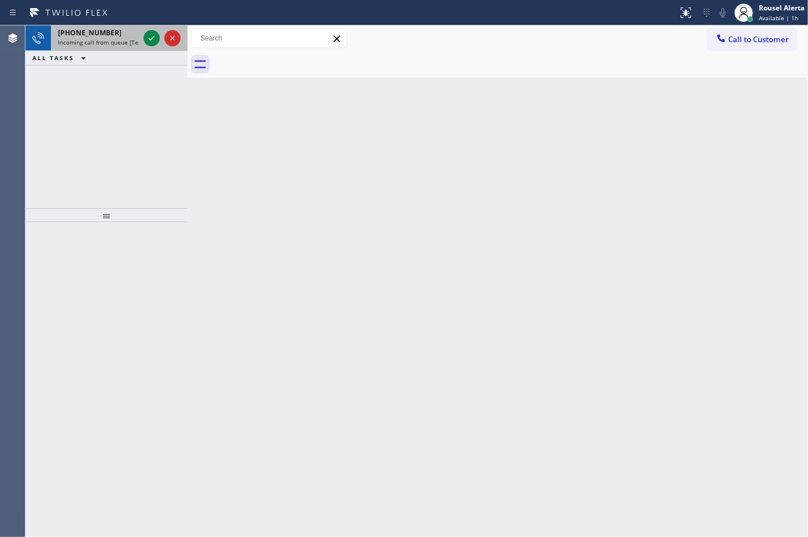
click at [114, 32] on div "+17472022416" at bounding box center [98, 33] width 81 height 10
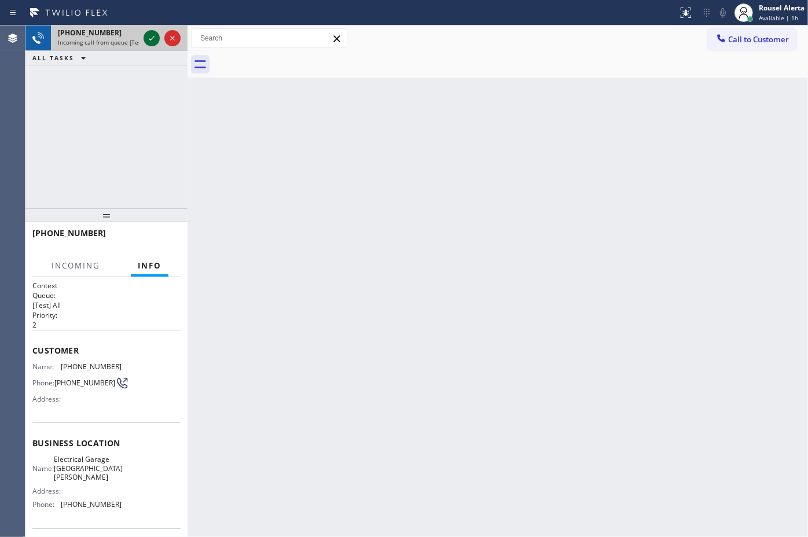
click at [148, 39] on icon at bounding box center [152, 38] width 14 height 14
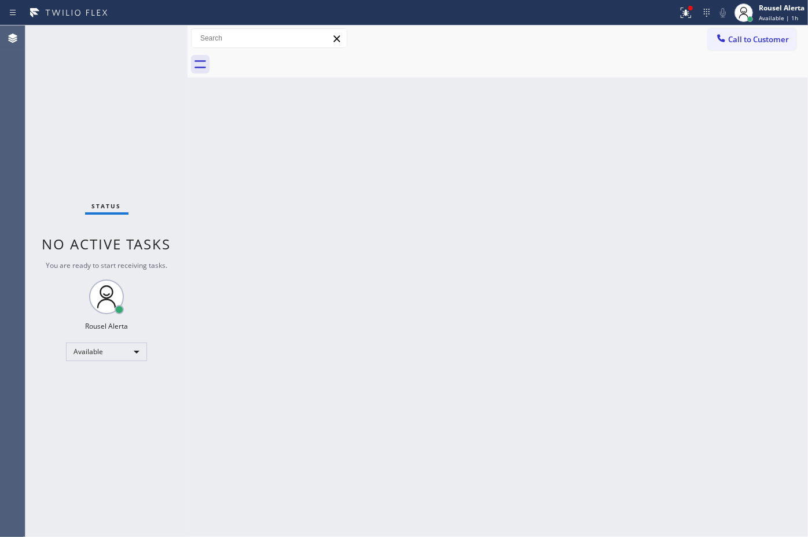
click at [237, 233] on div "Back to Dashboard Change Sender ID Customers Technicians Select a contact Outbo…" at bounding box center [498, 281] width 621 height 512
click at [679, 7] on icon at bounding box center [686, 13] width 14 height 14
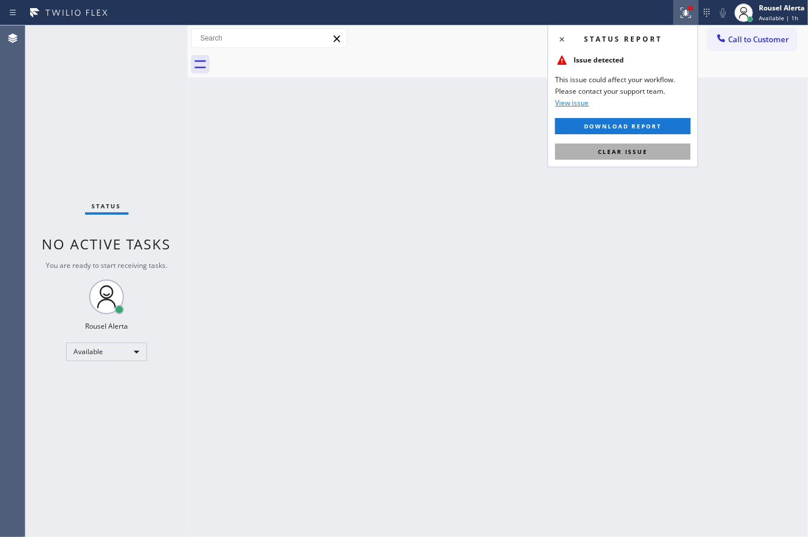
click at [664, 148] on button "Clear issue" at bounding box center [623, 152] width 136 height 16
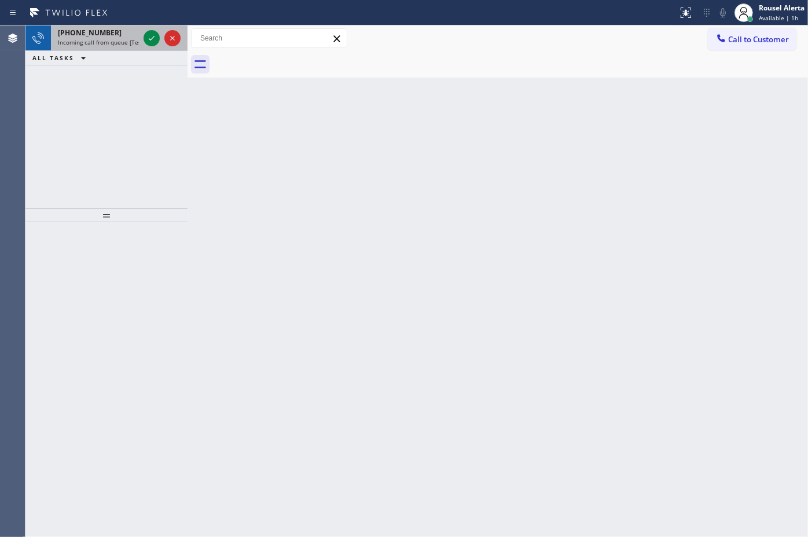
click at [118, 35] on div "+15036880664" at bounding box center [98, 33] width 81 height 10
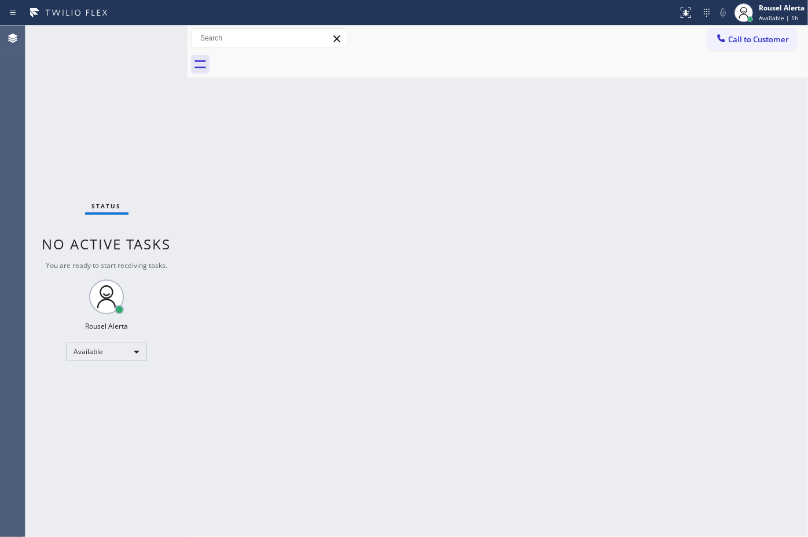
click at [459, 348] on div "Back to Dashboard Change Sender ID Customers Technicians Select a contact Outbo…" at bounding box center [498, 281] width 621 height 512
click at [685, 431] on div "Back to Dashboard Change Sender ID Customers Technicians Select a contact Outbo…" at bounding box center [498, 281] width 621 height 512
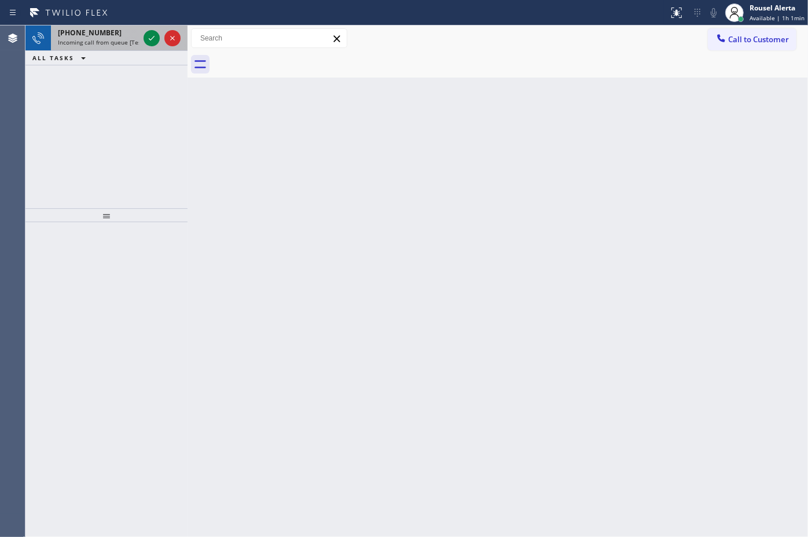
click at [126, 42] on span "Incoming call from queue [Test] All" at bounding box center [106, 42] width 96 height 8
click at [133, 39] on span "Incoming call from queue [Test] All" at bounding box center [106, 42] width 96 height 8
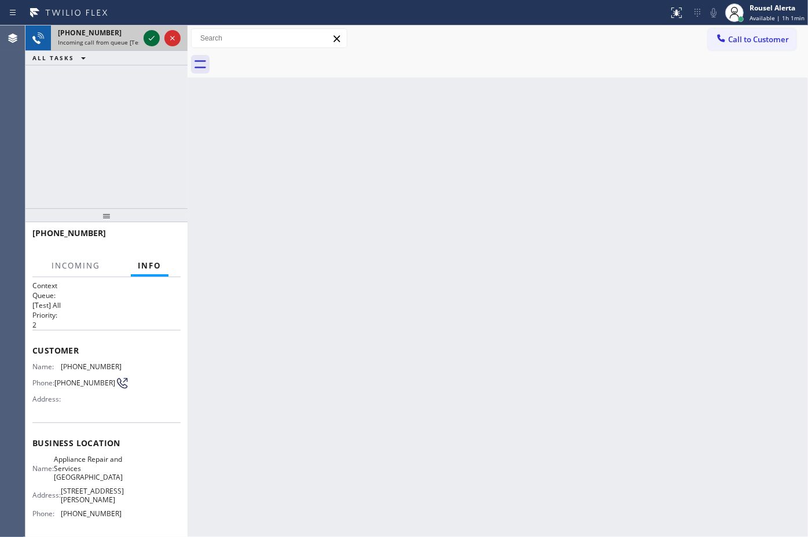
click at [151, 41] on icon at bounding box center [152, 38] width 14 height 14
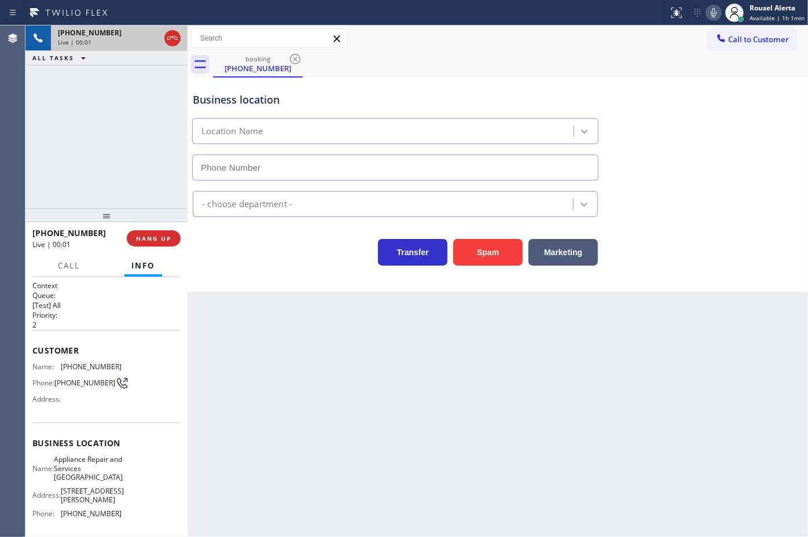
type input "(323) 458-5139"
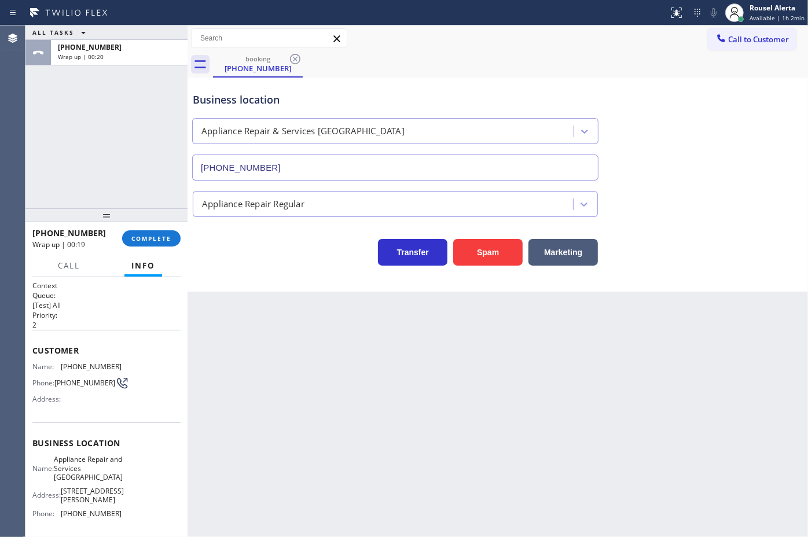
click at [129, 93] on div "ALL TASKS ALL TASKS ACTIVE TASKS TASKS IN WRAP UP +13239288573 Wrap up | 00:20" at bounding box center [106, 116] width 162 height 183
click at [116, 53] on div "Wrap up | 00:50" at bounding box center [119, 57] width 123 height 8
click at [140, 241] on span "COMPLETE" at bounding box center [151, 239] width 40 height 8
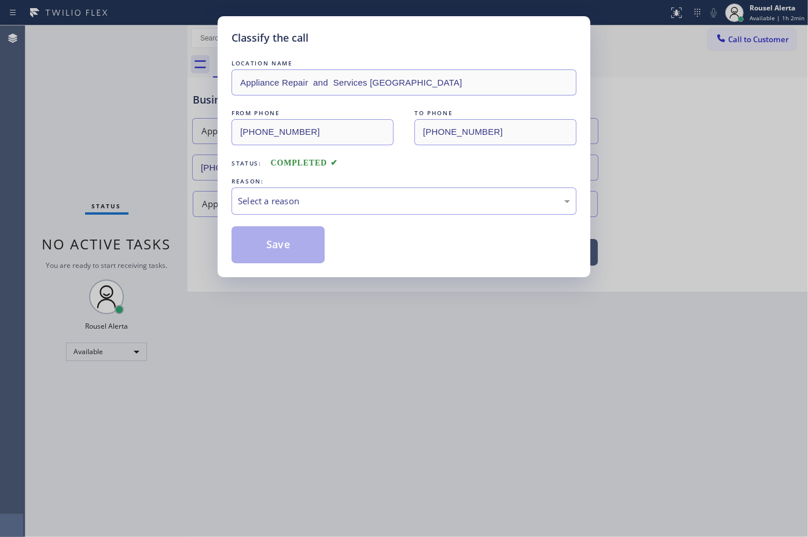
click at [323, 209] on div "Select a reason" at bounding box center [404, 201] width 345 height 27
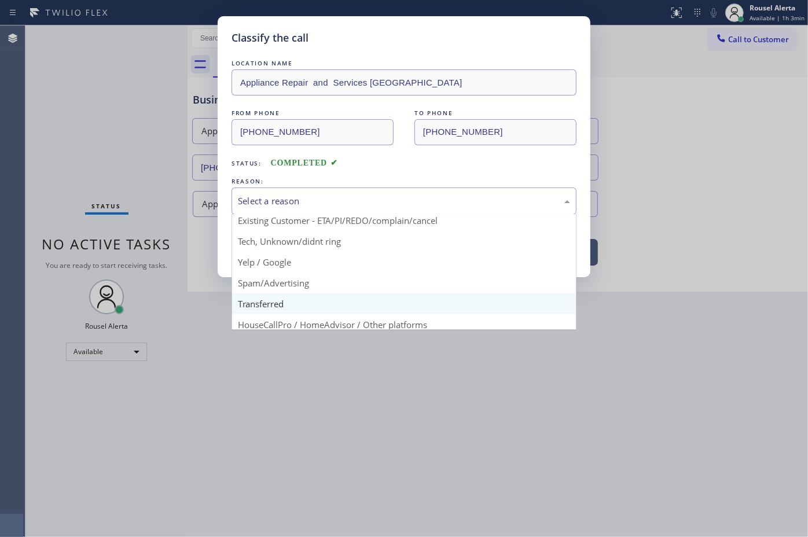
scroll to position [72, 0]
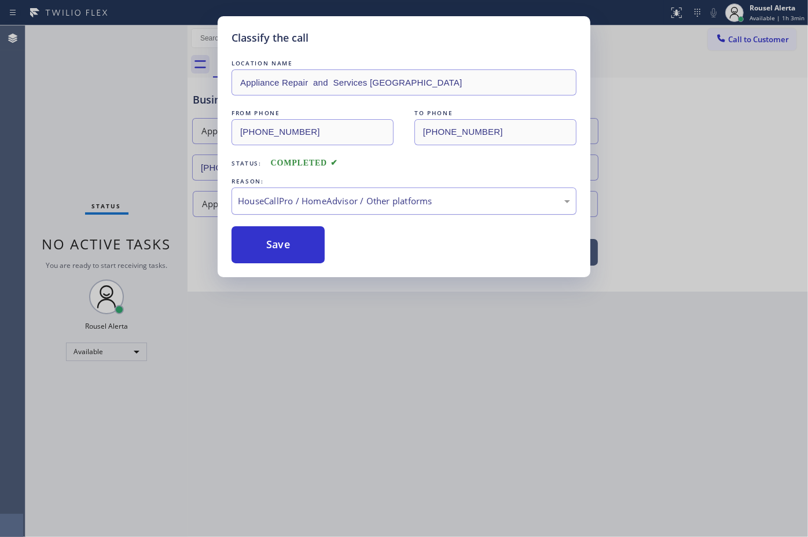
click at [356, 201] on div "HouseCallPro / HomeAdvisor / Other platforms" at bounding box center [404, 201] width 332 height 13
click at [302, 254] on button "Save" at bounding box center [278, 244] width 93 height 37
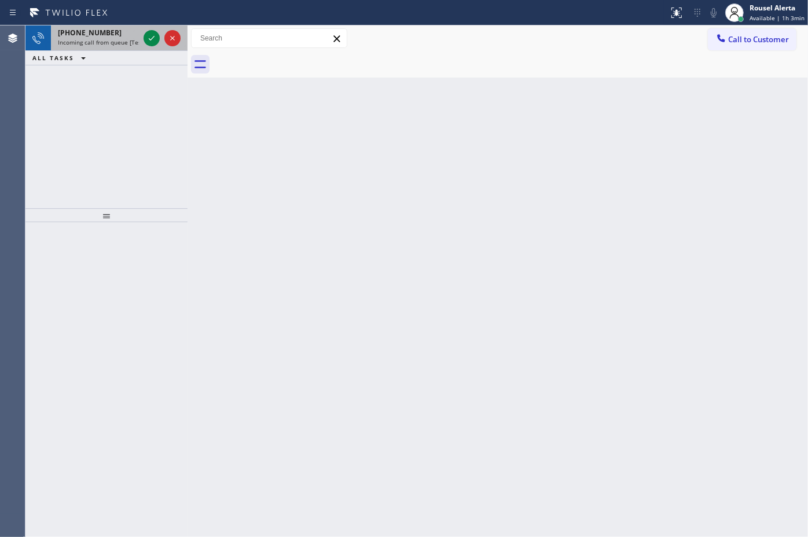
click at [122, 38] on span "Incoming call from queue [Test] All" at bounding box center [106, 42] width 96 height 8
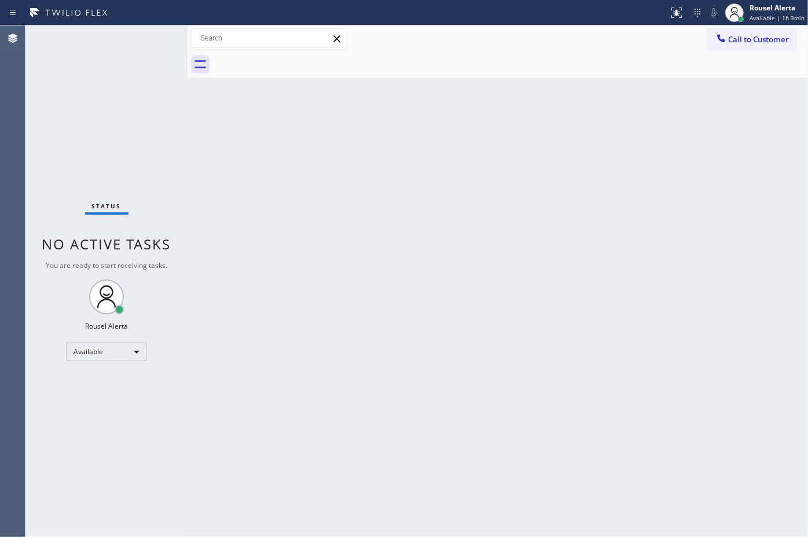
click at [129, 35] on div "Status No active tasks You are ready to start receiving tasks. Rousel Alerta Av…" at bounding box center [106, 281] width 162 height 512
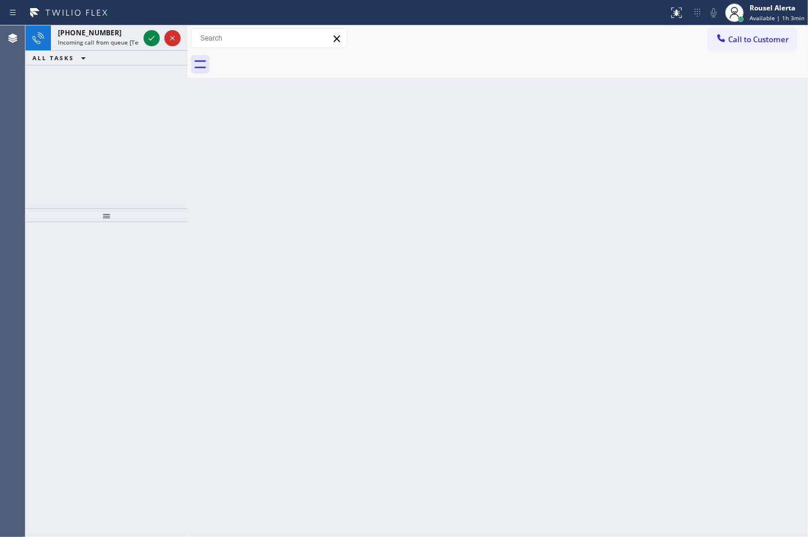
click at [119, 60] on div "ALL TASKS ALL TASKS ACTIVE TASKS TASKS IN WRAP UP" at bounding box center [106, 58] width 162 height 14
click at [119, 41] on span "Incoming call from queue [Test] All" at bounding box center [106, 42] width 96 height 8
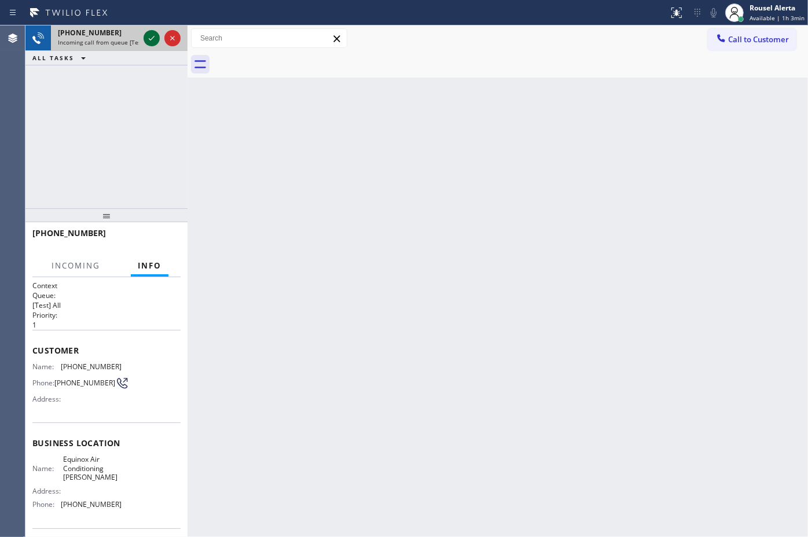
click at [151, 41] on icon at bounding box center [152, 38] width 14 height 14
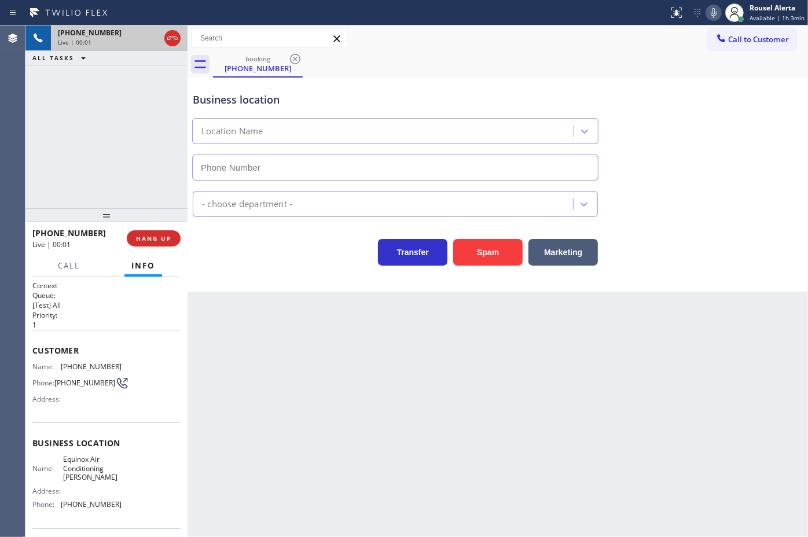
type input "(805) 549-4011"
drag, startPoint x: 143, startPoint y: 103, endPoint x: 149, endPoint y: 108, distance: 7.8
click at [143, 103] on div "+14424655462 Live | 00:13 ALL TASKS ALL TASKS ACTIVE TASKS TASKS IN WRAP UP" at bounding box center [106, 116] width 162 height 183
click at [476, 262] on button "Spam" at bounding box center [487, 252] width 69 height 27
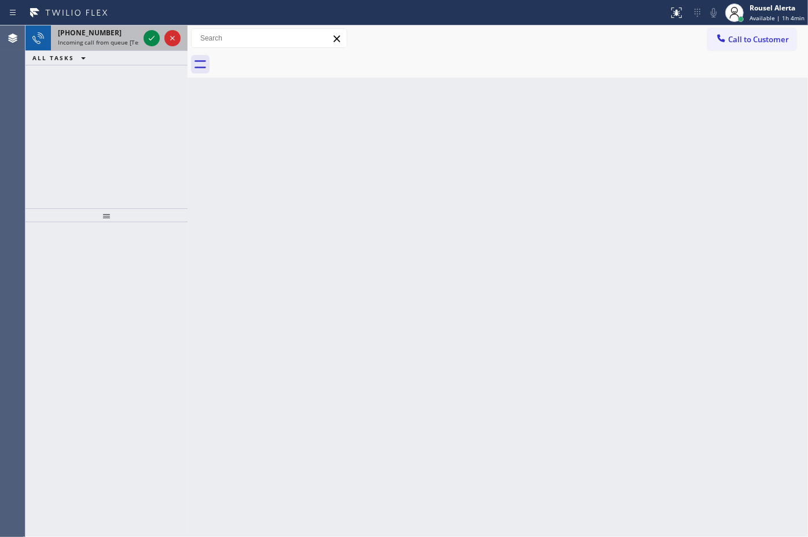
click at [104, 36] on span "+18183249286" at bounding box center [90, 33] width 64 height 10
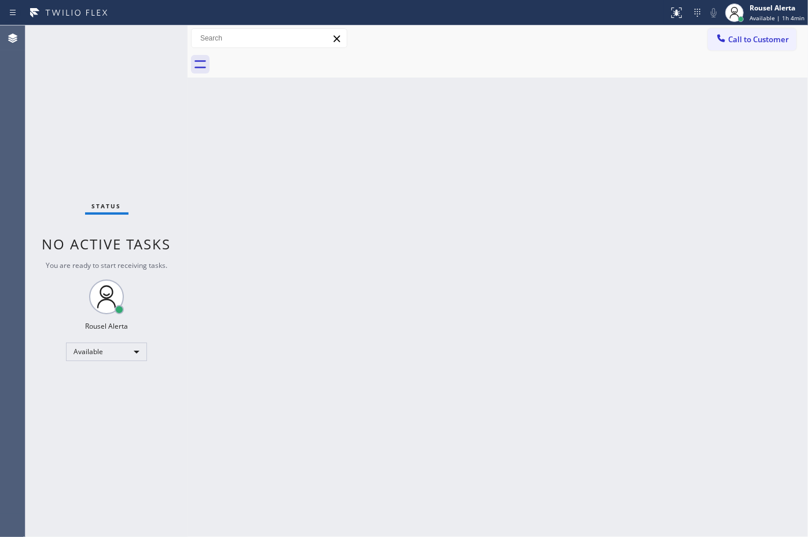
click at [145, 38] on div "Status No active tasks You are ready to start receiving tasks. Rousel Alerta Av…" at bounding box center [106, 281] width 162 height 512
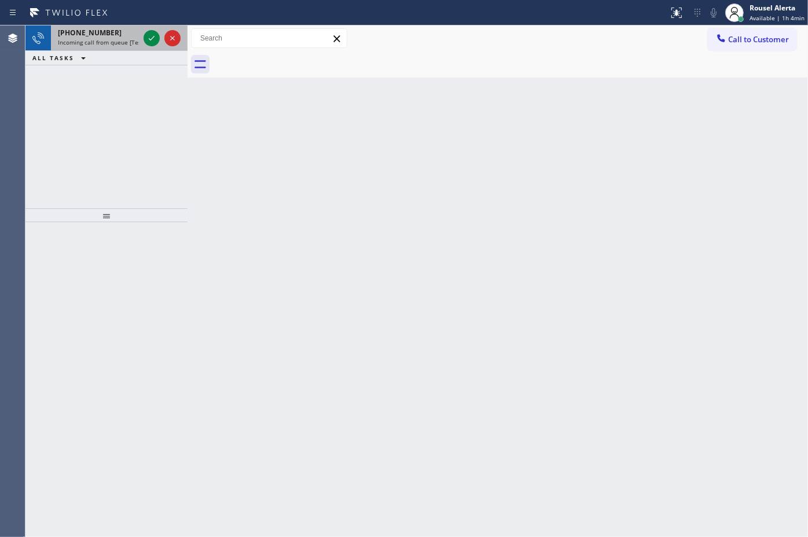
drag, startPoint x: 113, startPoint y: 45, endPoint x: 125, endPoint y: 42, distance: 11.9
click at [113, 44] on span "Incoming call from queue [Test] All" at bounding box center [106, 42] width 96 height 8
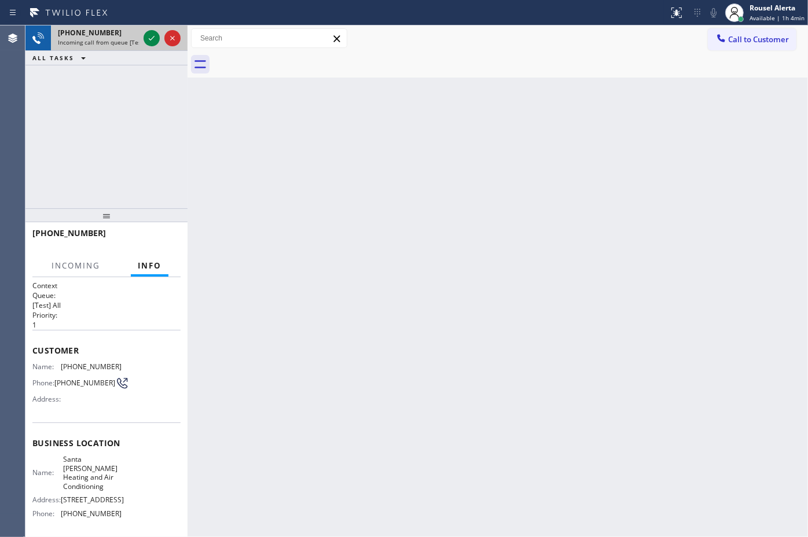
click at [142, 39] on div at bounding box center [162, 37] width 42 height 25
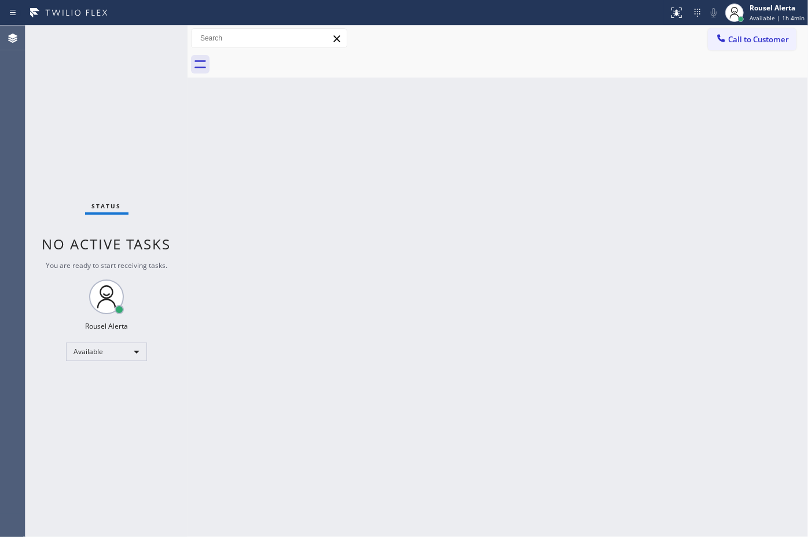
click at [142, 39] on div "Status No active tasks You are ready to start receiving tasks. Rousel Alerta Av…" at bounding box center [106, 281] width 162 height 512
click at [145, 39] on div "Status No active tasks You are ready to start receiving tasks. Rousel Alerta Av…" at bounding box center [106, 281] width 162 height 512
click at [145, 45] on div "Status No active tasks You are ready to start receiving tasks. Rousel Alerta Av…" at bounding box center [106, 281] width 162 height 512
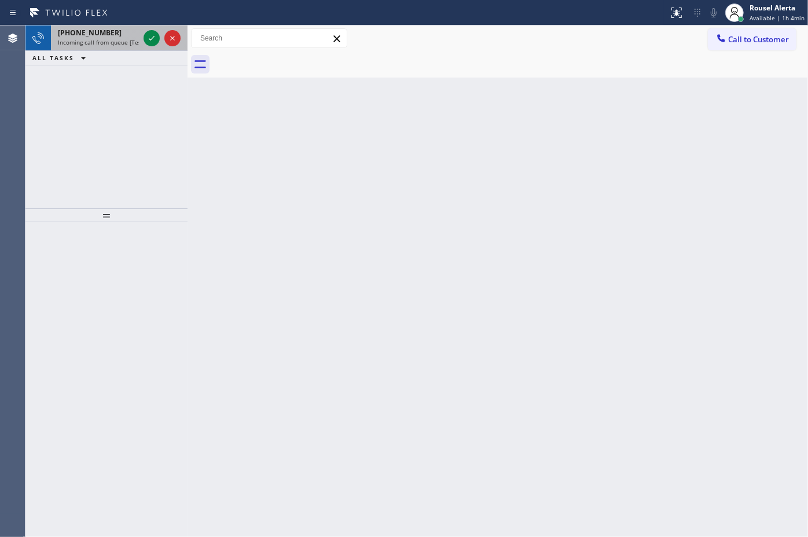
click at [116, 39] on span "Incoming call from queue [Test] All" at bounding box center [106, 42] width 96 height 8
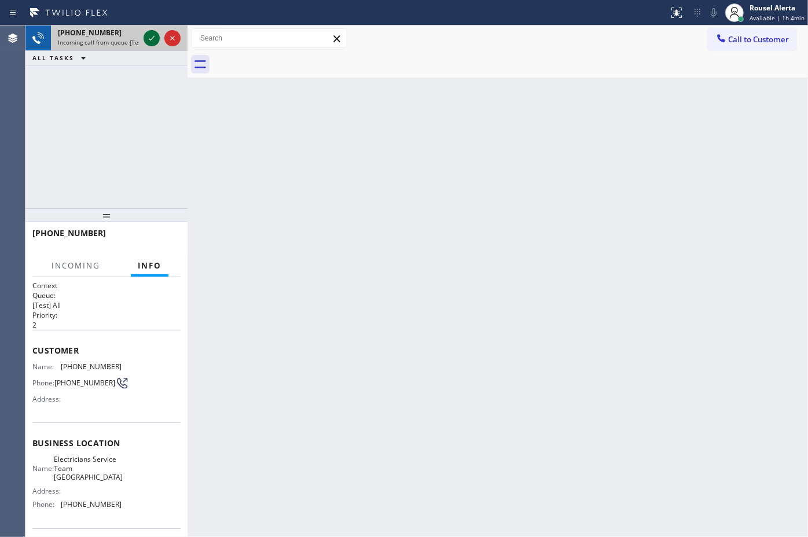
click at [144, 44] on div at bounding box center [152, 38] width 16 height 14
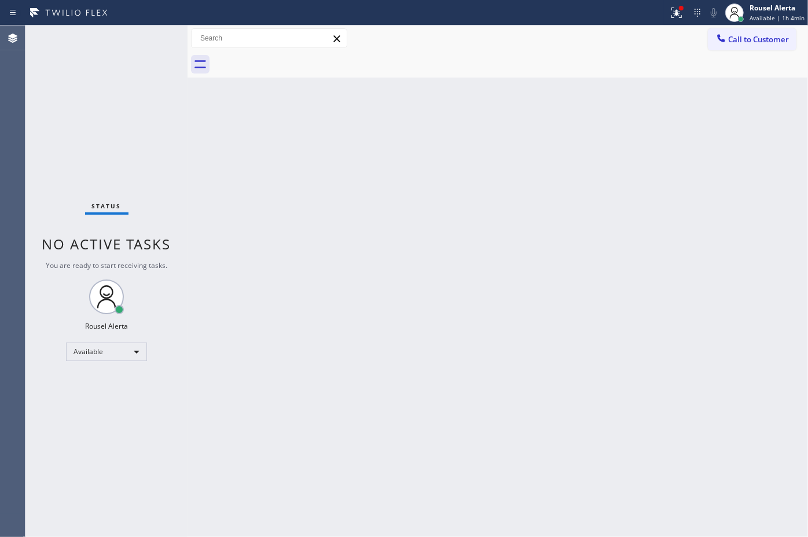
click at [143, 44] on div "Status No active tasks You are ready to start receiving tasks. Rousel Alerta Av…" at bounding box center [106, 281] width 162 height 512
click at [649, 88] on div "Back to Dashboard Change Sender ID Customers Technicians Select a contact Outbo…" at bounding box center [498, 281] width 621 height 512
click at [119, 33] on div "Status No active tasks You are ready to start receiving tasks. Rousel Alerta Av…" at bounding box center [106, 281] width 162 height 512
click at [783, 5] on div "Rousel Alerta" at bounding box center [777, 8] width 55 height 10
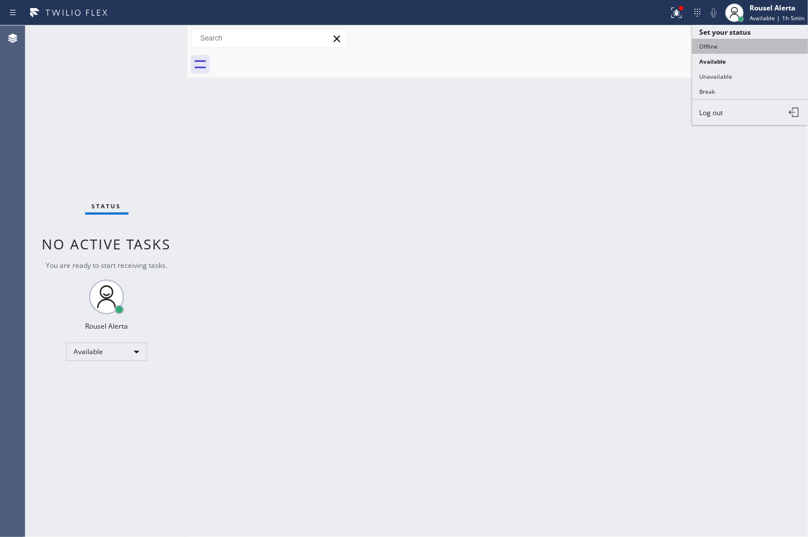
click at [753, 39] on button "Offline" at bounding box center [751, 46] width 116 height 15
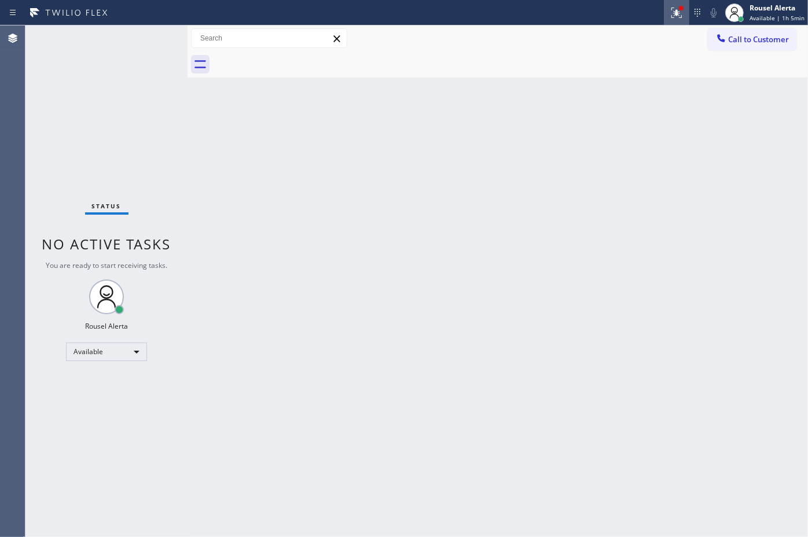
click at [667, 12] on div at bounding box center [676, 13] width 25 height 14
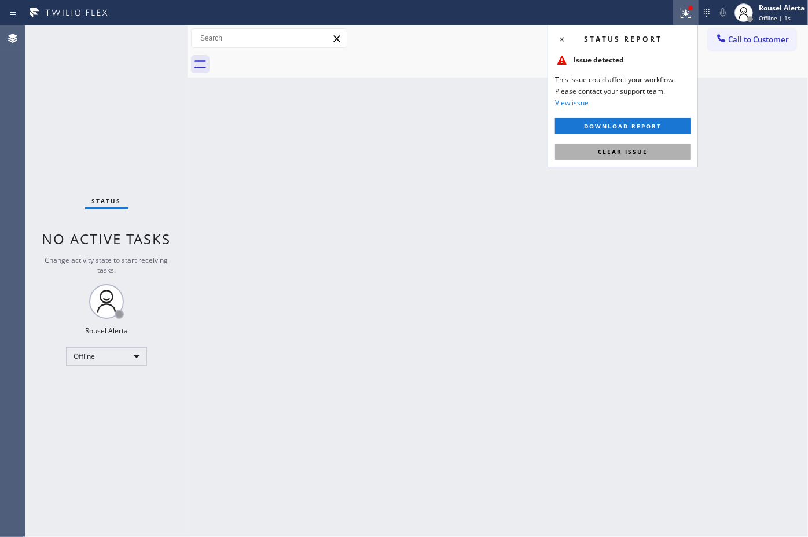
click at [632, 149] on span "Clear issue" at bounding box center [623, 152] width 50 height 8
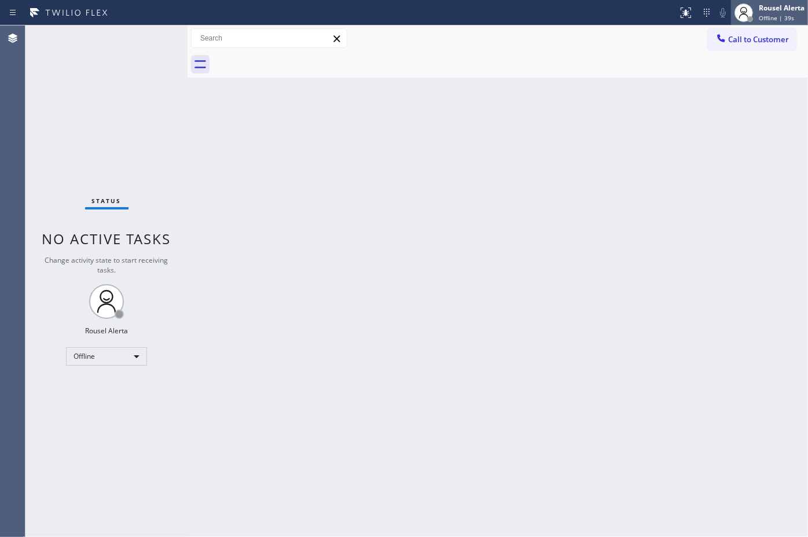
click at [780, 19] on span "Offline | 39s" at bounding box center [776, 18] width 35 height 8
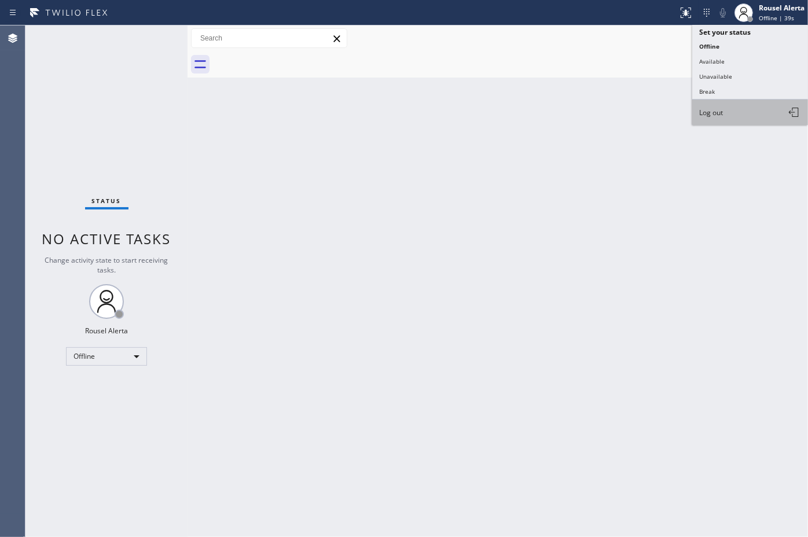
click at [730, 118] on button "Log out" at bounding box center [751, 112] width 116 height 25
